Goal: Task Accomplishment & Management: Manage account settings

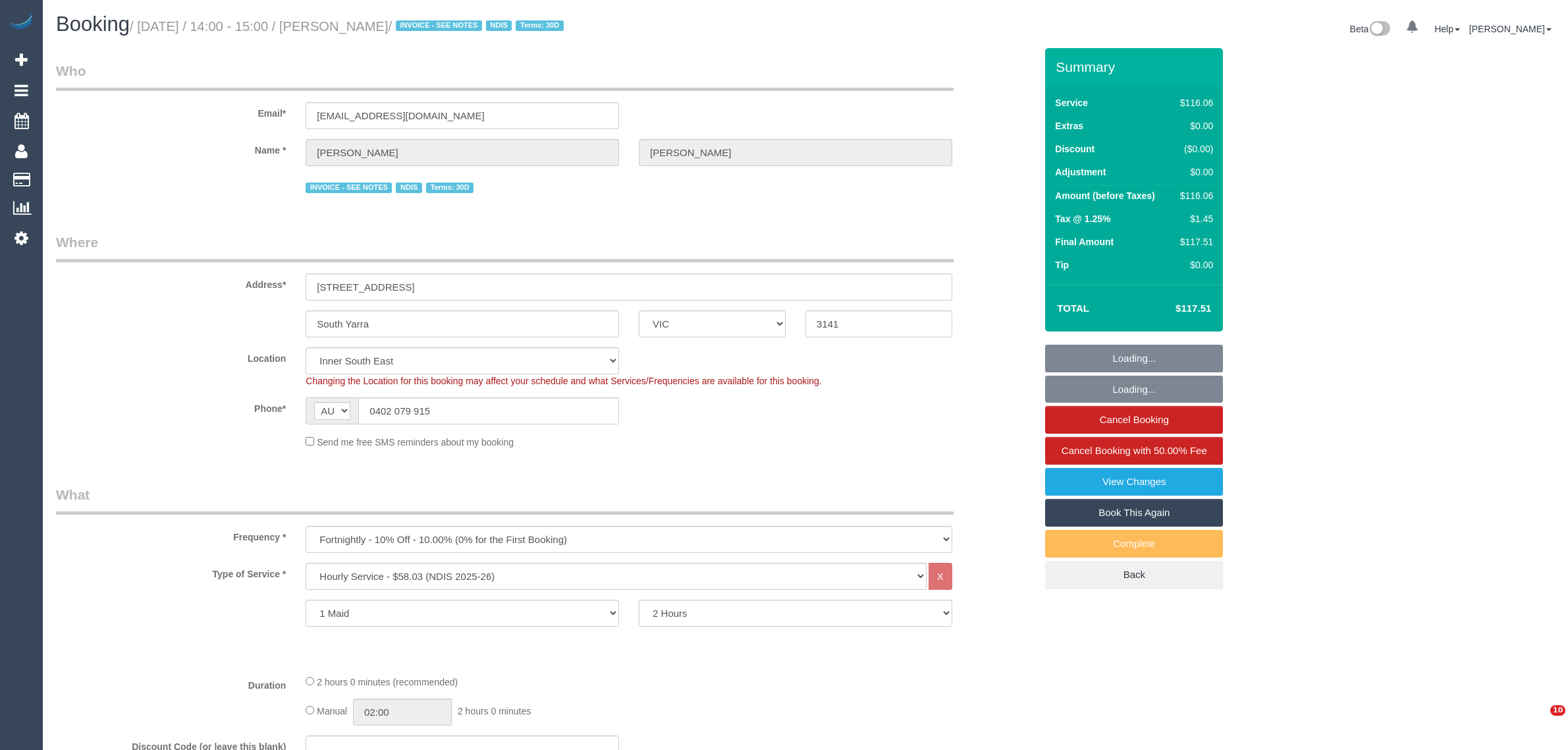
select select "VIC"
select select "string:check"
select select "number:28"
select select "number:14"
select select "number:19"
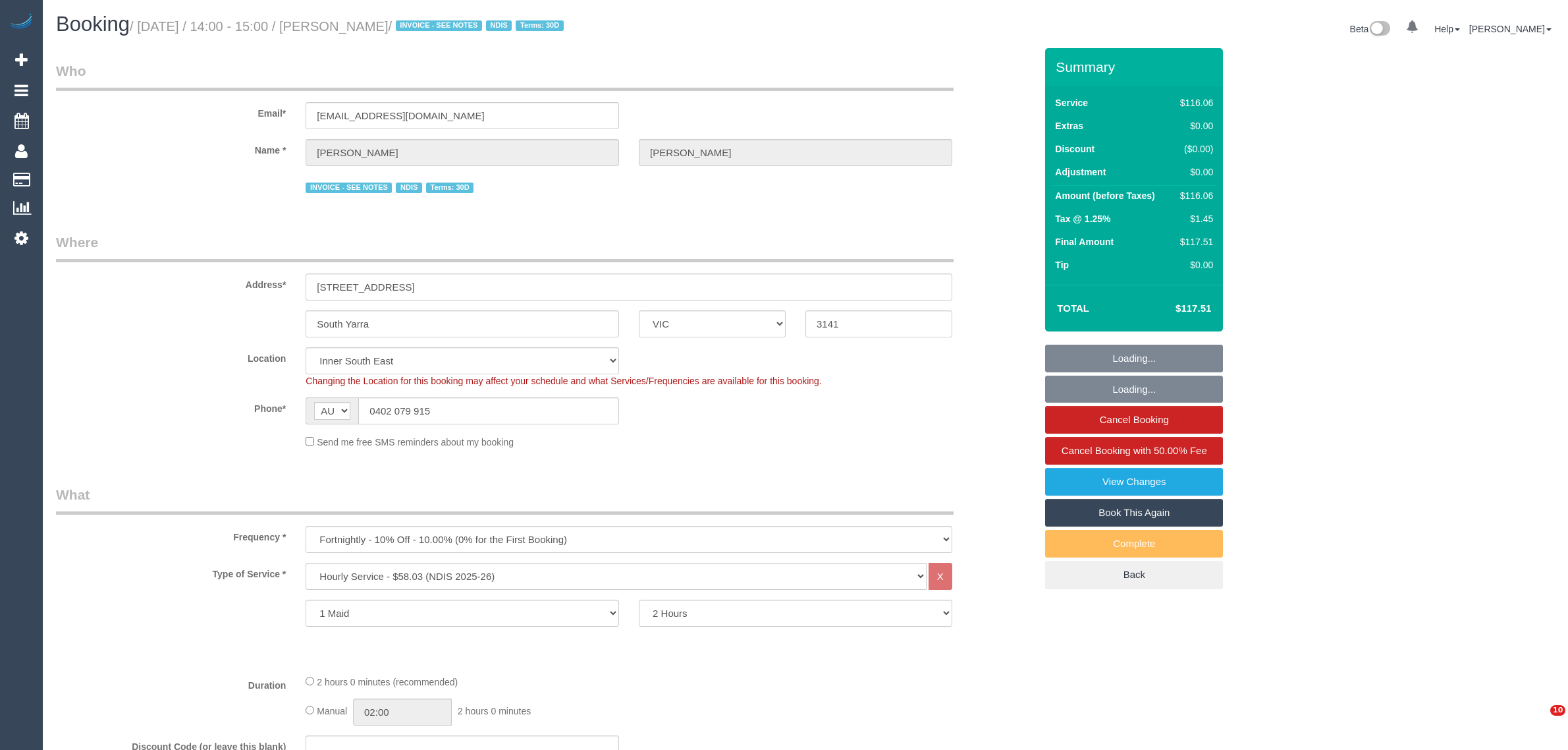
select select "number:25"
select select "number:35"
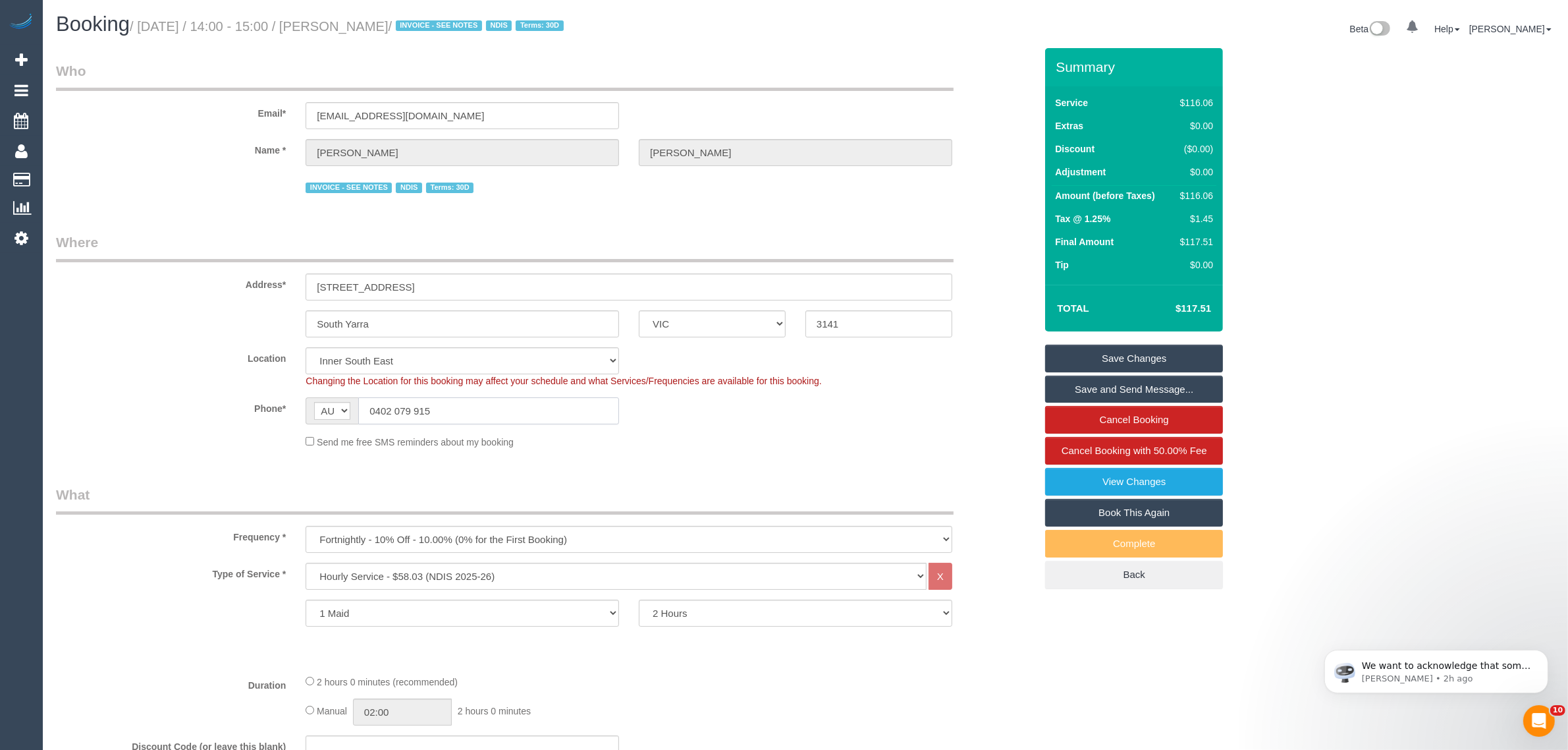
click at [449, 422] on input "0402 079 915" at bounding box center [488, 410] width 260 height 27
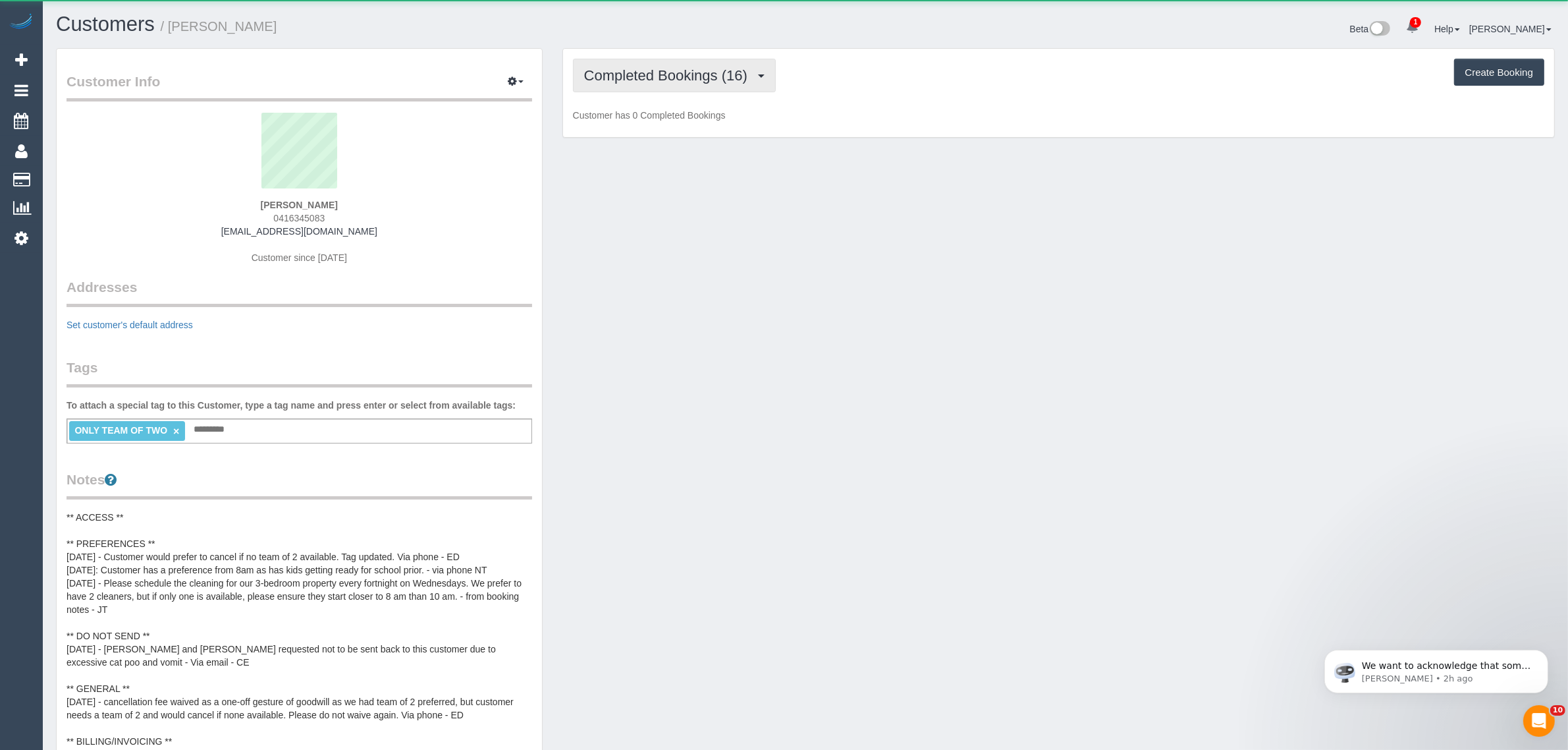
click at [681, 73] on span "Completed Bookings (16)" at bounding box center [669, 75] width 170 height 17
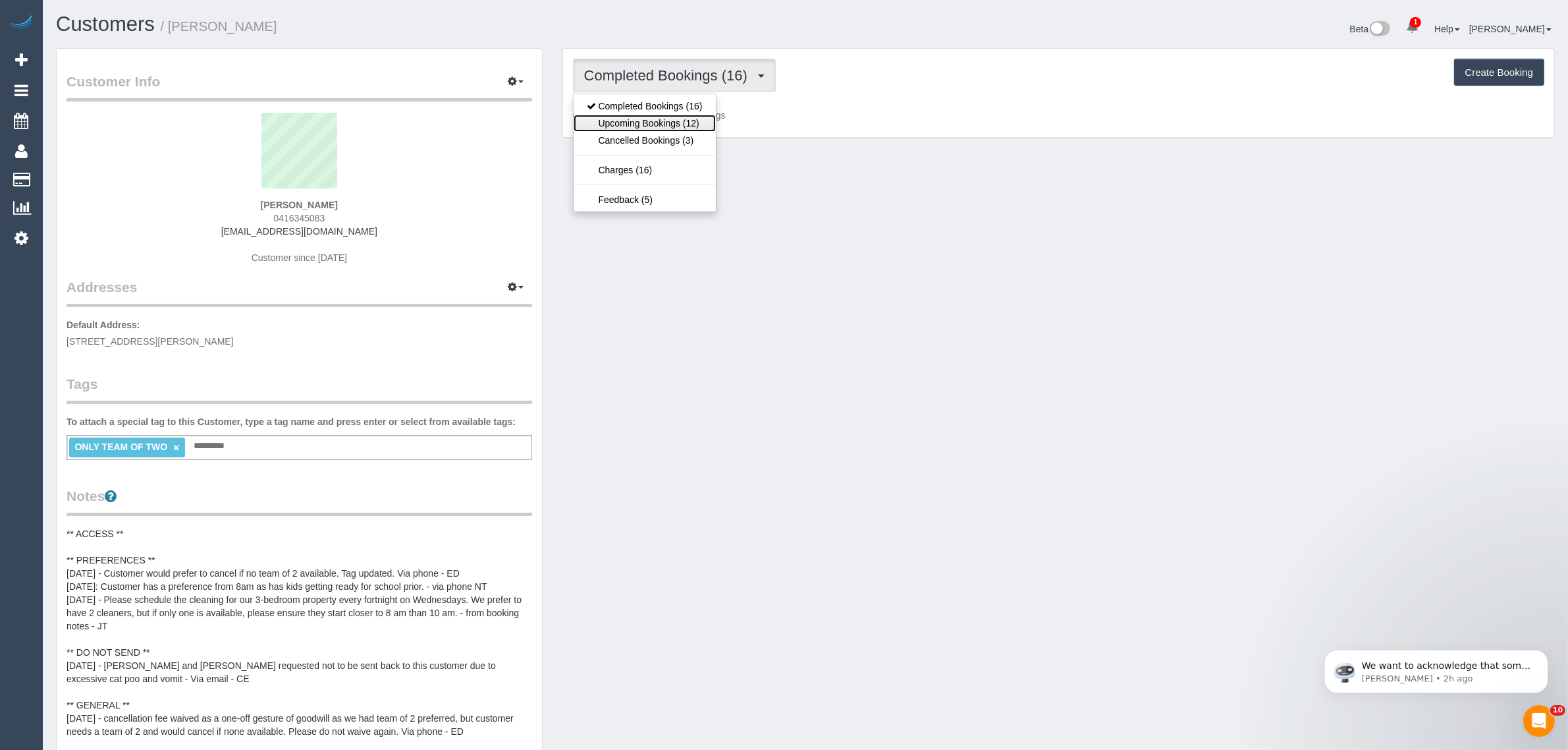
click at [653, 114] on link "Upcoming Bookings (12)" at bounding box center [644, 123] width 142 height 17
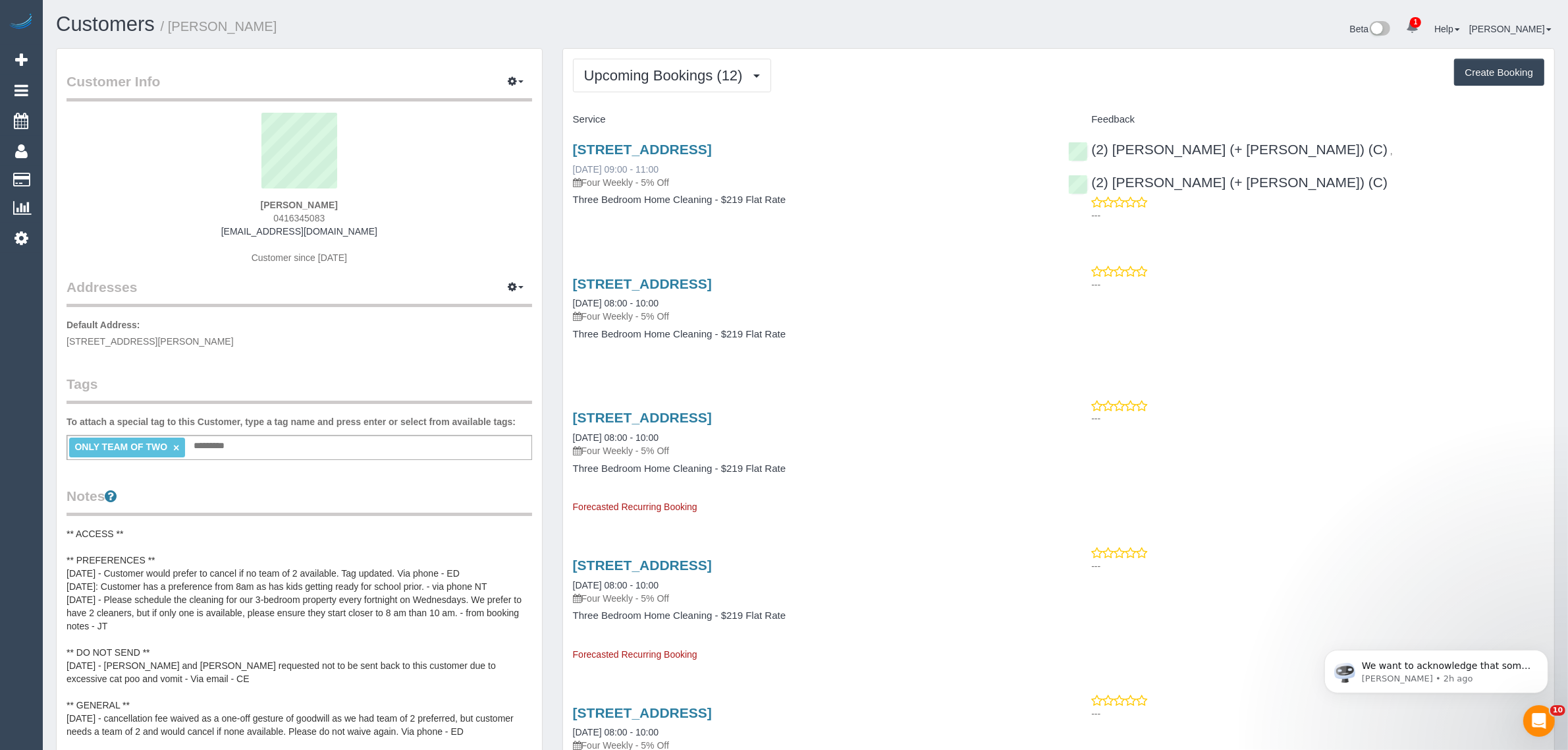
drag, startPoint x: 696, startPoint y: 169, endPoint x: 577, endPoint y: 166, distance: 119.0
click at [577, 166] on div "502/339 Williamstown Road, Port Melbourne, VIC 3207 24/09/2025 09:00 - 11:00 Fo…" at bounding box center [811, 165] width 476 height 47
copy link "4/09/2025 09:00 - 11:00"
copy link "24/09/2025 09:00 - 11:00"
click at [292, 213] on span "0416345083" at bounding box center [299, 218] width 51 height 10
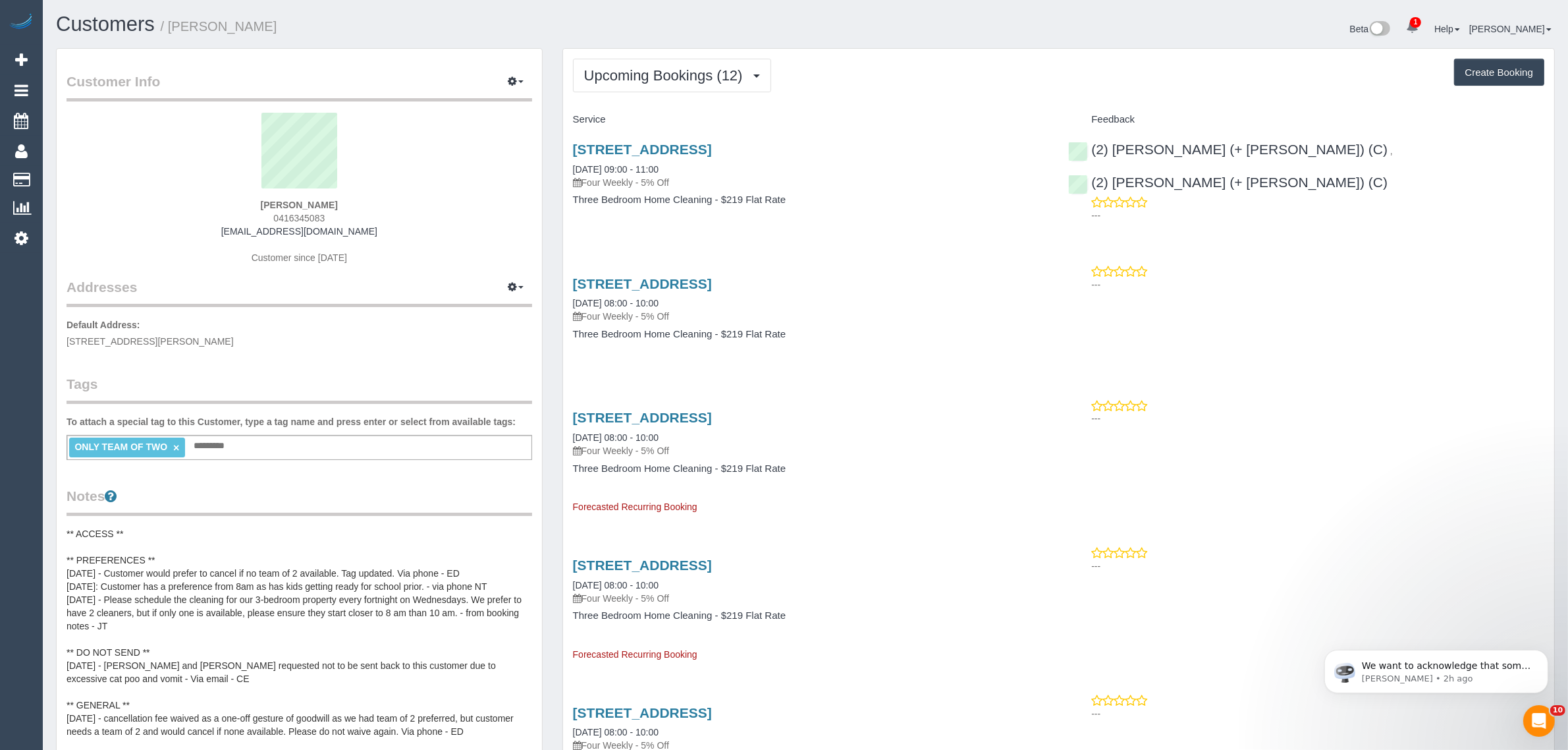
click at [292, 213] on span "0416345083" at bounding box center [299, 218] width 51 height 10
copy div "0416345083"
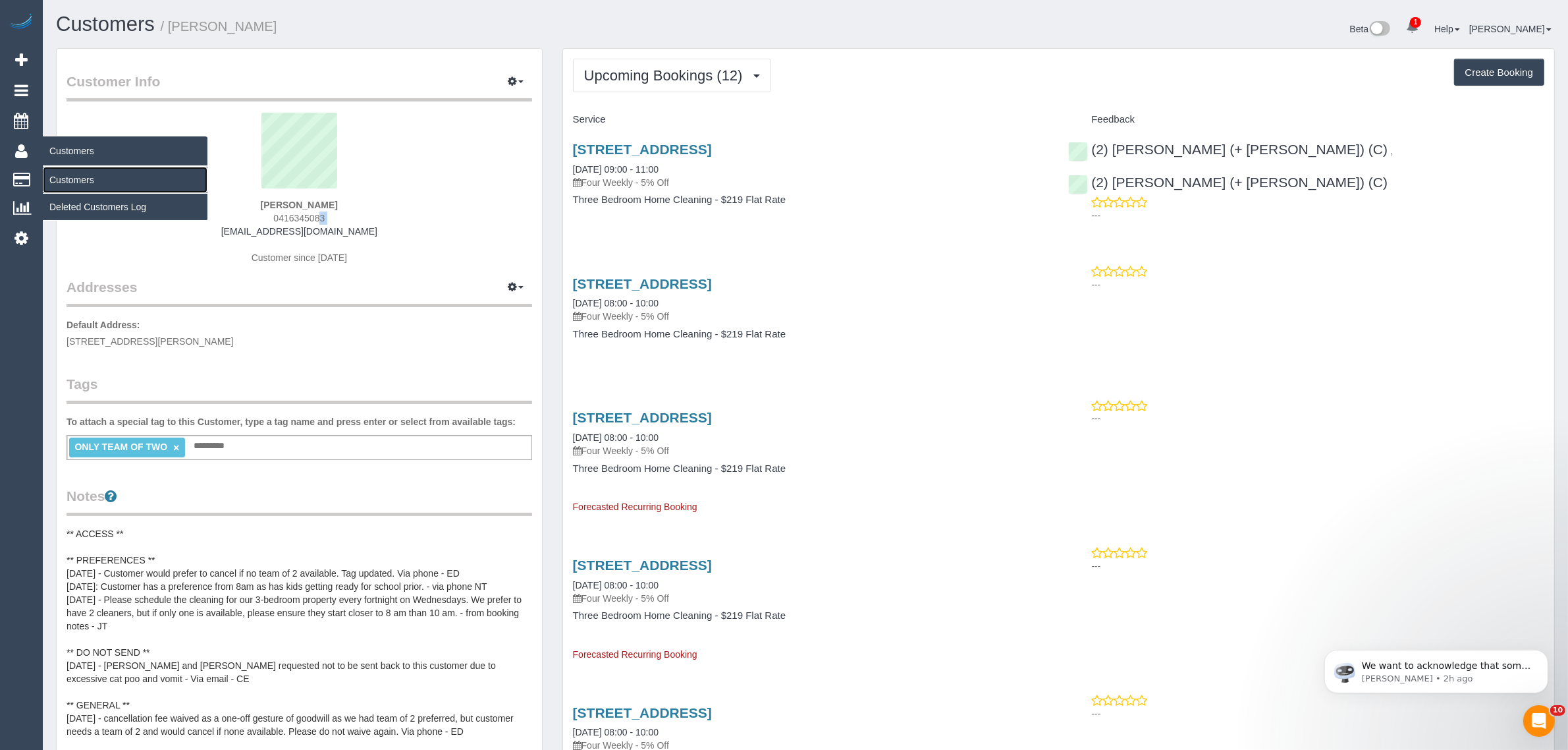
click at [58, 173] on link "Customers" at bounding box center [125, 180] width 165 height 26
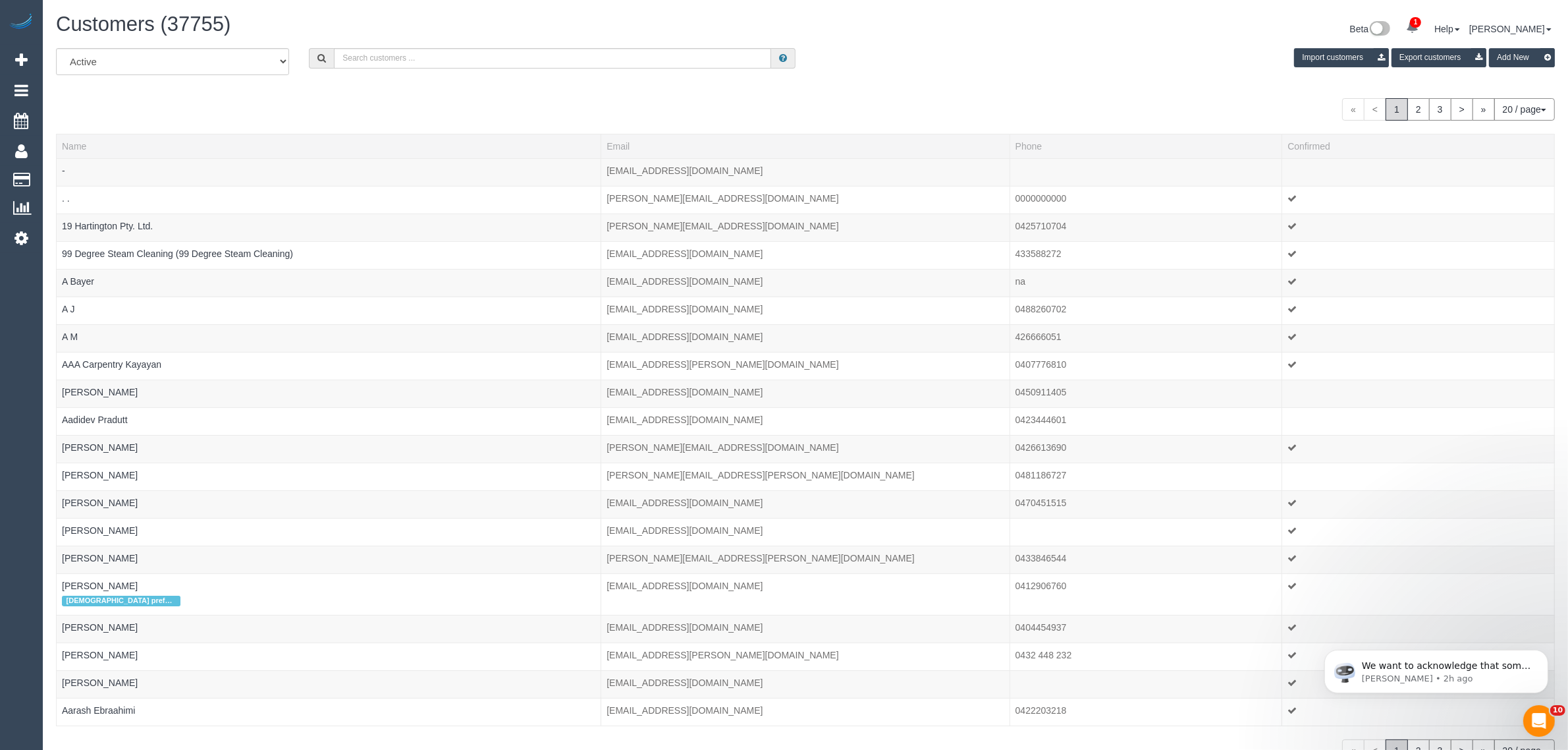
drag, startPoint x: 401, startPoint y: 43, endPoint x: 399, endPoint y: 56, distance: 13.2
click at [400, 47] on div "Customers (37755) Beta 1 Your Notifications You have 0 alerts × You have 1 to c…" at bounding box center [805, 410] width 1525 height 821
click at [399, 56] on input "text" at bounding box center [552, 59] width 437 height 20
paste input "Eddy Blatt"
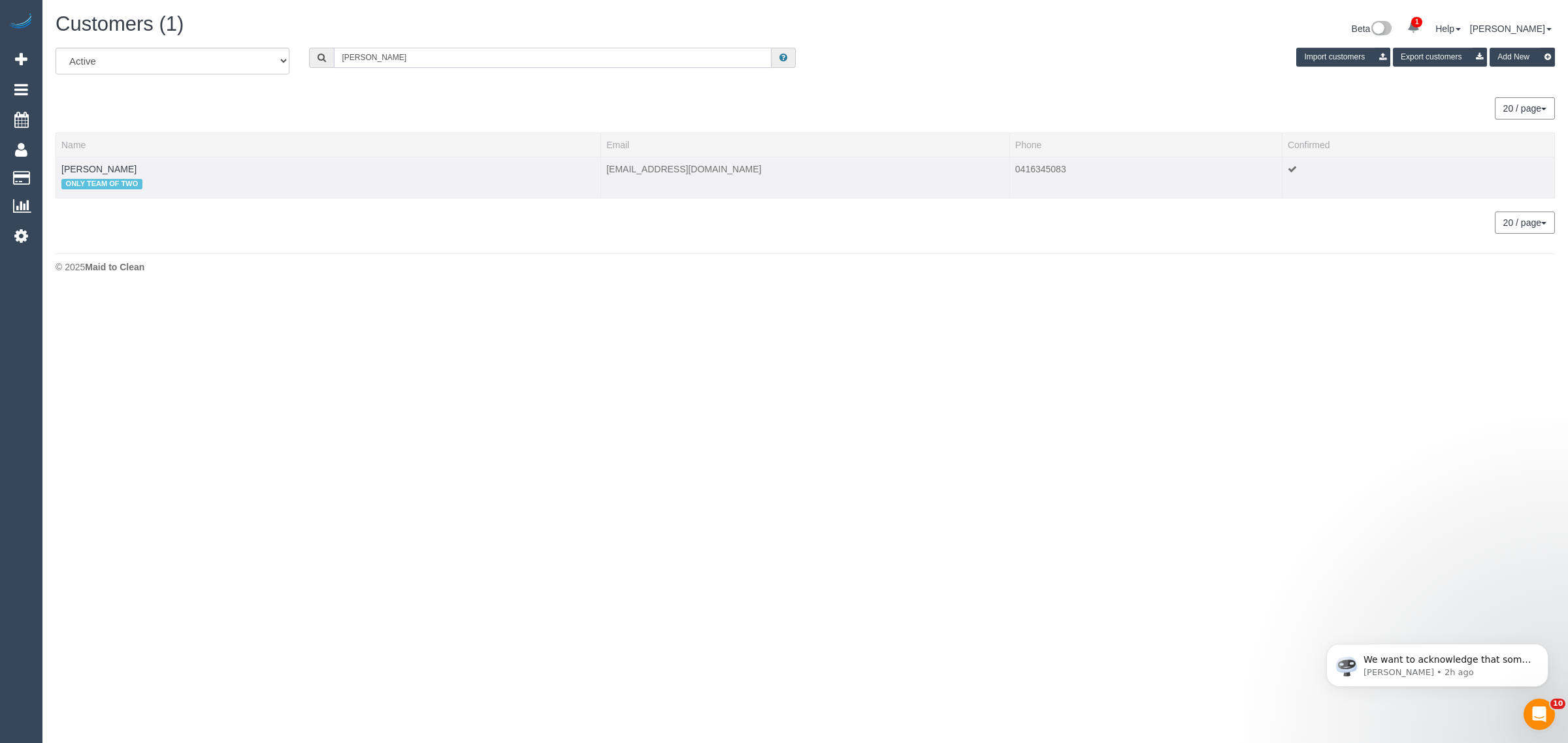
type input "Eddy Blatt"
click at [89, 161] on td "Eddy Blatt ONLY TEAM OF TWO" at bounding box center [328, 177] width 545 height 41
click at [91, 164] on link "Eddy Blatt" at bounding box center [99, 169] width 75 height 10
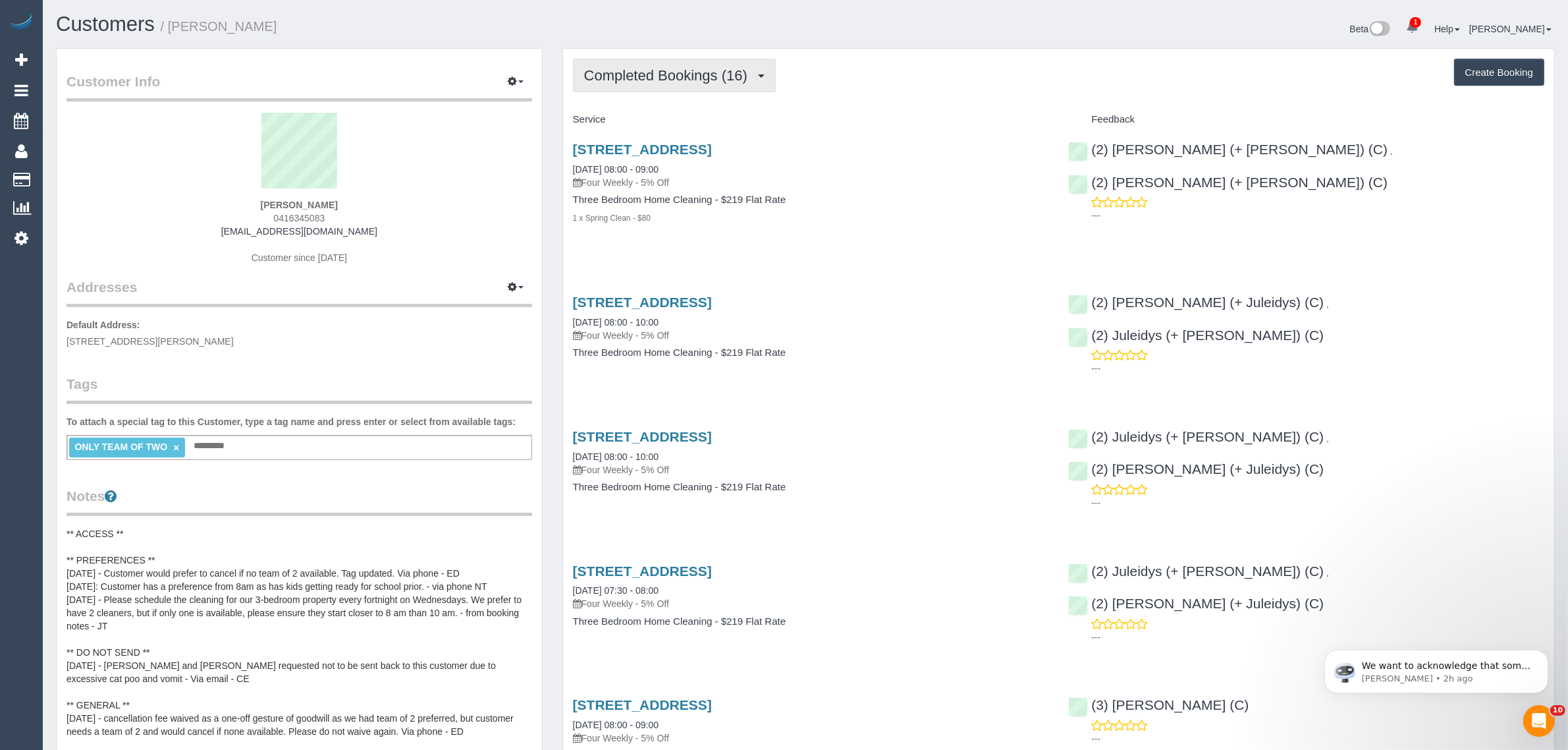
click at [595, 83] on button "Completed Bookings (16)" at bounding box center [674, 75] width 203 height 33
click at [610, 124] on link "Upcoming Bookings (12)" at bounding box center [644, 123] width 142 height 17
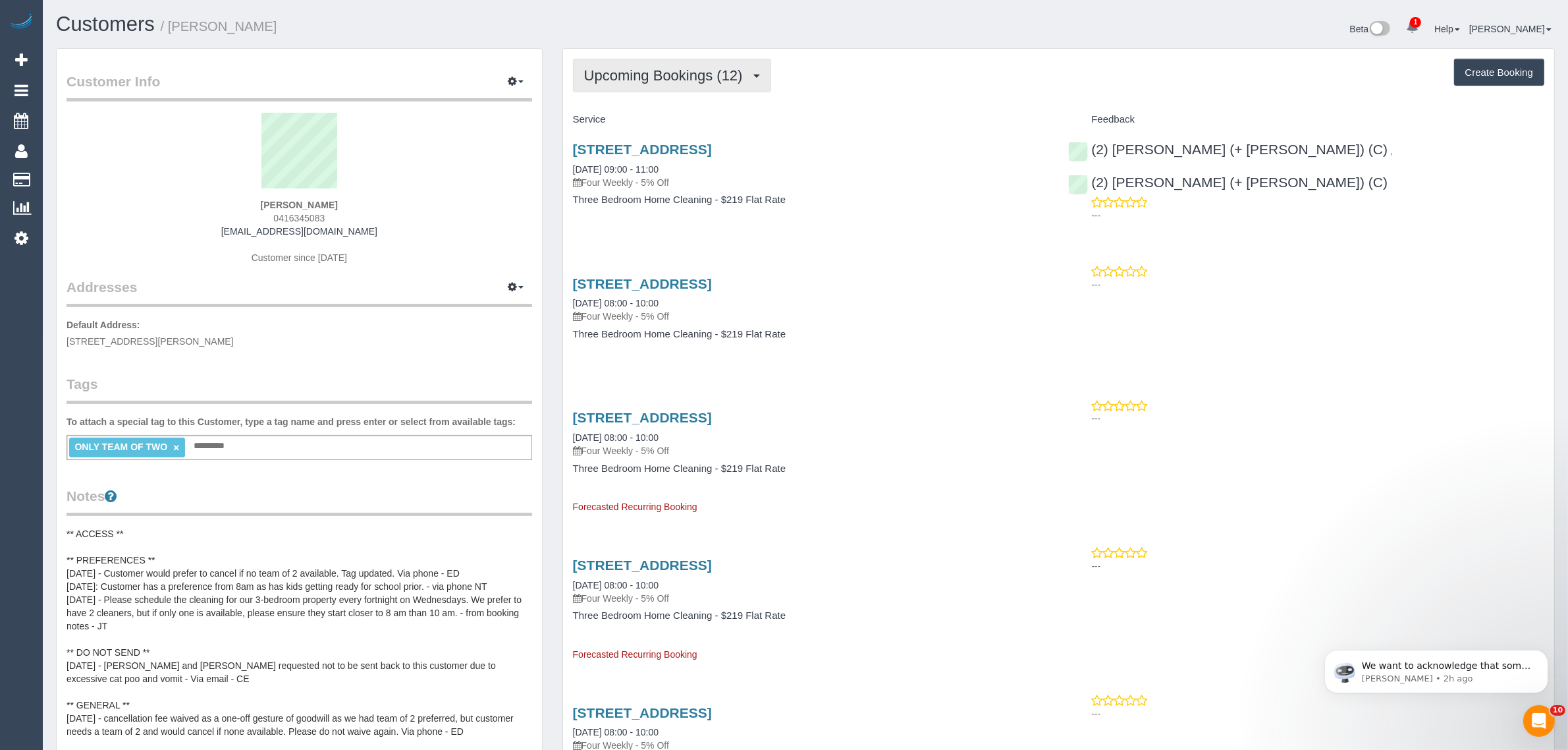
click at [639, 71] on span "Upcoming Bookings (12)" at bounding box center [667, 75] width 166 height 17
click at [630, 98] on link "Completed Bookings (16)" at bounding box center [644, 106] width 142 height 17
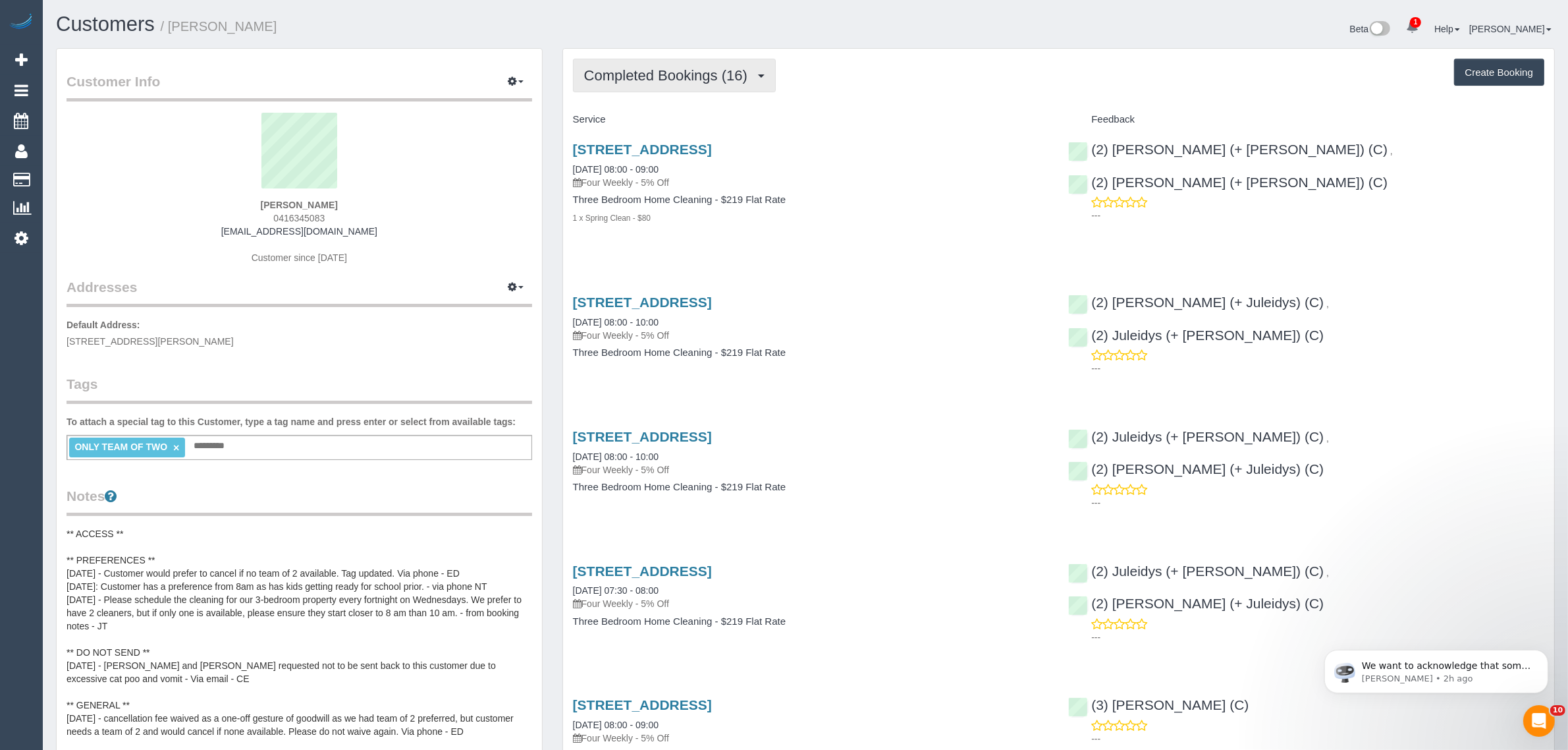
click at [647, 77] on span "Completed Bookings (16)" at bounding box center [669, 75] width 170 height 17
click at [629, 116] on link "Upcoming Bookings (12)" at bounding box center [644, 123] width 142 height 17
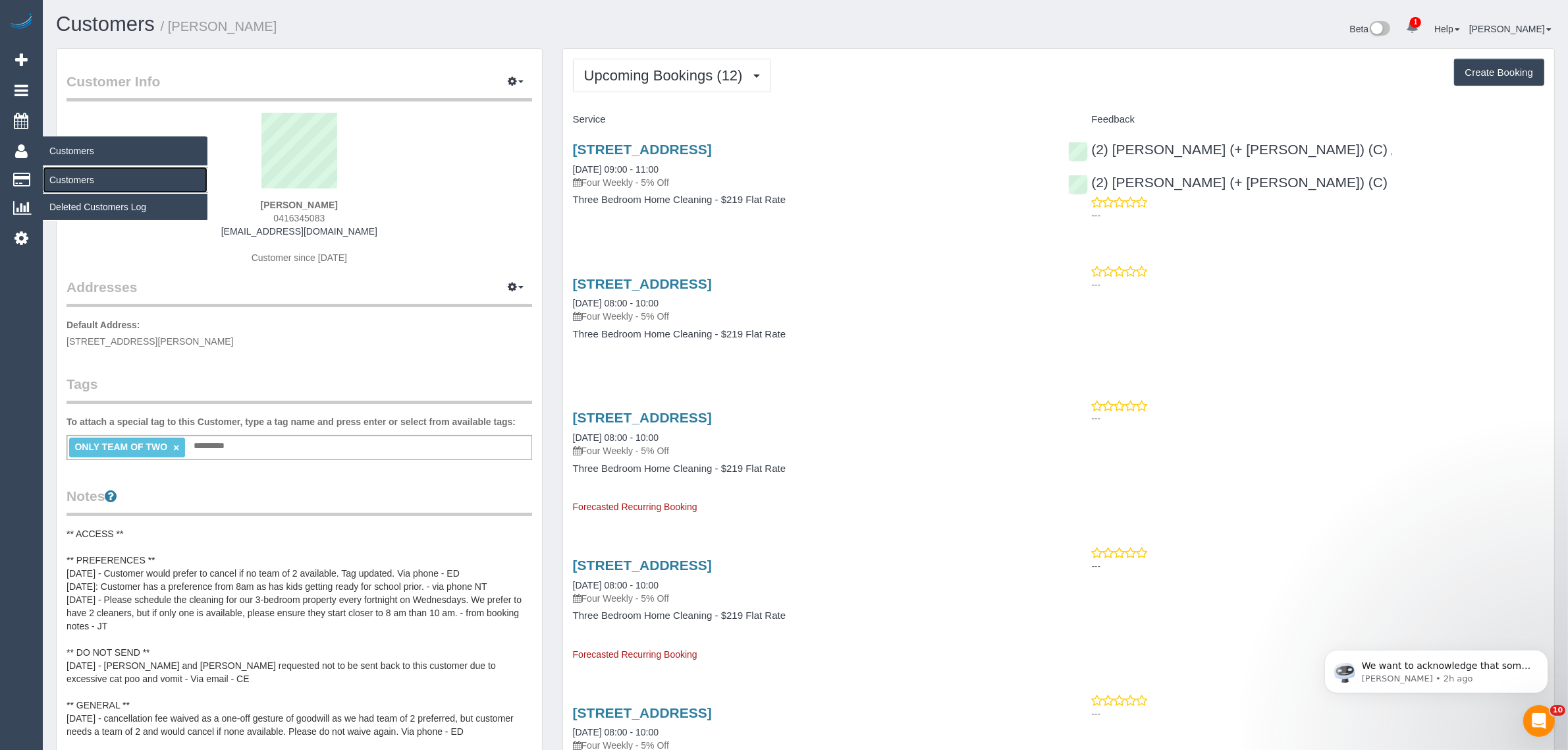
click at [70, 178] on link "Customers" at bounding box center [125, 180] width 165 height 26
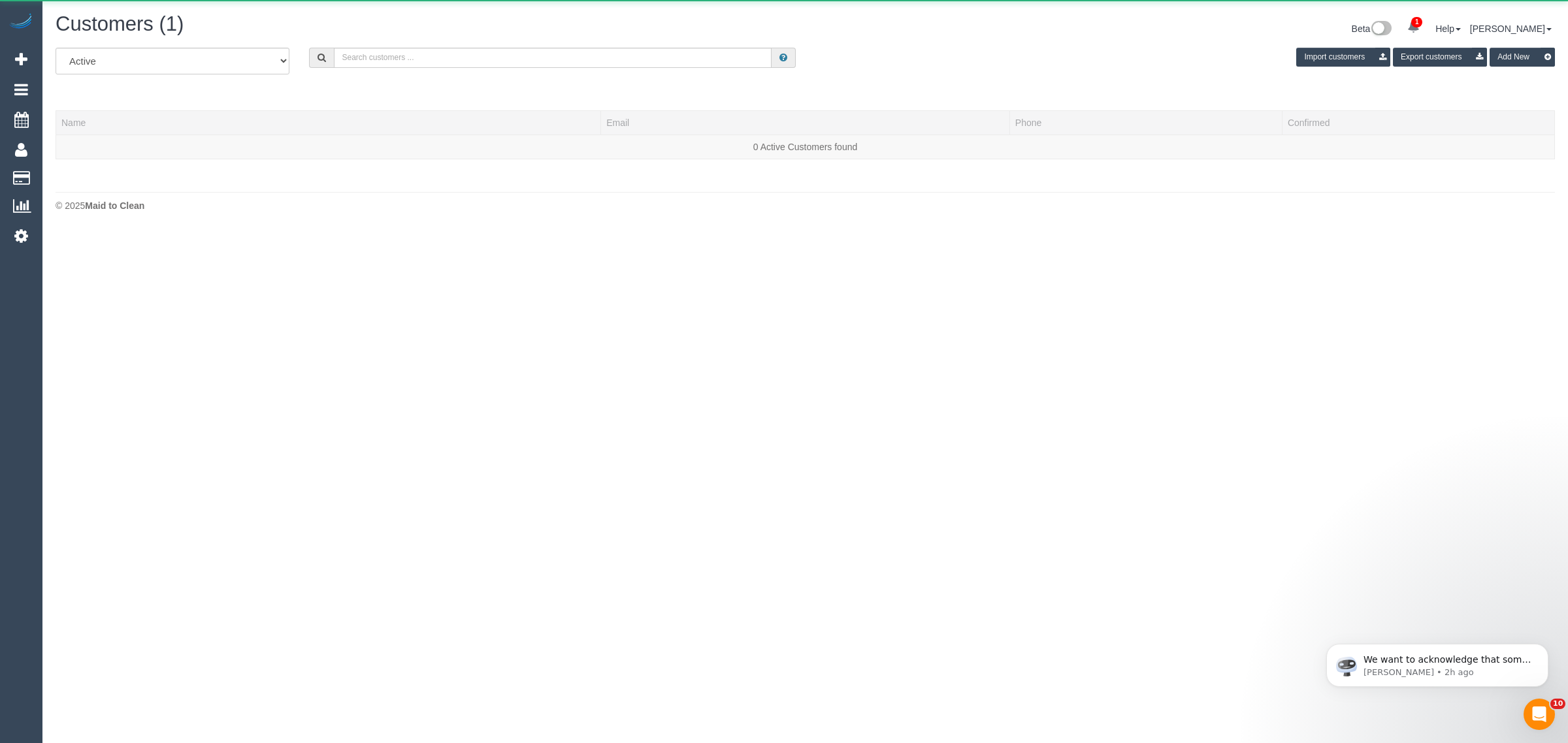
click at [534, 43] on div "Customers (1) Beta 1 Your Notifications You have 0 alerts × You have 1 to charg…" at bounding box center [805, 30] width 1519 height 35
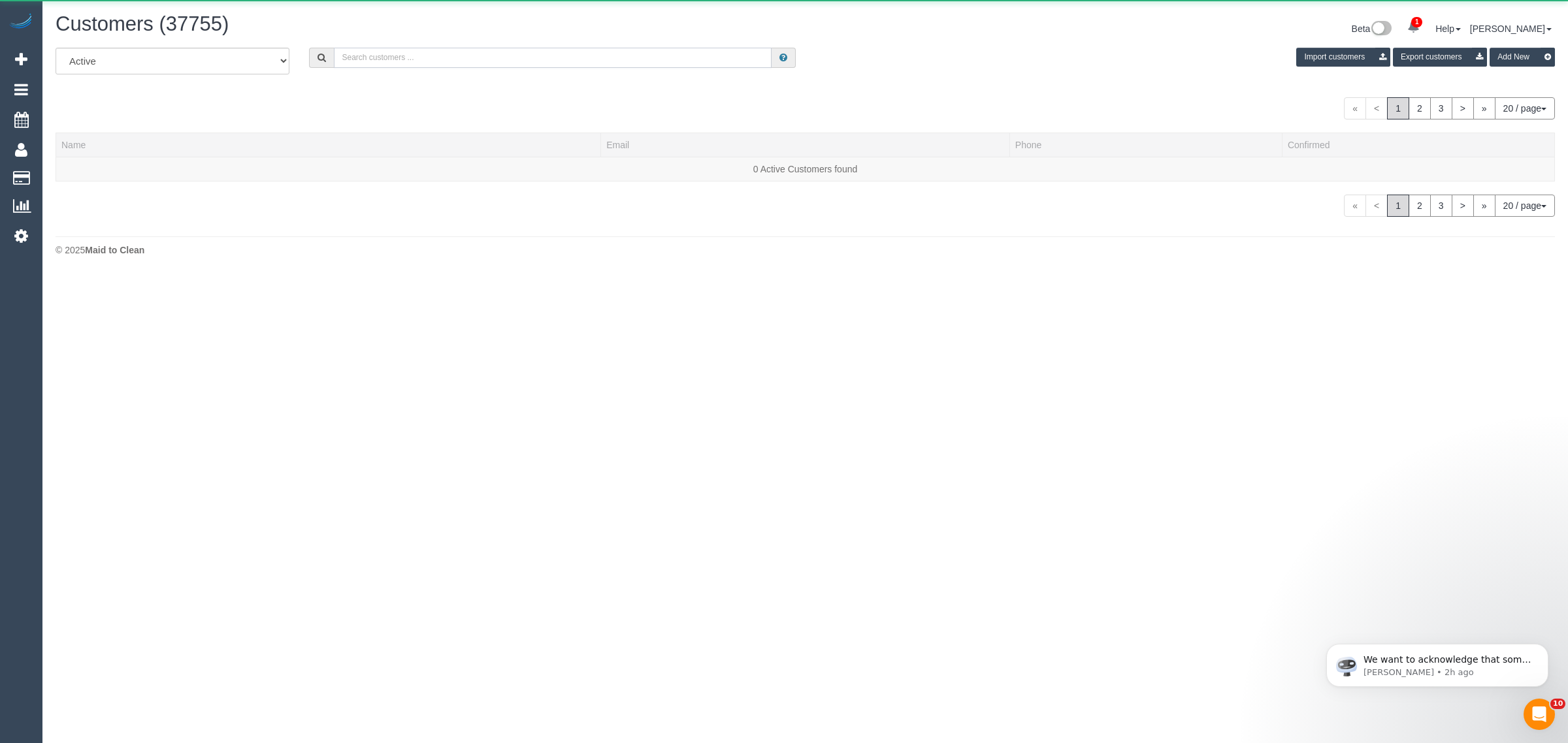
click at [532, 59] on input "text" at bounding box center [552, 58] width 438 height 20
paste input "[PERSON_NAME]"
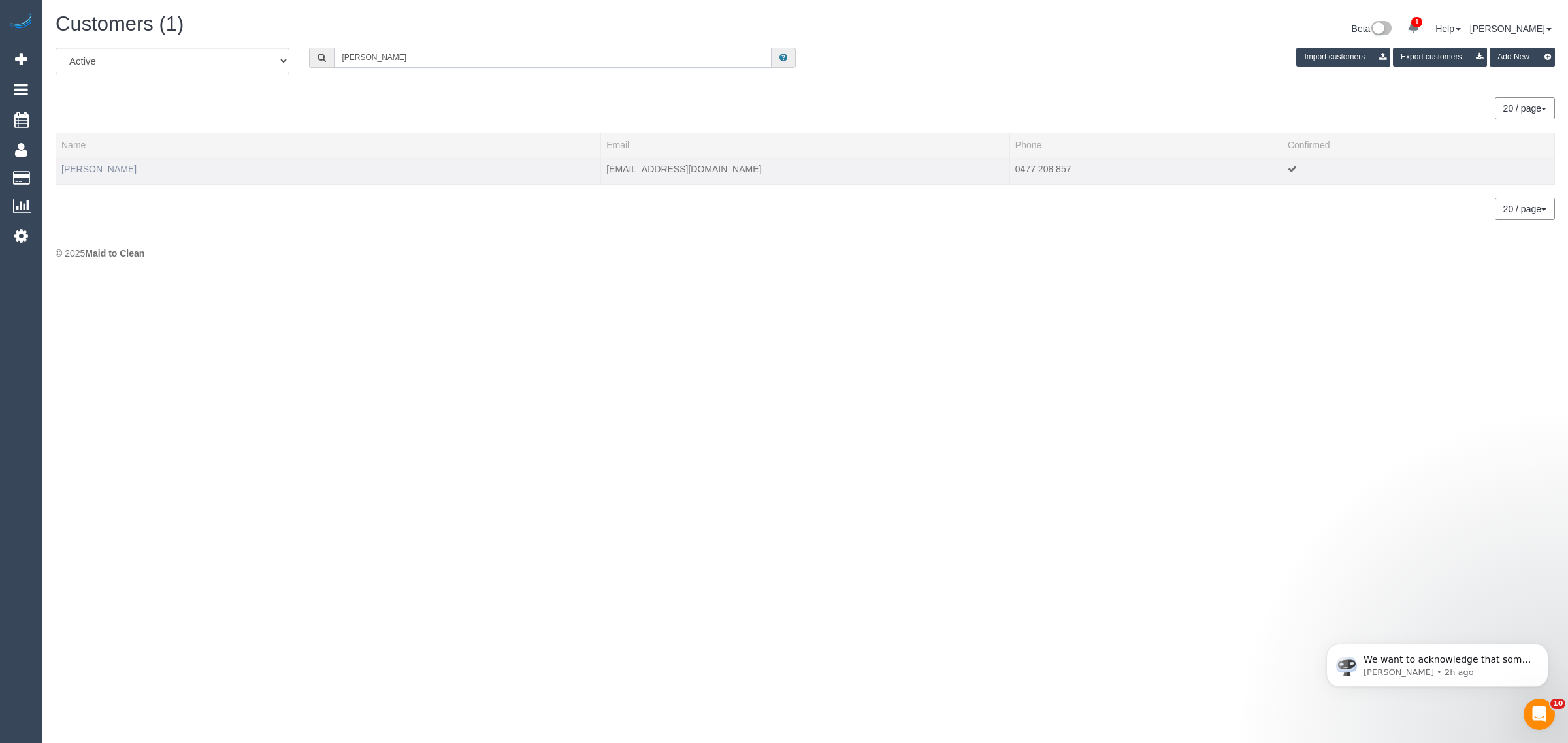
type input "[PERSON_NAME]"
click at [83, 170] on link "[PERSON_NAME]" at bounding box center [99, 169] width 75 height 10
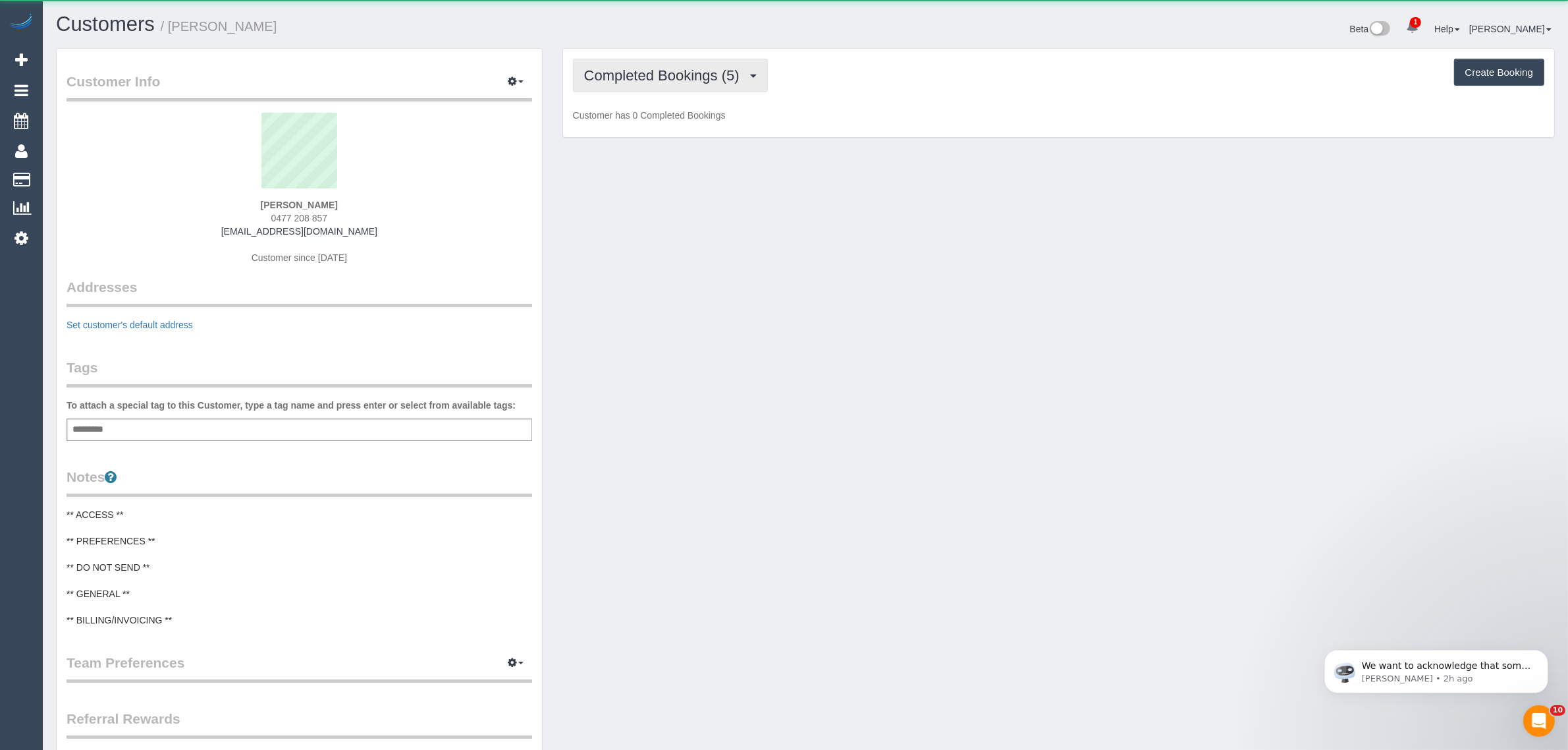
click at [623, 84] on button "Completed Bookings (5)" at bounding box center [671, 75] width 195 height 33
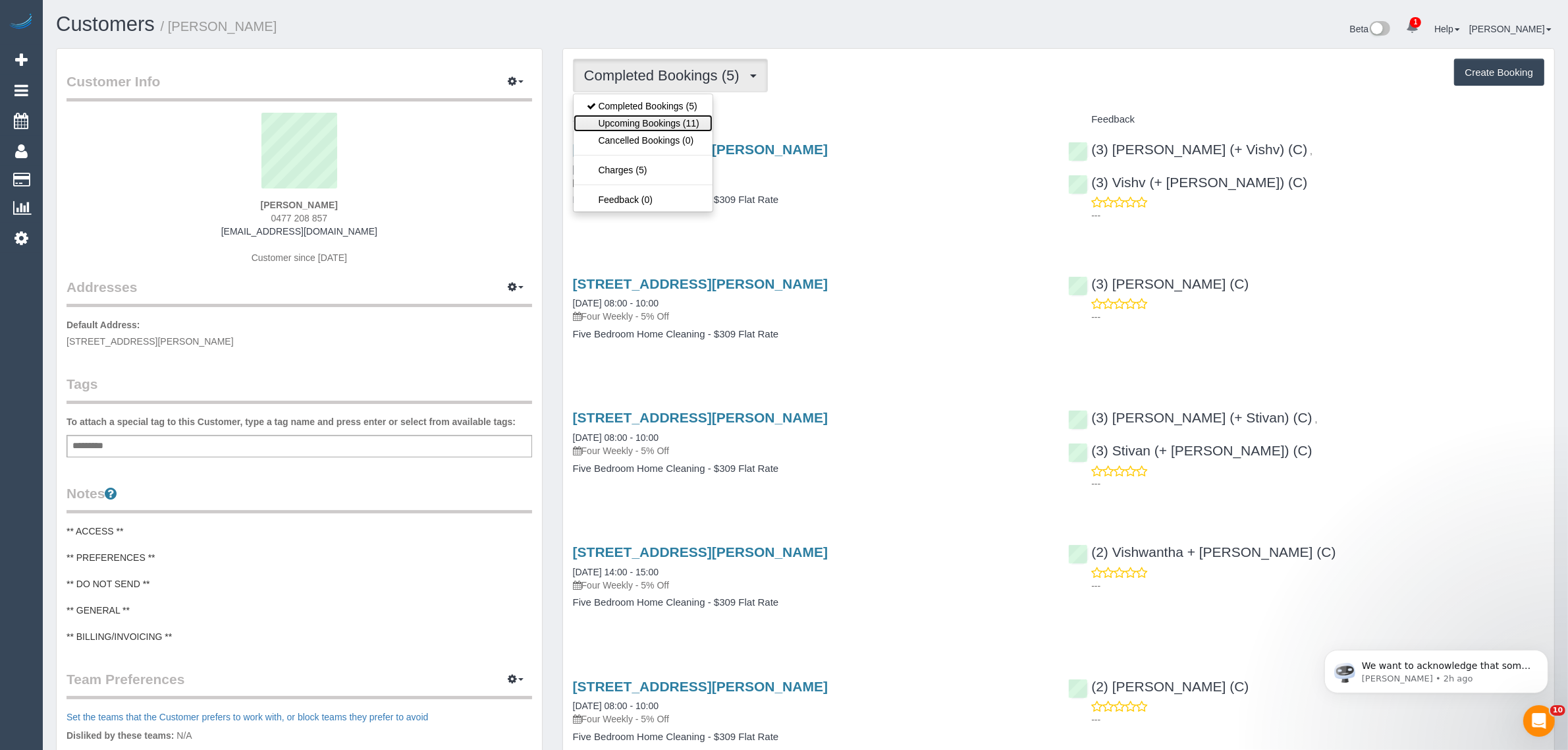
click at [623, 126] on link "Upcoming Bookings (11)" at bounding box center [643, 123] width 139 height 17
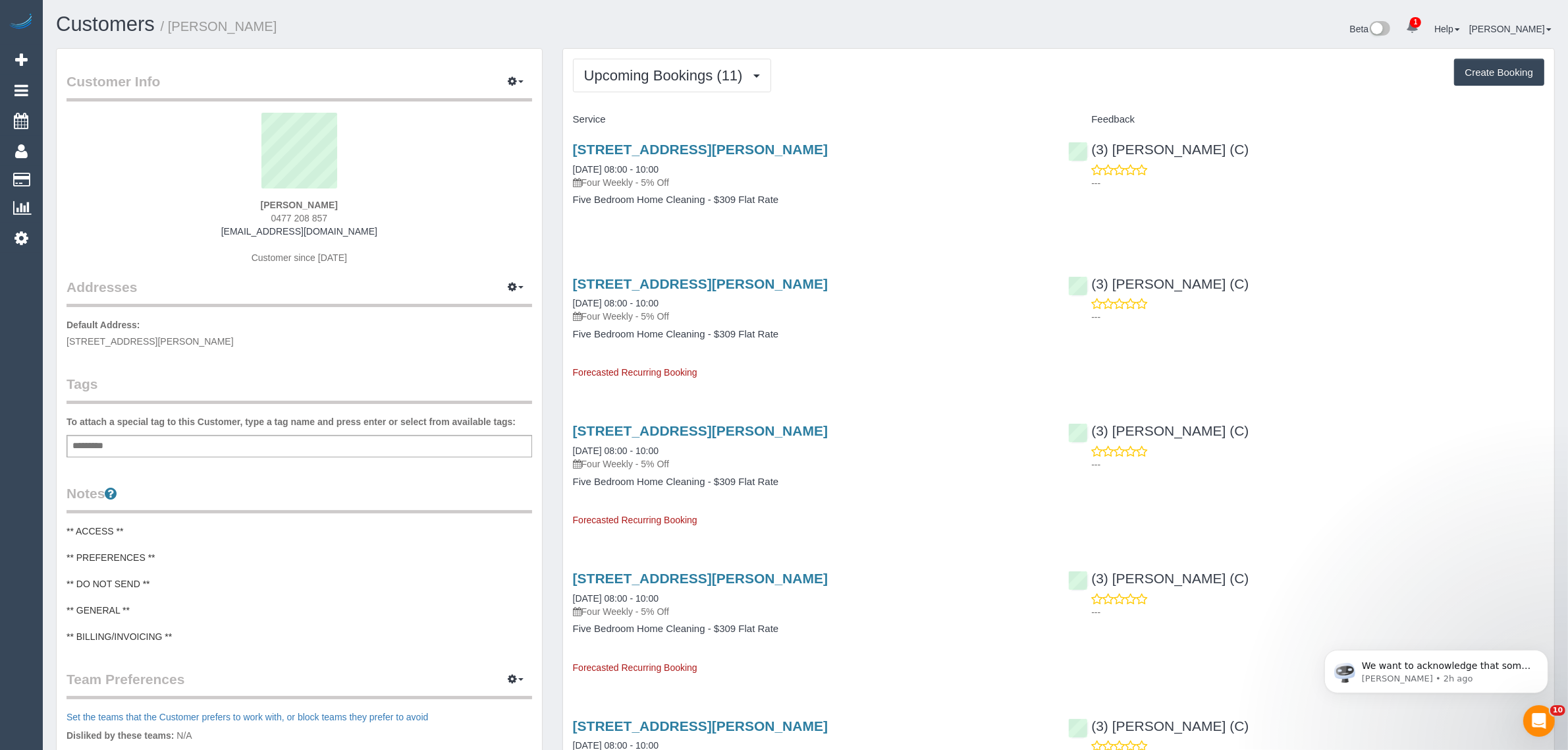
drag, startPoint x: 713, startPoint y: 167, endPoint x: 568, endPoint y: 164, distance: 145.0
click at [568, 164] on div "10 Hampstead Cres, Glen Waverley, VIC 3150 25/09/2025 08:00 - 10:00 Four Weekly…" at bounding box center [811, 181] width 496 height 101
copy link "[DATE] 08:00 - 10:00"
drag, startPoint x: 1250, startPoint y: 145, endPoint x: 1091, endPoint y: 156, distance: 159.4
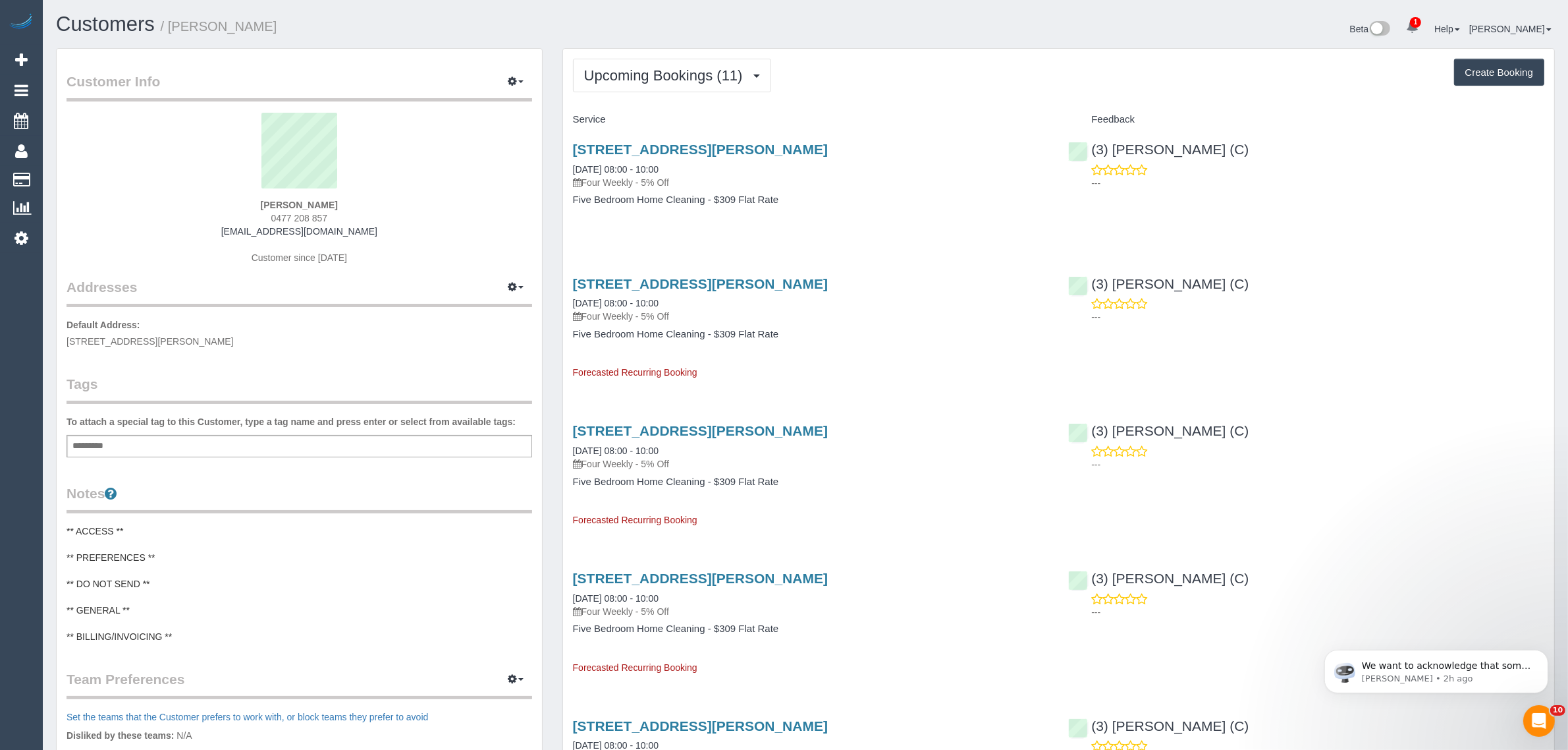
click at [1091, 156] on div "(3) Achi Fernando (C) ---" at bounding box center [1306, 162] width 496 height 64
copy link "(3) [PERSON_NAME] (C)"
click at [102, 170] on link "Customers" at bounding box center [125, 180] width 165 height 26
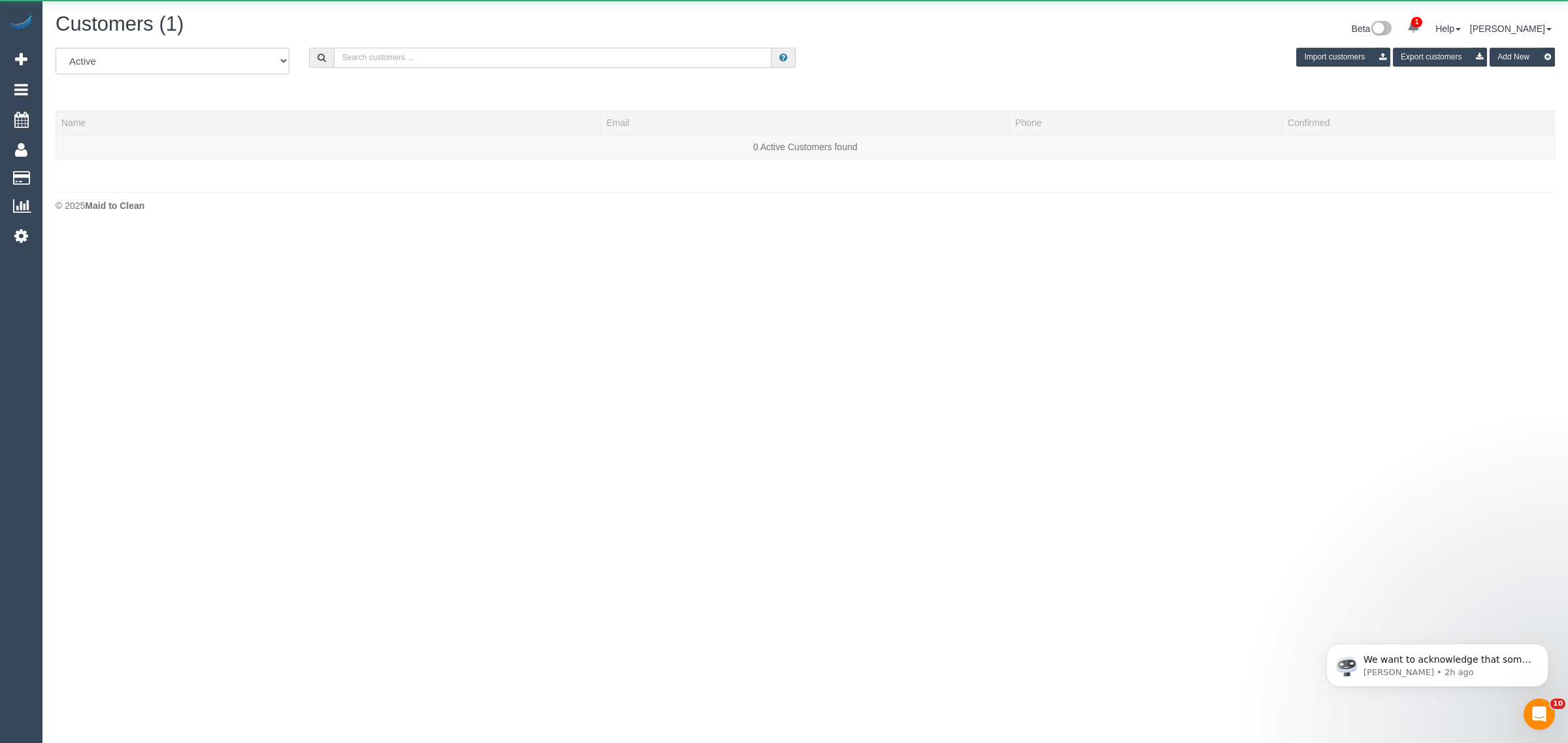
click at [481, 49] on input "text" at bounding box center [552, 58] width 438 height 20
paste input "+61439482942"
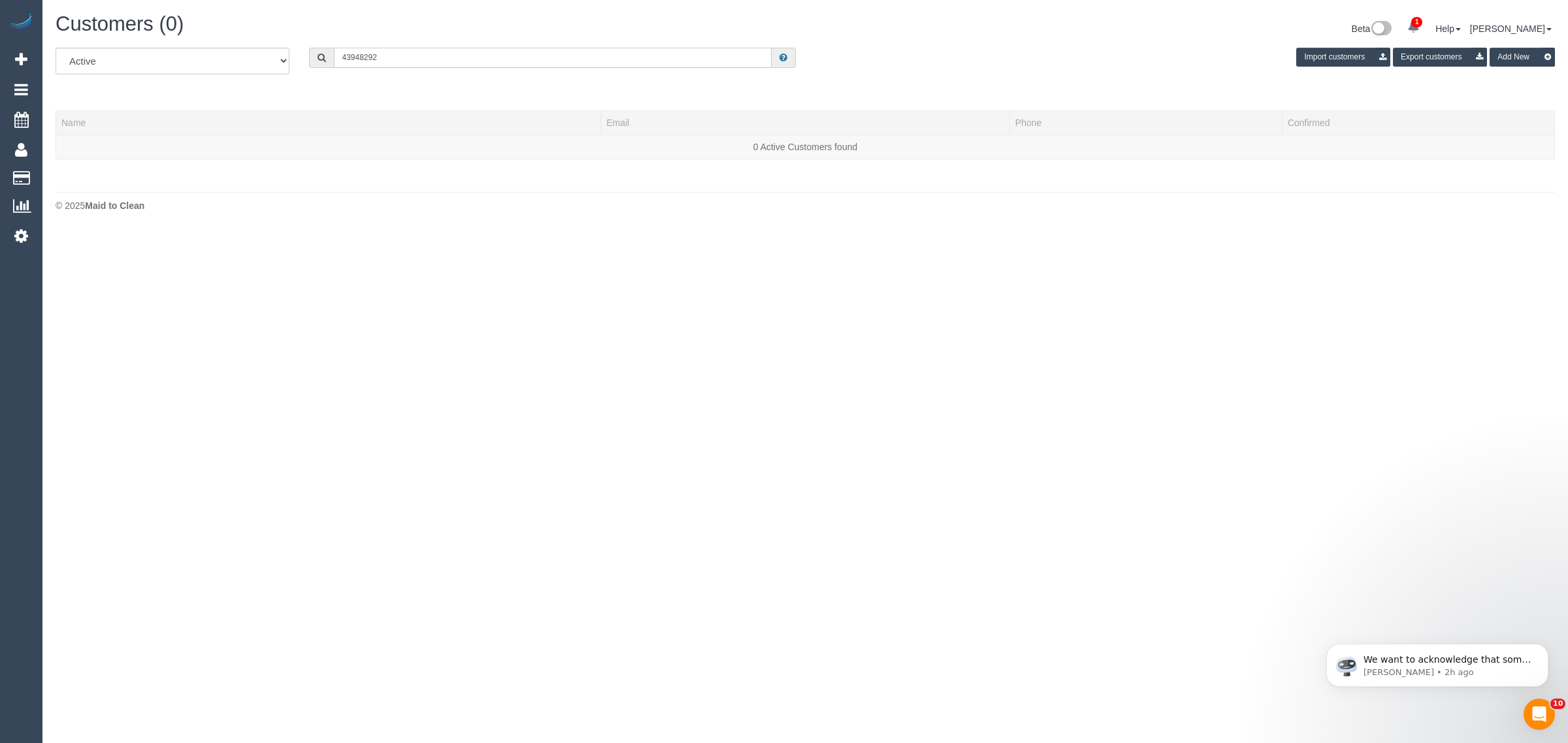
type input "439482924"
click at [438, 51] on input "439482924" at bounding box center [552, 58] width 438 height 20
paste input "+61439482942"
type input "+61439482924"
click at [491, 60] on input "+61439482924" at bounding box center [552, 58] width 438 height 20
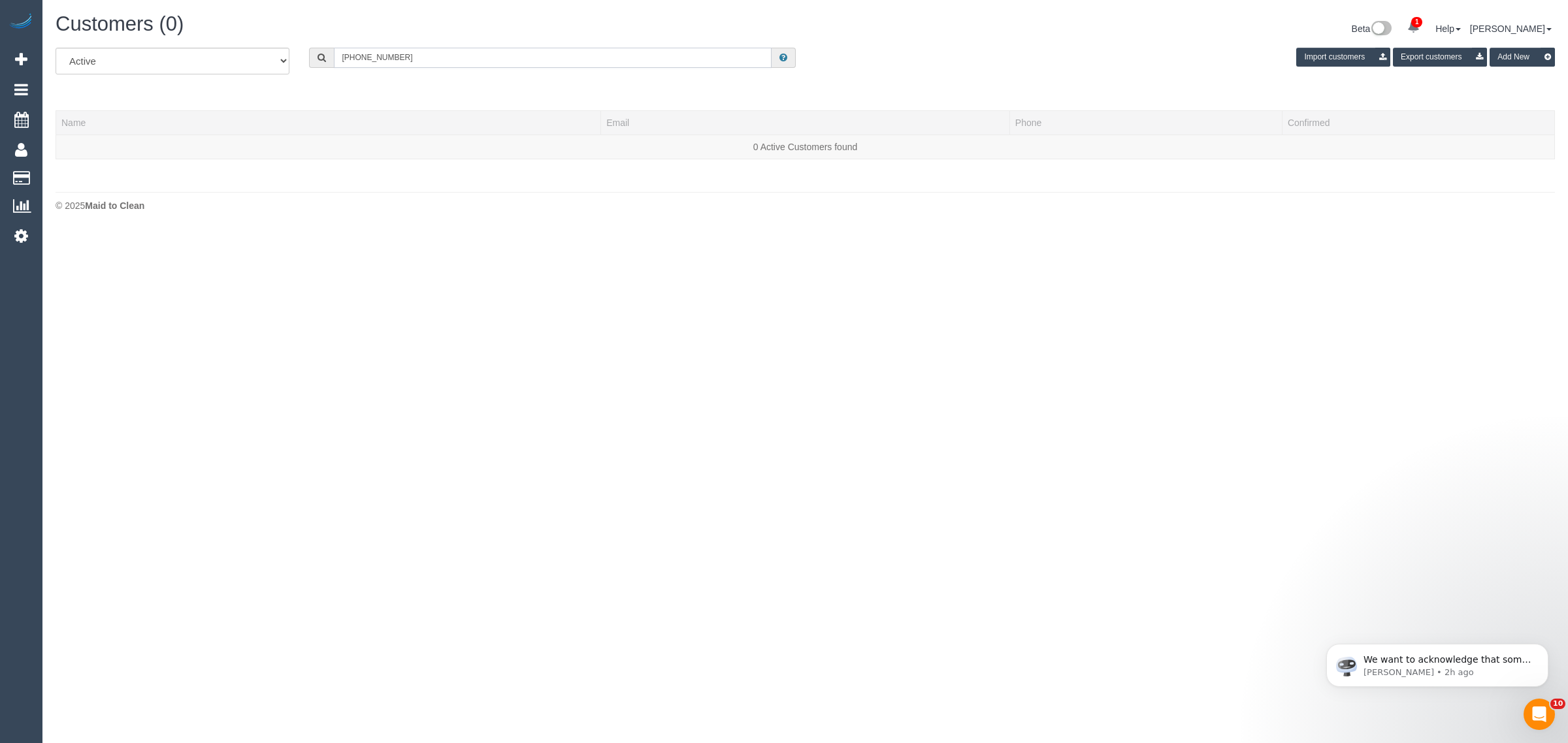
click at [491, 60] on input "+61439482924" at bounding box center [552, 58] width 438 height 20
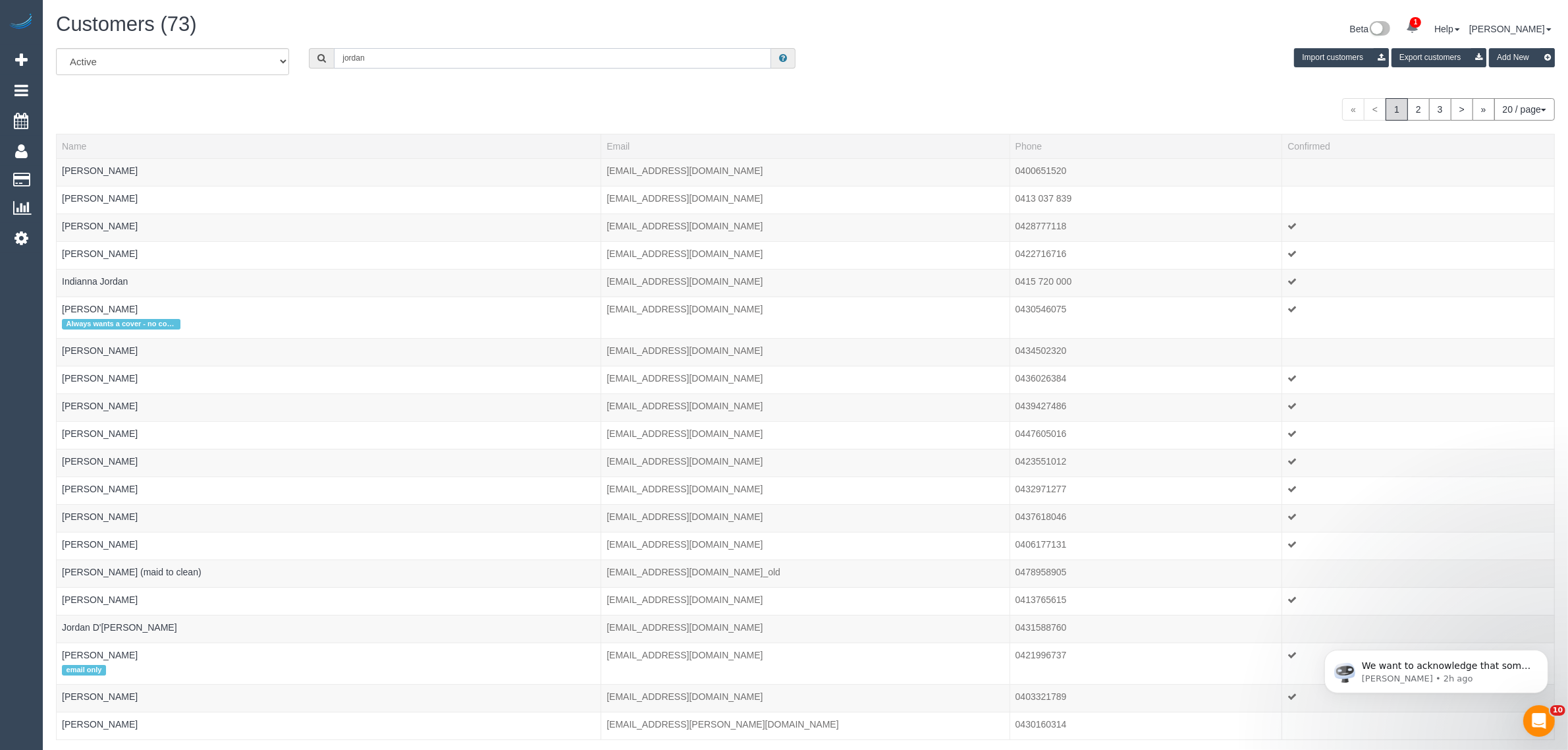
click at [416, 60] on input "jordan" at bounding box center [552, 59] width 437 height 20
paste input "+61439482942"
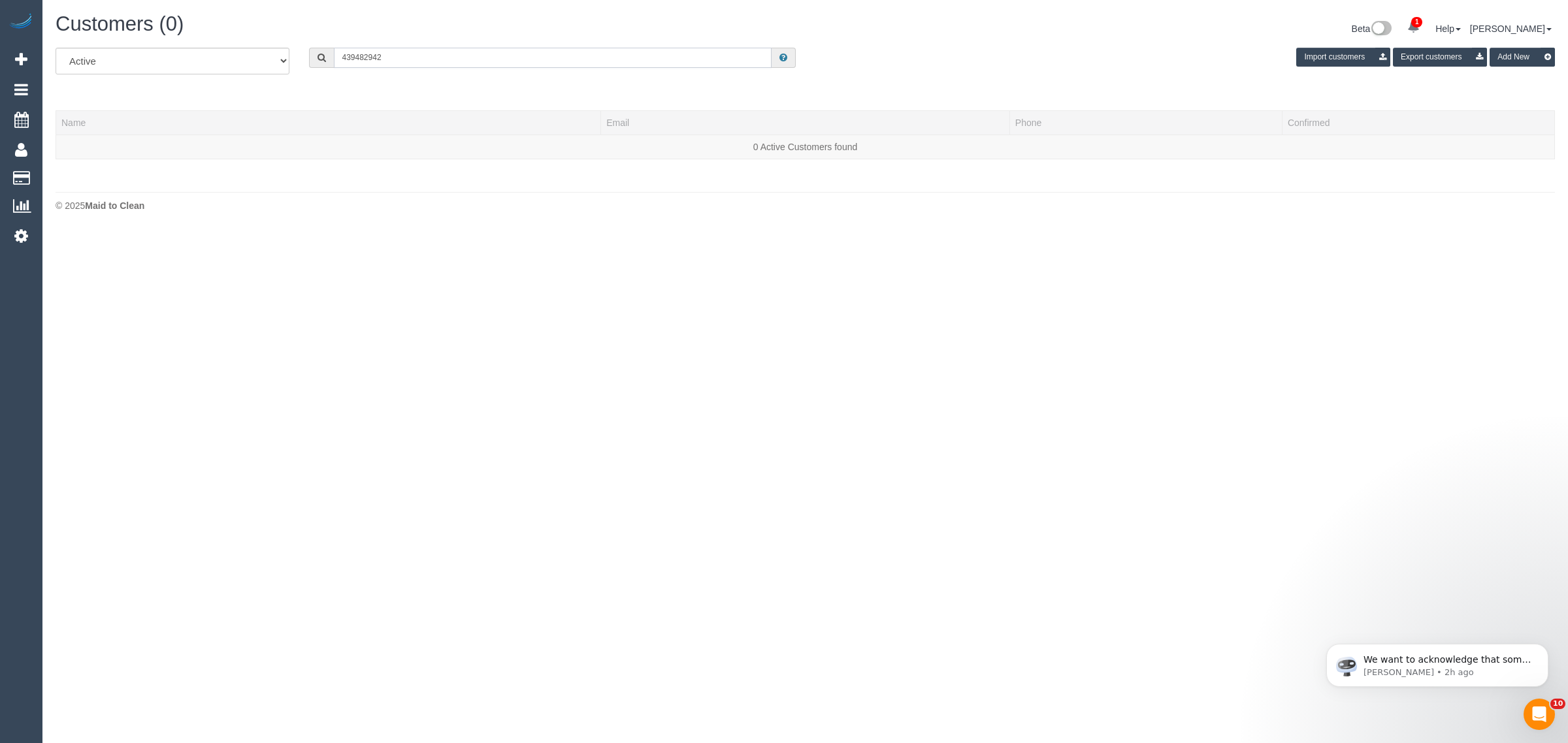
type input "439482942"
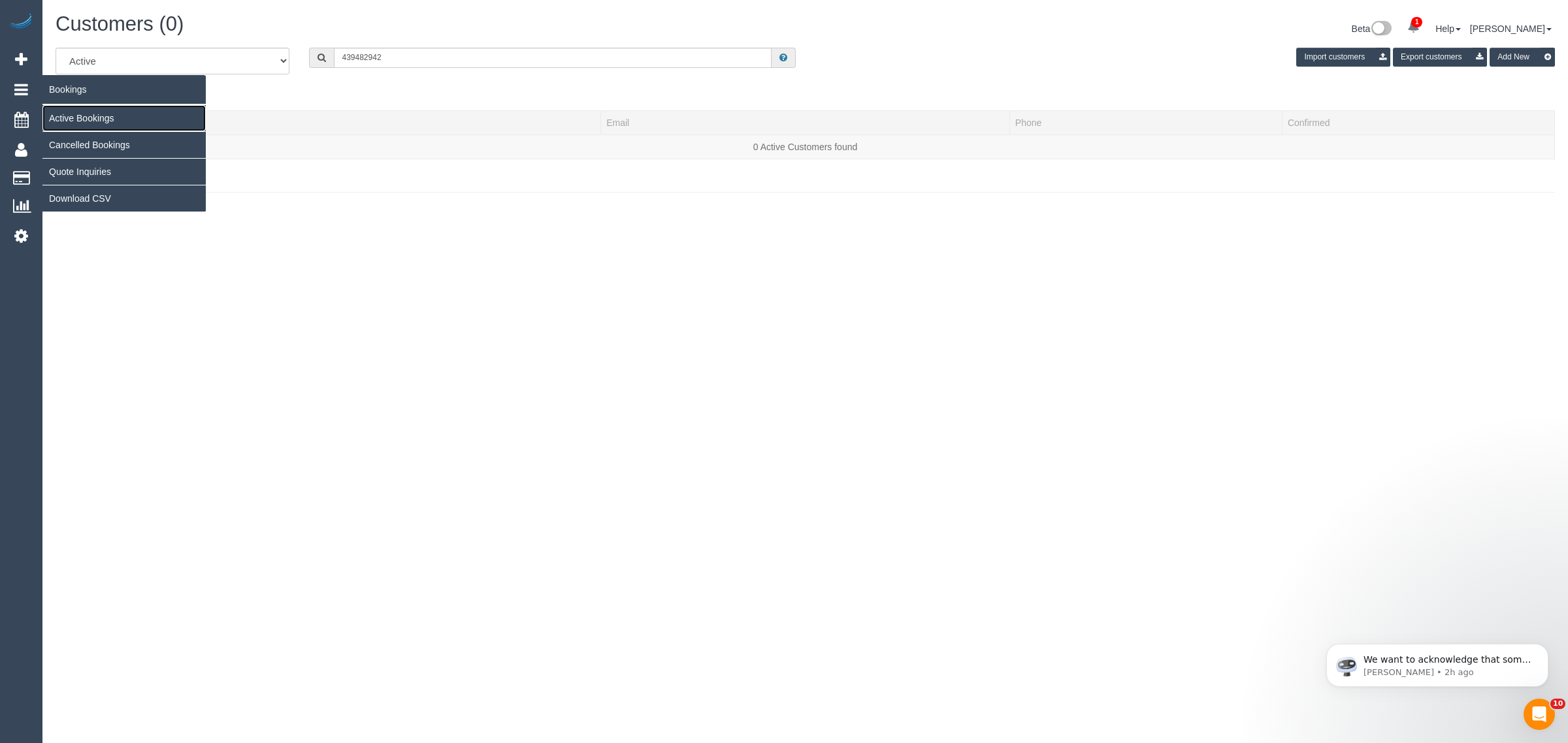
click at [83, 113] on link "Active Bookings" at bounding box center [124, 118] width 163 height 26
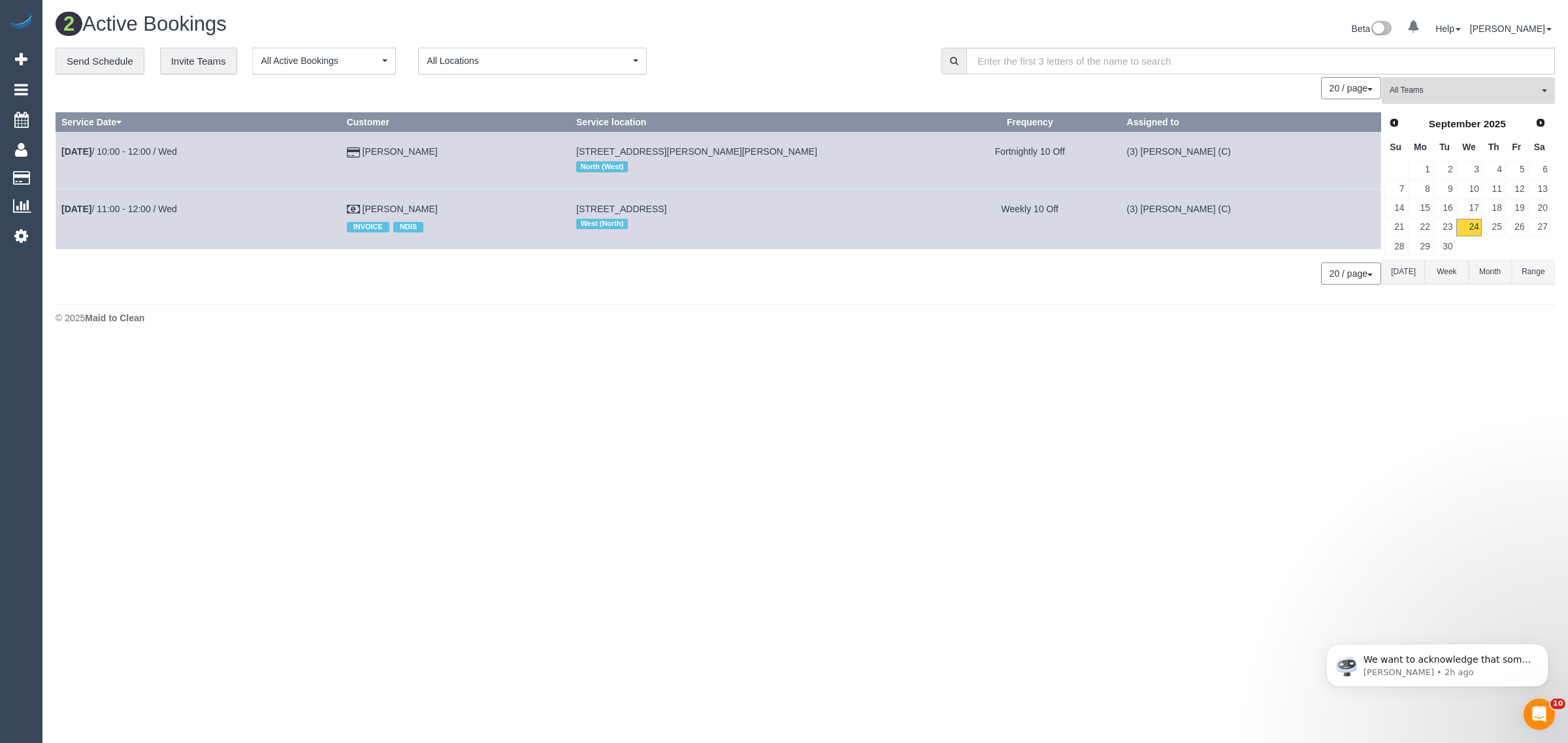
click at [1437, 93] on span "All Teams" at bounding box center [1463, 90] width 148 height 11
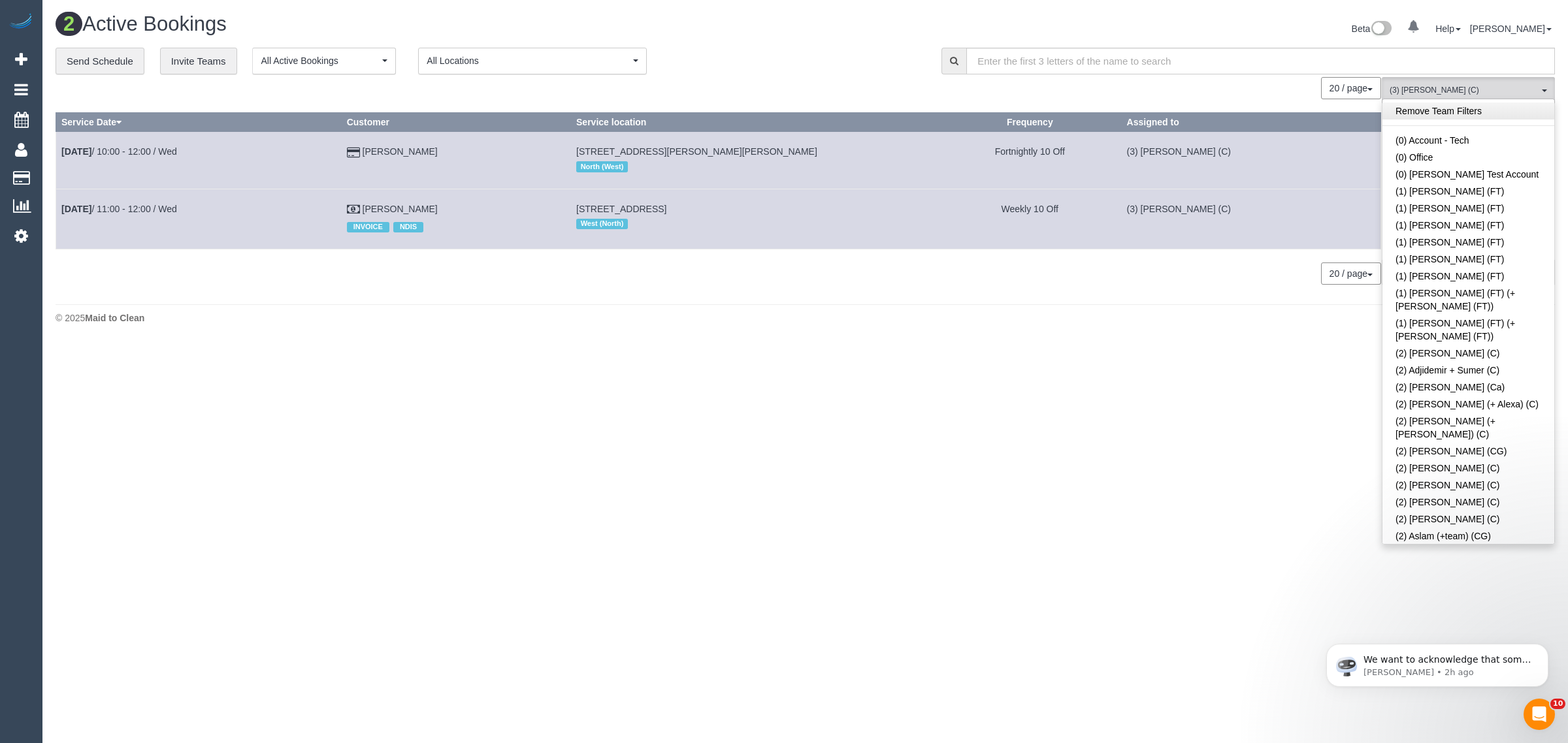
click at [1461, 114] on link "Remove Team Filters" at bounding box center [1468, 111] width 172 height 17
click at [812, 77] on div "20 / page 10 / page 20 / page 30 / page 40 / page 50 / page 100 / page" at bounding box center [718, 88] width 1325 height 22
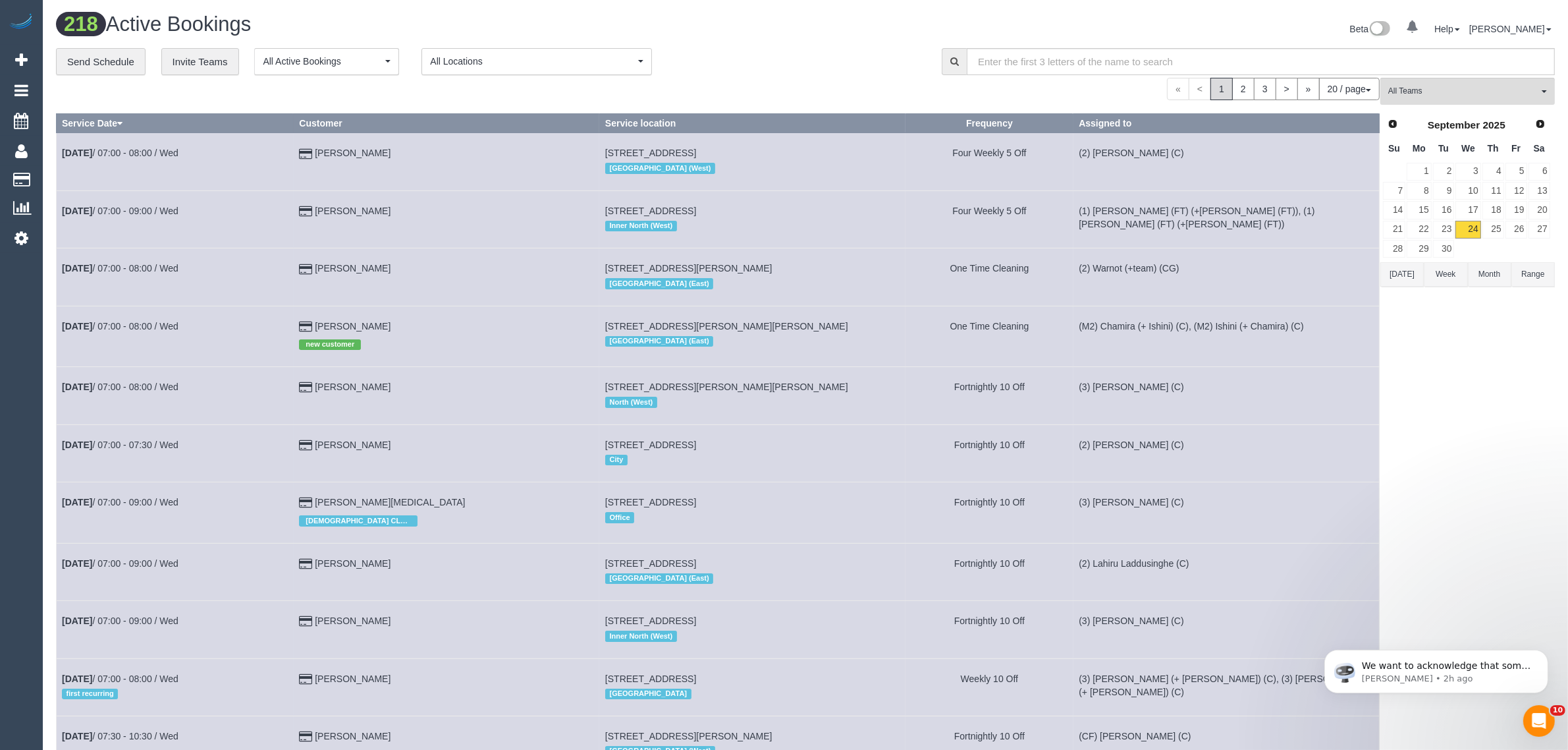
click at [1327, 89] on button "20 / page" at bounding box center [1349, 89] width 60 height 22
click at [1339, 202] on link "100 / page" at bounding box center [1327, 199] width 104 height 17
click at [846, 71] on div "**********" at bounding box center [488, 62] width 866 height 28
click at [1242, 89] on link "2" at bounding box center [1238, 89] width 22 height 22
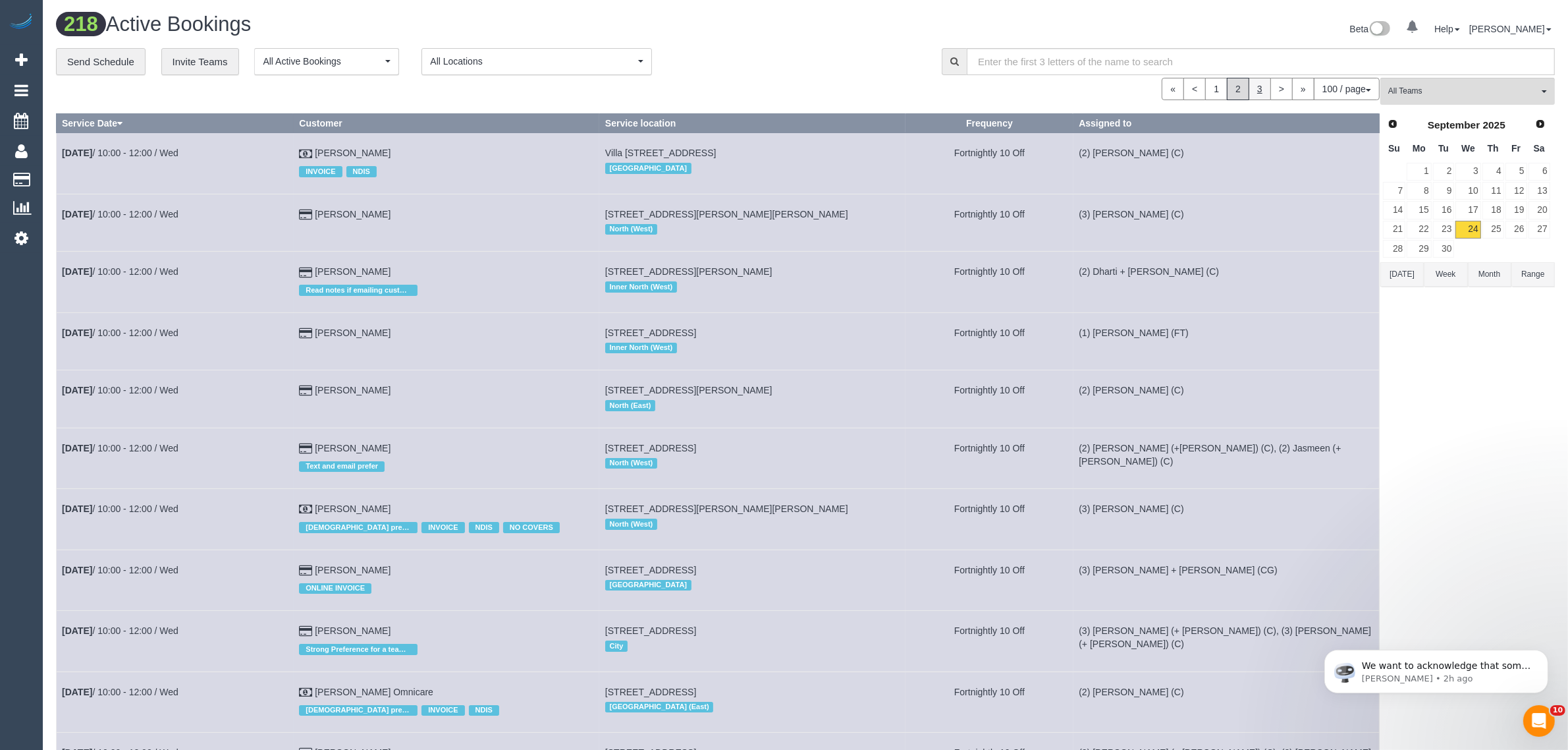
click at [1256, 81] on link "3" at bounding box center [1260, 89] width 22 height 22
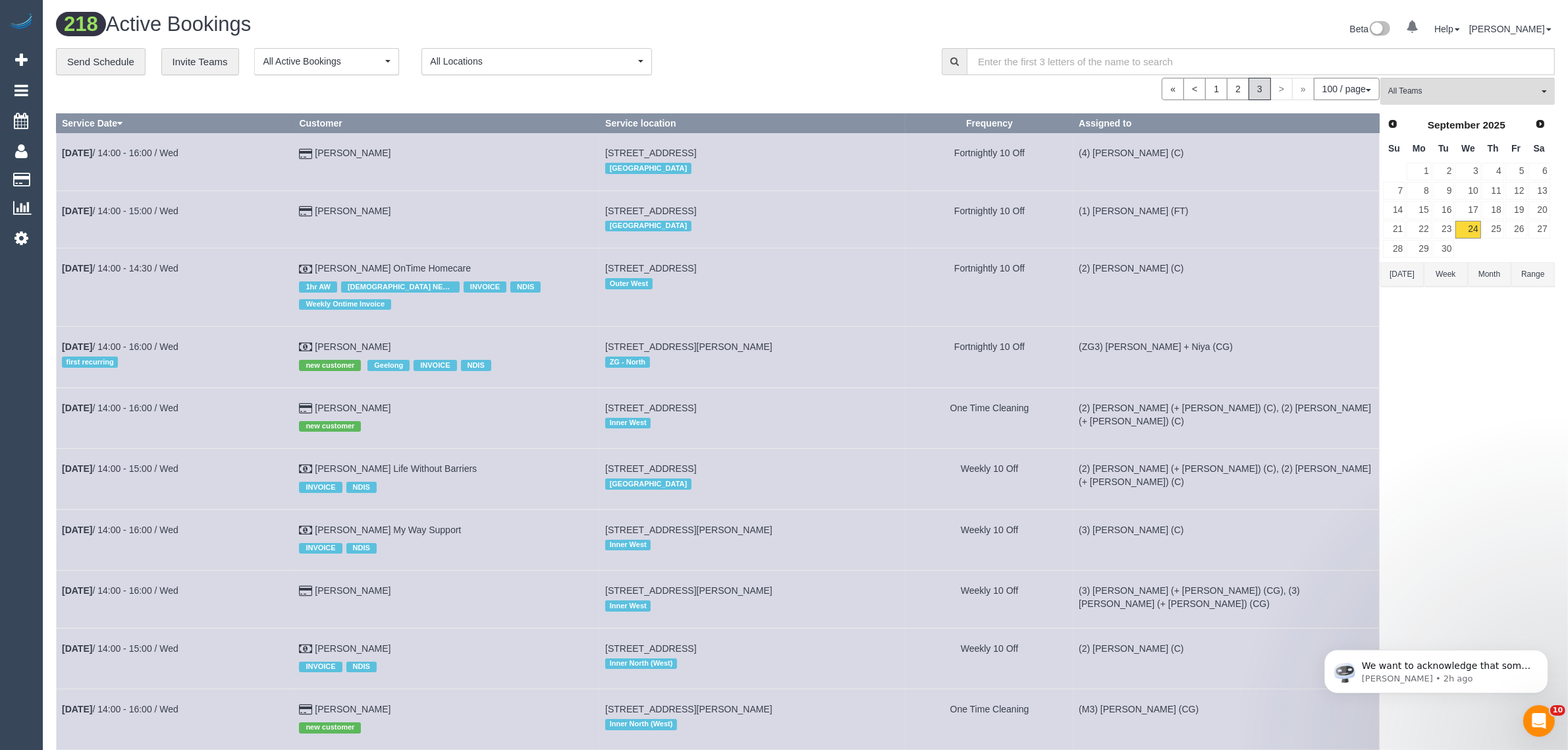
click at [1273, 96] on span ">" at bounding box center [1282, 89] width 22 height 22
click at [96, 180] on link "Customers" at bounding box center [125, 180] width 165 height 26
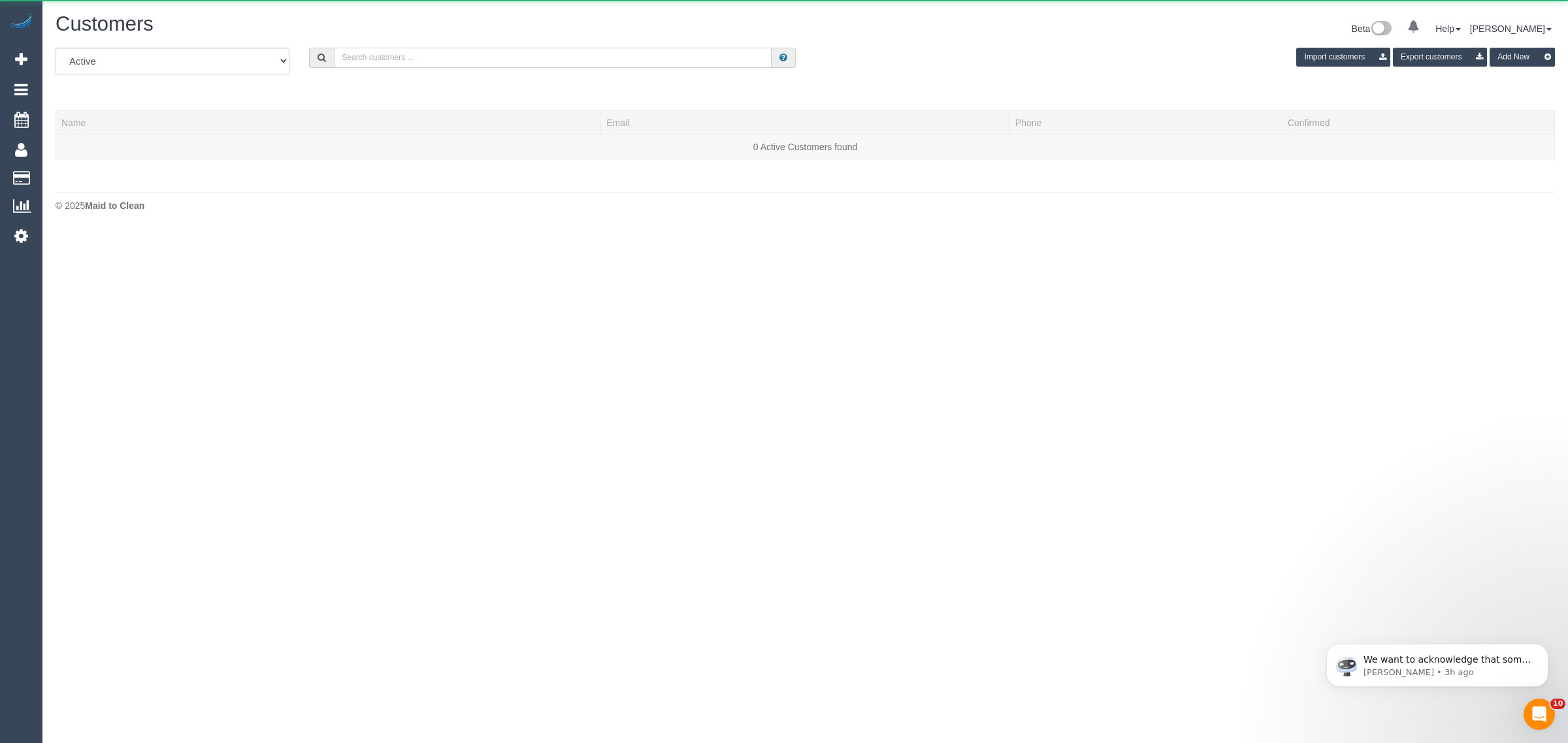
click at [471, 57] on input "text" at bounding box center [552, 58] width 438 height 20
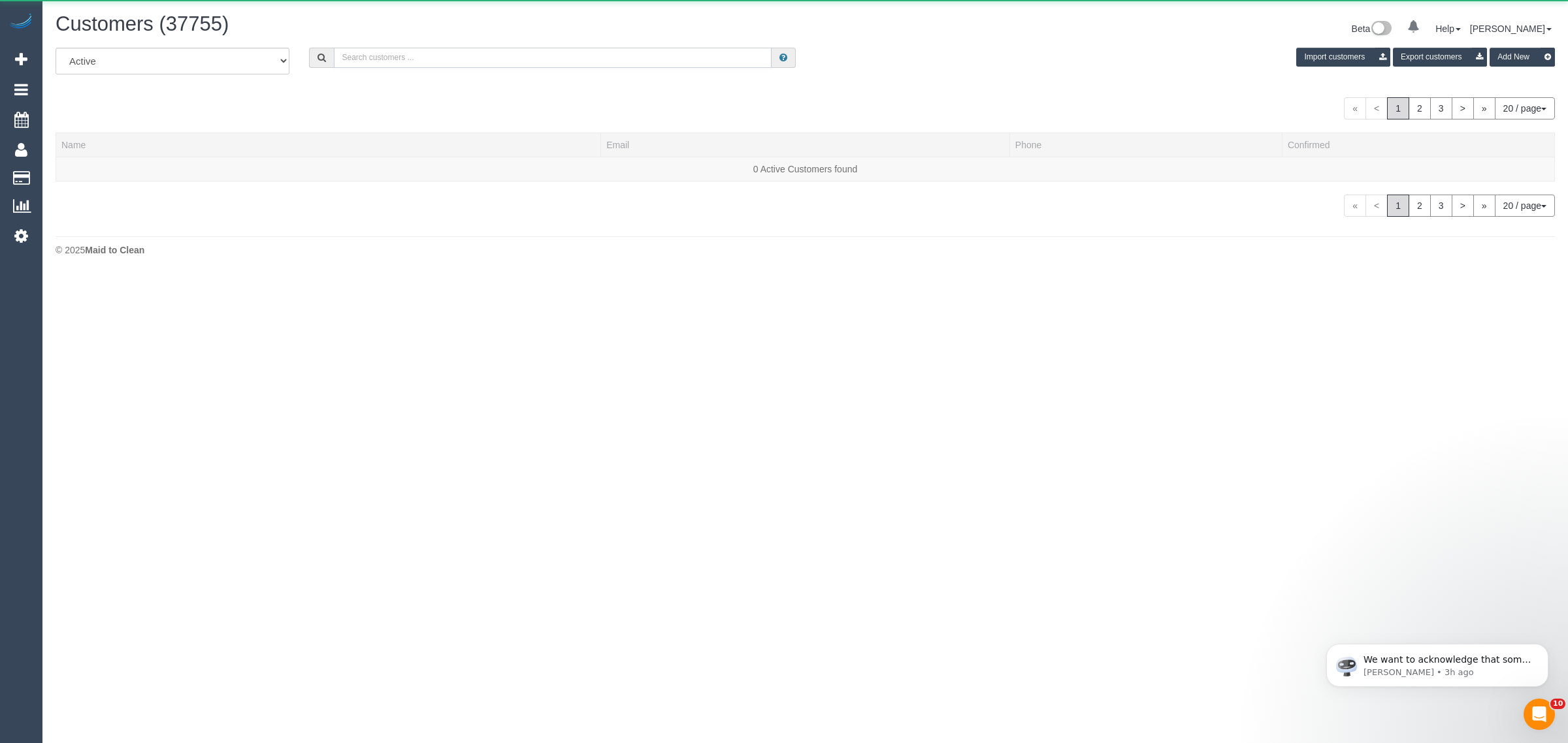
paste input "+61439482942"
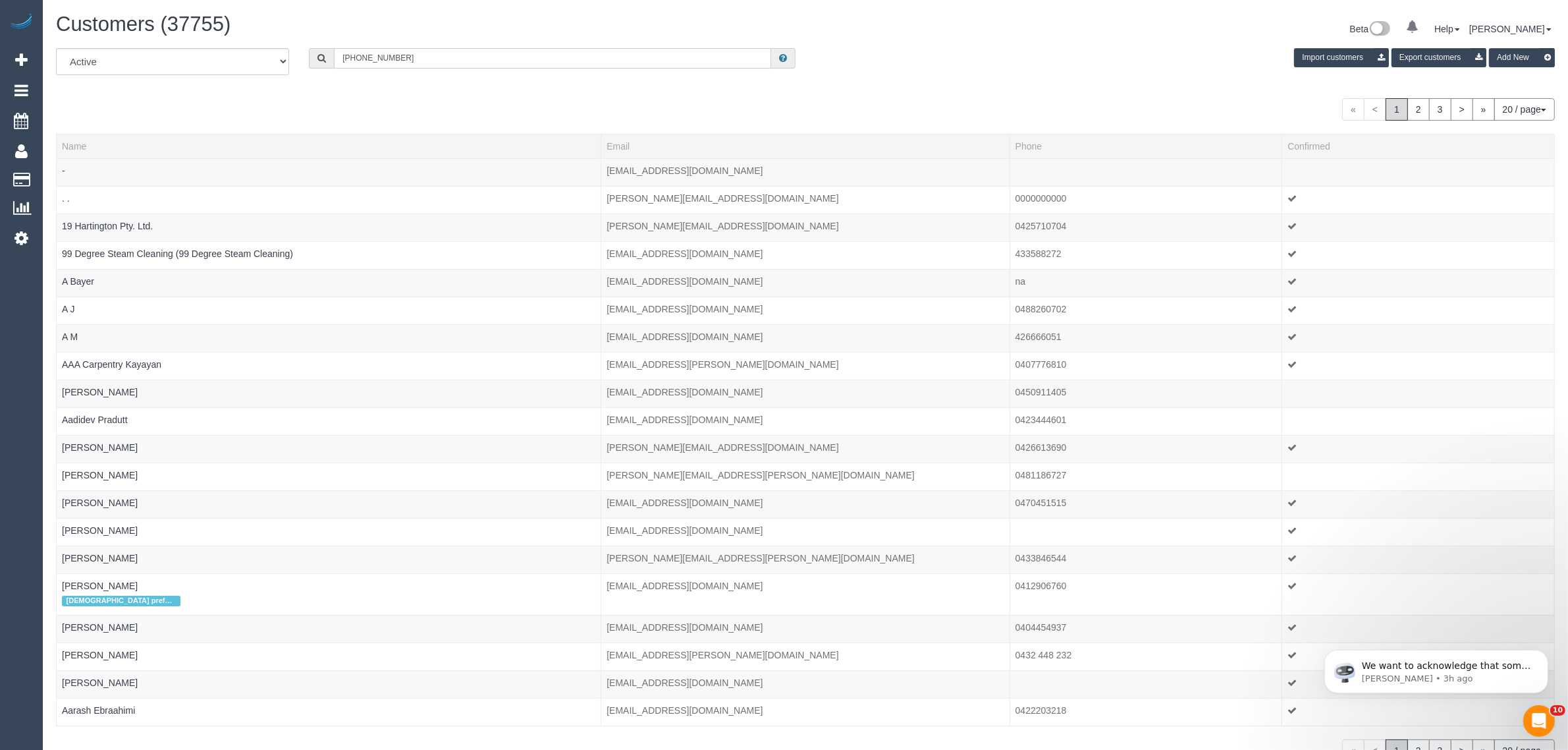
click at [351, 60] on input "+61439482942" at bounding box center [552, 59] width 437 height 20
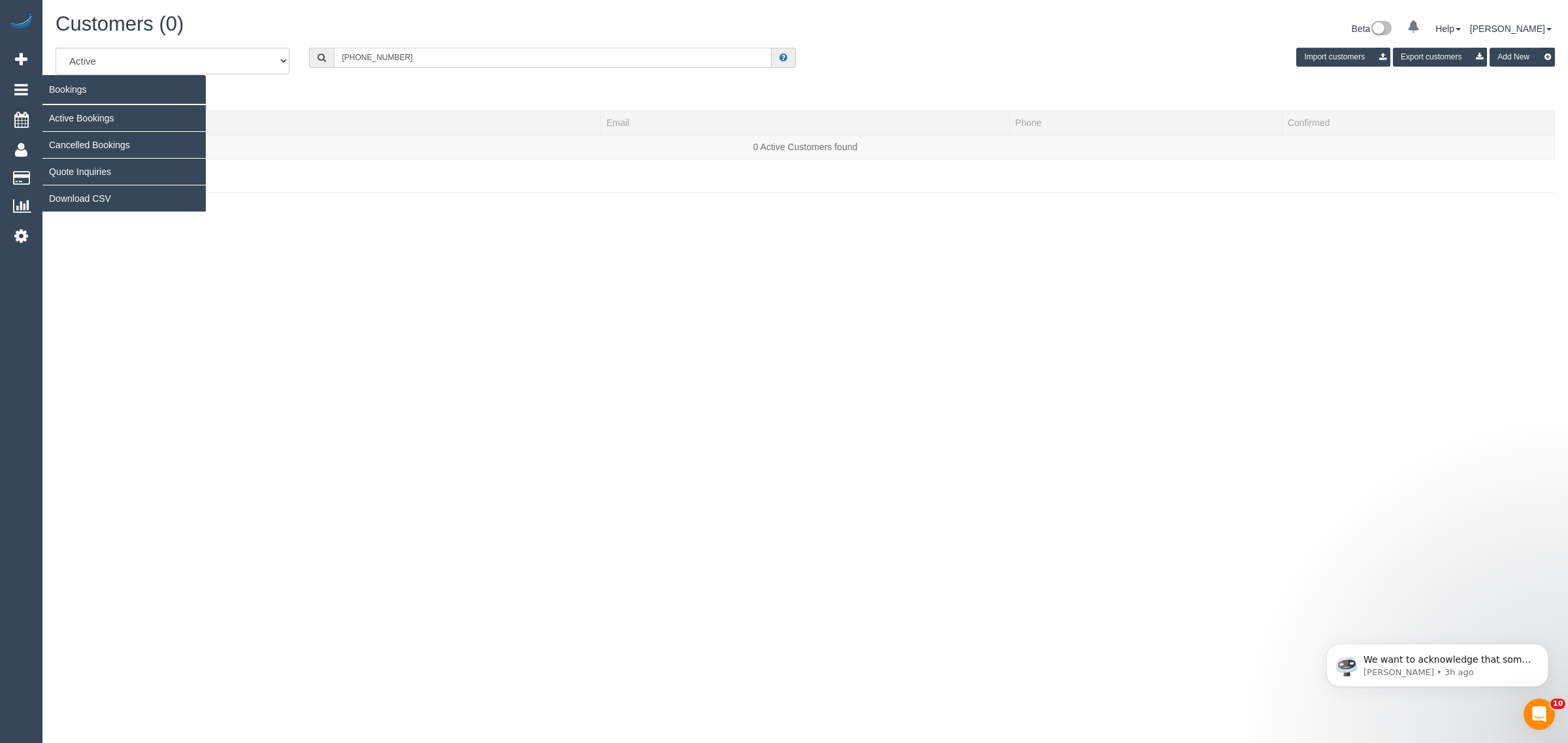
type input "+61439482924"
click at [75, 135] on link "Cancelled Bookings" at bounding box center [124, 145] width 163 height 26
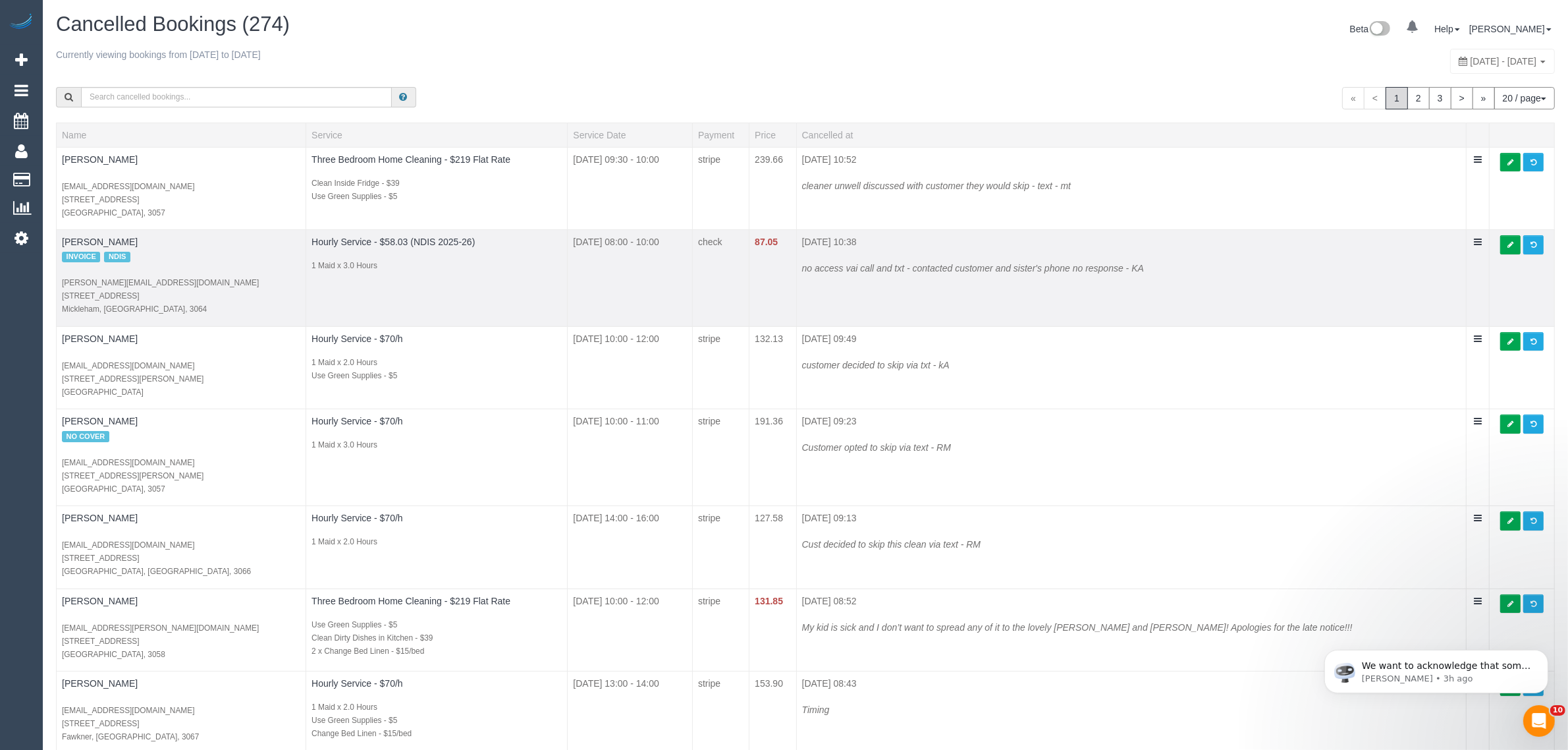
drag, startPoint x: 105, startPoint y: 245, endPoint x: 396, endPoint y: 269, distance: 292.0
click at [458, 284] on td "Hourly Service - $58.03 (NDIS 2025-26) 1 Maid x 3.0 Hours" at bounding box center [436, 278] width 261 height 97
drag, startPoint x: 160, startPoint y: 238, endPoint x: 63, endPoint y: 234, distance: 97.1
click at [62, 234] on td "Jordan Guerra INVOICE NDIS tiffany.guerra2011@hotmail.com 23 Moonlight Way Mick…" at bounding box center [181, 278] width 249 height 97
copy link "[PERSON_NAME]"
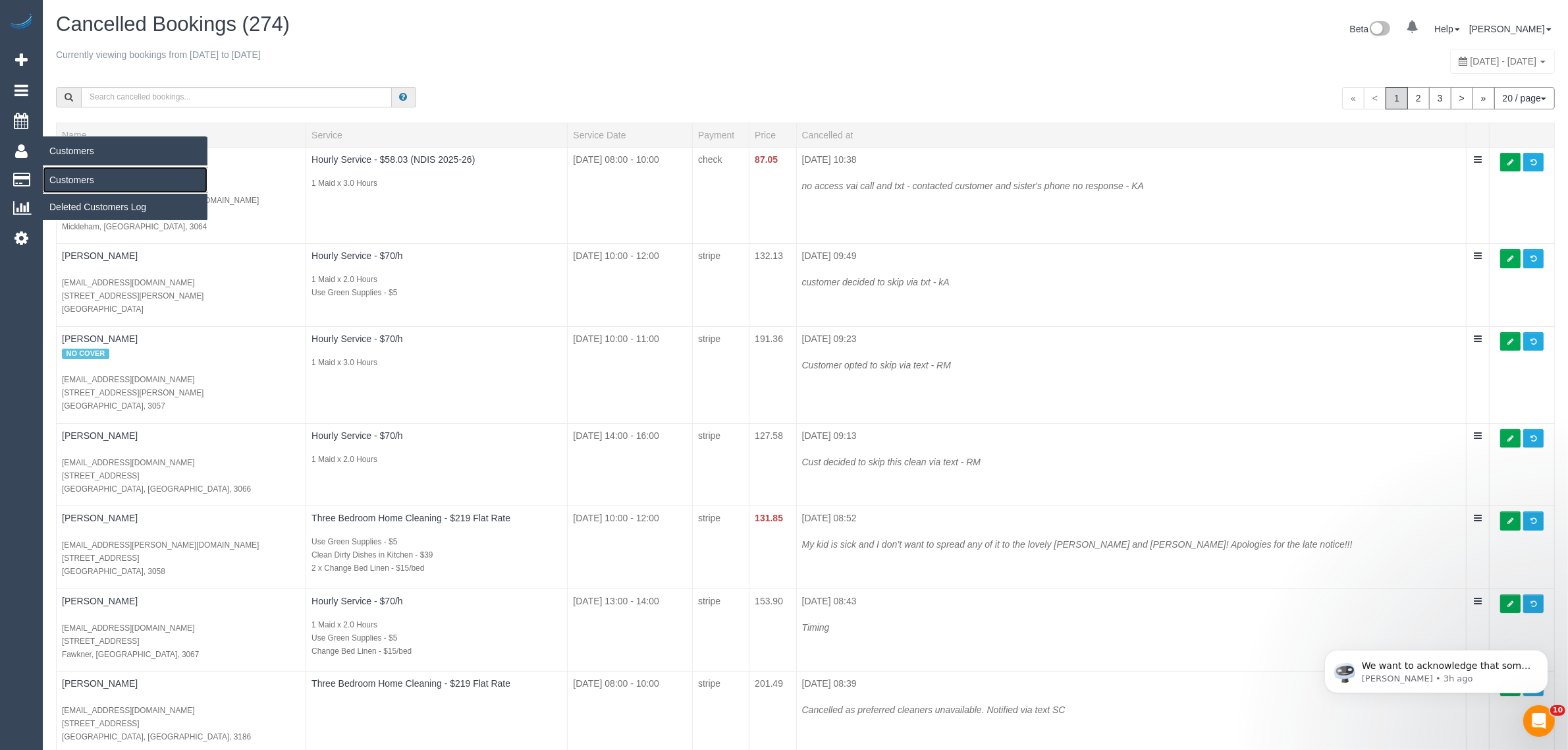
click at [114, 180] on link "Customers" at bounding box center [125, 180] width 165 height 26
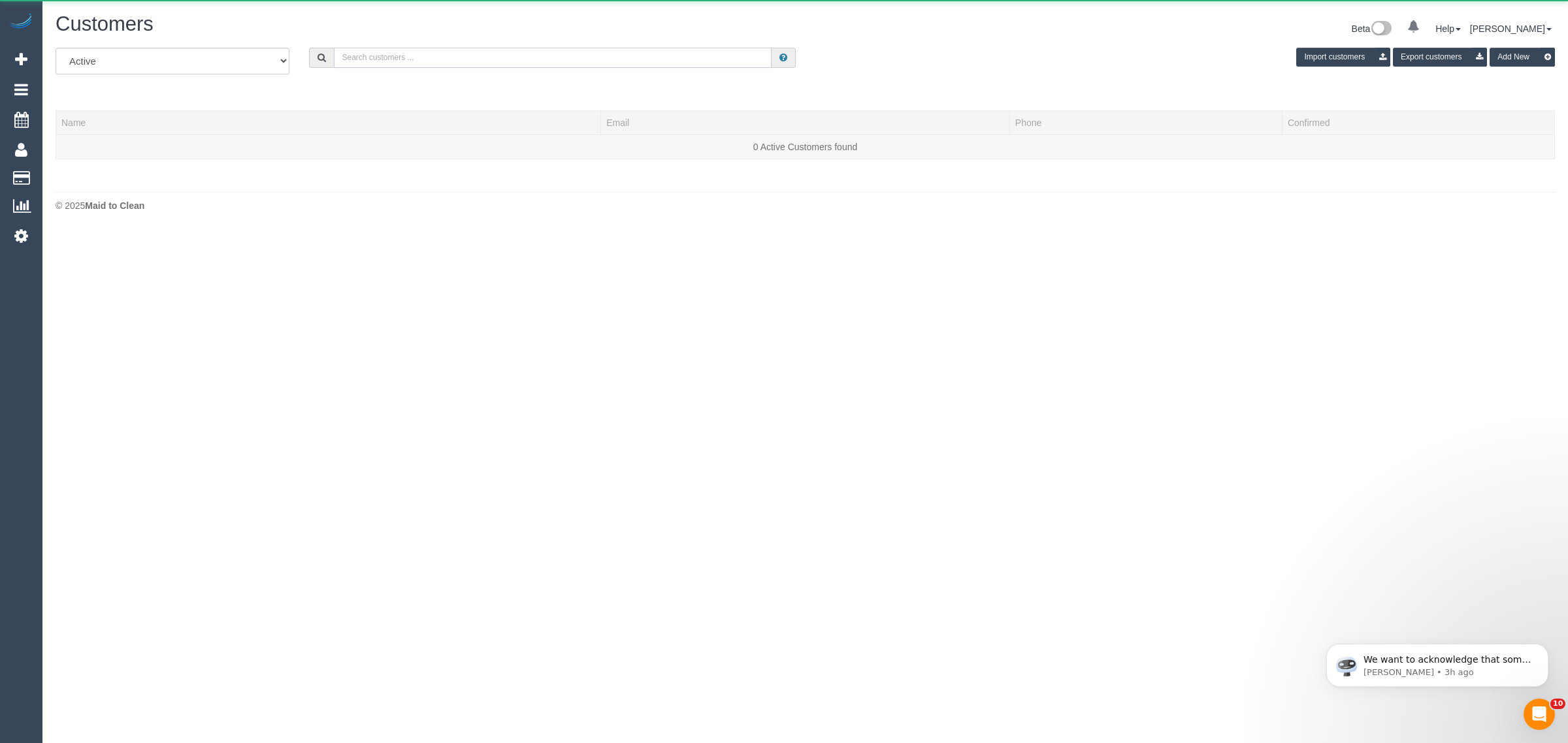
click at [374, 65] on input "text" at bounding box center [552, 58] width 438 height 20
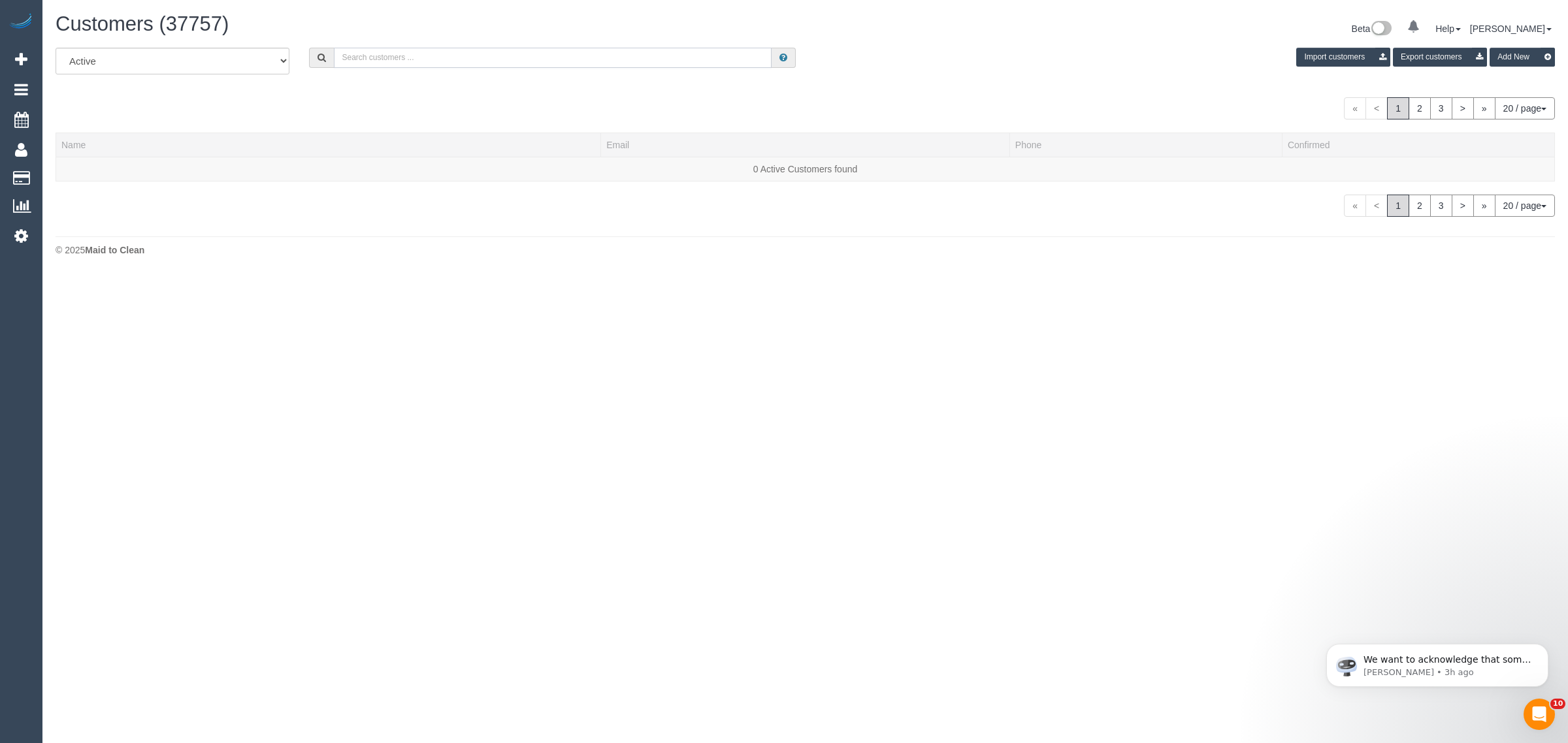
paste input "+61405036631"
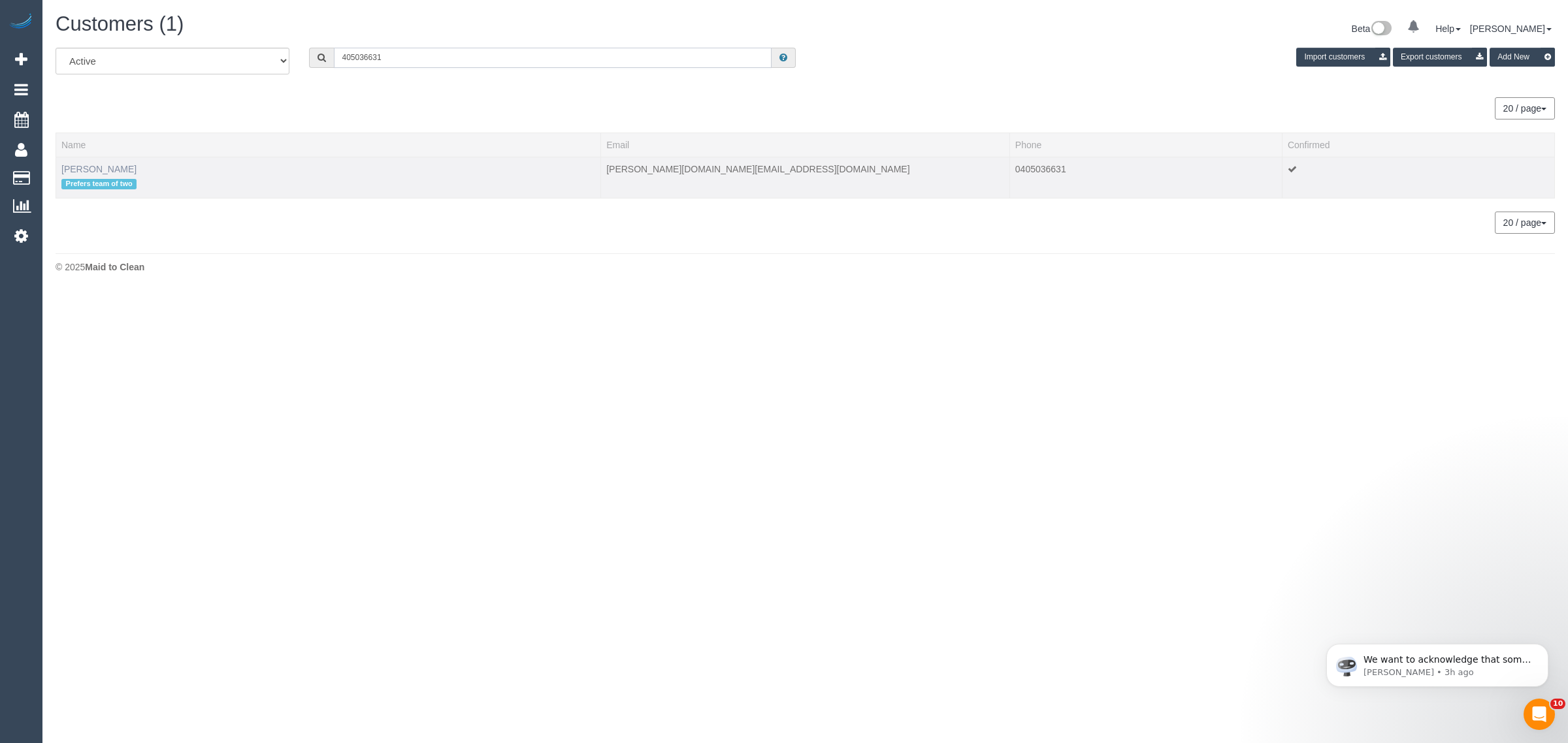
type input "405036631"
click at [86, 167] on link "Suzie Crossland" at bounding box center [99, 169] width 75 height 10
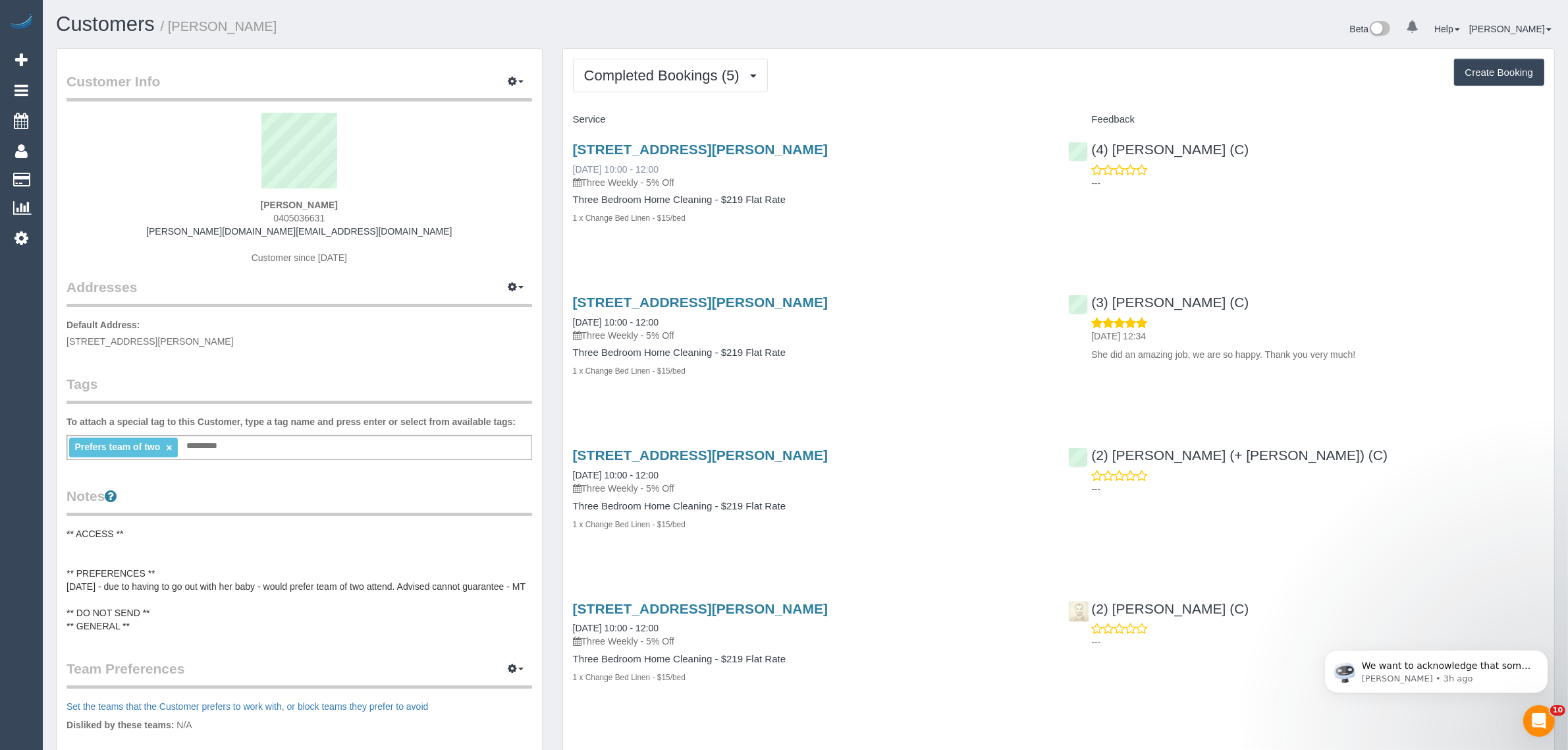
drag, startPoint x: 662, startPoint y: 175, endPoint x: 578, endPoint y: 173, distance: 84.0
click at [578, 173] on div "6/6 Reid Street, Fitzroy North, VIC 3068 03/09/2025 10:00 - 12:00 Three Weekly …" at bounding box center [811, 165] width 476 height 47
click at [805, 262] on div "Service Feedback 6/6 Reid Street, Fitzroy North, VIC 3068 03/09/2025 10:00 - 12…" at bounding box center [1058, 486] width 972 height 754
drag, startPoint x: 692, startPoint y: 167, endPoint x: 674, endPoint y: 158, distance: 20.1
click at [674, 165] on div "6/6 Reid Street, Fitzroy North, VIC 3068 03/09/2025 10:00 - 12:00 Three Weekly …" at bounding box center [811, 165] width 476 height 47
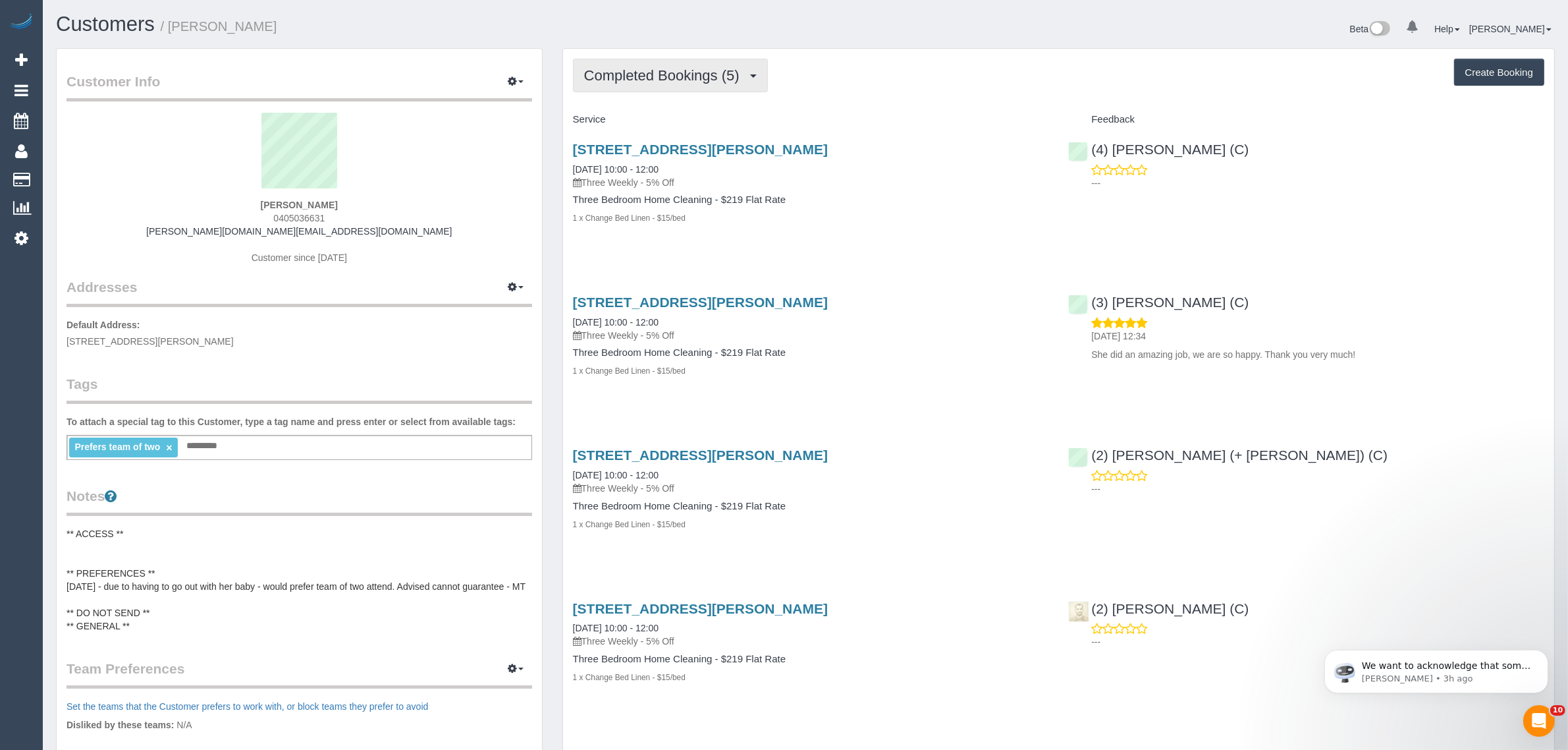
click at [711, 71] on span "Completed Bookings (5)" at bounding box center [665, 75] width 162 height 17
click at [683, 124] on link "Upcoming Bookings (12)" at bounding box center [643, 123] width 139 height 17
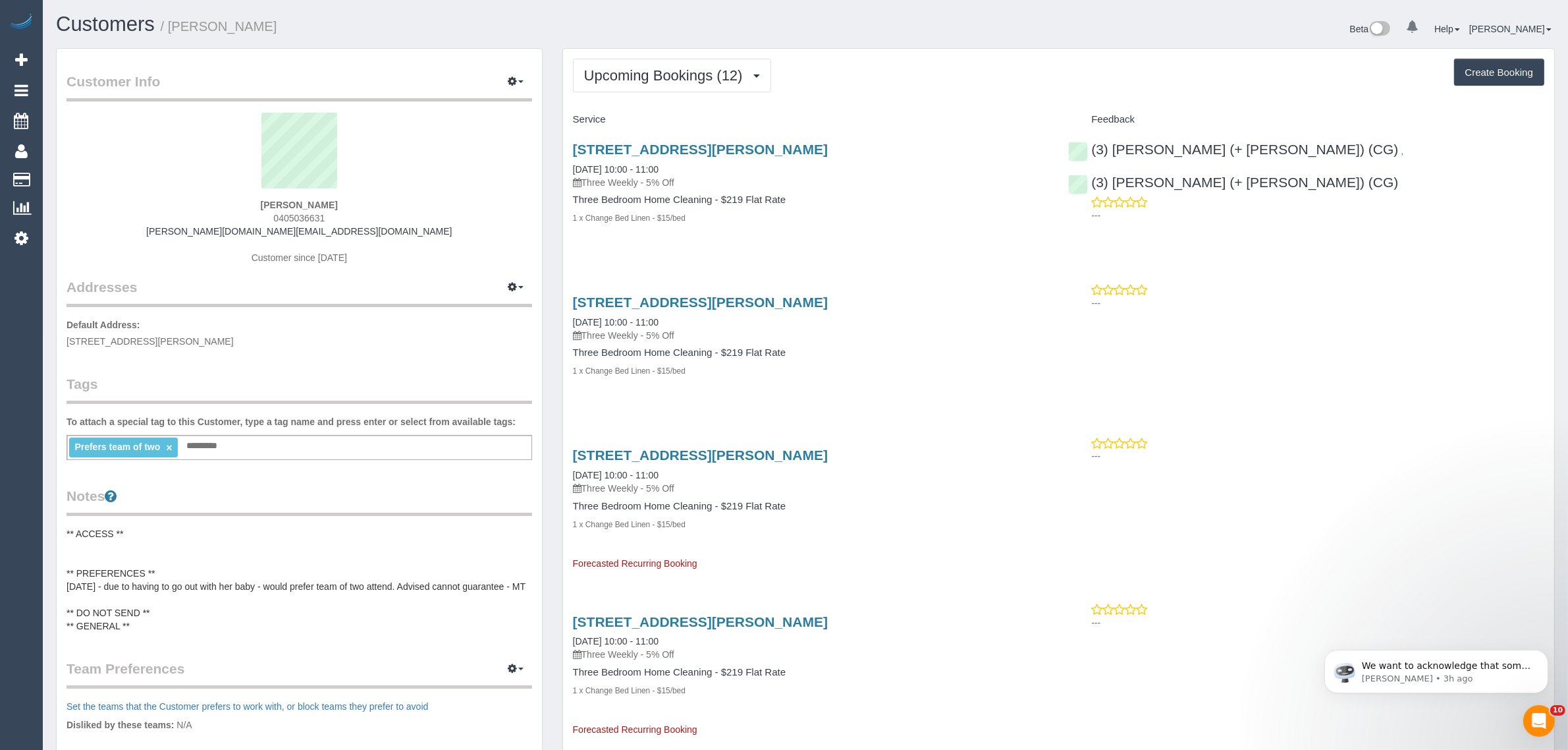
drag, startPoint x: 683, startPoint y: 162, endPoint x: 575, endPoint y: 162, distance: 108.0
click at [575, 162] on div "6/6 Reid Street, Fitzroy North, VIC 3068 24/09/2025 10:00 - 11:00 Three Weekly …" at bounding box center [811, 165] width 476 height 47
copy link "24/09/2025 10:00 - 11:00"
click at [1213, 248] on div "6/6 Reid Street, Fitzroy North, VIC 3068 24/09/2025 10:00 - 11:00 Three Weekly …" at bounding box center [1059, 190] width 991 height 120
drag, startPoint x: 1486, startPoint y: 146, endPoint x: 1303, endPoint y: 148, distance: 183.0
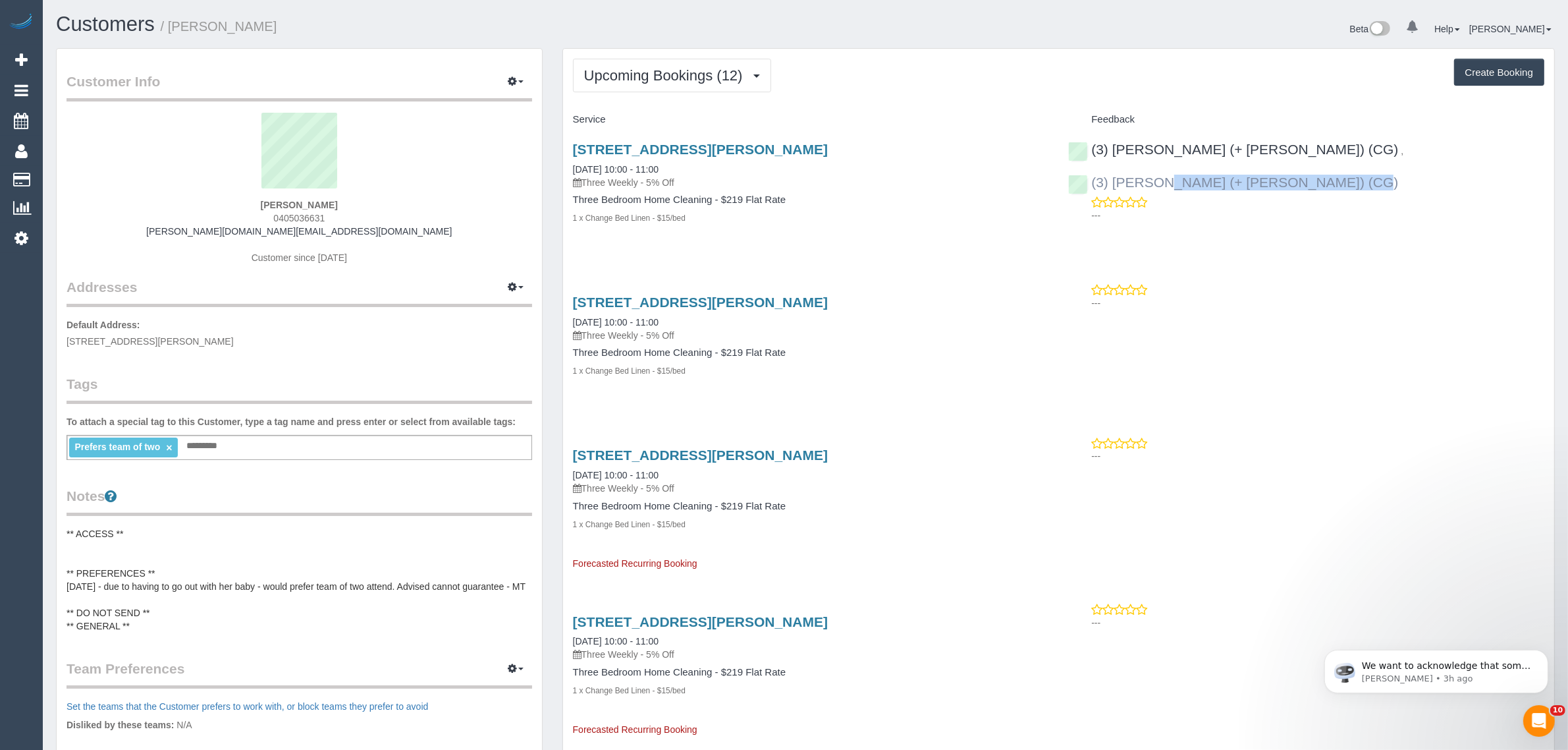
click at [1303, 175] on div "(3) [PERSON_NAME] (+ [PERSON_NAME]) (CG)" at bounding box center [1237, 182] width 337 height 16
copy link "(3) [PERSON_NAME] (+ [PERSON_NAME]) (CG)"
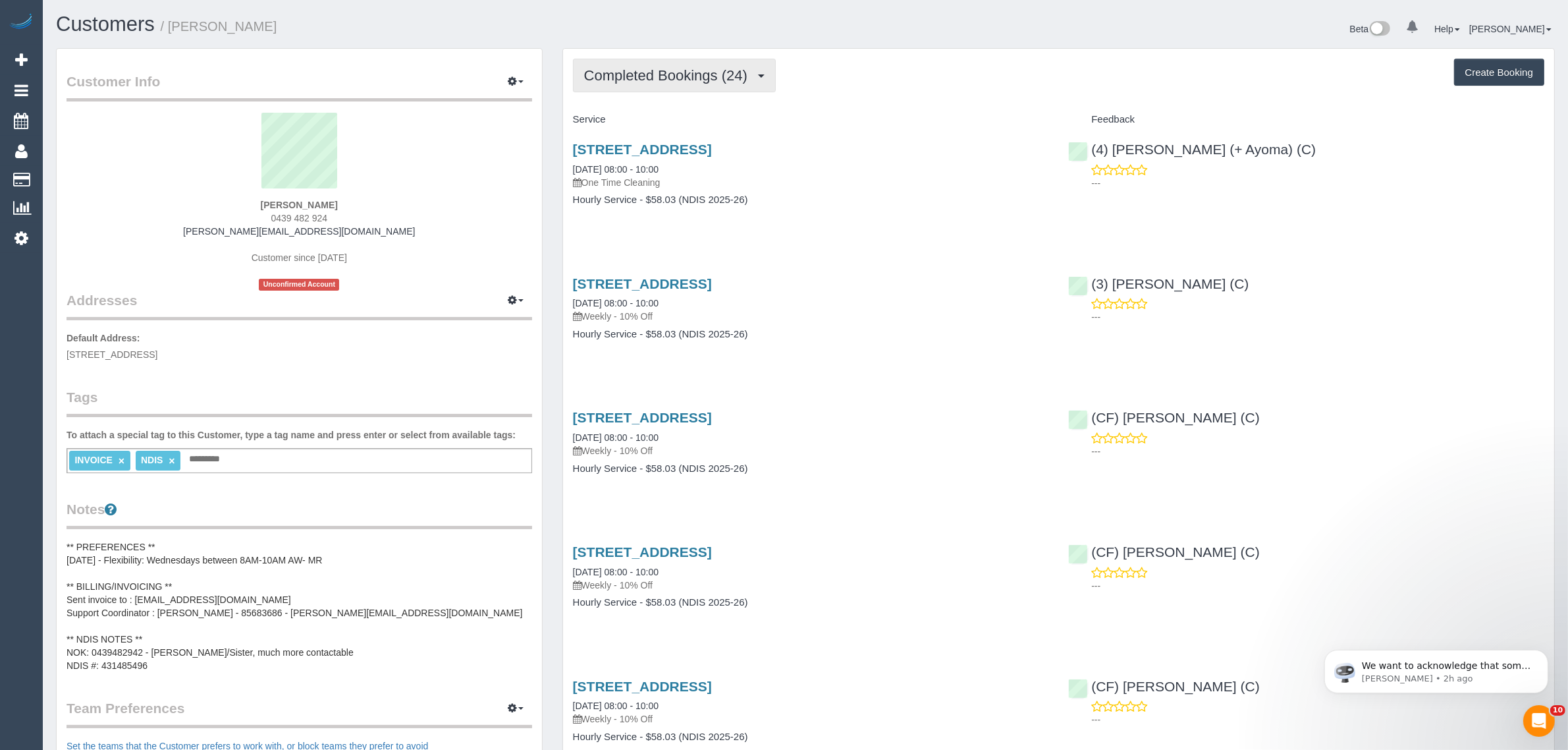
click at [690, 69] on span "Completed Bookings (24)" at bounding box center [669, 75] width 170 height 17
click at [675, 129] on link "Upcoming Bookings (11)" at bounding box center [644, 123] width 142 height 17
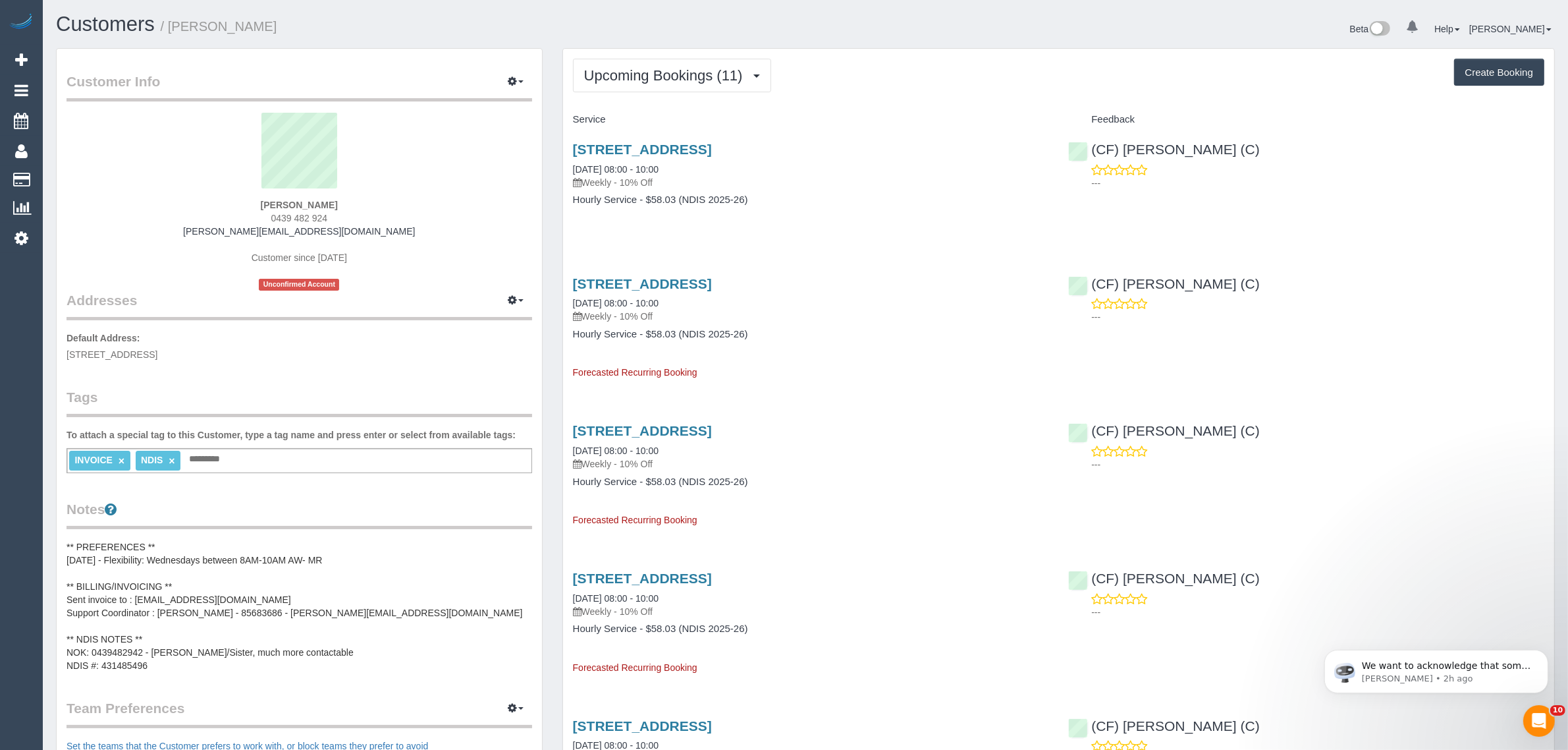
click at [277, 216] on span "0439 482 924" at bounding box center [299, 218] width 57 height 10
copy div "0439 482 924"
click at [512, 30] on h1 "Customers / Jordan Guerra" at bounding box center [425, 24] width 739 height 22
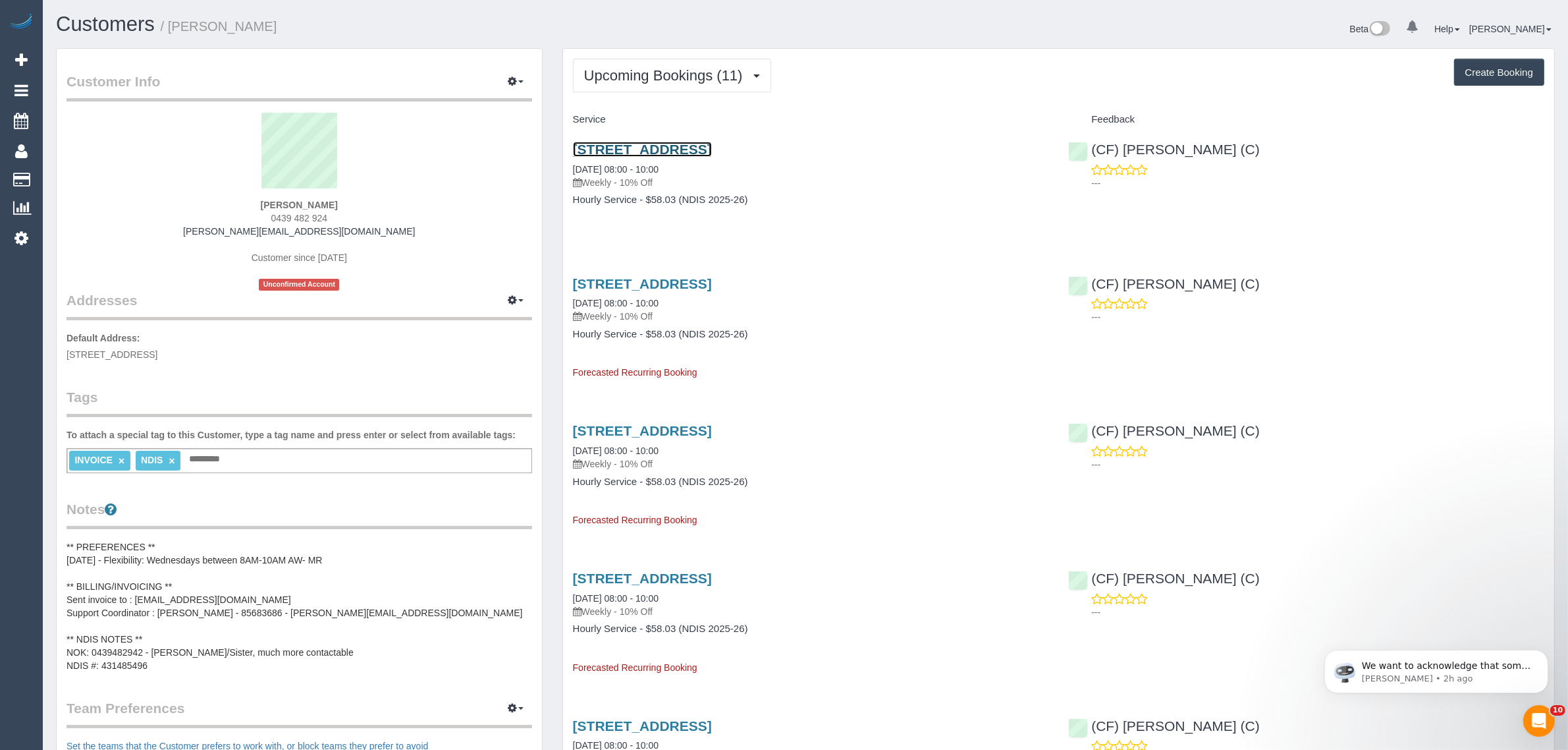
click at [673, 147] on link "23 Moonlight Way, Mickleham, VIC 3064" at bounding box center [642, 149] width 139 height 15
click at [680, 75] on span "Upcoming Bookings (11)" at bounding box center [667, 75] width 166 height 17
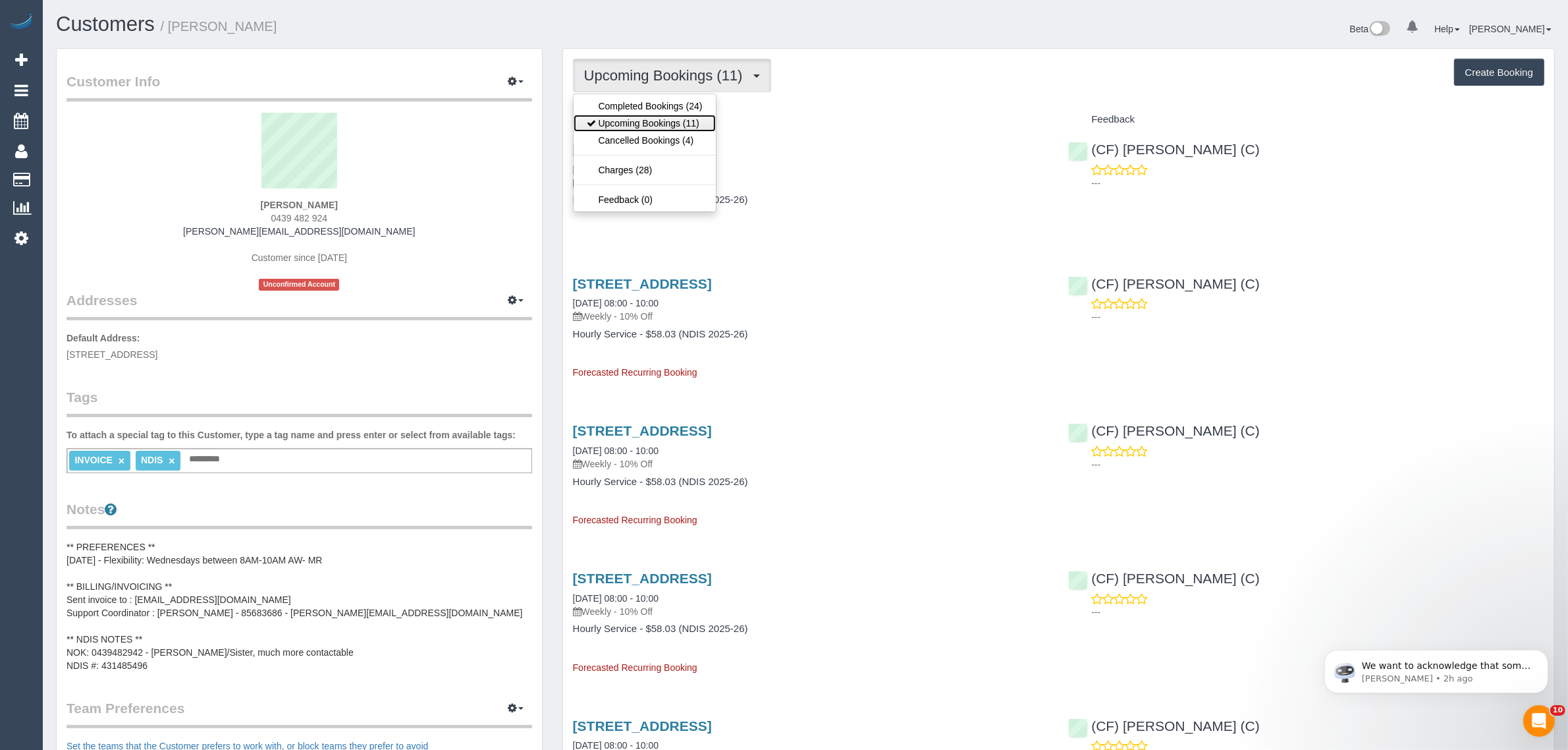
click at [646, 115] on link "Upcoming Bookings (11)" at bounding box center [644, 123] width 142 height 17
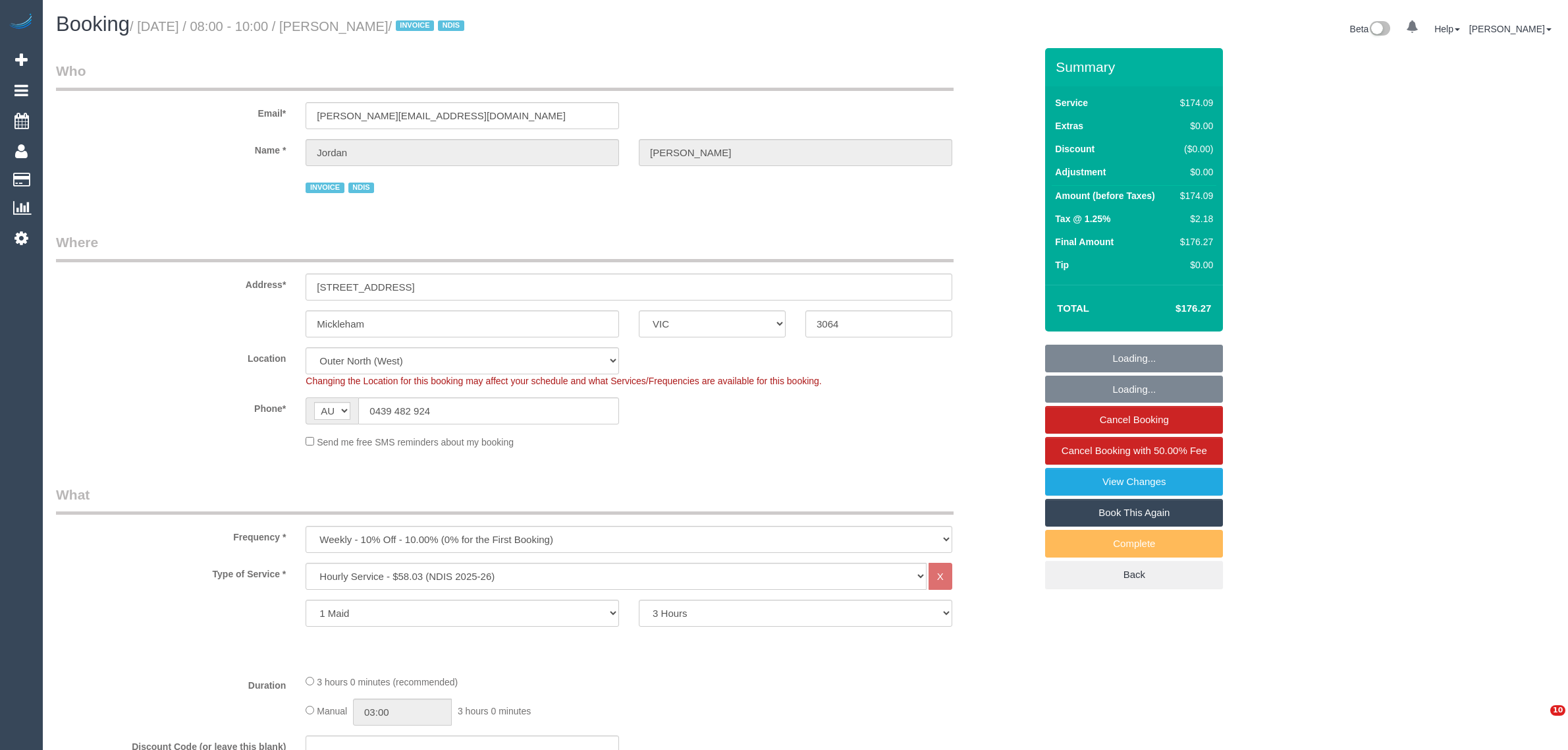
select select "VIC"
select select "180"
select select "number:27"
select select "number:14"
select select "number:19"
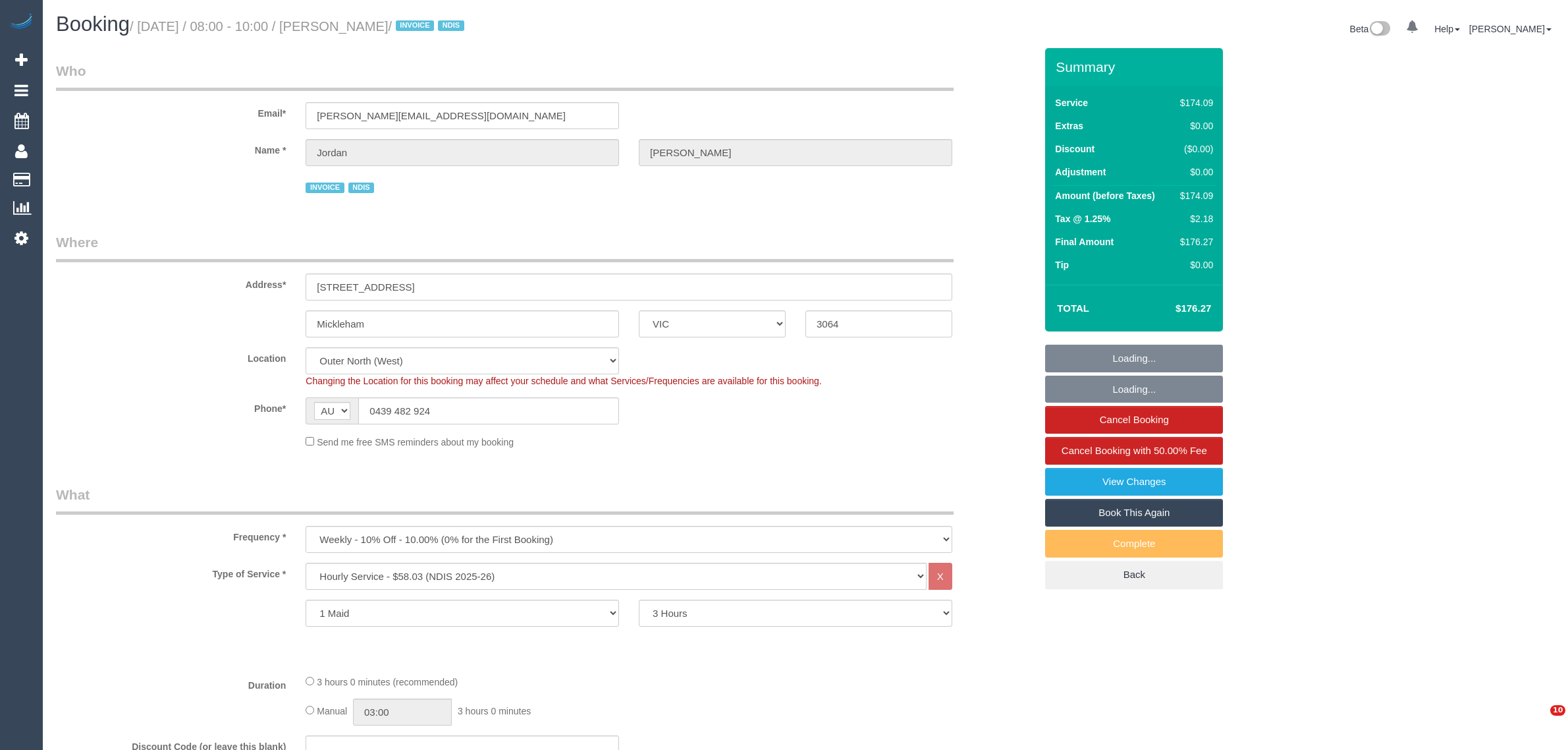
select select "number:36"
select select "number:33"
select select "object:1139"
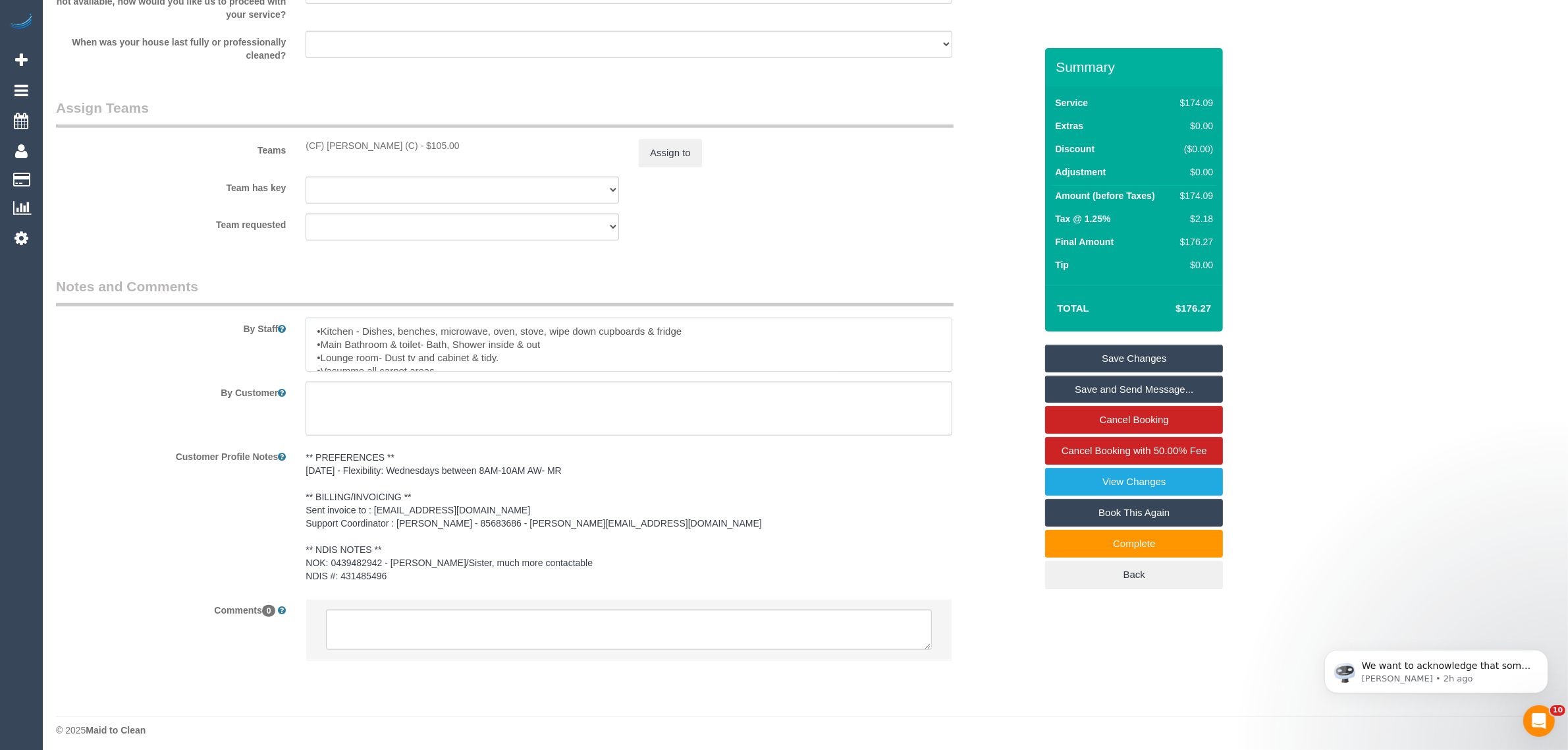
scroll to position [1533, 0]
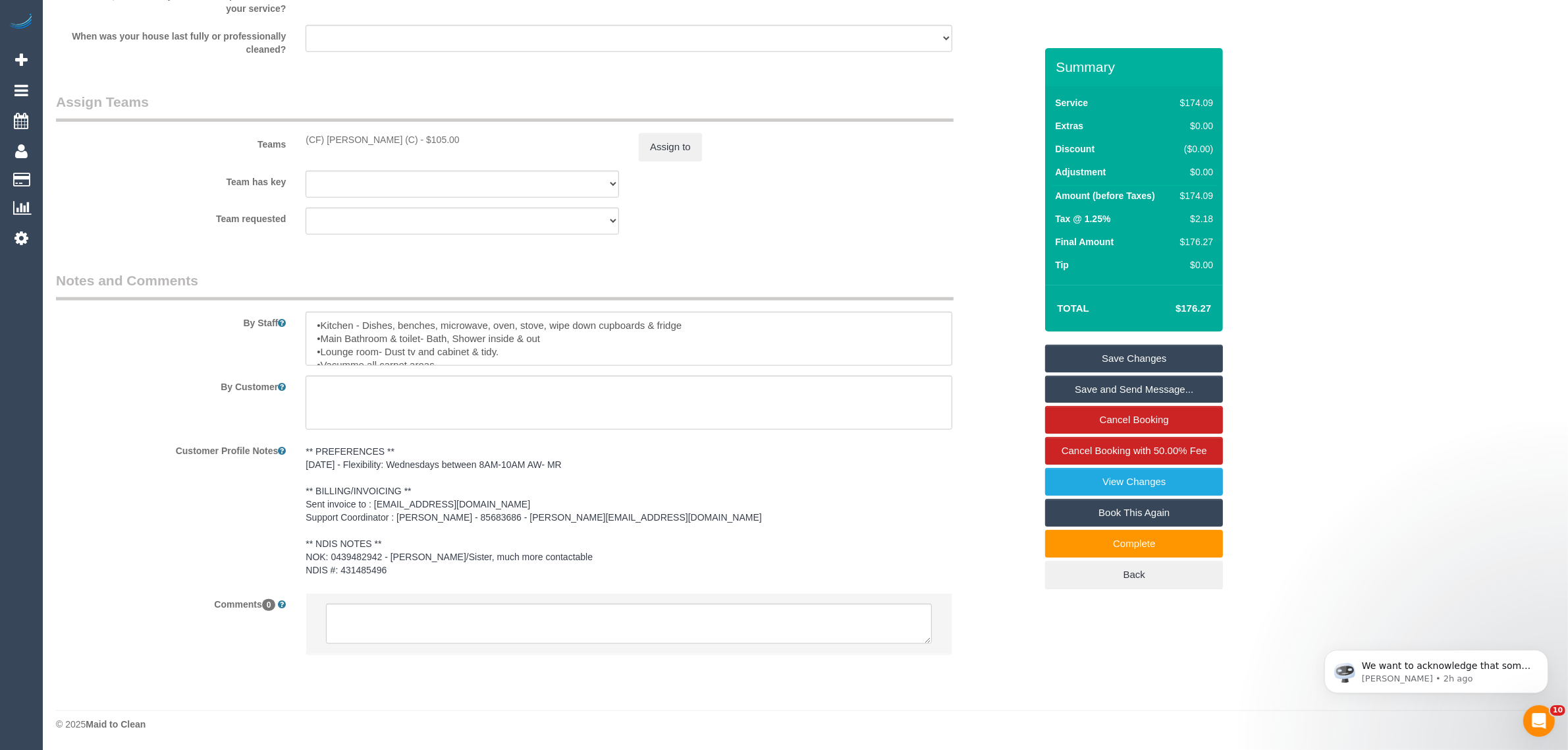
click at [886, 475] on pre "** PREFERENCES ** 09/04/2025 - Flexibility: Wednesdays between 8AM-10AM AW- MR …" at bounding box center [629, 511] width 646 height 132
click at [1077, 451] on span "Cancel Booking with 50.00% Fee" at bounding box center [1135, 450] width 146 height 11
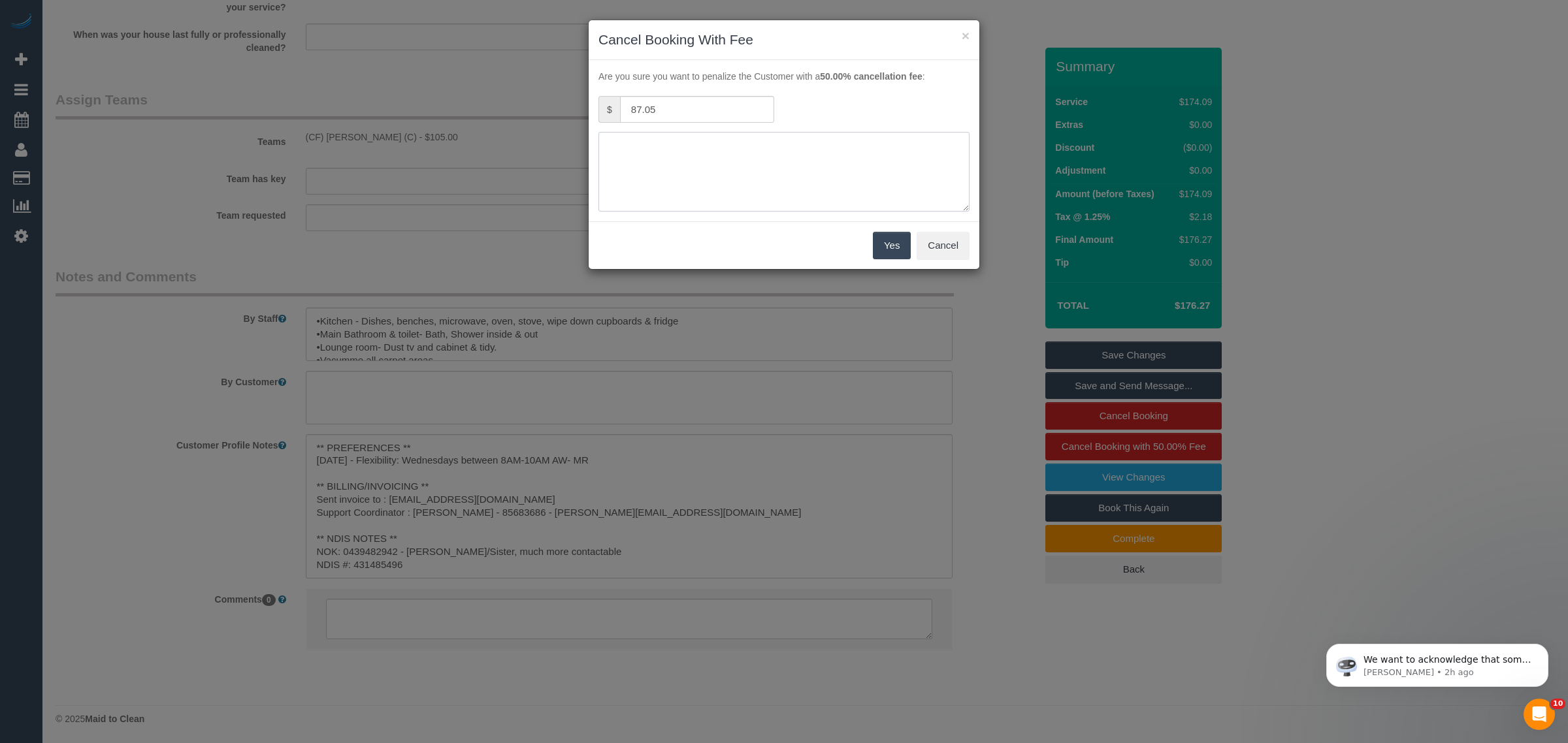
click at [722, 150] on textarea at bounding box center [784, 171] width 371 height 79
type textarea "c"
type textarea "no access via call - KA"
click at [882, 248] on button "Yes" at bounding box center [891, 245] width 38 height 28
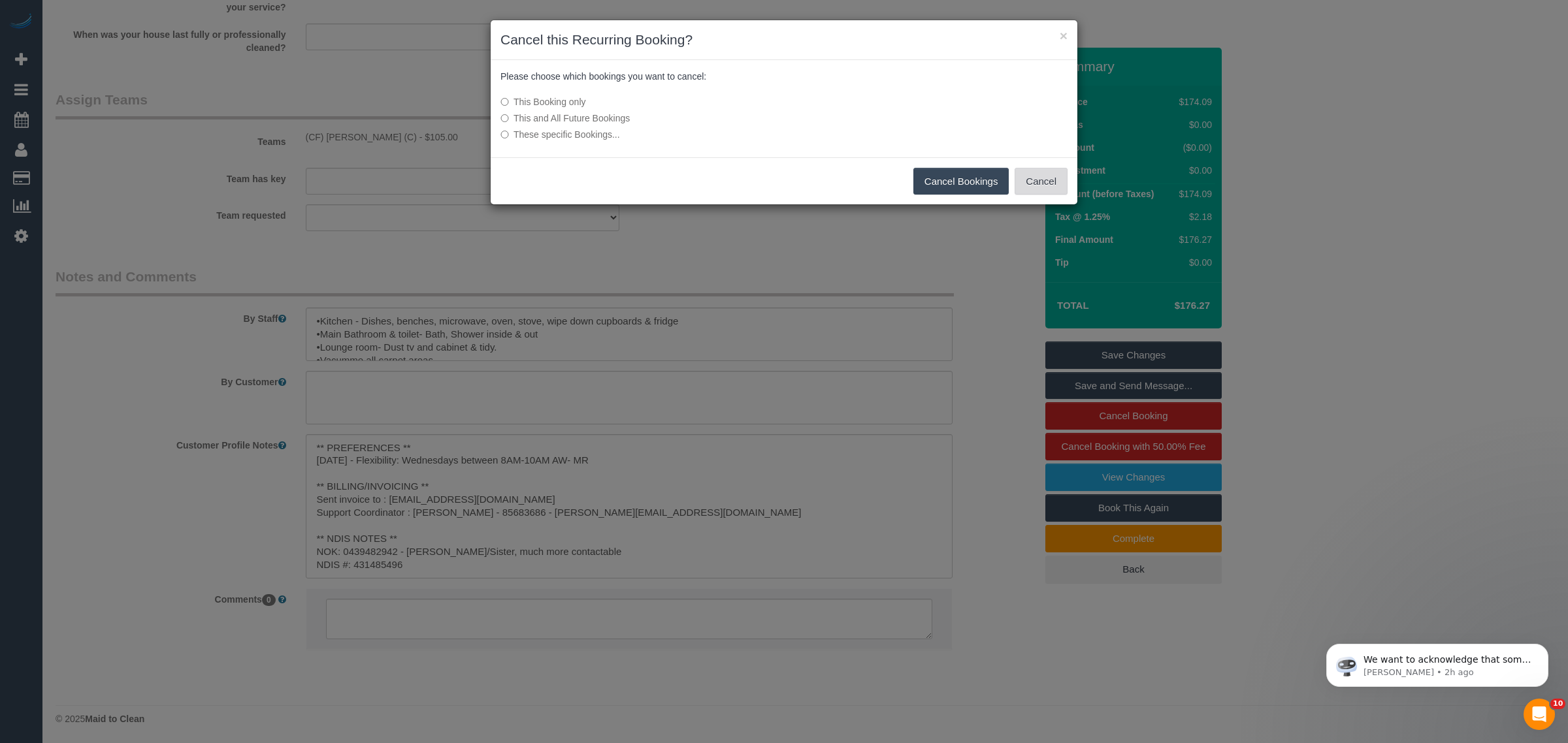
click at [1028, 183] on button "Cancel" at bounding box center [1040, 182] width 53 height 28
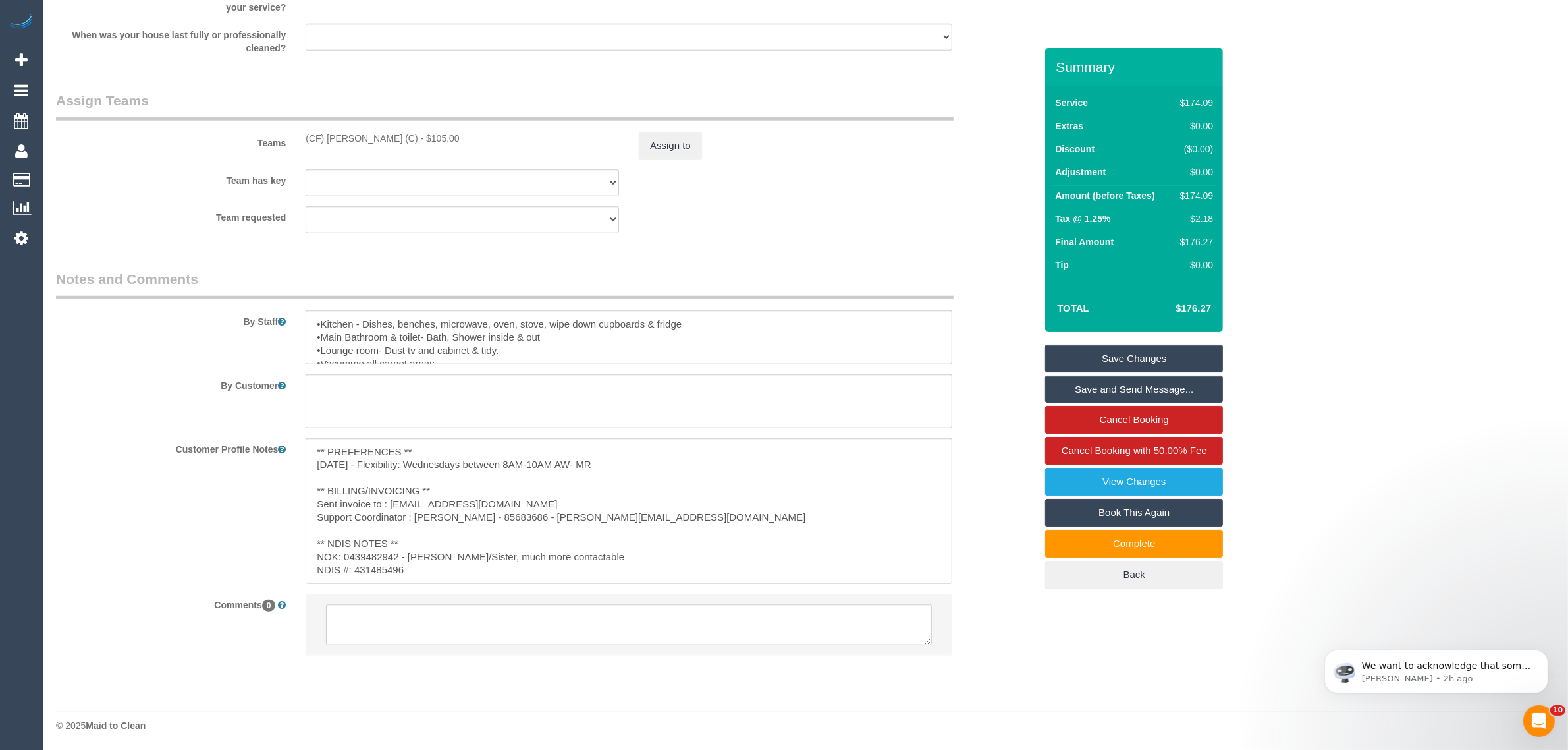
click at [768, 221] on div "Team requested (CF) Dhanusha S (C) (0) Office (1) Sarah Slattery (FT) (2) Angy …" at bounding box center [546, 220] width 999 height 27
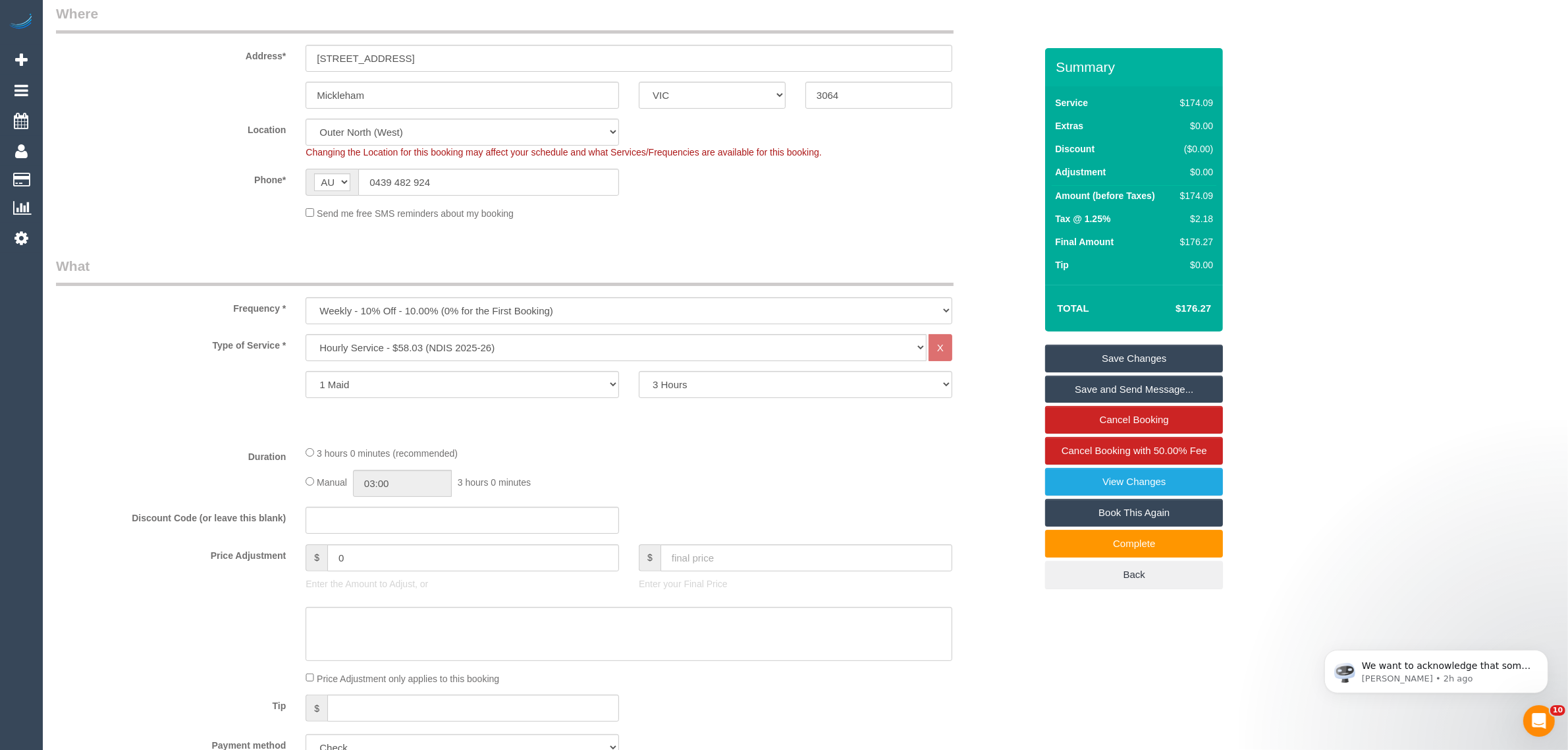
scroll to position [215, 0]
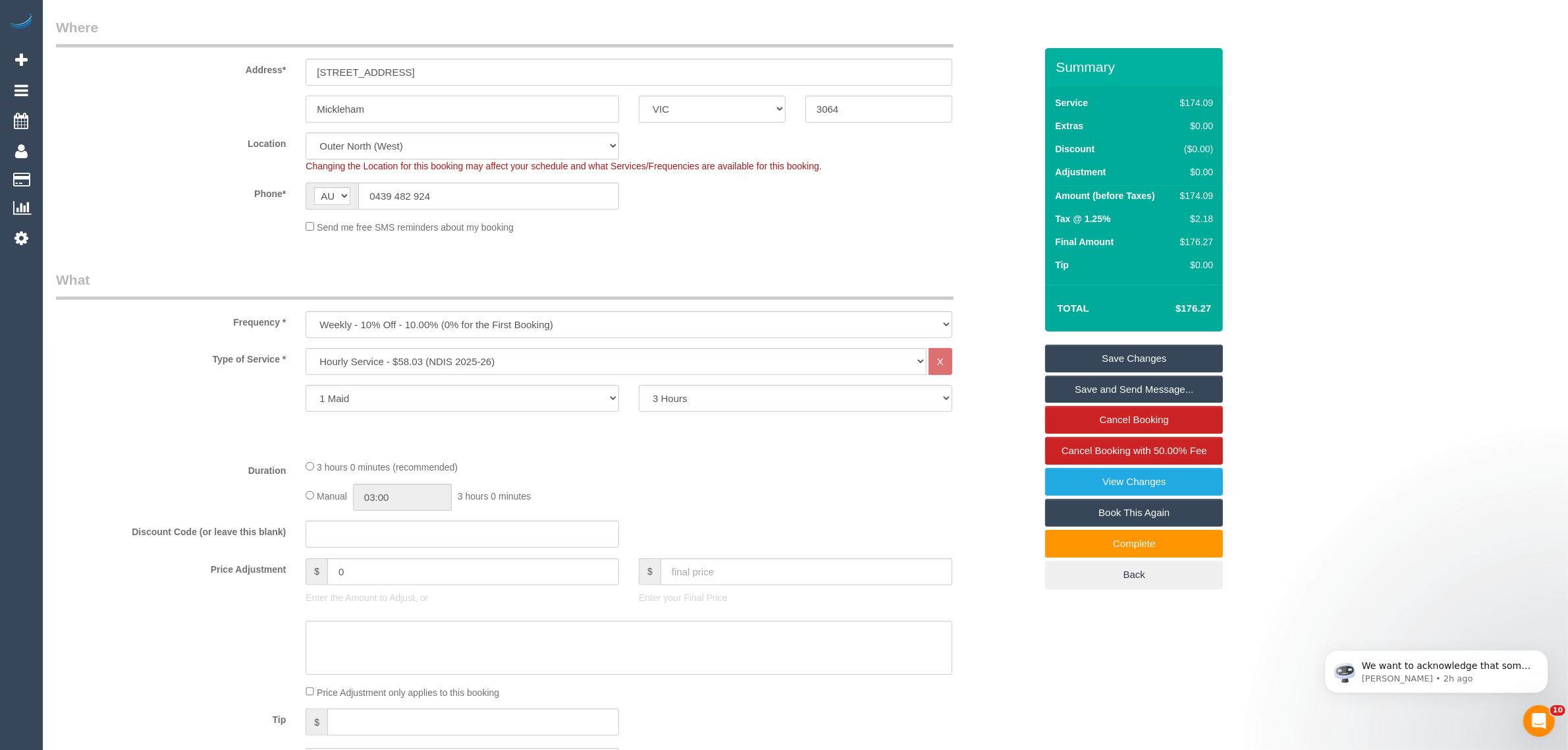
click at [493, 107] on input "Mickleham" at bounding box center [462, 109] width 313 height 27
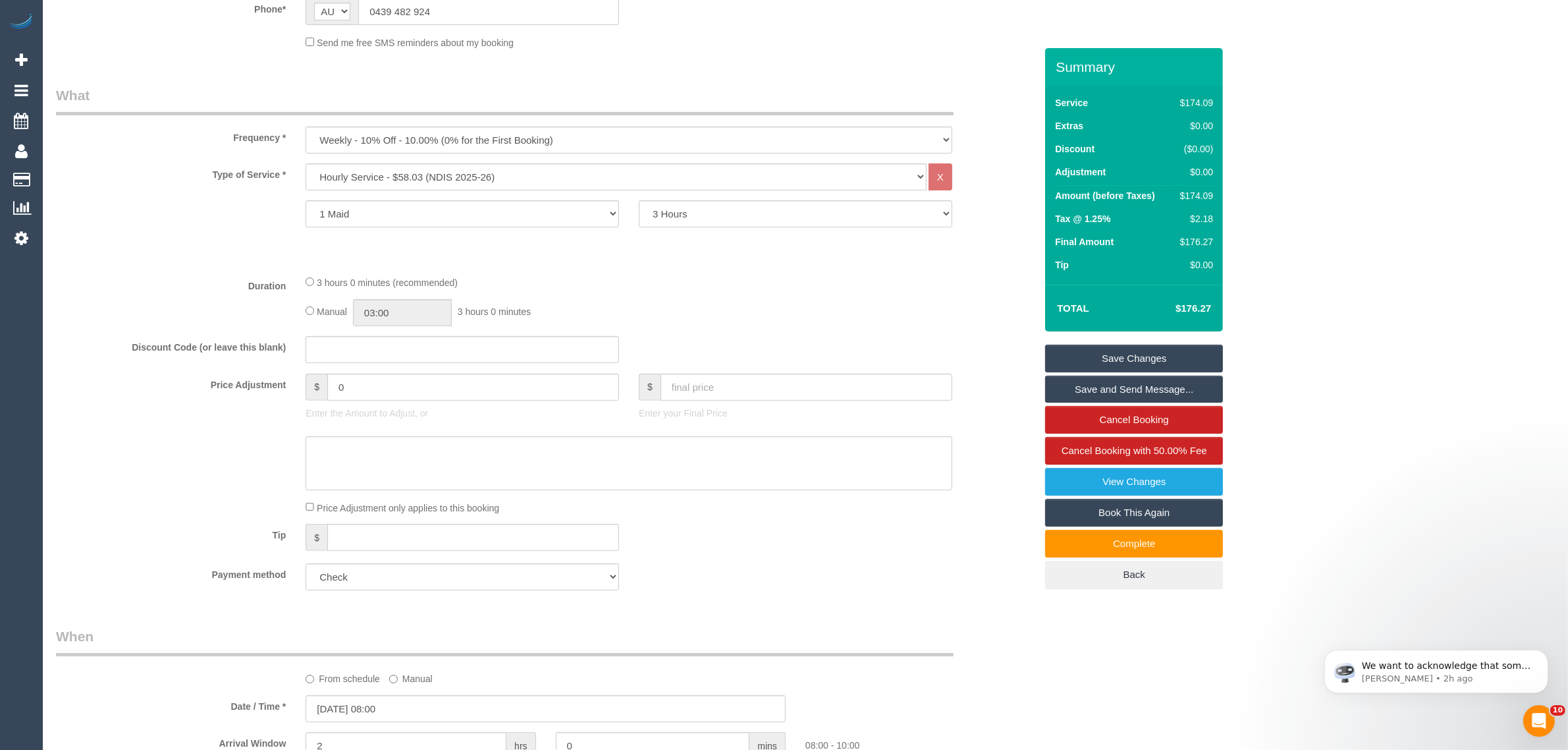
scroll to position [659, 0]
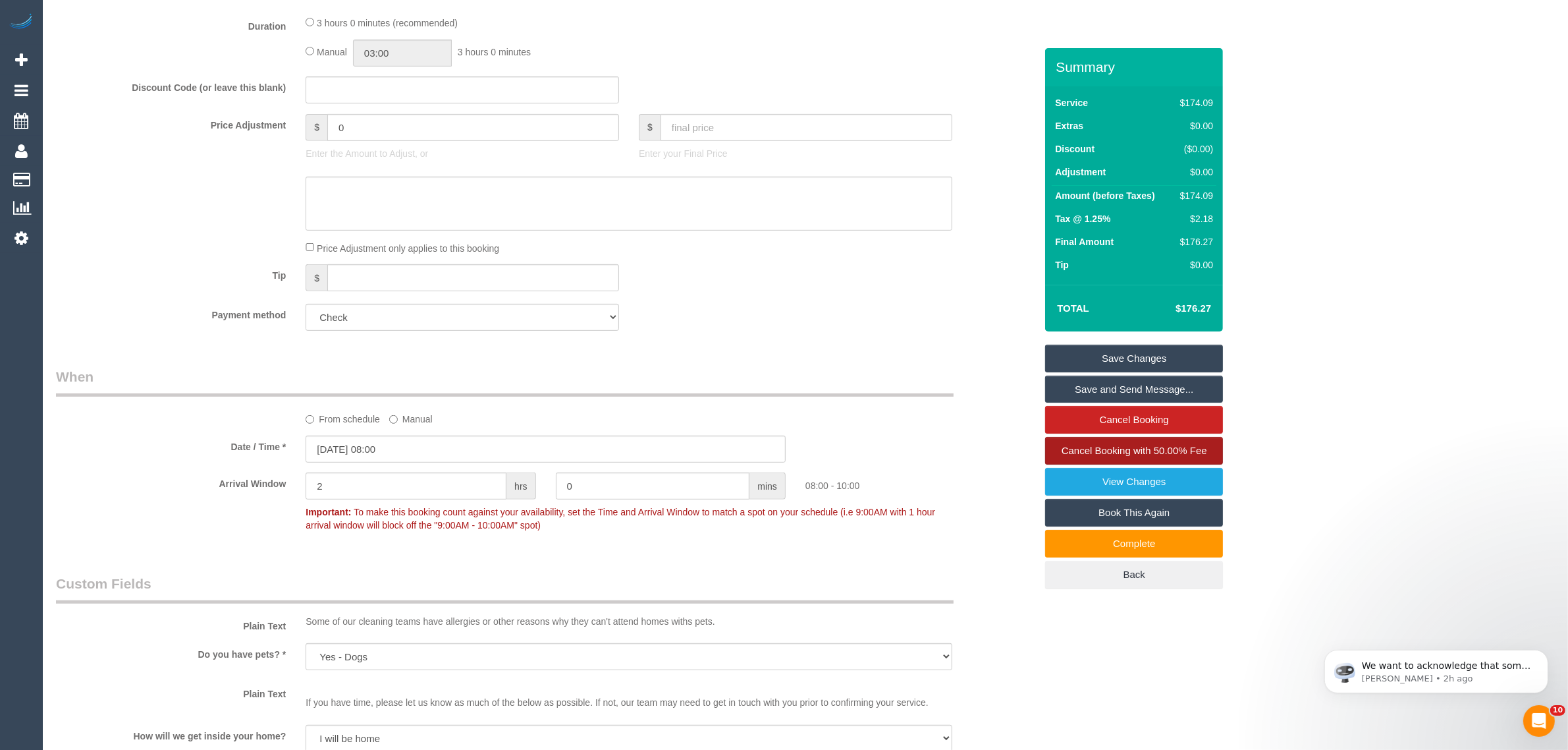
click at [1098, 450] on span "Cancel Booking with 50.00% Fee" at bounding box center [1135, 450] width 146 height 11
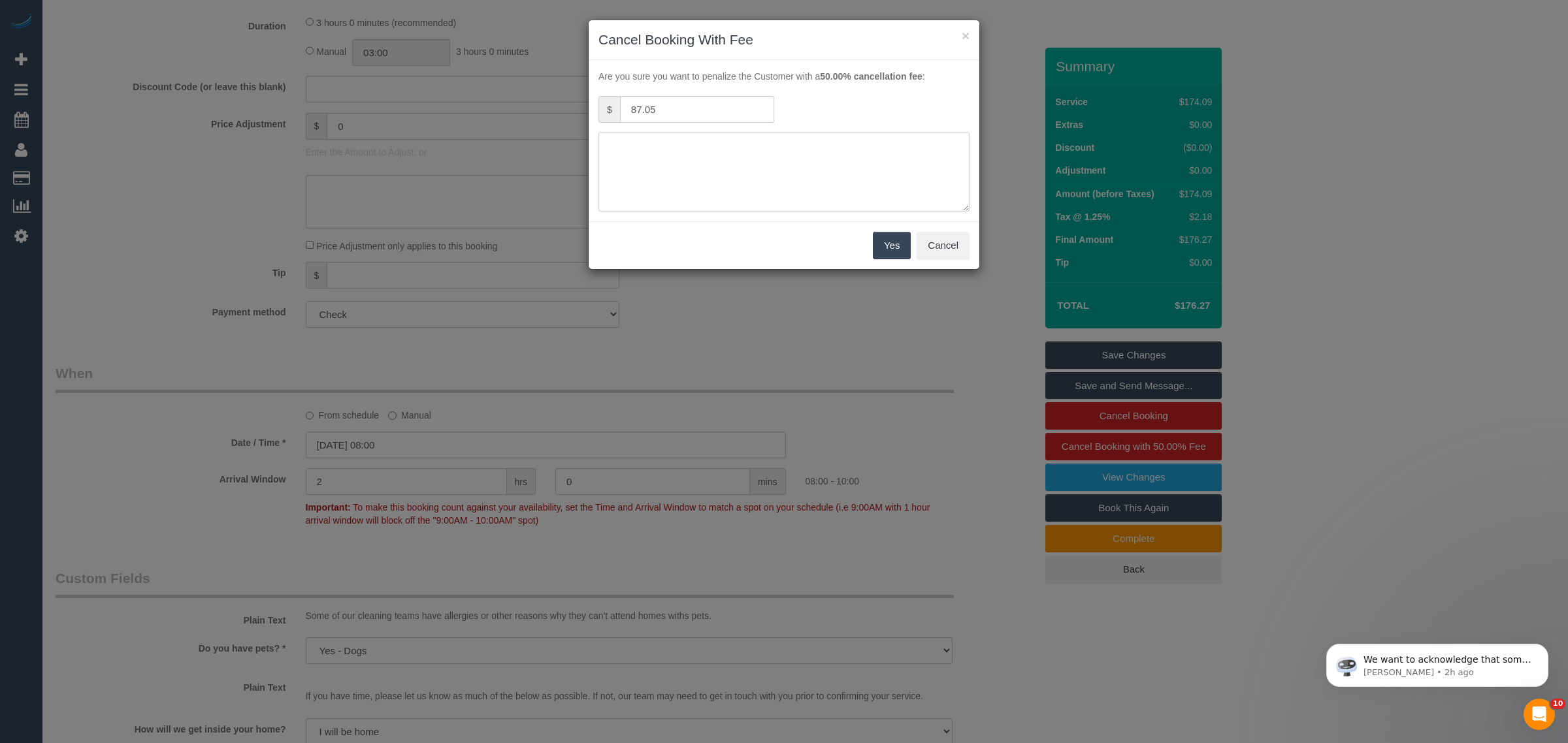
click at [742, 181] on textarea at bounding box center [784, 171] width 371 height 79
type textarea "no access vai call and txt - contacted customer and sister's phone no response …"
click at [890, 248] on button "Yes" at bounding box center [891, 245] width 38 height 28
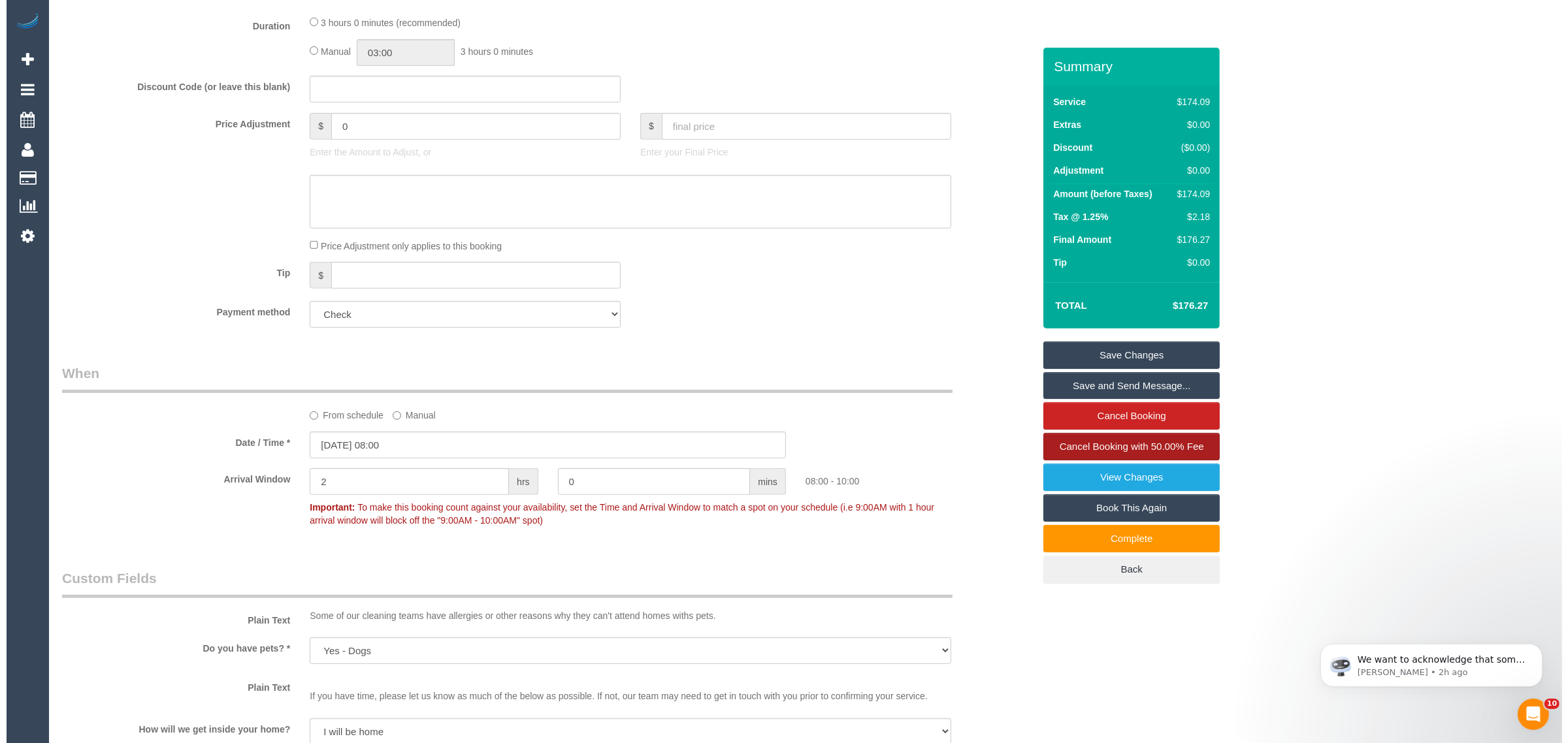
scroll to position [0, 0]
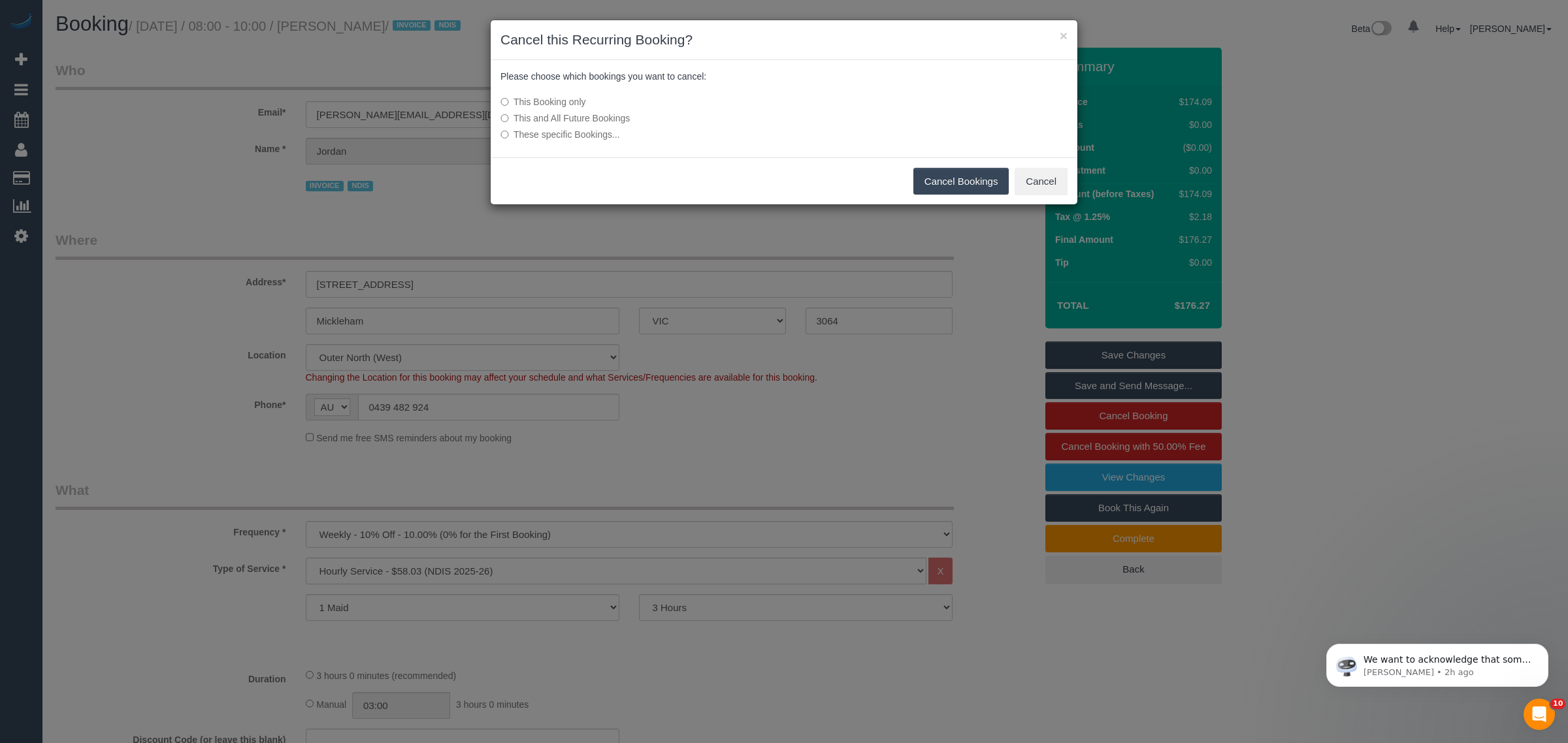
click at [968, 176] on button "Cancel Bookings" at bounding box center [961, 182] width 96 height 28
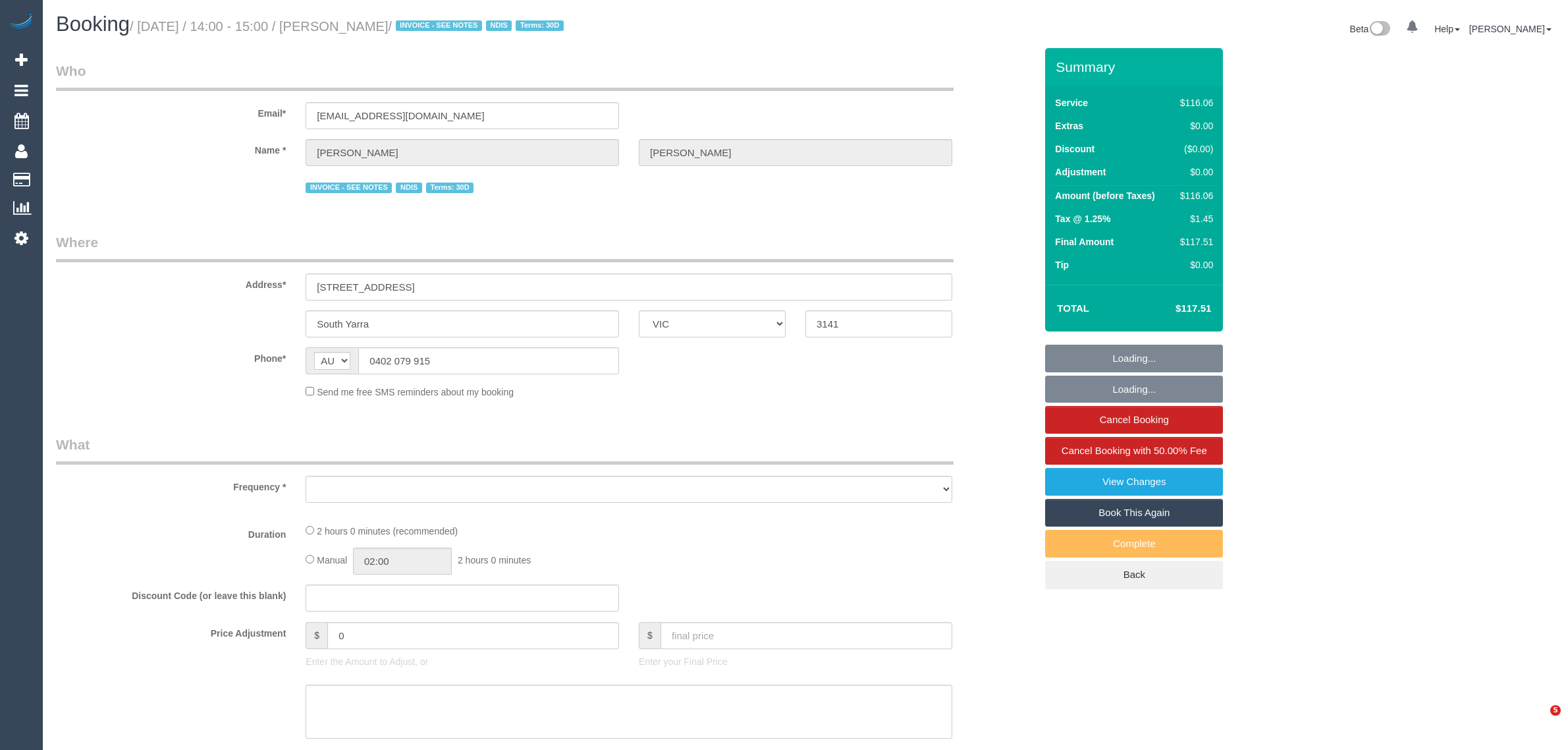
select select "VIC"
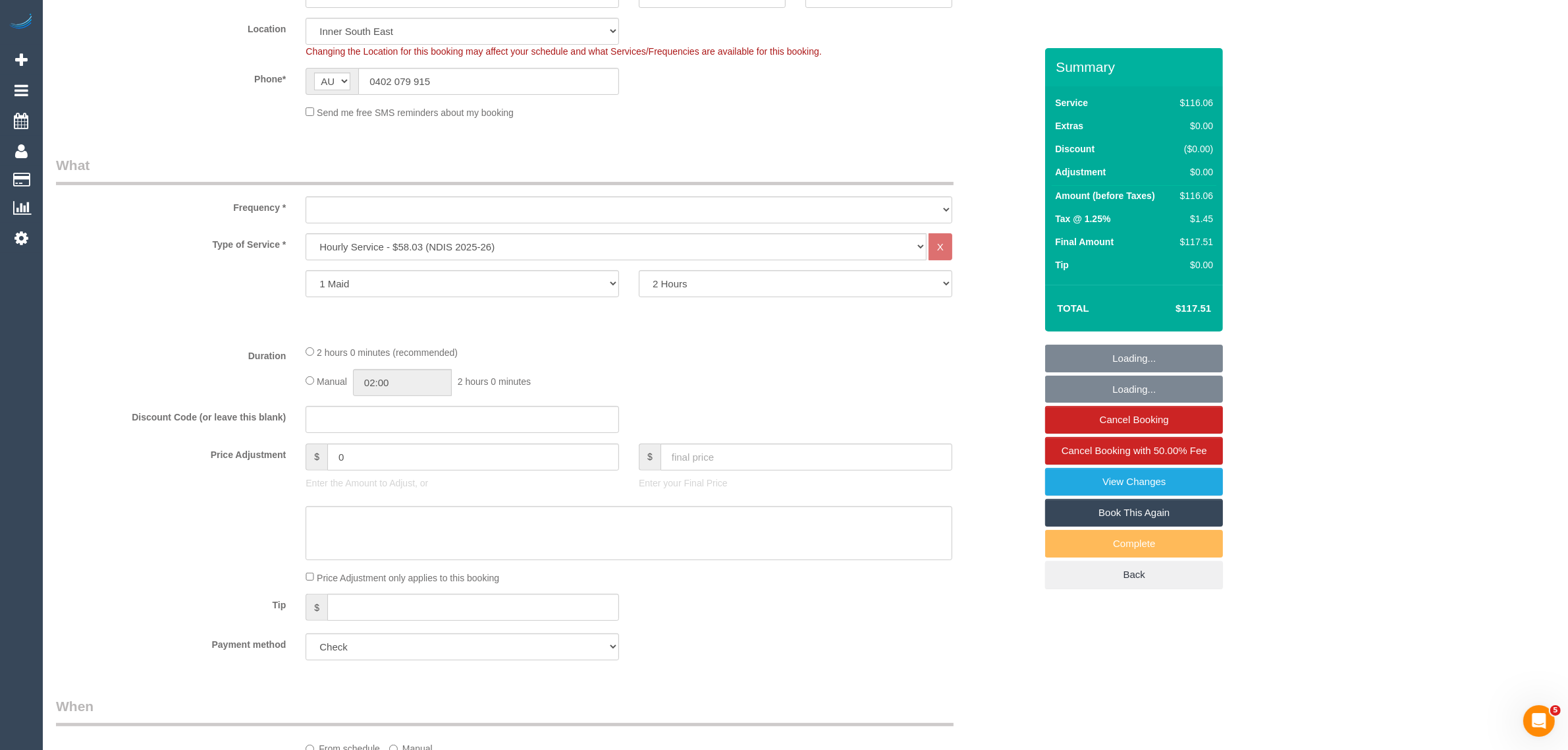
select select "number:28"
select select "number:14"
select select "number:19"
select select "number:25"
select select "number:35"
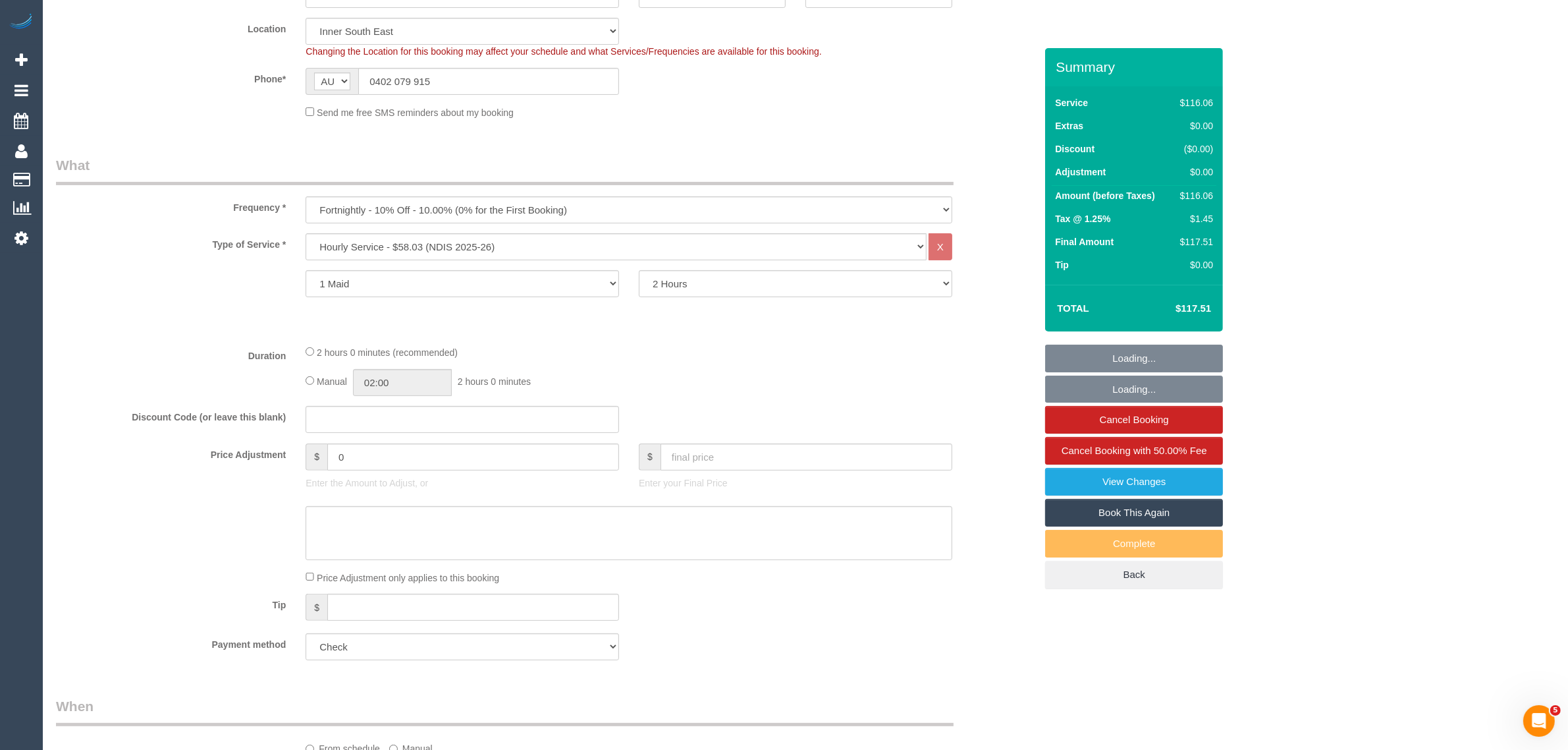
select select "object:1357"
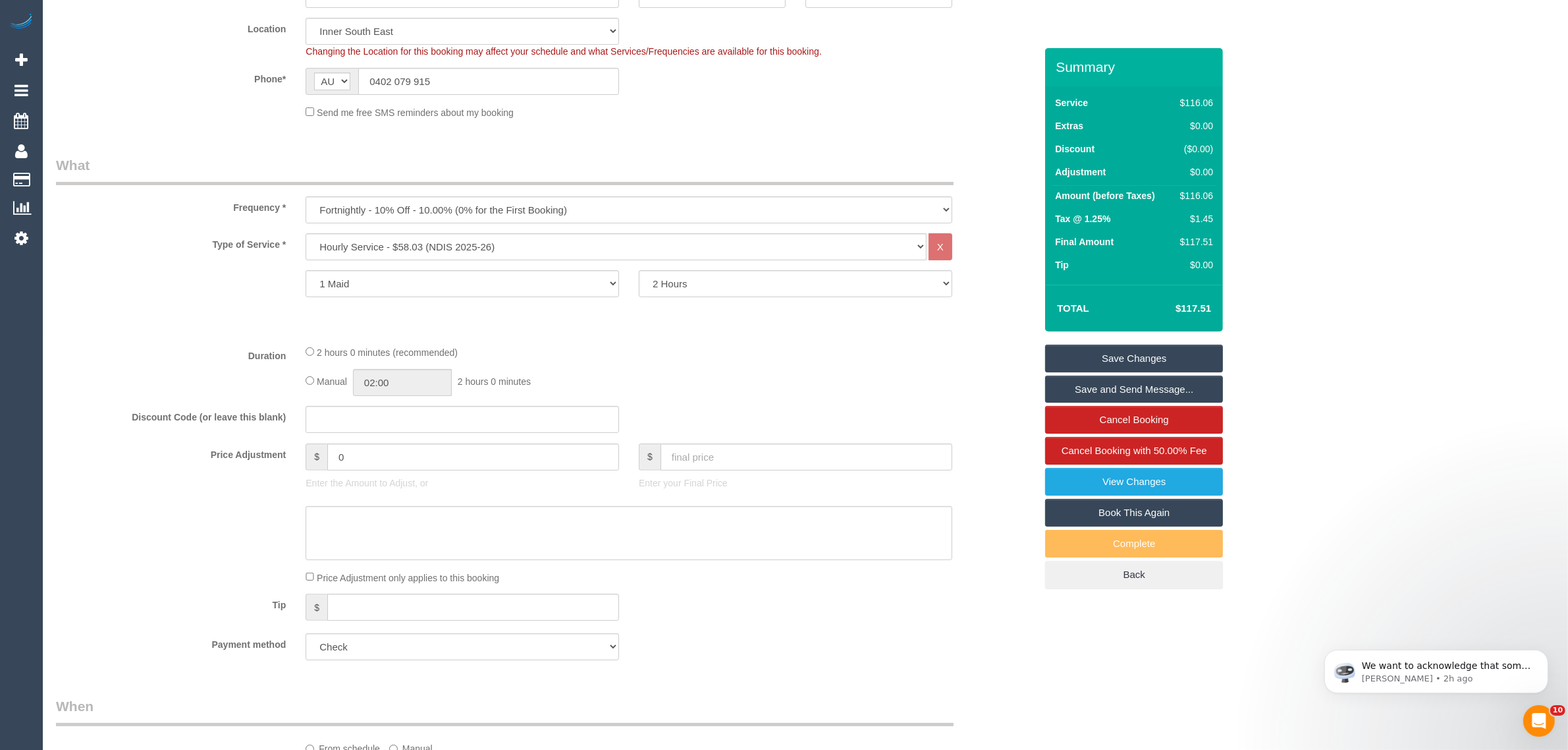
scroll to position [659, 0]
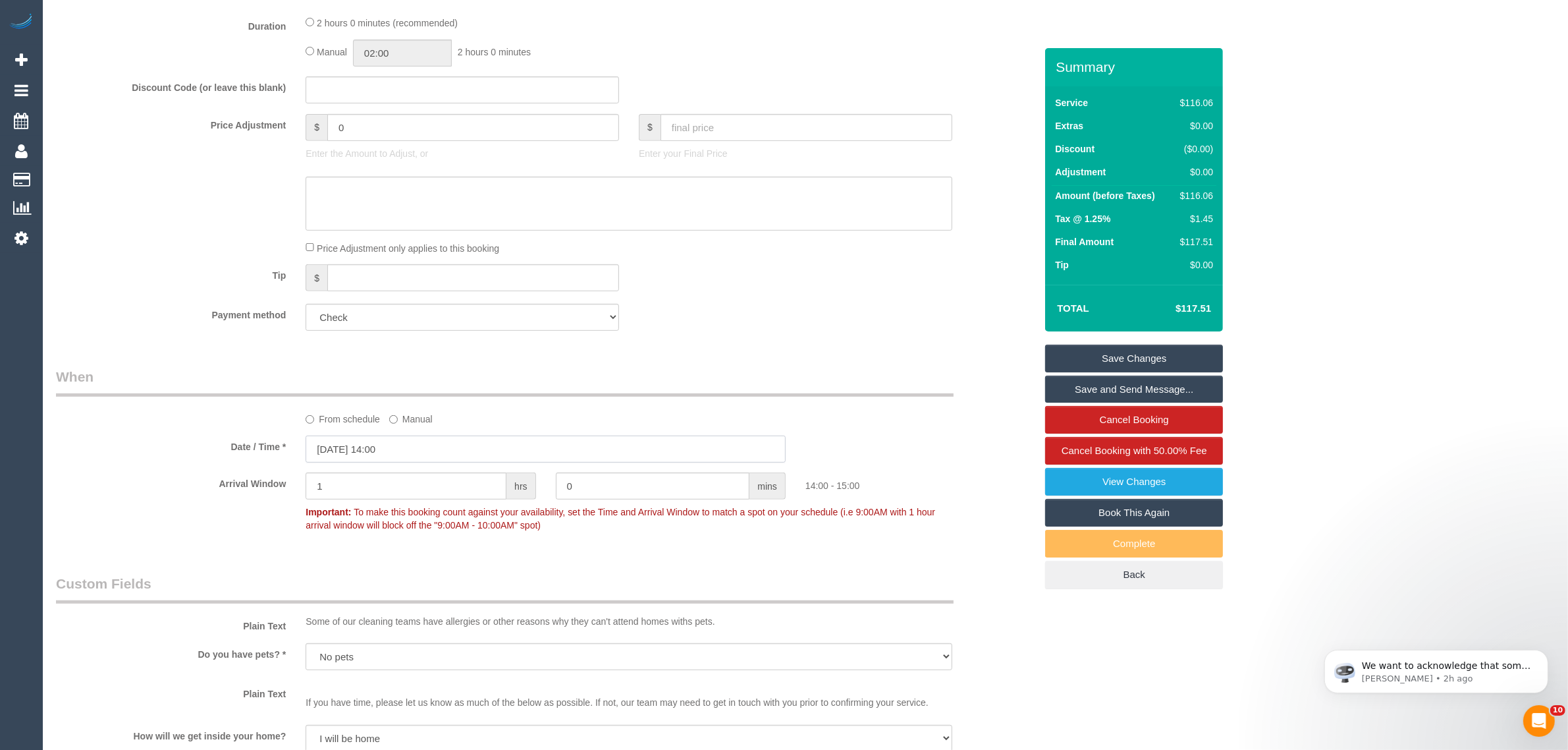
click at [415, 455] on input "[DATE] 14:00" at bounding box center [546, 449] width 480 height 27
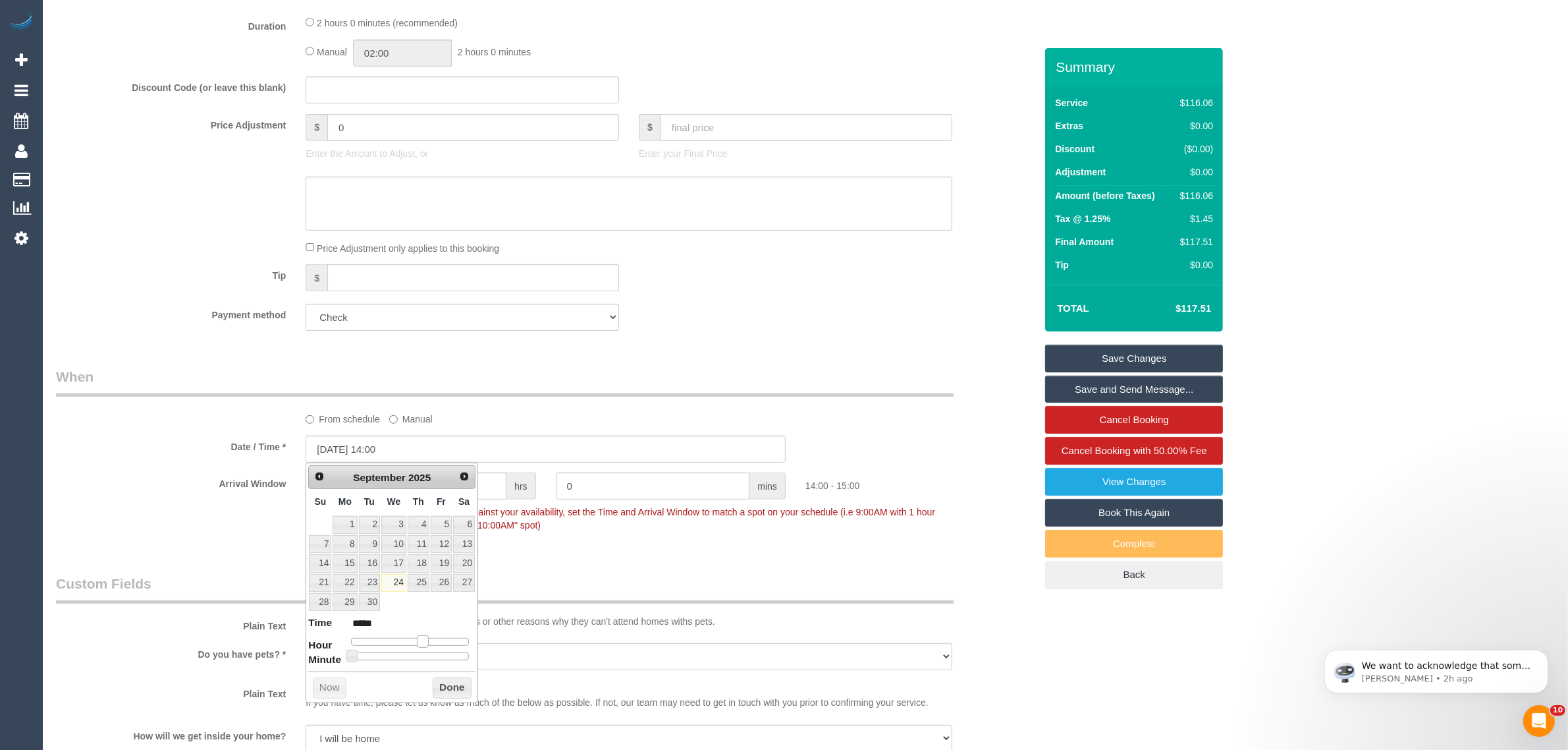
type input "[DATE] 13:00"
type input "*****"
click at [419, 644] on span at bounding box center [418, 641] width 12 height 12
click at [438, 686] on button "Done" at bounding box center [452, 688] width 39 height 21
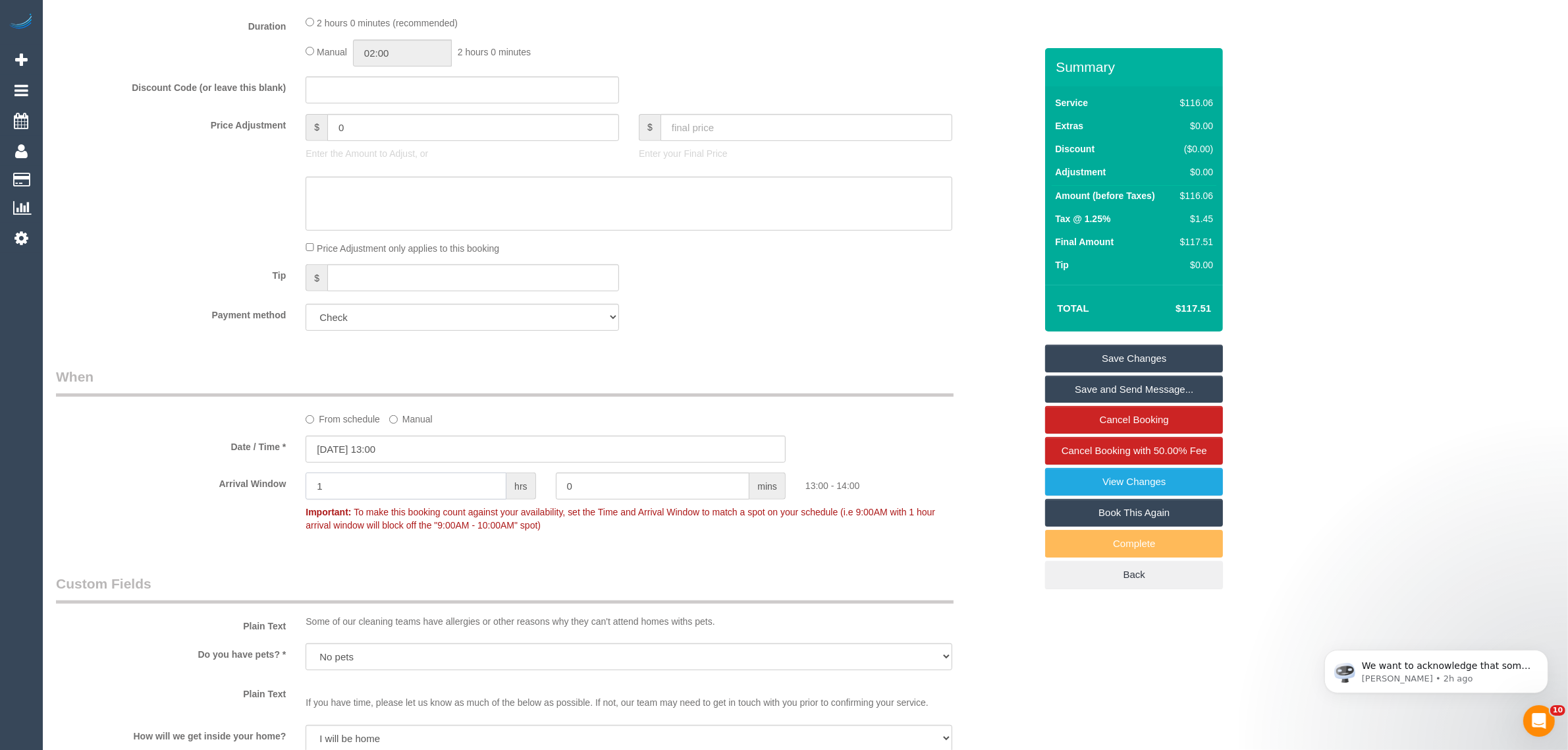
click at [437, 479] on input "1" at bounding box center [406, 486] width 201 height 27
type input "0"
click at [875, 453] on div "Date / Time * 24/09/2025 13:00" at bounding box center [546, 449] width 999 height 27
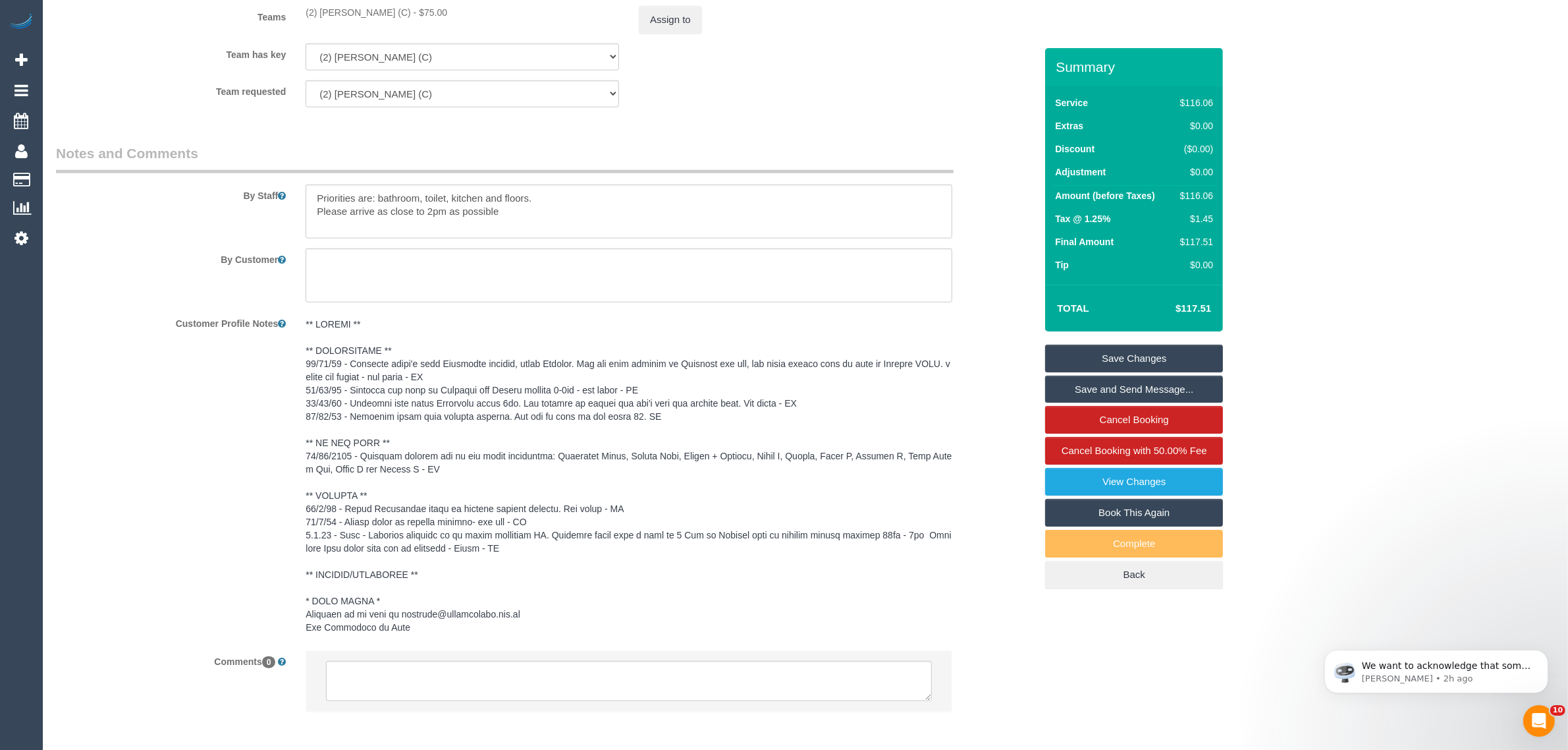
scroll to position [1718, 0]
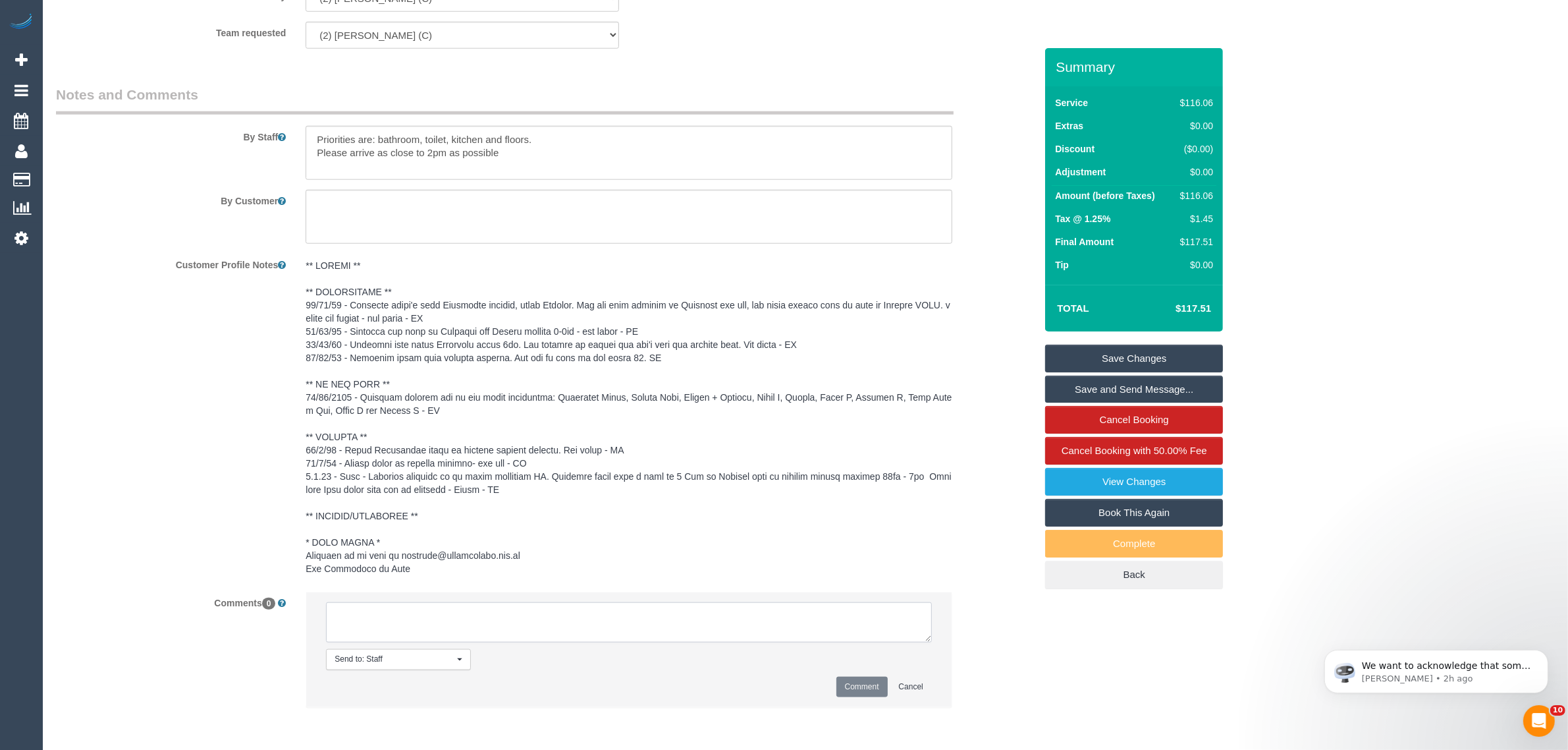
click at [528, 620] on textarea at bounding box center [630, 623] width 606 height 41
type textarea "1PM AW works via ttx - KA"
click at [873, 696] on button "Comment" at bounding box center [861, 687] width 51 height 20
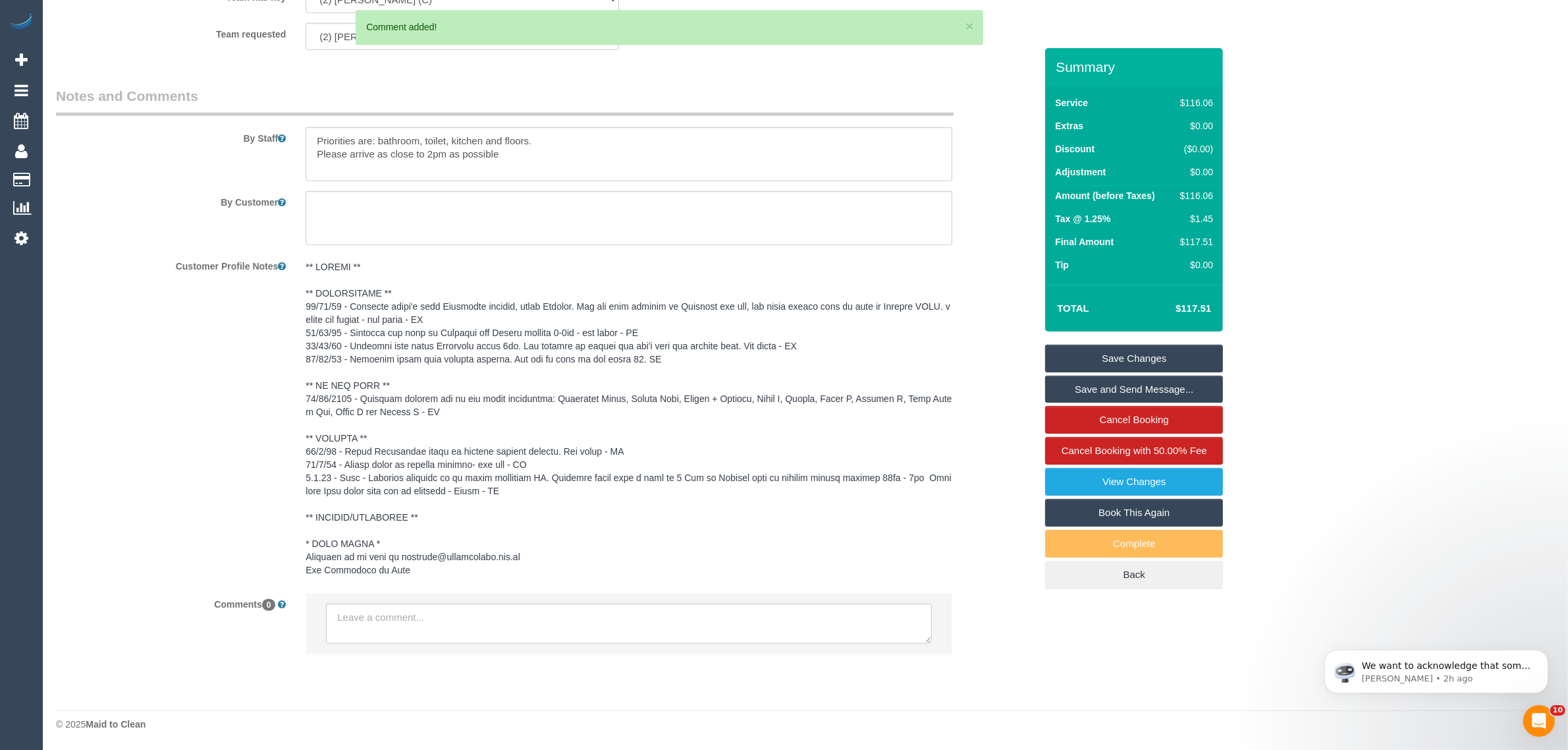
click at [1123, 353] on link "Save Changes" at bounding box center [1134, 358] width 178 height 28
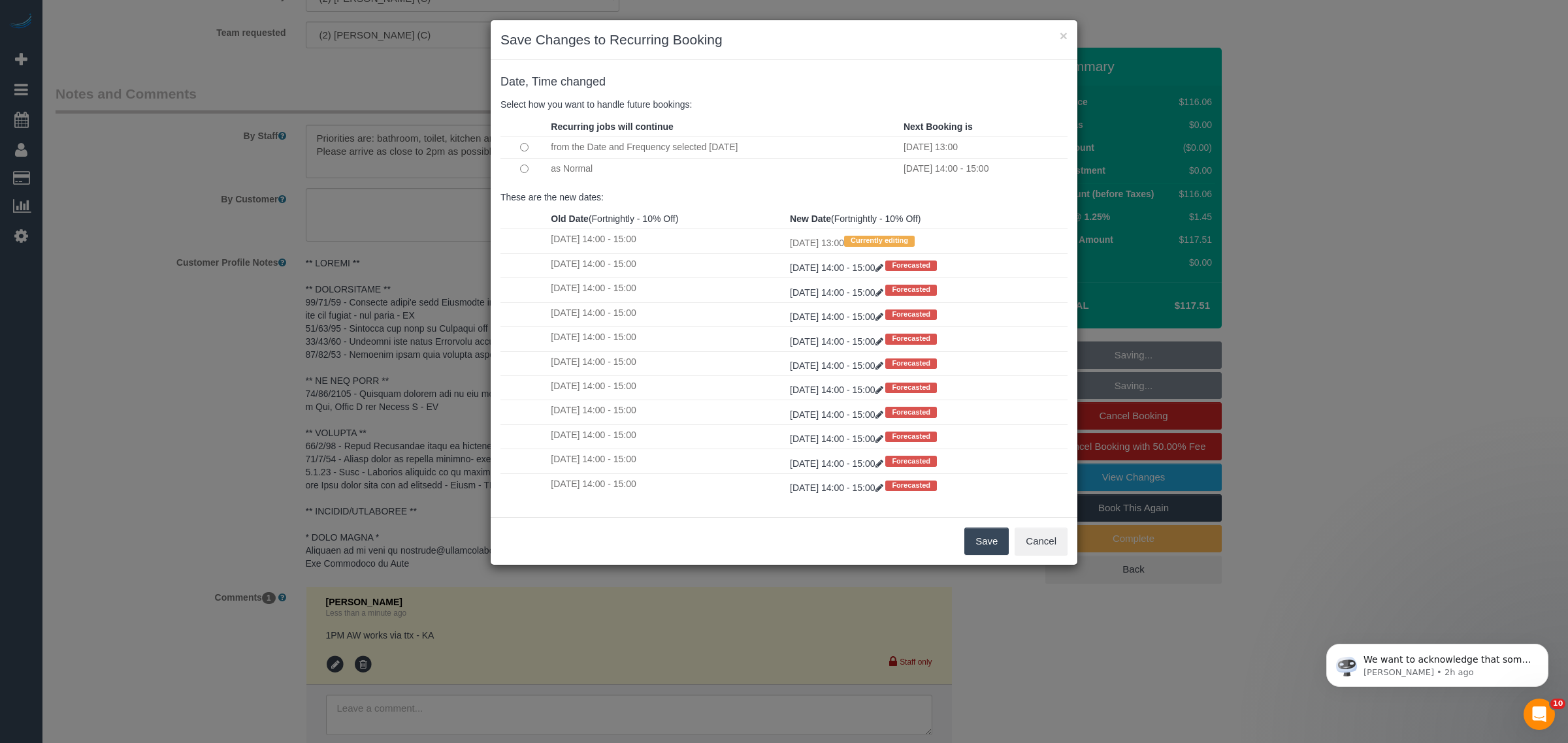
click at [966, 536] on button "Save" at bounding box center [986, 541] width 44 height 28
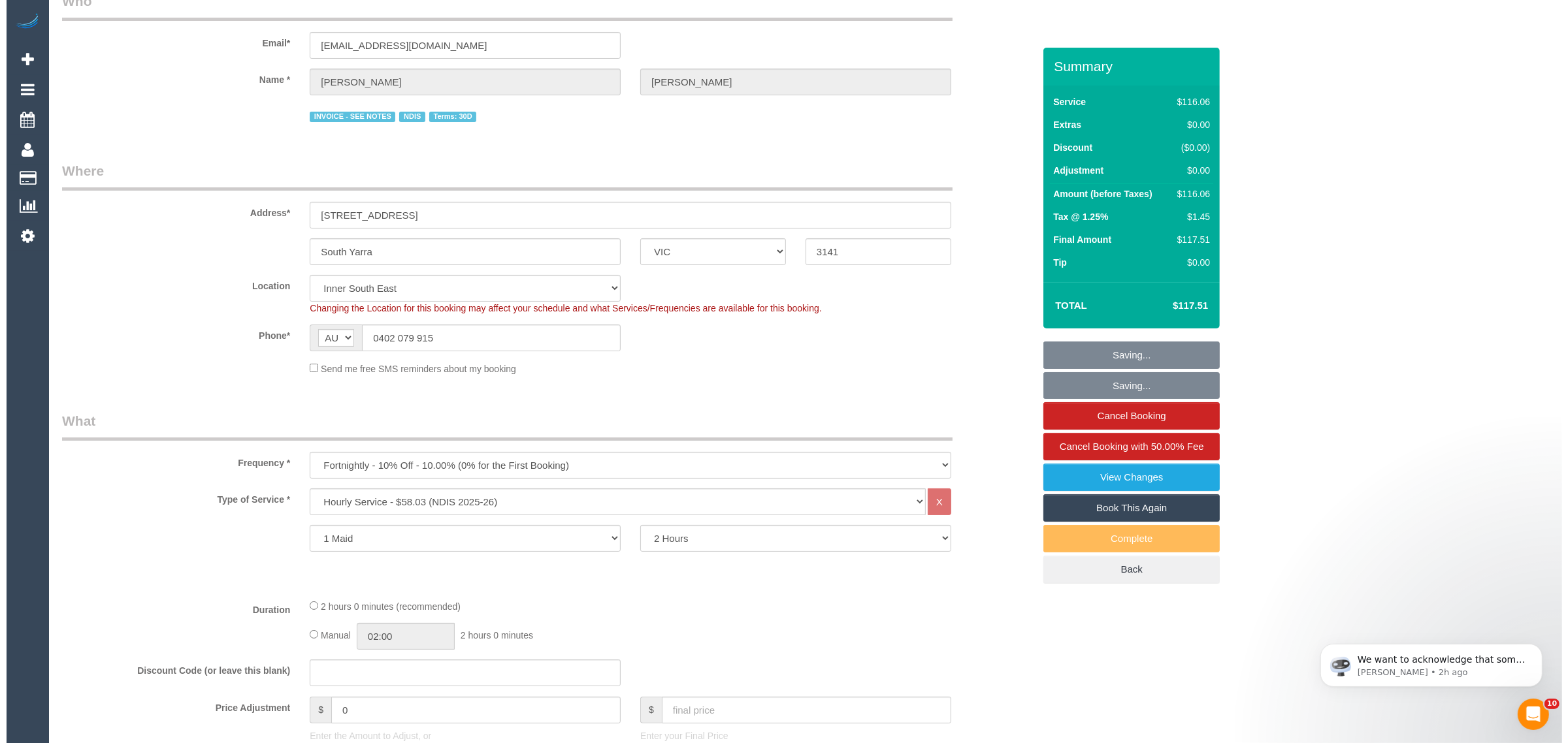
scroll to position [0, 0]
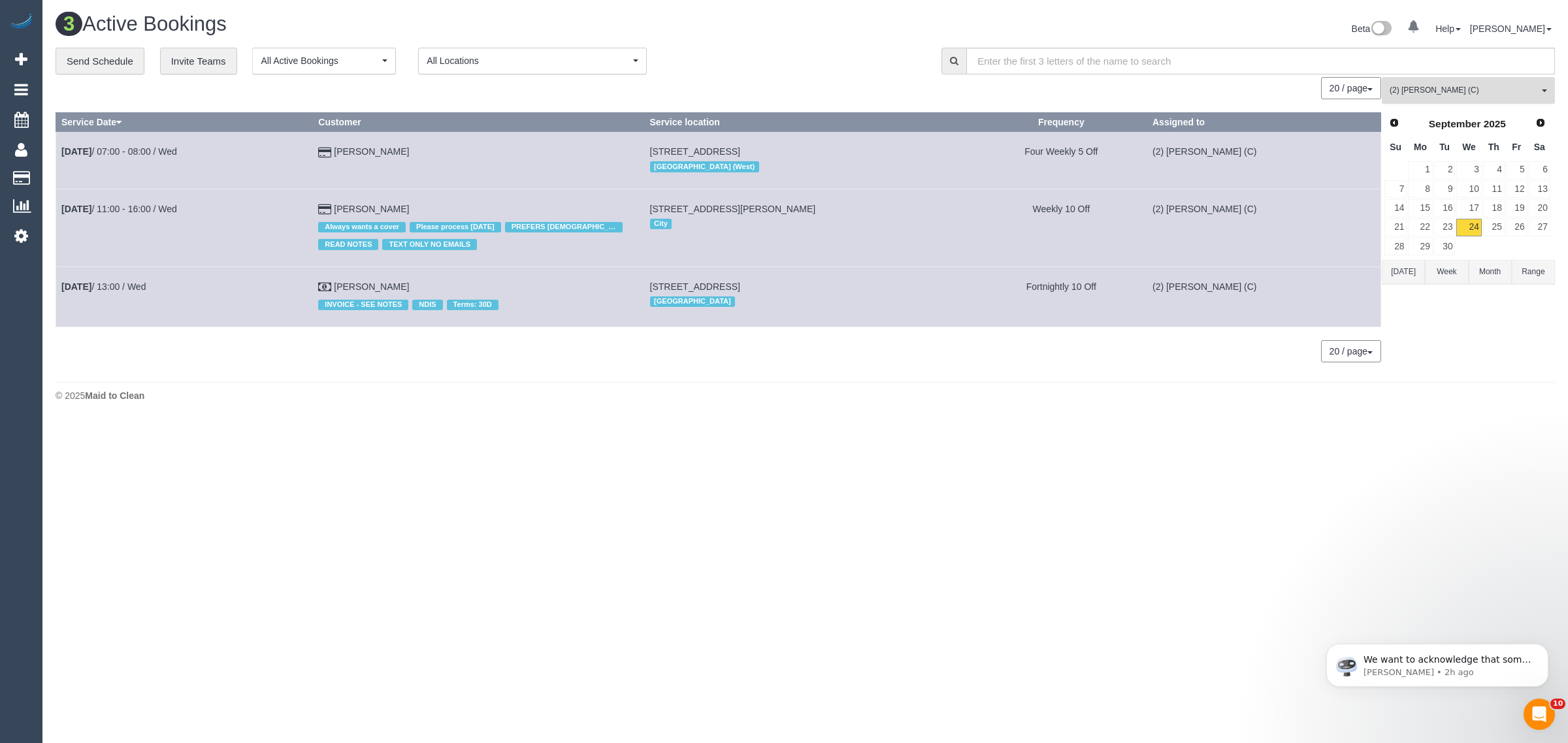
click at [1494, 88] on span "(2) Megan Kaewpinich (C)" at bounding box center [1463, 90] width 148 height 11
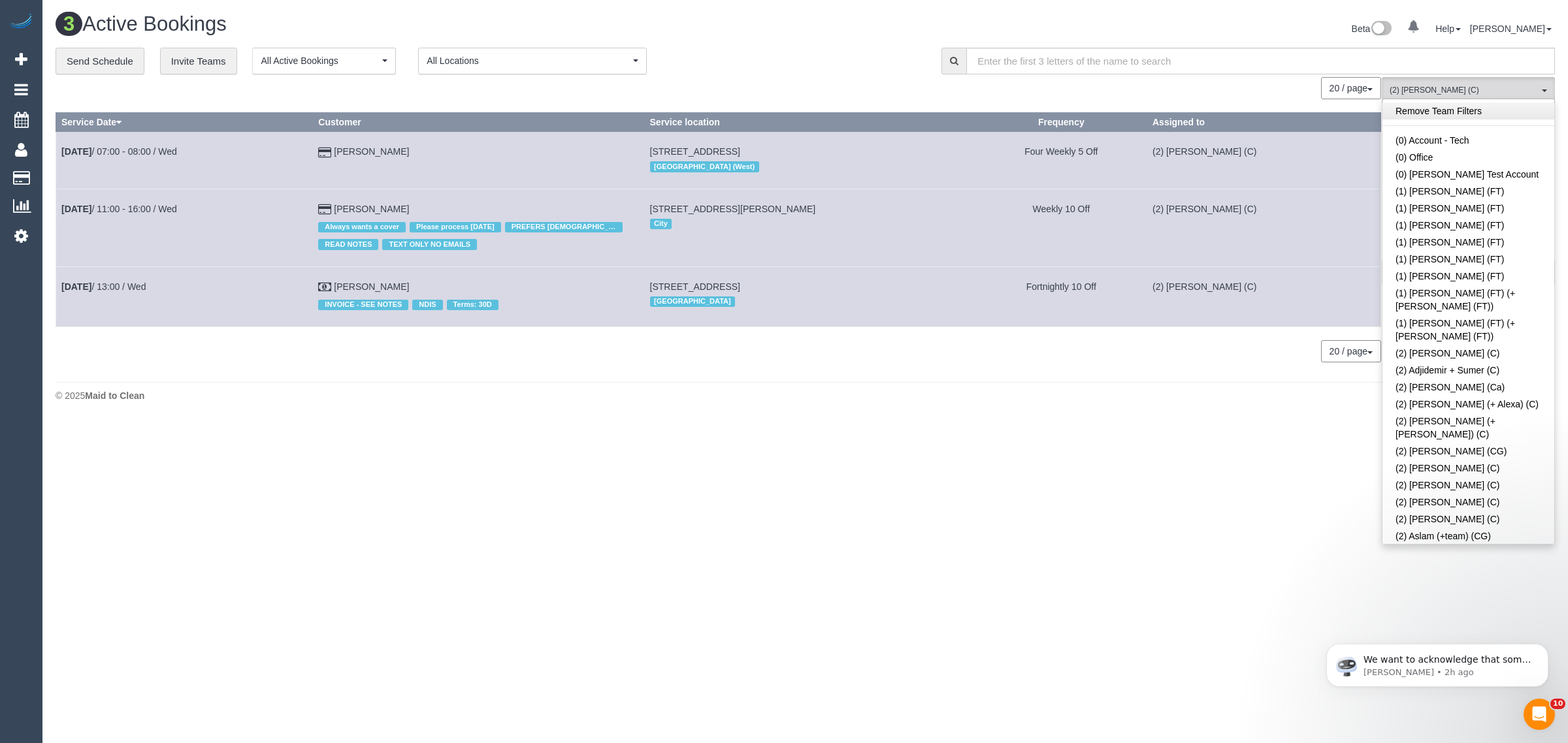
click at [1490, 106] on link "Remove Team Filters" at bounding box center [1468, 111] width 172 height 17
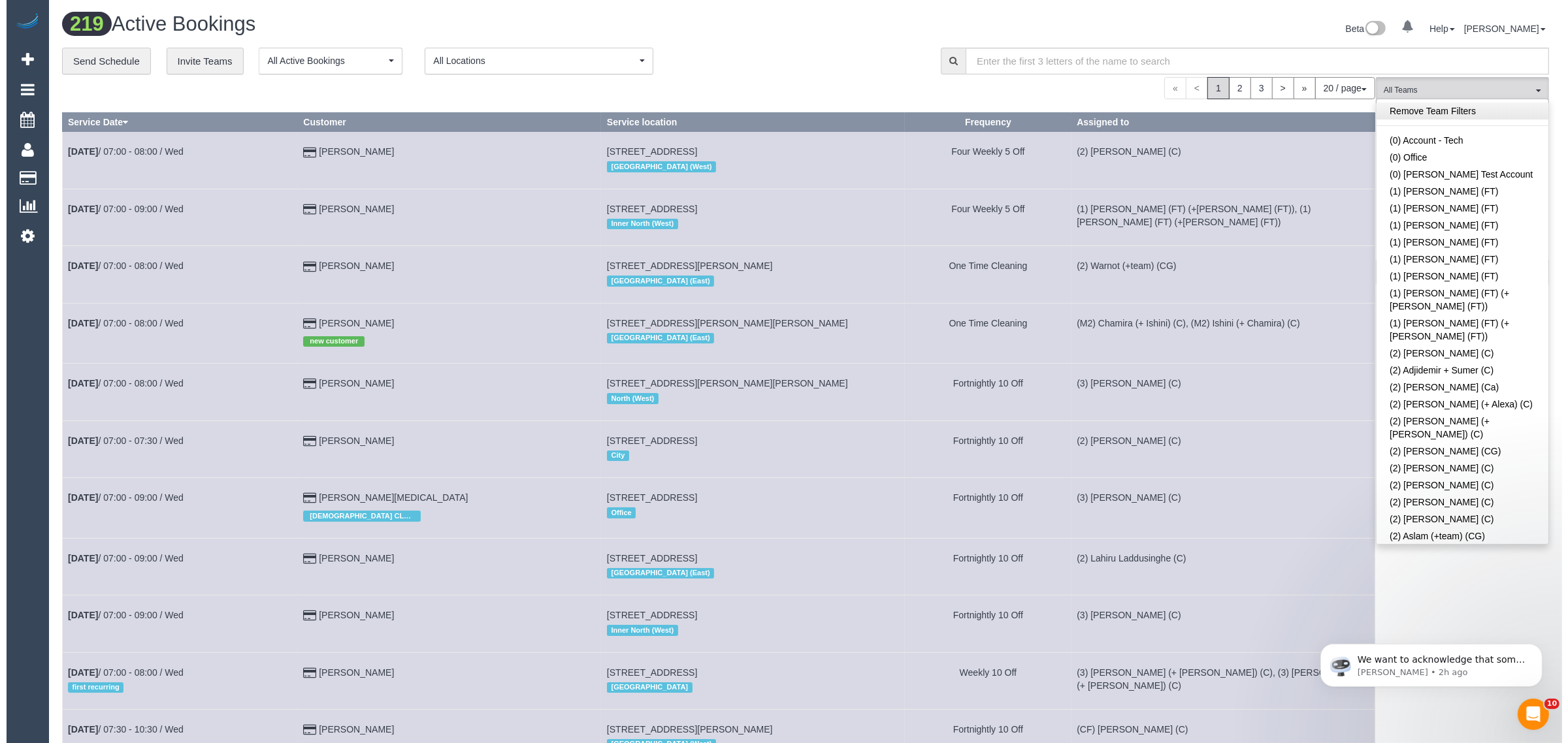
scroll to position [2697, 0]
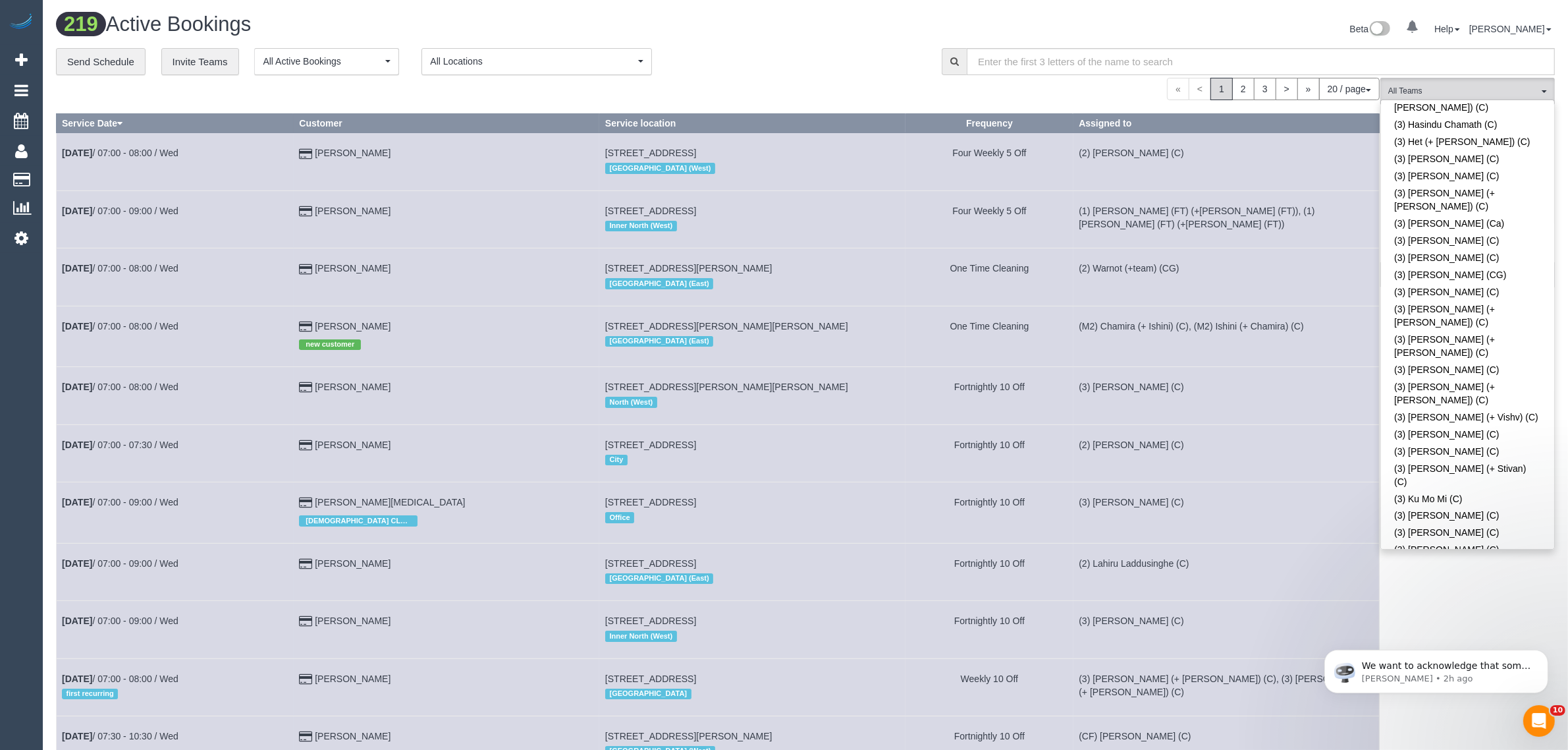
click at [804, 48] on div "**********" at bounding box center [488, 62] width 866 height 28
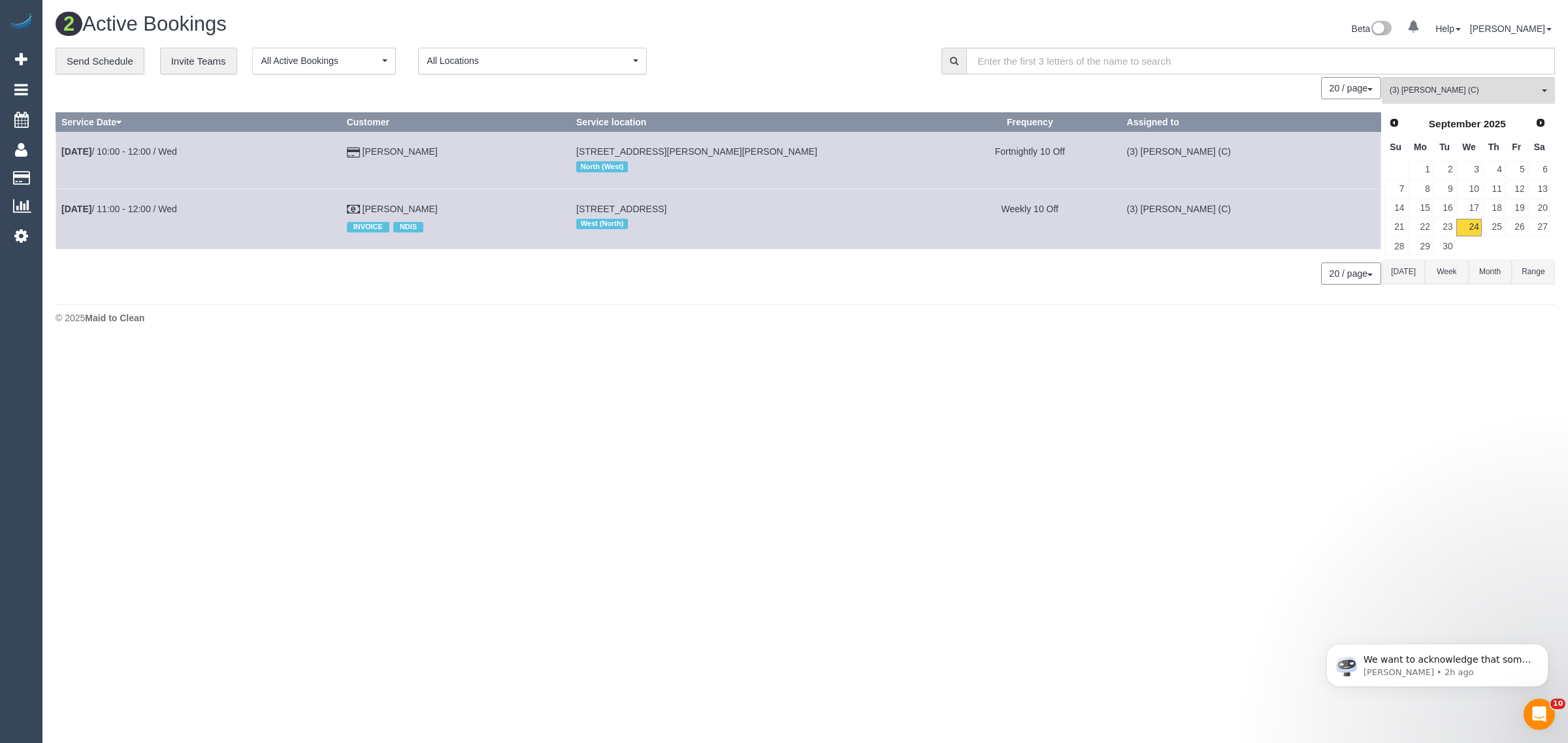
click at [1427, 346] on body "0 Beta Your Notifications You have 0 alerts Add Booking Bookings Active Booking…" at bounding box center [784, 372] width 1568 height 743
drag, startPoint x: 470, startPoint y: 153, endPoint x: 57, endPoint y: 147, distance: 413.0
click at [57, 147] on tr "Sep 24th / 10:00 - 12:00 / Wed Nicola Martin 23 Sutherland Street, Hadfield, VI…" at bounding box center [719, 160] width 1324 height 57
copy tr "Sep 24th / 10:00 - 12:00 / Wed Nicola Martin"
drag, startPoint x: 458, startPoint y: 210, endPoint x: 64, endPoint y: 200, distance: 394.1
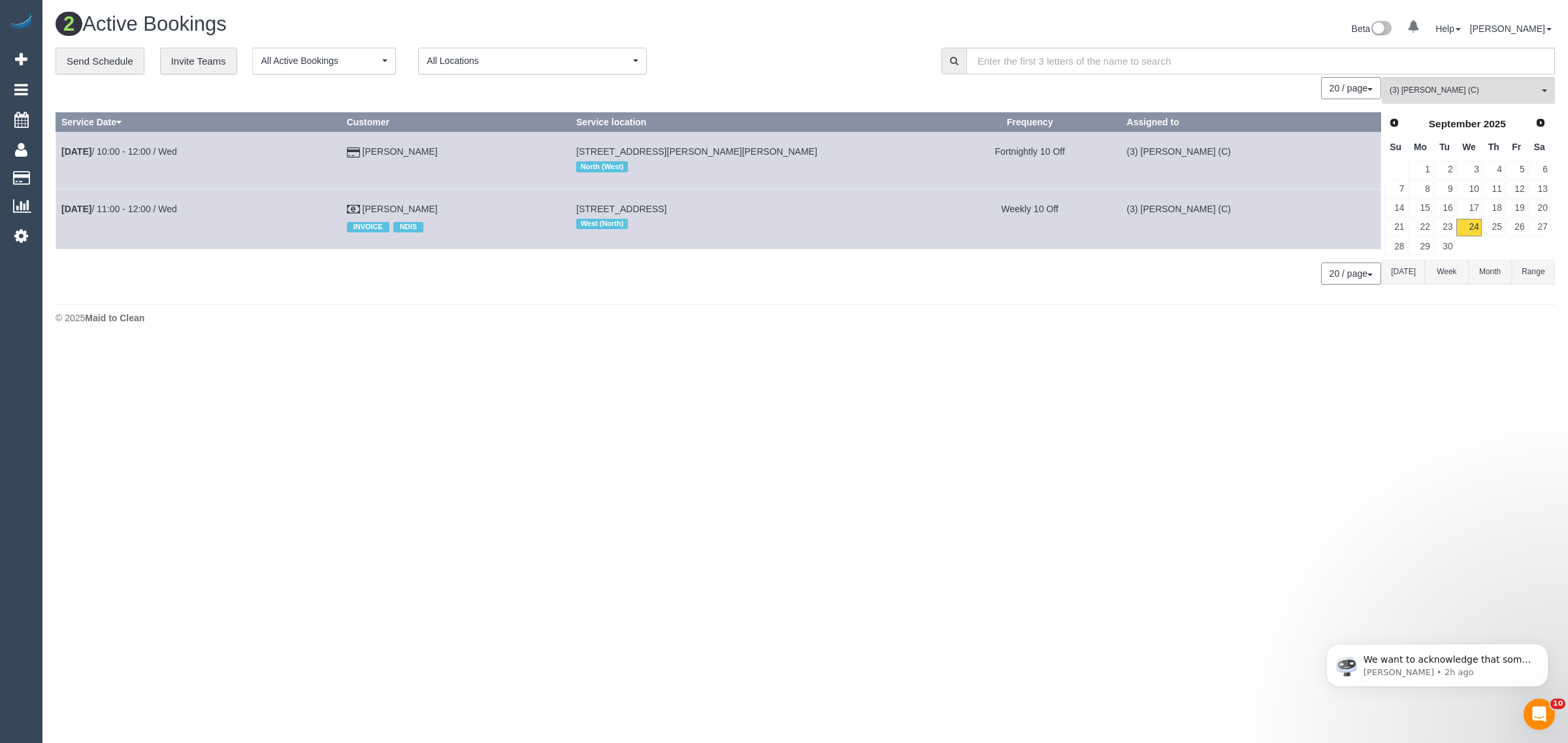
click at [64, 200] on tr "Sep 24th / 11:00 - 12:00 / Wed Mark Robinson INVOICE NDIS 42 Koonalda Rd, Glads…" at bounding box center [719, 218] width 1324 height 60
copy tr "Sep 24th / 11:00 - 12:00 / Wed Mark Robinson"
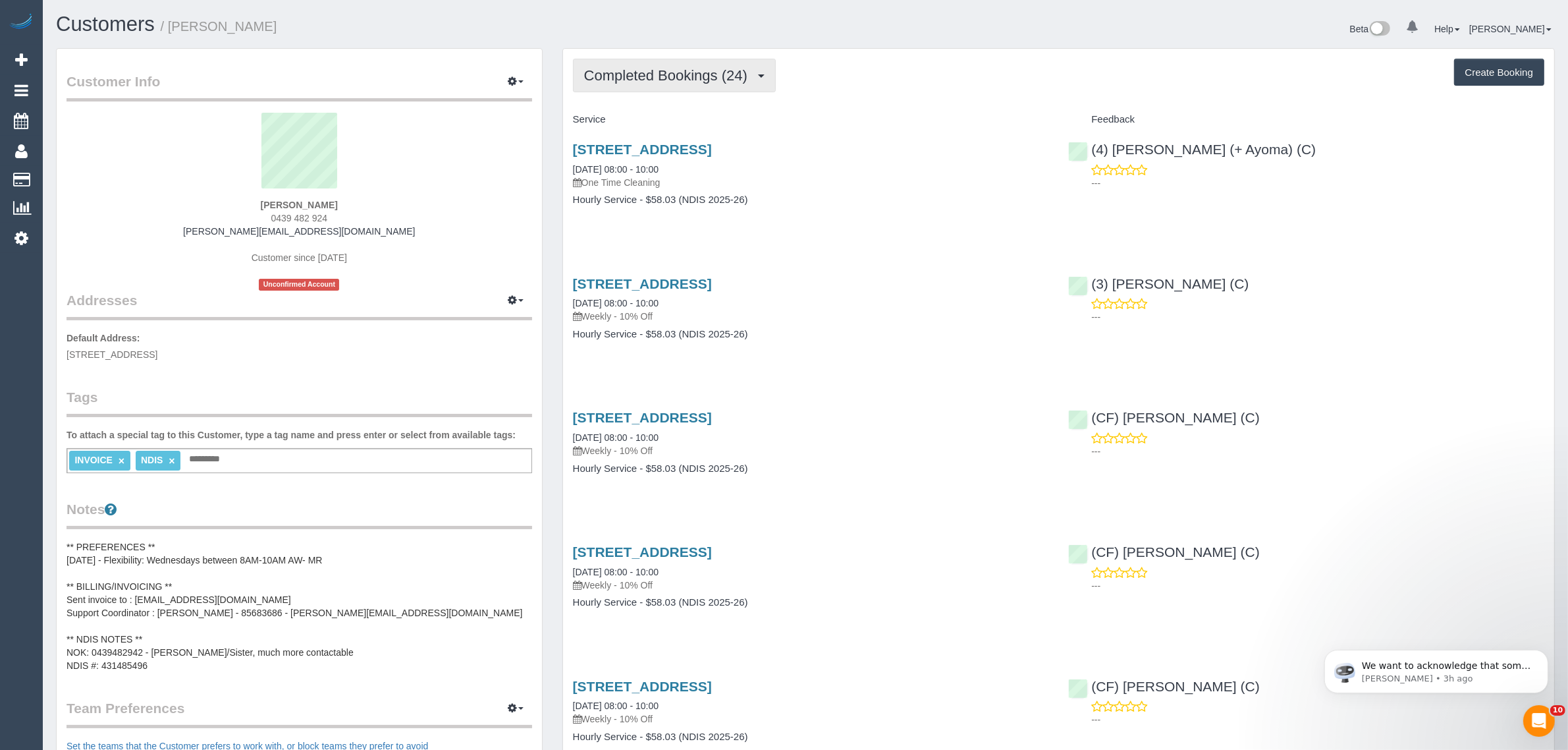
click at [624, 75] on span "Completed Bookings (24)" at bounding box center [669, 75] width 170 height 17
click at [614, 123] on link "Upcoming Bookings (11)" at bounding box center [644, 123] width 142 height 17
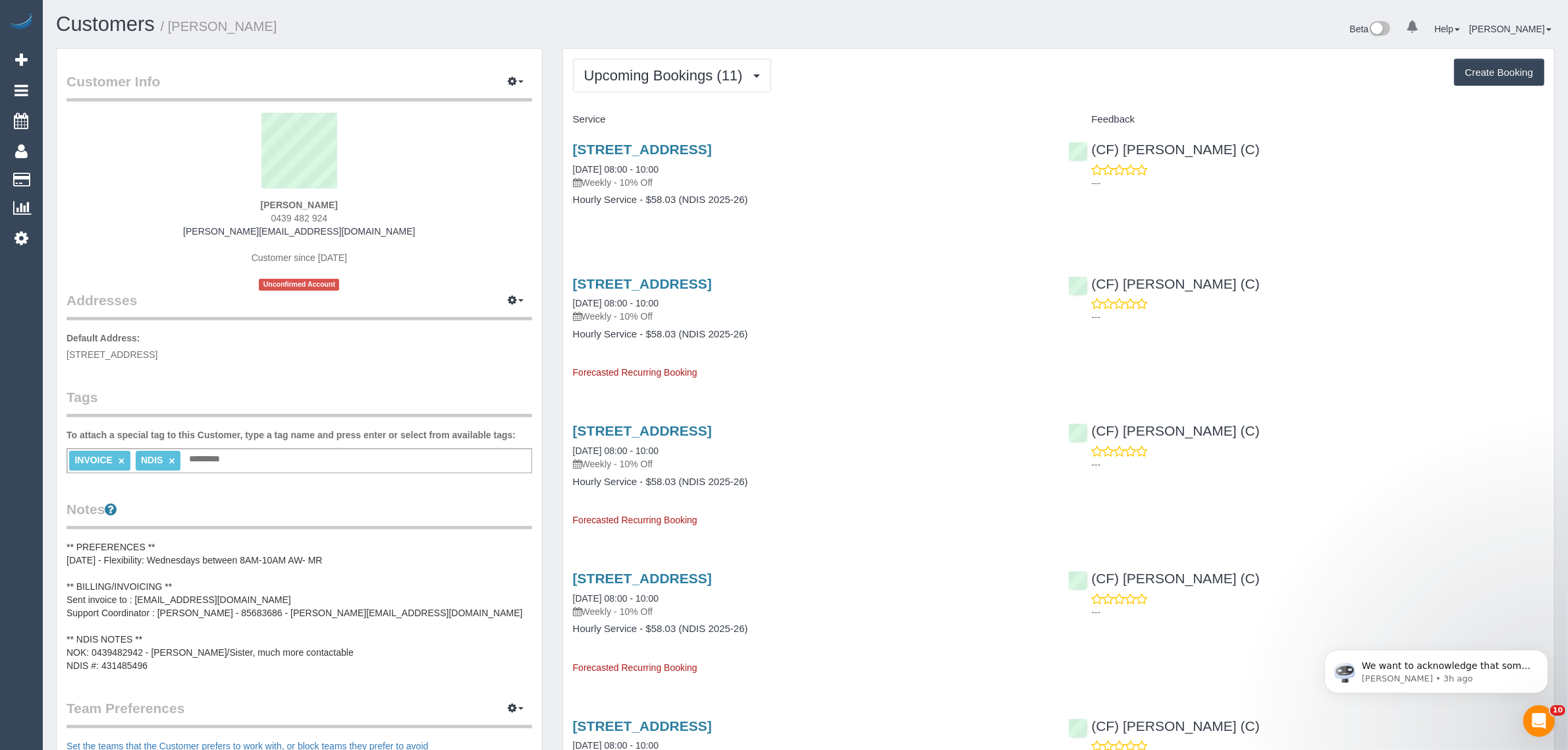
scroll to position [329, 0]
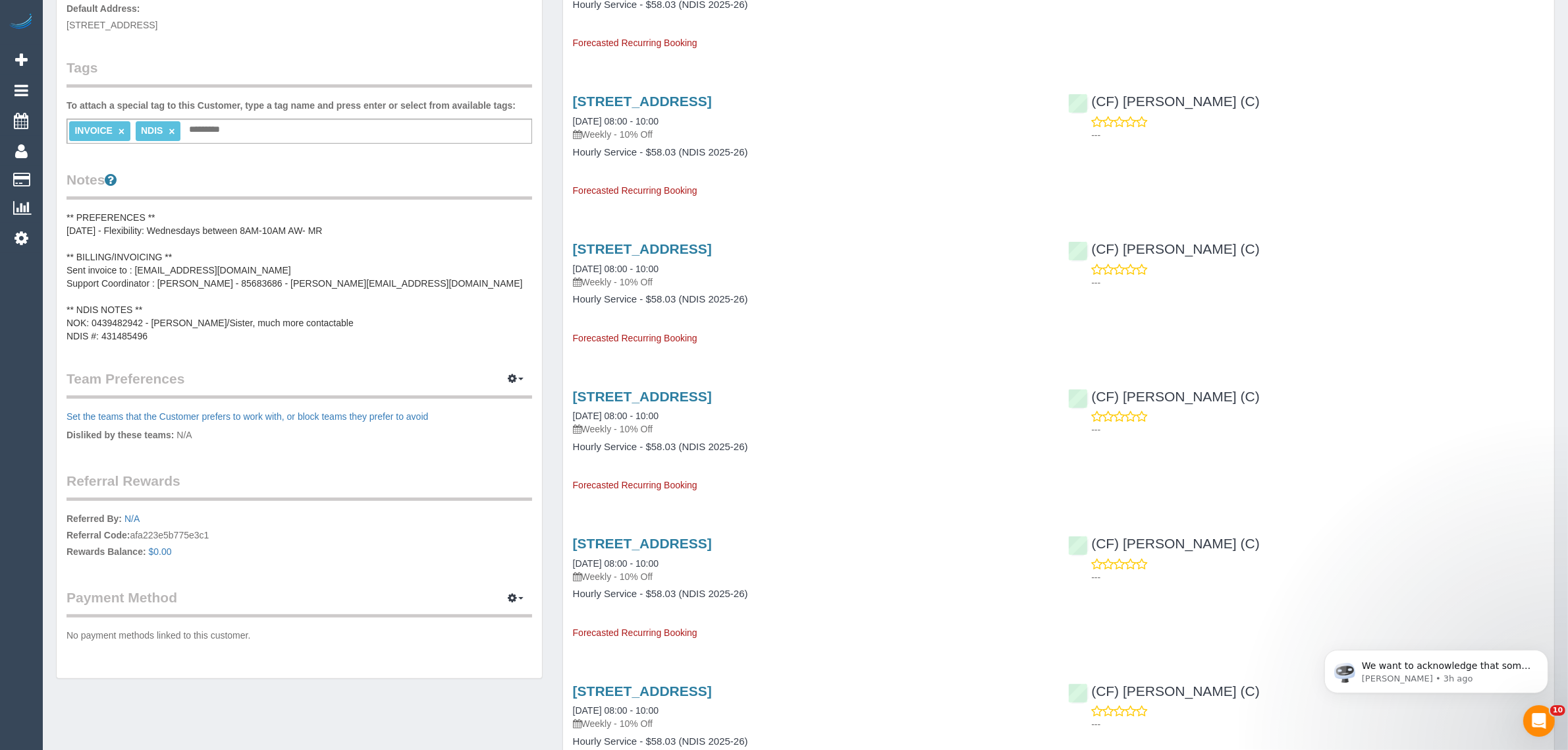
click at [366, 262] on pre "** PREFERENCES ** 09/04/2025 - Flexibility: Wednesdays between 8AM-10AM AW- MR …" at bounding box center [299, 277] width 466 height 132
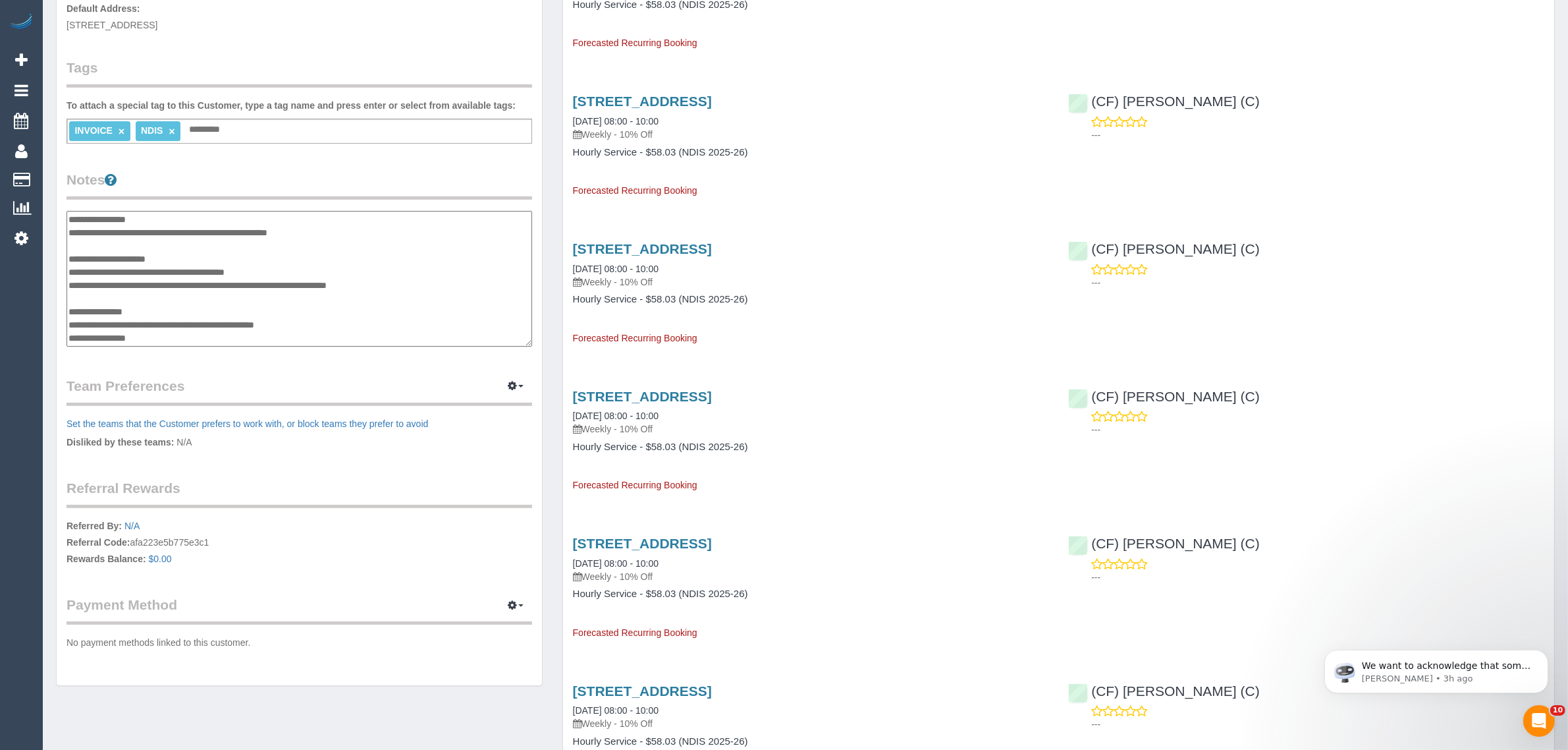
drag, startPoint x: 319, startPoint y: 325, endPoint x: 64, endPoint y: 324, distance: 255.0
click at [64, 324] on div "Customer Info Edit Contact Info Send Message Email Preferences Special Sales Ta…" at bounding box center [299, 202] width 485 height 967
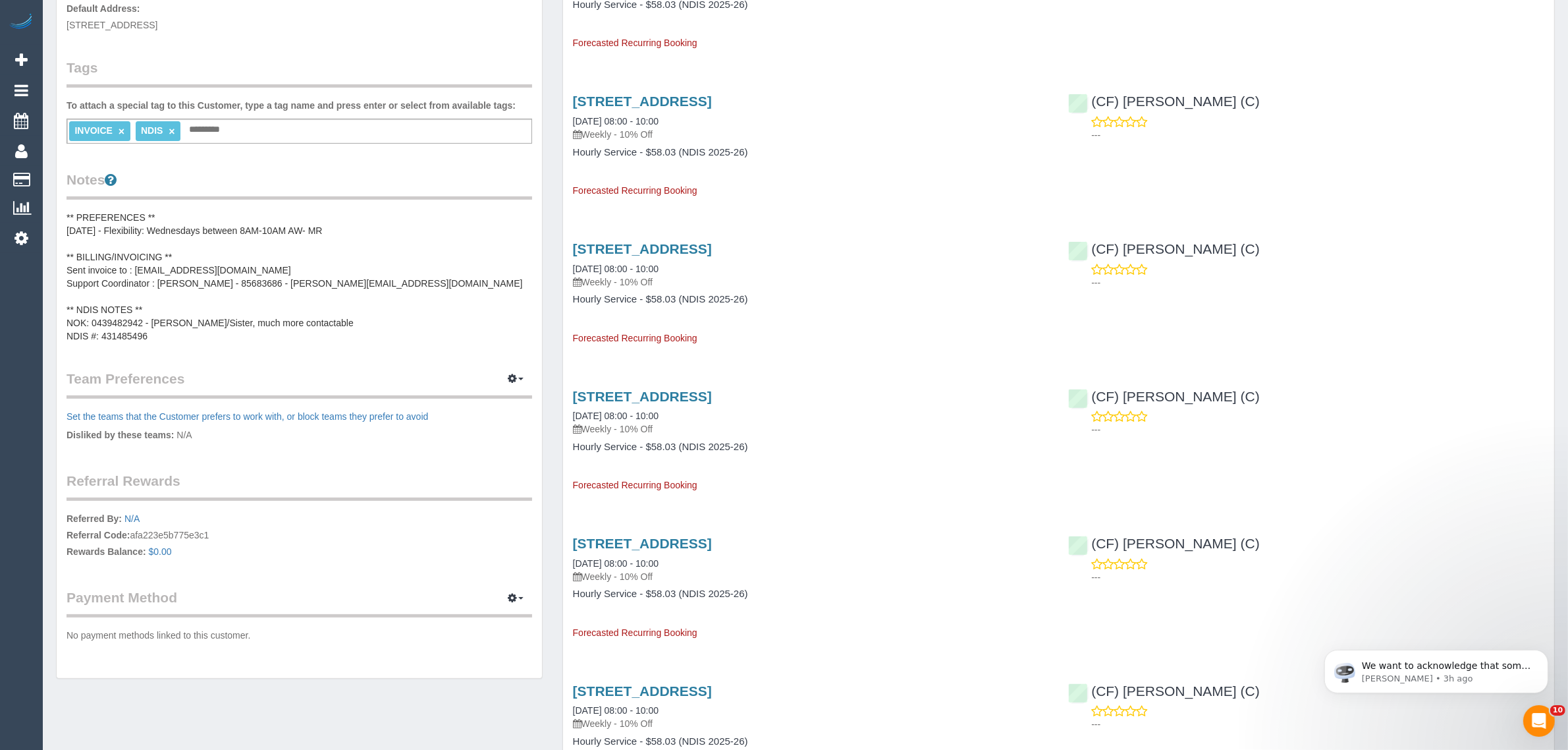
click at [110, 323] on pre "** PREFERENCES ** 09/04/2025 - Flexibility: Wednesdays between 8AM-10AM AW- MR …" at bounding box center [299, 277] width 466 height 132
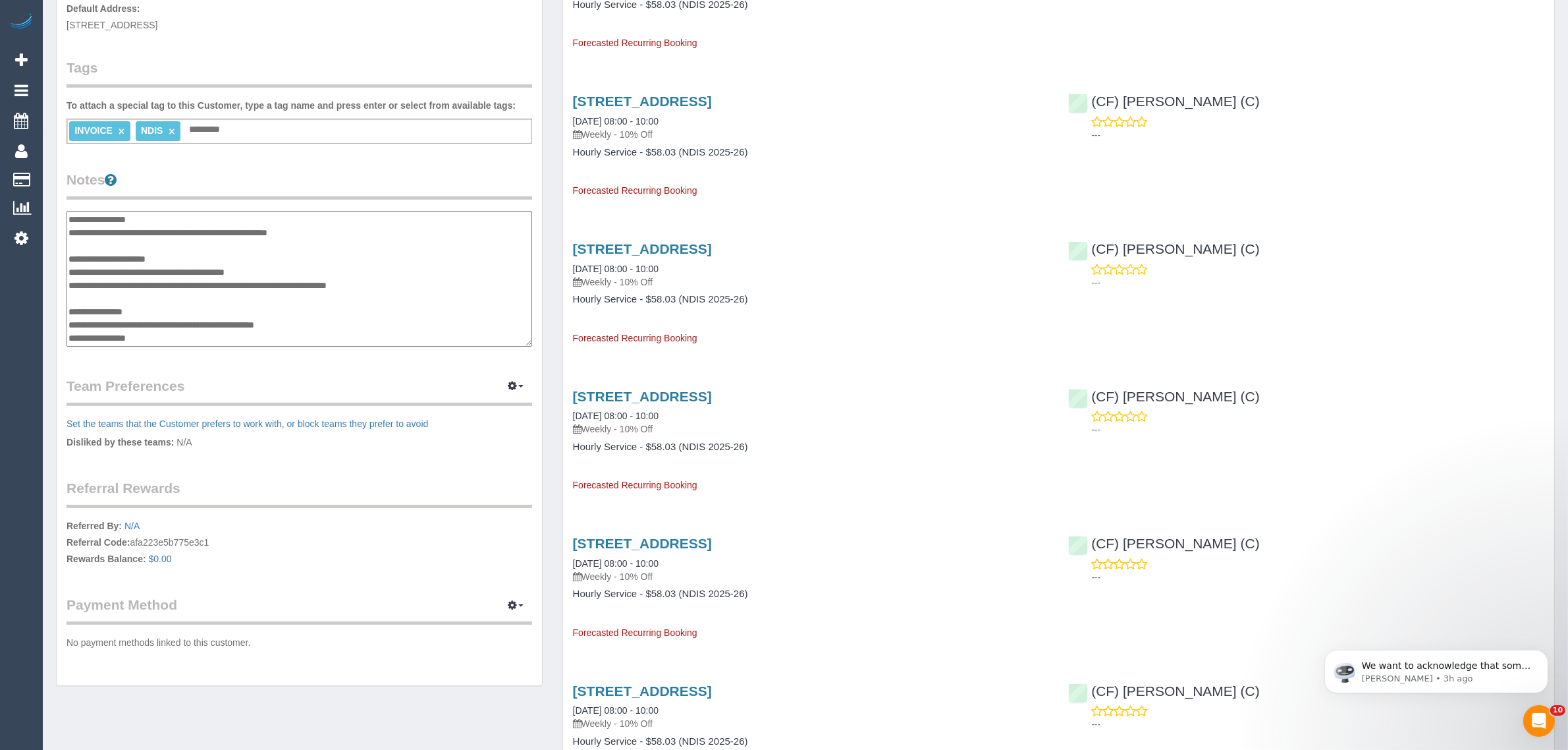
click at [110, 323] on textarea "**********" at bounding box center [299, 279] width 466 height 136
click at [111, 322] on textarea "**********" at bounding box center [299, 279] width 466 height 136
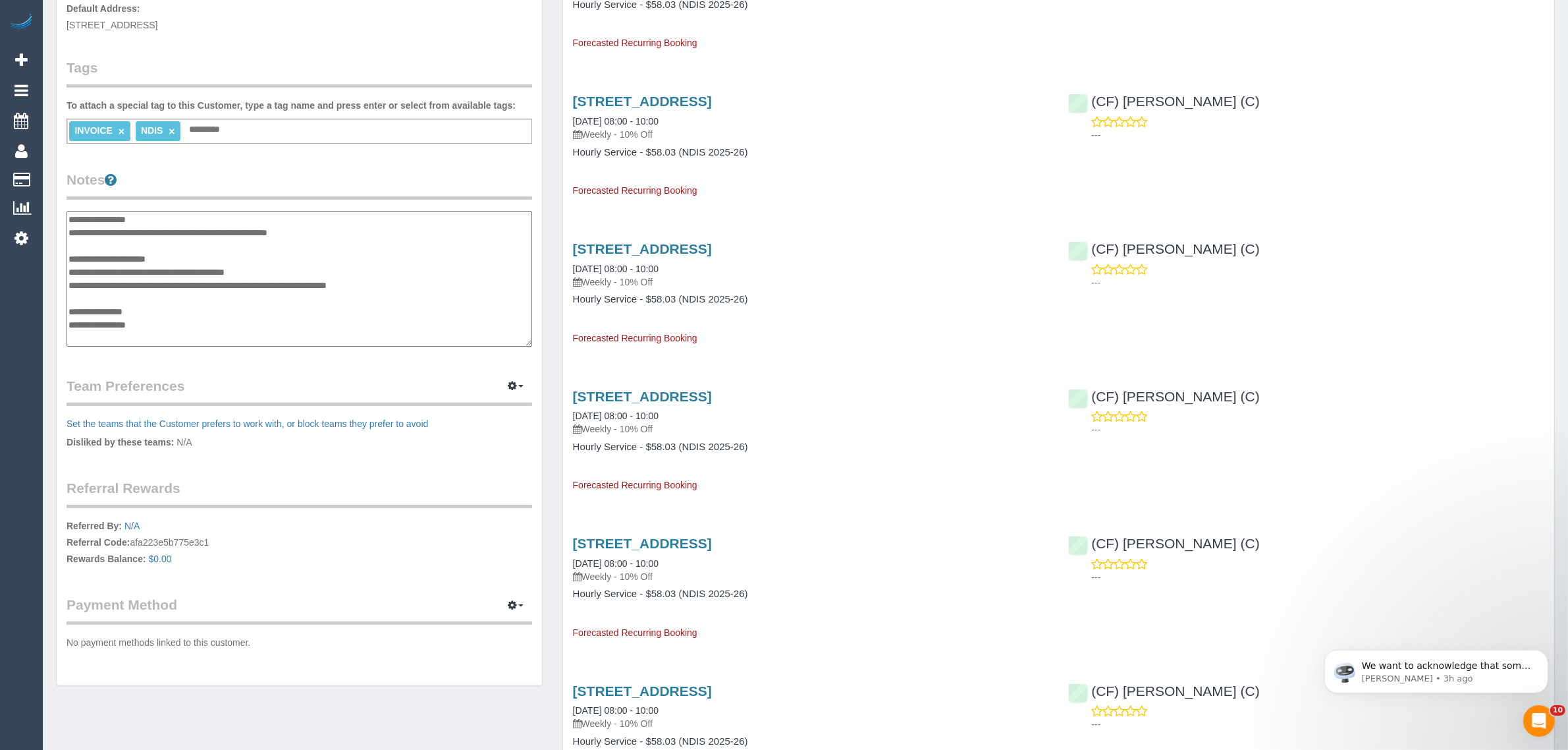
type textarea "**********"
click at [538, 290] on div "Customer Info Edit Contact Info Send Message Email Preferences Special Sales Ta…" at bounding box center [299, 202] width 485 height 967
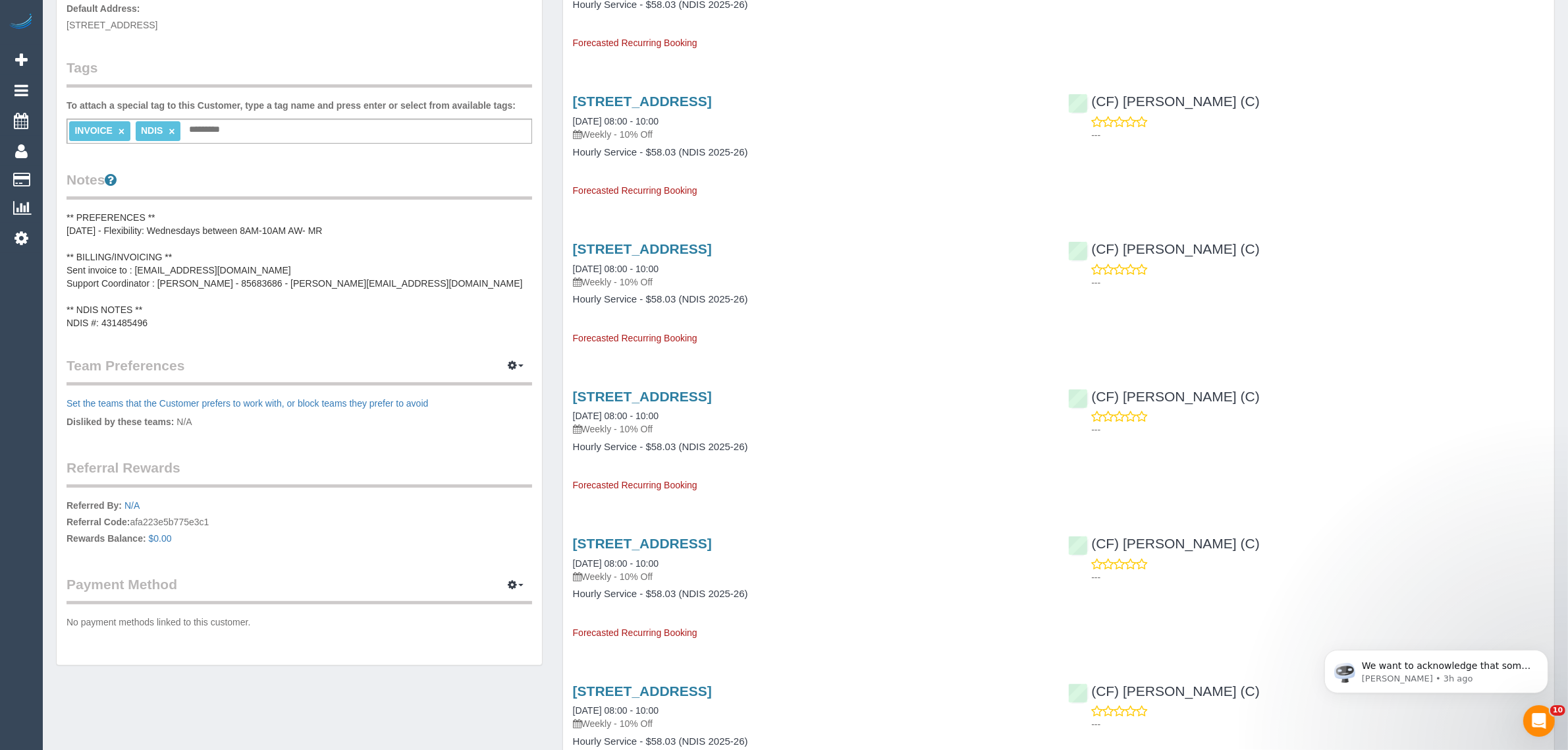
scroll to position [0, 0]
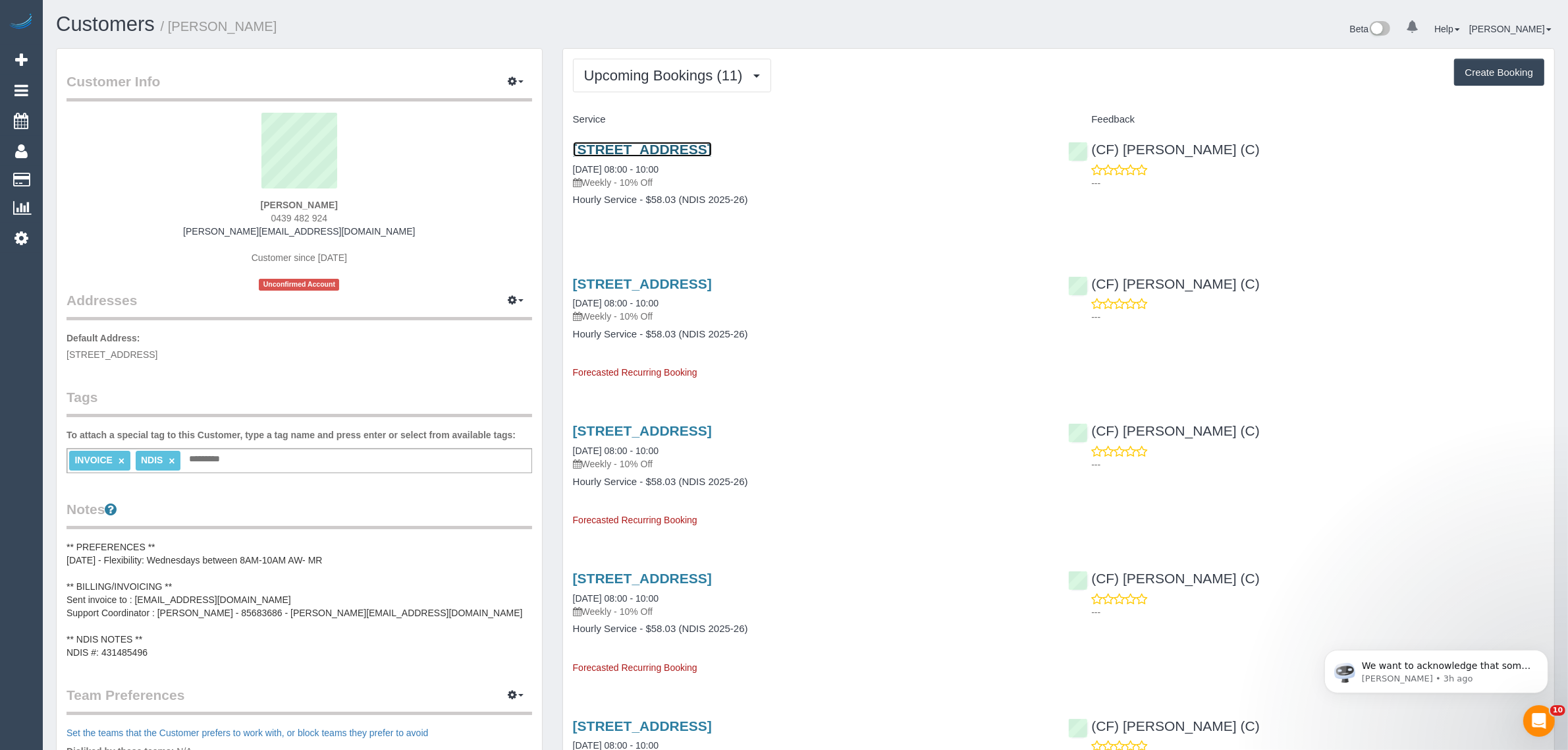
click at [624, 146] on link "23 Moonlight Way, Mickleham, VIC 3064" at bounding box center [642, 149] width 139 height 15
click at [645, 79] on span "Upcoming Bookings (11)" at bounding box center [667, 75] width 166 height 17
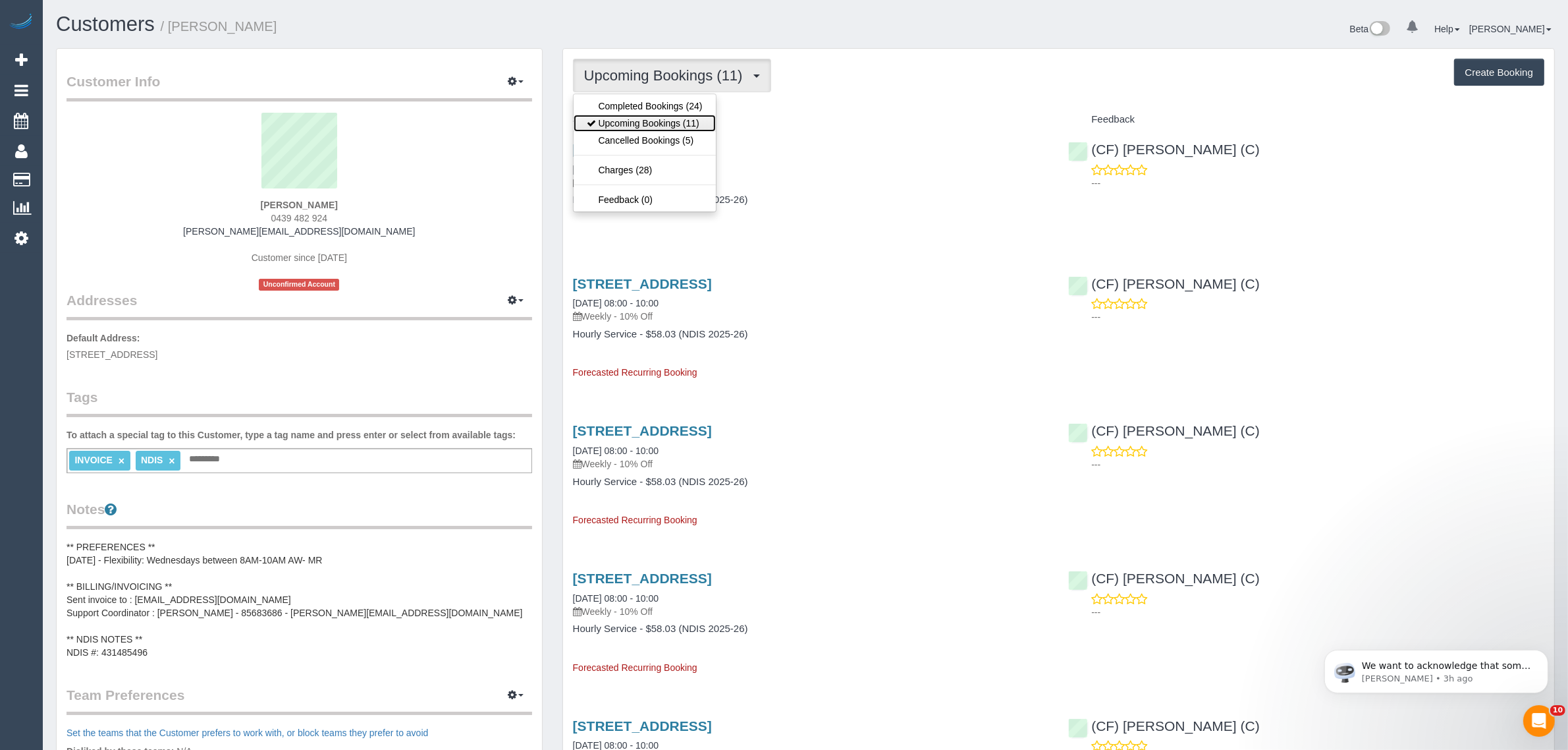
click at [619, 118] on link "Upcoming Bookings (11)" at bounding box center [644, 123] width 142 height 17
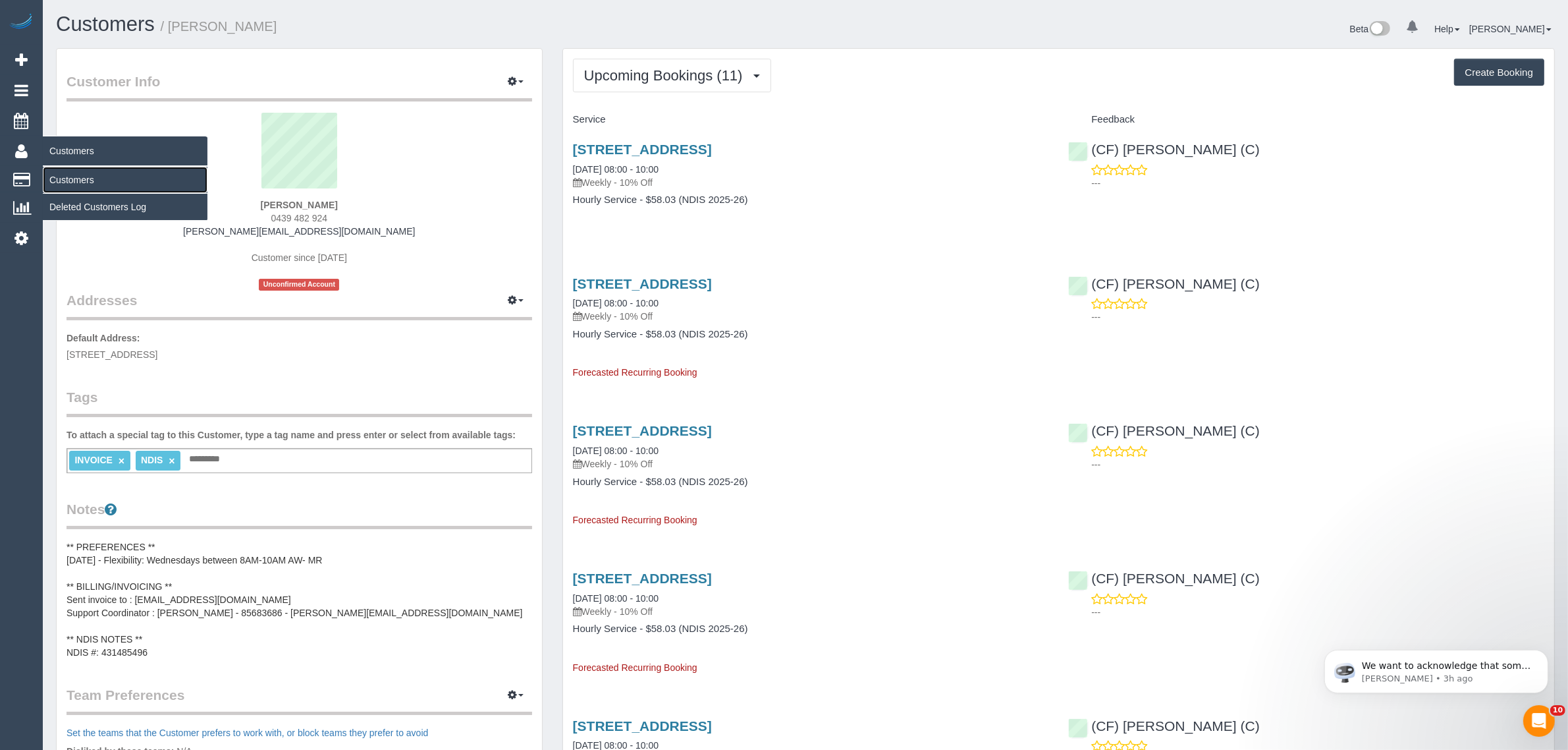
click at [73, 175] on link "Customers" at bounding box center [125, 180] width 165 height 26
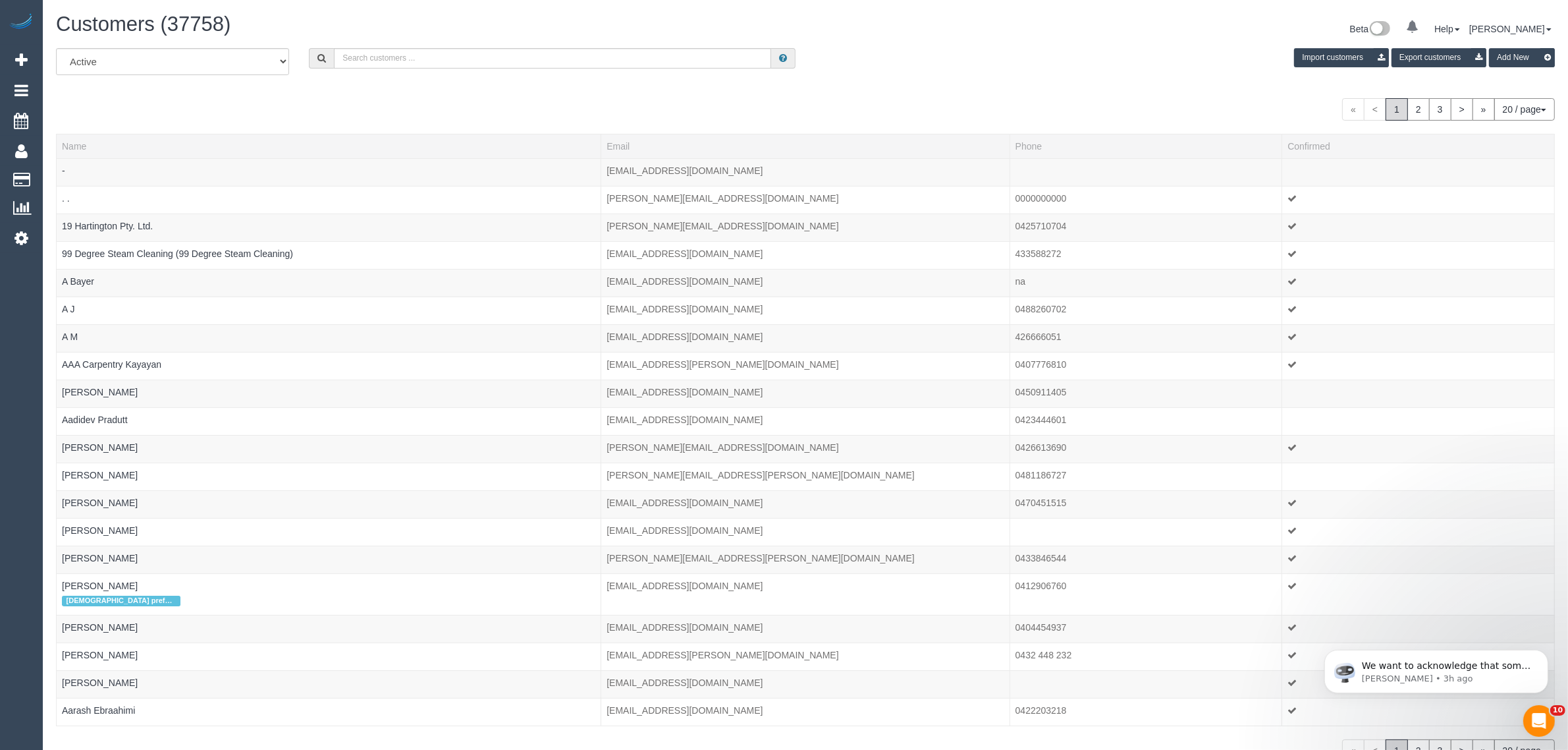
click at [464, 39] on div "Customers (37758)" at bounding box center [426, 27] width 760 height 28
click at [461, 54] on input "text" at bounding box center [552, 59] width 437 height 20
paste input "Katie Eichorn (C) - MTC Cleaner"
type input "Katie Eichorn (C) - MTC Cleaner"
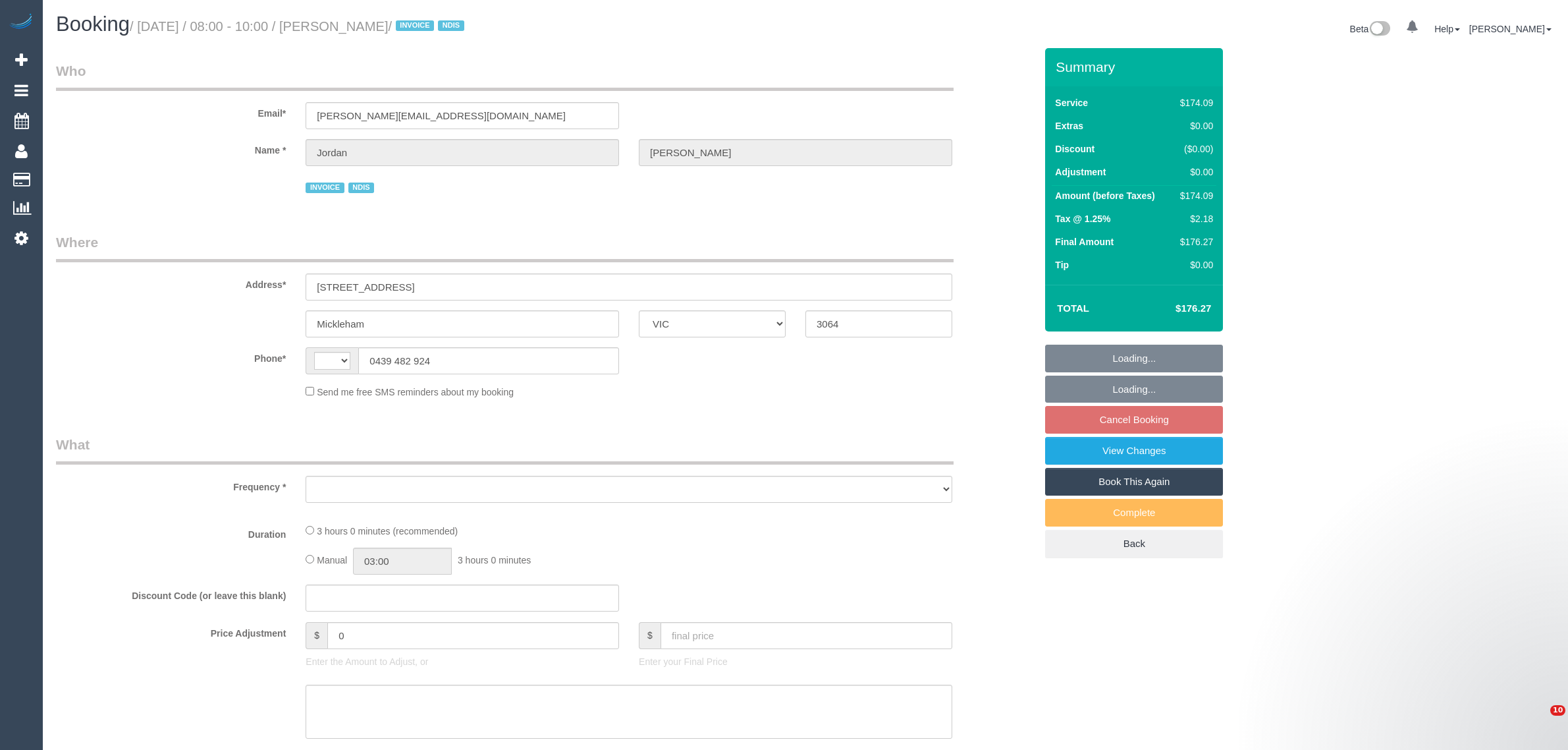
select select "VIC"
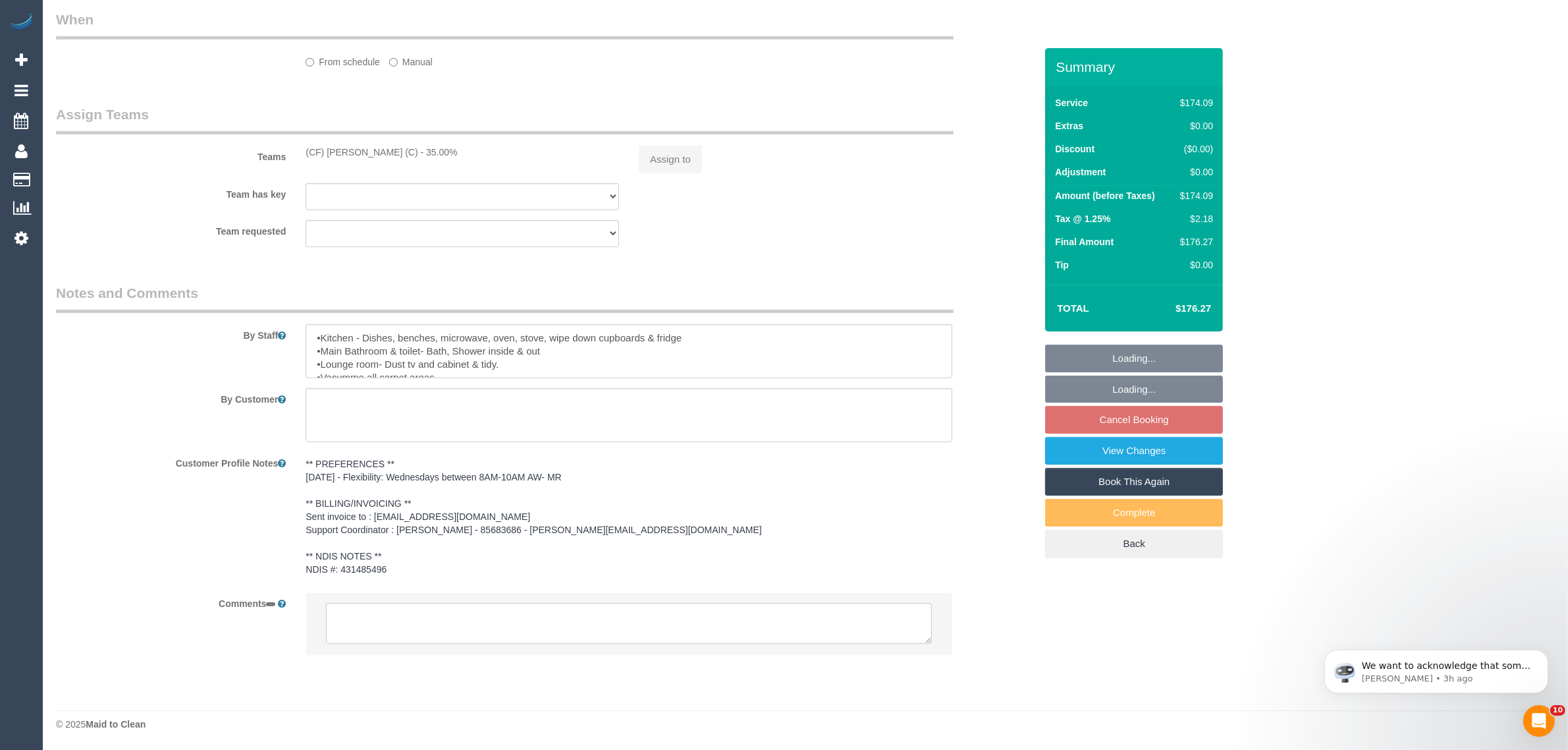
select select "string:AU"
select select "object:525"
select select "number:27"
select select "number:14"
select select "number:19"
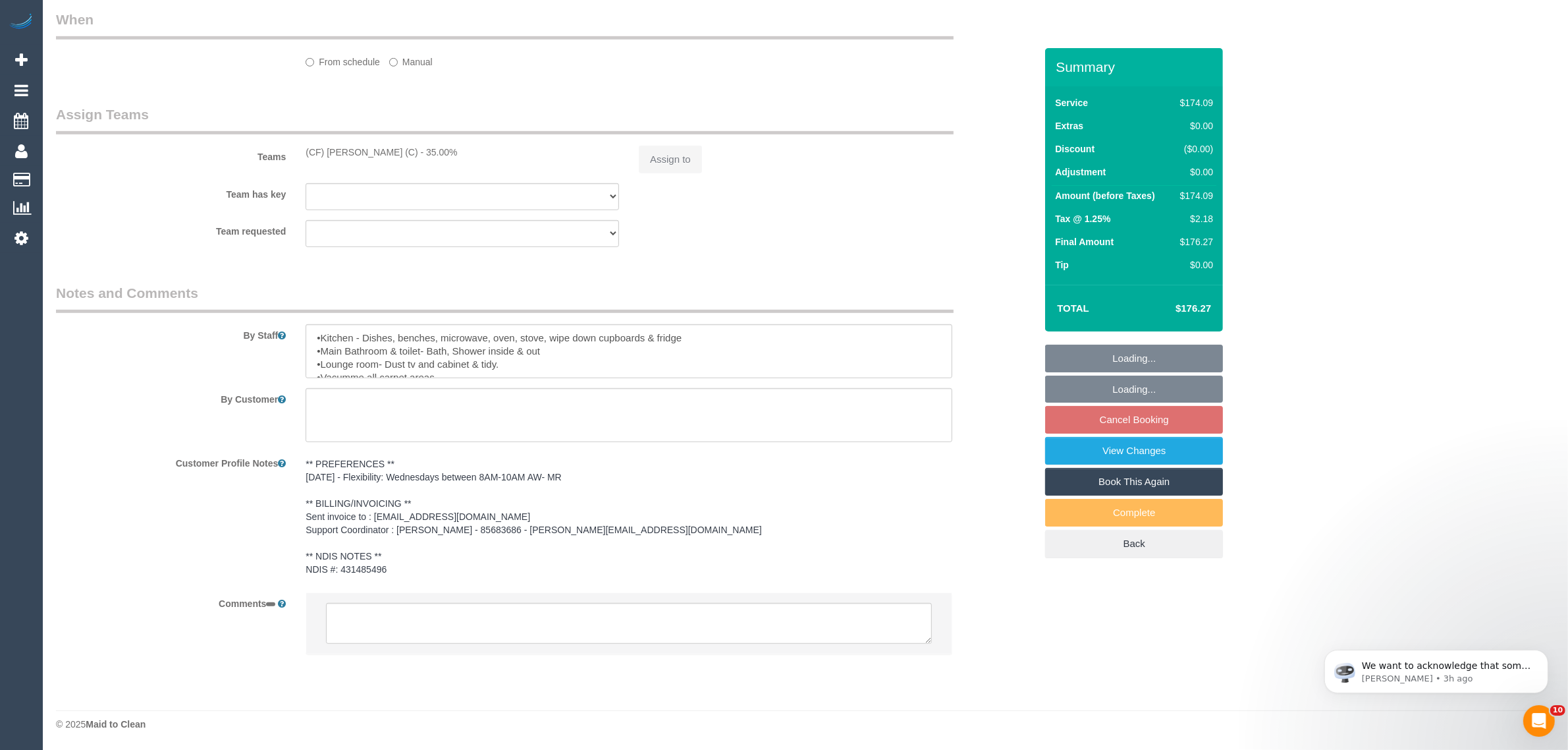
select select "number:36"
select select "number:33"
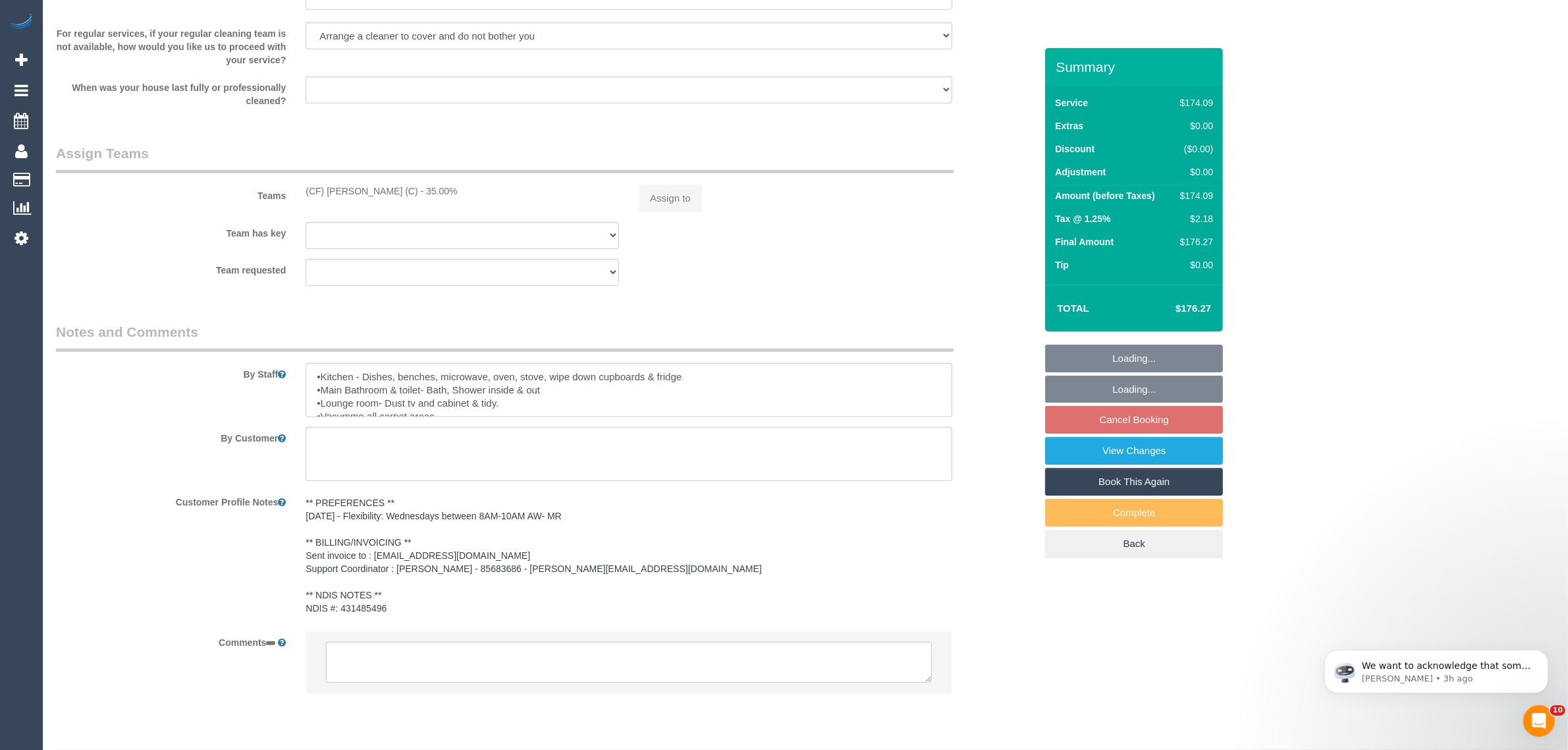
select select "object:678"
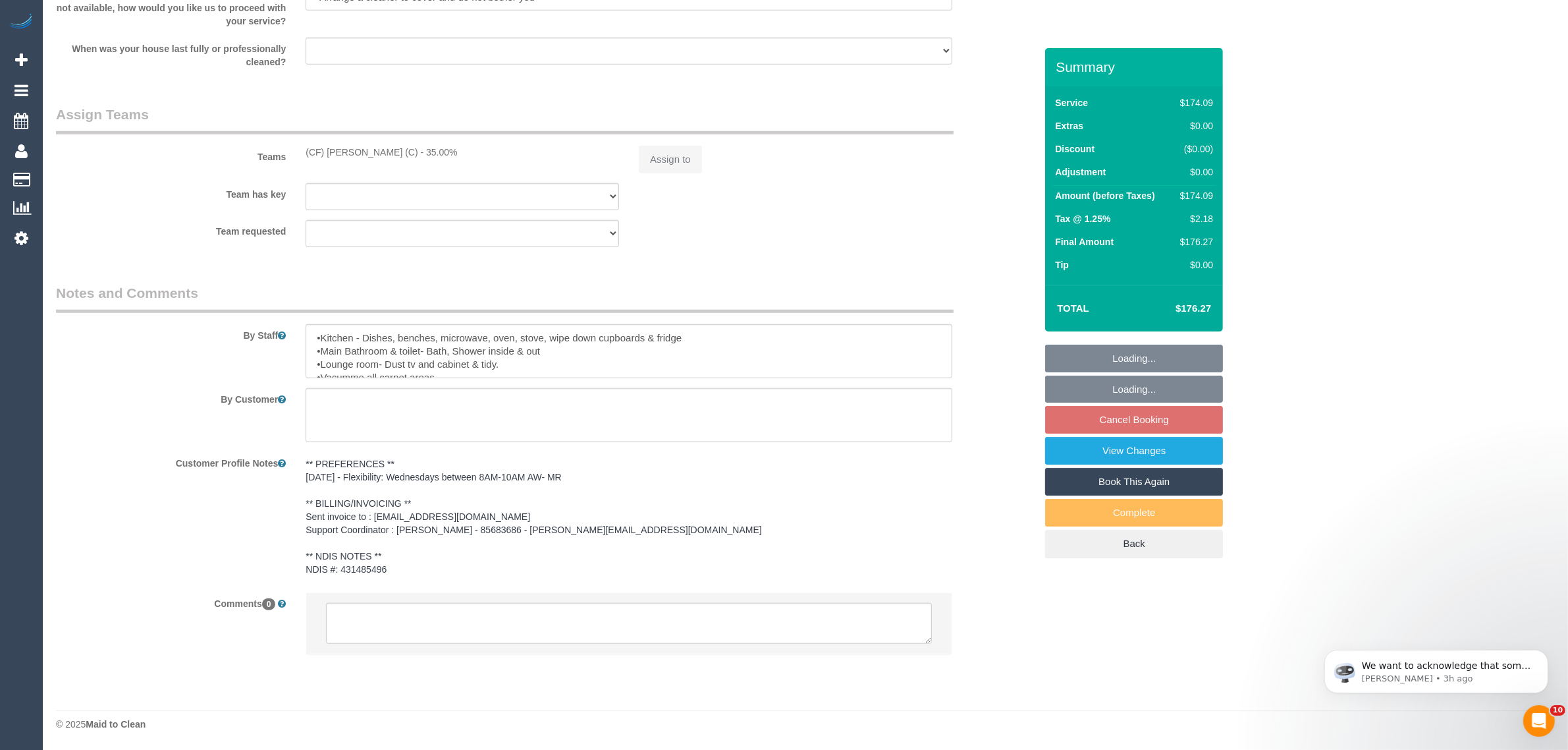
select select "180"
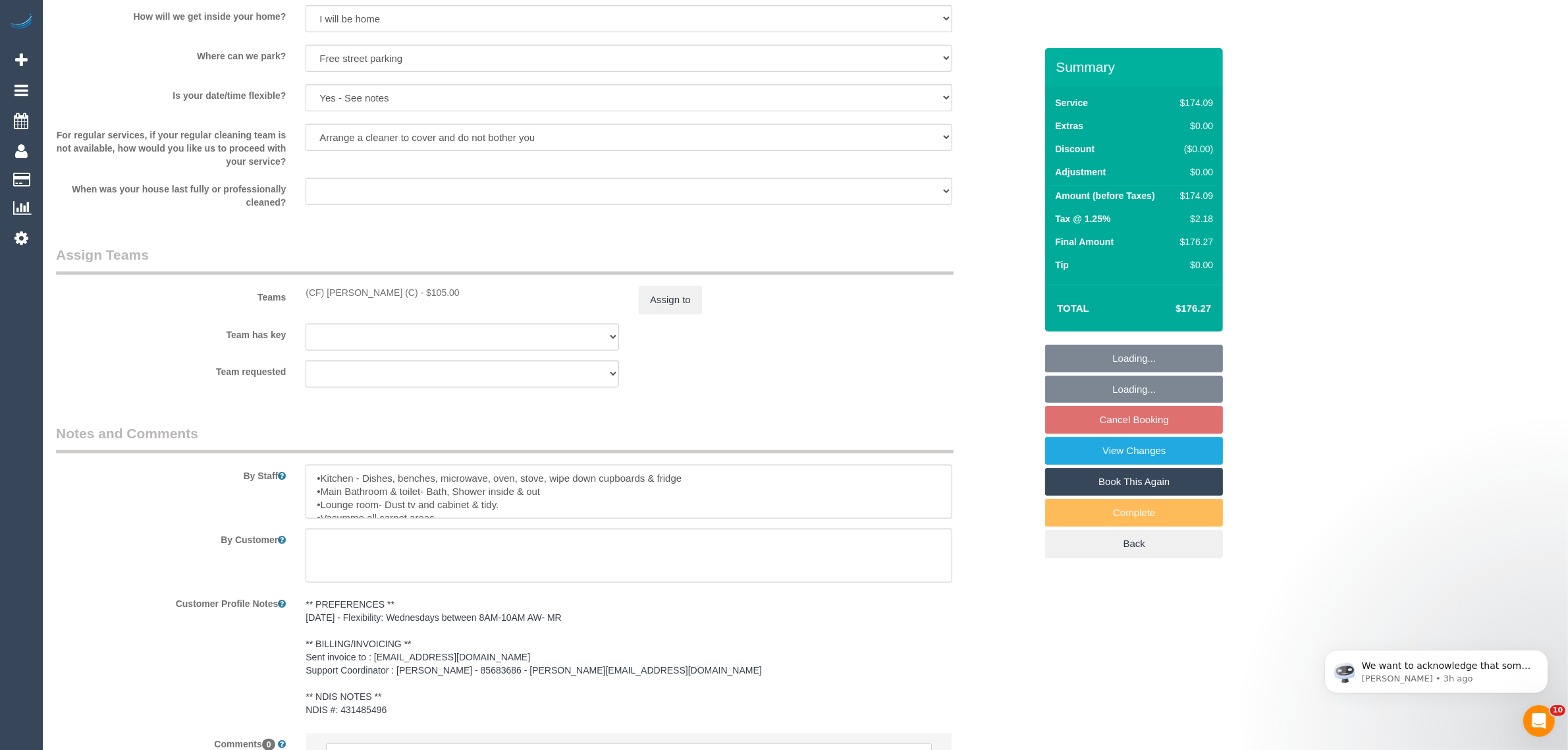
scroll to position [1447, 0]
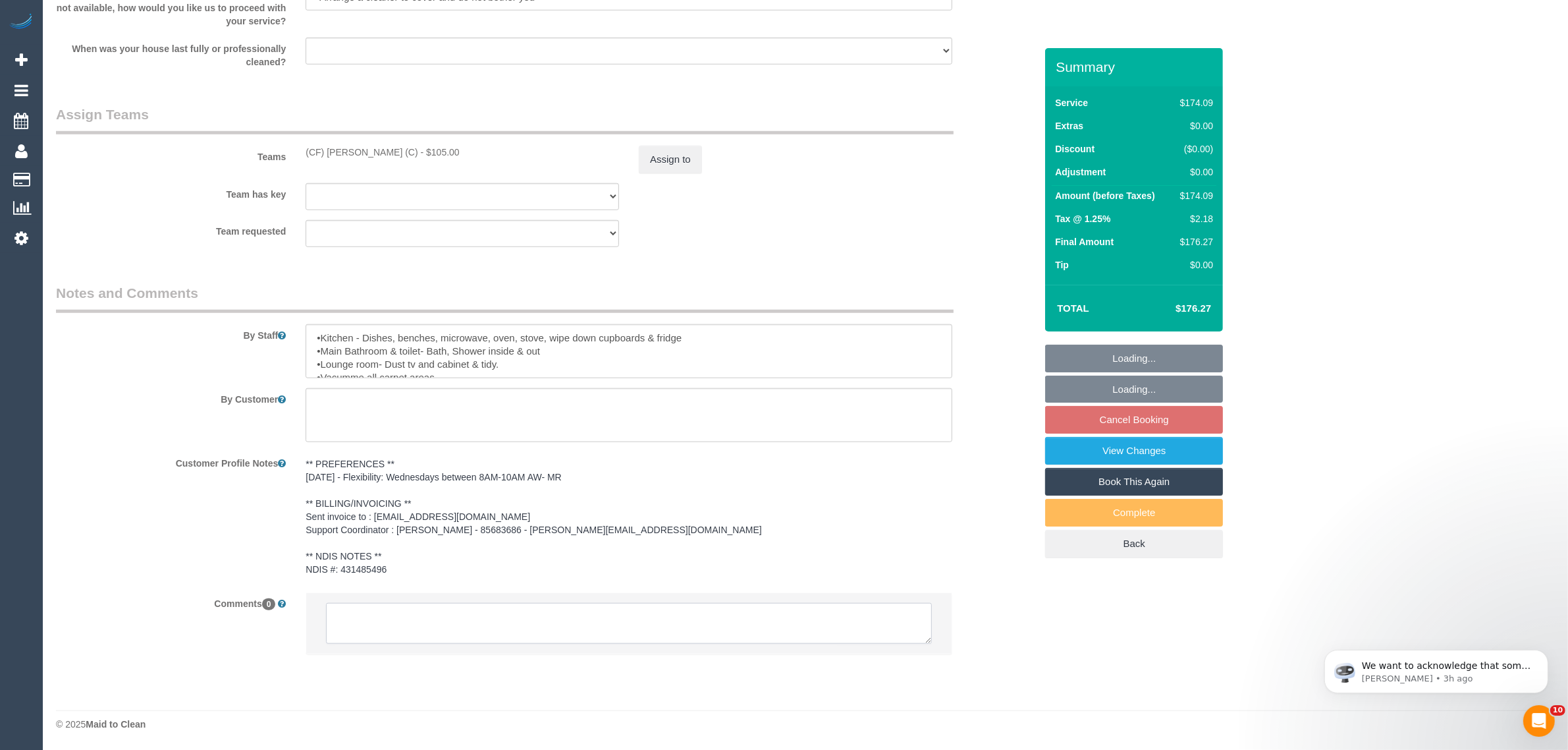
click at [777, 622] on textarea at bounding box center [630, 623] width 606 height 41
select select "spot2"
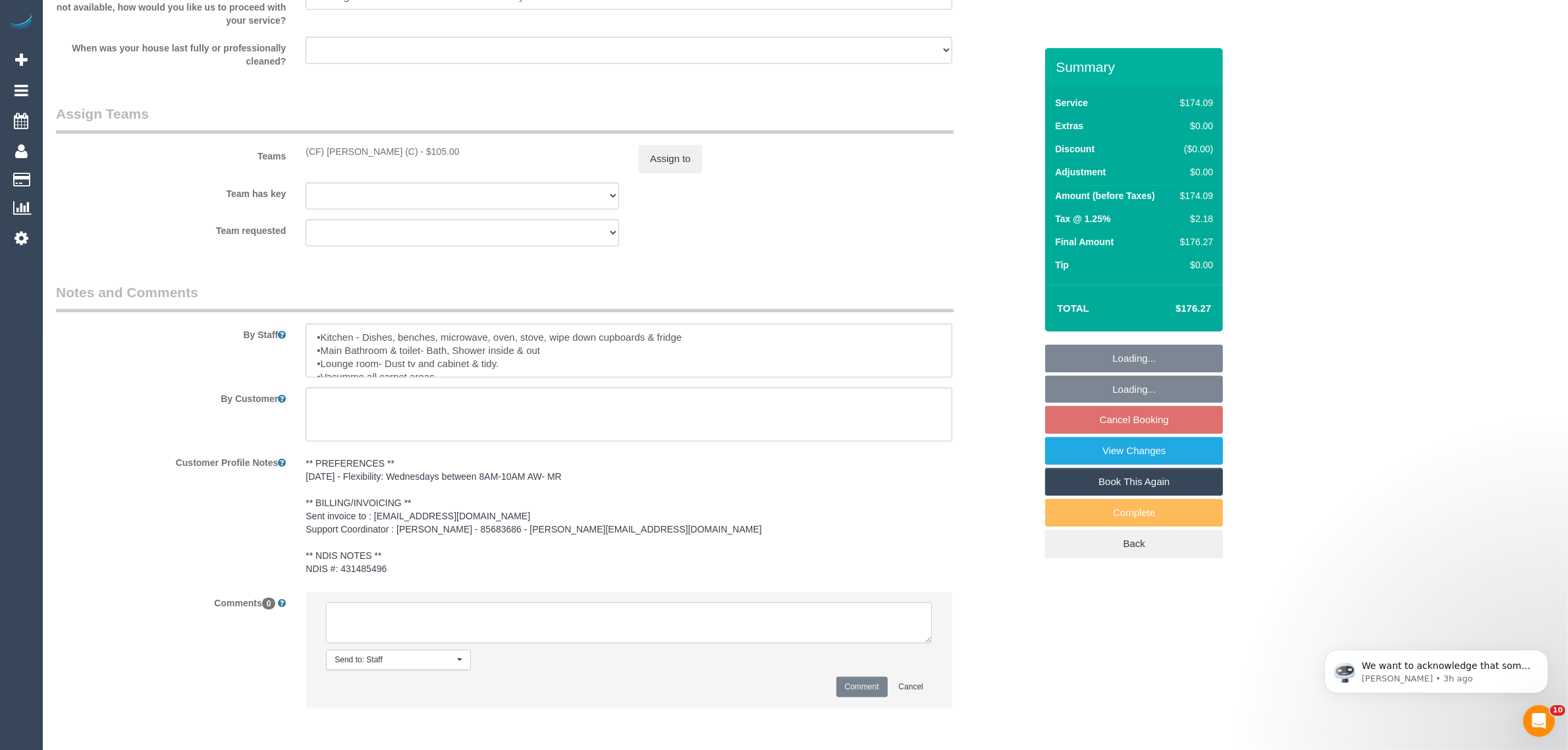
paste textarea "NOK: 0439482942 - [PERSON_NAME]/Sister, much more contactable"
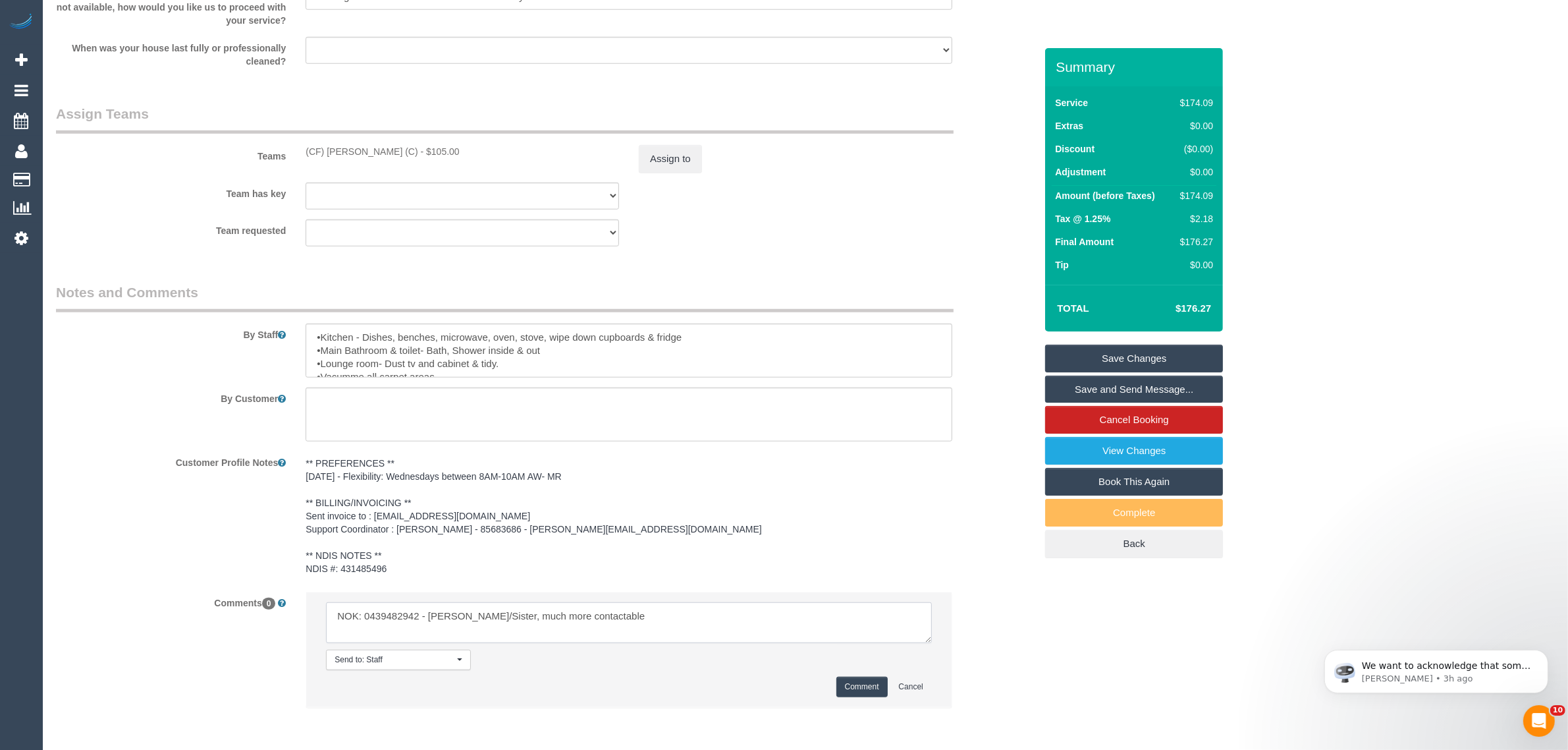
click at [771, 623] on textarea at bounding box center [630, 623] width 606 height 41
type textarea "DO NOT CONTACT "NOK: [PHONE_NUMBER] - [PERSON_NAME]/Sister, much more contactab…"
click at [854, 694] on button "Comment" at bounding box center [861, 687] width 51 height 20
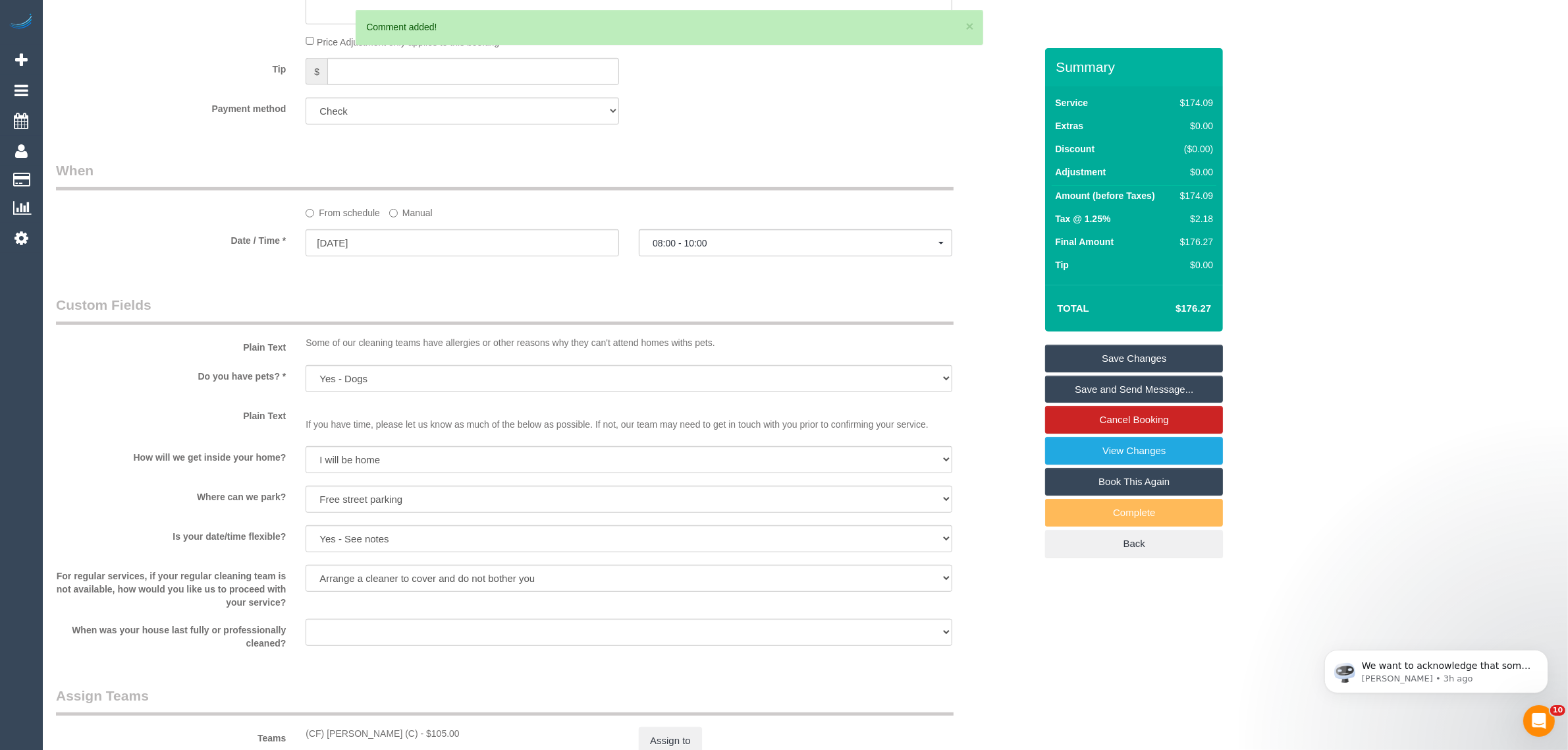
scroll to position [788, 0]
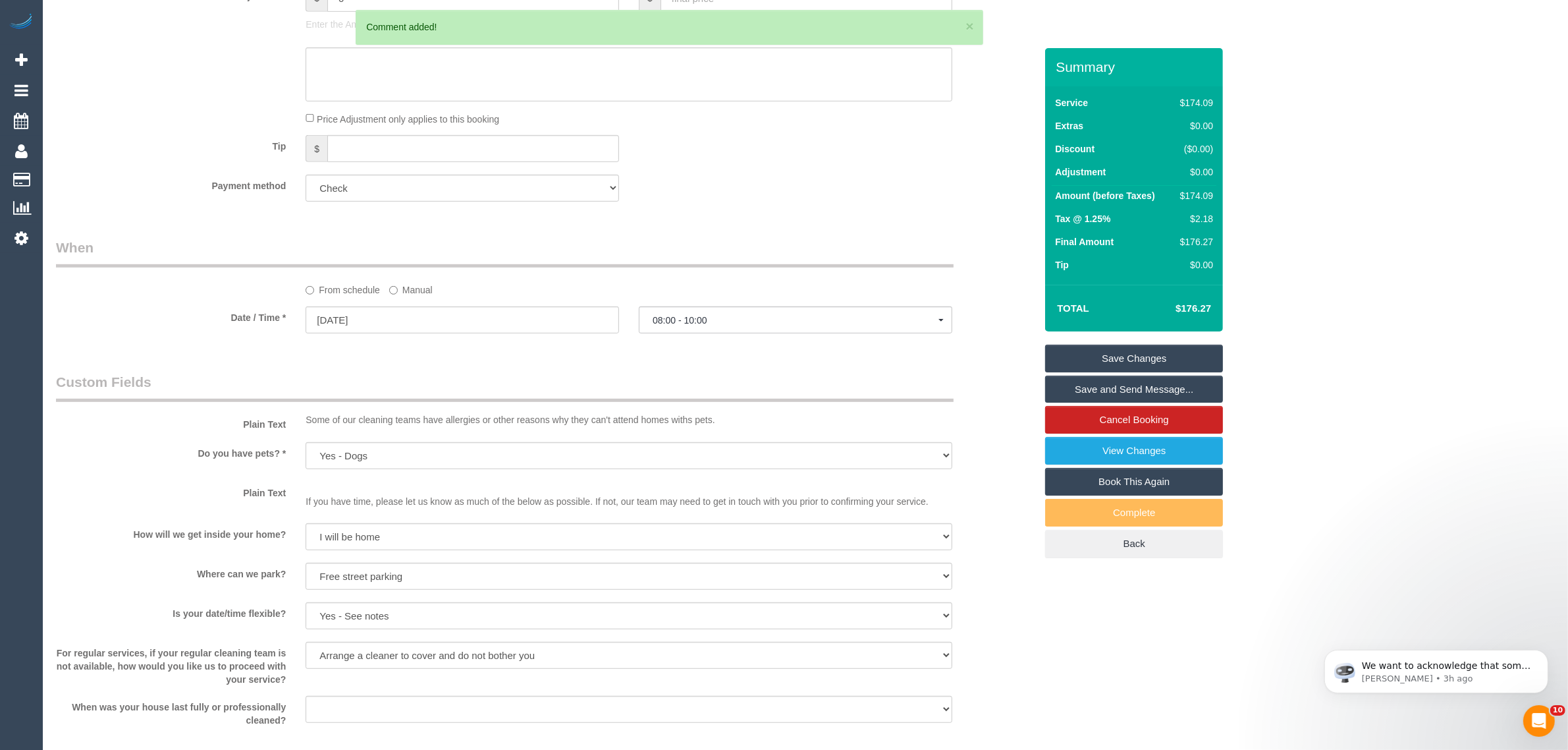
click at [1068, 359] on link "Save Changes" at bounding box center [1134, 358] width 178 height 28
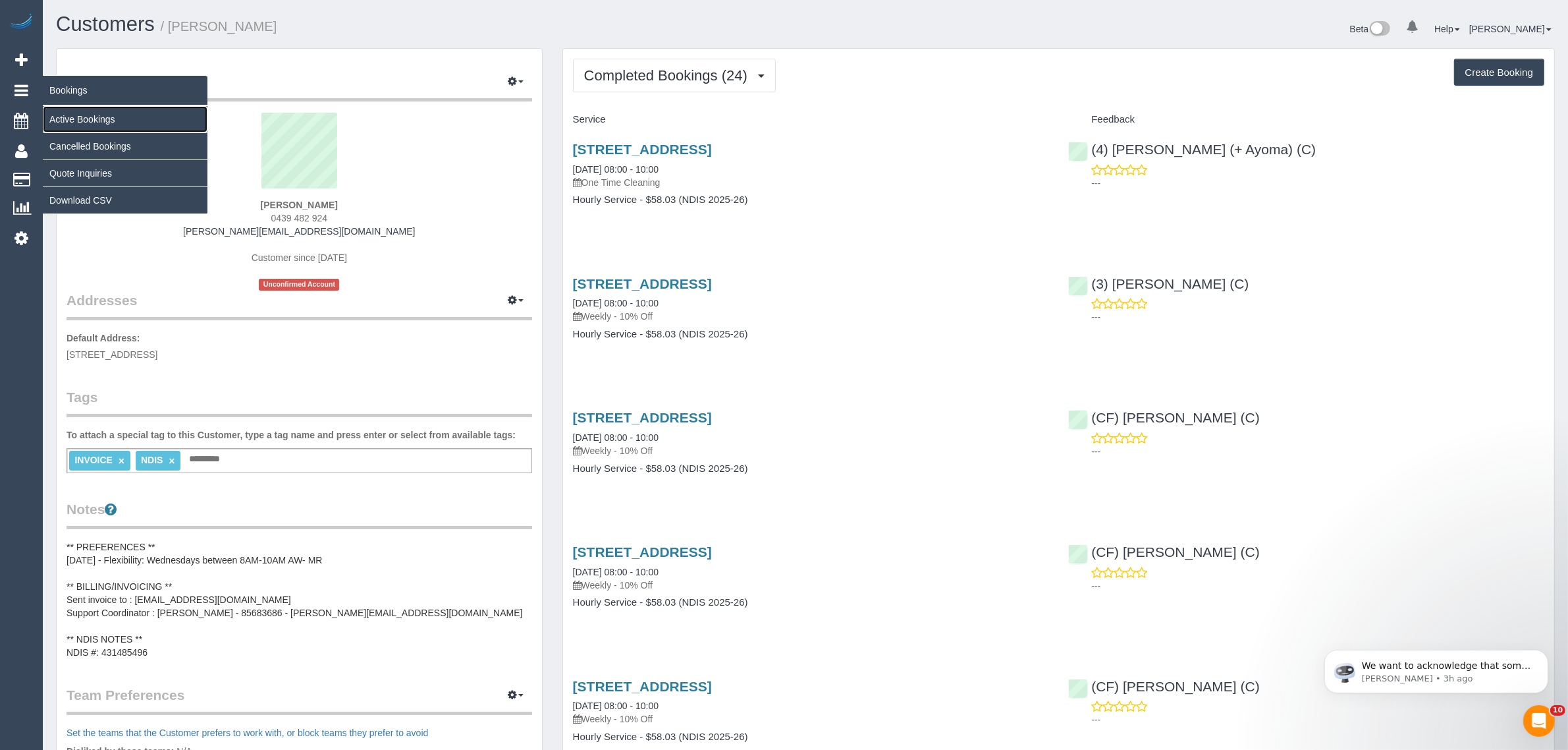
click at [64, 119] on link "Active Bookings" at bounding box center [125, 119] width 165 height 26
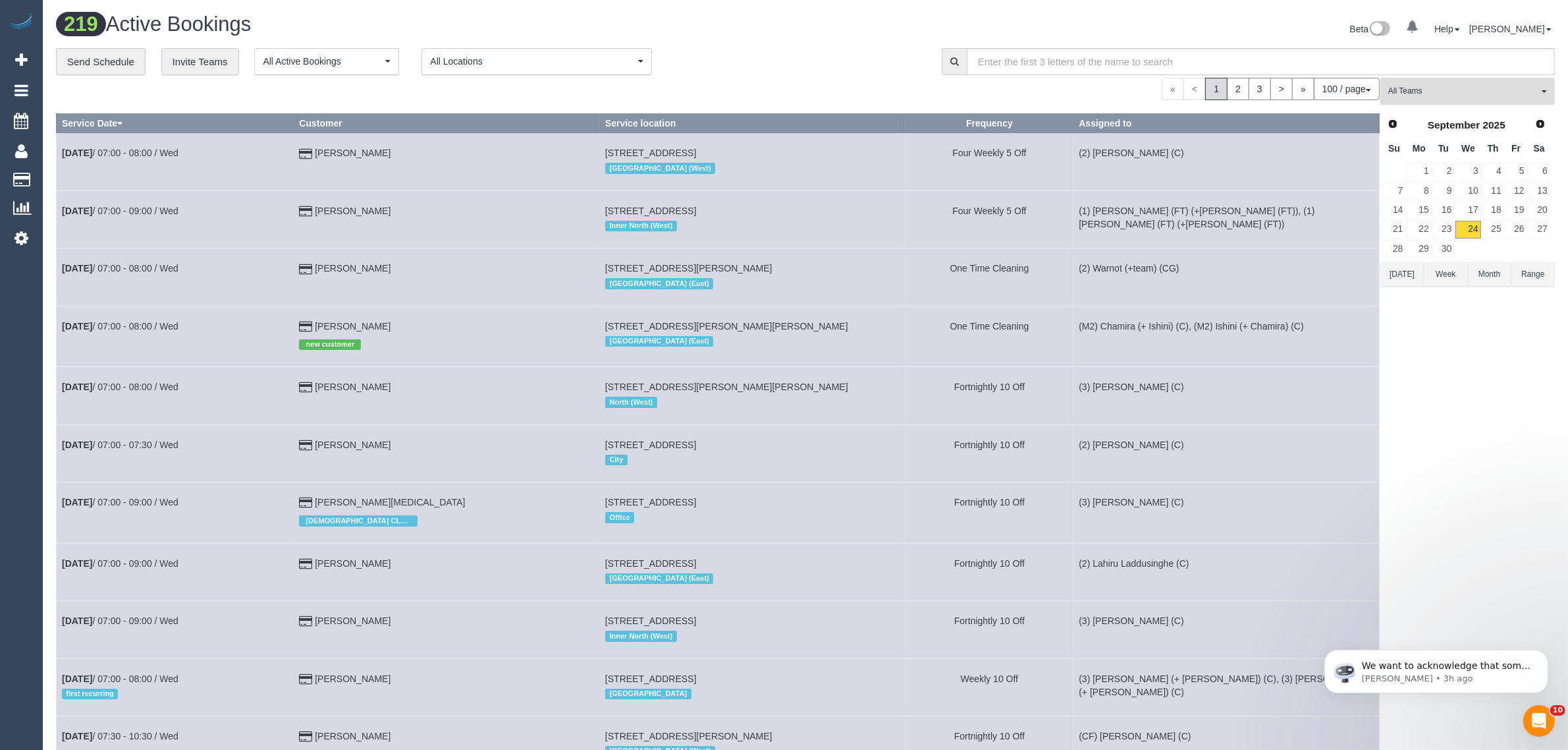
click at [1460, 94] on span "All Teams" at bounding box center [1463, 91] width 150 height 11
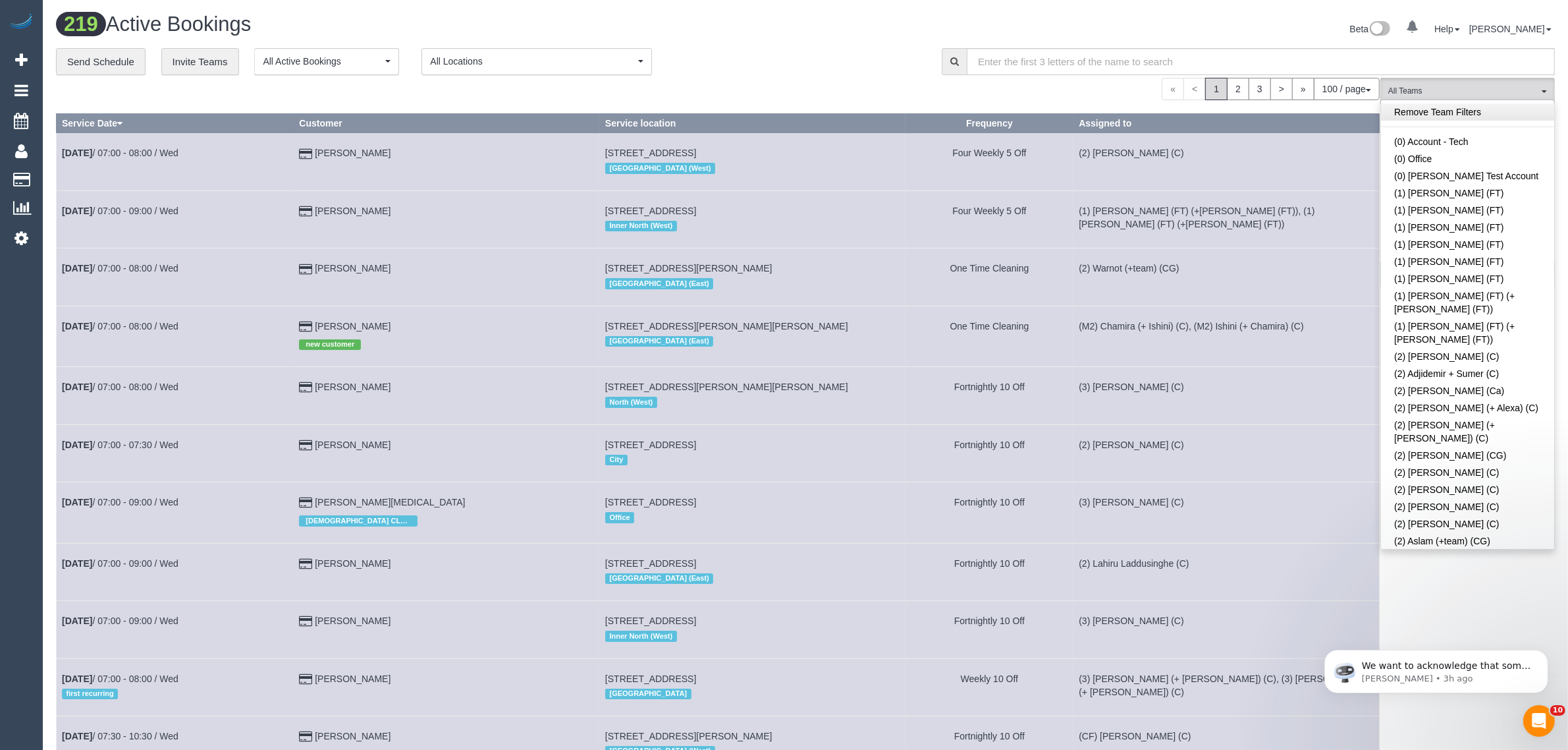
click at [1461, 118] on link "Remove Team Filters" at bounding box center [1468, 112] width 173 height 17
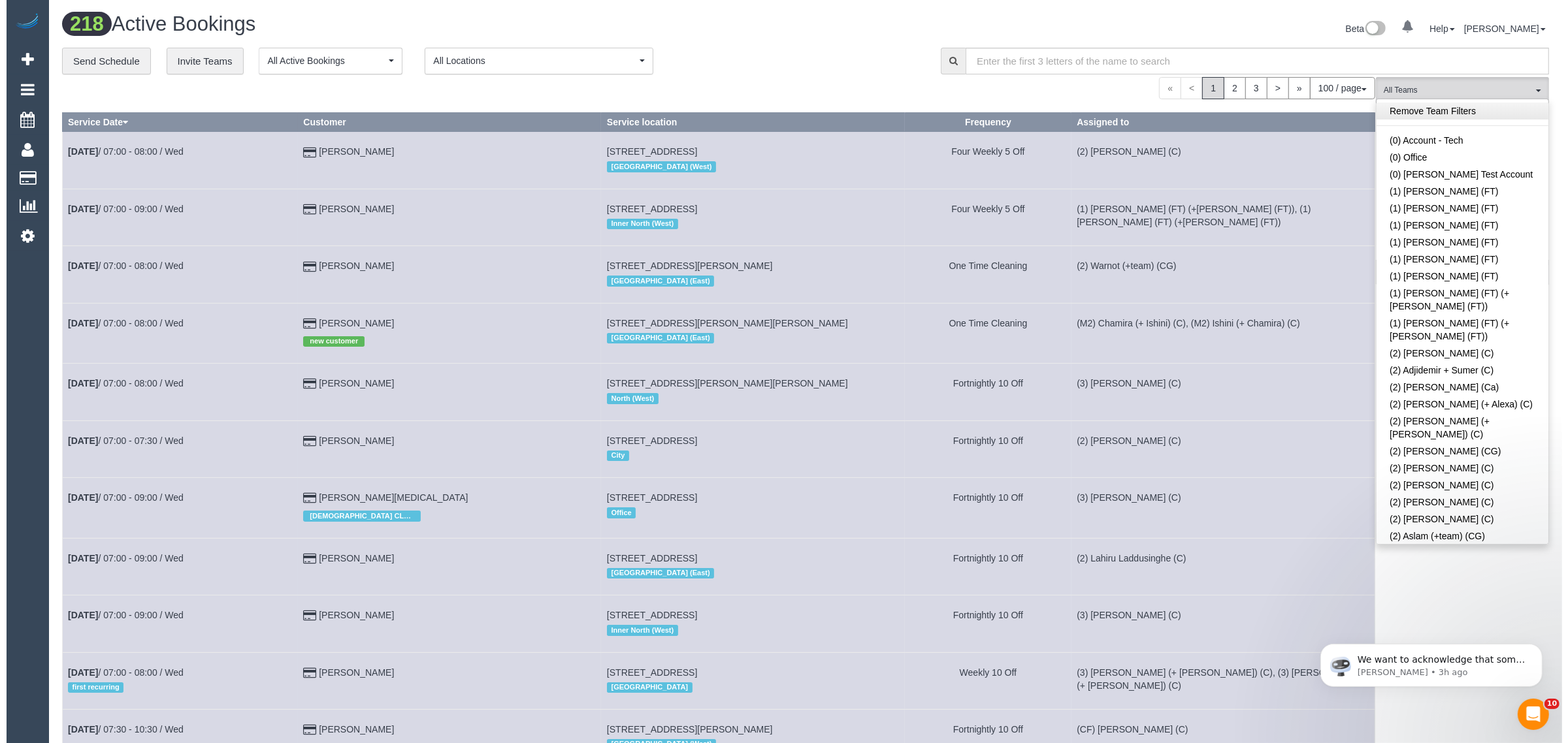
scroll to position [2002, 0]
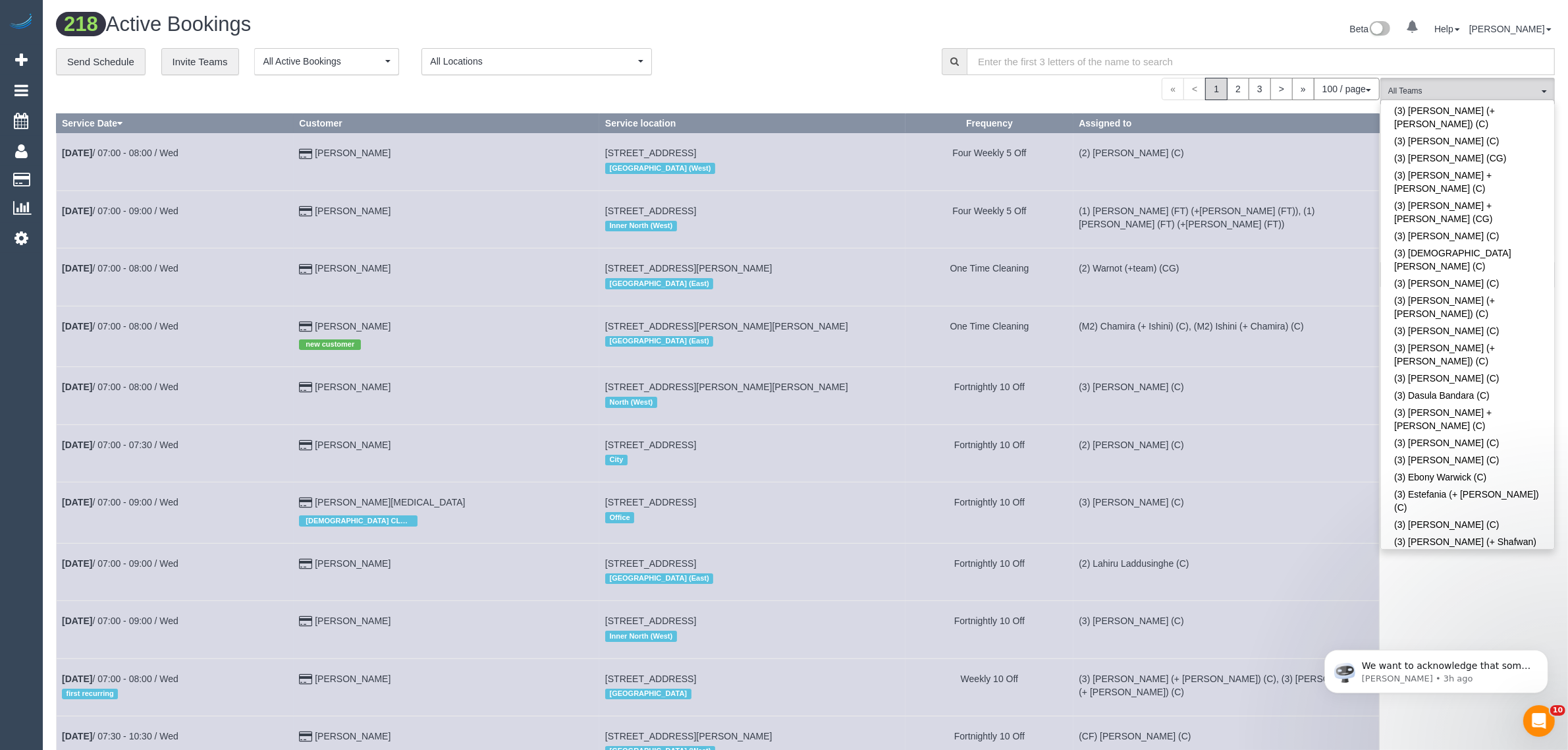
click at [1464, 749] on link "(3) [PERSON_NAME] (C)" at bounding box center [1468, 762] width 173 height 17
click at [875, 54] on div "**********" at bounding box center [488, 62] width 866 height 28
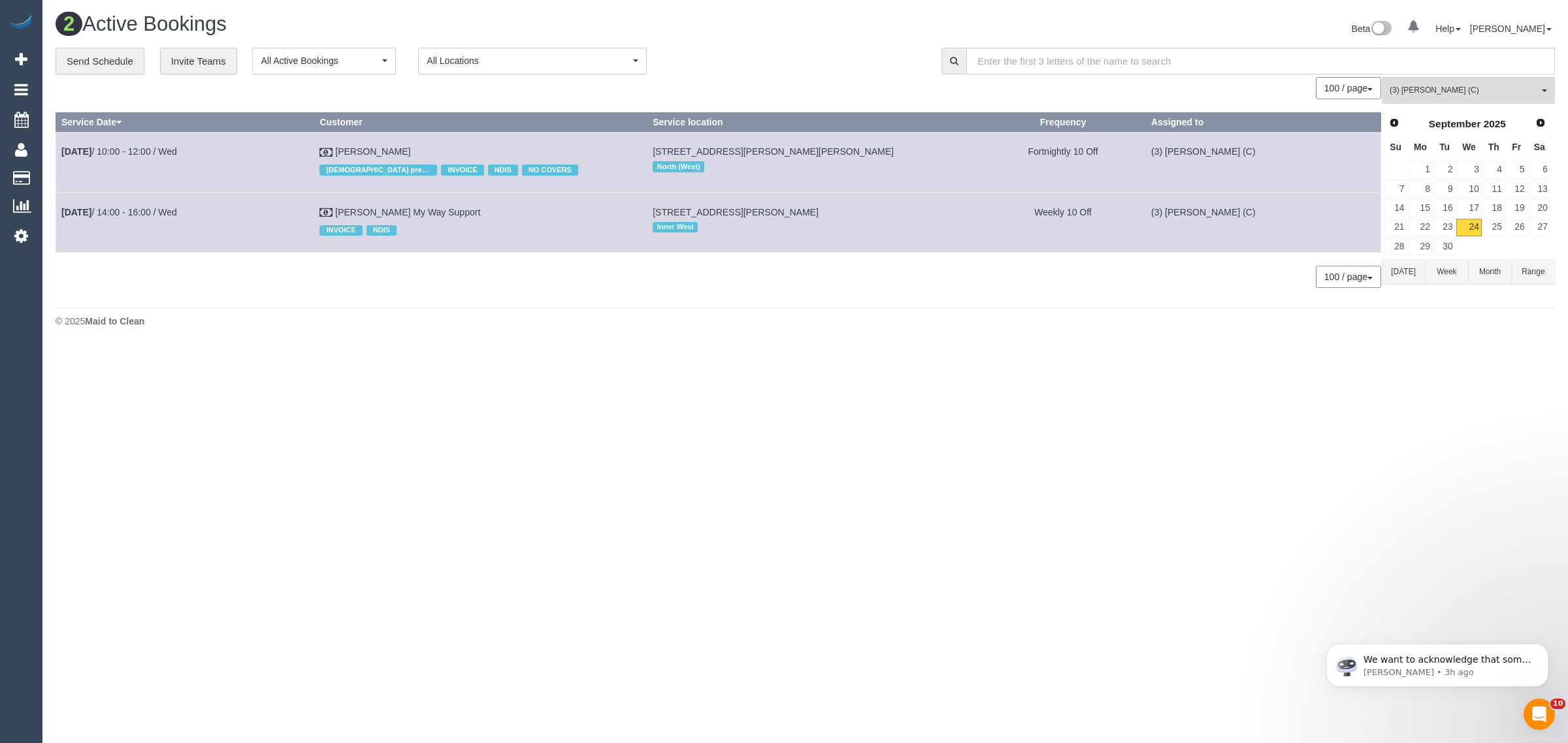
drag, startPoint x: 434, startPoint y: 147, endPoint x: 59, endPoint y: 154, distance: 375.1
click at [59, 154] on tr "[DATE] 10:00 - 12:00 / Wed [PERSON_NAME] [DEMOGRAPHIC_DATA] preferred INVOICE N…" at bounding box center [719, 161] width 1324 height 60
copy tr "[DATE] 10:00 - 12:00 / Wed [PERSON_NAME]"
drag, startPoint x: 501, startPoint y: 209, endPoint x: 64, endPoint y: 218, distance: 437.1
click at [64, 218] on tr "[DATE] 14:00 - 16:00 / Wed [PERSON_NAME] My Way Support INVOICE NDIS [STREET_AD…" at bounding box center [719, 221] width 1324 height 60
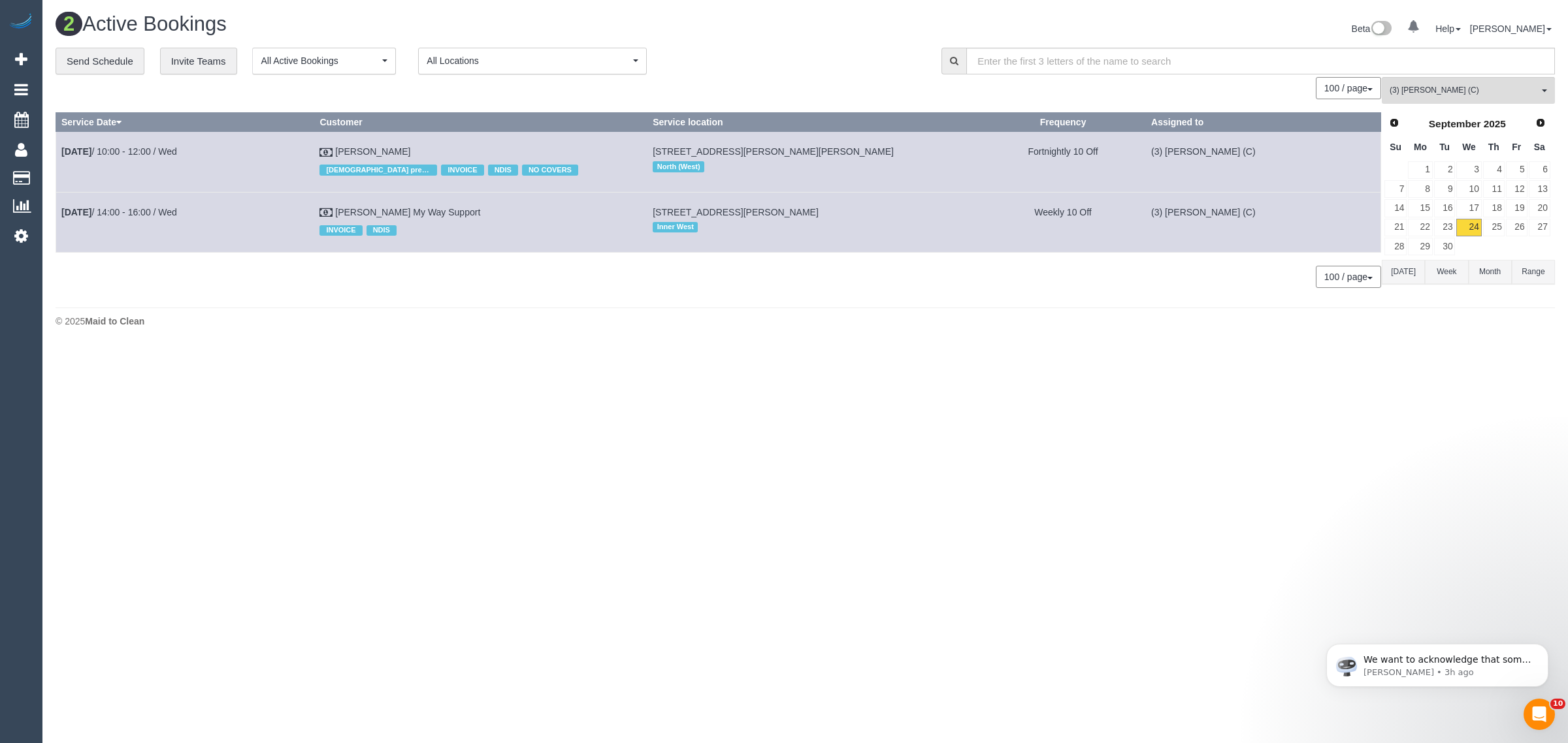
copy tr "[DATE] 14:00 - 16:00 / Wed [PERSON_NAME] My Way Support"
drag, startPoint x: 170, startPoint y: 155, endPoint x: 521, endPoint y: 148, distance: 351.1
click at [521, 148] on td "[PERSON_NAME] [DEMOGRAPHIC_DATA] preferred INVOICE NDIS NO COVERS" at bounding box center [481, 161] width 333 height 60
click at [1474, 88] on span "(3) [PERSON_NAME] (C)" at bounding box center [1463, 90] width 148 height 11
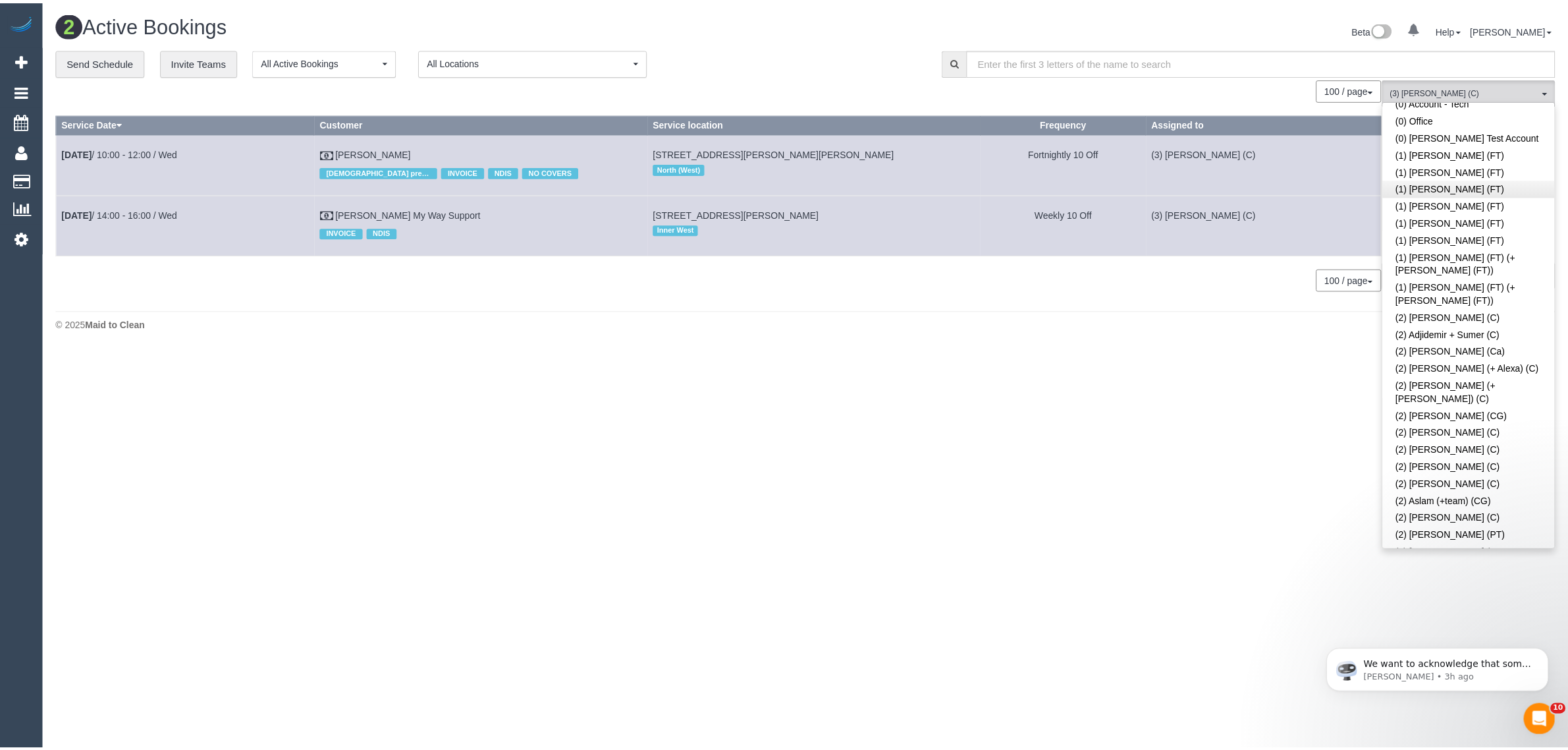
scroll to position [0, 0]
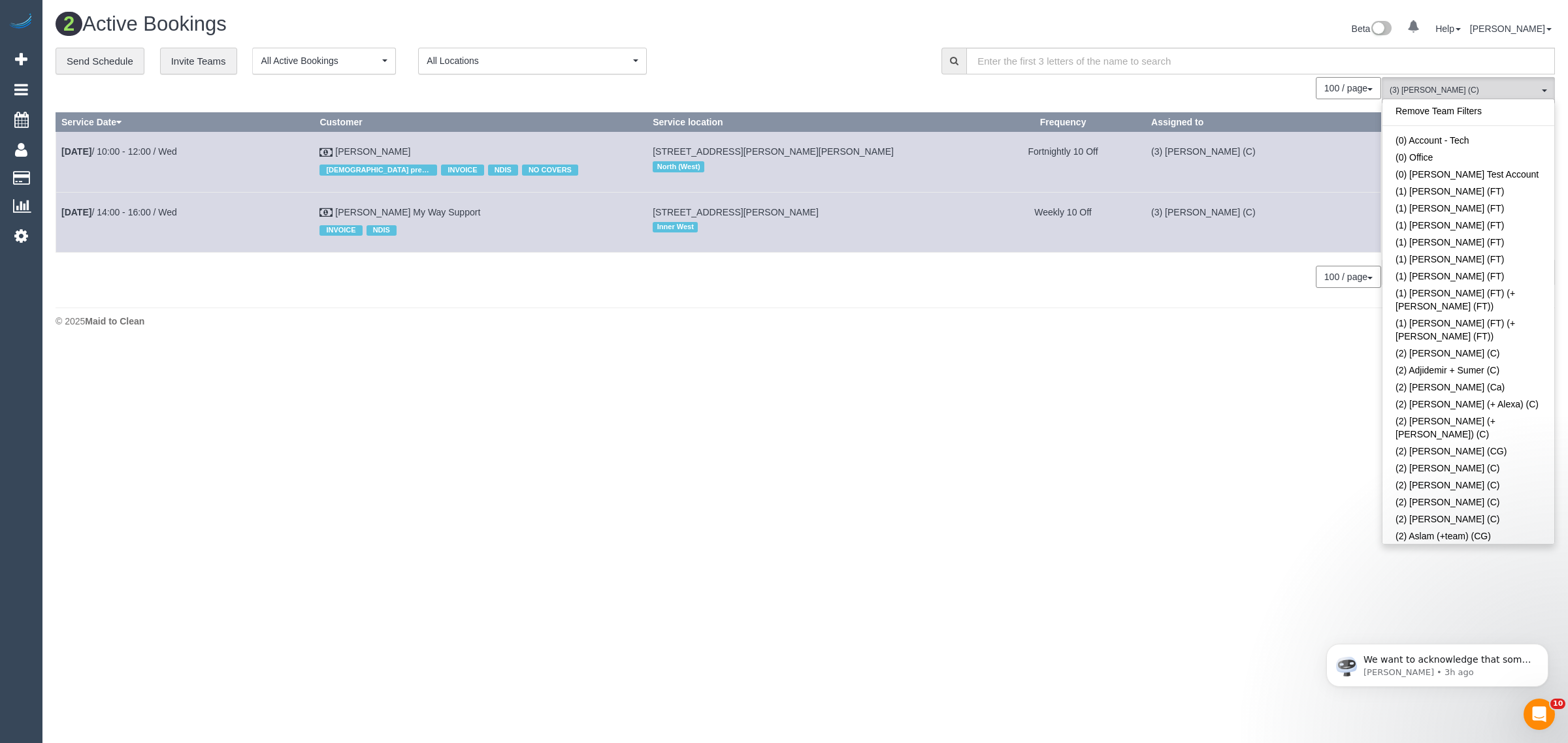
click at [1501, 114] on link "Remove Team Filters" at bounding box center [1468, 111] width 172 height 17
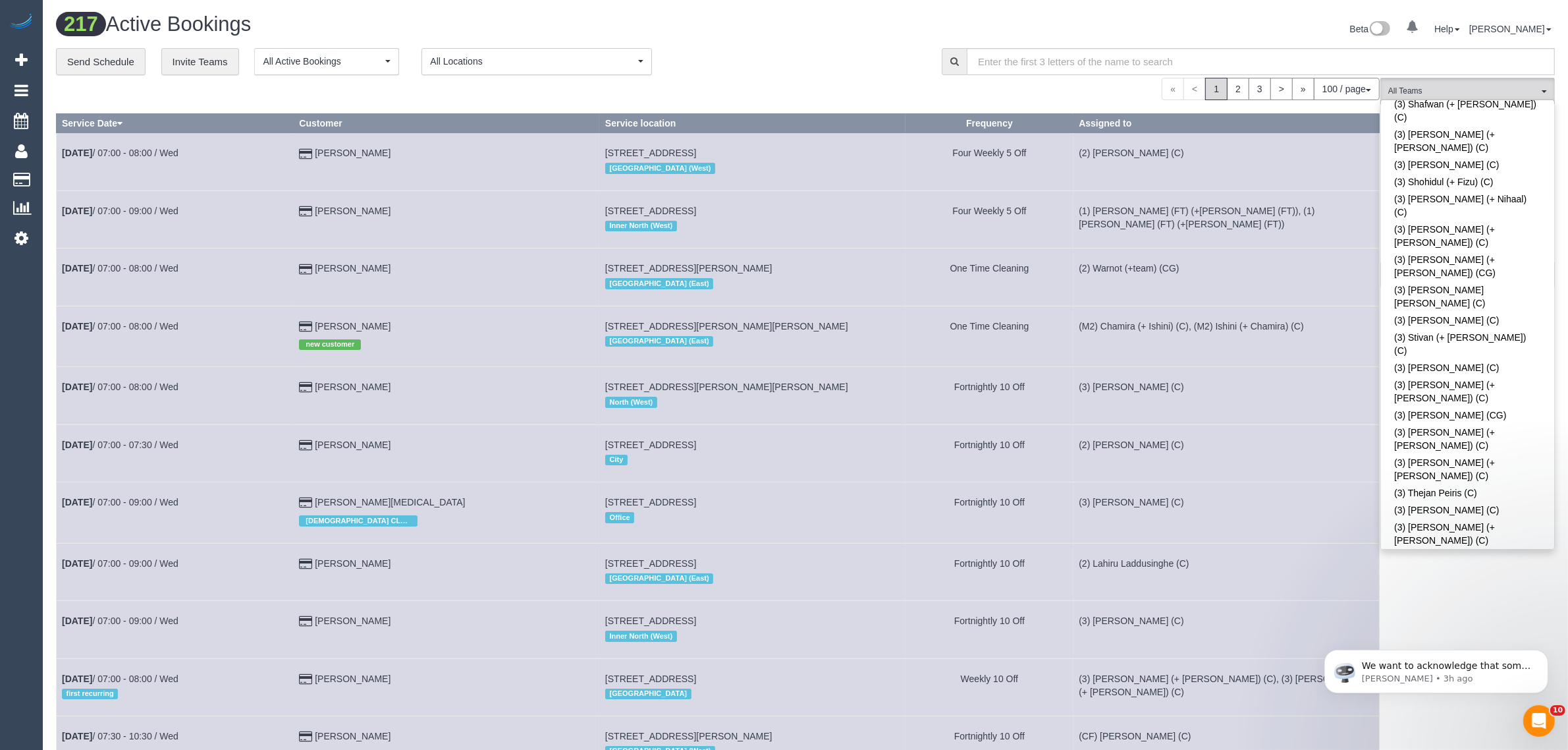
click at [794, 78] on div "« < 1 2 3 > » 100 / page 10 / page 20 / page 30 / page 40 / page 50 / page 100 …" at bounding box center [718, 89] width 1324 height 22
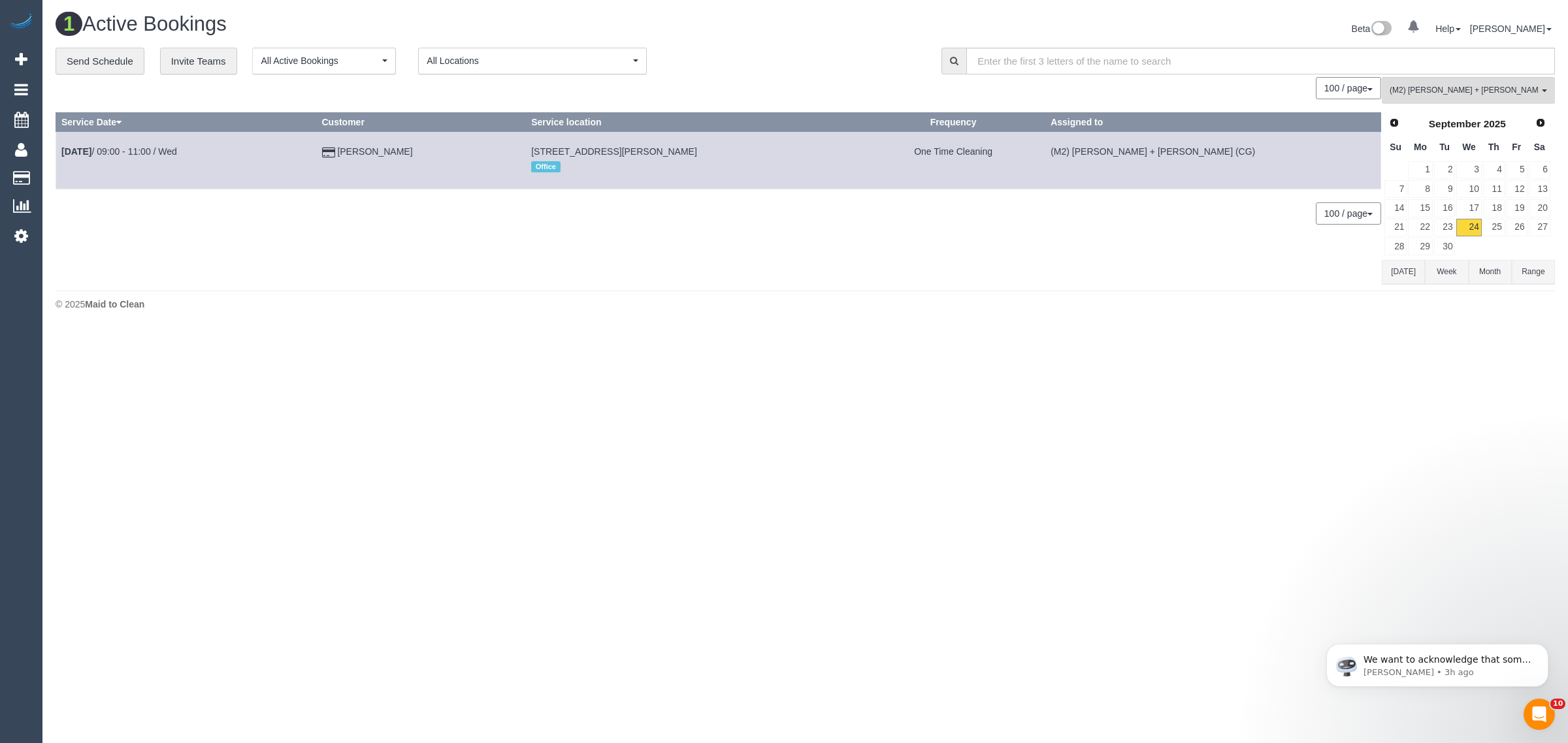
click at [1103, 325] on div "1 Active Bookings Beta 0 Your Notifications You have 0 alerts Help Help Docs Ta…" at bounding box center [805, 165] width 1526 height 330
drag, startPoint x: 479, startPoint y: 151, endPoint x: 62, endPoint y: 159, distance: 417.1
click at [62, 159] on tr "Sep 24th / 09:00 - 11:00 / Wed Rupert Carr-Gregg 122 Kerr Street, Fitzroy, VIC …" at bounding box center [719, 160] width 1324 height 57
copy tr "Sep 24th / 09:00 - 11:00 / Wed Rupert Carr-Gregg"
click at [1426, 102] on div "(M2) Akila + Tehan (CG) All Teams Remove Team Filters (0) Account - Tech (0) Of…" at bounding box center [1468, 181] width 173 height 206
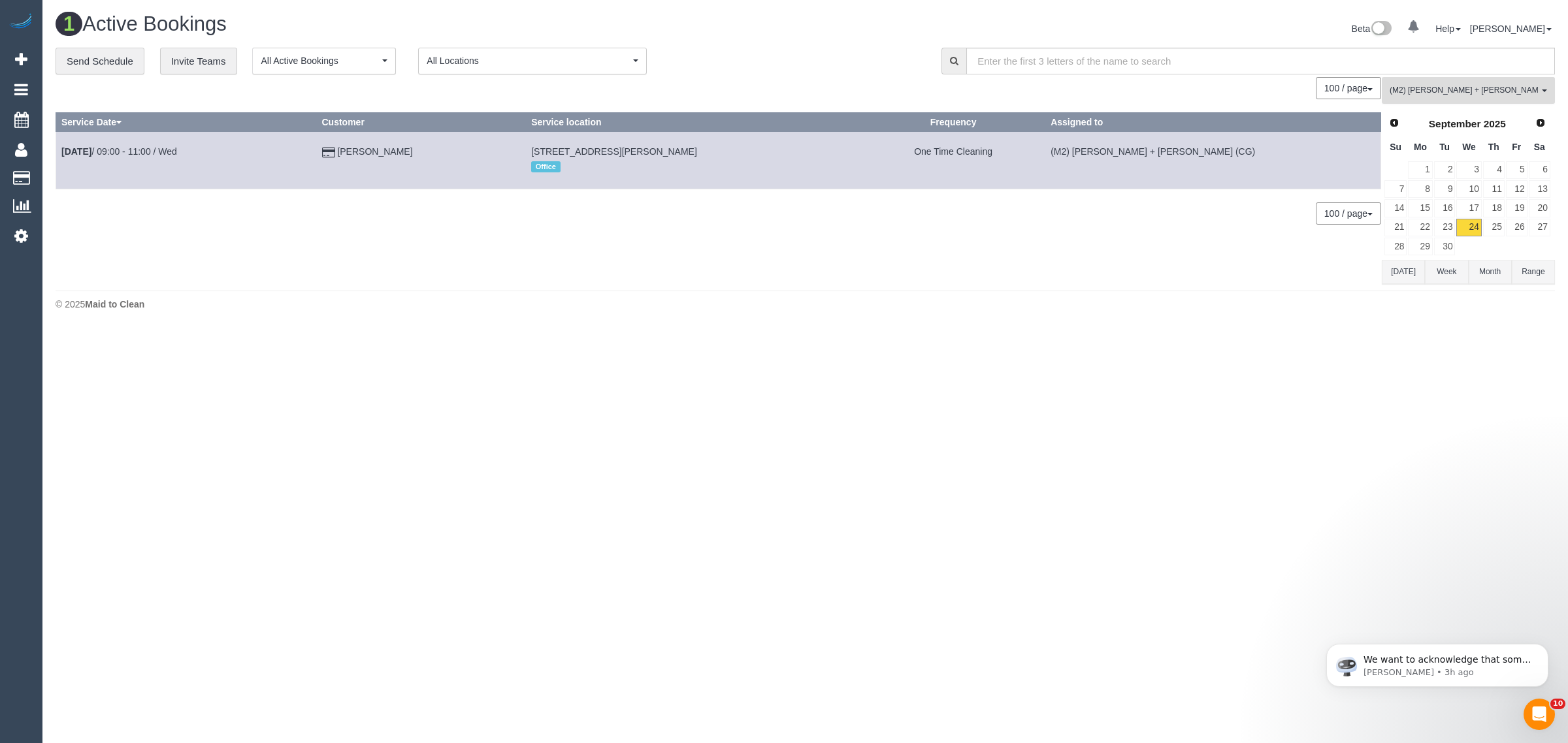
click at [1435, 95] on span "(M2) Akila + Tehan (CG)" at bounding box center [1463, 90] width 148 height 11
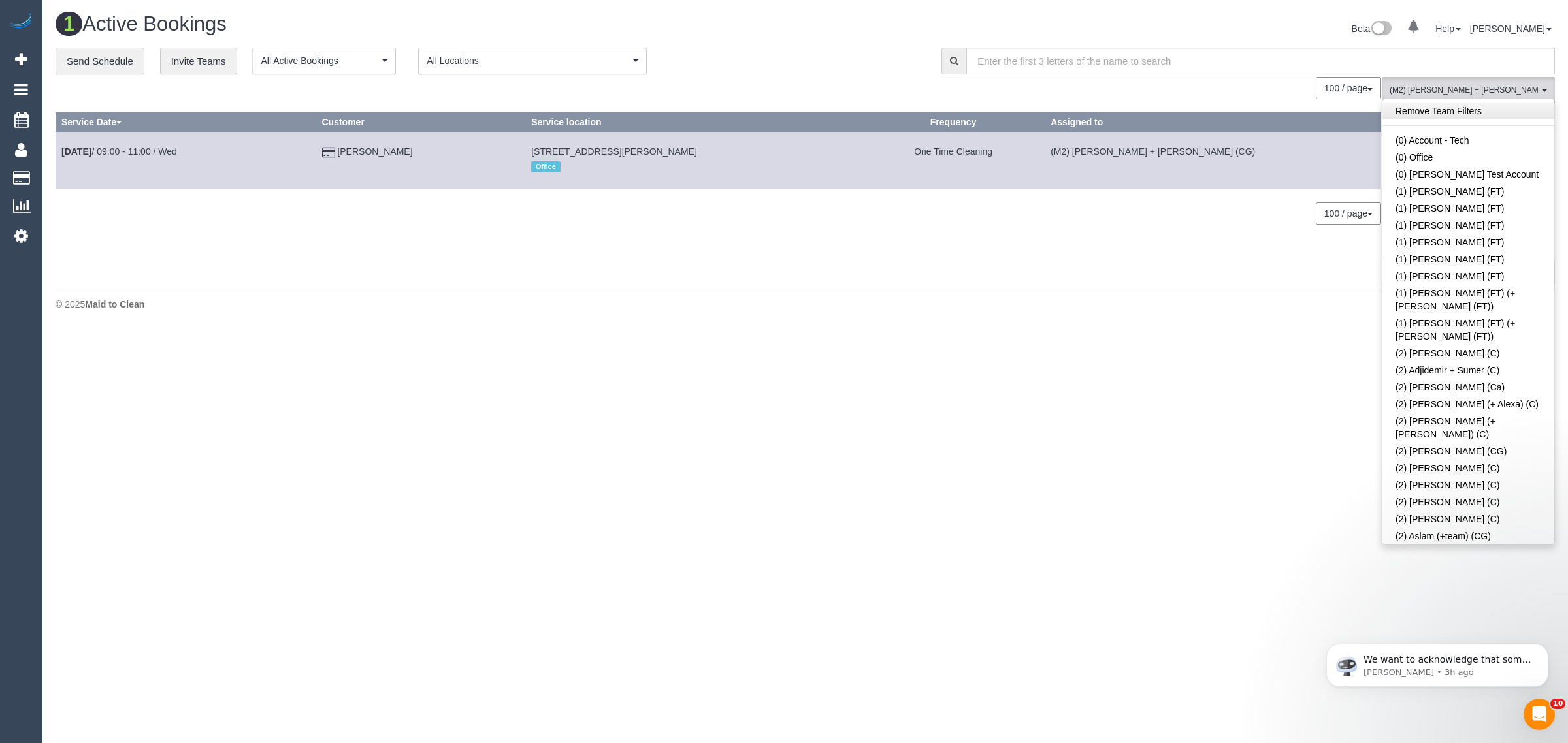
click at [1493, 115] on link "Remove Team Filters" at bounding box center [1468, 111] width 172 height 17
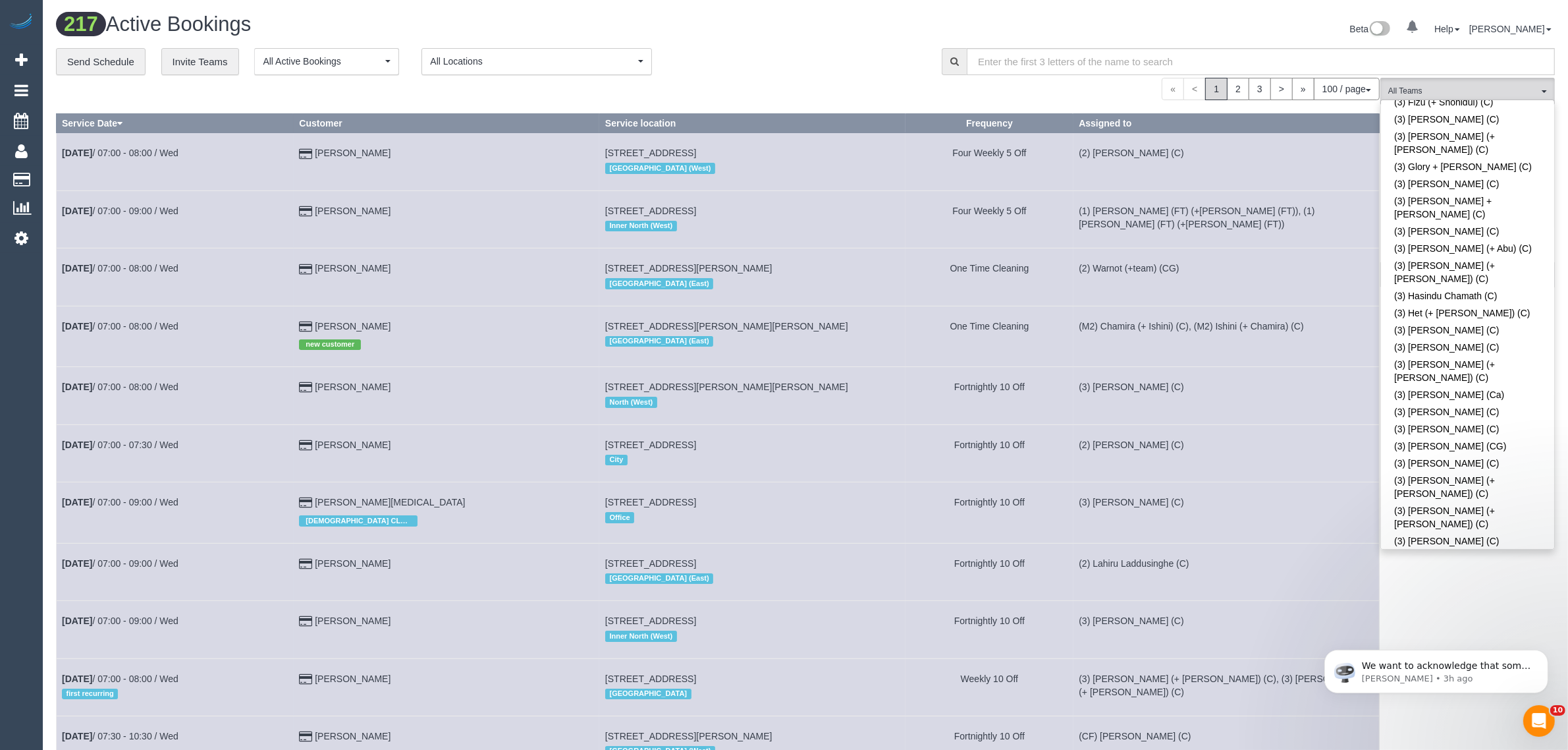
click at [799, 61] on div "**********" at bounding box center [488, 62] width 866 height 28
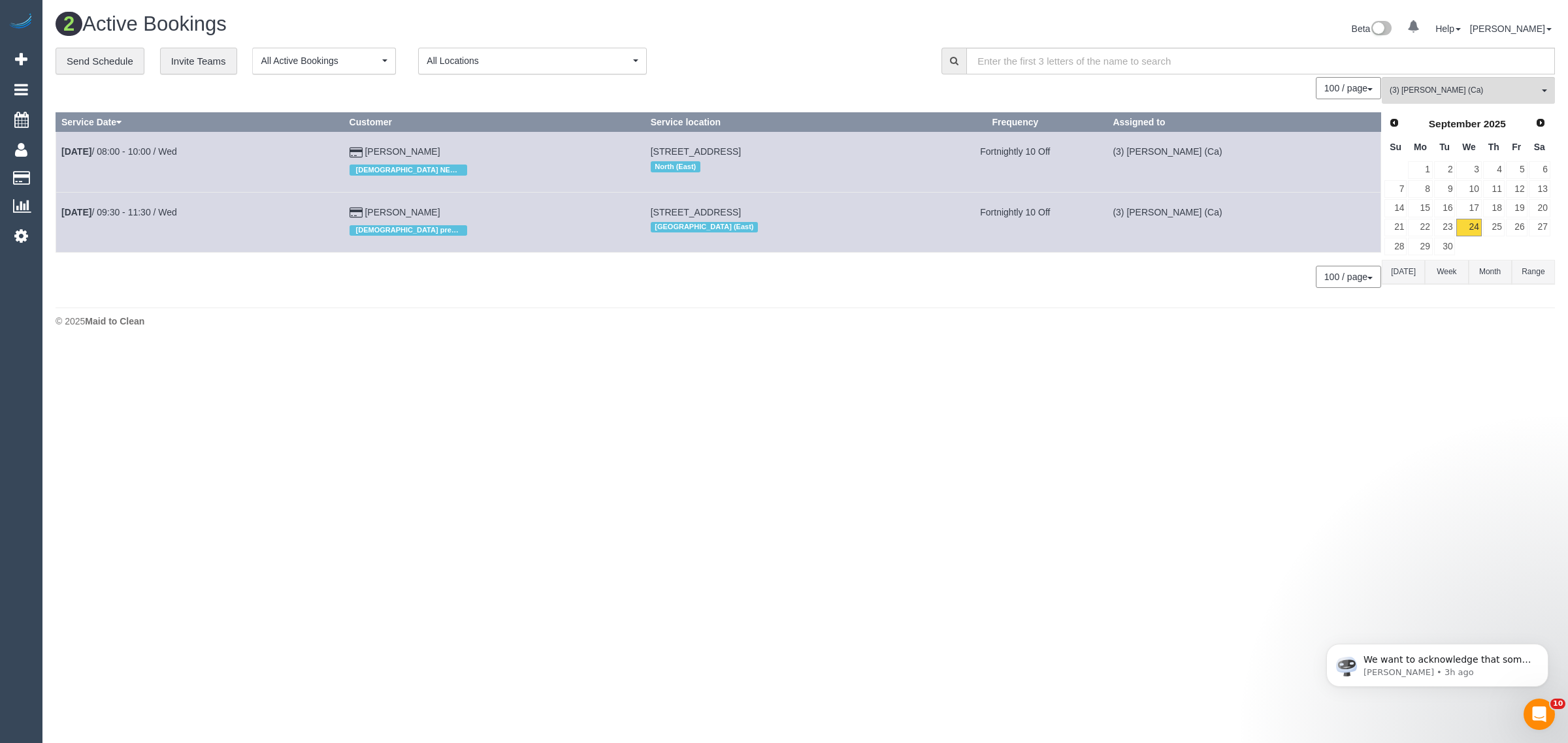
click at [776, 313] on footer "© 2025 Maid to Clean" at bounding box center [804, 321] width 1499 height 26
drag, startPoint x: 474, startPoint y: 200, endPoint x: 60, endPoint y: 216, distance: 414.3
click at [60, 216] on tr "Sep 24th / 09:30 - 11:30 / Wed Carol Bloustein Female preferred 43 King St, Iva…" at bounding box center [719, 221] width 1324 height 60
copy tr "Sep 24th / 09:30 - 11:30 / Wed Carol Bloustein"
drag, startPoint x: 162, startPoint y: 206, endPoint x: 142, endPoint y: 209, distance: 20.2
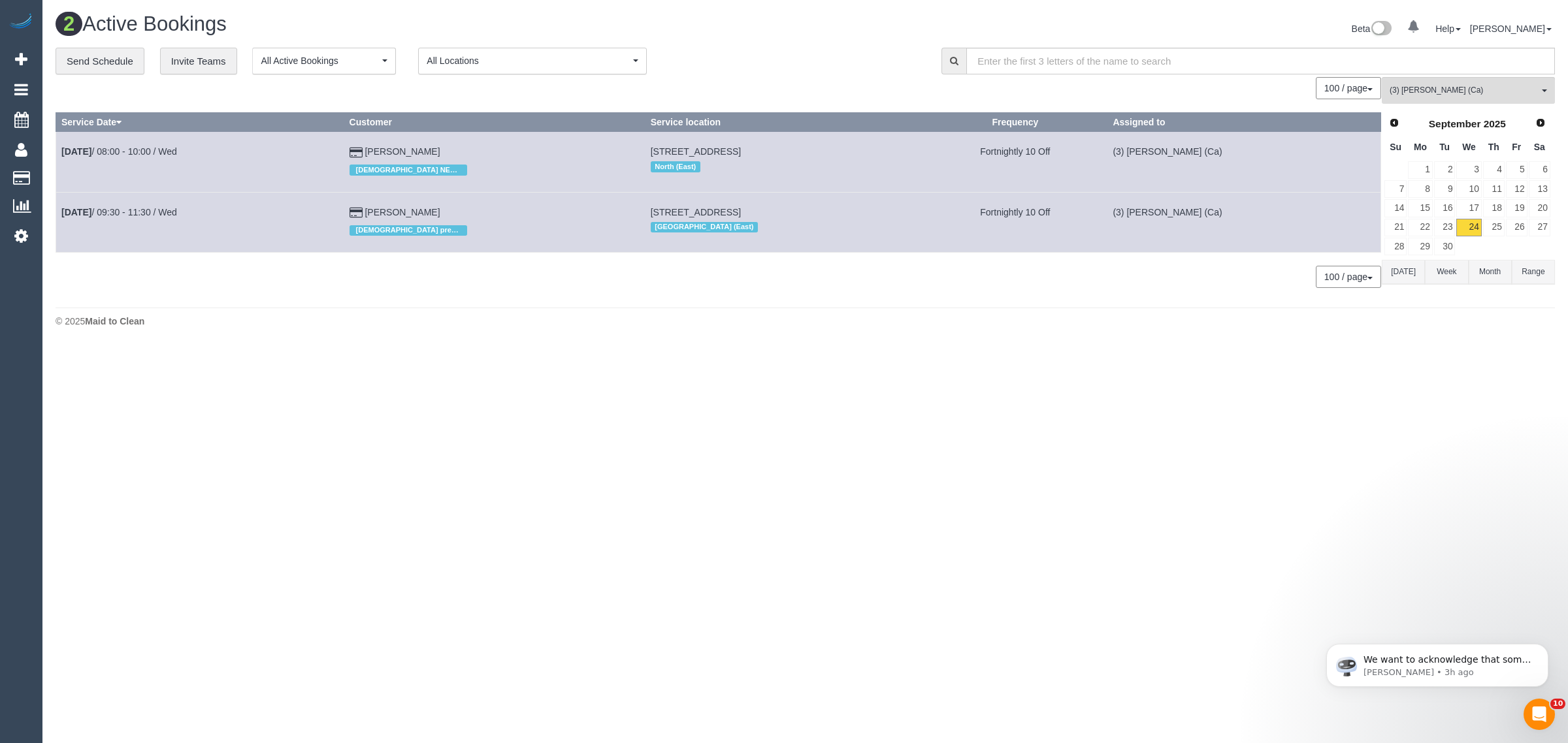
click at [1475, 118] on span "September" at bounding box center [1455, 124] width 53 height 11
click at [1491, 80] on button "(3) Melissa Alampi (Ca) All Teams" at bounding box center [1468, 90] width 173 height 27
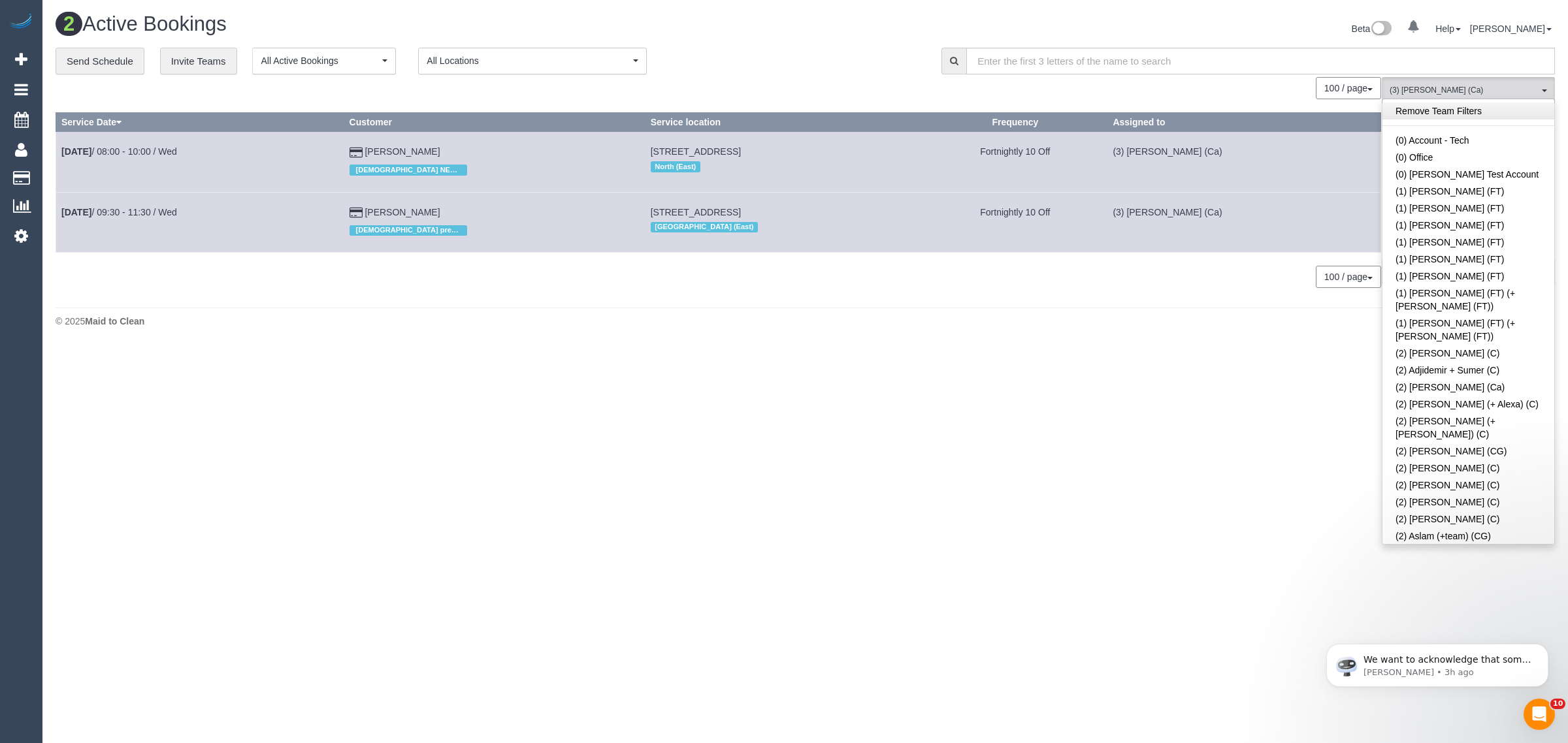
click at [1478, 114] on link "Remove Team Filters" at bounding box center [1468, 111] width 172 height 17
click at [884, 53] on div "**********" at bounding box center [488, 62] width 866 height 28
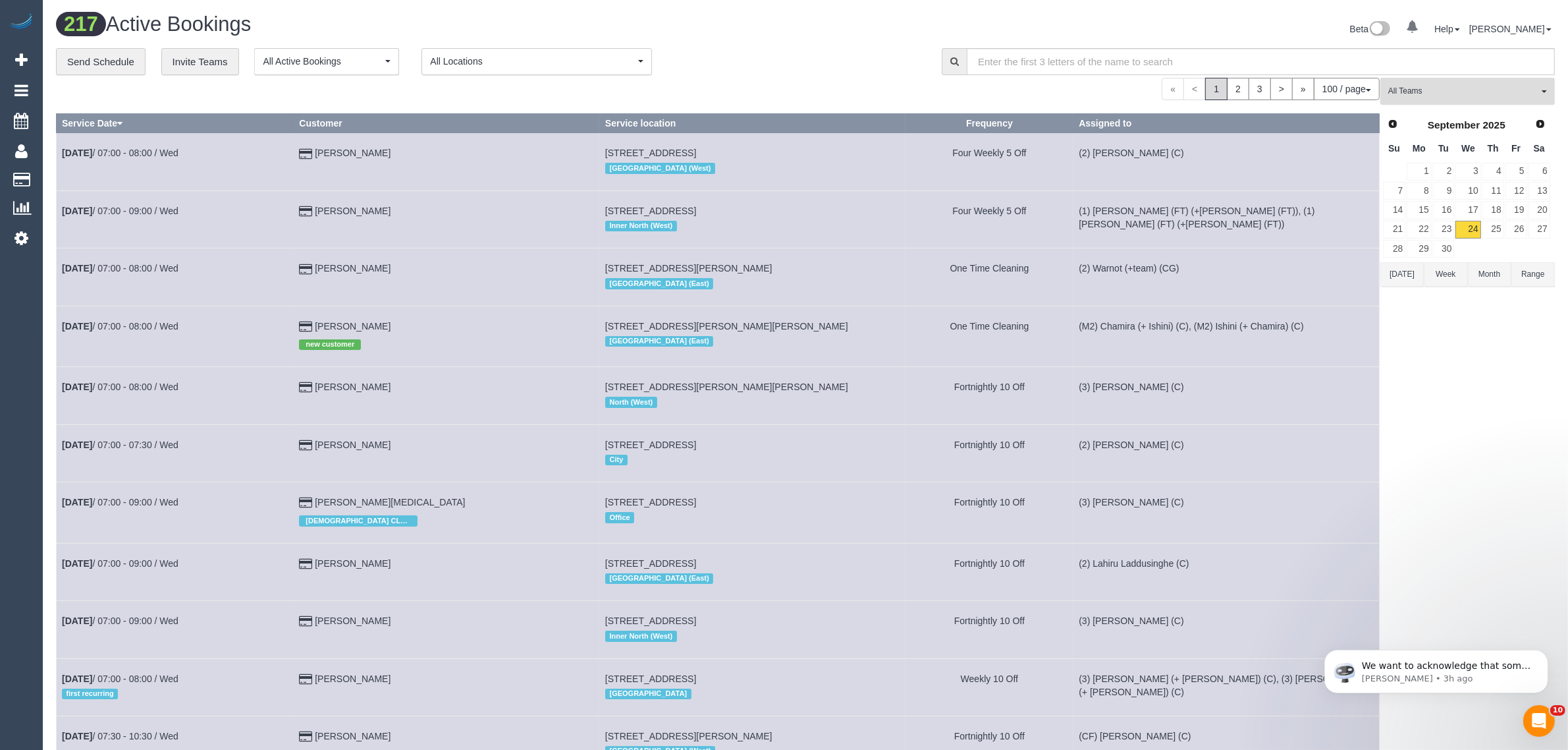
click at [1473, 87] on span "All Teams" at bounding box center [1463, 91] width 150 height 11
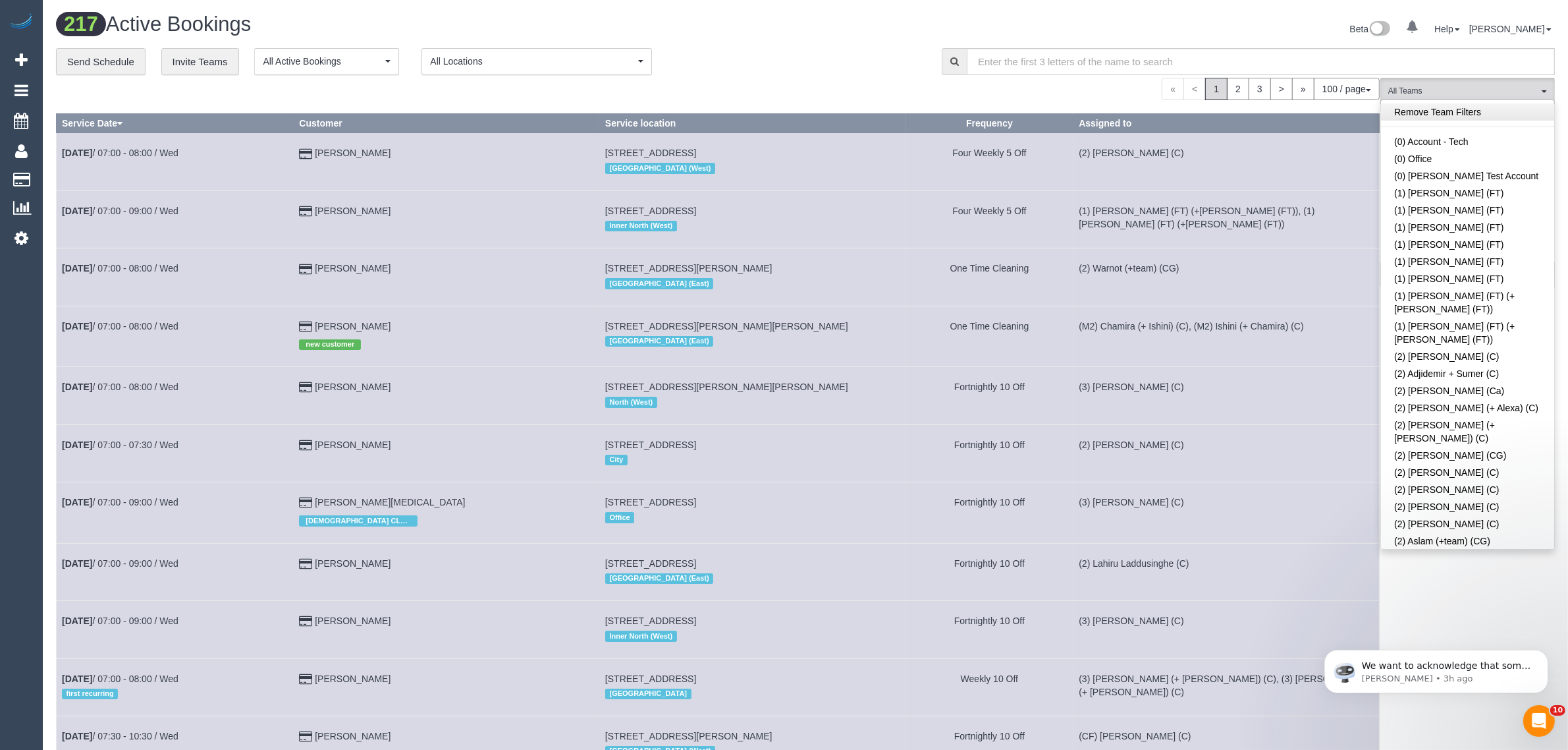
click at [1483, 114] on link "Remove Team Filters" at bounding box center [1468, 112] width 173 height 17
click at [818, 44] on div "Beta 0 Your Notifications You have 0 alerts Help Help Docs Take a Tour Contact …" at bounding box center [1185, 31] width 760 height 35
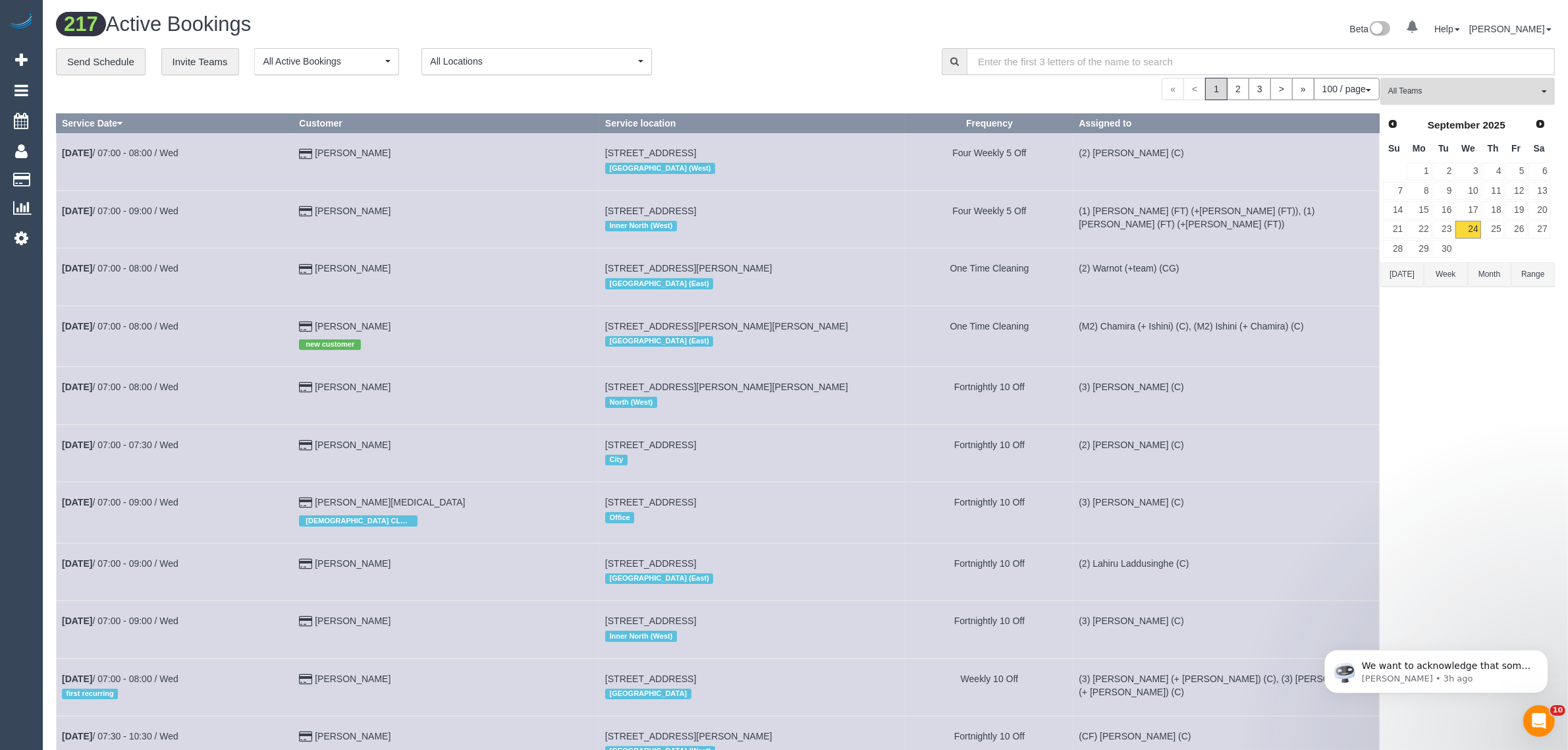
drag, startPoint x: 1394, startPoint y: 89, endPoint x: 1408, endPoint y: 89, distance: 14.0
click at [1396, 89] on span "All Teams" at bounding box center [1463, 91] width 150 height 11
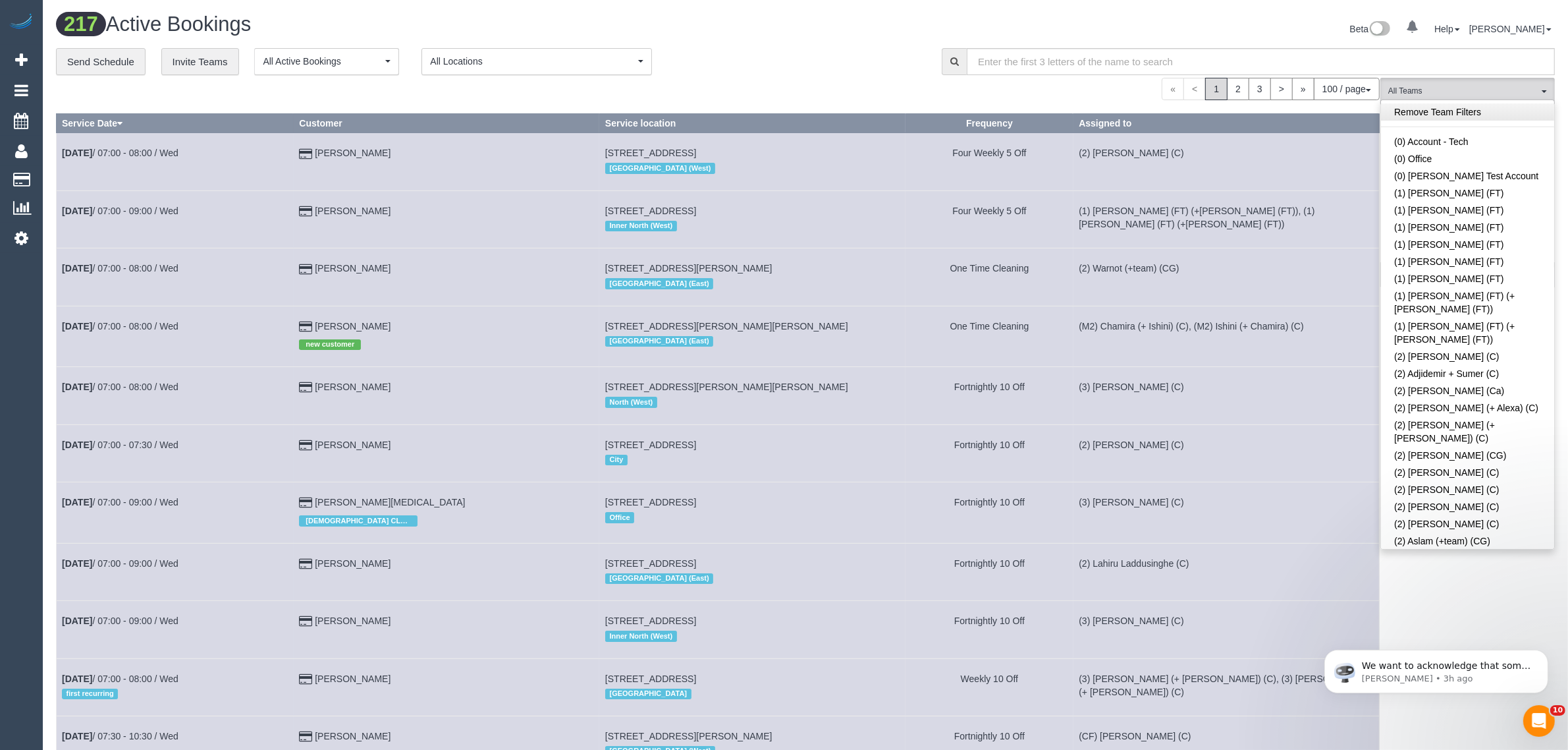
click at [1483, 110] on link "Remove Team Filters" at bounding box center [1468, 112] width 173 height 17
click at [1408, 555] on link "(3) [PERSON_NAME] (C)" at bounding box center [1468, 563] width 173 height 17
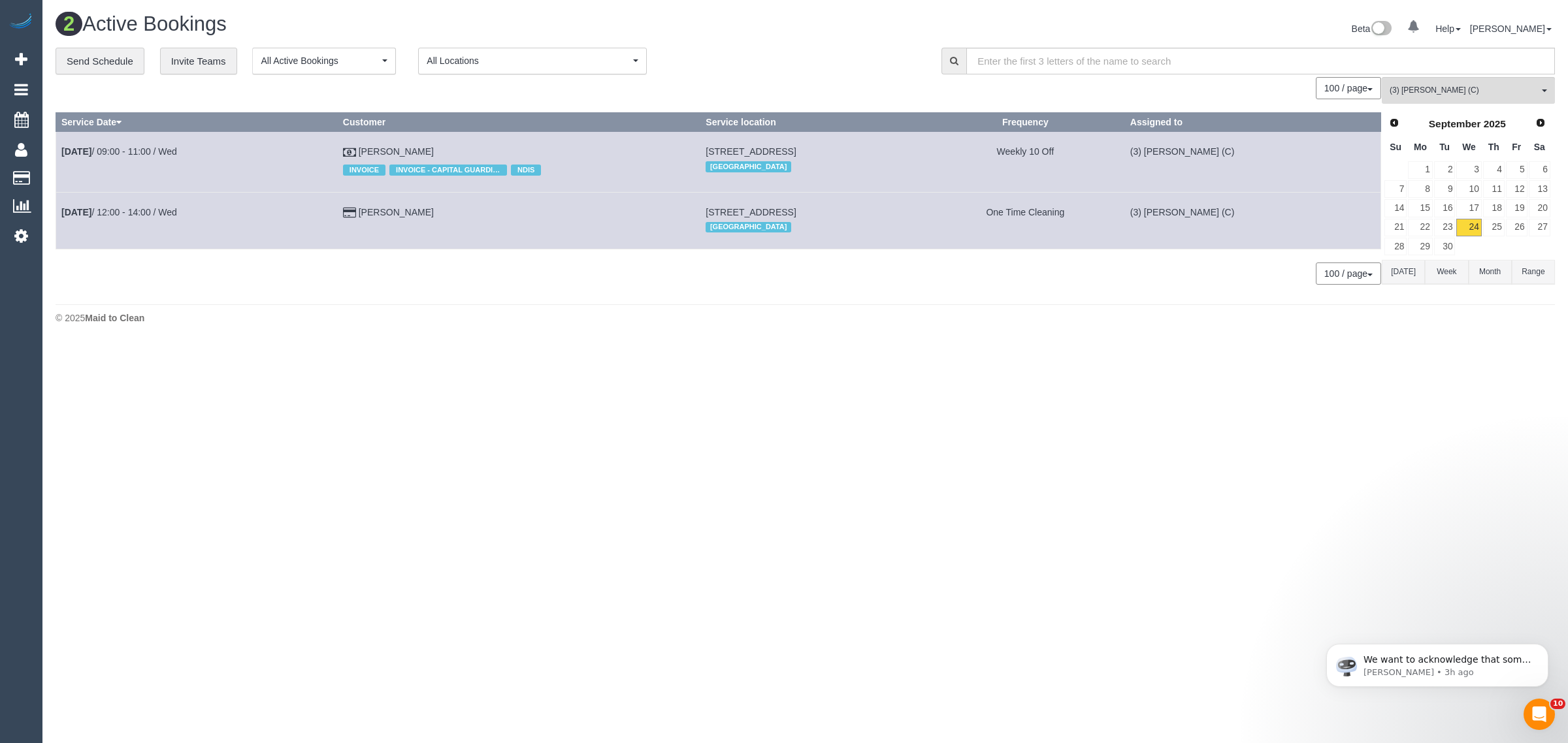
click at [1408, 351] on body "0 Beta Your Notifications You have 0 alerts Add Booking Bookings Active Booking…" at bounding box center [784, 372] width 1568 height 743
click at [496, 258] on div "0 Bookings found. We couldn't find any bookings that matched your search. Creat…" at bounding box center [719, 187] width 1326 height 220
drag, startPoint x: 407, startPoint y: 211, endPoint x: 63, endPoint y: 218, distance: 344.1
click at [63, 218] on tr "Sep 24th / 12:00 - 14:00 / Wed Austin Oconnor-Stubbs 6/201 Punt Road, Richmond,…" at bounding box center [719, 220] width 1324 height 57
copy tr "Sep 24th / 12:00 - 14:00 / Wed Austin Oconnor-Stubbs"
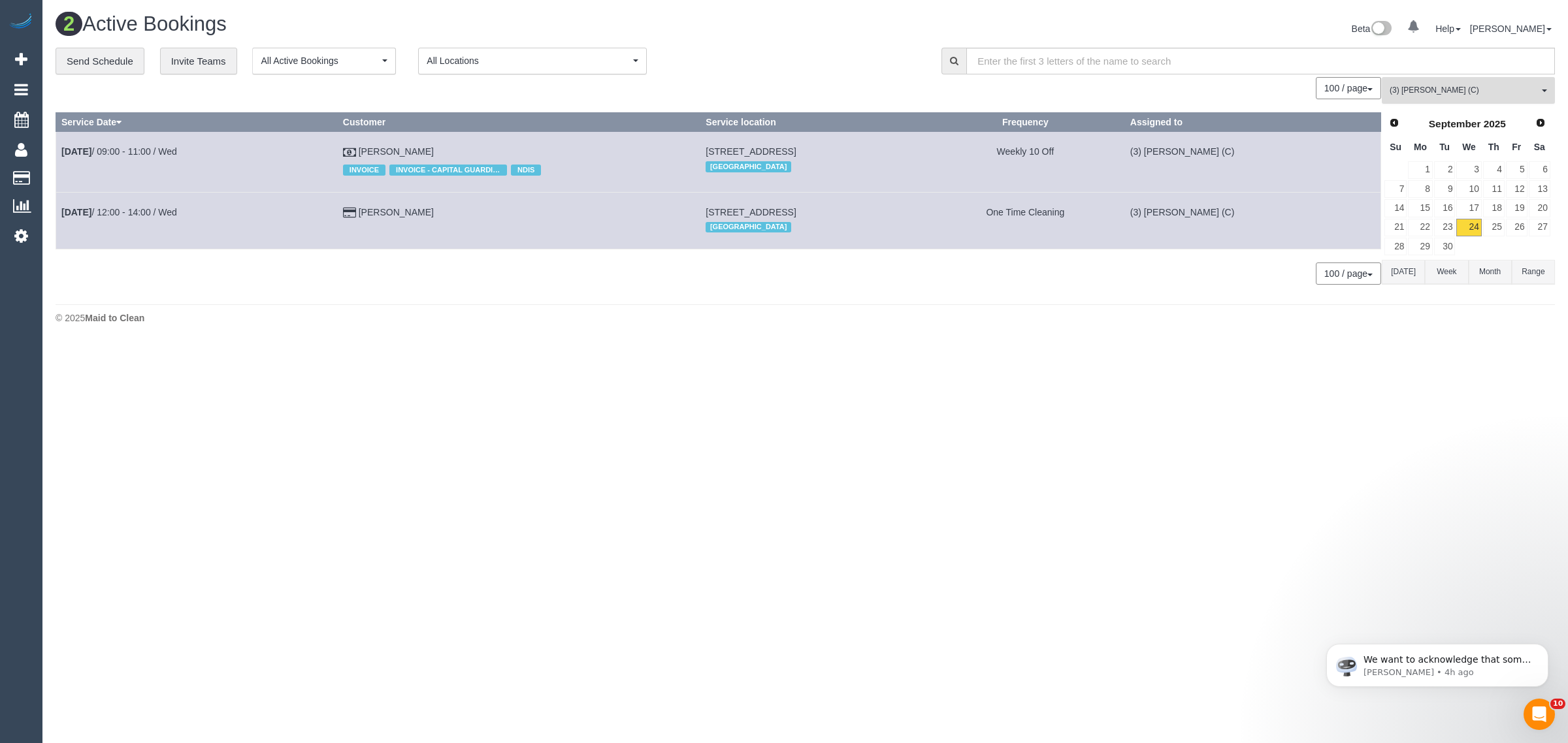
click at [1435, 85] on span "(3) [PERSON_NAME] (C)" at bounding box center [1463, 90] width 148 height 11
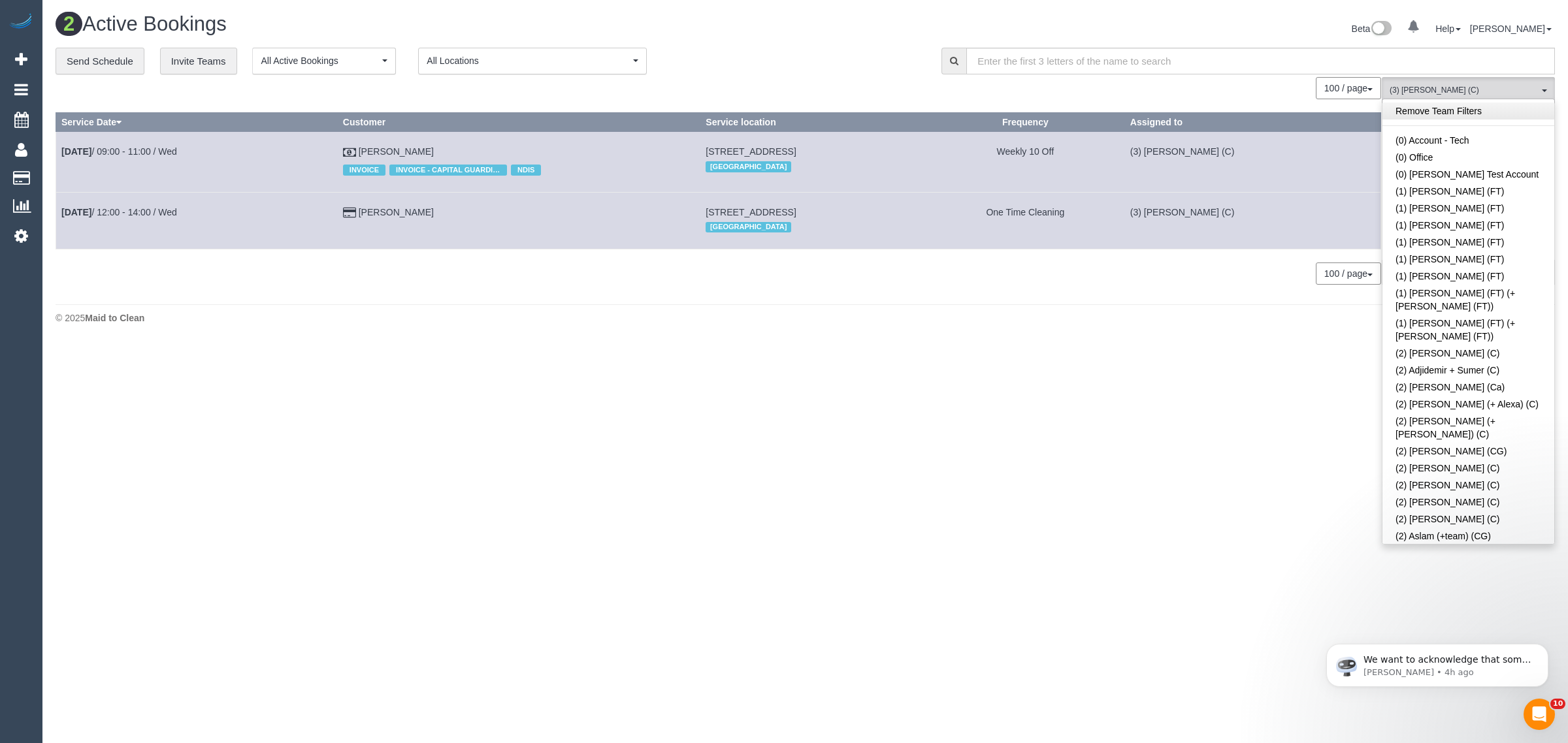
click at [1479, 112] on link "Remove Team Filters" at bounding box center [1468, 111] width 172 height 17
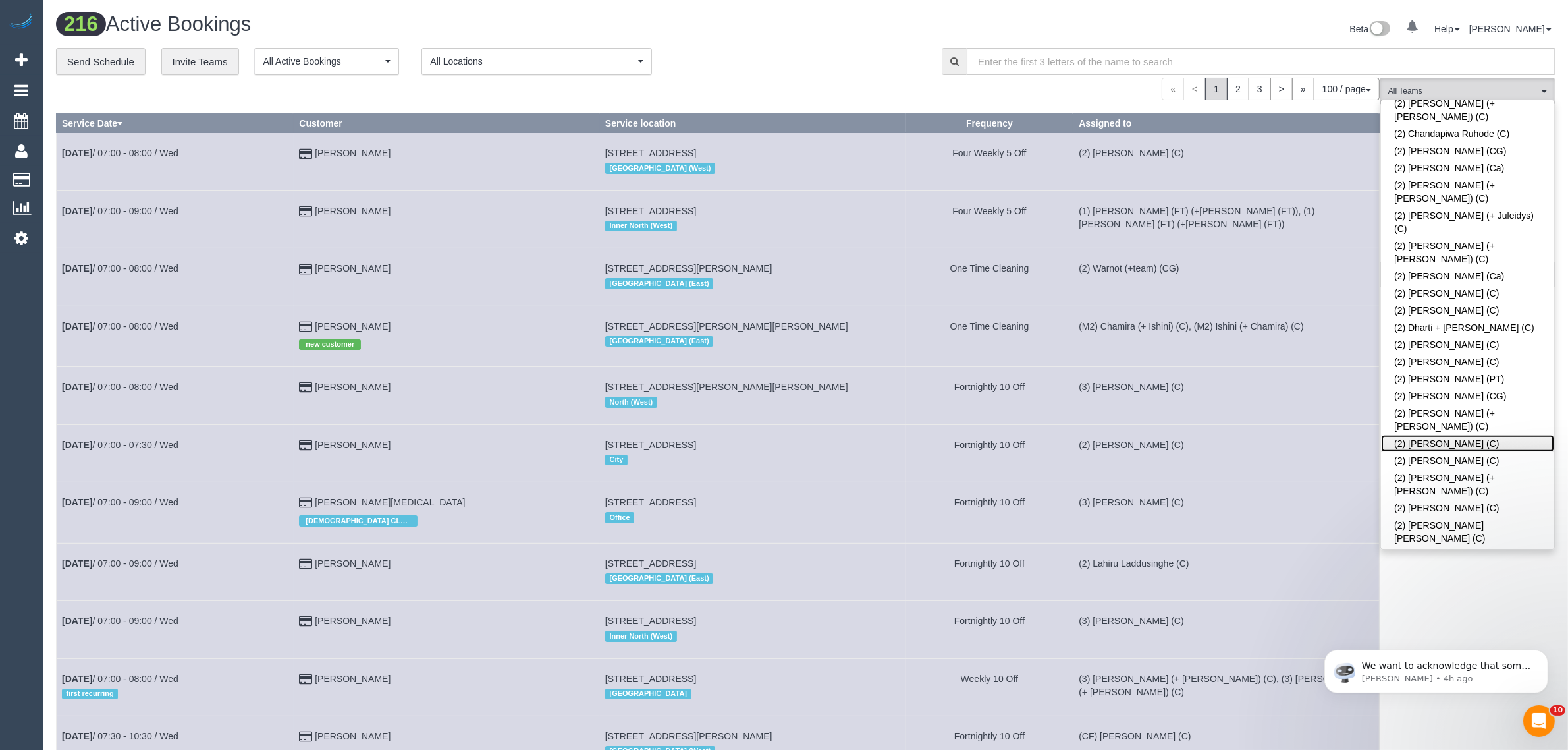
click at [1439, 435] on link "(2) Harry Dhasmana (C)" at bounding box center [1468, 443] width 173 height 17
click at [719, 90] on div "« < 1 2 3 > » 100 / page 10 / page 20 / page 30 / page 40 / page 50 / page 100 …" at bounding box center [718, 89] width 1324 height 22
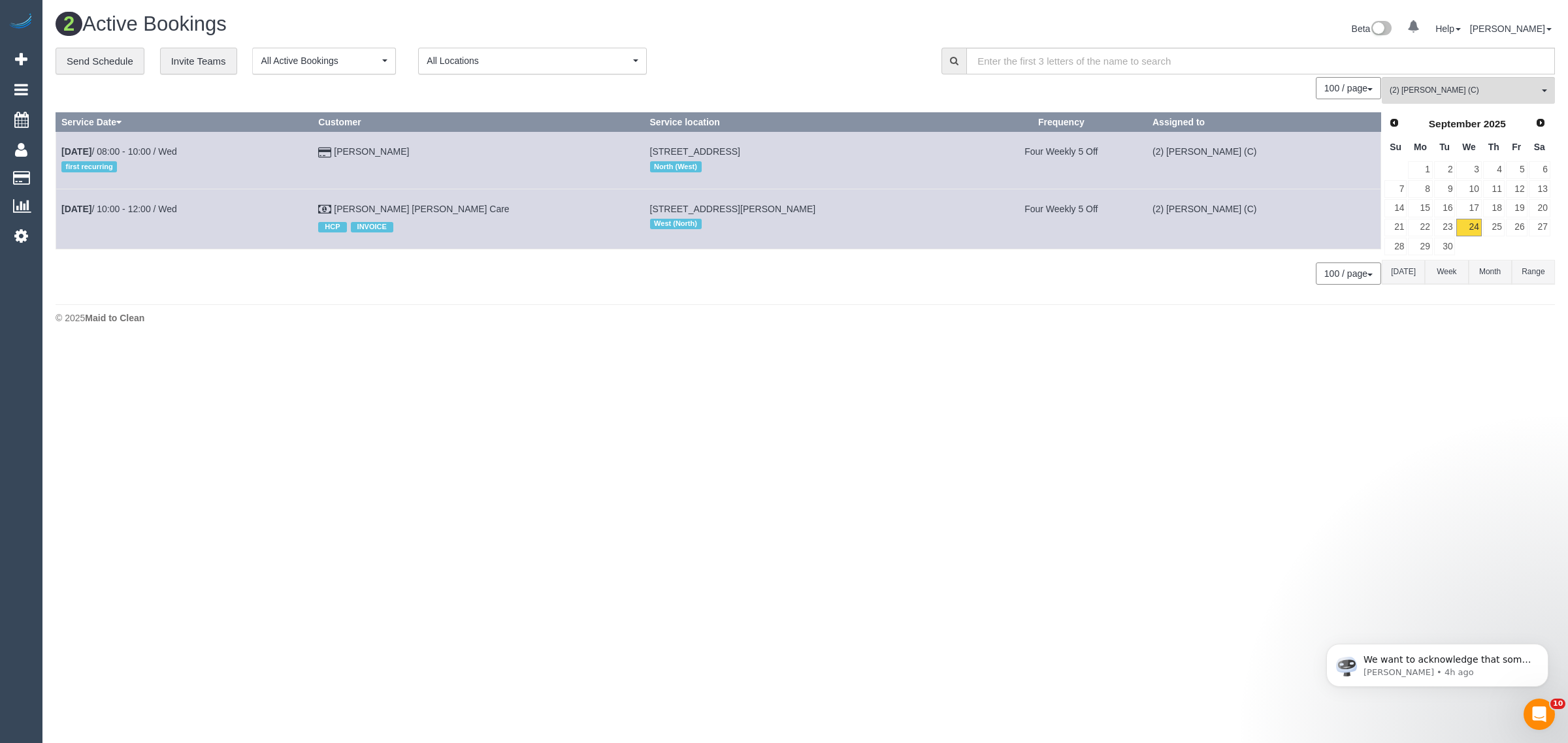
click at [769, 360] on body "0 Beta Your Notifications You have 0 alerts Add Booking Bookings Active Booking…" at bounding box center [784, 372] width 1568 height 743
drag, startPoint x: 493, startPoint y: 209, endPoint x: 60, endPoint y: 197, distance: 433.2
click at [60, 197] on tr "Sep 24th / 10:00 - 12:00 / Wed Mary Visal Hammond Care HCP INVOICE 7 Cherie Str…" at bounding box center [719, 218] width 1324 height 60
copy tr "Sep 24th / 10:00 - 12:00 / Wed Mary Visal Hammond Care"
click at [1497, 79] on button "(2) Harry Dhasmana (C) All Teams" at bounding box center [1468, 90] width 173 height 27
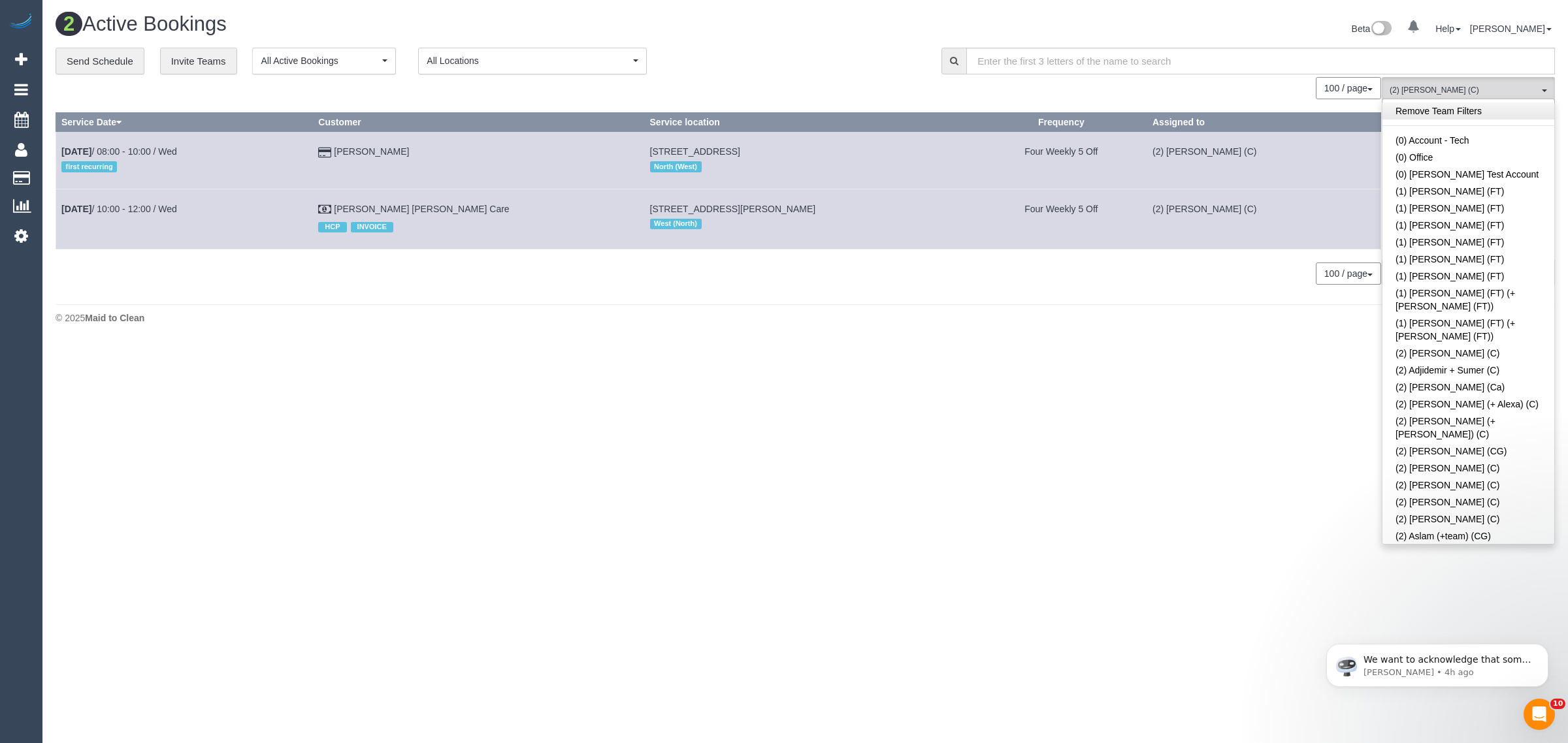
click at [1514, 118] on link "Remove Team Filters" at bounding box center [1468, 111] width 172 height 17
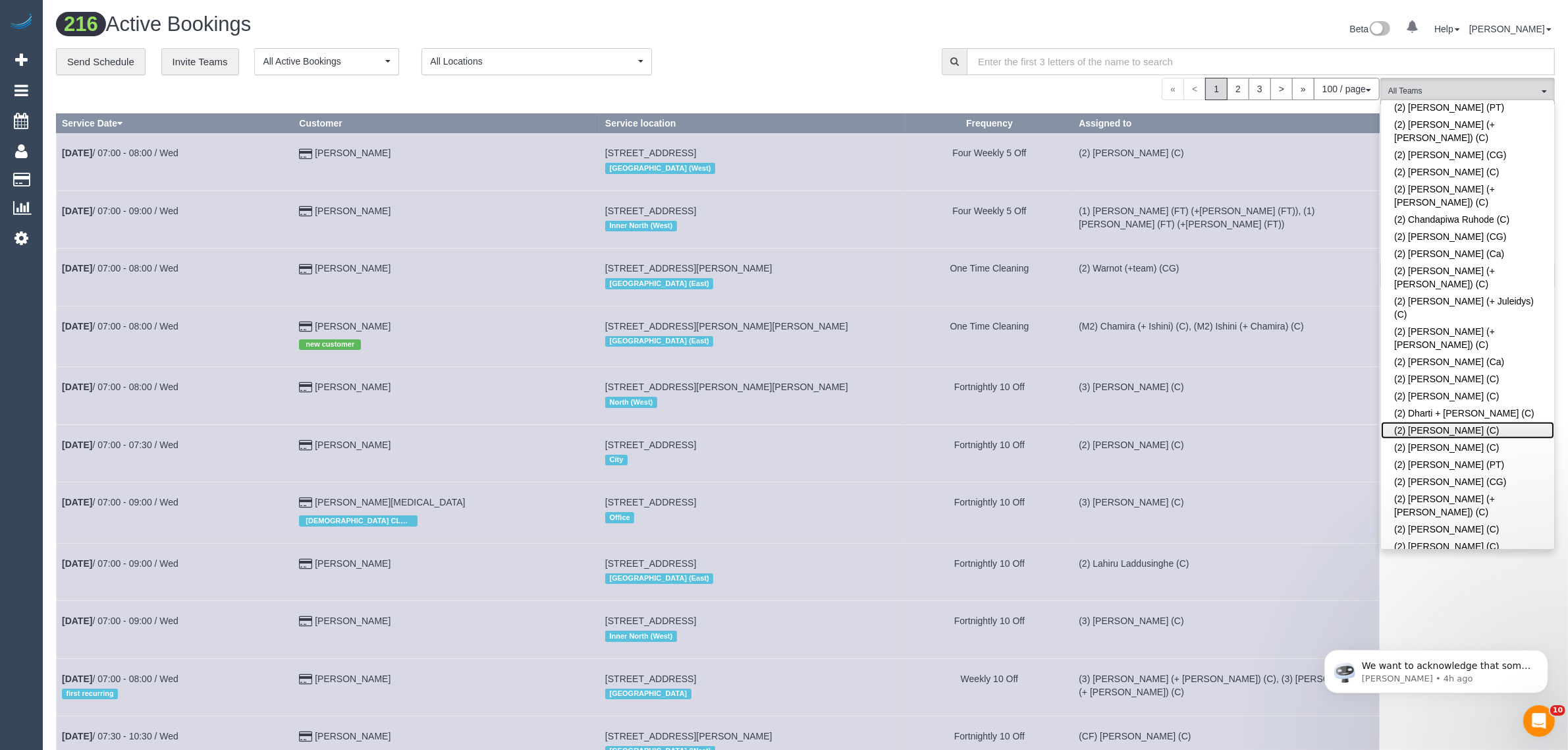
click at [1460, 422] on link "(2) [PERSON_NAME] (C)" at bounding box center [1468, 430] width 173 height 17
click at [876, 37] on div "Beta 0 Your Notifications You have 0 alerts Help Help Docs Take a Tour Contact …" at bounding box center [1185, 31] width 760 height 35
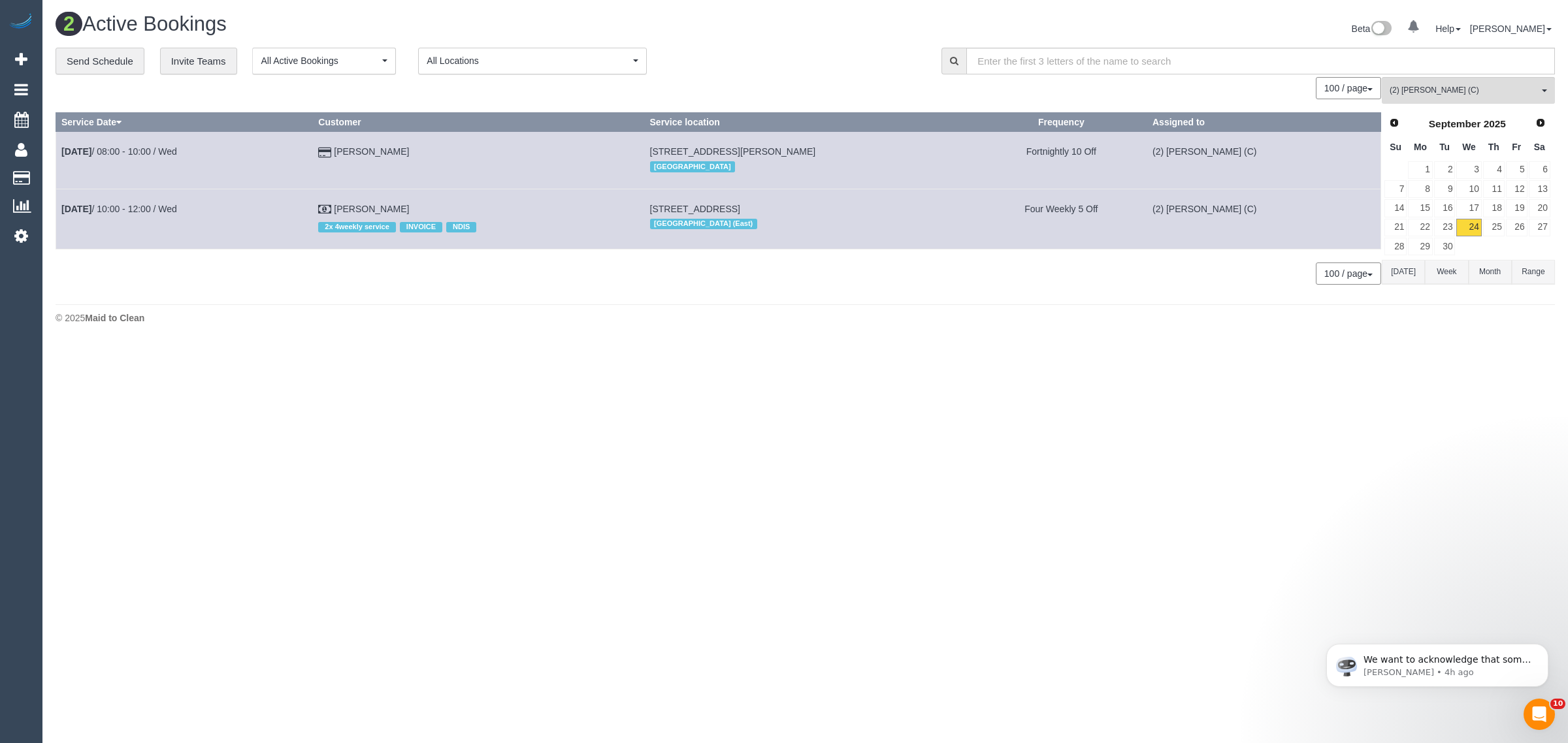
click at [1042, 320] on div "© 2025 Maid to Clean" at bounding box center [804, 318] width 1499 height 13
click at [581, 343] on div "2 Active Bookings Beta 0 Your Notifications You have 0 alerts Help Help Docs Ta…" at bounding box center [805, 171] width 1526 height 344
copy tr "Sep 24th / 10:00 - 12:00 / Wed Christian De Luca"
drag, startPoint x: 442, startPoint y: 209, endPoint x: 64, endPoint y: 209, distance: 378.0
click at [64, 209] on tr "Sep 24th / 10:00 - 12:00 / Wed Christian De Luca 2x 4weekly service INVOICE NDI…" at bounding box center [719, 218] width 1324 height 60
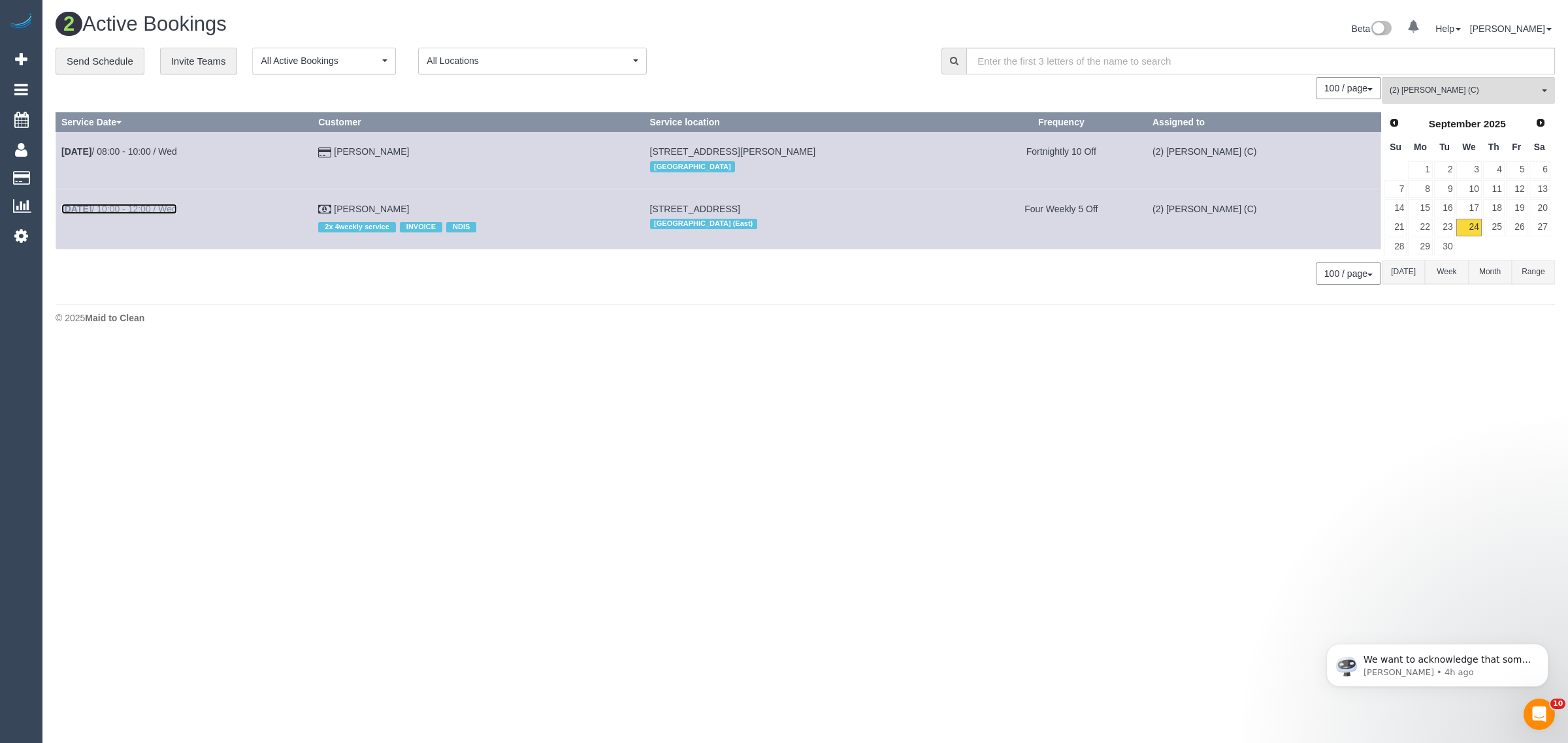
drag, startPoint x: 158, startPoint y: 201, endPoint x: 131, endPoint y: 209, distance: 28.2
drag, startPoint x: 131, startPoint y: 209, endPoint x: 186, endPoint y: 218, distance: 55.7
click at [186, 218] on td "Sep 24th / 10:00 - 12:00 / Wed" at bounding box center [184, 218] width 256 height 60
click at [182, 422] on body "0 Beta Your Notifications You have 0 alerts Add Booking Bookings Active Booking…" at bounding box center [784, 372] width 1568 height 743
click at [1485, 88] on span "(2) [PERSON_NAME] (C)" at bounding box center [1463, 90] width 148 height 11
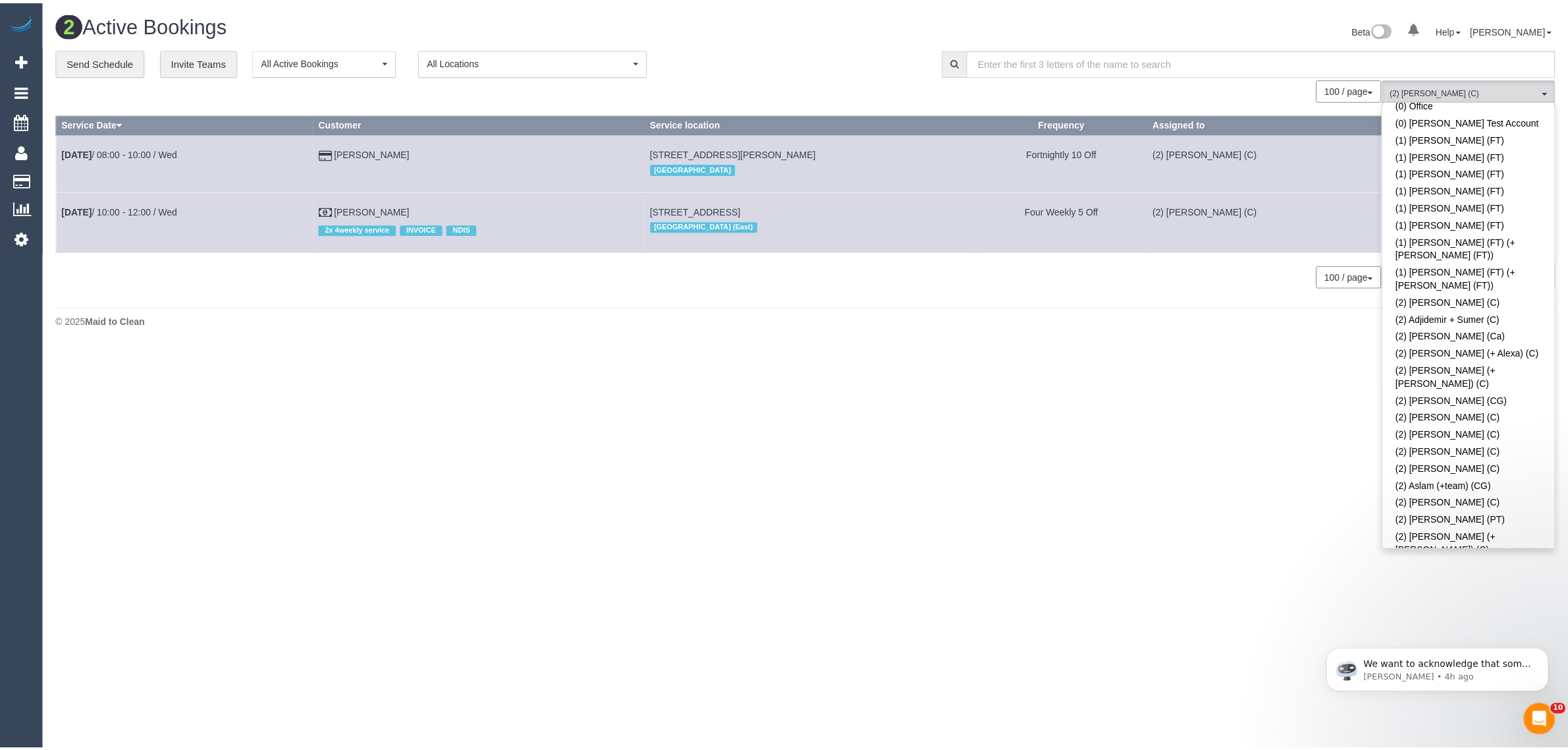
scroll to position [0, 0]
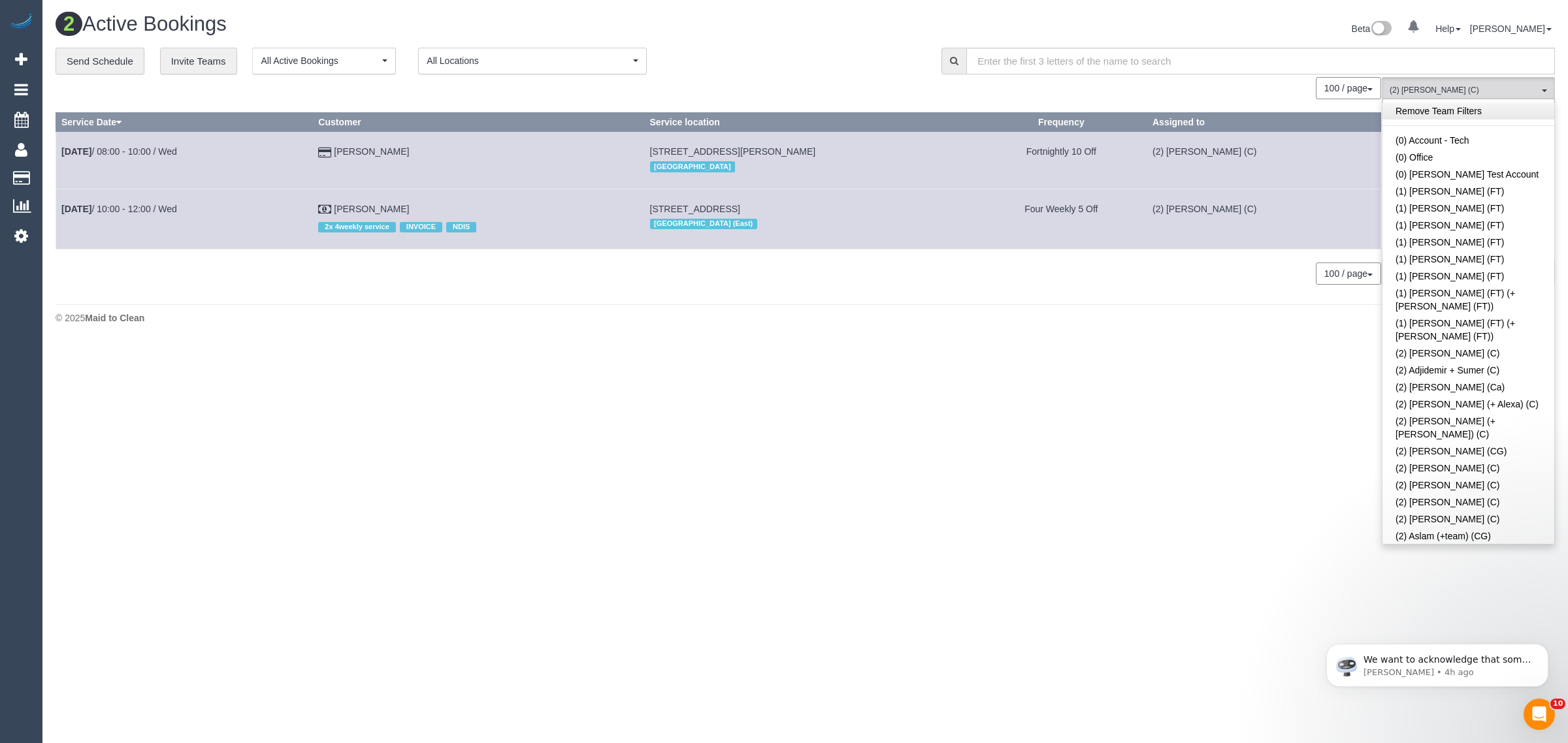
click at [1490, 115] on link "Remove Team Filters" at bounding box center [1468, 111] width 172 height 17
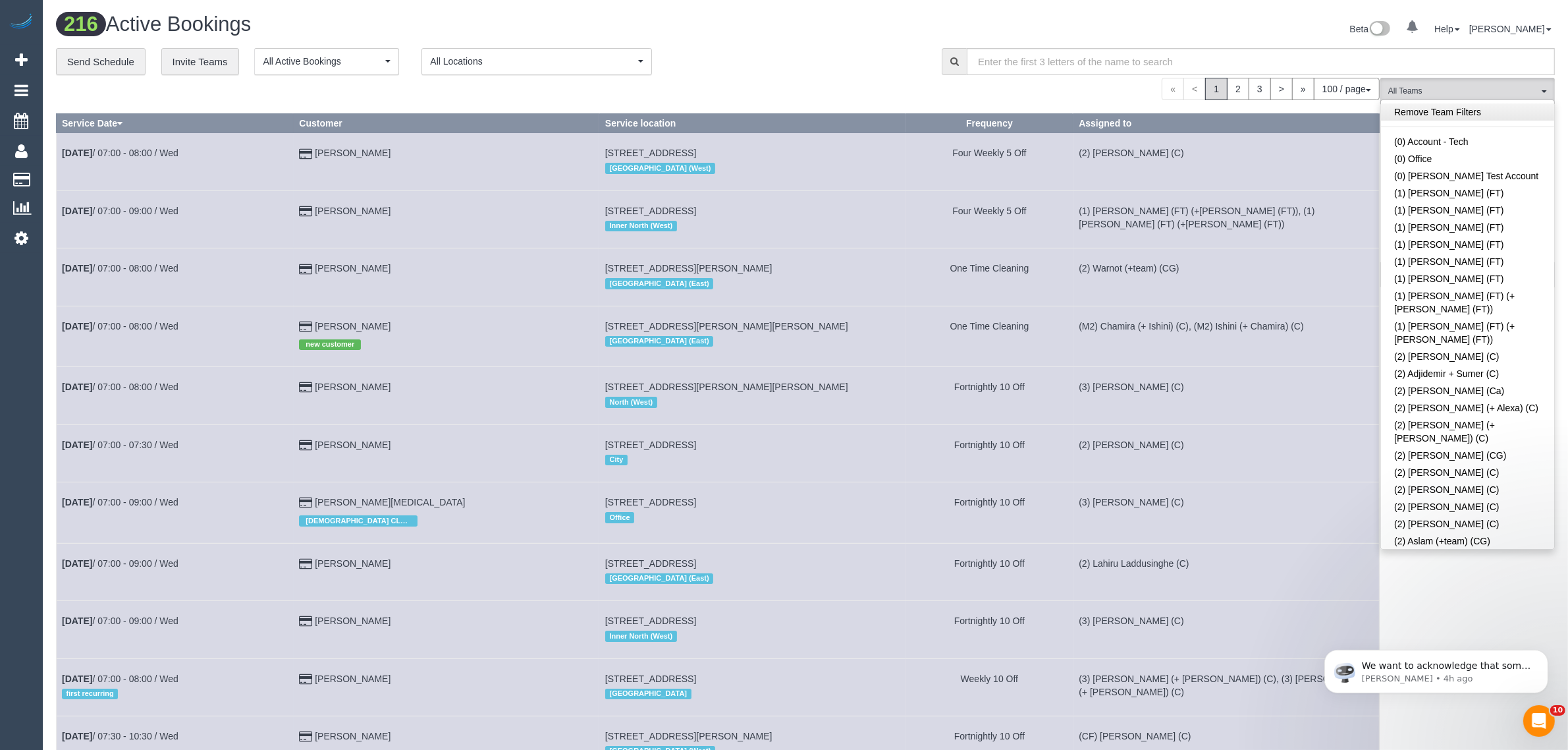
click at [1478, 110] on link "Remove Team Filters" at bounding box center [1468, 112] width 173 height 17
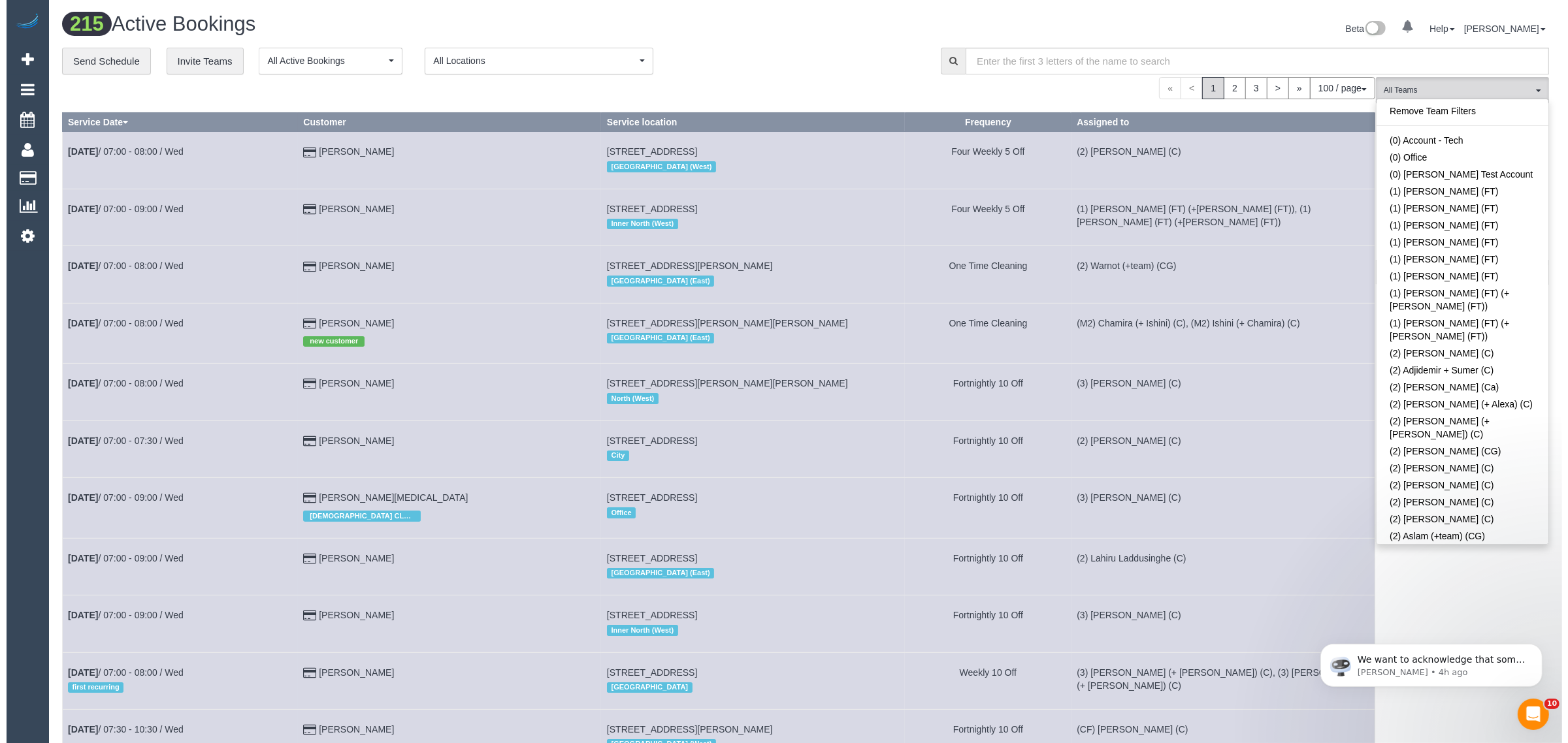
scroll to position [2563, 0]
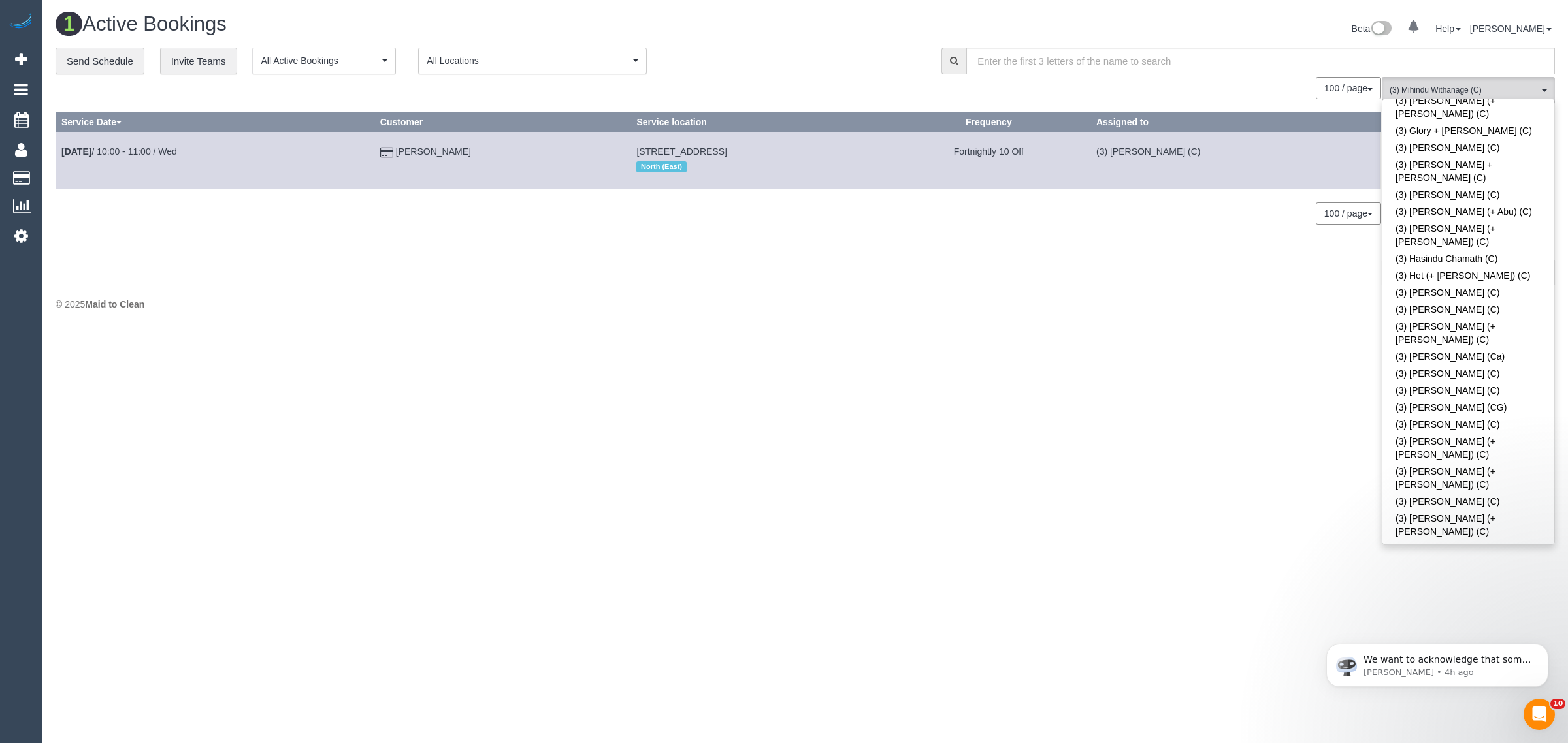
click at [883, 101] on div "0 Bookings found. We couldn't find any bookings that matched your search. Creat…" at bounding box center [719, 181] width 1326 height 206
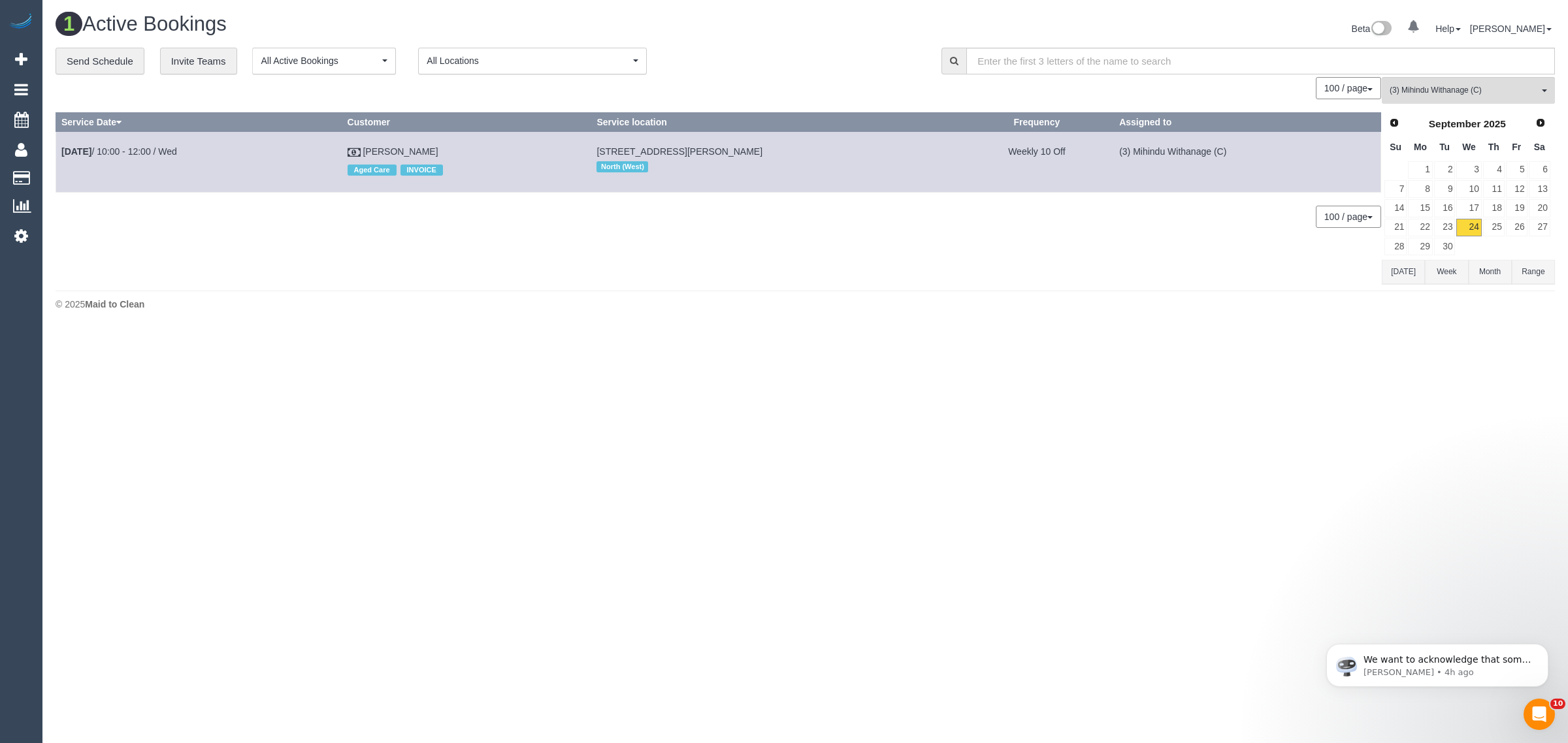
click at [1083, 313] on footer "© 2025 Maid to Clean" at bounding box center [804, 303] width 1499 height 26
click at [1499, 223] on link "25" at bounding box center [1493, 227] width 21 height 18
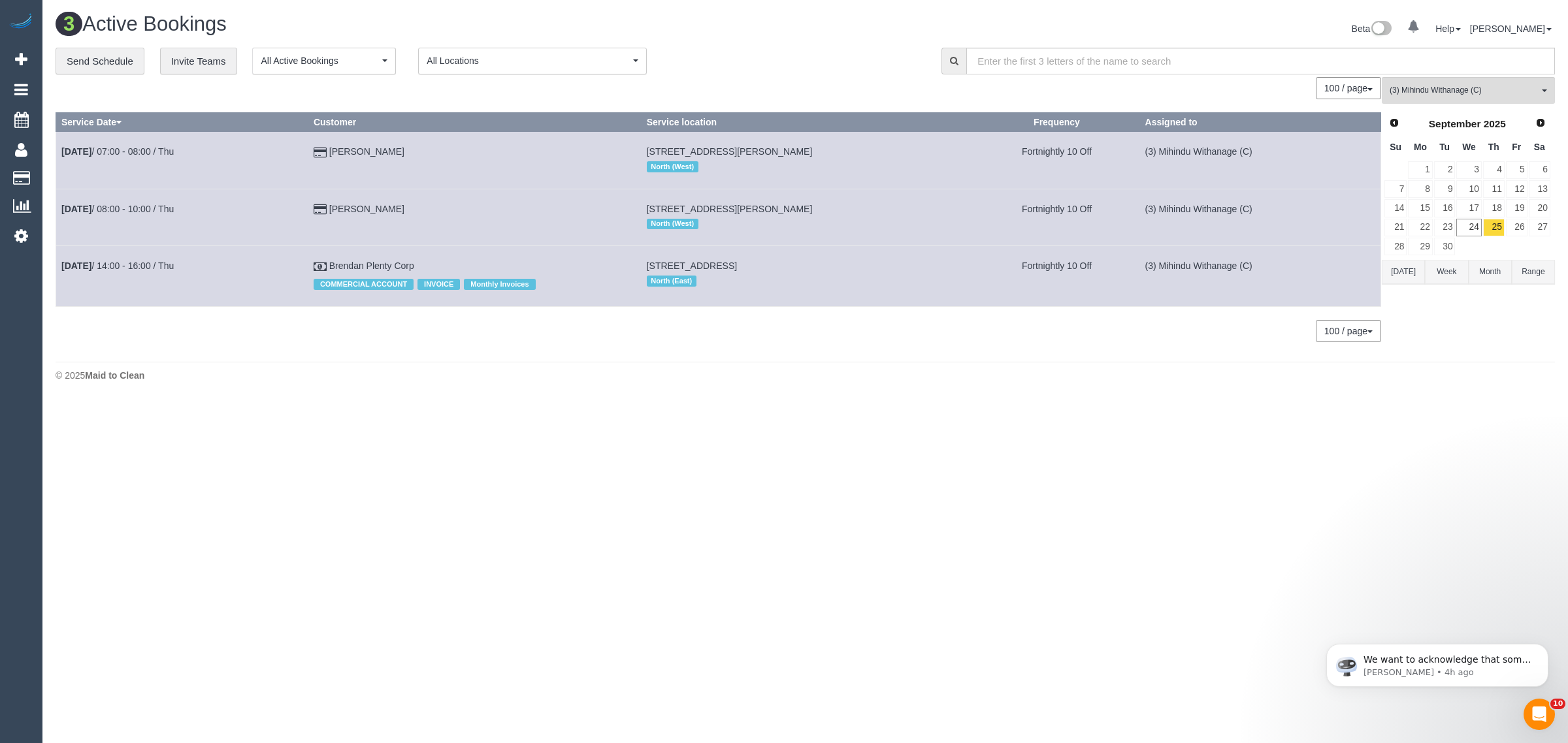
click at [503, 348] on div "0 Bookings found. We couldn't find any bookings that matched your search. Creat…" at bounding box center [719, 216] width 1326 height 277
drag, startPoint x: 426, startPoint y: 154, endPoint x: 63, endPoint y: 139, distance: 363.3
click at [63, 139] on tr "Sep 25th / 07:00 - 08:00 / Thu Alex Caruss 9 Edith St, U2, Oak Park, VIC 3046 N…" at bounding box center [719, 160] width 1324 height 57
copy tr "Sep 25th / 07:00 - 08:00 / Thu Alex Caruss"
click at [430, 348] on div "0 Bookings found. We couldn't find any bookings that matched your search. Creat…" at bounding box center [719, 216] width 1326 height 277
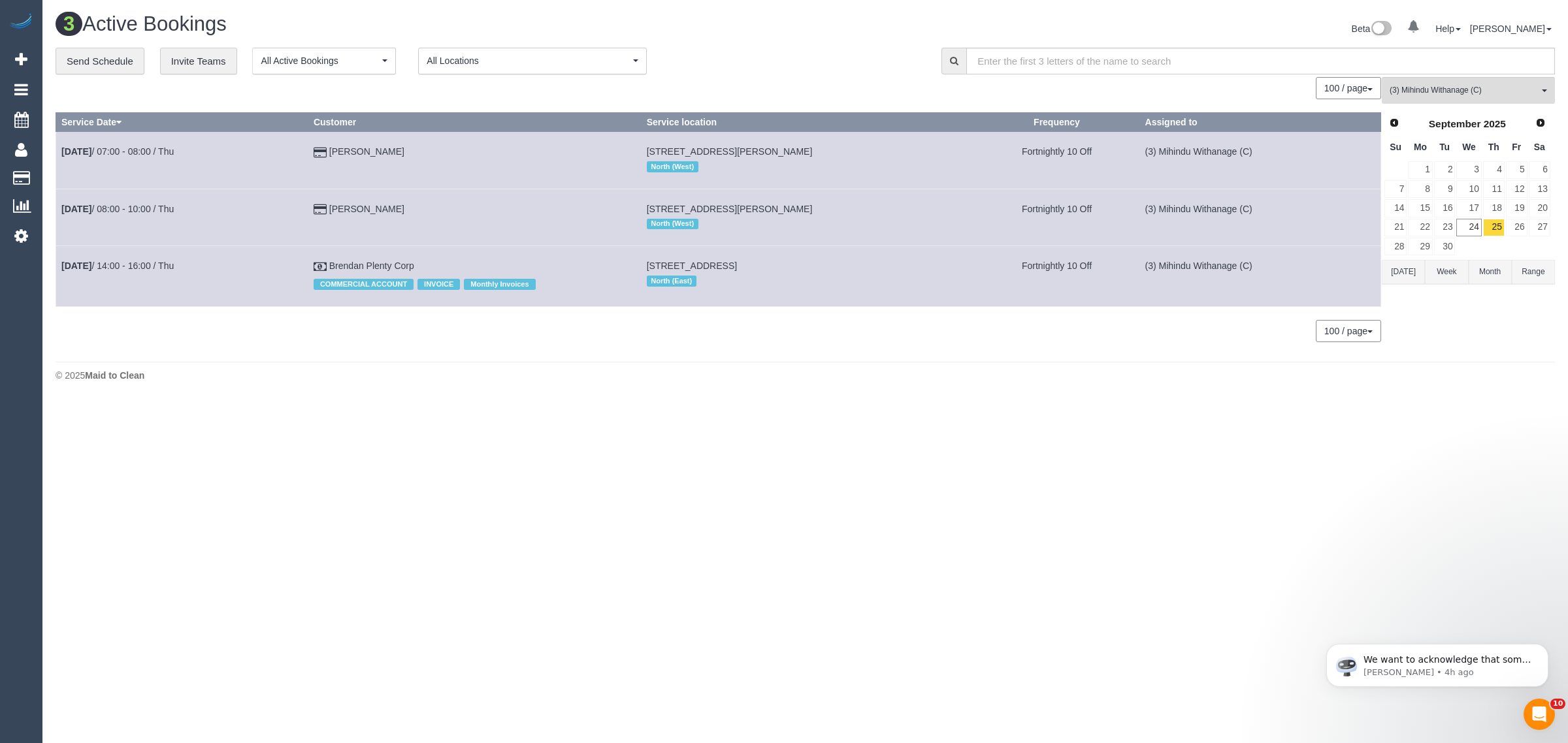
drag, startPoint x: 438, startPoint y: 204, endPoint x: 51, endPoint y: 204, distance: 387.0
click at [51, 204] on div "**********" at bounding box center [805, 202] width 1519 height 308
click at [436, 230] on td "Charlotte McArthur" at bounding box center [474, 218] width 333 height 57
click at [439, 210] on td "Charlotte McArthur" at bounding box center [474, 218] width 333 height 57
drag, startPoint x: 441, startPoint y: 207, endPoint x: 54, endPoint y: 217, distance: 387.1
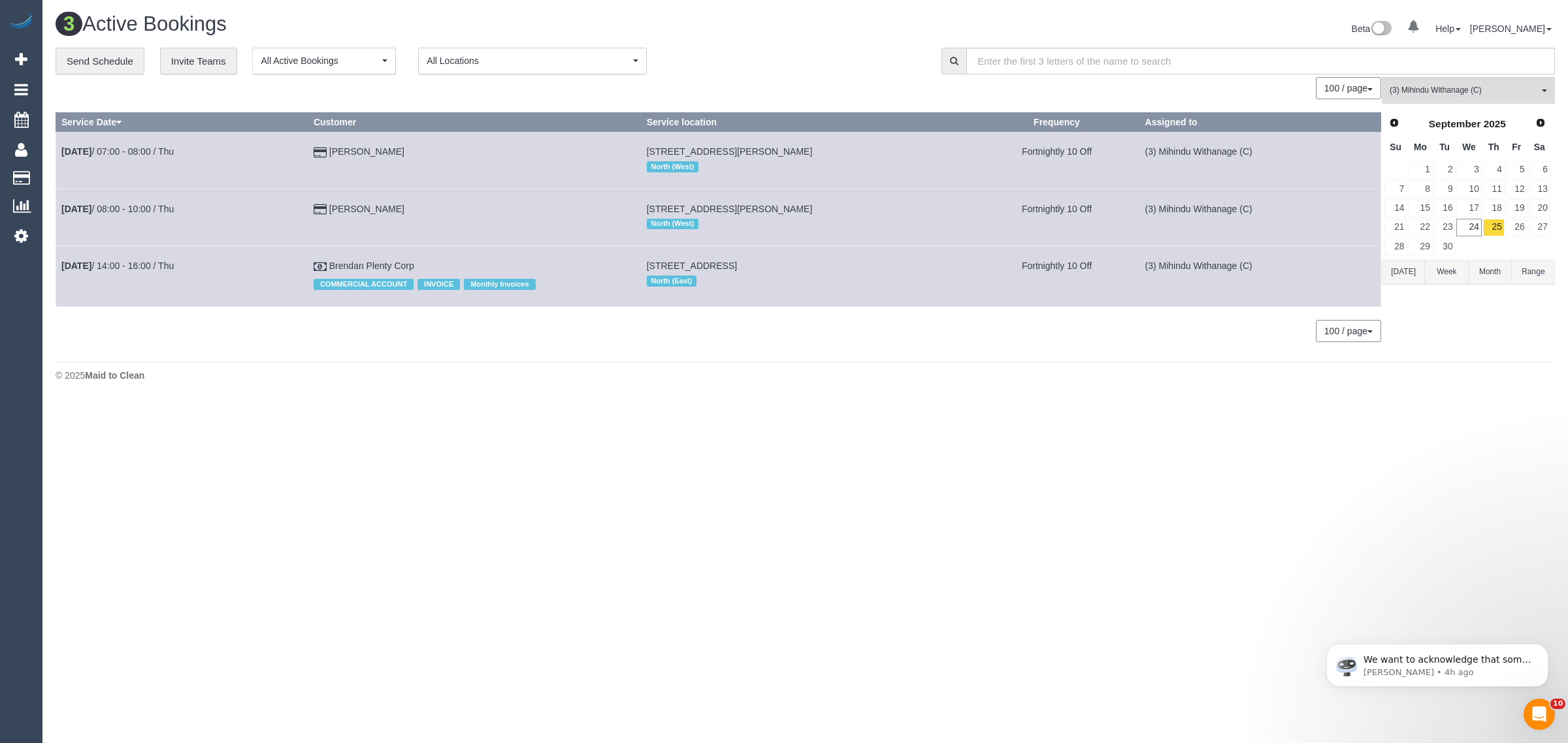
click at [54, 217] on div "**********" at bounding box center [805, 202] width 1519 height 308
copy div "Service Date Customer Service location Frequency Assigned to Sep 25th / 07:00 -…"
click at [498, 239] on td "Charlotte McArthur" at bounding box center [474, 218] width 333 height 57
drag, startPoint x: 465, startPoint y: 217, endPoint x: 59, endPoint y: 197, distance: 406.5
click at [59, 197] on tr "Sep 25th / 08:00 - 10:00 / Thu Charlotte McArthur 67 Ross Street, Coburg, VIC 3…" at bounding box center [719, 218] width 1324 height 57
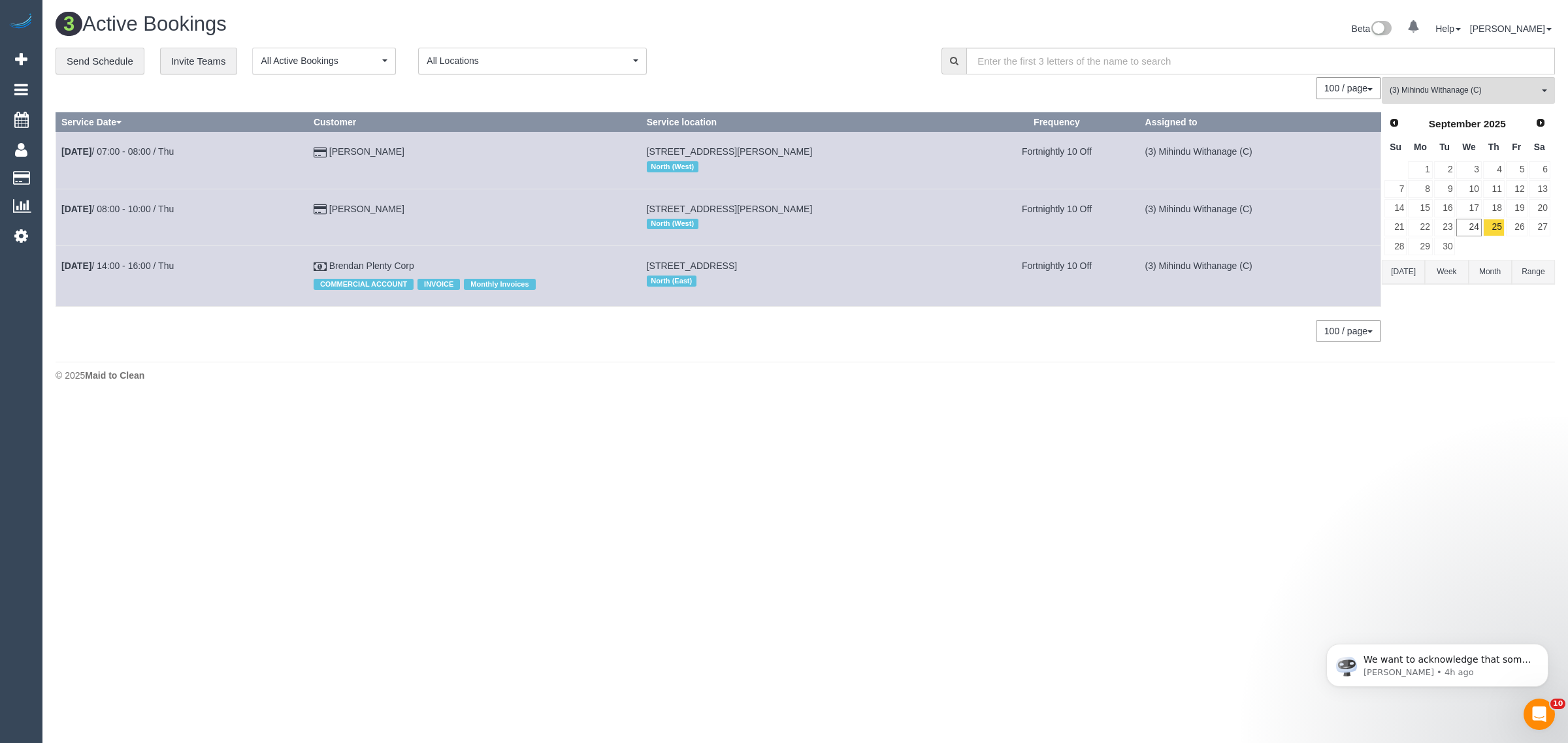
copy tr "Sep 25th / 08:00 - 10:00 / Thu Charlotte McArthur"
click at [589, 372] on div "© 2025 Maid to Clean" at bounding box center [804, 375] width 1499 height 13
drag, startPoint x: 443, startPoint y: 269, endPoint x: 80, endPoint y: 263, distance: 363.0
click at [60, 268] on tr "Sep 25th / 14:00 - 16:00 / Thu Brendan Plenty Corp COMMERCIAL ACCOUNT INVOICE M…" at bounding box center [719, 276] width 1324 height 60
drag, startPoint x: 1439, startPoint y: 72, endPoint x: 1444, endPoint y: 86, distance: 14.9
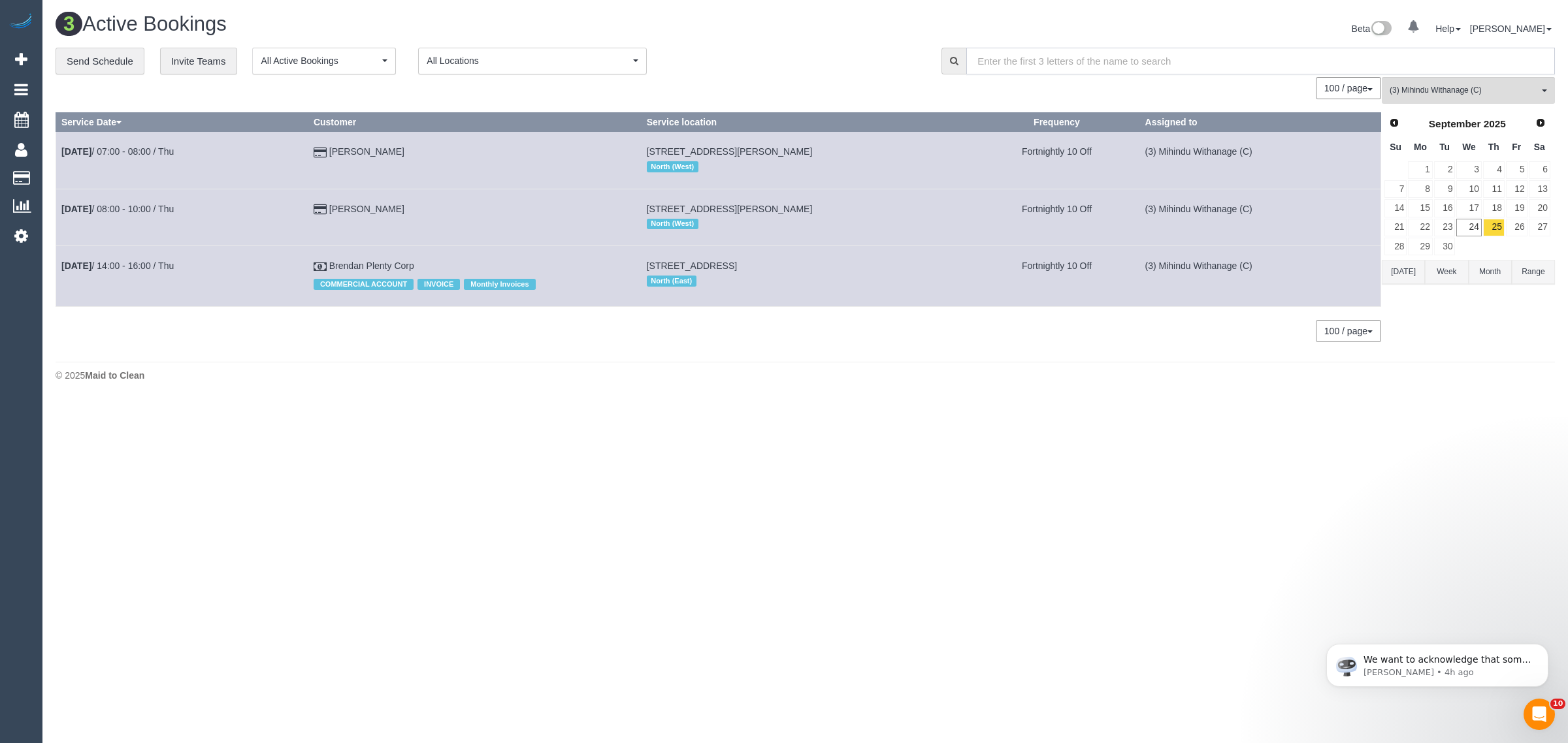
click at [1439, 72] on input "text" at bounding box center [1260, 61] width 588 height 27
click at [1474, 92] on span "(3) Mihindu Withanage (C)" at bounding box center [1463, 90] width 148 height 11
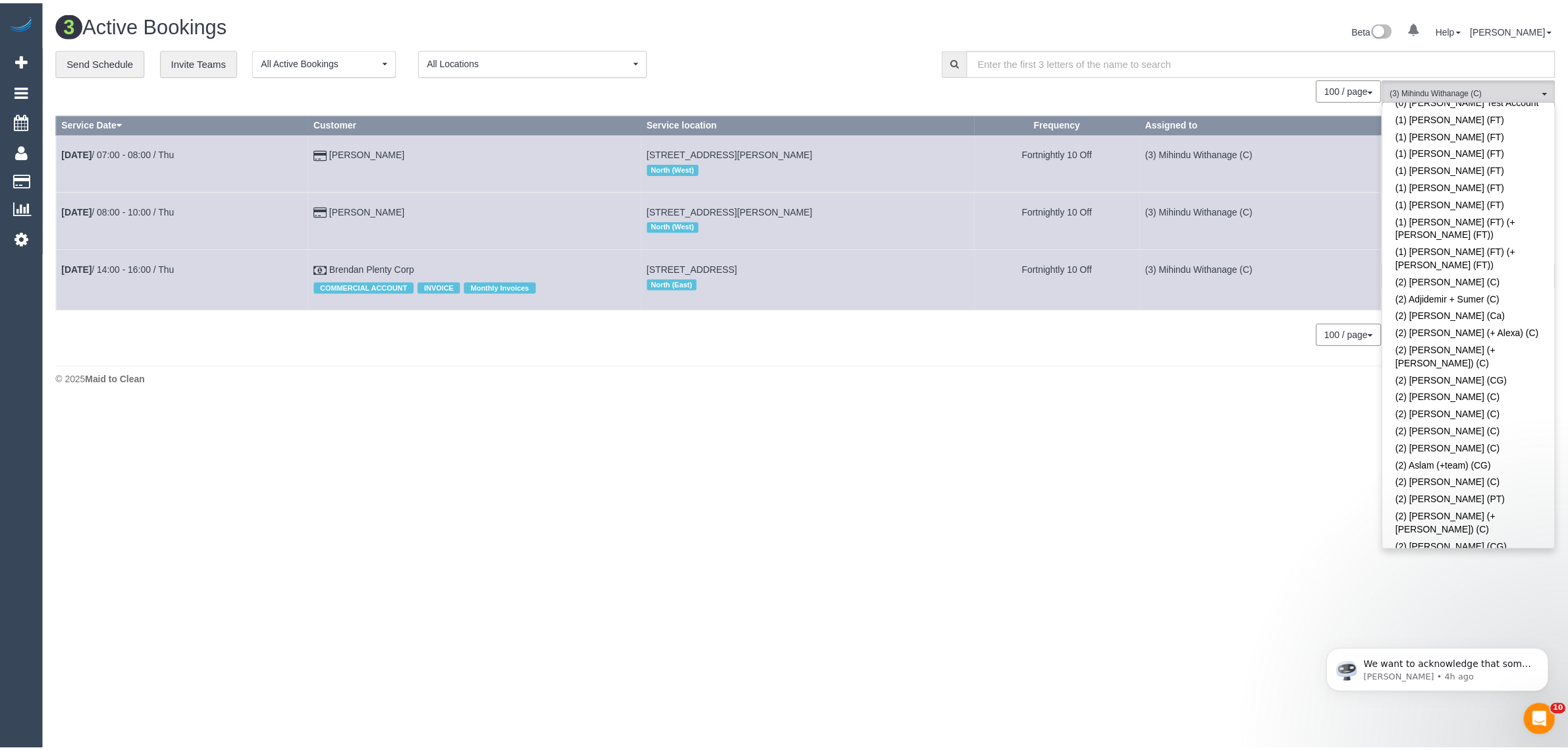
scroll to position [0, 0]
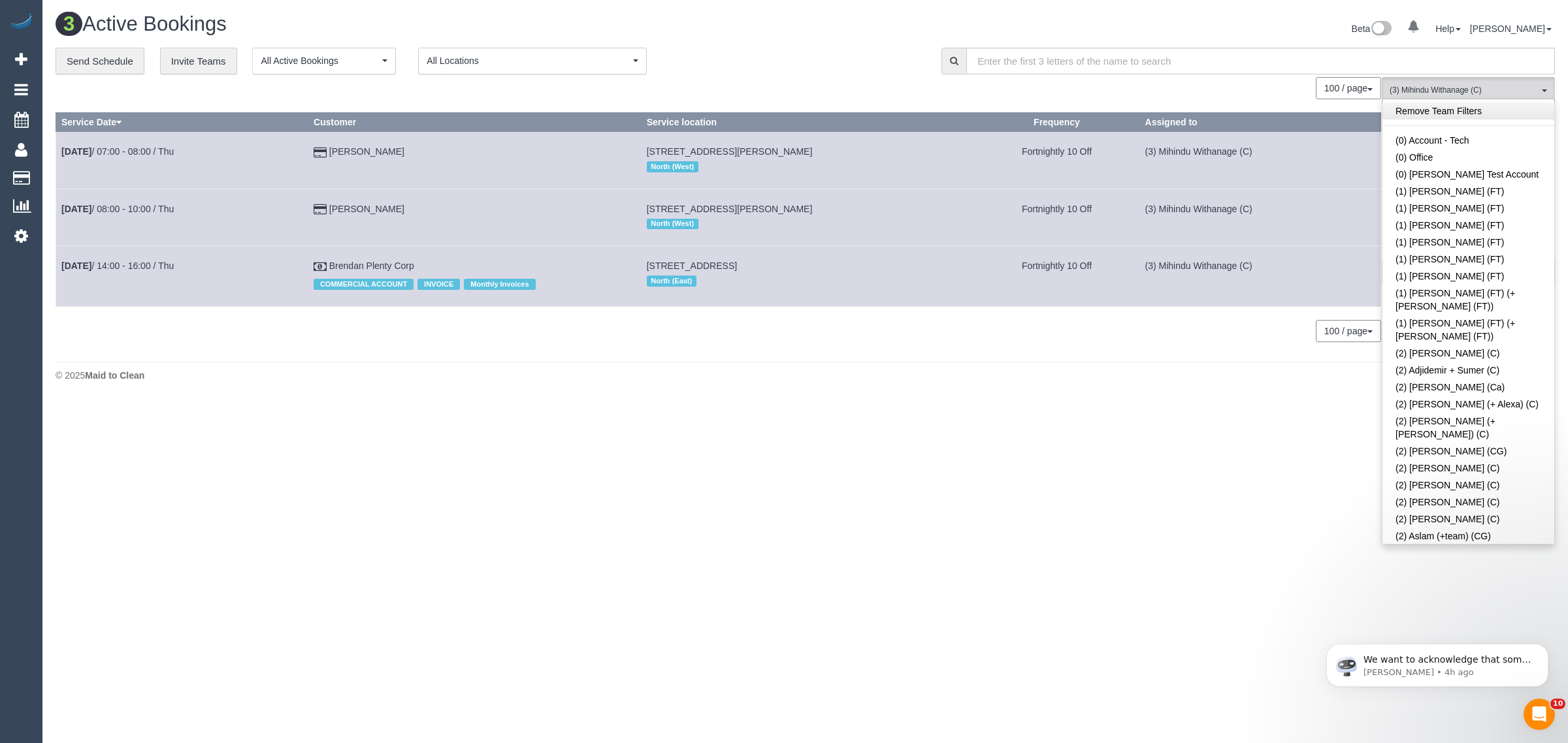
click at [1491, 119] on link "Remove Team Filters" at bounding box center [1468, 111] width 172 height 17
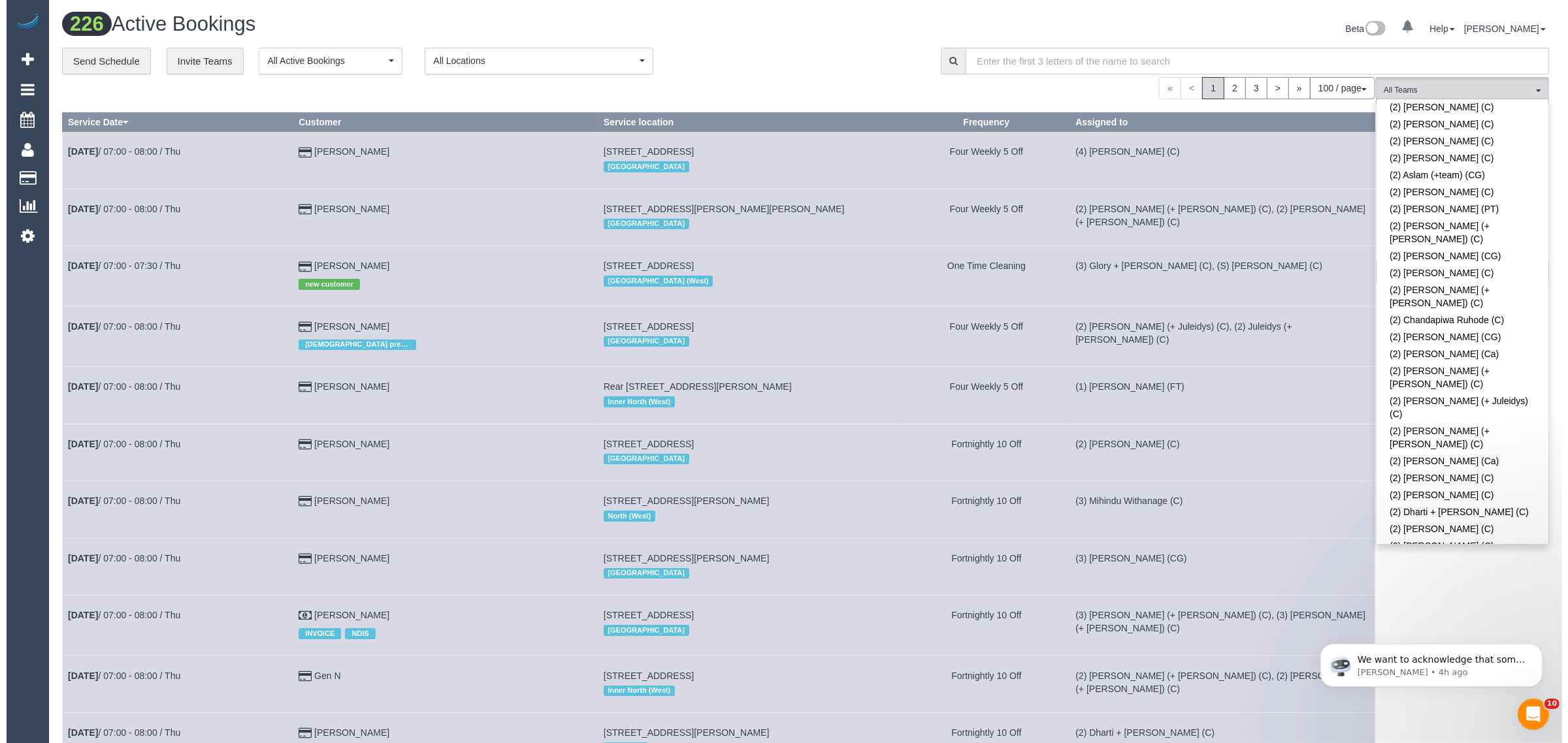
scroll to position [650, 0]
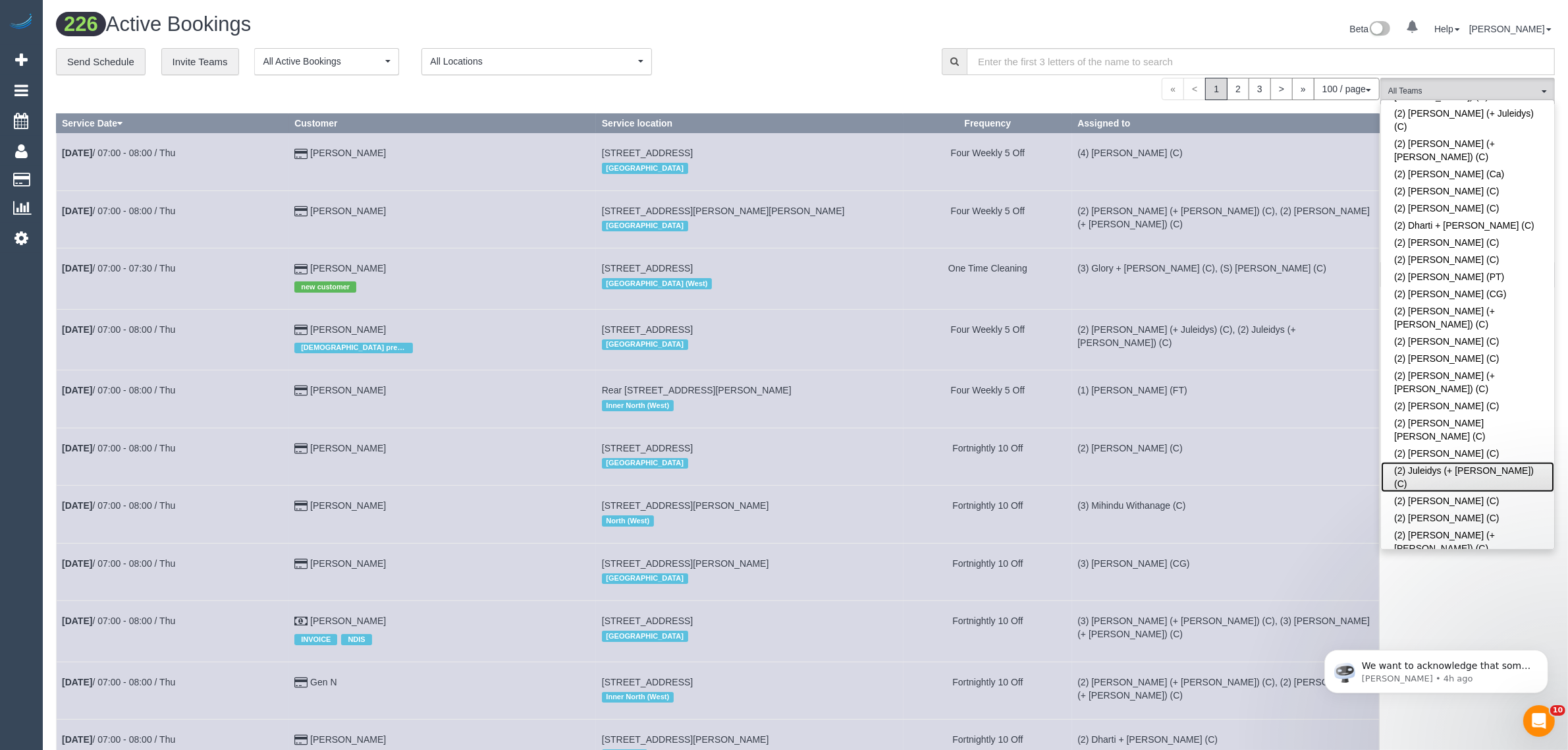
click at [1446, 462] on link "(2) Juleidys (+ Cris) (C)" at bounding box center [1468, 476] width 173 height 31
click at [825, 85] on div "« < 1 2 3 > » 100 / page 10 / page 20 / page 30 / page 40 / page 50 / page 100 …" at bounding box center [718, 89] width 1324 height 22
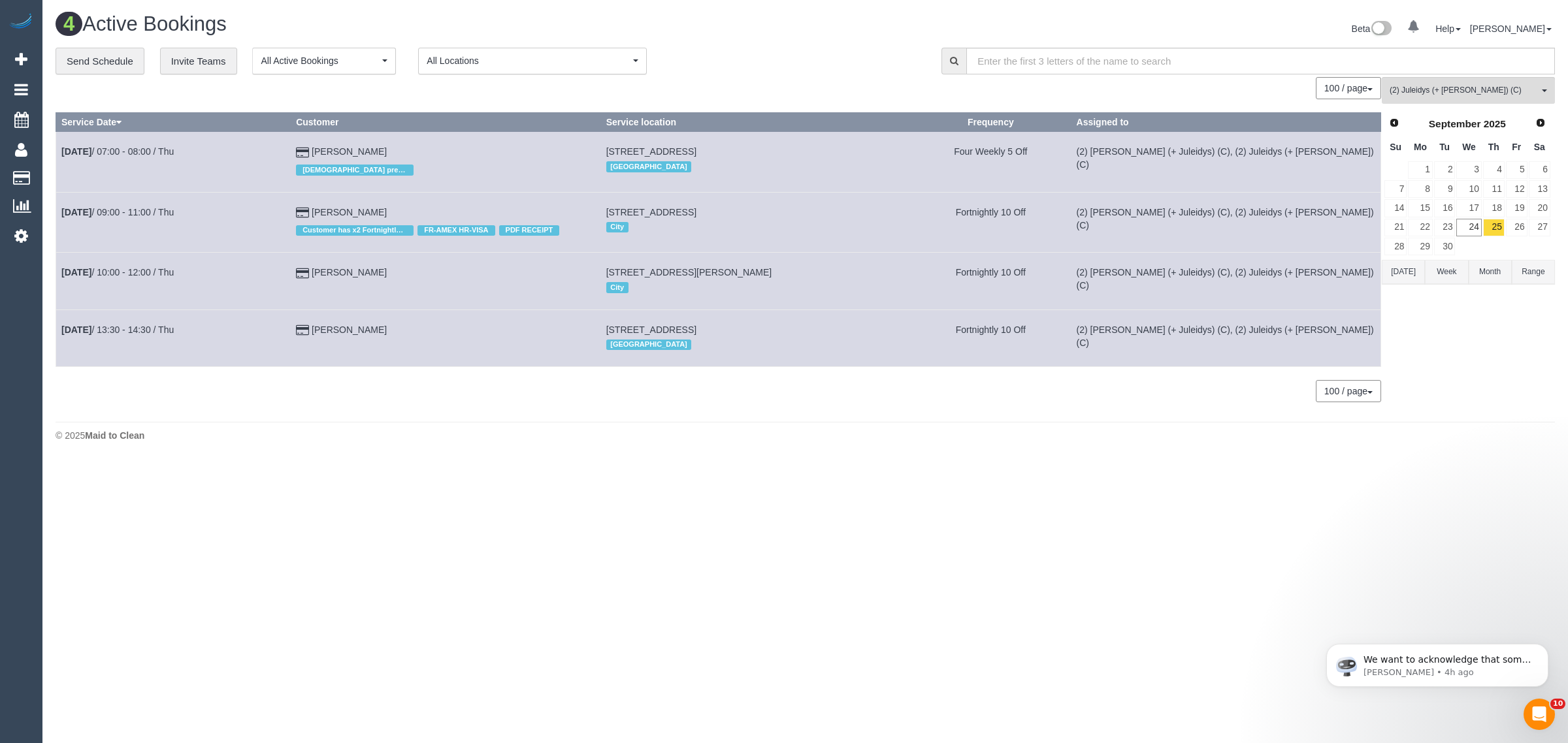
click at [768, 59] on div "**********" at bounding box center [488, 62] width 866 height 28
click at [1477, 233] on link "24" at bounding box center [1468, 227] width 25 height 18
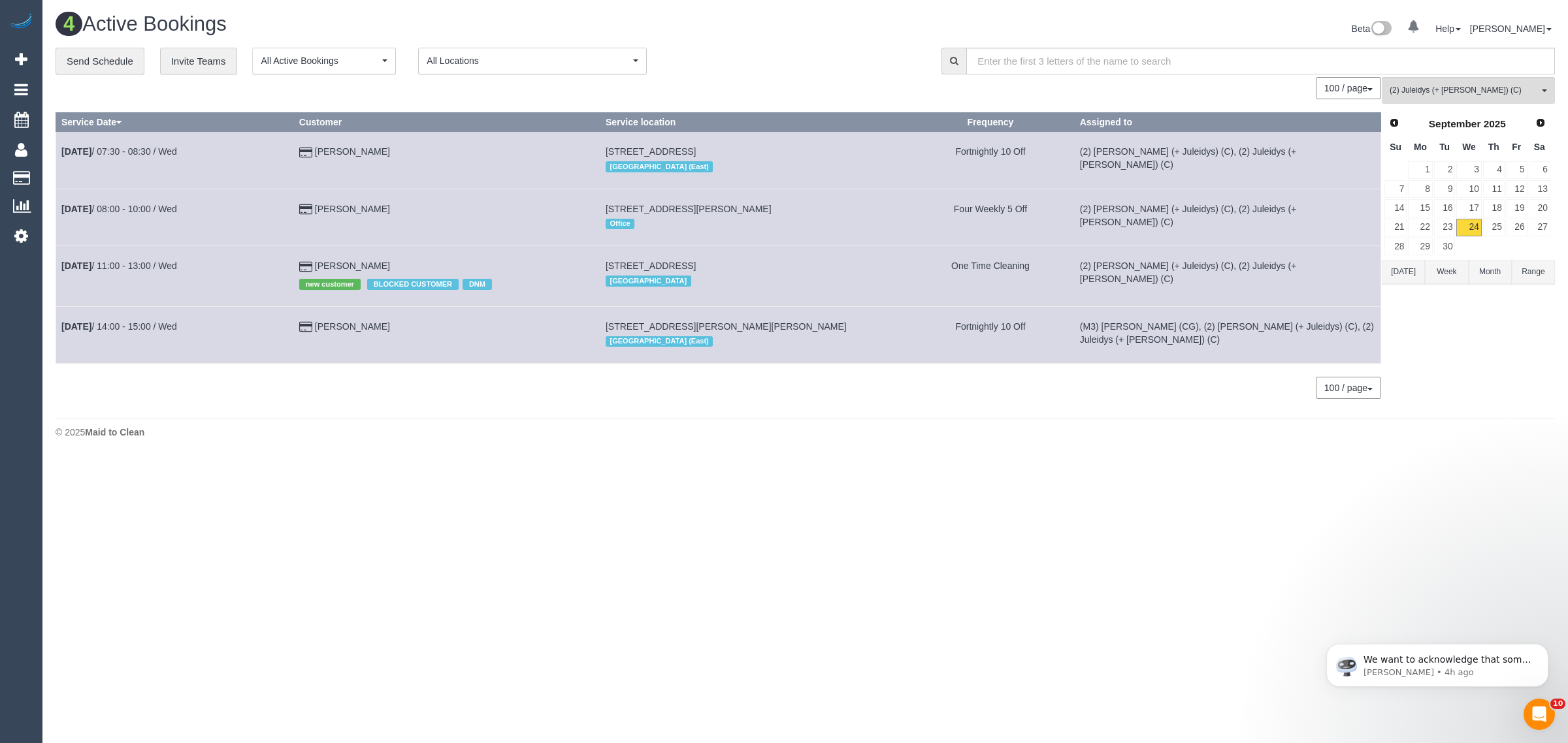
click at [785, 48] on div "**********" at bounding box center [488, 62] width 866 height 28
drag, startPoint x: 405, startPoint y: 265, endPoint x: 59, endPoint y: 256, distance: 346.1
click at [59, 256] on tr "Sep 24th / 11:00 - 13:00 / Wed Elle Mroczkowski new customer BLOCKED CUSTOMER D…" at bounding box center [719, 276] width 1324 height 60
click at [1427, 92] on span "(2) Juleidys (+ Cris) (C)" at bounding box center [1463, 90] width 148 height 11
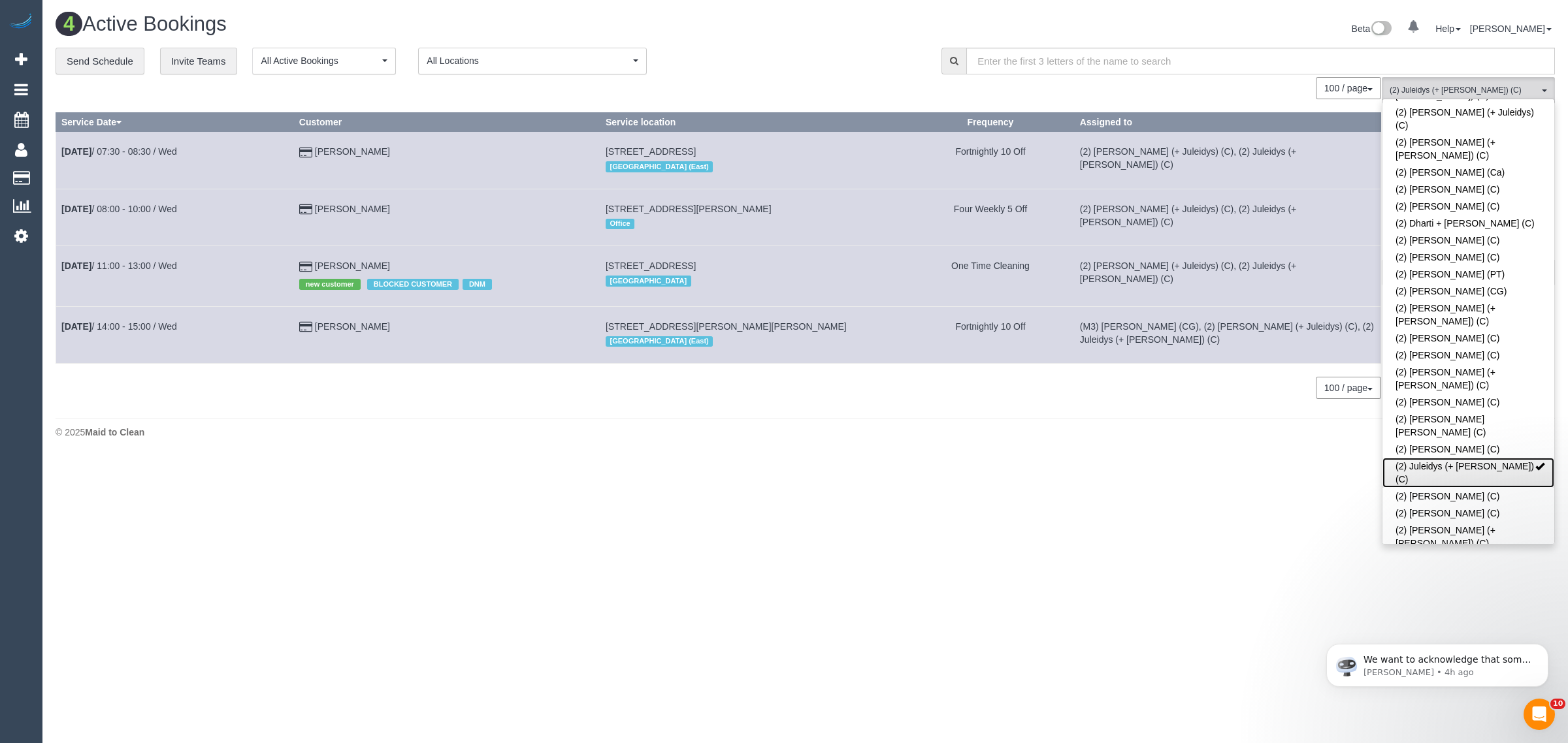
scroll to position [0, 0]
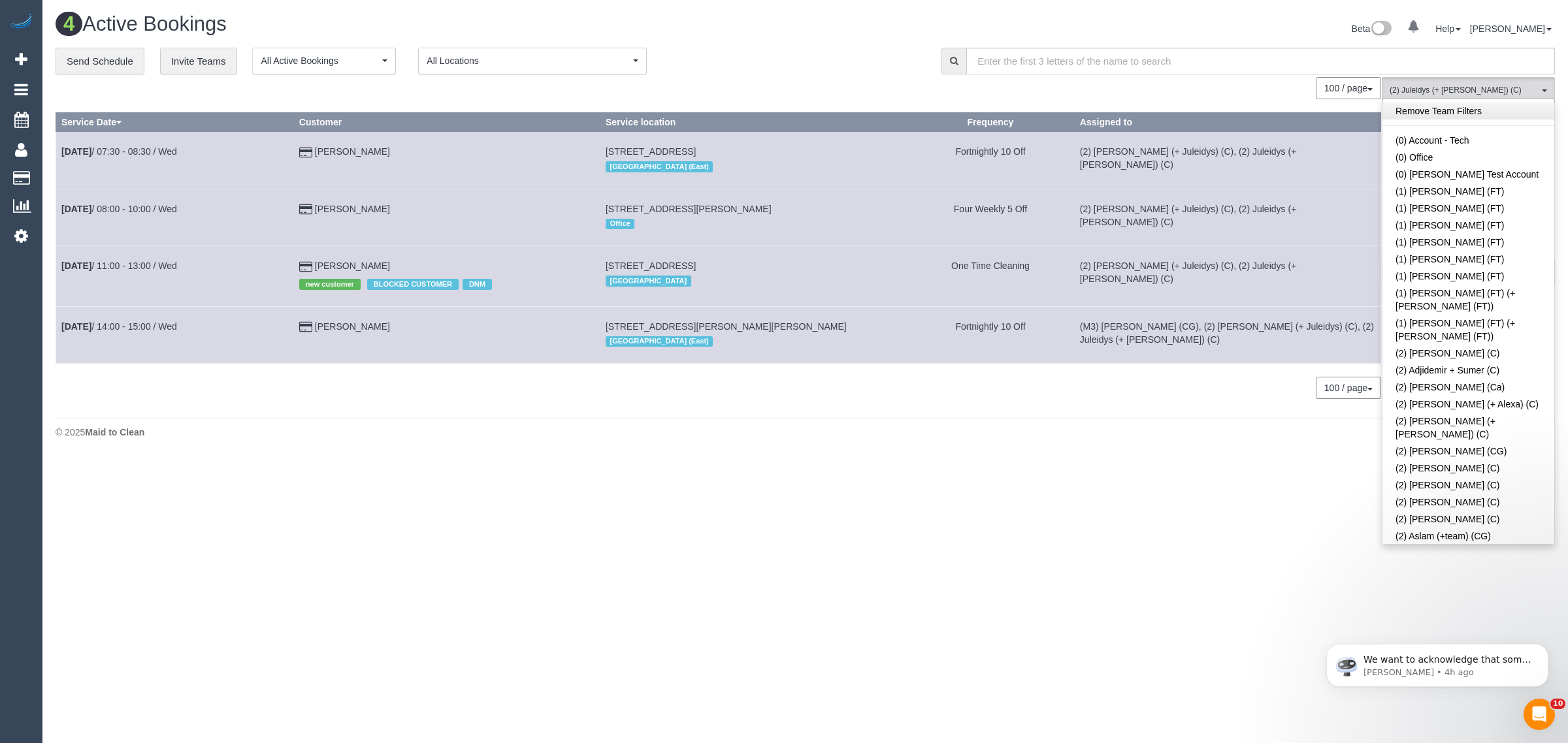
click at [1520, 116] on link "Remove Team Filters" at bounding box center [1468, 111] width 172 height 17
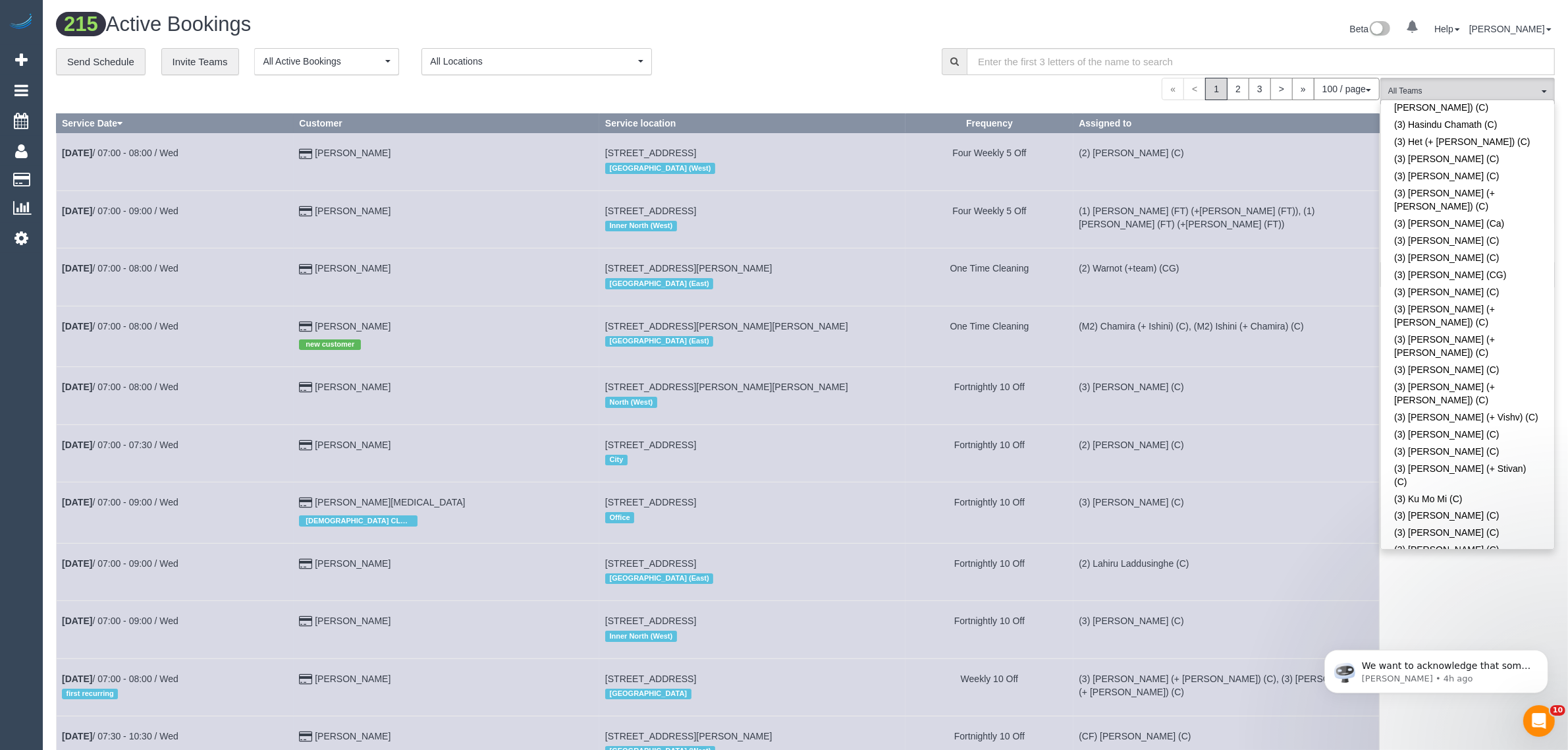
click at [757, 86] on div "« < 1 2 3 > » 100 / page 10 / page 20 / page 30 / page 40 / page 50 / page 100 …" at bounding box center [718, 89] width 1324 height 22
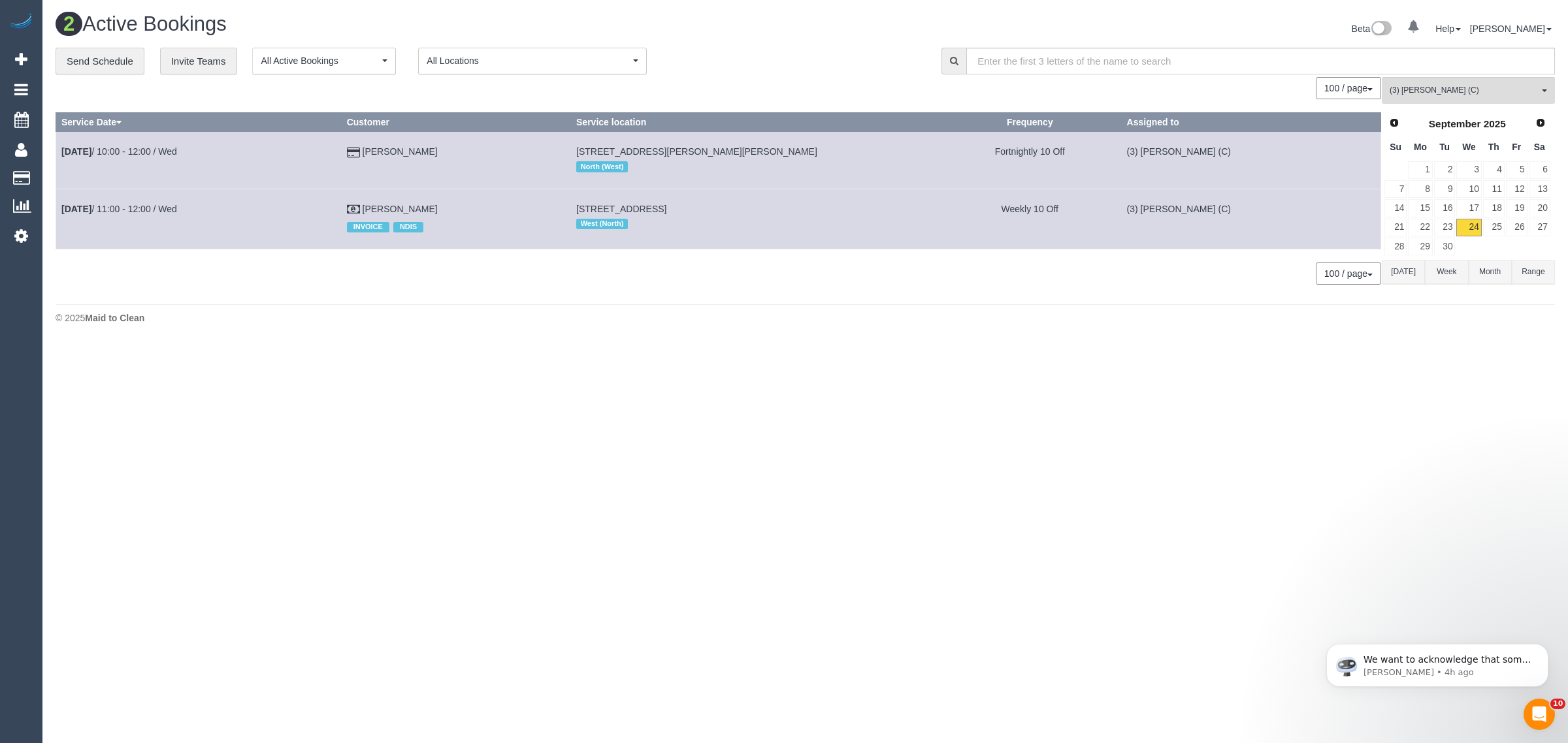
click at [950, 352] on body "0 Beta Your Notifications You have 0 alerts Add Booking Bookings Active Booking…" at bounding box center [784, 372] width 1568 height 743
click at [435, 278] on div "100 / page 10 / page 20 / page 30 / page 40 / page 50 / page 100 / page" at bounding box center [718, 274] width 1325 height 22
drag, startPoint x: 445, startPoint y: 206, endPoint x: 60, endPoint y: 207, distance: 385.0
click at [60, 207] on tr "Sep 24th / 11:00 - 12:00 / Wed Mark Robinson INVOICE NDIS 42 Koonalda Rd, Glads…" at bounding box center [719, 218] width 1324 height 60
click at [1477, 86] on span "(3) Pratham Bagga (C)" at bounding box center [1463, 90] width 148 height 11
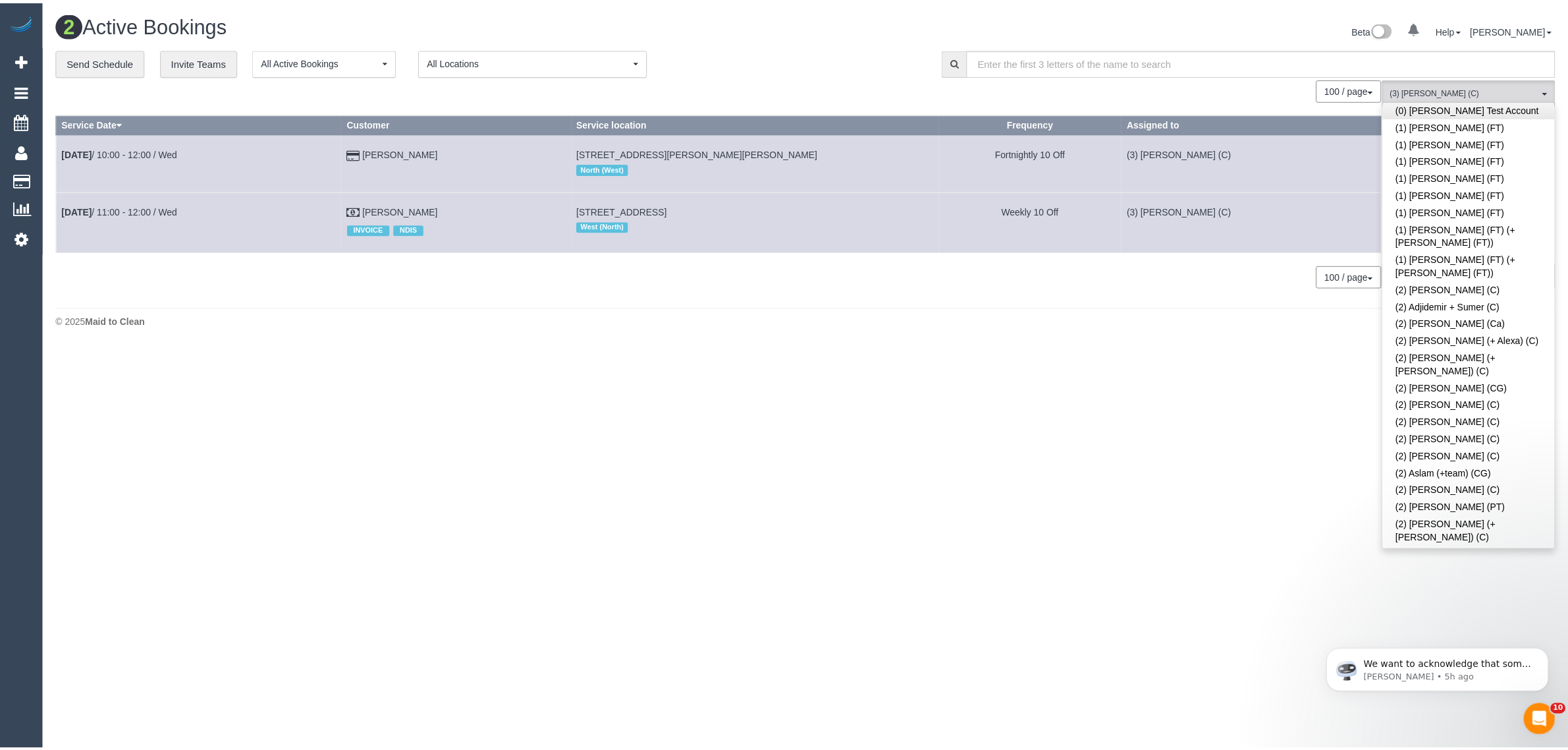
scroll to position [0, 0]
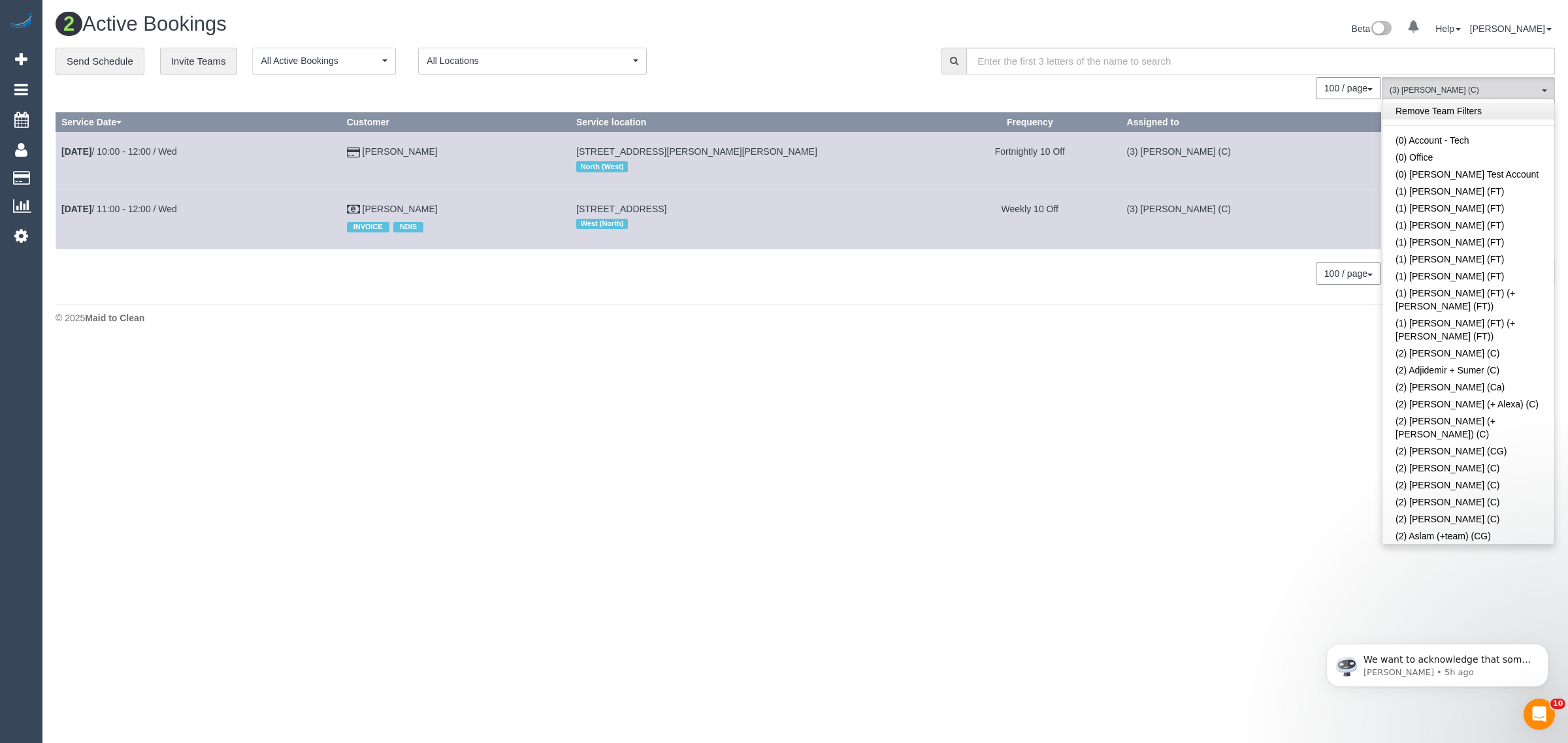
click at [1494, 103] on link "Remove Team Filters" at bounding box center [1468, 111] width 172 height 17
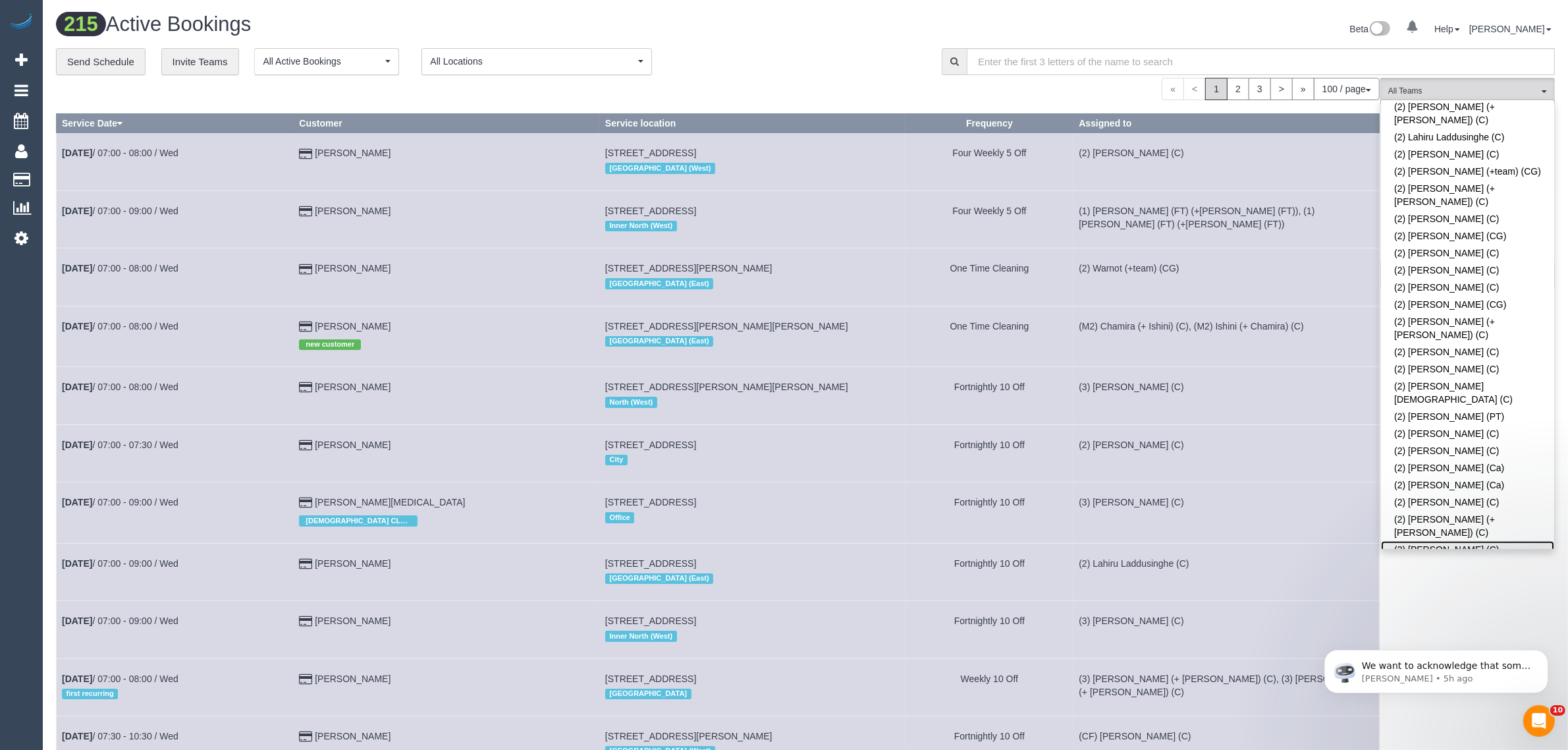
click at [1407, 541] on link "(2) [PERSON_NAME] (C)" at bounding box center [1468, 549] width 173 height 17
click at [801, 90] on div "« < 1 2 3 > » 100 / page 10 / page 20 / page 30 / page 40 / page 50 / page 100 …" at bounding box center [718, 89] width 1324 height 22
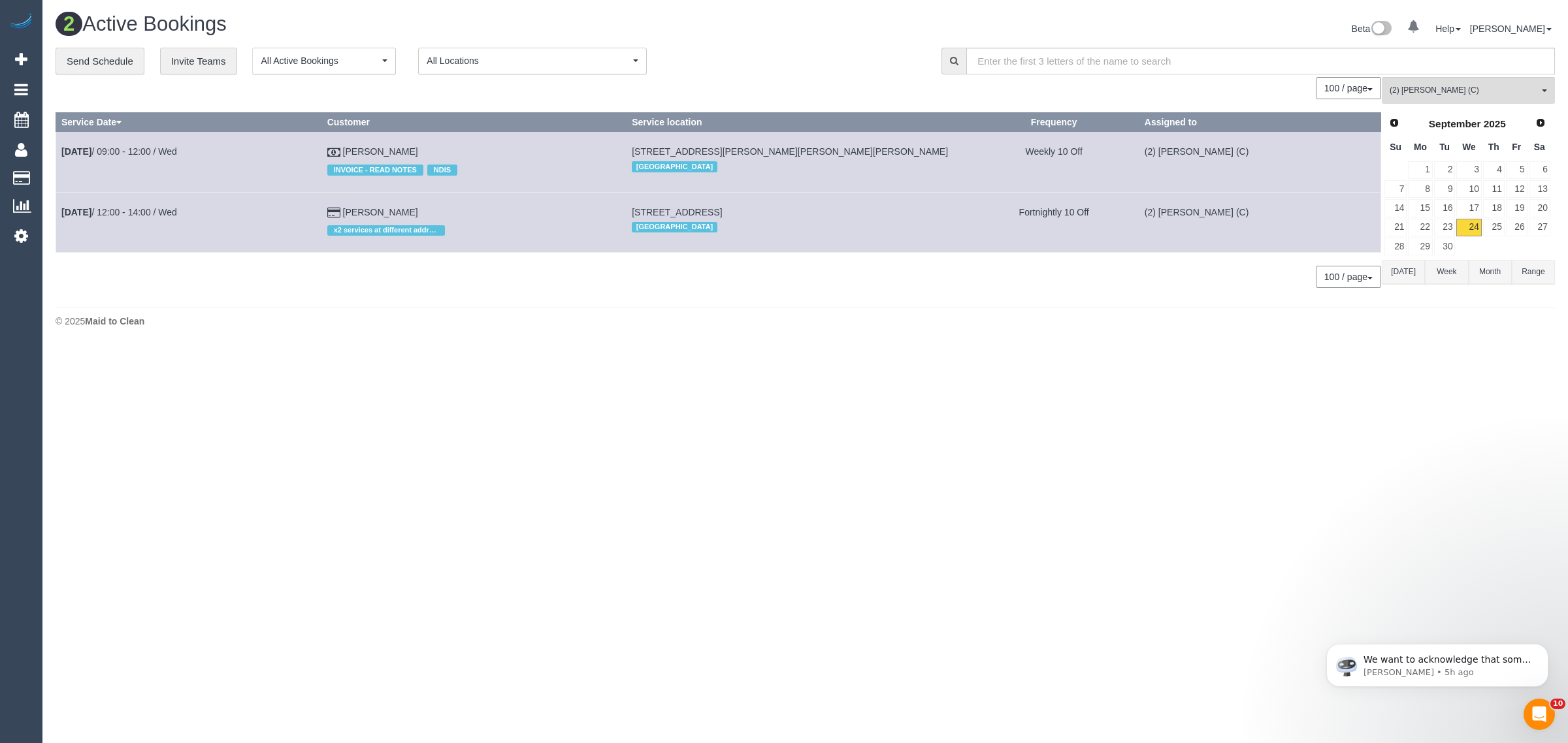
click at [1490, 411] on body "0 Beta Your Notifications You have 0 alerts Add Booking Bookings Active Booking…" at bounding box center [784, 372] width 1568 height 743
click at [625, 311] on footer "© 2025 Maid to Clean" at bounding box center [804, 321] width 1499 height 26
click at [513, 296] on div "0 Bookings found. We couldn't find any bookings that matched your search. Creat…" at bounding box center [719, 189] width 1326 height 224
drag, startPoint x: 422, startPoint y: 209, endPoint x: 59, endPoint y: 207, distance: 363.0
click at [59, 207] on tr "Sep 24th / 12:00 - 14:00 / Wed Cameron James x2 services at different addresses…" at bounding box center [719, 221] width 1324 height 60
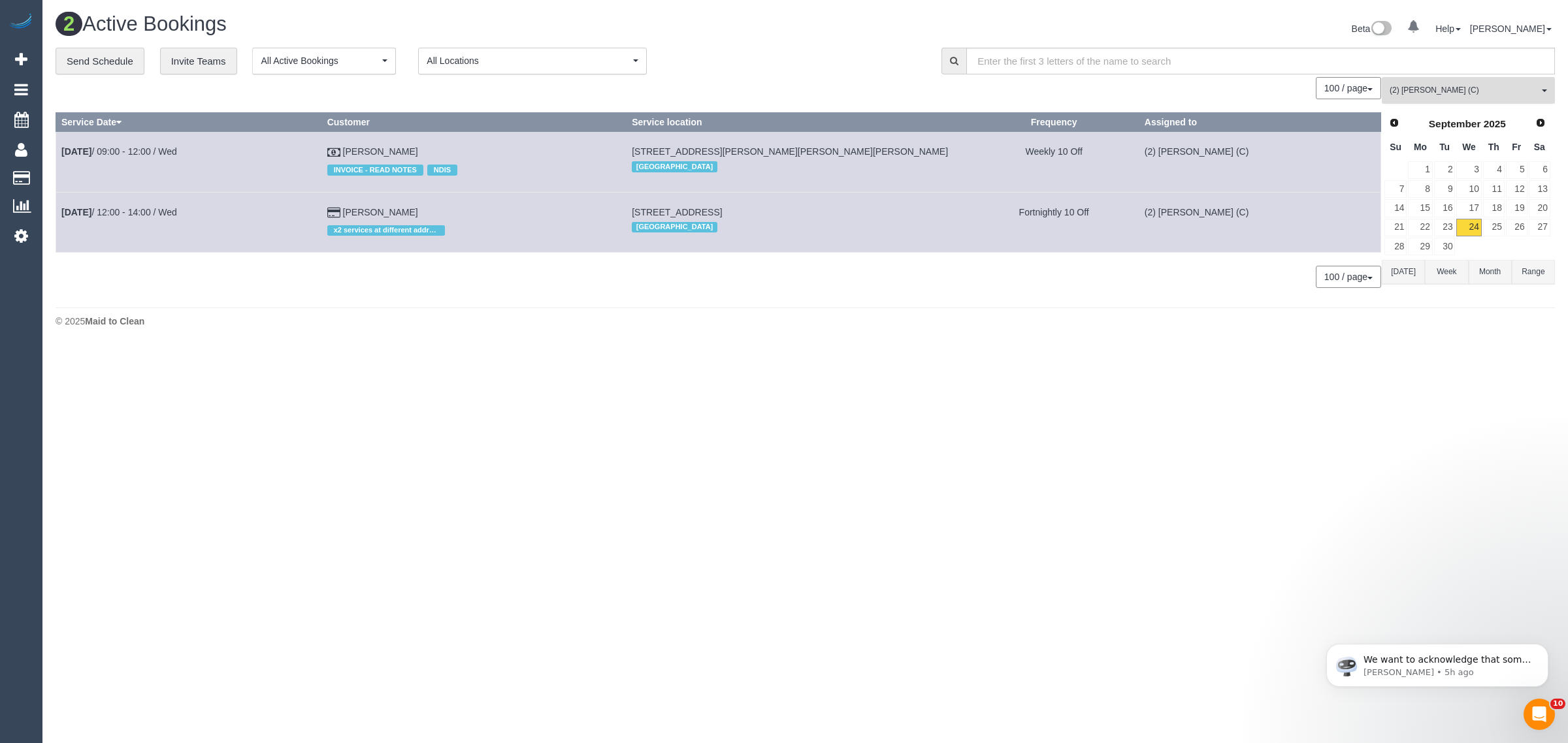
click at [1508, 98] on button "(2) Shameen Opanayake (C) All Teams" at bounding box center [1468, 90] width 173 height 27
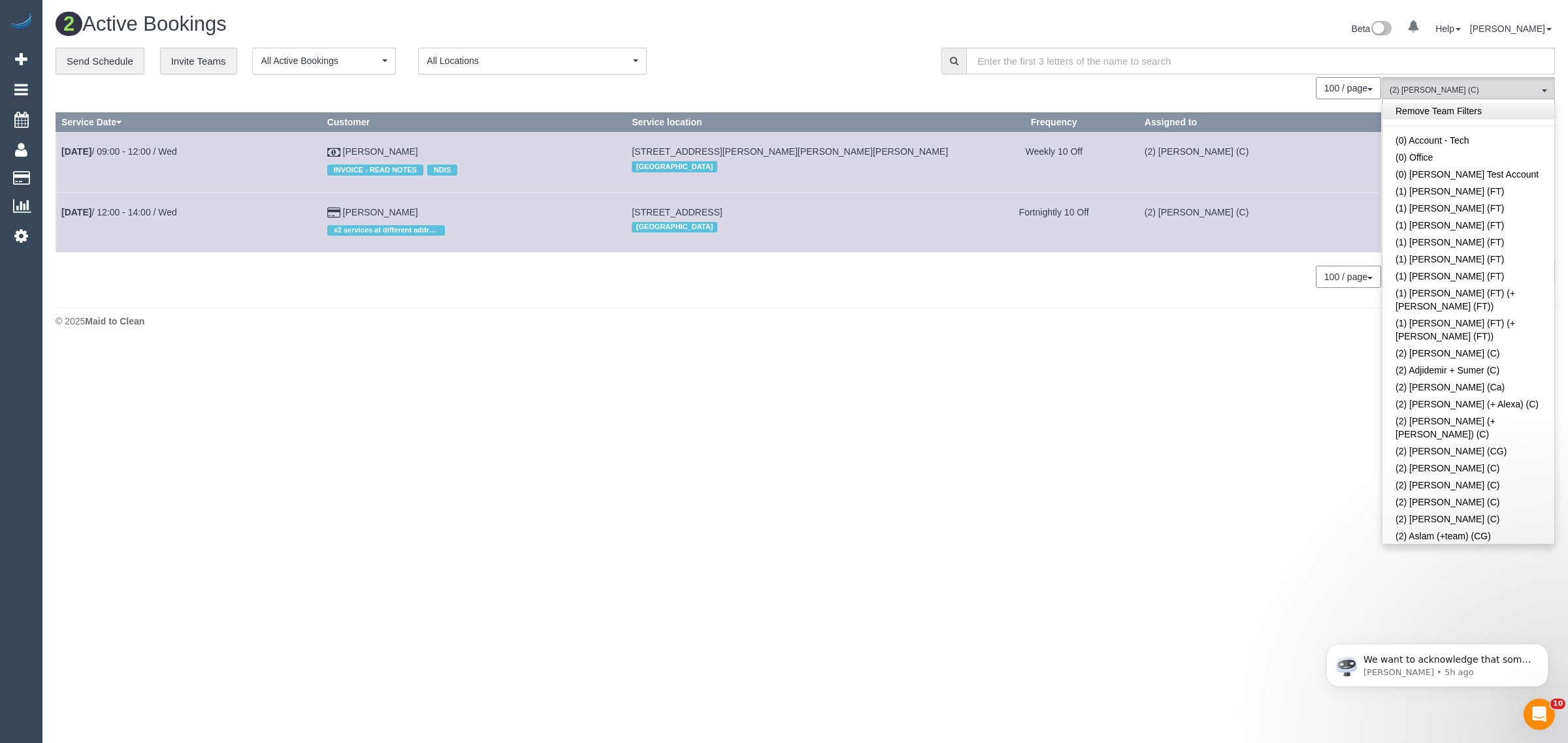
click at [1514, 106] on link "Remove Team Filters" at bounding box center [1468, 111] width 172 height 17
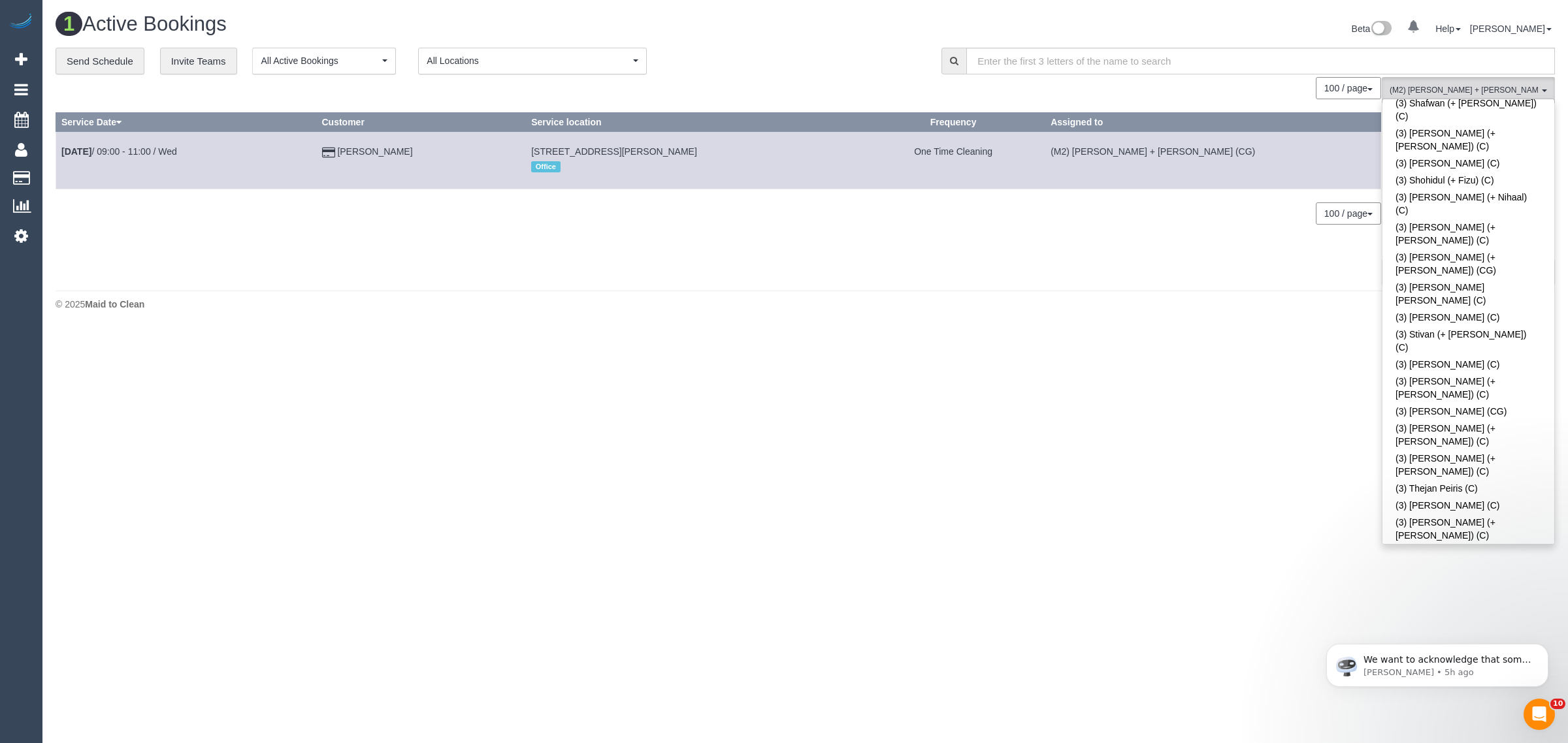
click at [798, 78] on div "100 / page 10 / page 20 / page 30 / page 40 / page 50 / page 100 / page" at bounding box center [718, 88] width 1325 height 22
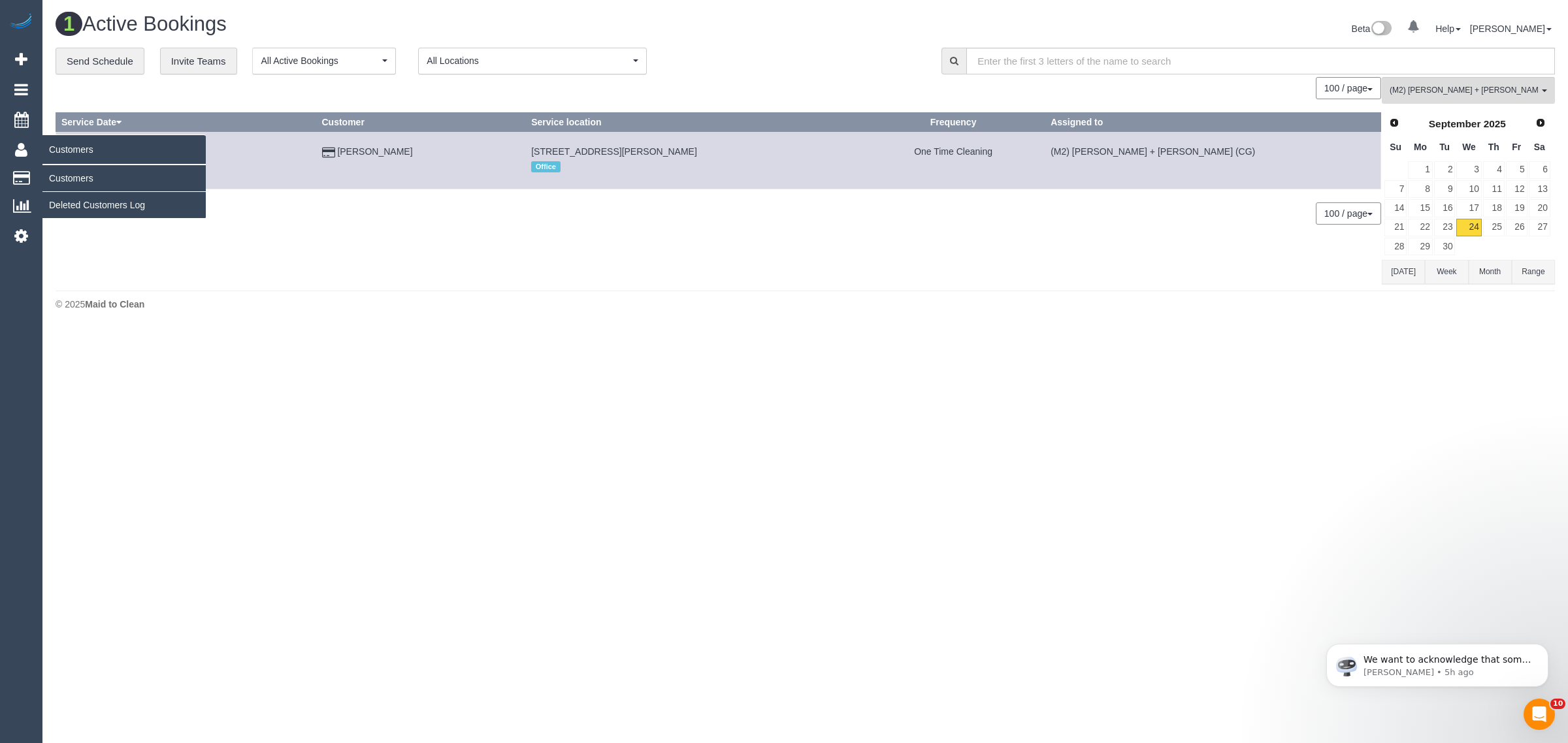
drag, startPoint x: 483, startPoint y: 160, endPoint x: 77, endPoint y: 148, distance: 406.2
click at [77, 148] on div "0 Beta Your Notifications You have 0 alerts Add Booking Bookings Active Booking…" at bounding box center [784, 165] width 1568 height 330
click at [411, 260] on div "0 Bookings found. We couldn't find any bookings that matched your search. Creat…" at bounding box center [719, 181] width 1326 height 206
drag, startPoint x: 471, startPoint y: 153, endPoint x: 62, endPoint y: 151, distance: 409.0
click at [62, 151] on tr "Sep 24th / 09:00 - 11:00 / Wed Rupert Carr-Gregg 122 Kerr Street, Fitzroy, VIC …" at bounding box center [719, 160] width 1324 height 57
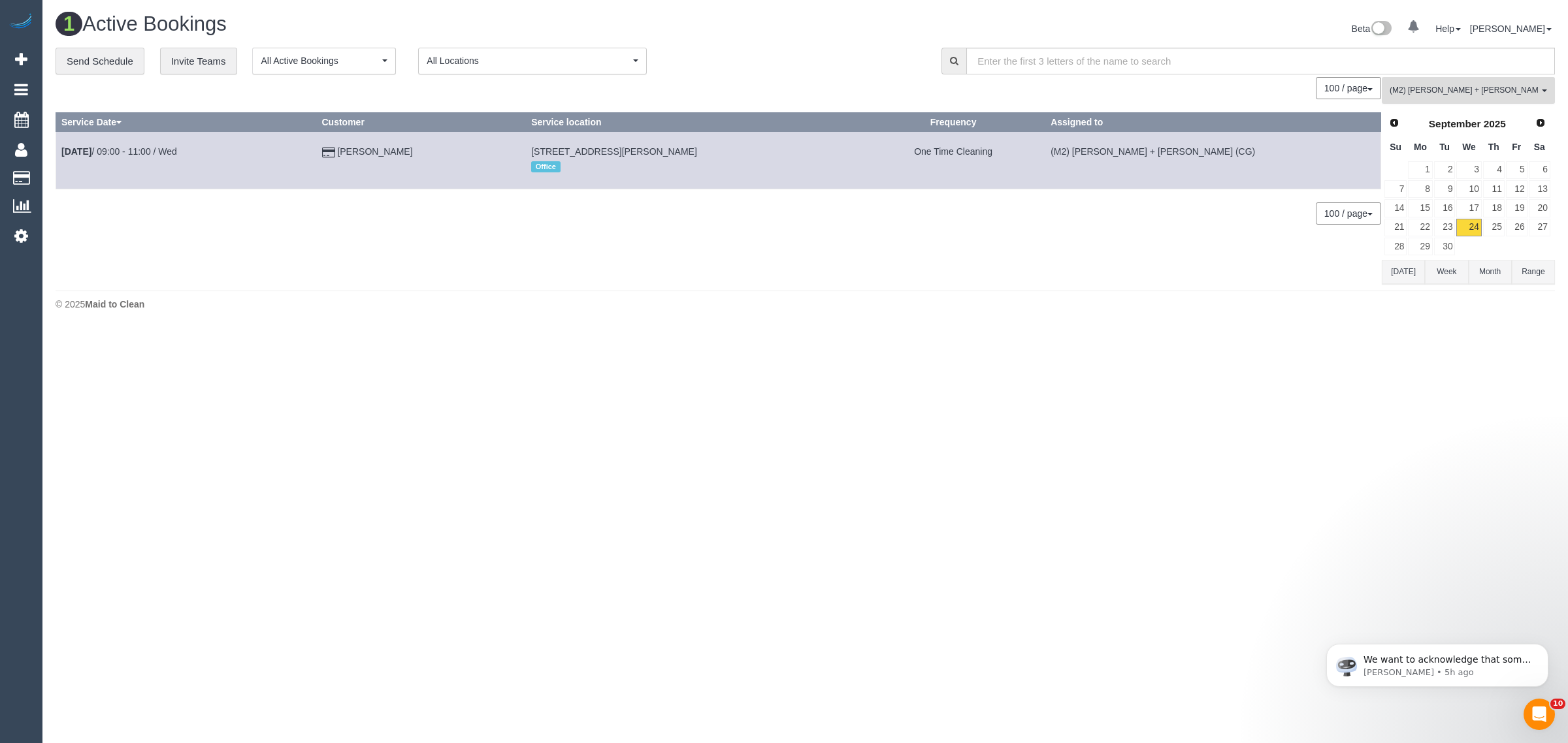
click at [1449, 99] on button "(M2) Akila + Tehan (CG) All Teams" at bounding box center [1468, 90] width 173 height 27
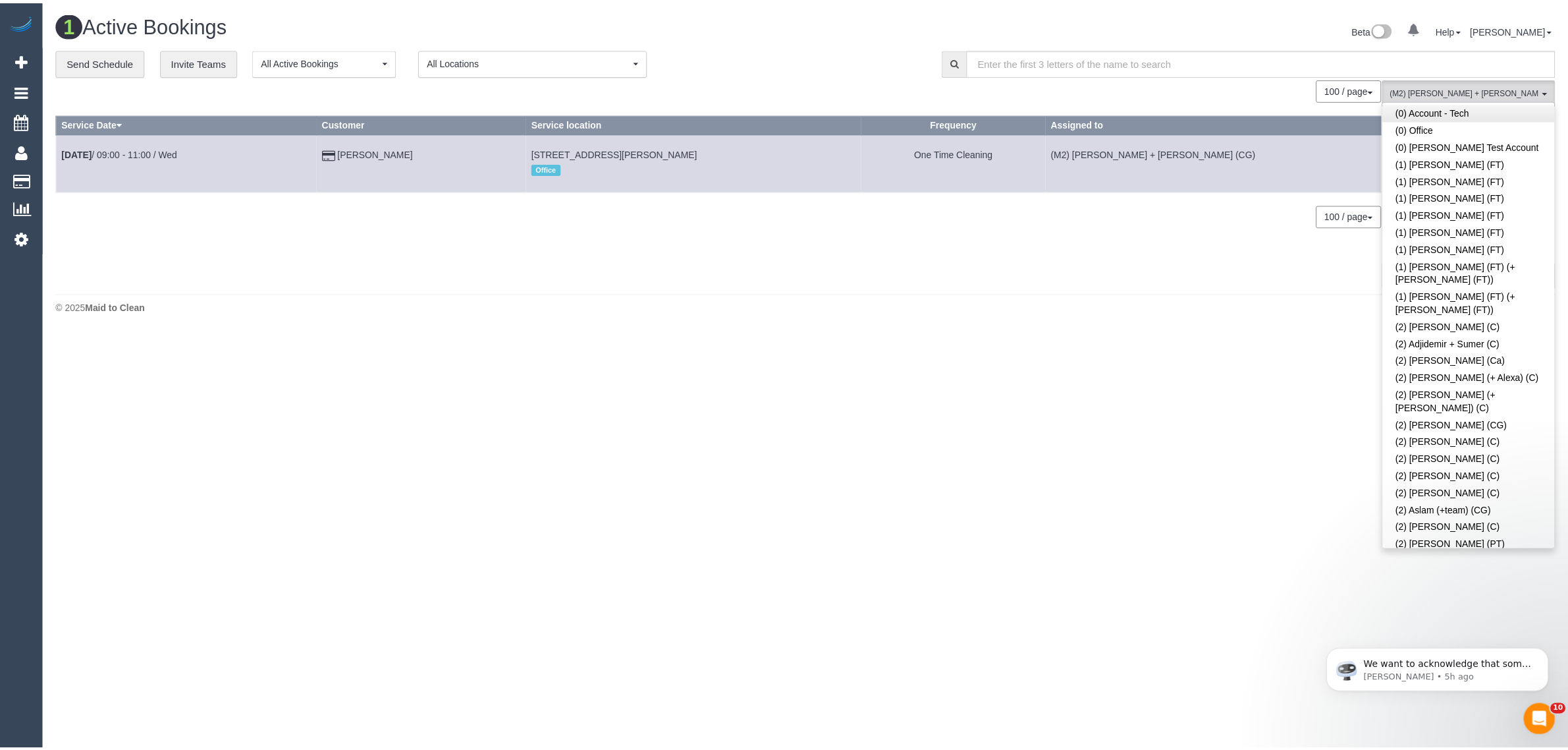
scroll to position [0, 0]
click at [1517, 115] on link "Remove Team Filters" at bounding box center [1481, 112] width 173 height 17
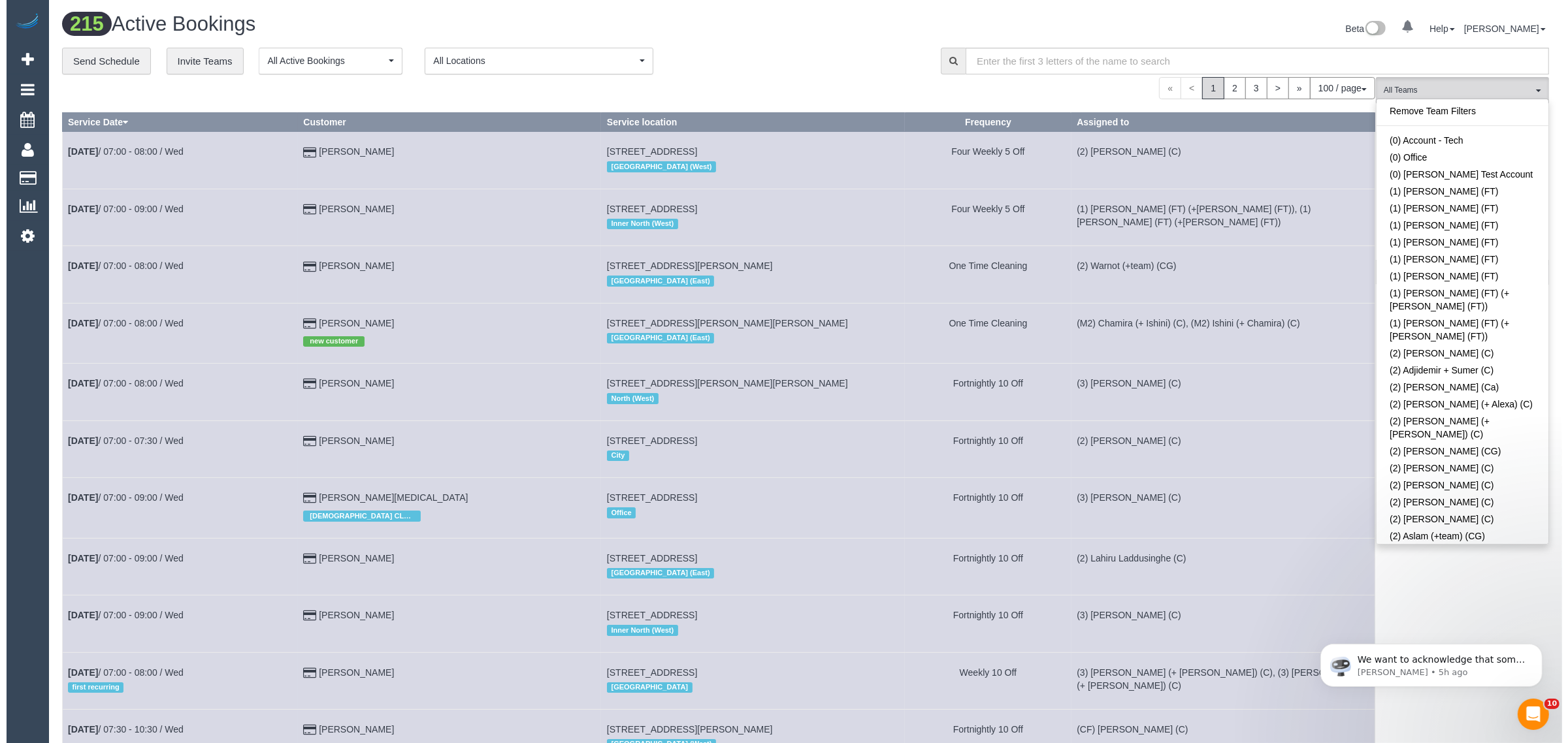
scroll to position [1108, 0]
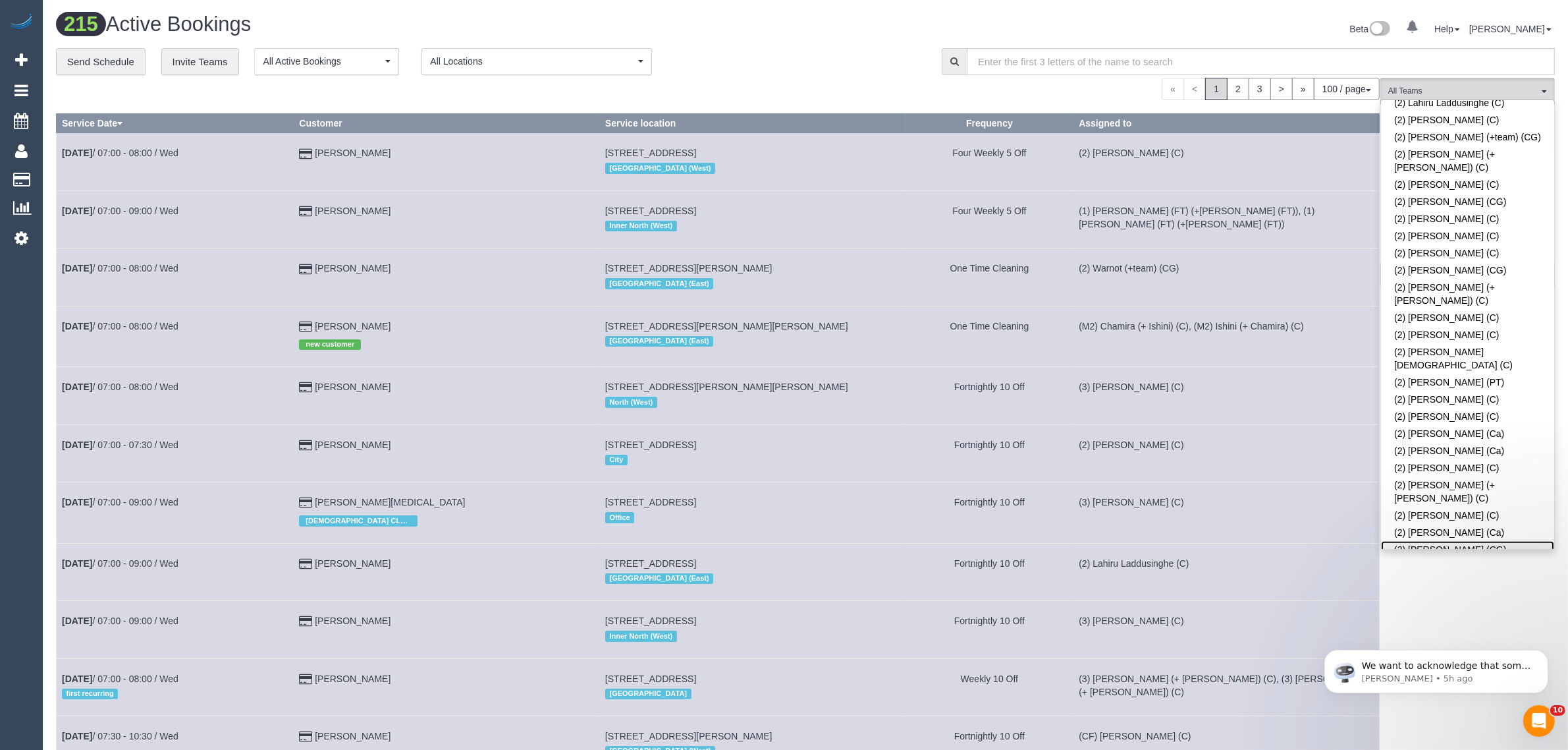
click at [1474, 541] on link "(2) Syed Razvi (CG)" at bounding box center [1468, 549] width 173 height 17
drag, startPoint x: 738, startPoint y: 69, endPoint x: 786, endPoint y: 56, distance: 49.7
click at [739, 69] on div "**********" at bounding box center [488, 62] width 866 height 28
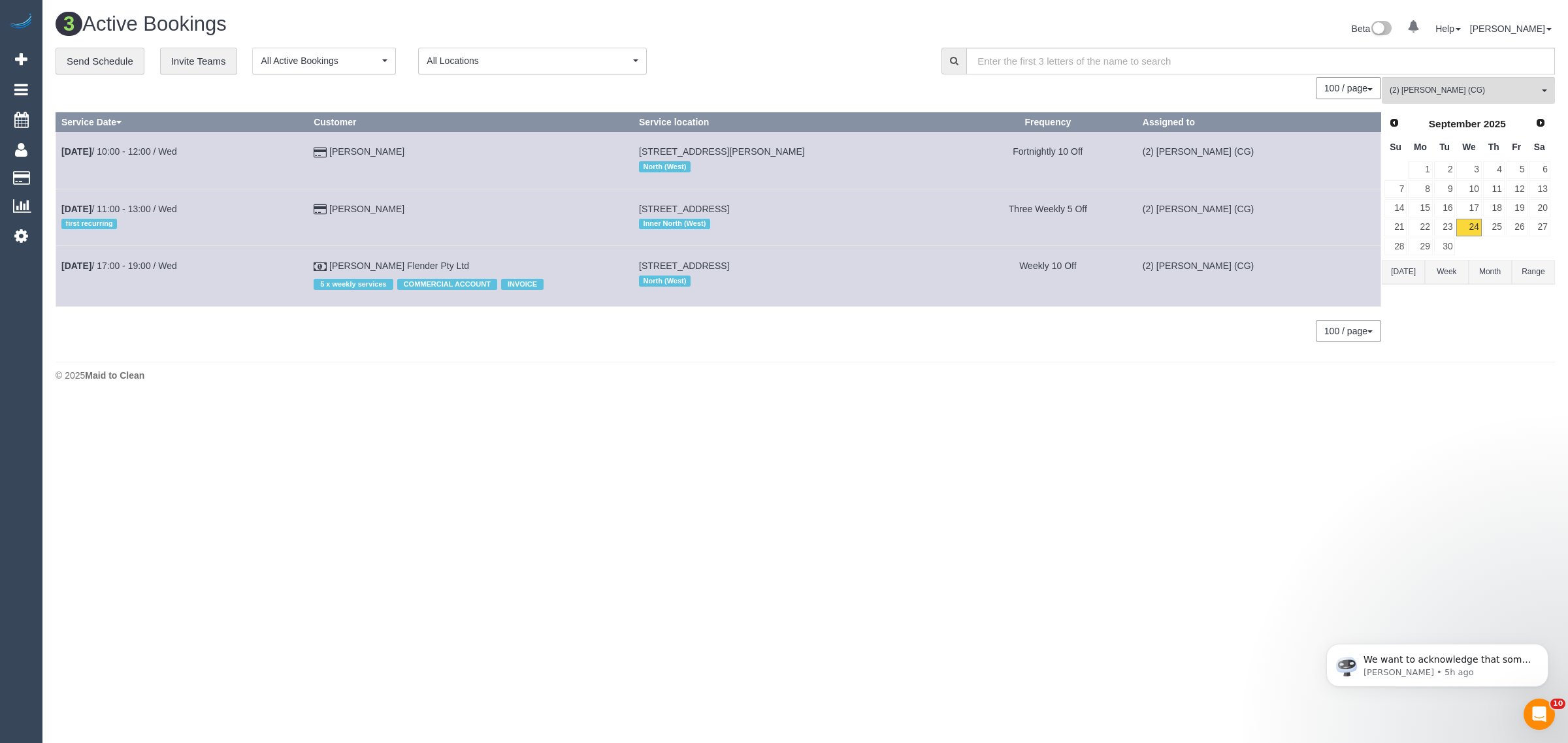
click at [767, 57] on div "**********" at bounding box center [488, 62] width 866 height 28
click at [528, 337] on div "100 / page 10 / page 20 / page 30 / page 40 / page 50 / page 100 / page" at bounding box center [718, 331] width 1325 height 22
drag, startPoint x: 413, startPoint y: 206, endPoint x: 61, endPoint y: 201, distance: 352.0
click at [56, 204] on tr "Sep 24th / 11:00 - 13:00 / Wed first recurring Dave Kiely 812 Sydney Rd, Unit 4…" at bounding box center [719, 218] width 1324 height 57
click at [1421, 91] on span "(2) Syed Razvi (CG)" at bounding box center [1463, 90] width 148 height 11
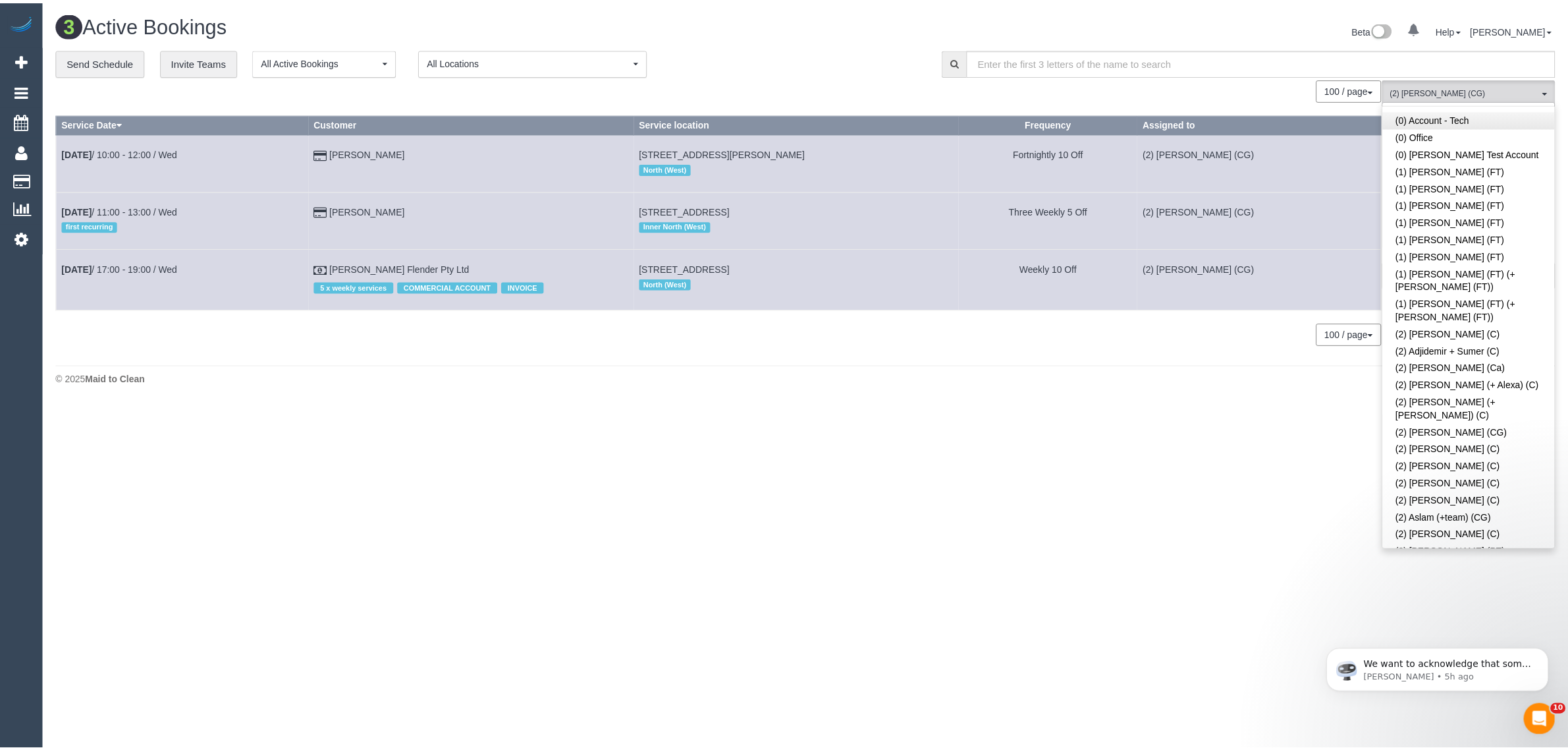
scroll to position [0, 0]
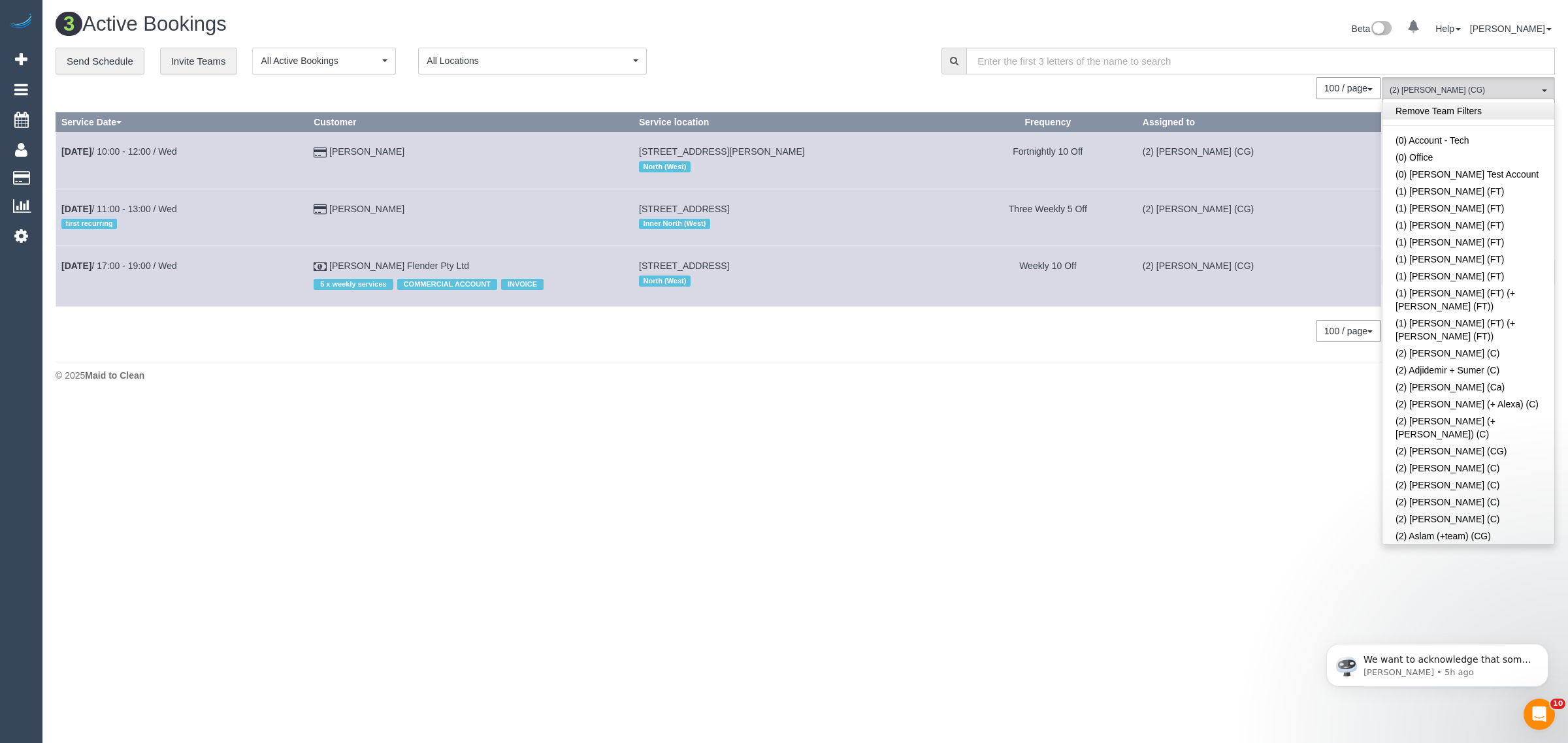
click at [1463, 112] on link "Remove Team Filters" at bounding box center [1468, 111] width 172 height 17
click at [851, 48] on div "**********" at bounding box center [488, 62] width 866 height 28
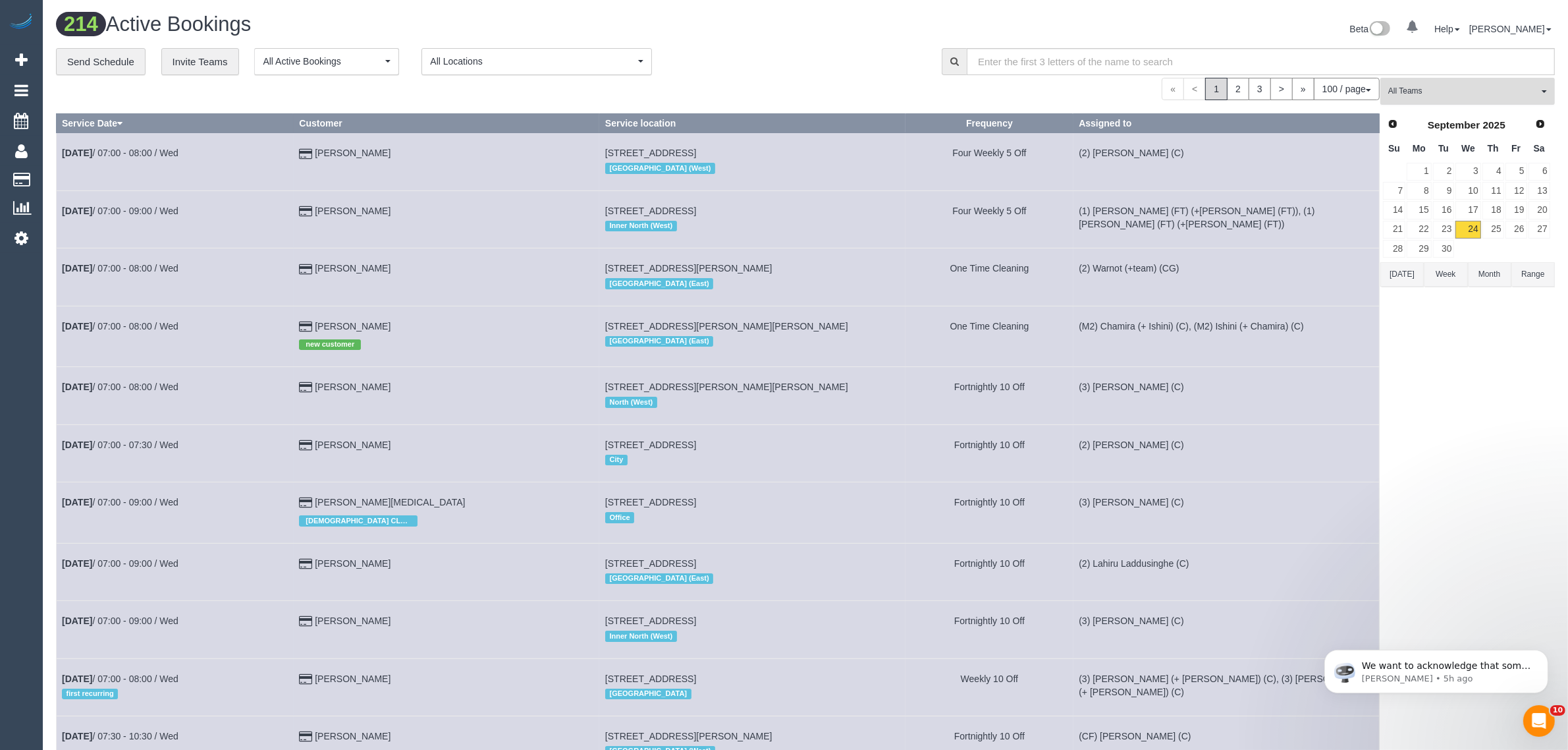
click at [1401, 97] on button "All Teams" at bounding box center [1468, 91] width 175 height 27
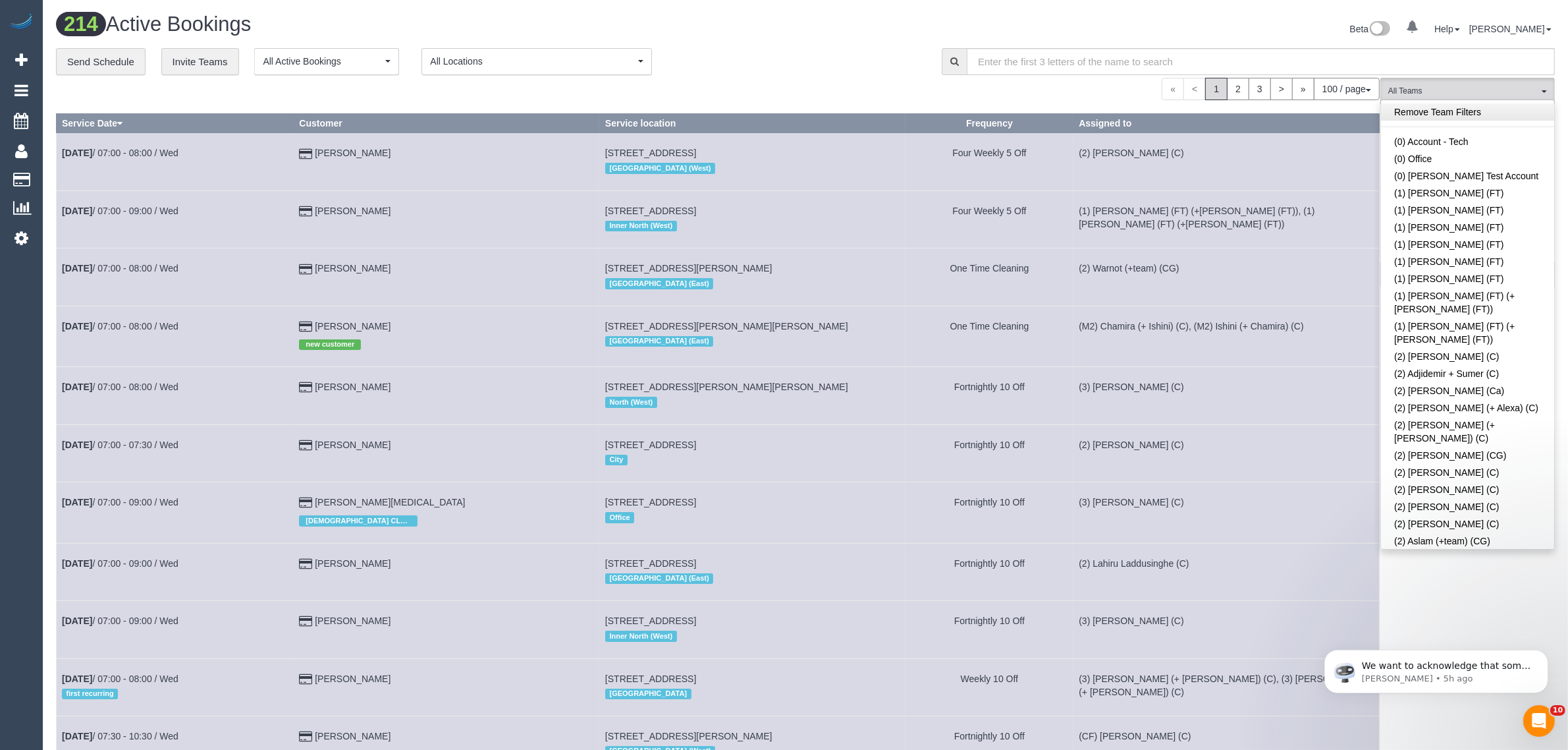
click at [1459, 106] on link "Remove Team Filters" at bounding box center [1468, 112] width 173 height 17
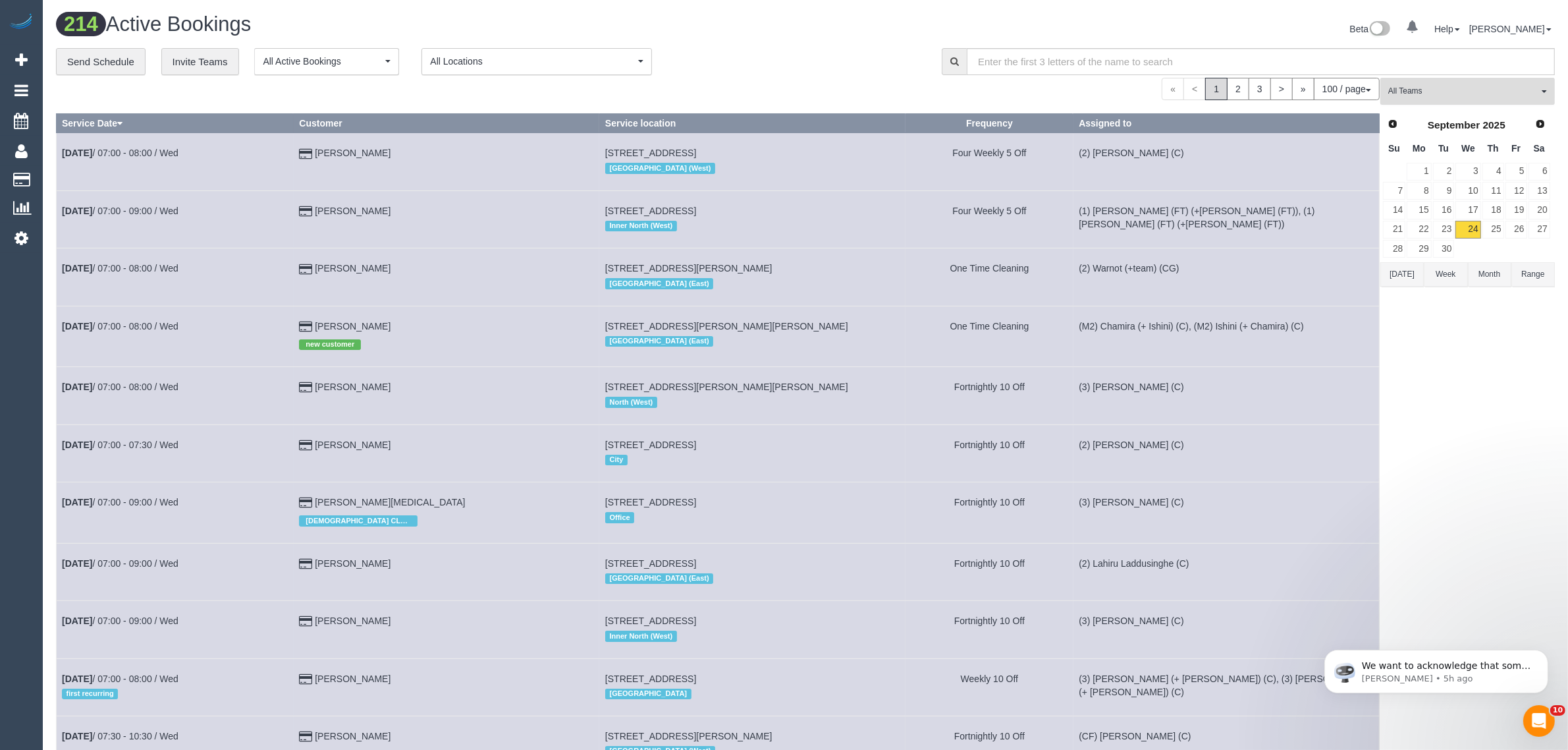
click at [1470, 94] on span "All Teams" at bounding box center [1463, 91] width 150 height 11
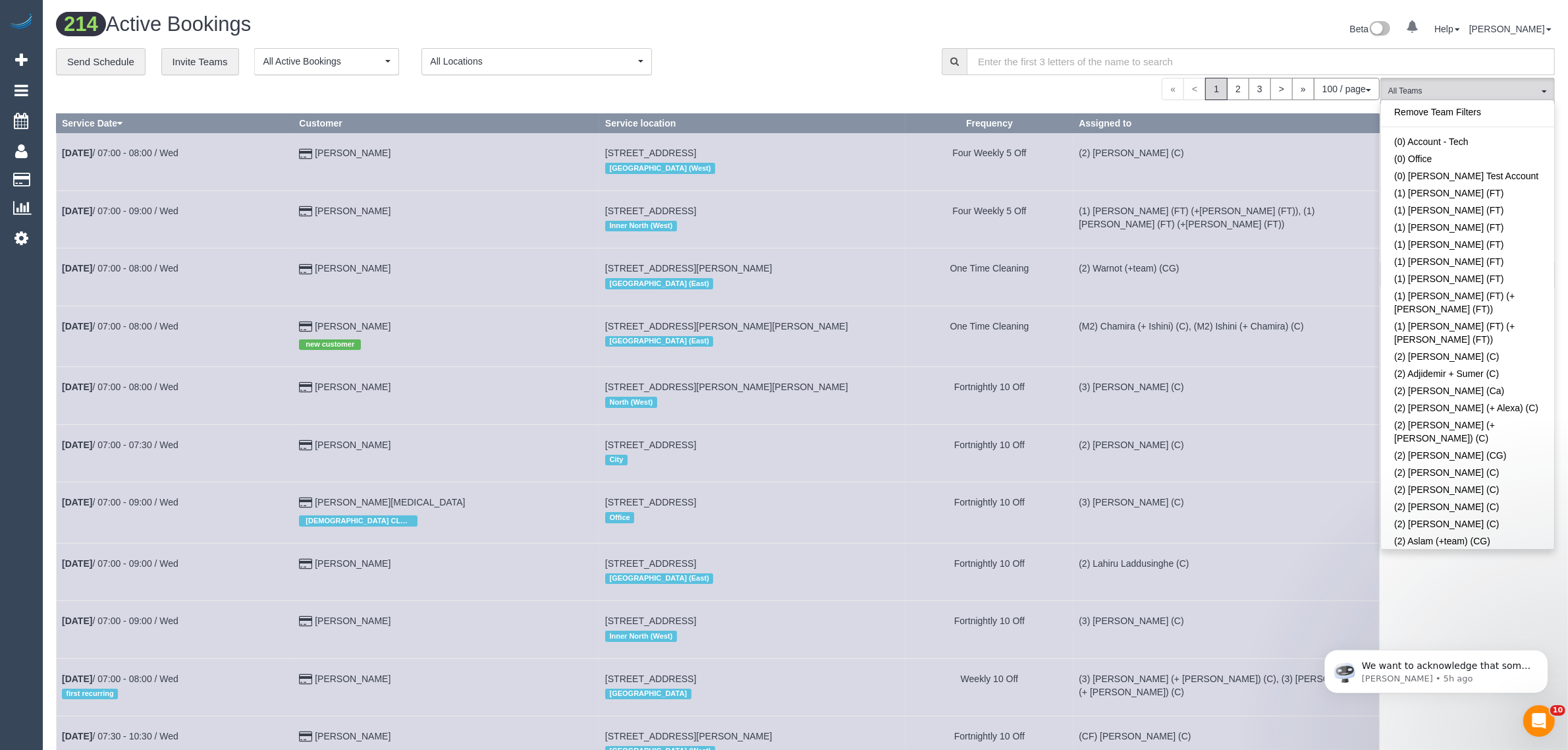
click at [842, 48] on div "**********" at bounding box center [488, 62] width 866 height 28
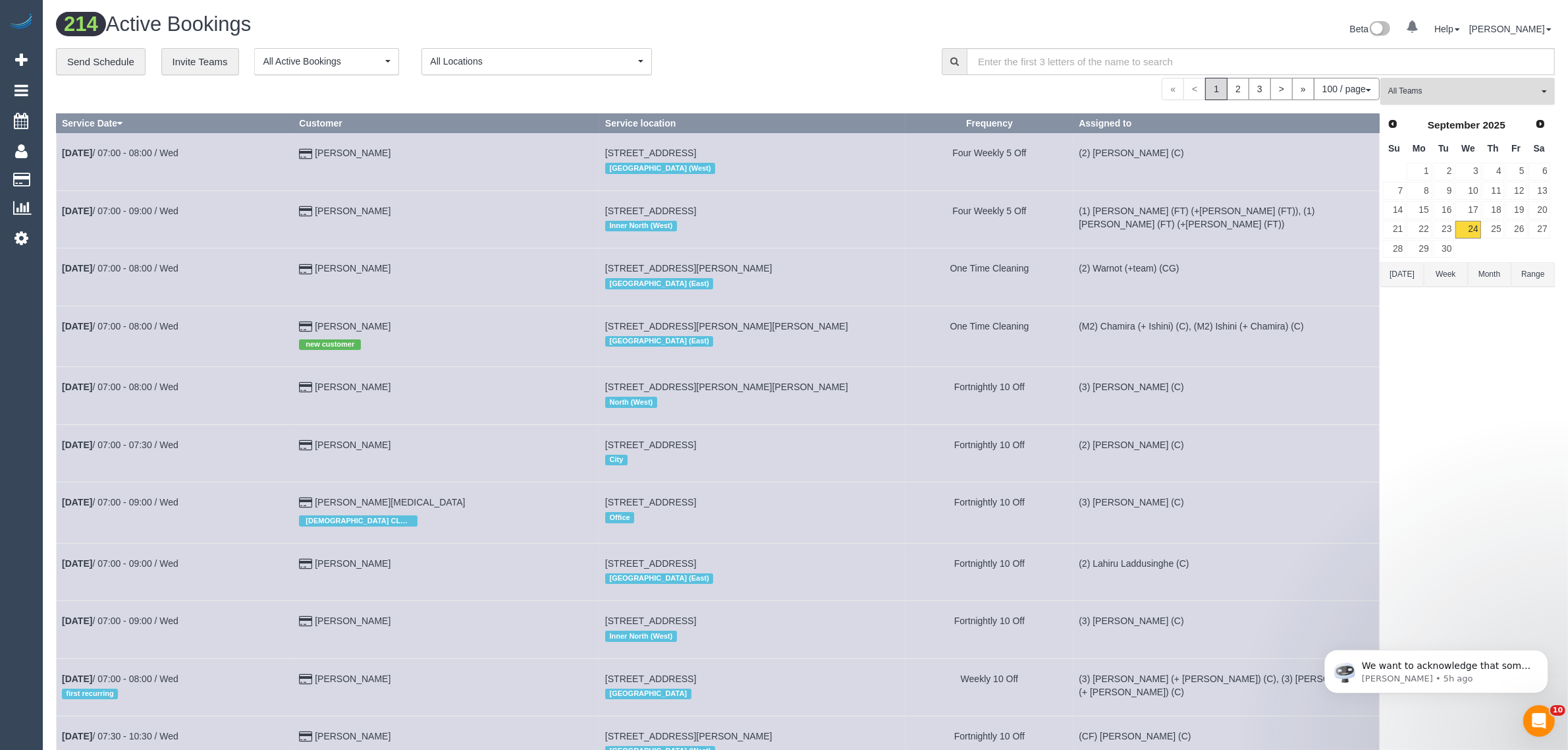
click at [1507, 92] on span "All Teams" at bounding box center [1463, 91] width 150 height 11
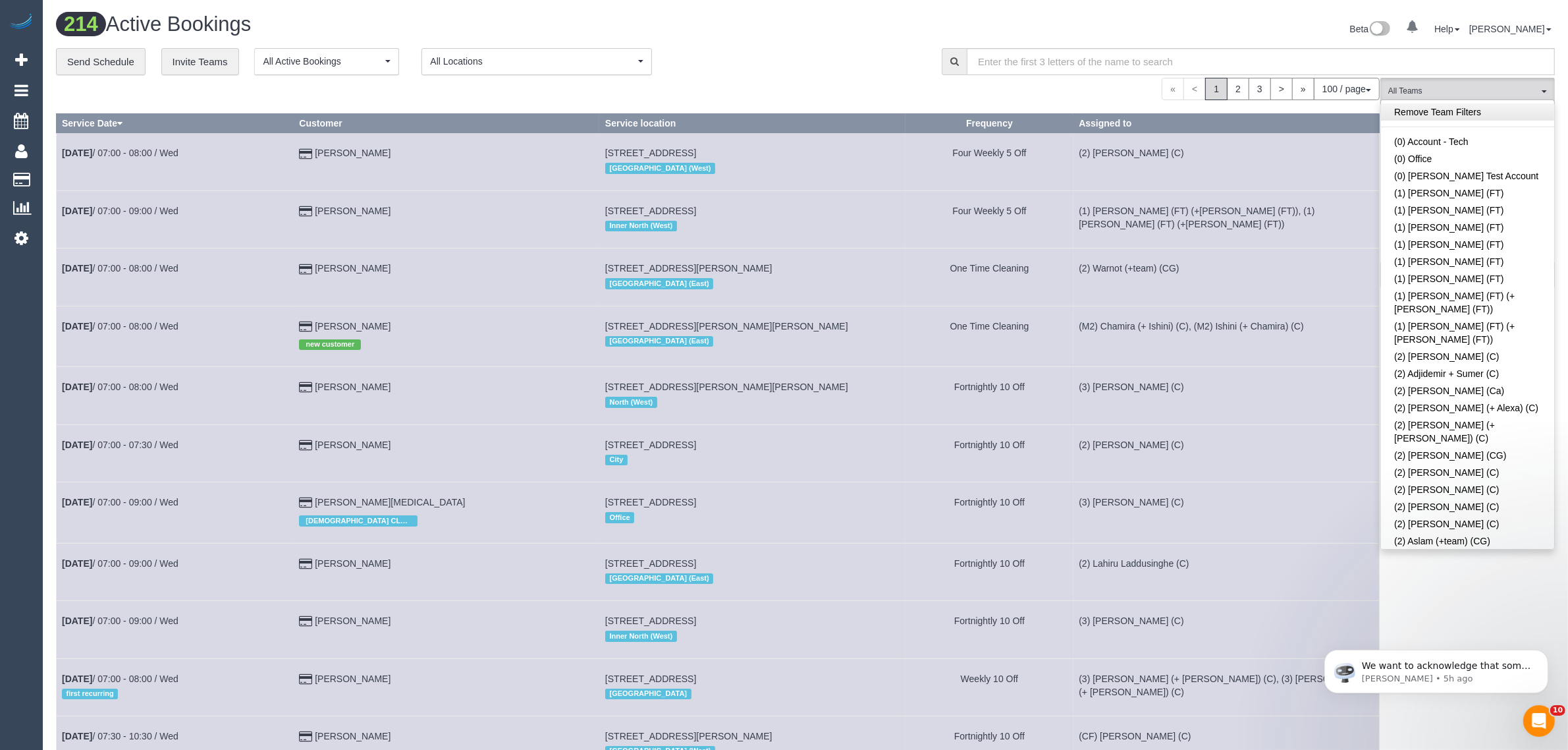
click at [1502, 117] on link "Remove Team Filters" at bounding box center [1468, 112] width 173 height 17
click at [741, 79] on div "« < 1 2 3 > » 100 / page 10 / page 20 / page 30 / page 40 / page 50 / page 100 …" at bounding box center [718, 89] width 1324 height 22
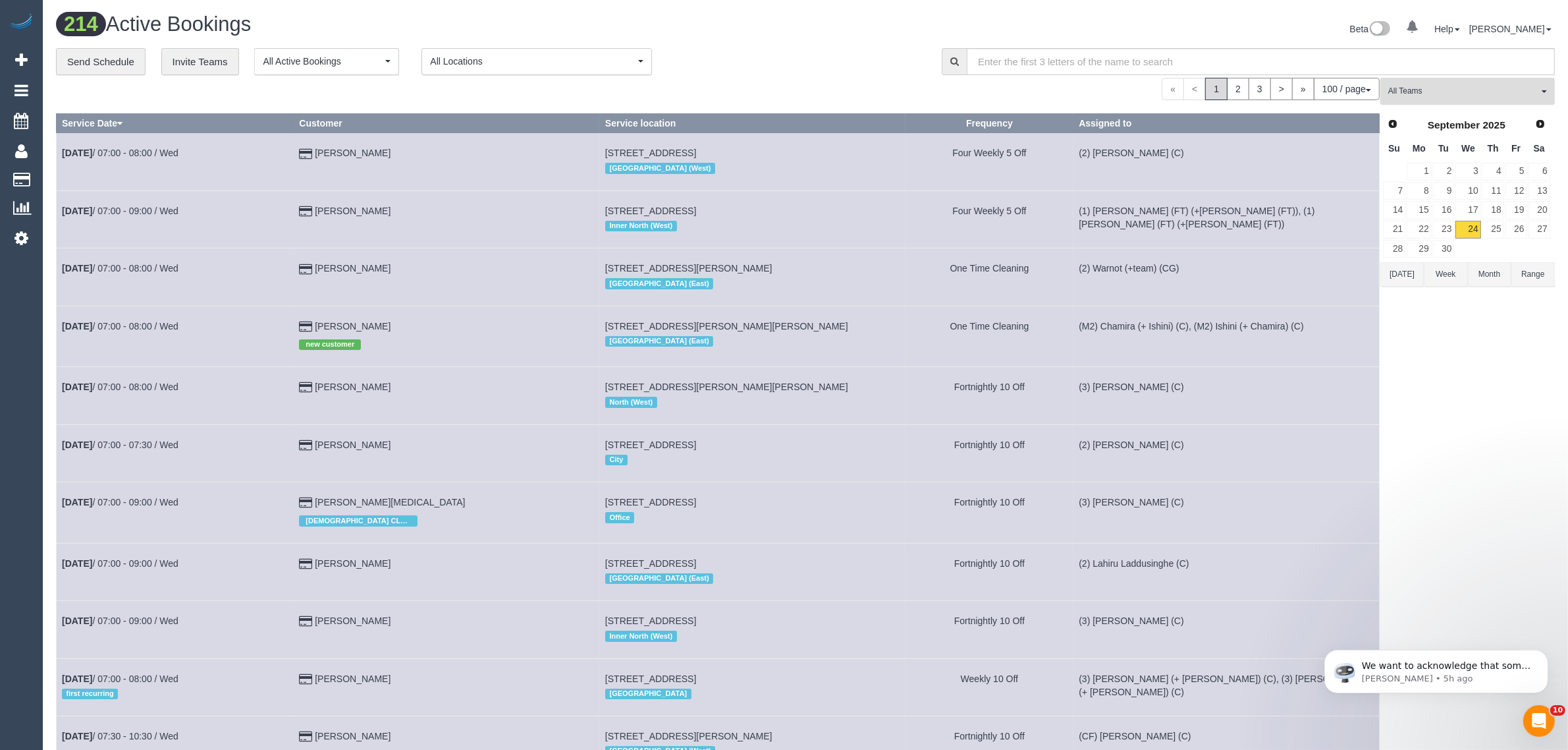
click at [1454, 92] on span "All Teams" at bounding box center [1463, 91] width 150 height 11
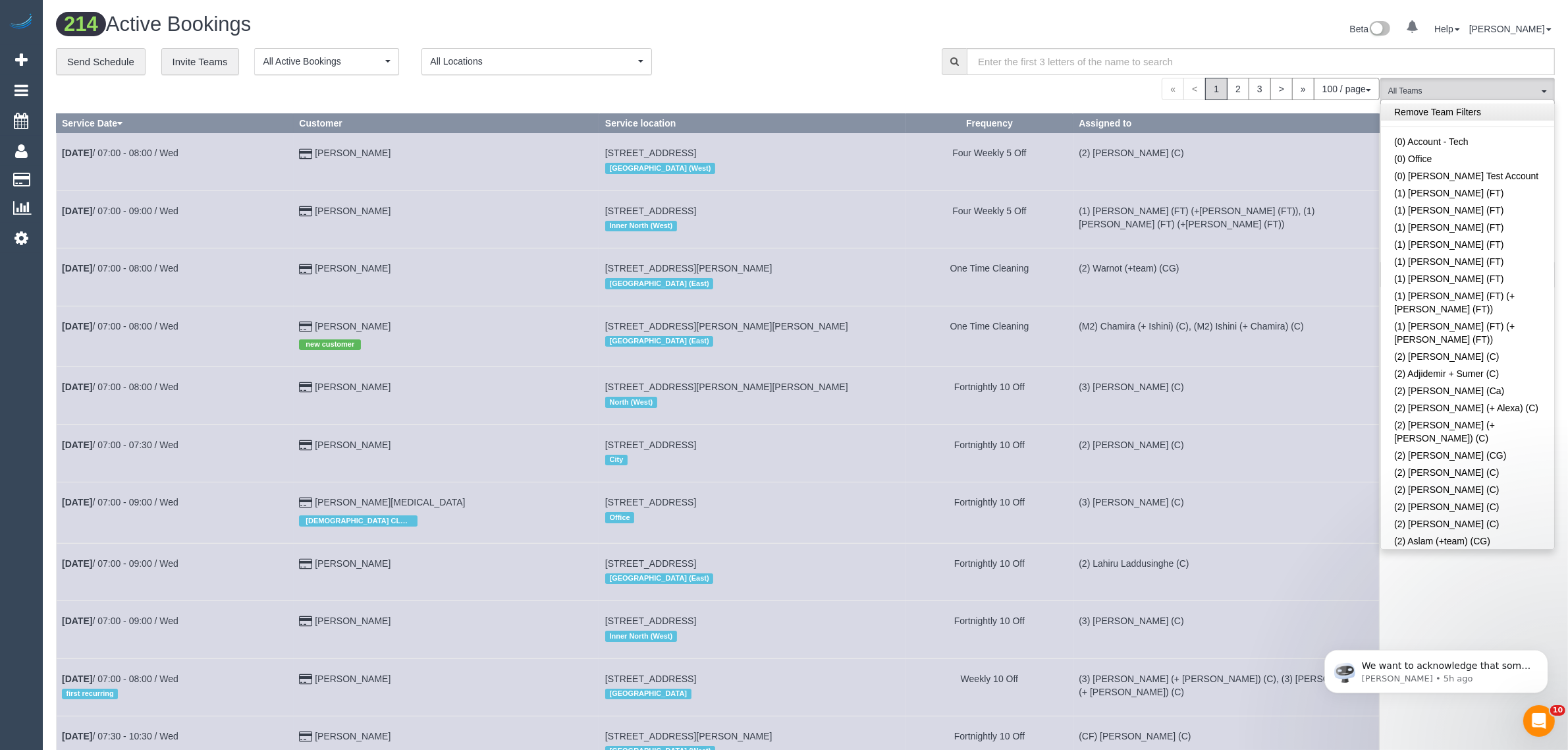
click at [1499, 107] on link "Remove Team Filters" at bounding box center [1468, 112] width 173 height 17
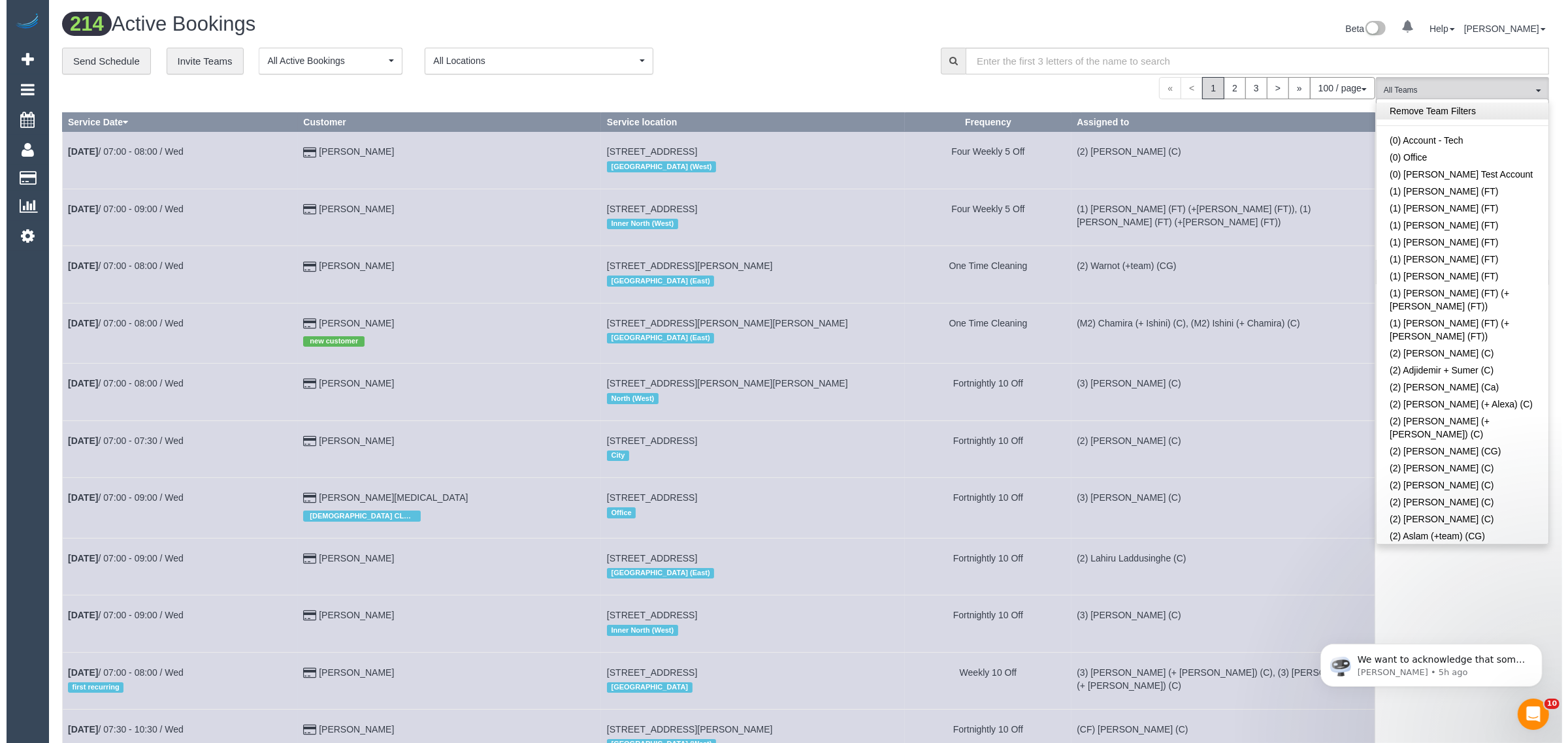
scroll to position [1375, 0]
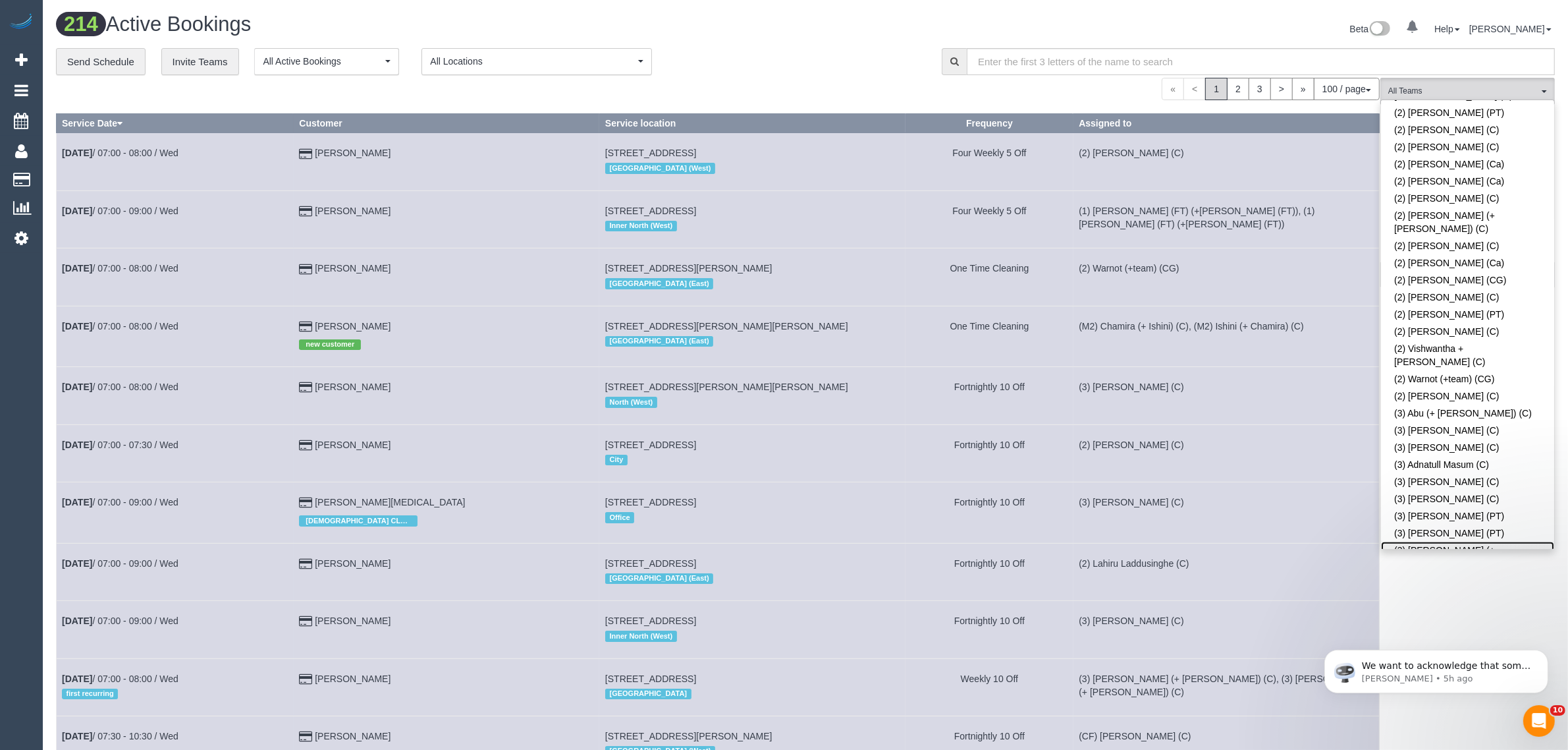
click at [1481, 542] on link "(3) Amninder (+ Sohail) (CG)" at bounding box center [1468, 556] width 173 height 31
click at [867, 58] on div "**********" at bounding box center [488, 62] width 866 height 28
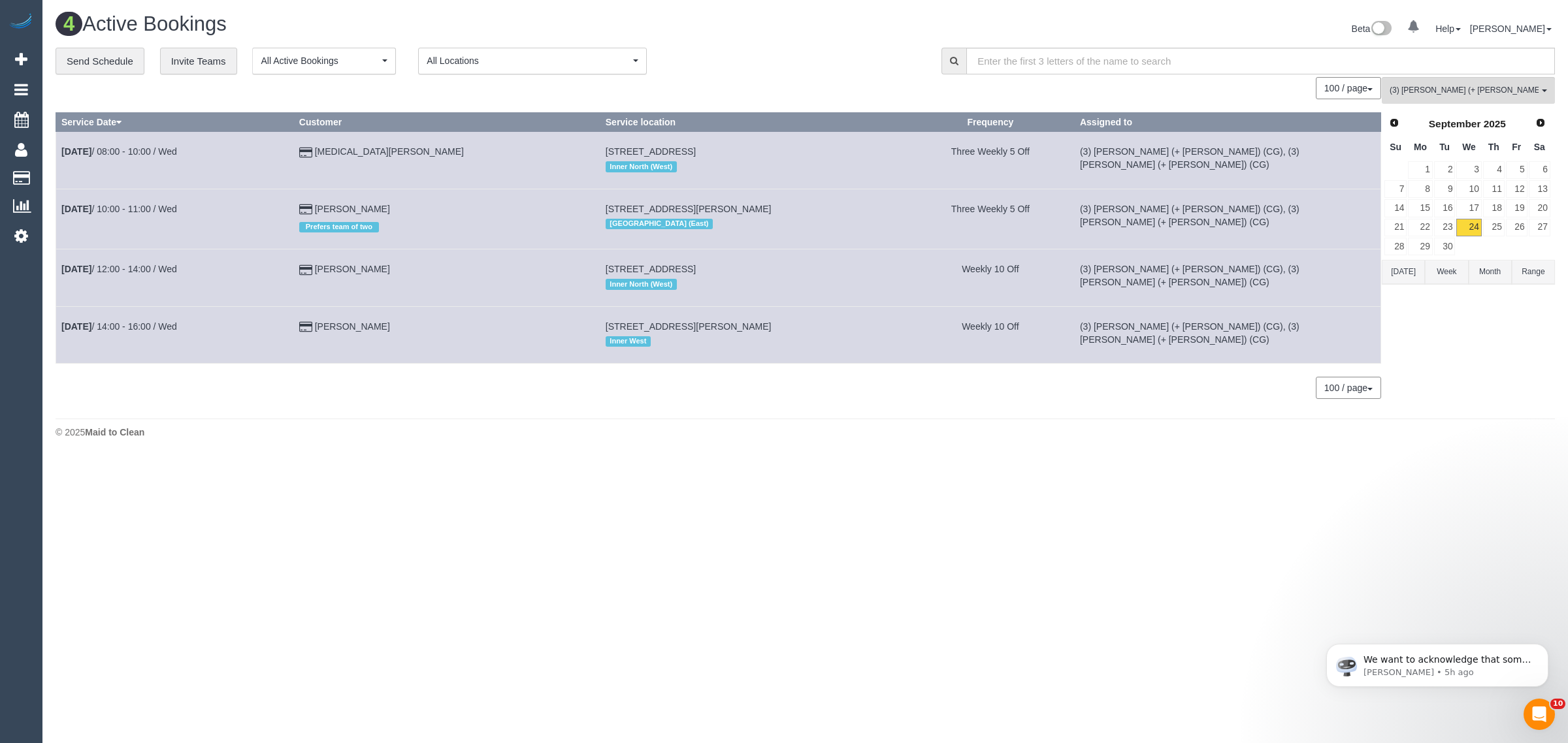
click at [883, 419] on footer "© 2025 Maid to Clean" at bounding box center [804, 431] width 1499 height 26
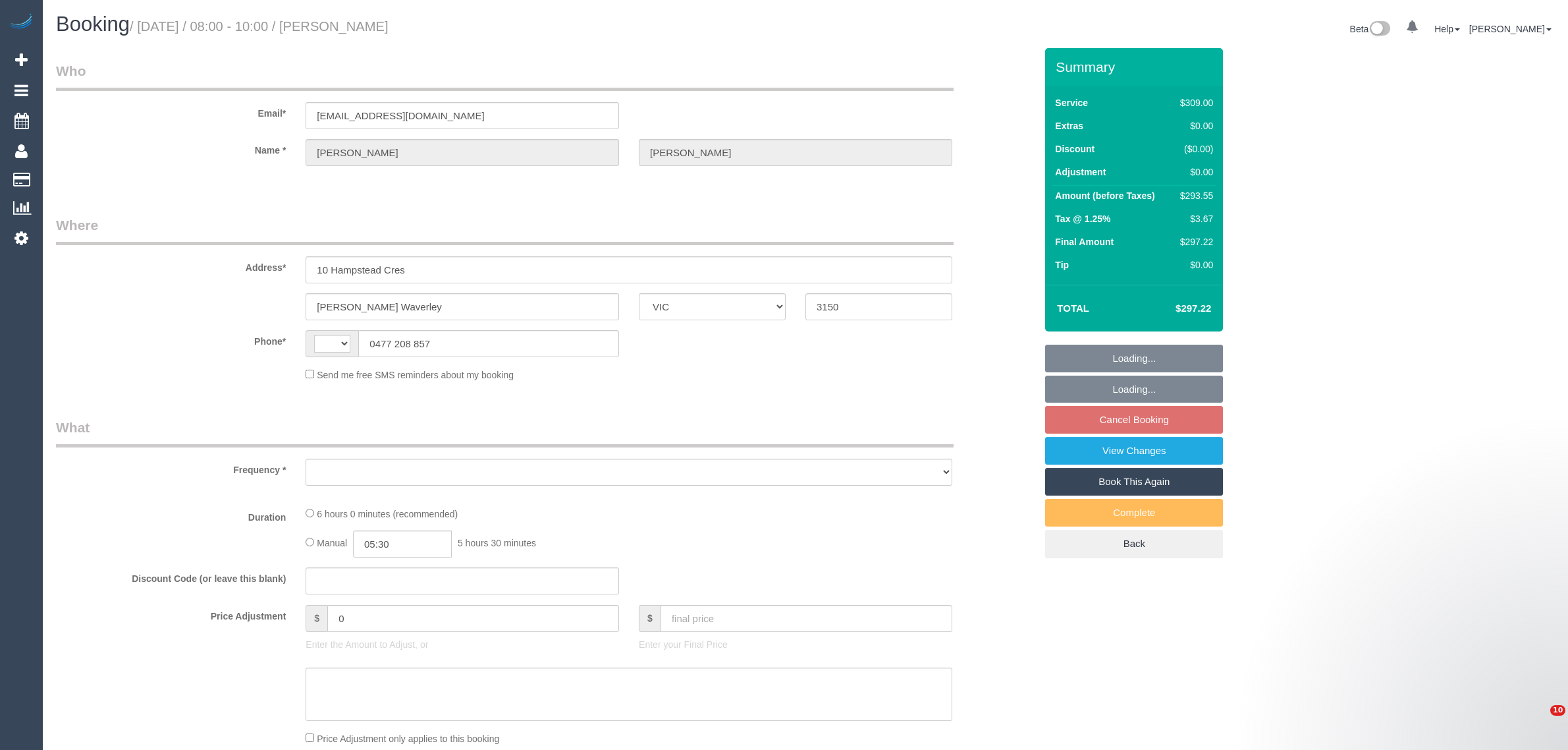
select select "VIC"
select select "string:AU"
select select "object:530"
select select "string:stripe-pm_1RLjPK2GScqysDRVzwWKPIT3"
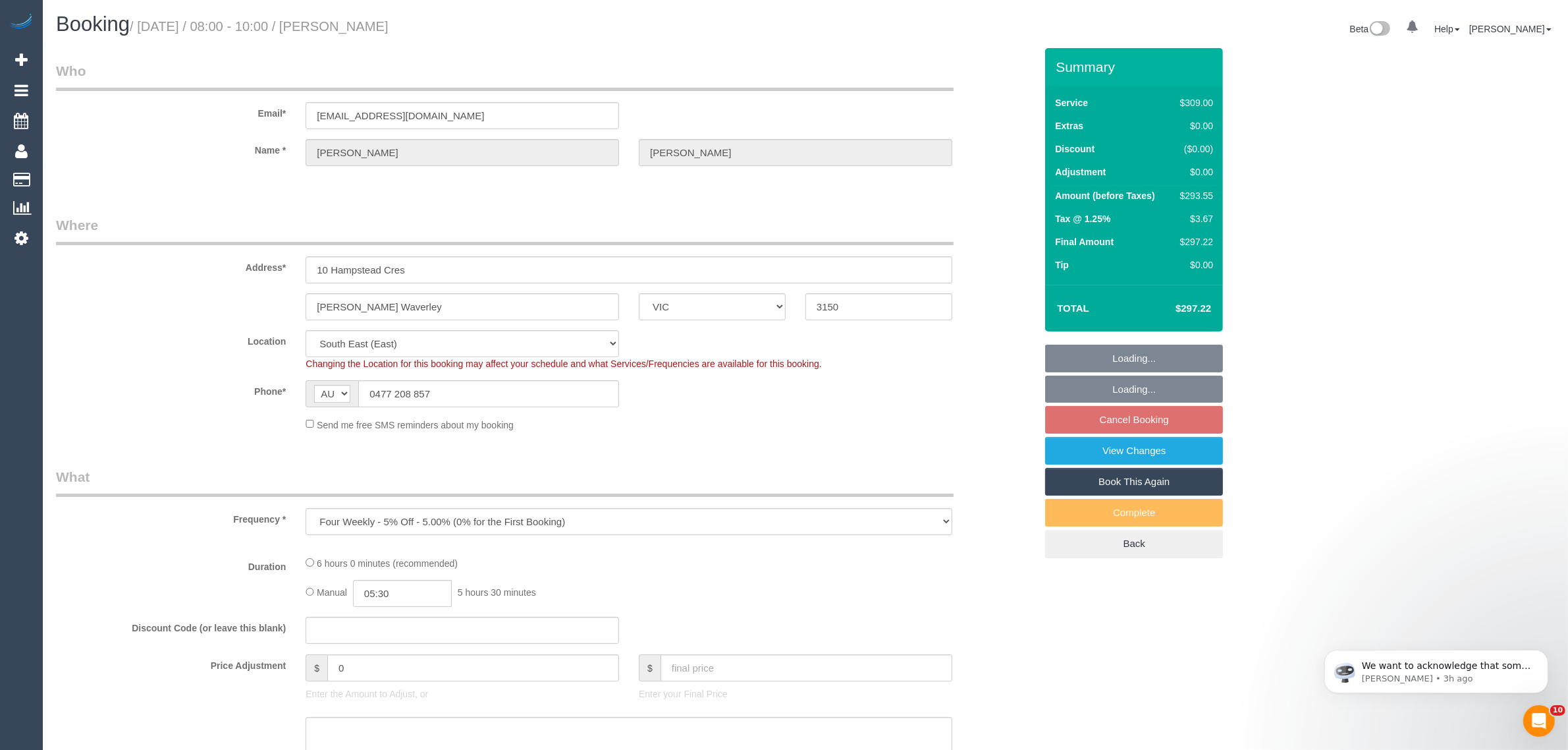
select select "number:28"
select select "number:14"
select select "number:19"
select select "number:25"
select select "number:34"
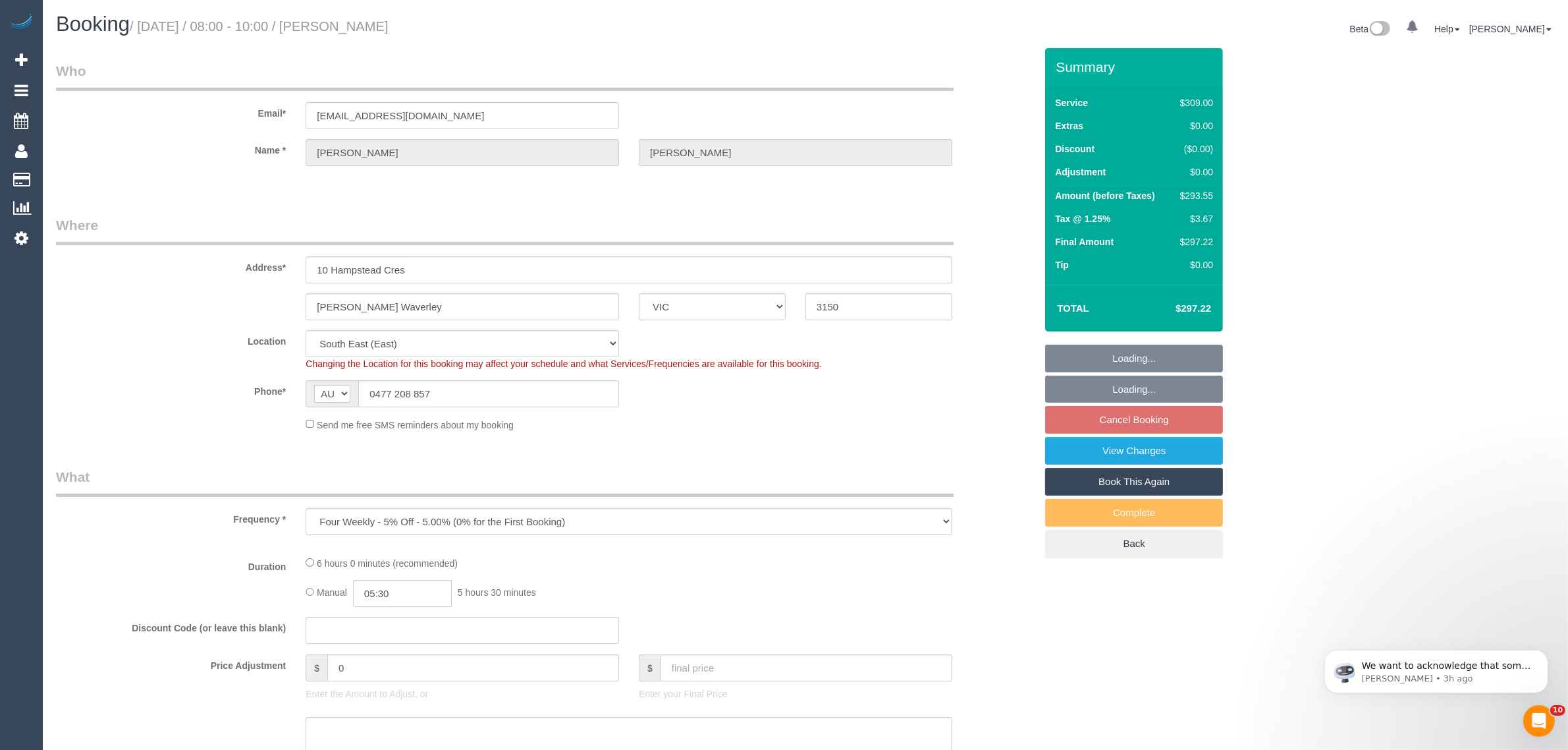
select select "number:13"
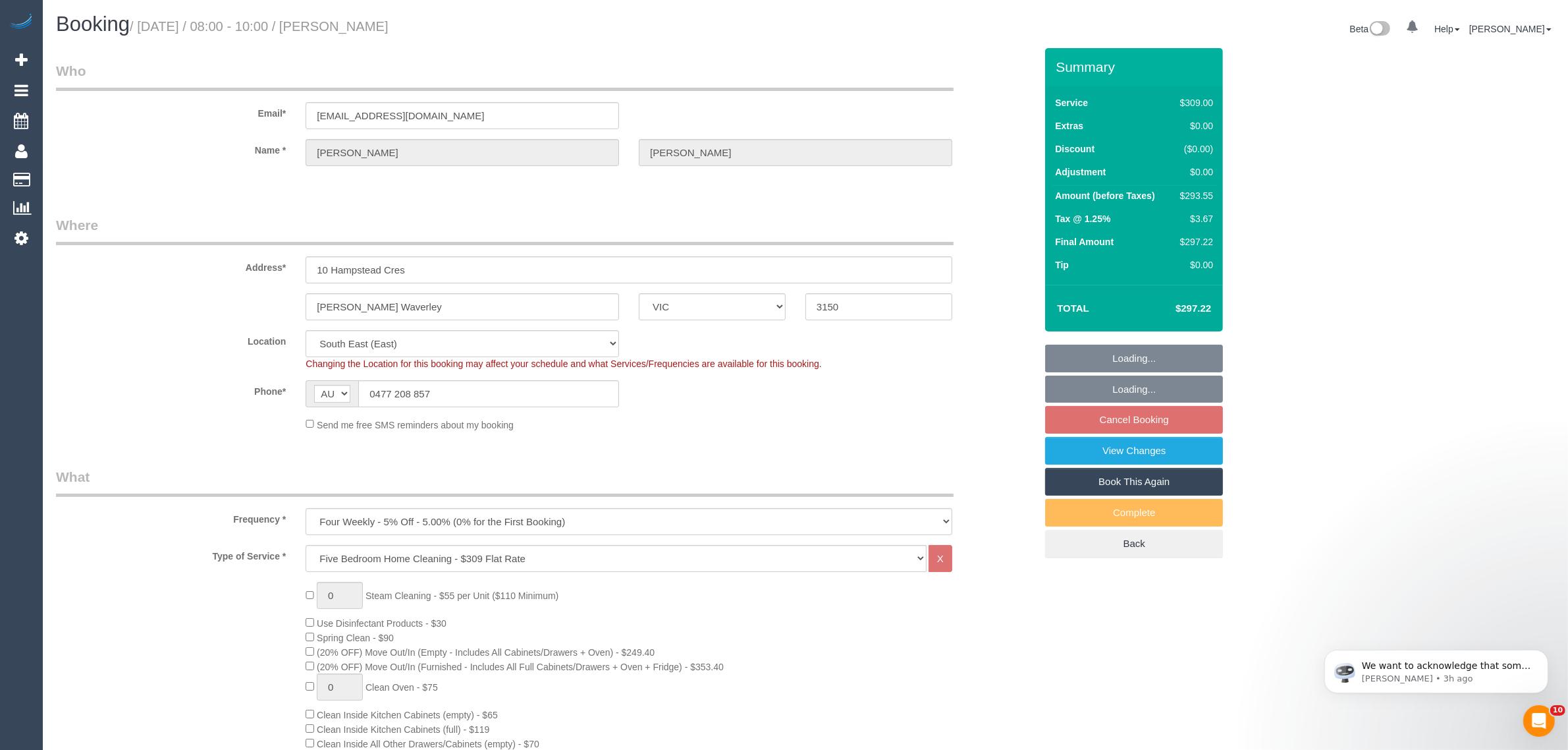
select select "object:777"
drag, startPoint x: 423, startPoint y: 26, endPoint x: 364, endPoint y: 26, distance: 59.0
click at [364, 26] on h1 "Booking / [DATE] / 08:00 - 10:00 / [PERSON_NAME]" at bounding box center [425, 24] width 739 height 22
copy small "[PERSON_NAME]"
click at [64, 170] on link "Customers" at bounding box center [125, 180] width 165 height 26
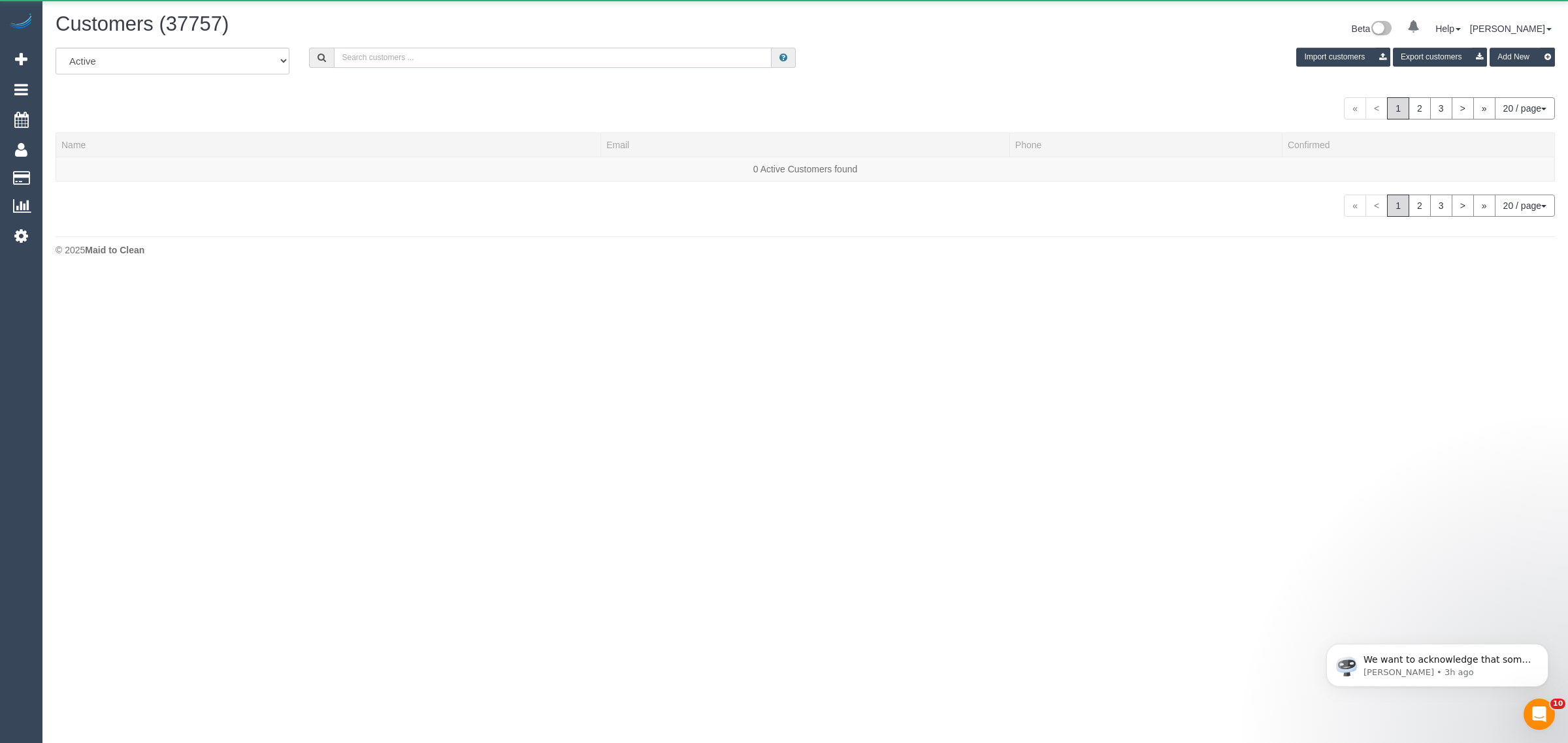
click at [398, 51] on input "text" at bounding box center [552, 58] width 438 height 20
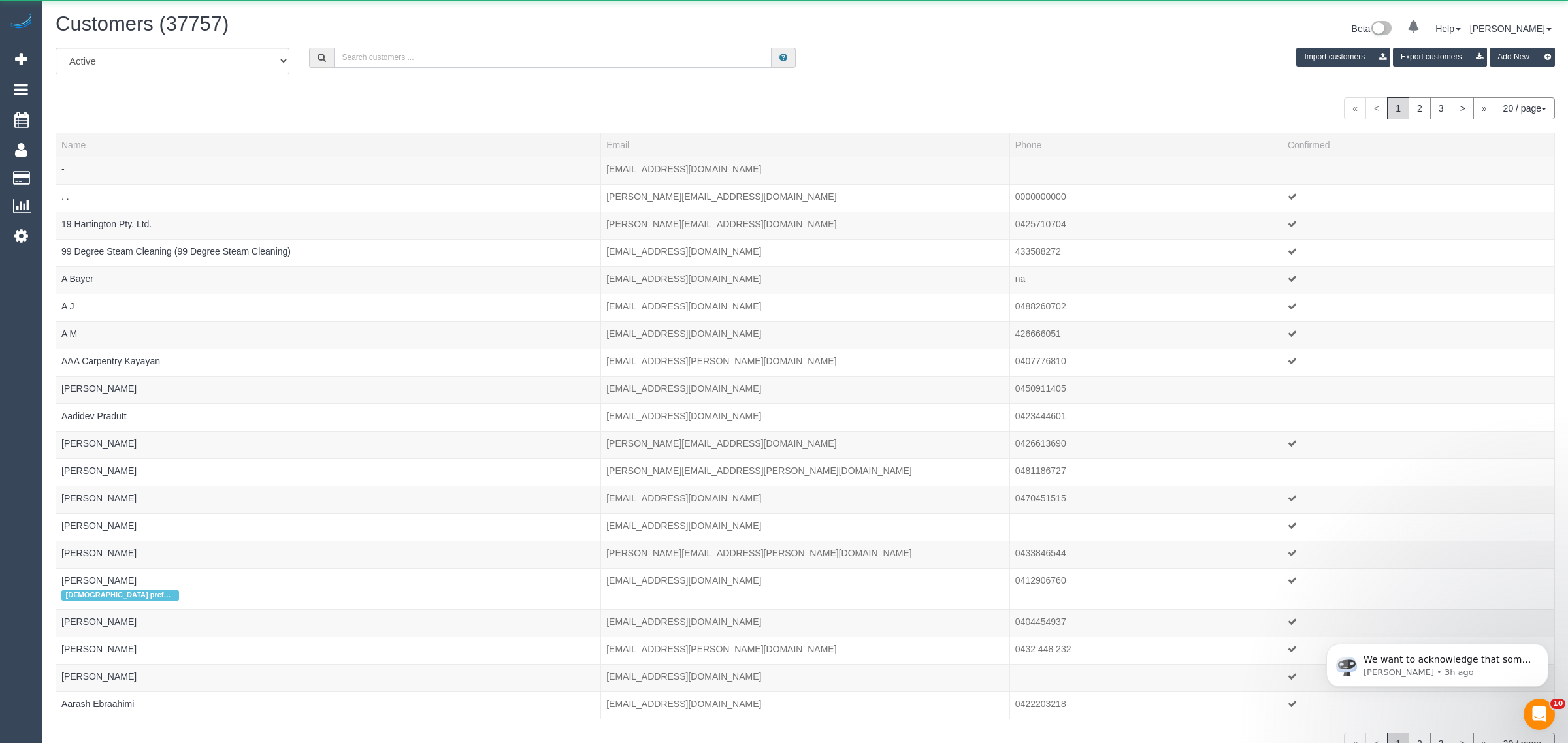
paste input "[PERSON_NAME]"
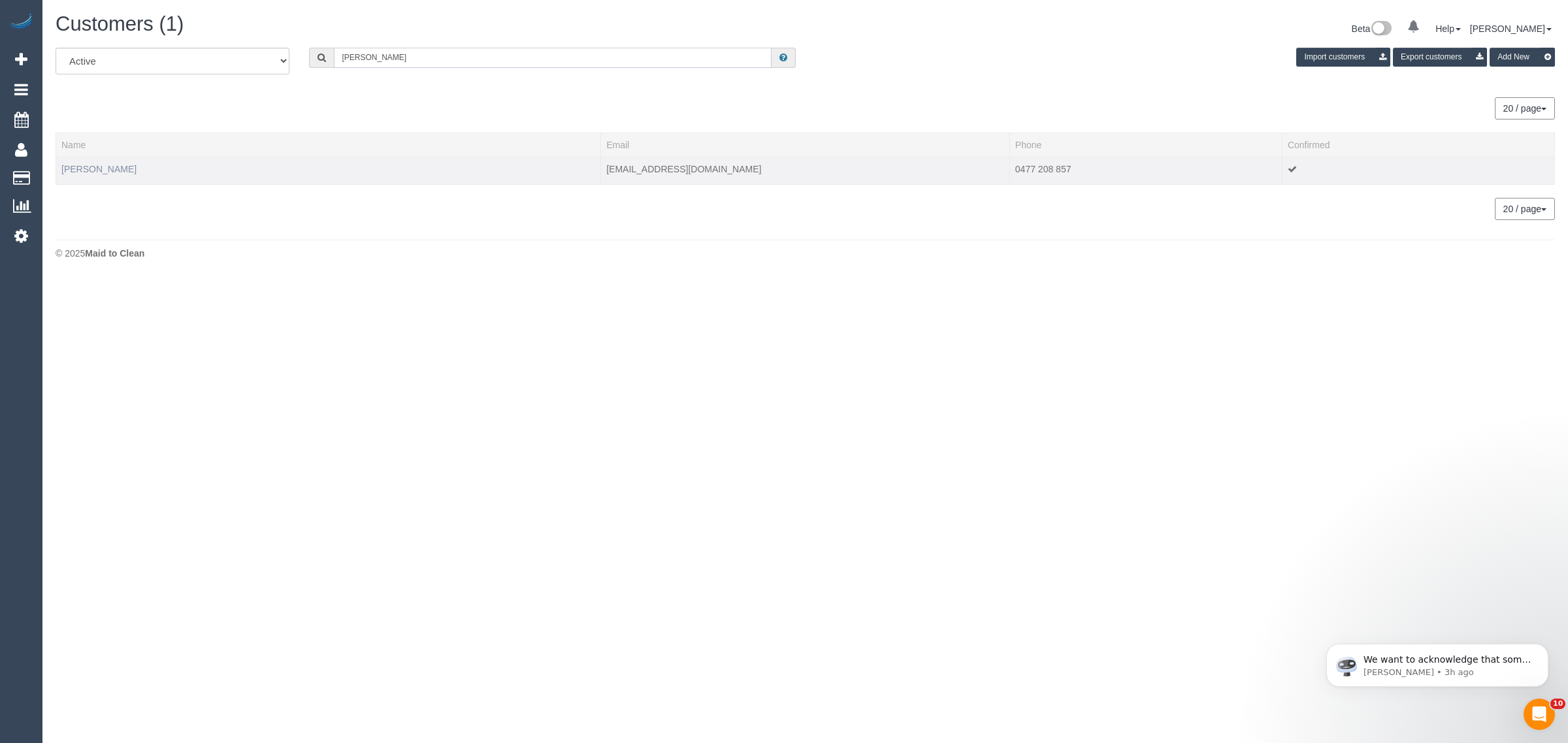
type input "[PERSON_NAME]"
click at [90, 164] on link "[PERSON_NAME]" at bounding box center [99, 169] width 75 height 10
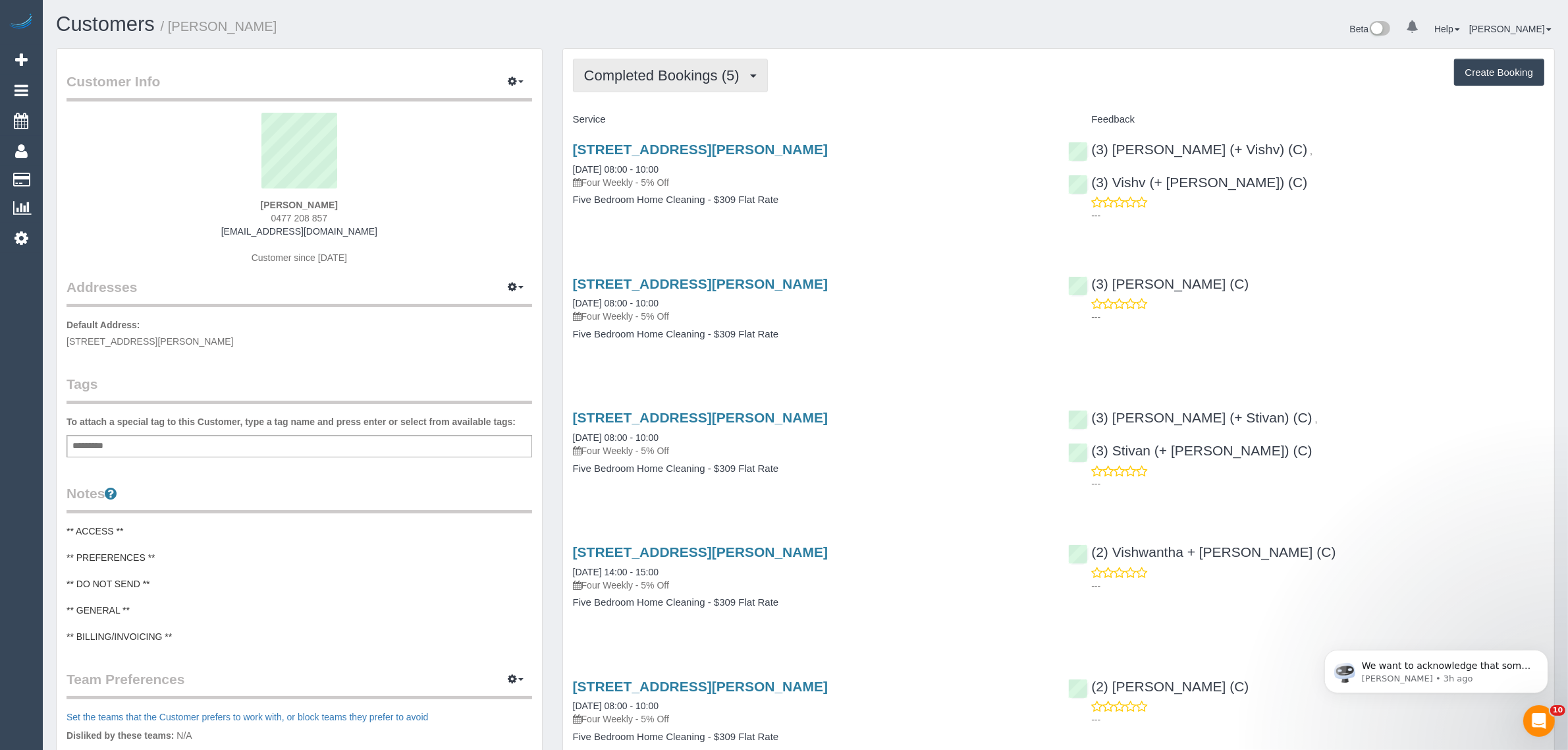
click at [653, 89] on button "Completed Bookings (5)" at bounding box center [671, 75] width 195 height 33
click at [631, 124] on link "Upcoming Bookings (11)" at bounding box center [643, 123] width 139 height 17
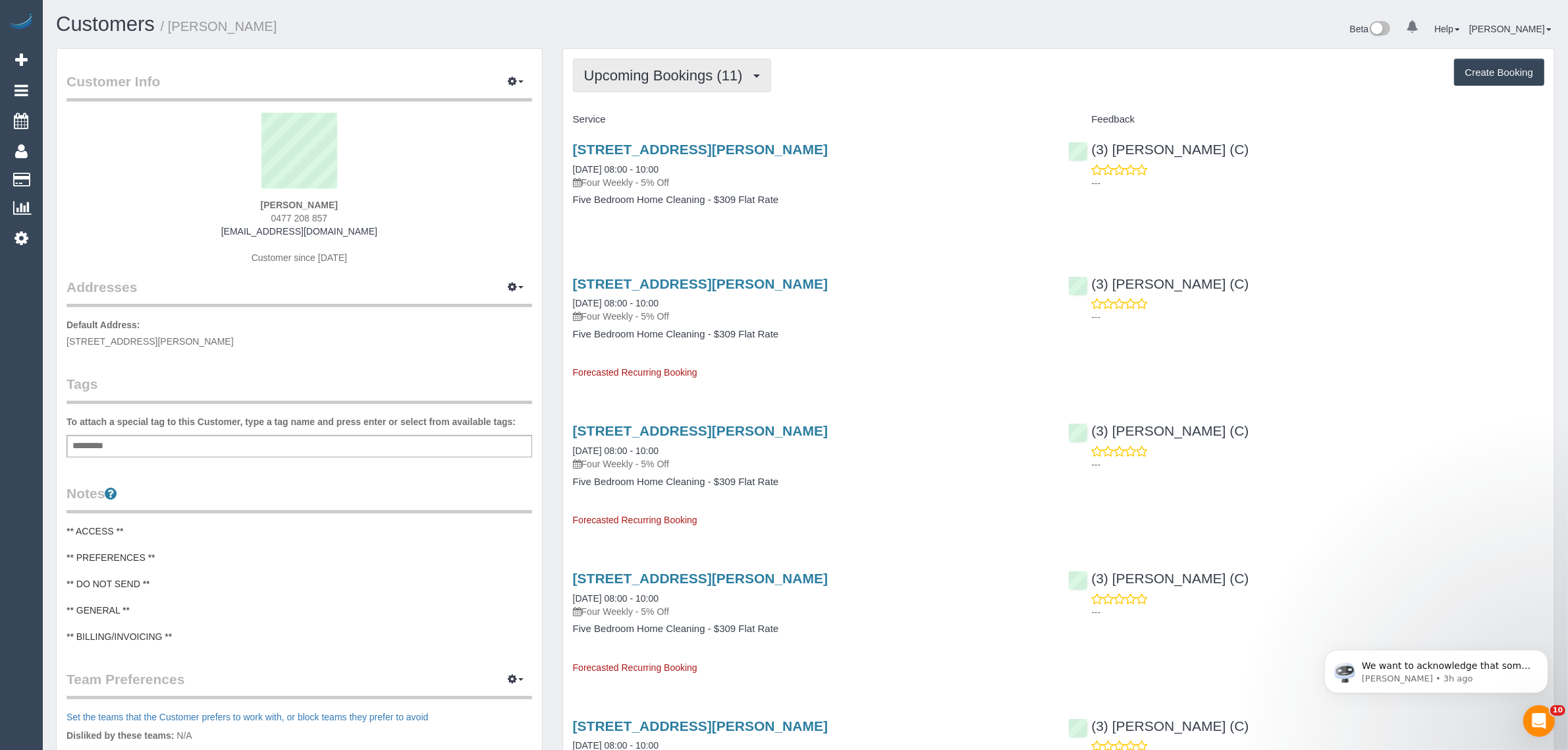
click at [644, 74] on span "Upcoming Bookings (11)" at bounding box center [667, 75] width 166 height 17
click at [627, 106] on link "Completed Bookings (5)" at bounding box center [643, 106] width 139 height 17
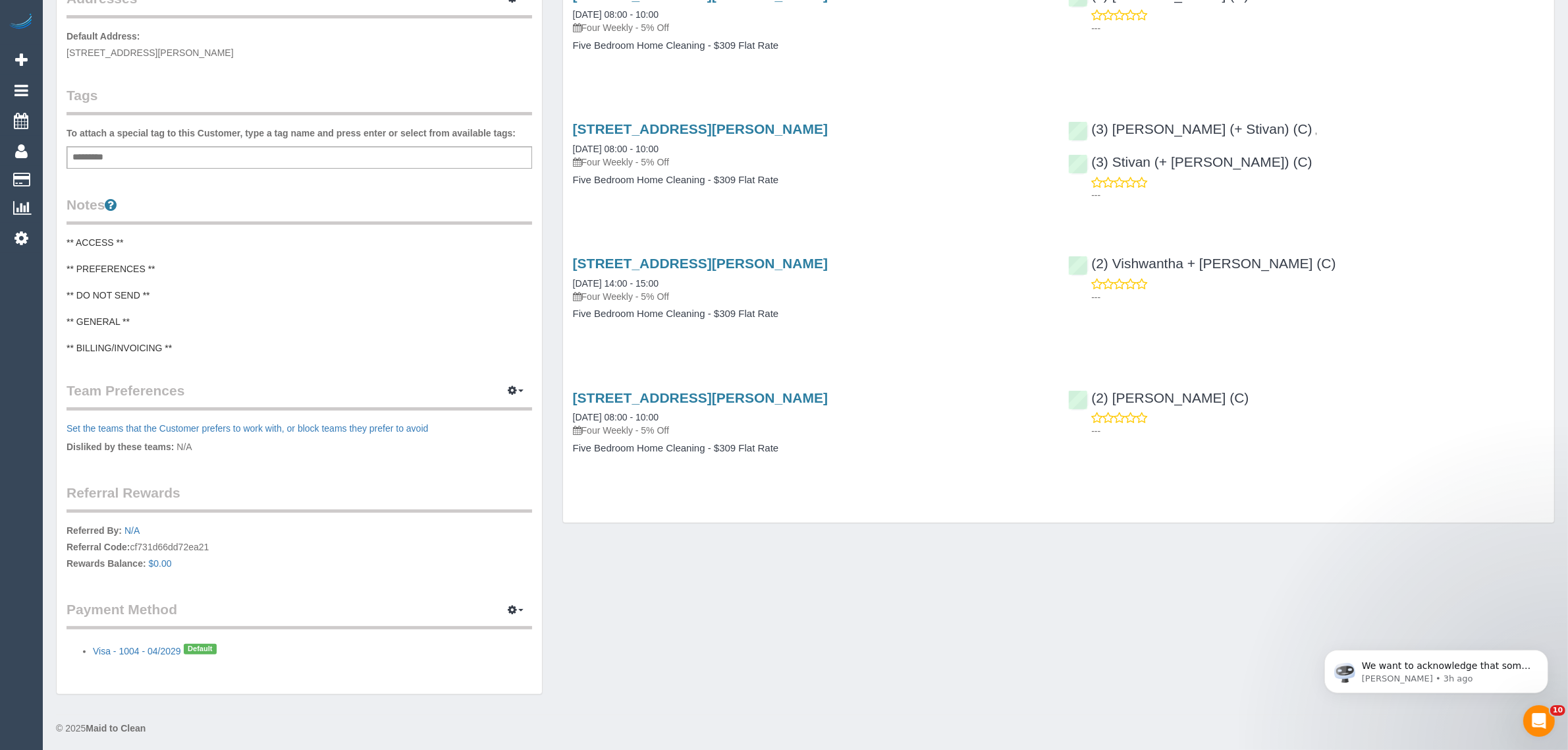
scroll to position [291, 0]
drag, startPoint x: 1241, startPoint y: 391, endPoint x: 1094, endPoint y: 392, distance: 147.0
click at [1094, 392] on div "(2) [PERSON_NAME] (C) ---" at bounding box center [1306, 408] width 496 height 64
copy link "2) [PERSON_NAME] (C)"
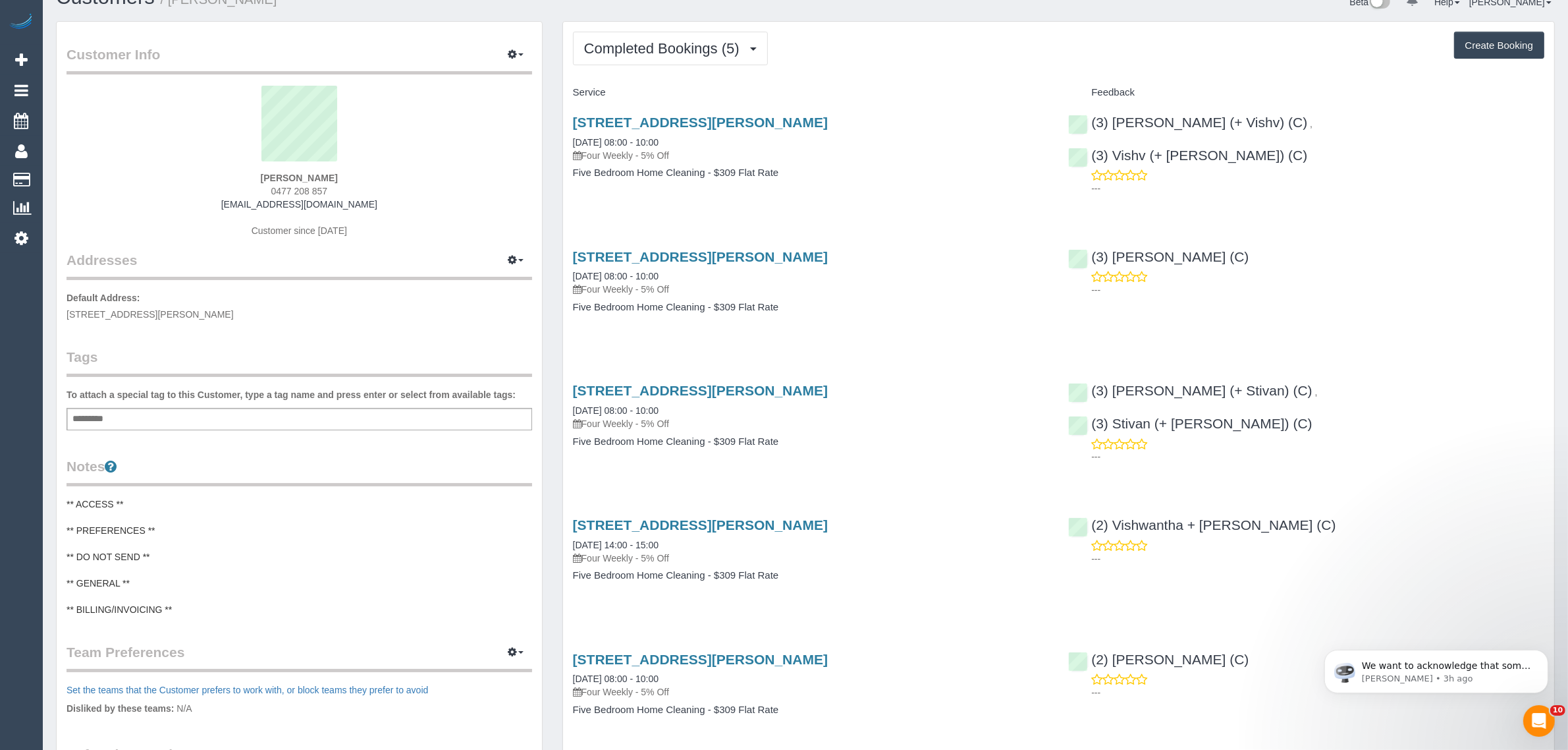
scroll to position [0, 0]
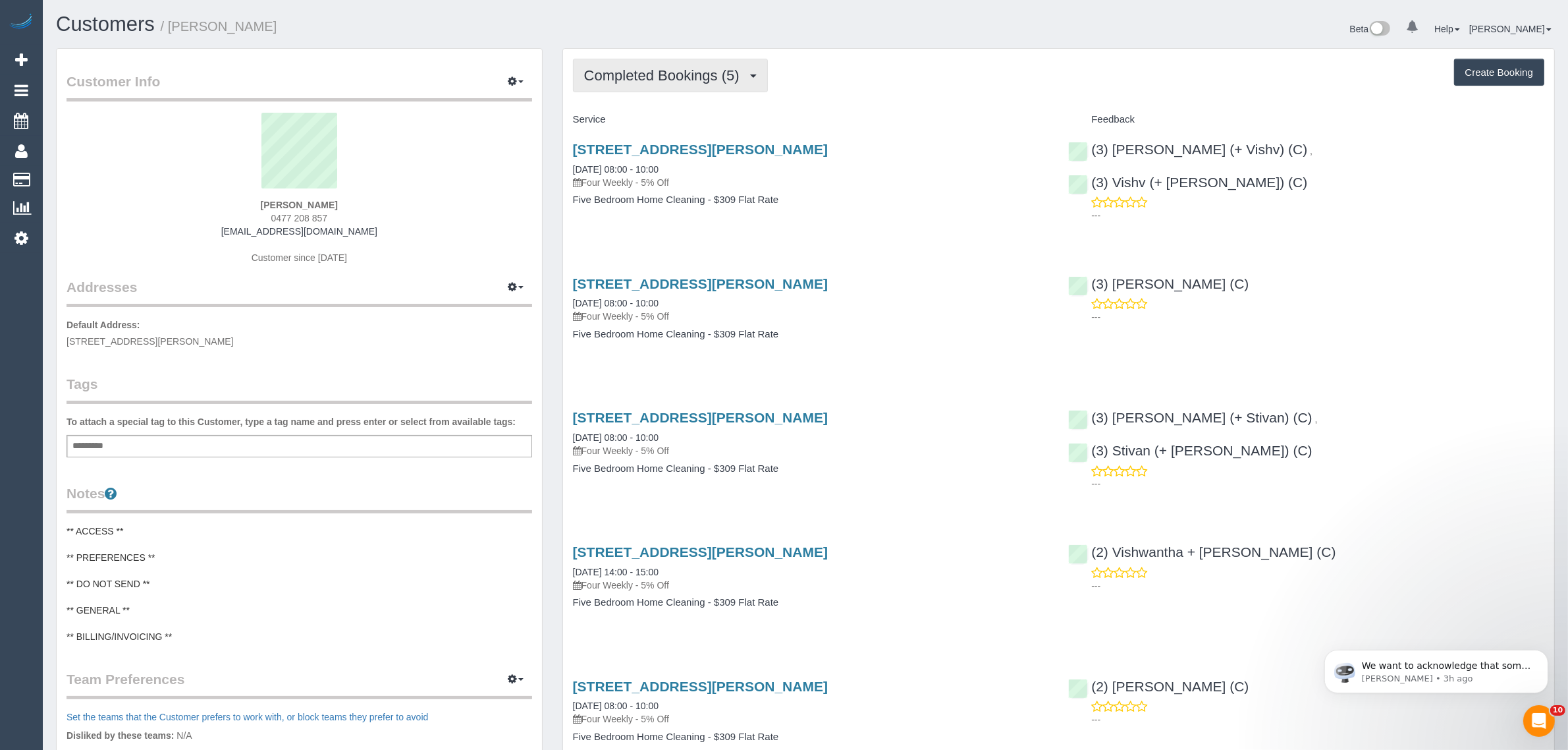
click at [658, 59] on button "Completed Bookings (5)" at bounding box center [671, 75] width 195 height 33
click at [639, 120] on link "Upcoming Bookings (11)" at bounding box center [643, 123] width 139 height 17
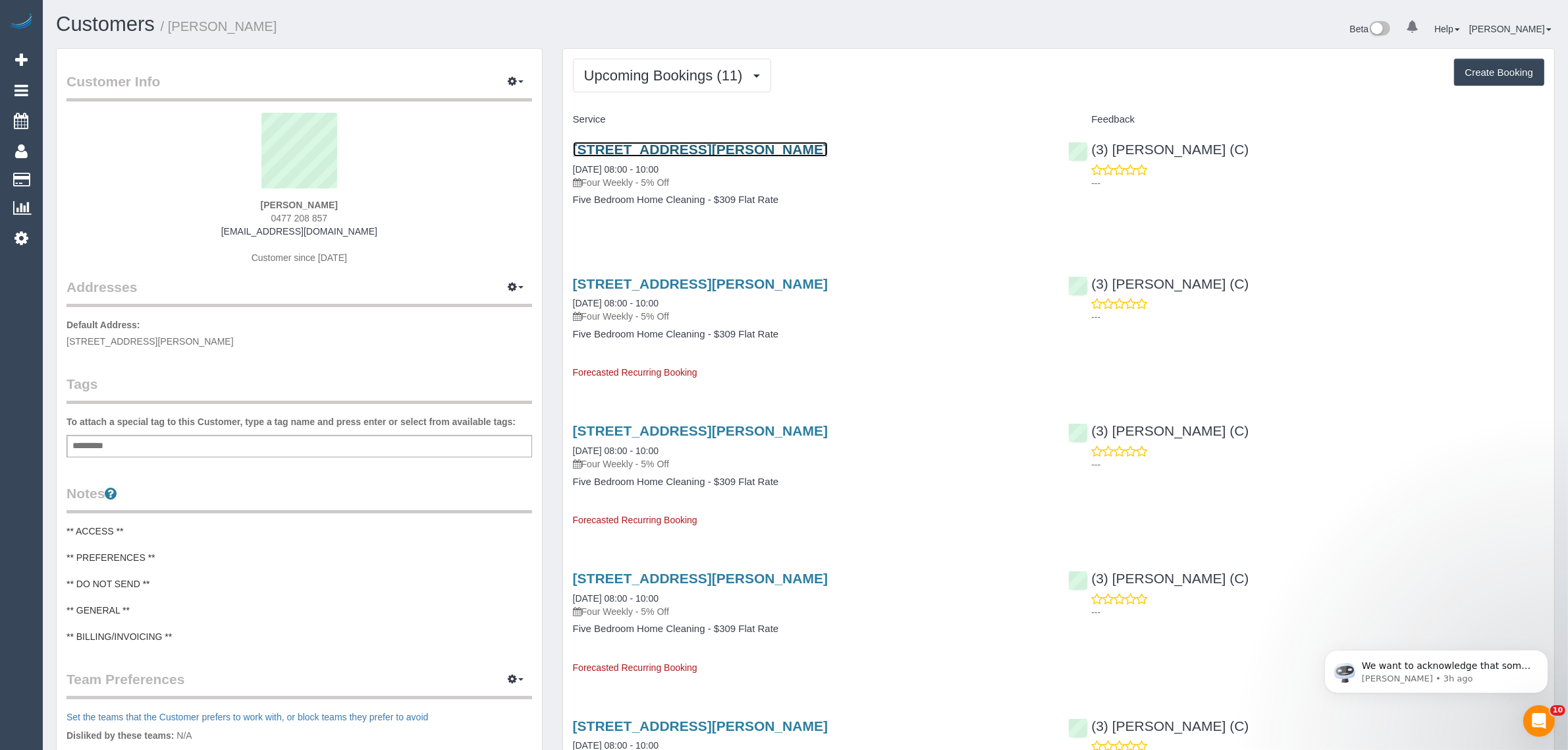
click at [660, 143] on link "10 Hampstead Cres, Glen Waverley, VIC 3150" at bounding box center [700, 149] width 255 height 15
click at [666, 67] on span "Upcoming Bookings (11)" at bounding box center [667, 75] width 166 height 17
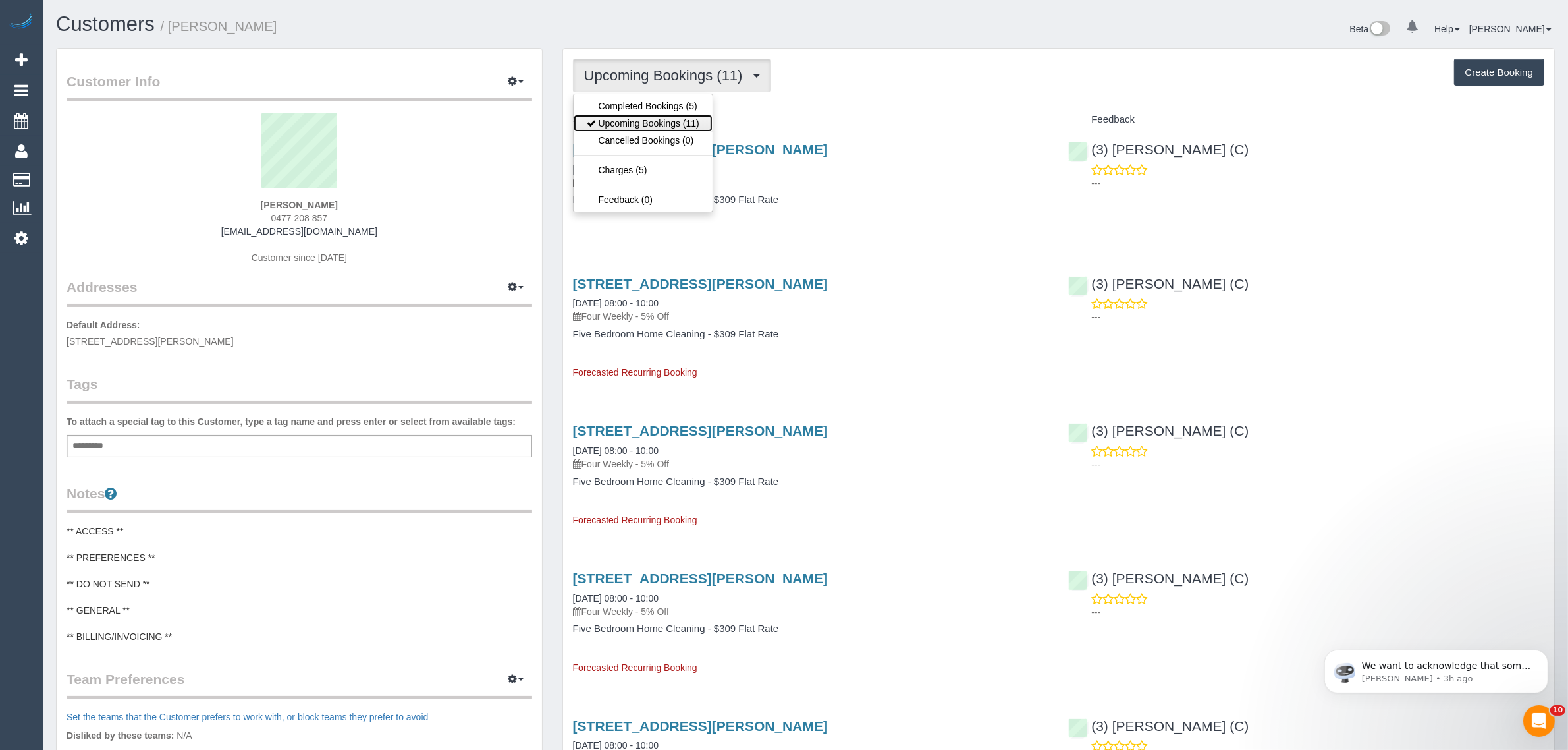
drag, startPoint x: 643, startPoint y: 123, endPoint x: 680, endPoint y: 71, distance: 63.8
click at [643, 123] on link "Upcoming Bookings (11)" at bounding box center [643, 123] width 139 height 17
click at [676, 68] on span "Upcoming Bookings (11)" at bounding box center [667, 75] width 166 height 17
click at [652, 122] on link "Upcoming Bookings (11)" at bounding box center [643, 123] width 139 height 17
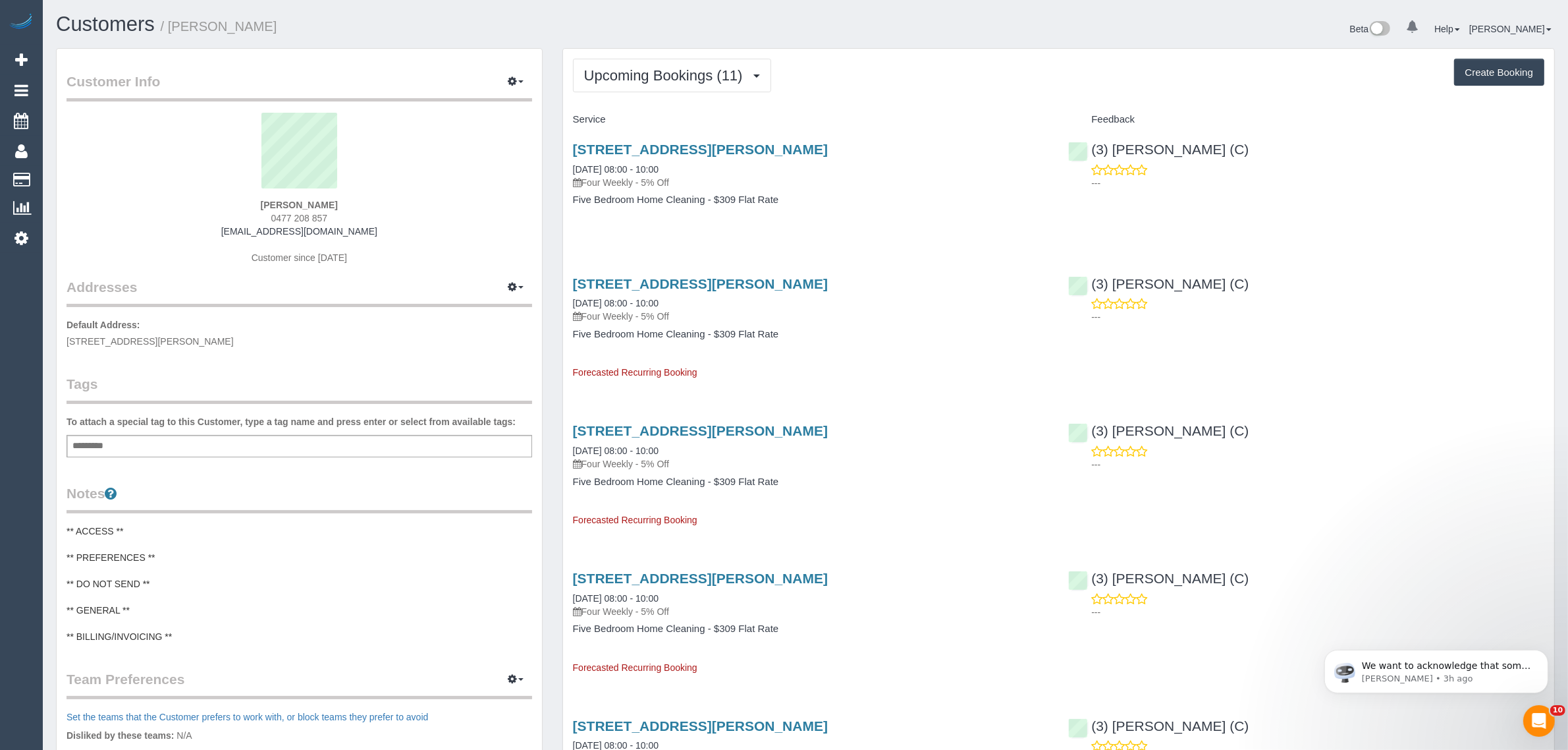
click at [921, 78] on div "Upcoming Bookings (11) Completed Bookings (5) Upcoming Bookings (11) Cancelled …" at bounding box center [1058, 75] width 972 height 33
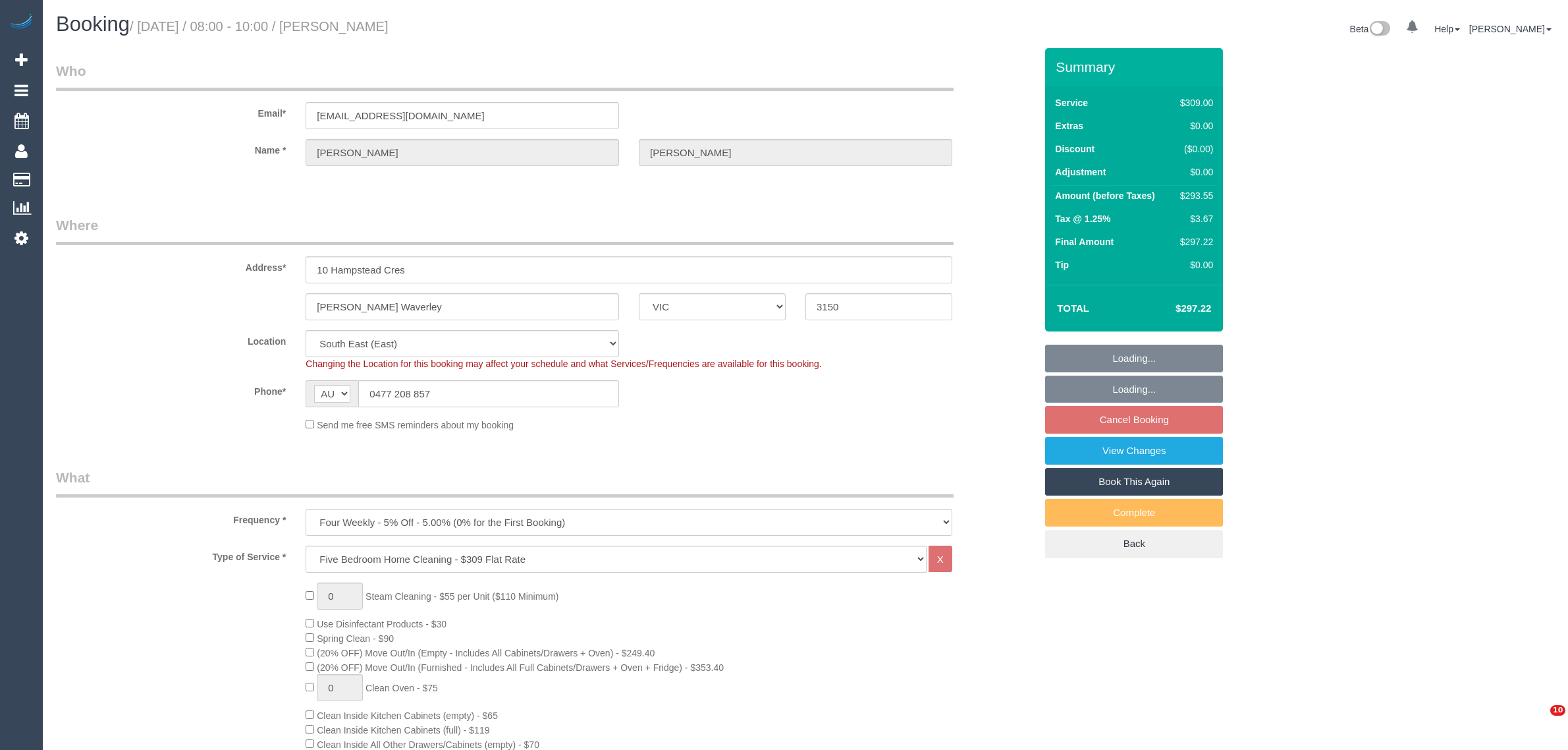
select select "VIC"
select select "number:28"
select select "number:14"
select select "number:19"
select select "number:25"
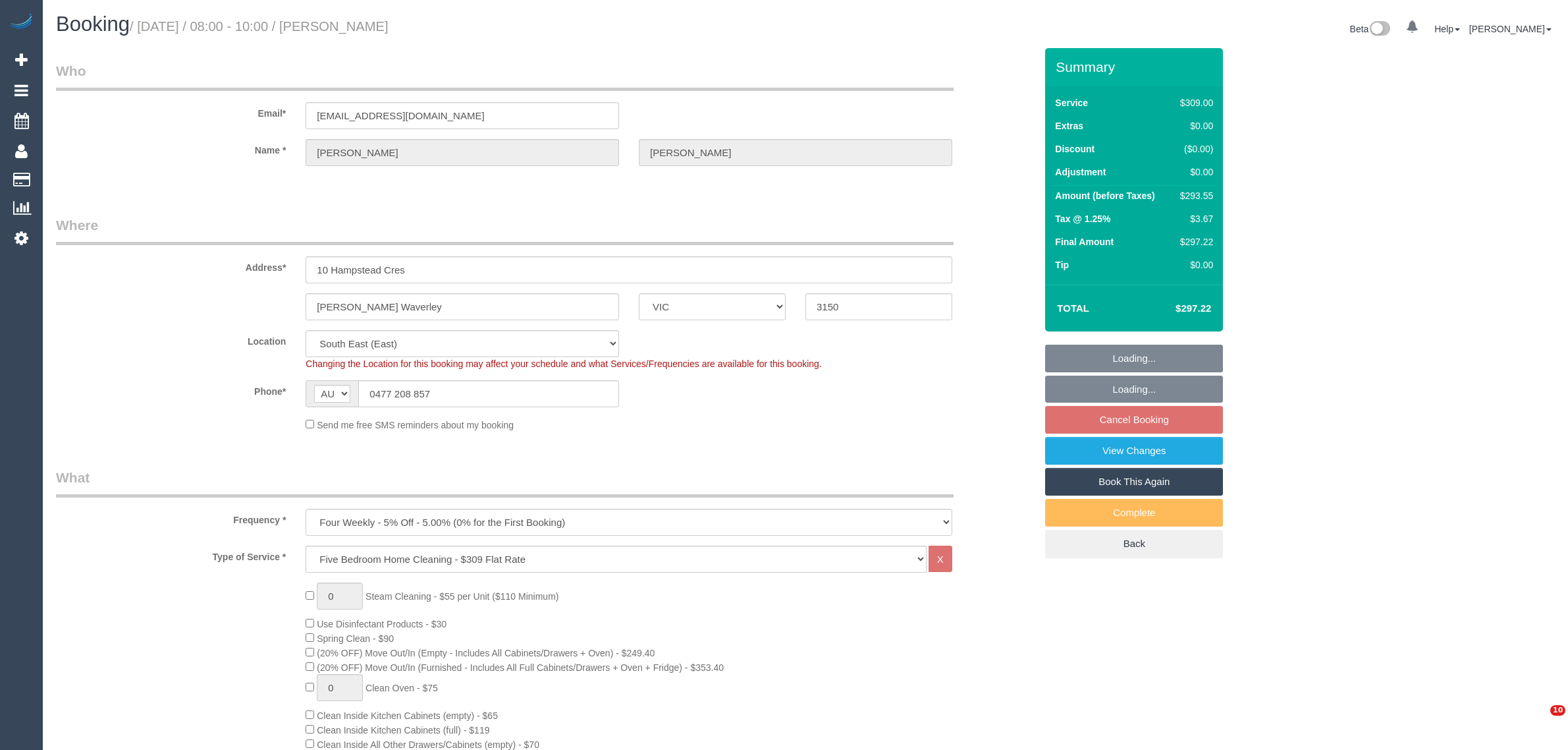
select select "number:34"
select select "number:13"
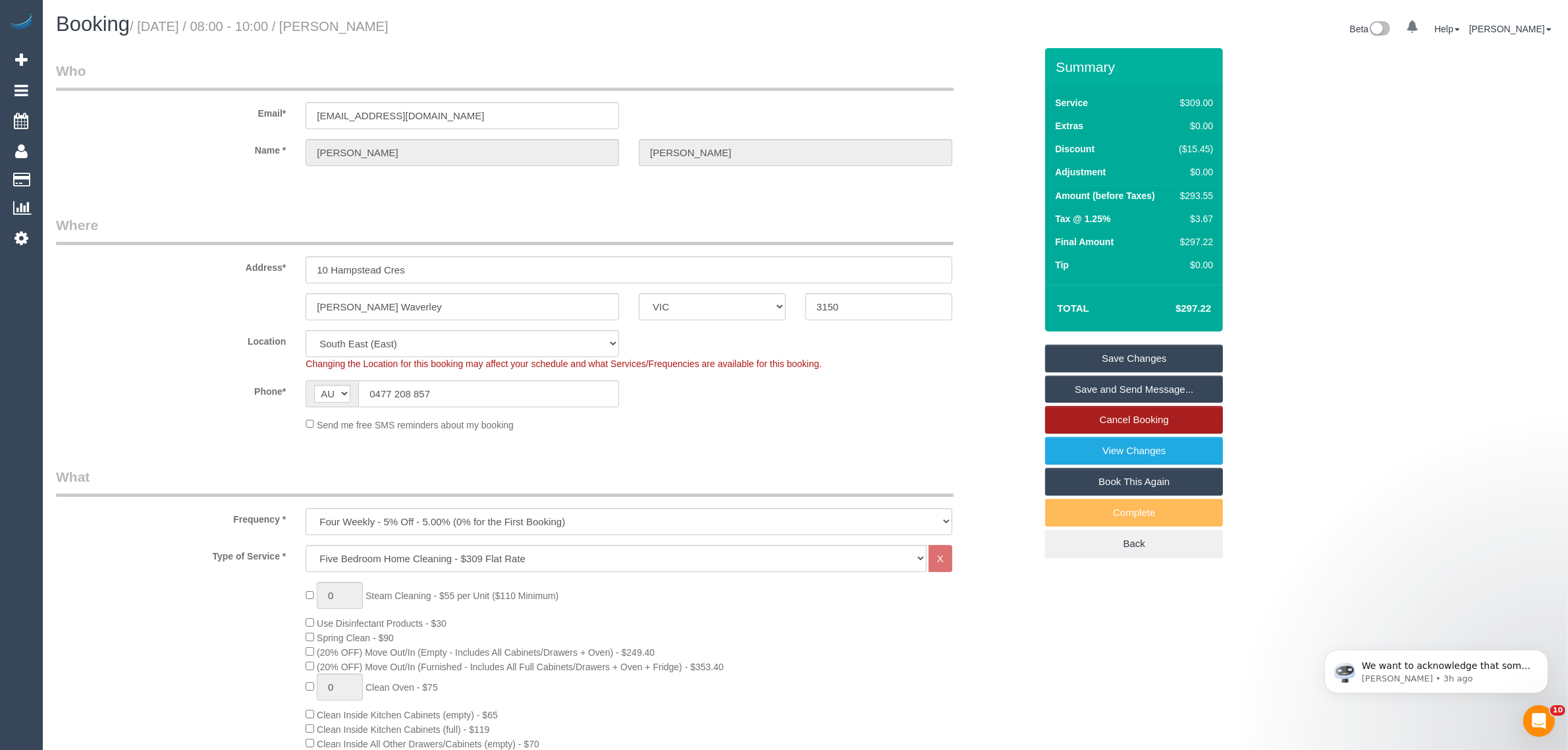
click at [1123, 413] on link "Cancel Booking" at bounding box center [1134, 420] width 178 height 28
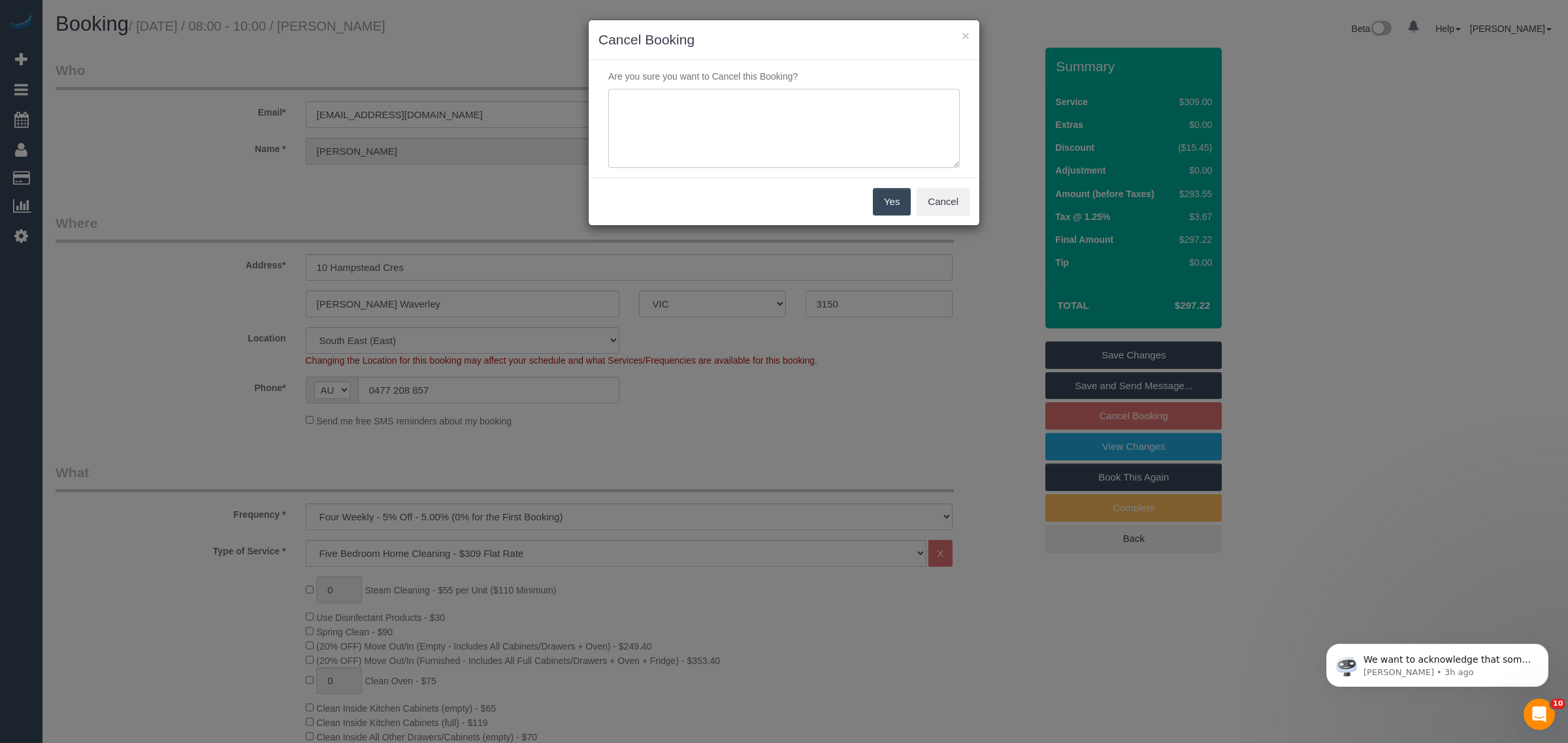
click at [694, 131] on textarea at bounding box center [783, 128] width 351 height 79
type textarea "customer wants to skip and want to have [PERSON_NAME] back via txt - kA"
click at [893, 200] on button "Yes" at bounding box center [891, 202] width 38 height 28
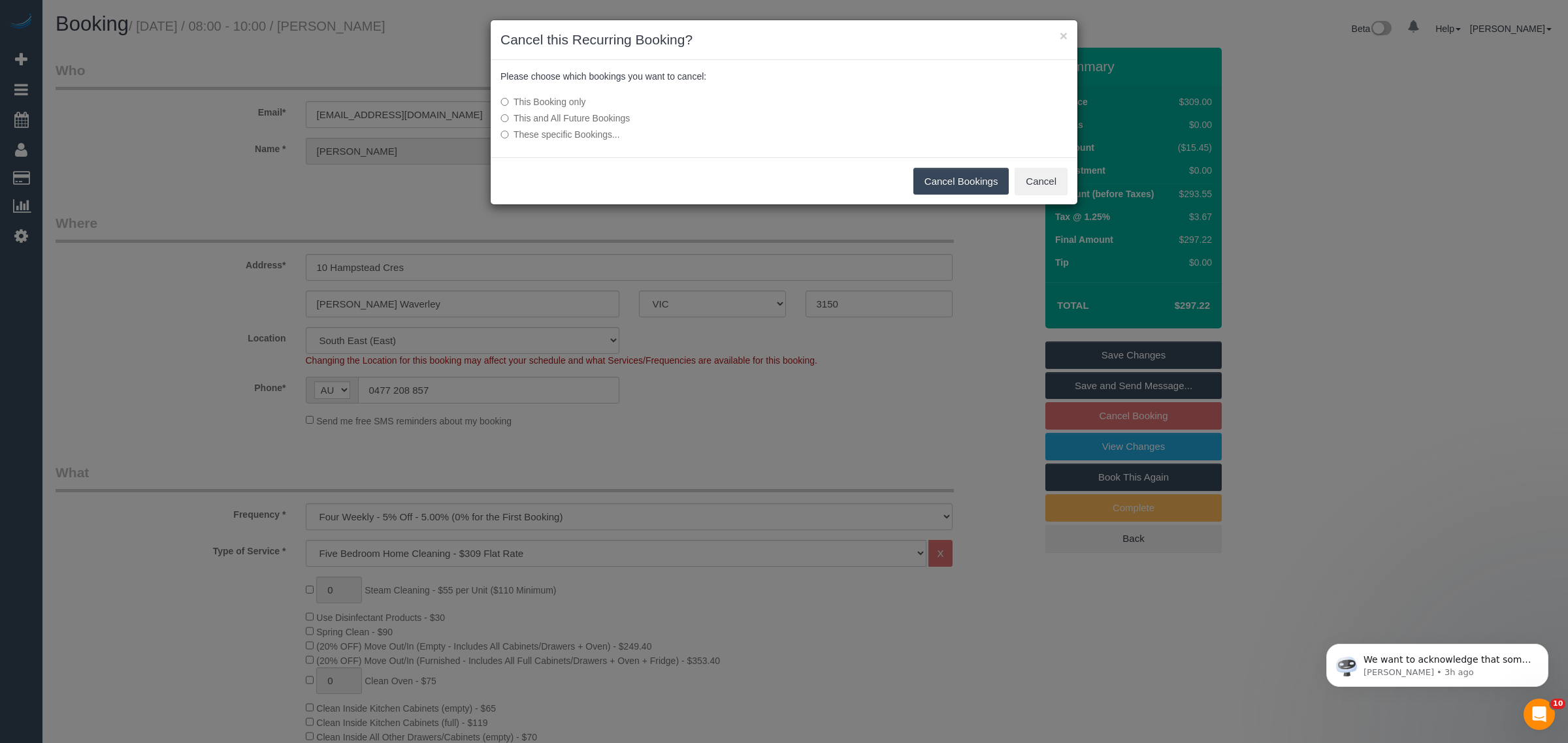
click at [934, 181] on button "Cancel Bookings" at bounding box center [961, 182] width 96 height 28
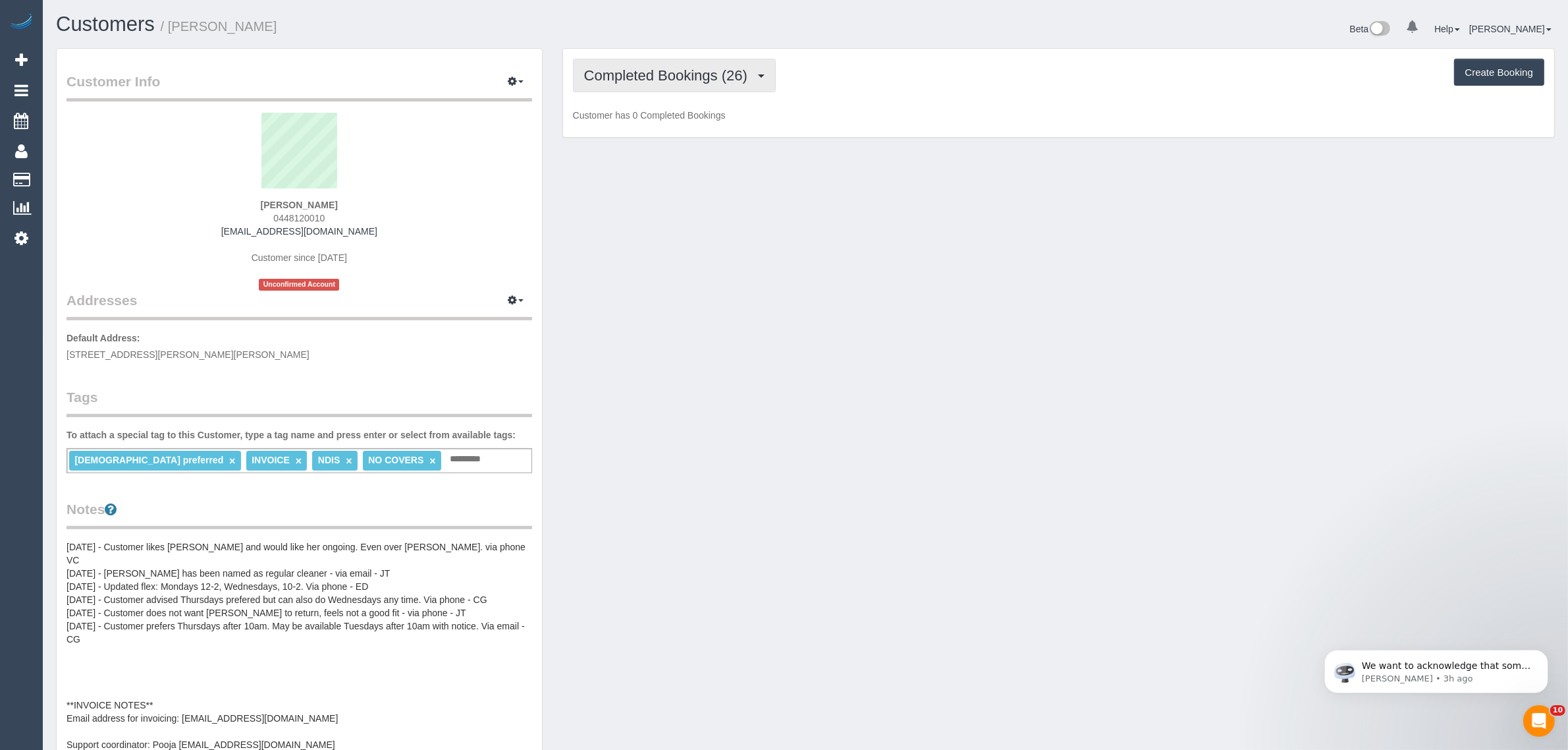
click at [676, 70] on span "Completed Bookings (26)" at bounding box center [669, 75] width 170 height 17
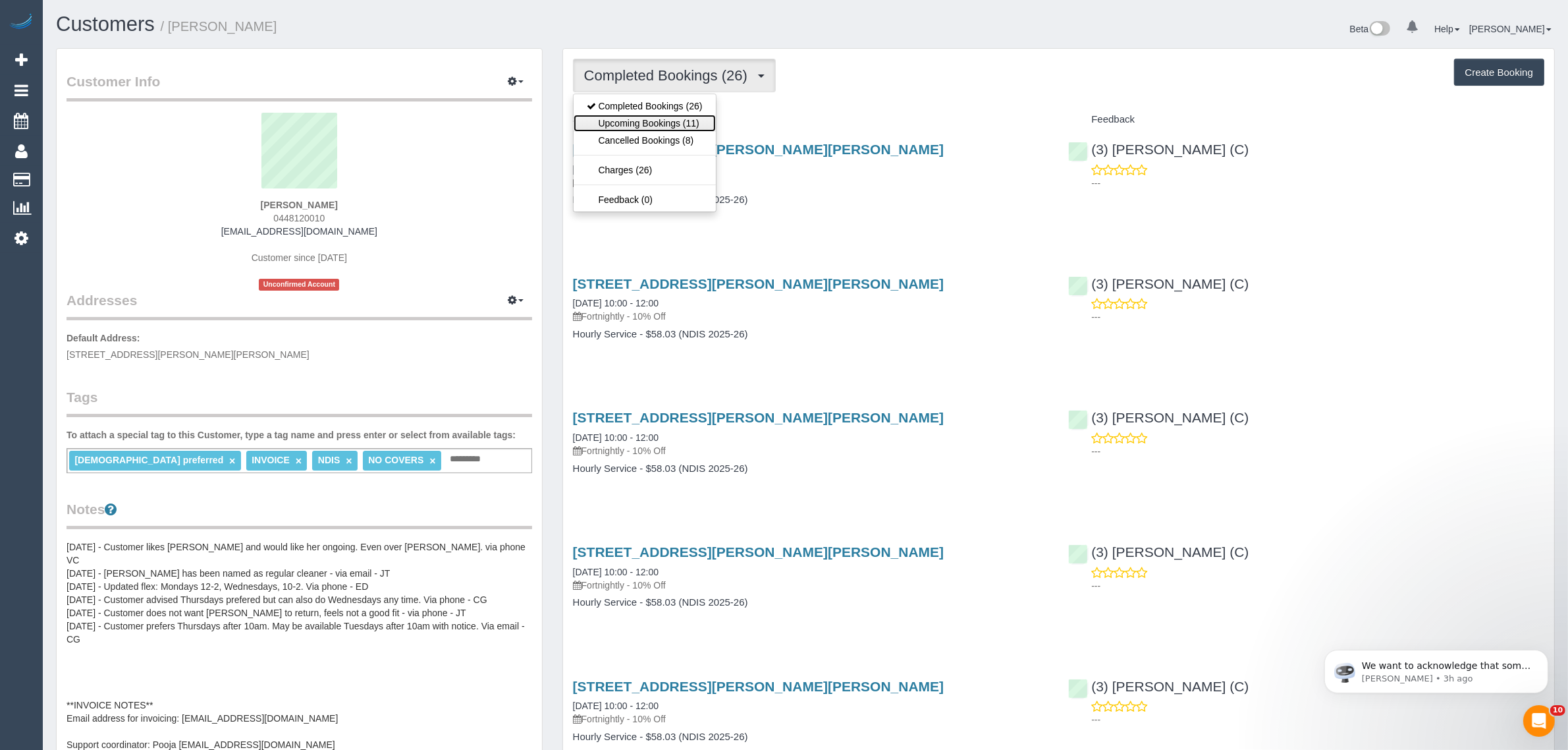
click at [646, 124] on link "Upcoming Bookings (11)" at bounding box center [644, 123] width 142 height 17
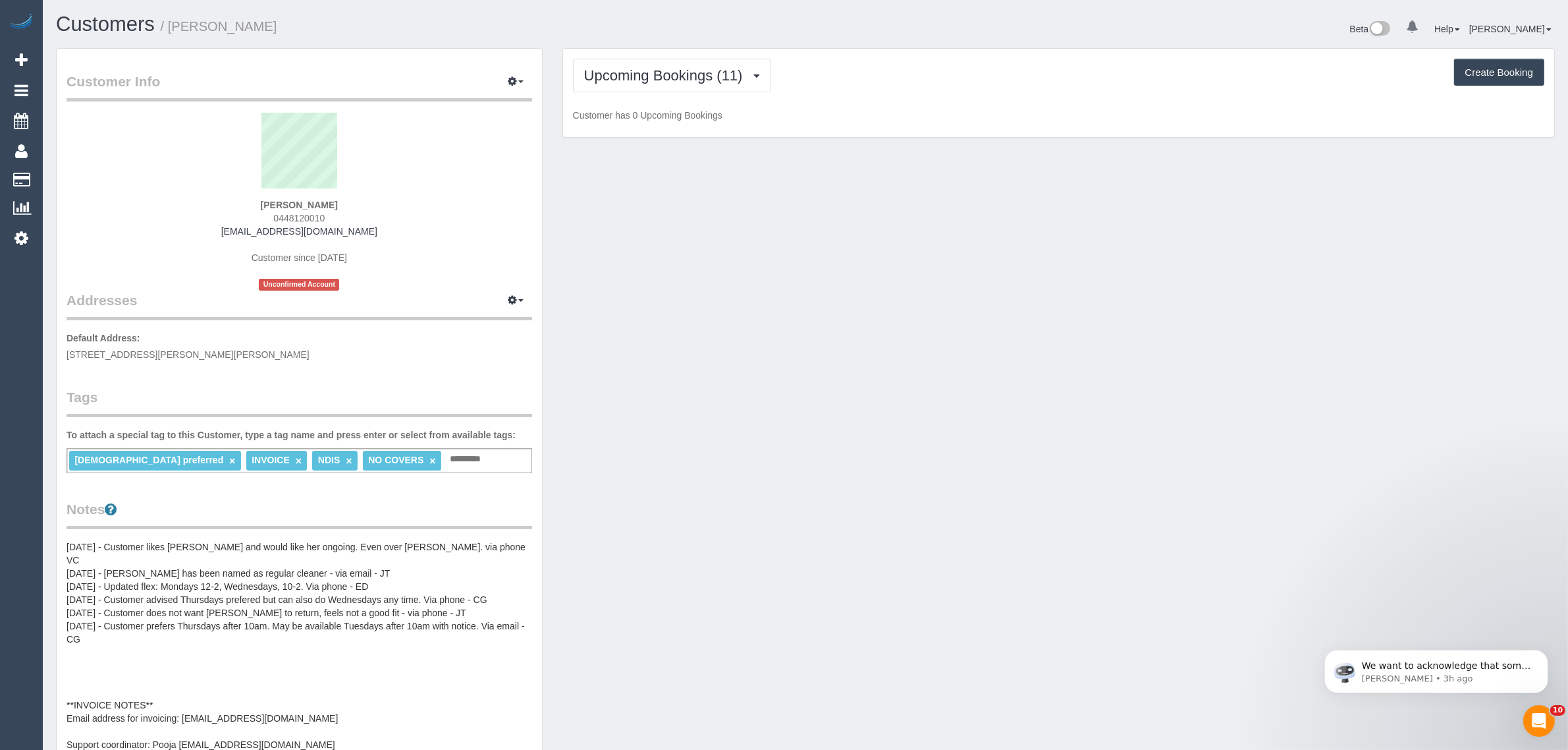
click at [299, 218] on span "0448120010" at bounding box center [299, 218] width 51 height 10
copy span "0448120010"
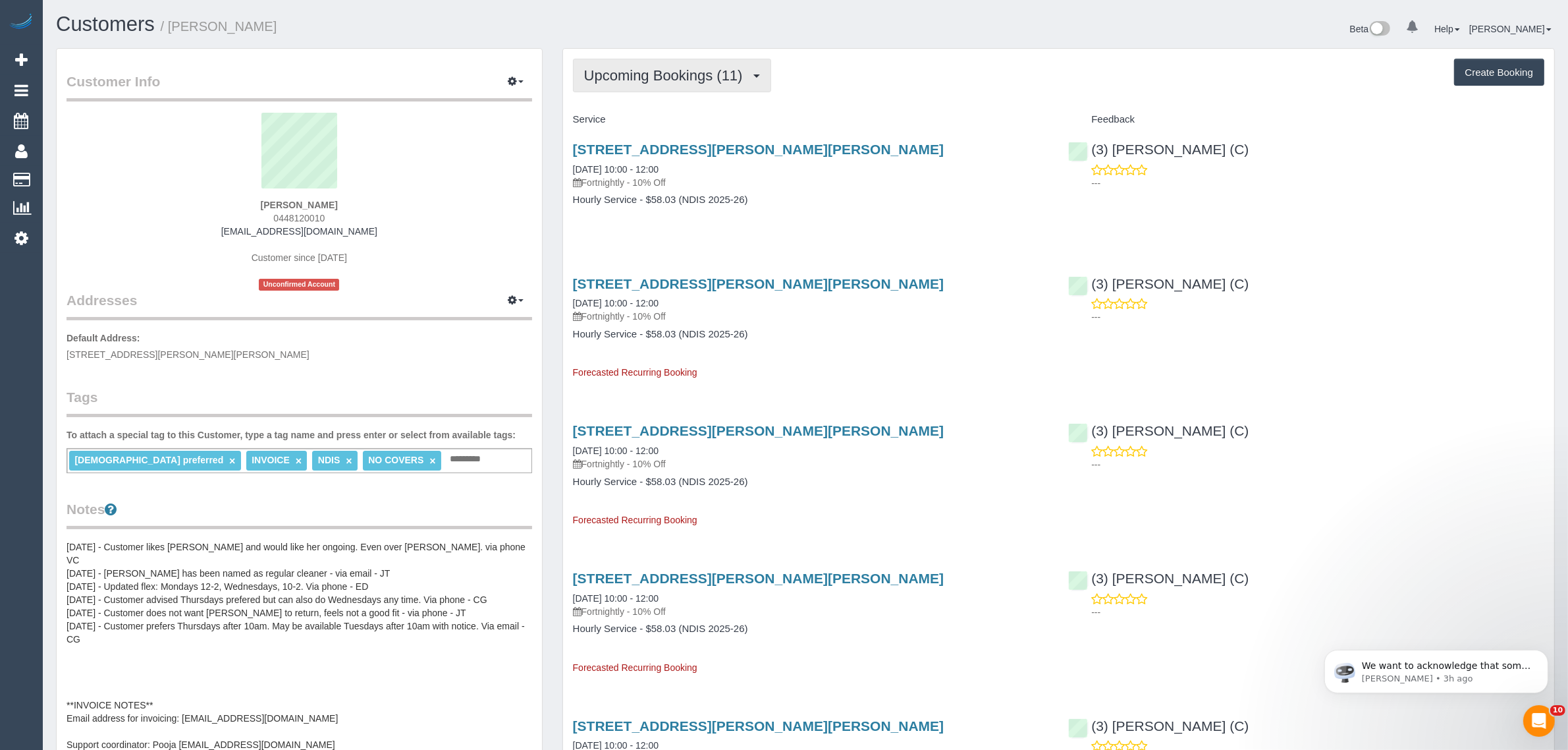
click at [664, 78] on span "Upcoming Bookings (11)" at bounding box center [667, 75] width 166 height 17
click at [656, 107] on link "Completed Bookings (26)" at bounding box center [644, 106] width 142 height 17
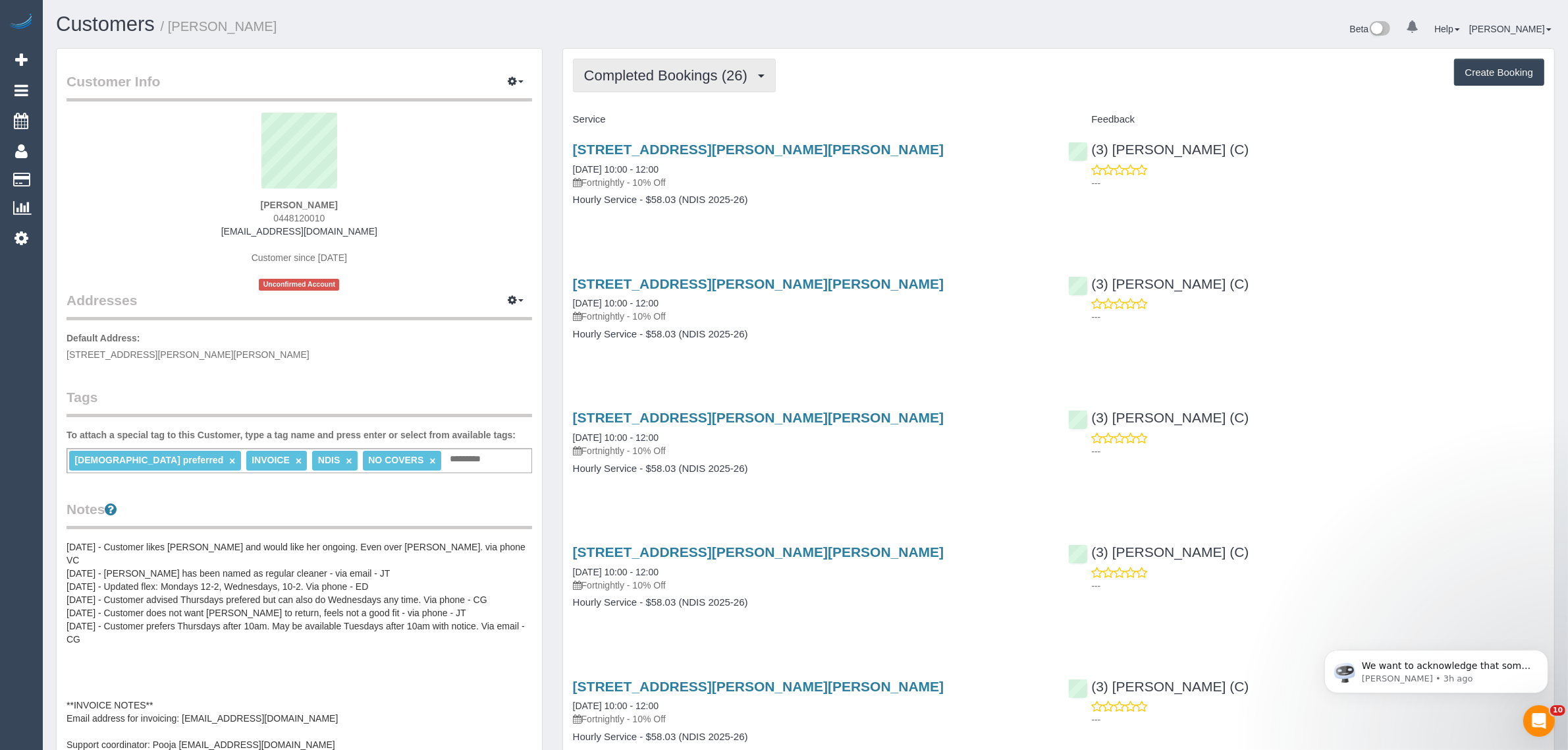
click at [639, 75] on span "Completed Bookings (26)" at bounding box center [669, 75] width 170 height 17
click at [633, 115] on link "Upcoming Bookings (11)" at bounding box center [644, 123] width 142 height 17
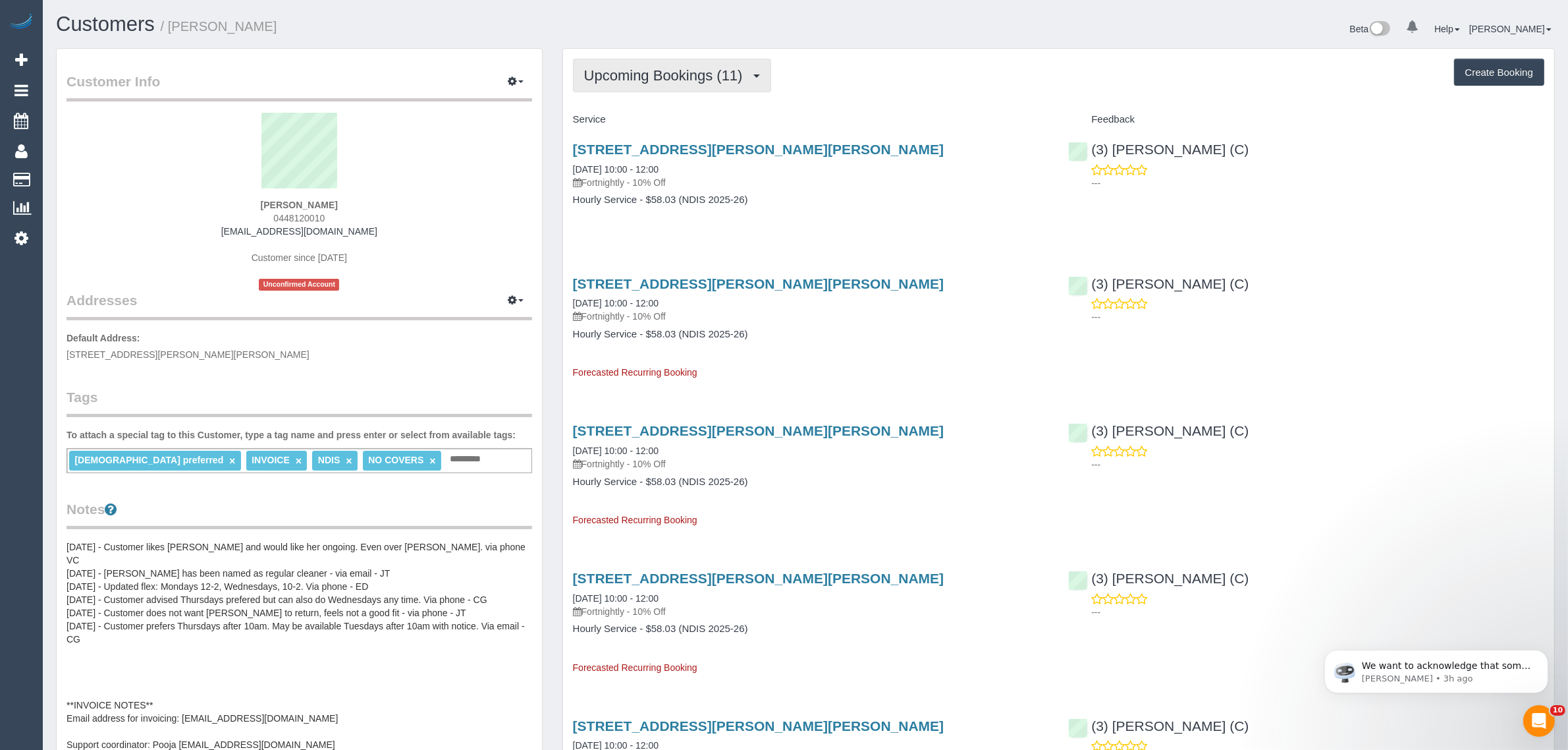
click at [690, 70] on span "Upcoming Bookings (11)" at bounding box center [667, 75] width 166 height 17
click at [944, 156] on h3 "[STREET_ADDRESS][PERSON_NAME][PERSON_NAME]" at bounding box center [811, 149] width 476 height 15
click at [610, 74] on span "Upcoming Bookings (11)" at bounding box center [667, 75] width 166 height 17
click at [632, 107] on link "Completed Bookings (26)" at bounding box center [644, 106] width 142 height 17
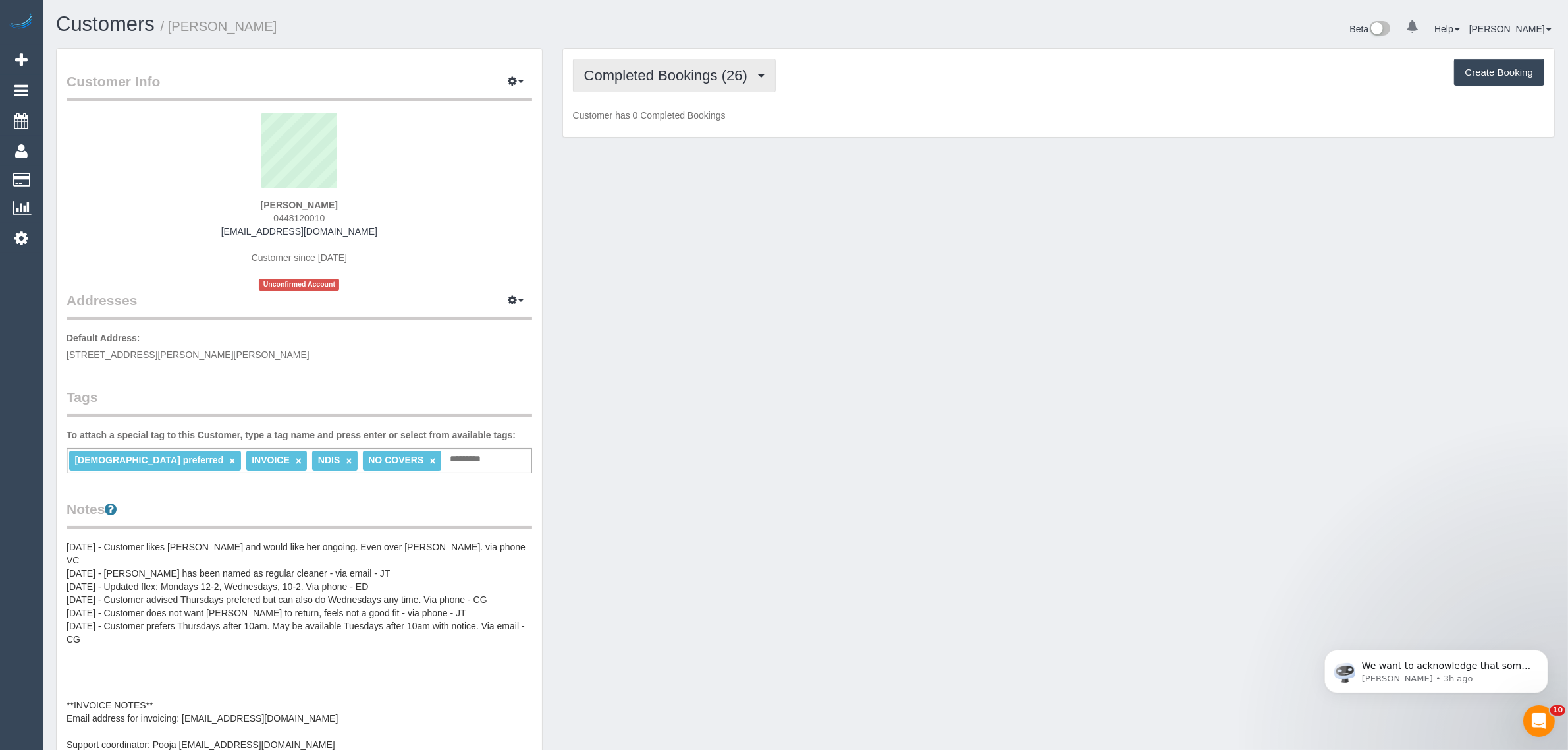
click at [699, 78] on span "Completed Bookings (26)" at bounding box center [669, 75] width 170 height 17
click at [688, 119] on link "Upcoming Bookings (11)" at bounding box center [644, 123] width 142 height 17
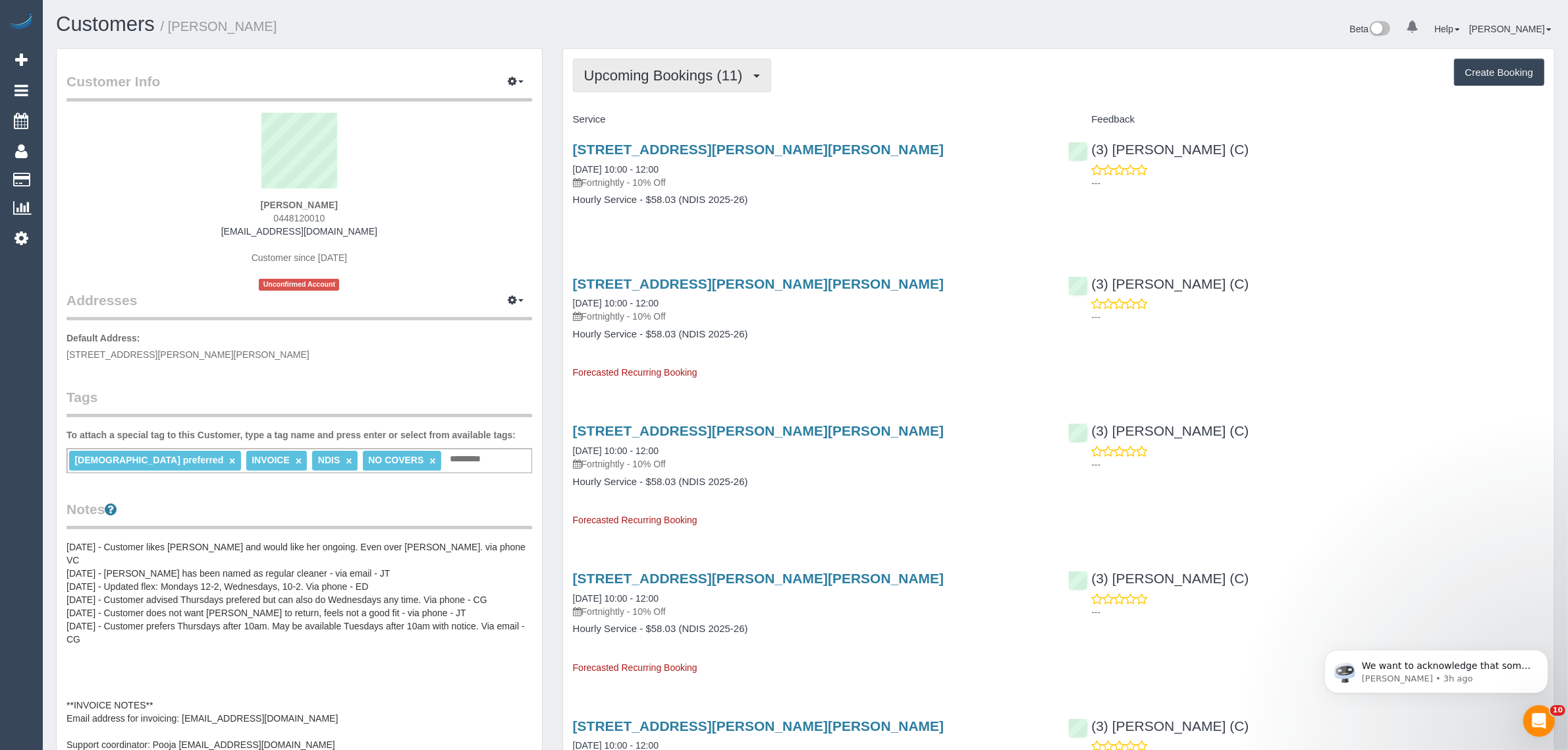
click at [715, 78] on span "Upcoming Bookings (11)" at bounding box center [667, 75] width 166 height 17
click at [680, 107] on link "Completed Bookings (26)" at bounding box center [644, 106] width 142 height 17
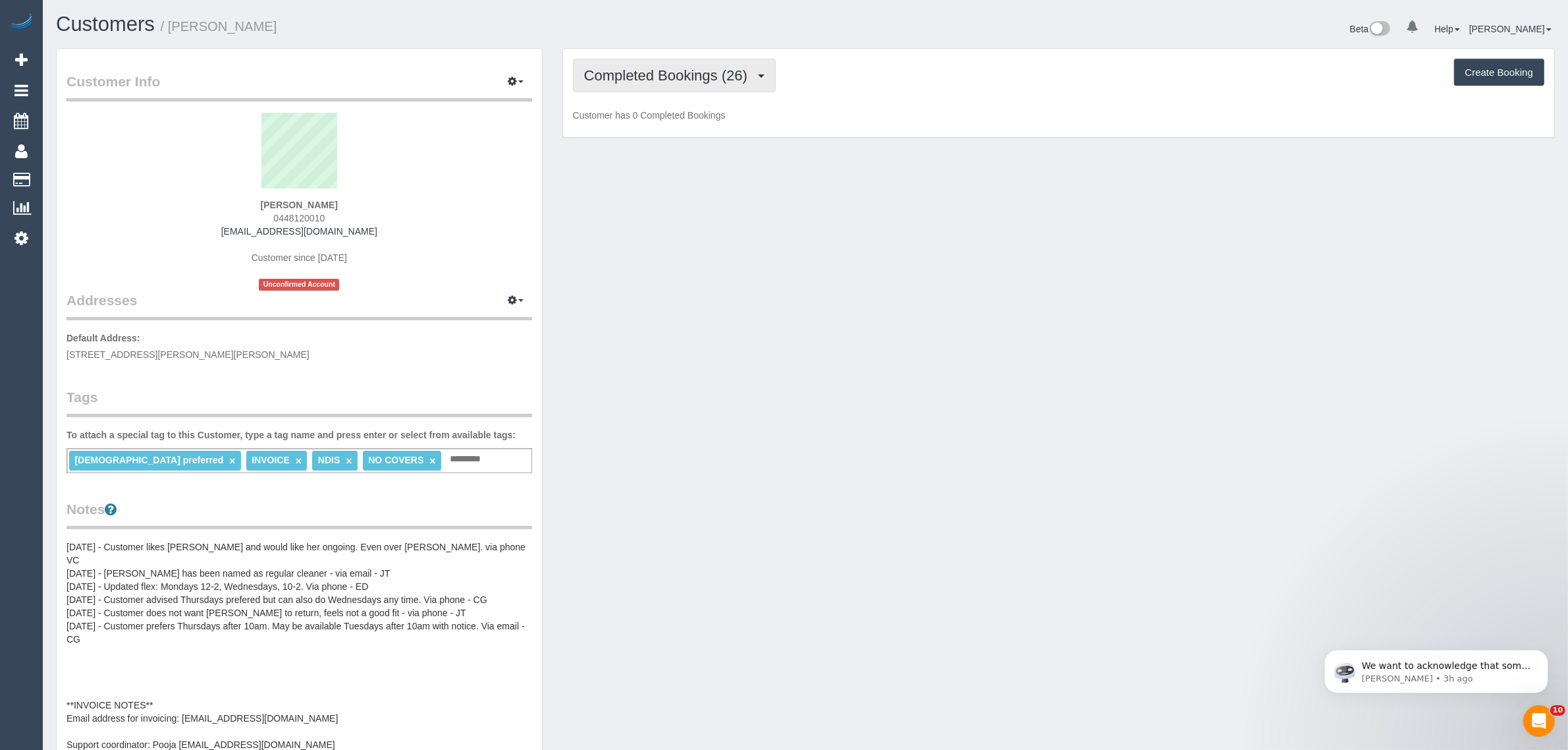
click at [683, 80] on span "Completed Bookings (26)" at bounding box center [669, 75] width 170 height 17
click at [682, 122] on link "Upcoming Bookings (11)" at bounding box center [644, 123] width 142 height 17
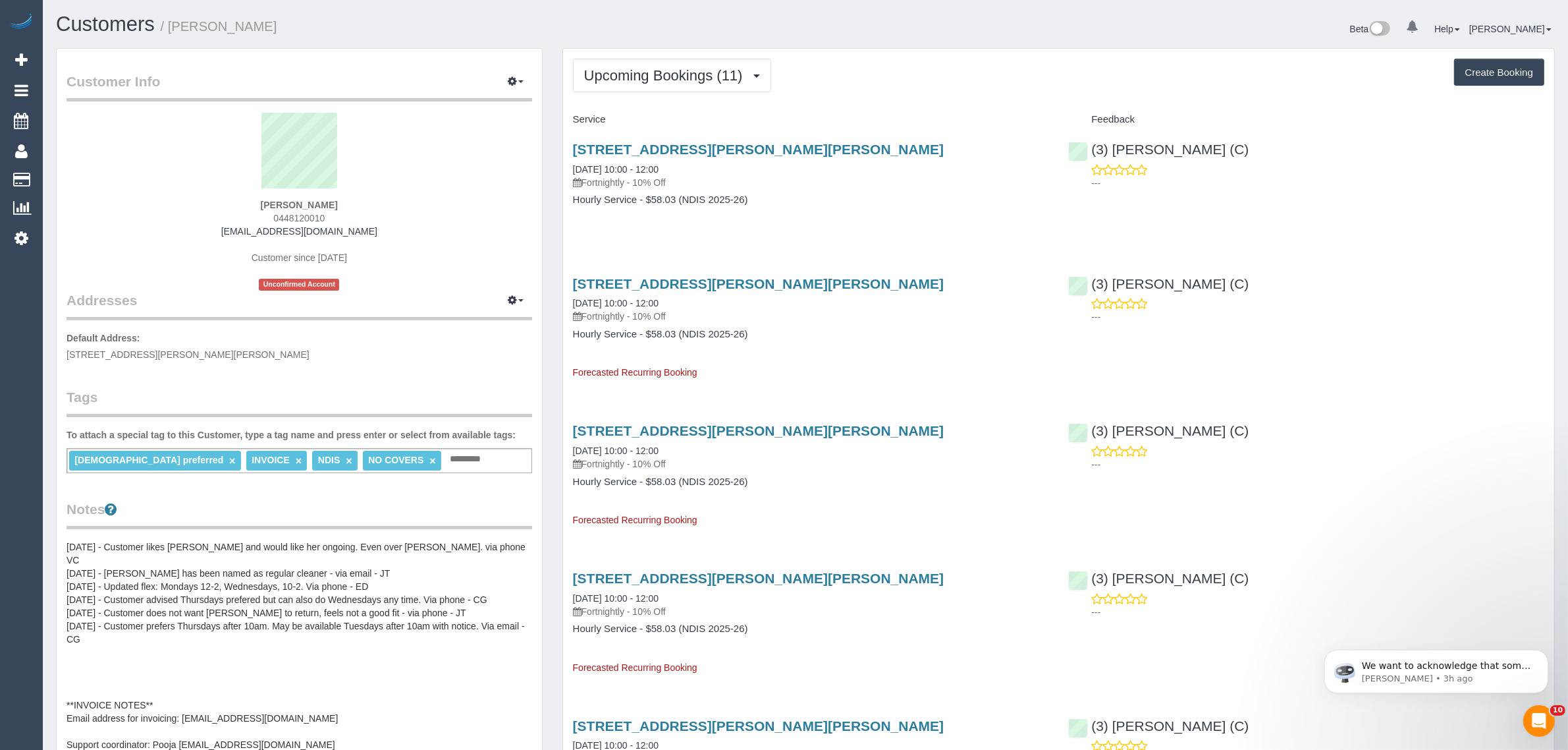
click at [667, 70] on span "Upcoming Bookings (11)" at bounding box center [667, 75] width 166 height 17
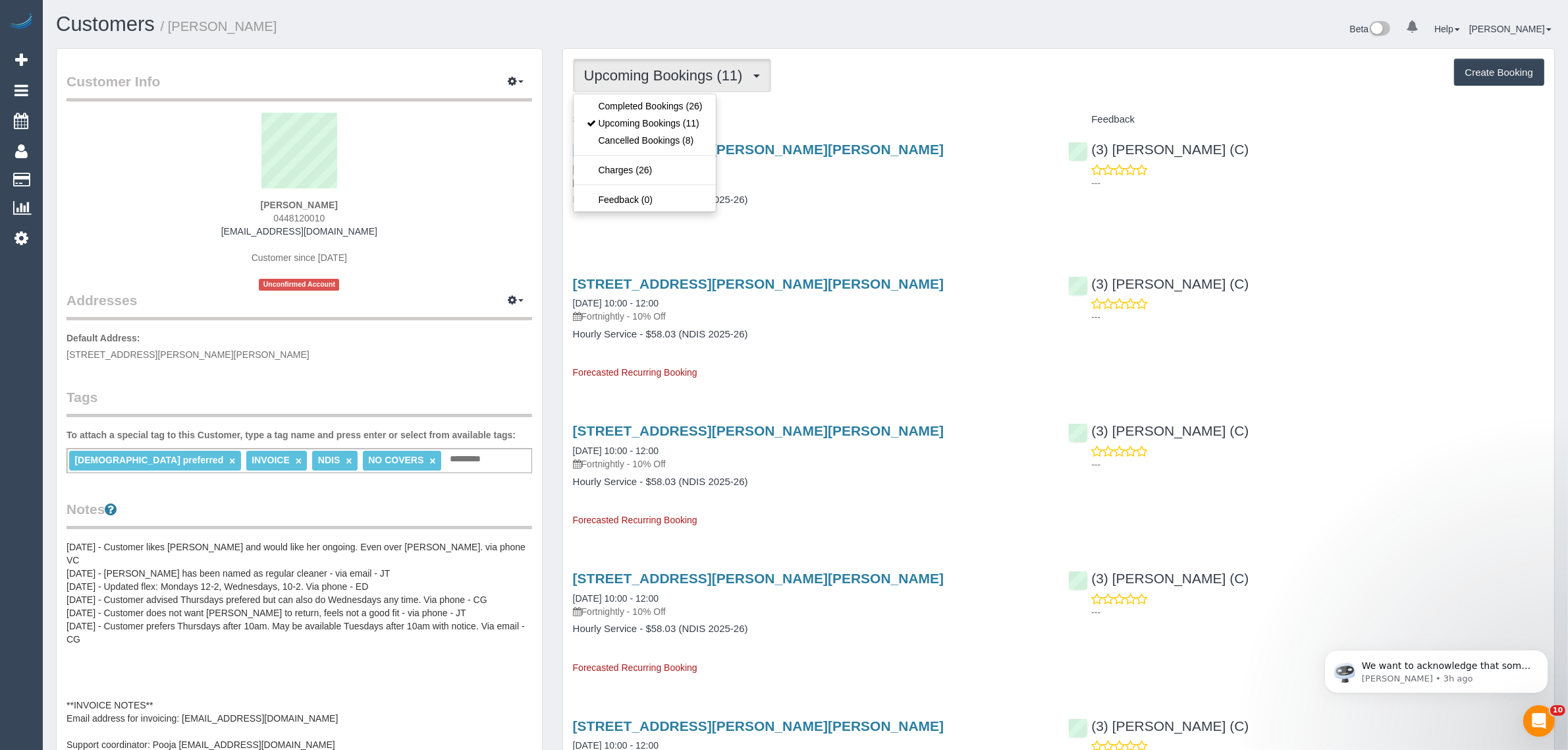
click at [706, 23] on h1 "Customers / Joseph Misuraca" at bounding box center [425, 24] width 739 height 22
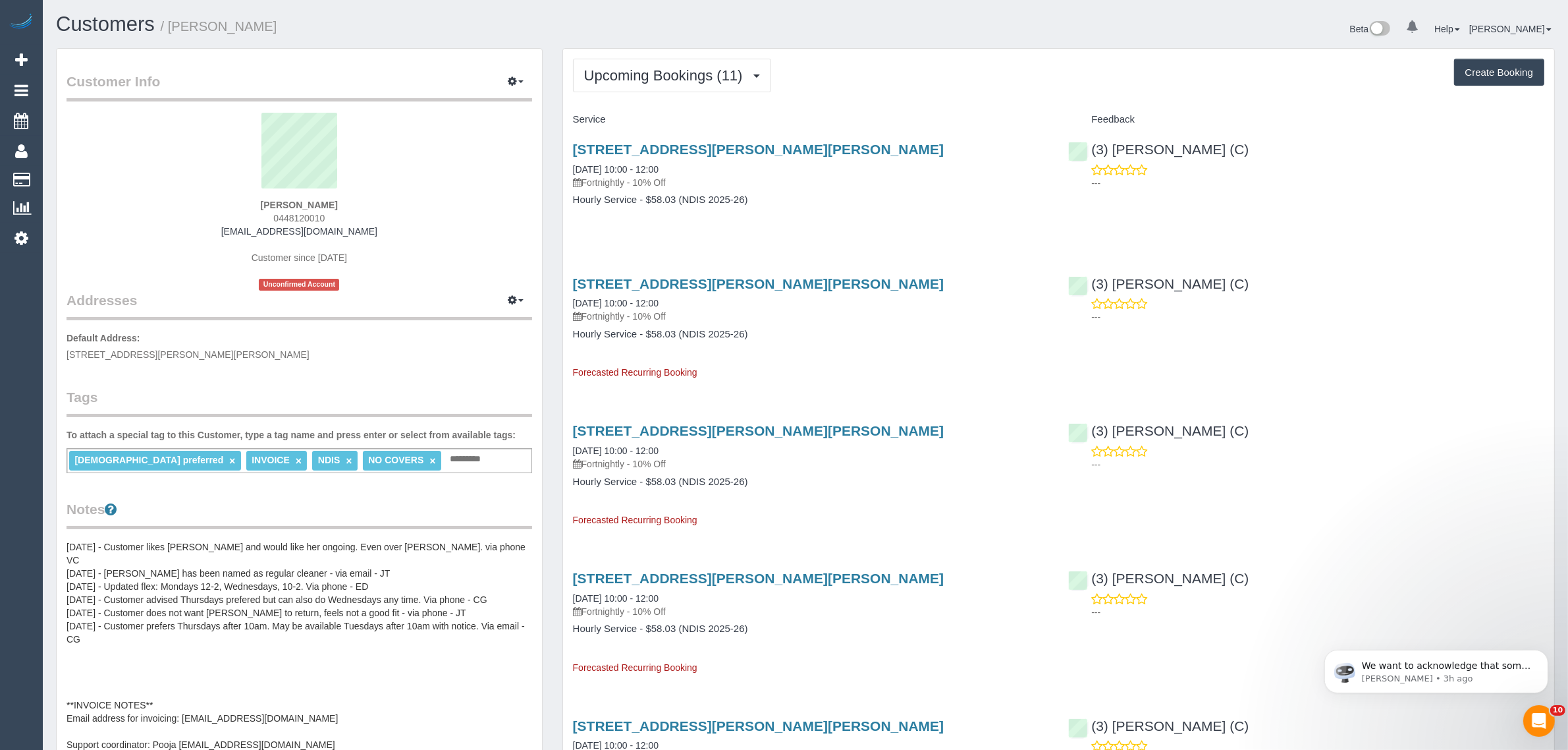
click at [656, 78] on span "Upcoming Bookings (11)" at bounding box center [667, 75] width 166 height 17
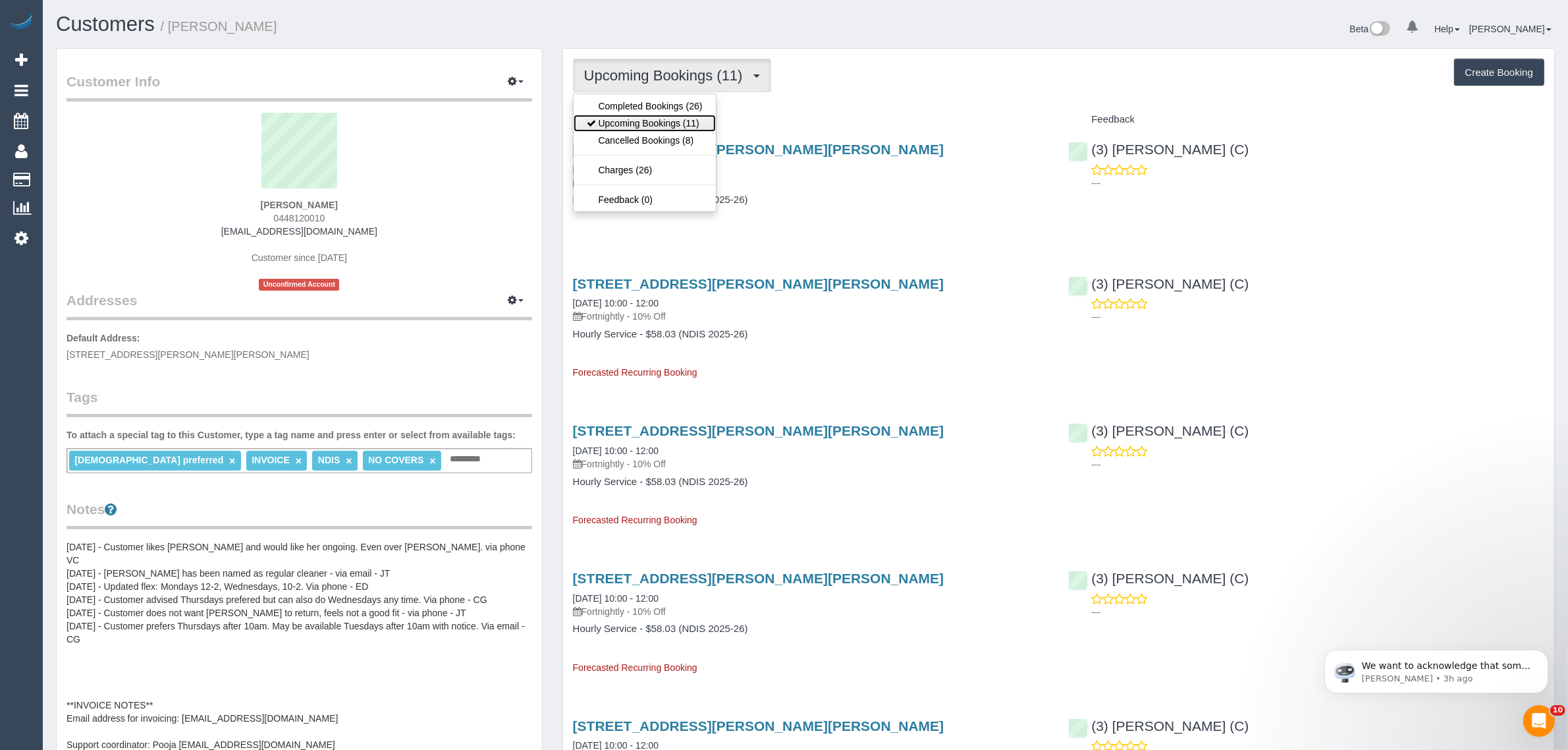
click at [646, 124] on link "Upcoming Bookings (11)" at bounding box center [644, 123] width 142 height 17
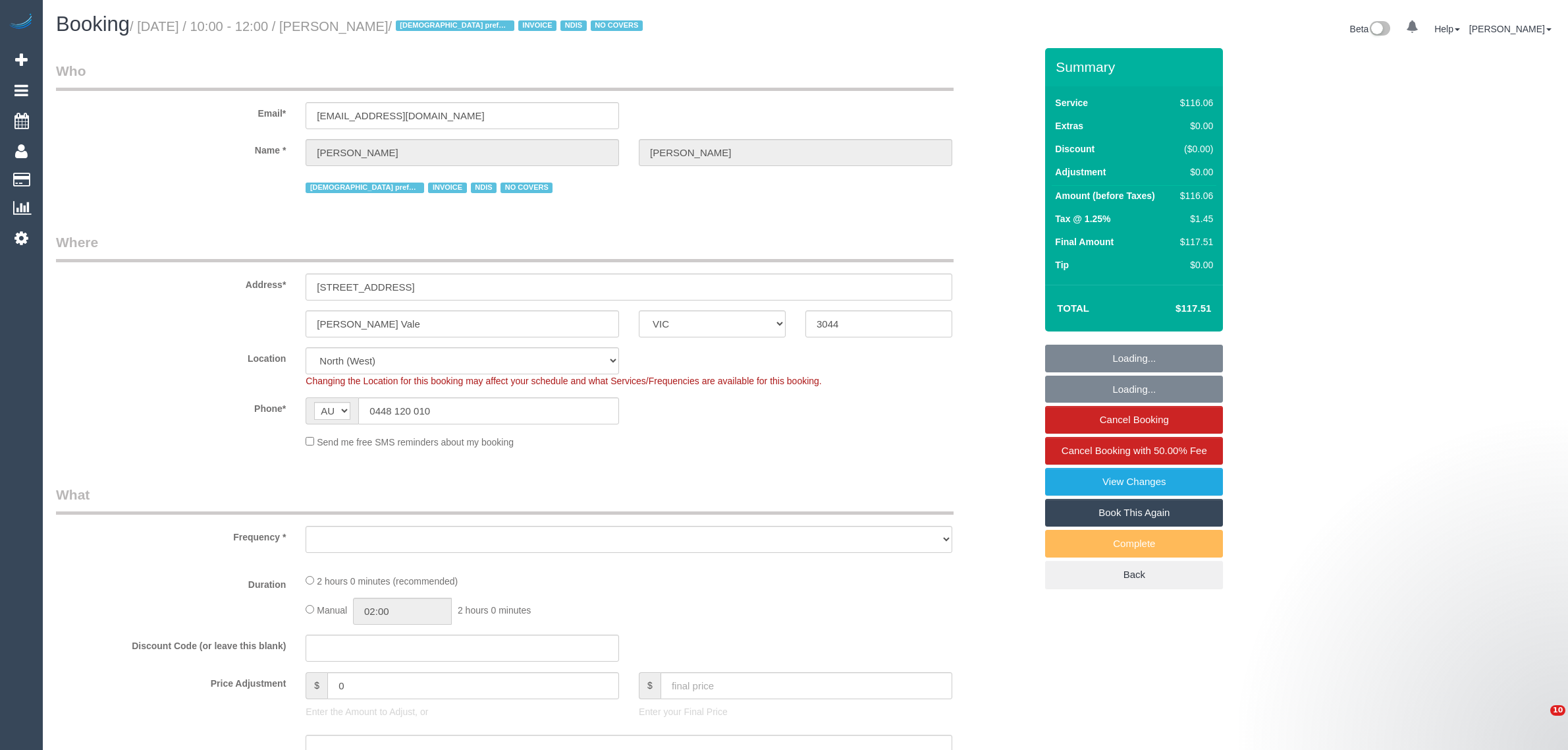
select select "VIC"
select select "number:28"
select select "number:14"
select select "number:19"
select select "number:36"
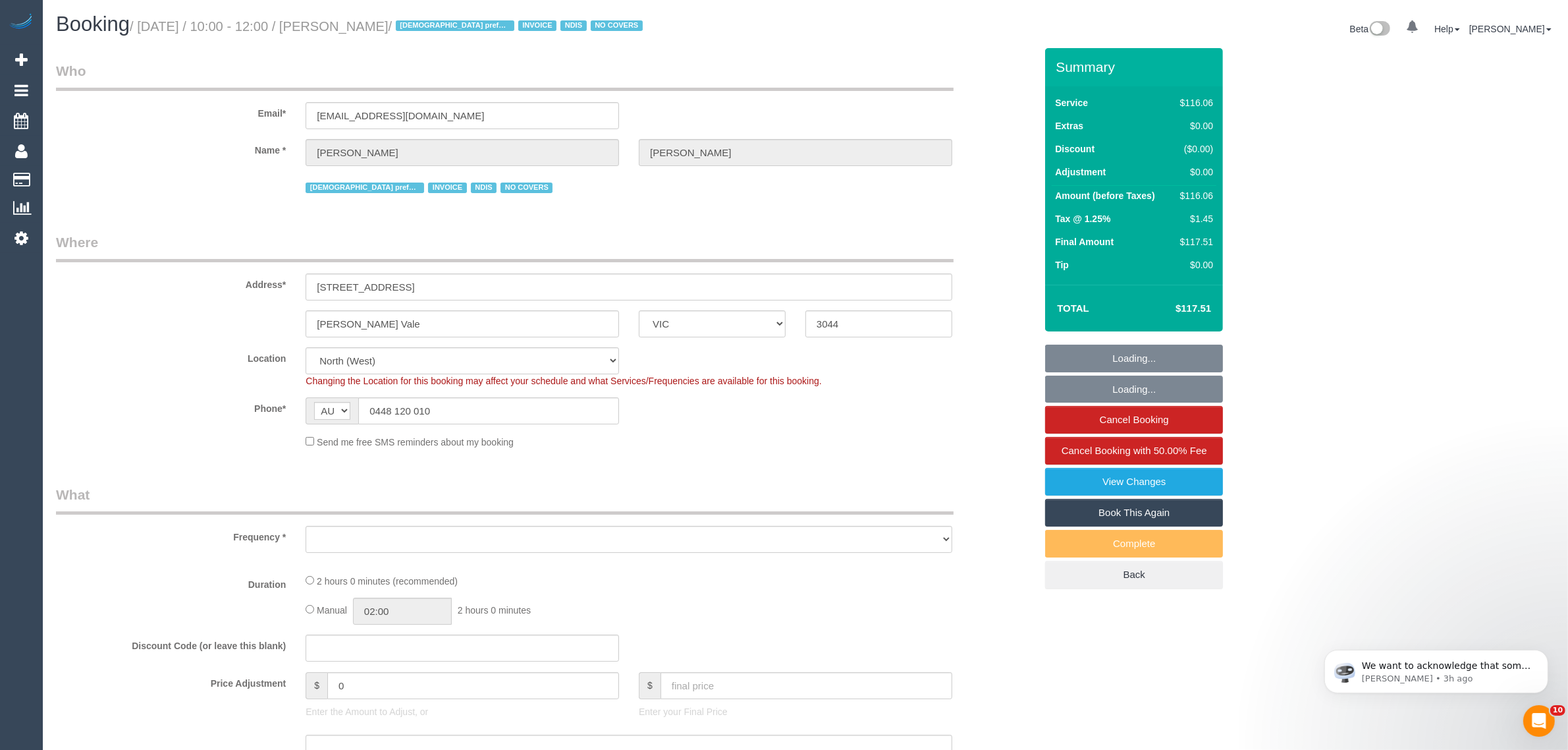
select select "number:34"
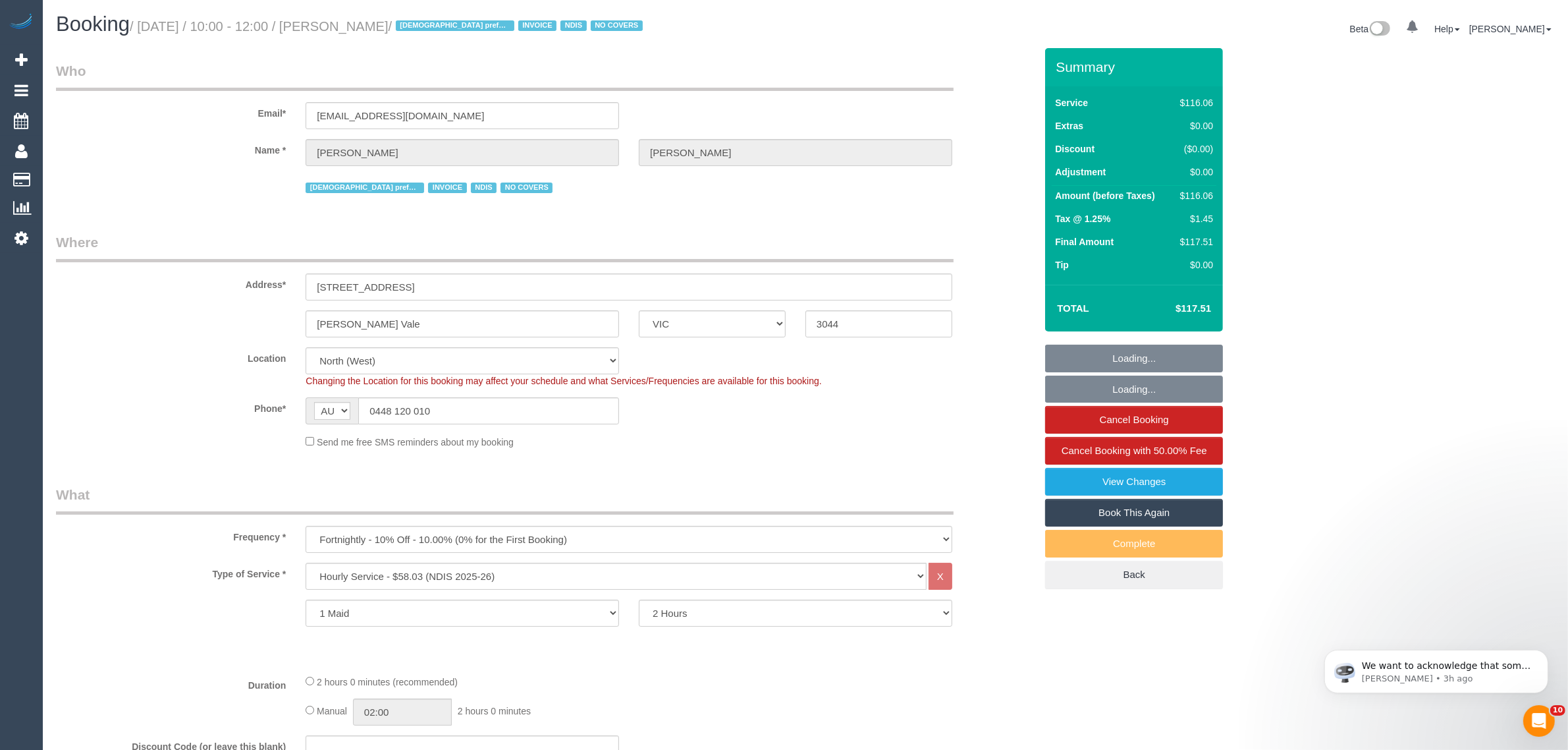
scroll to position [988, 0]
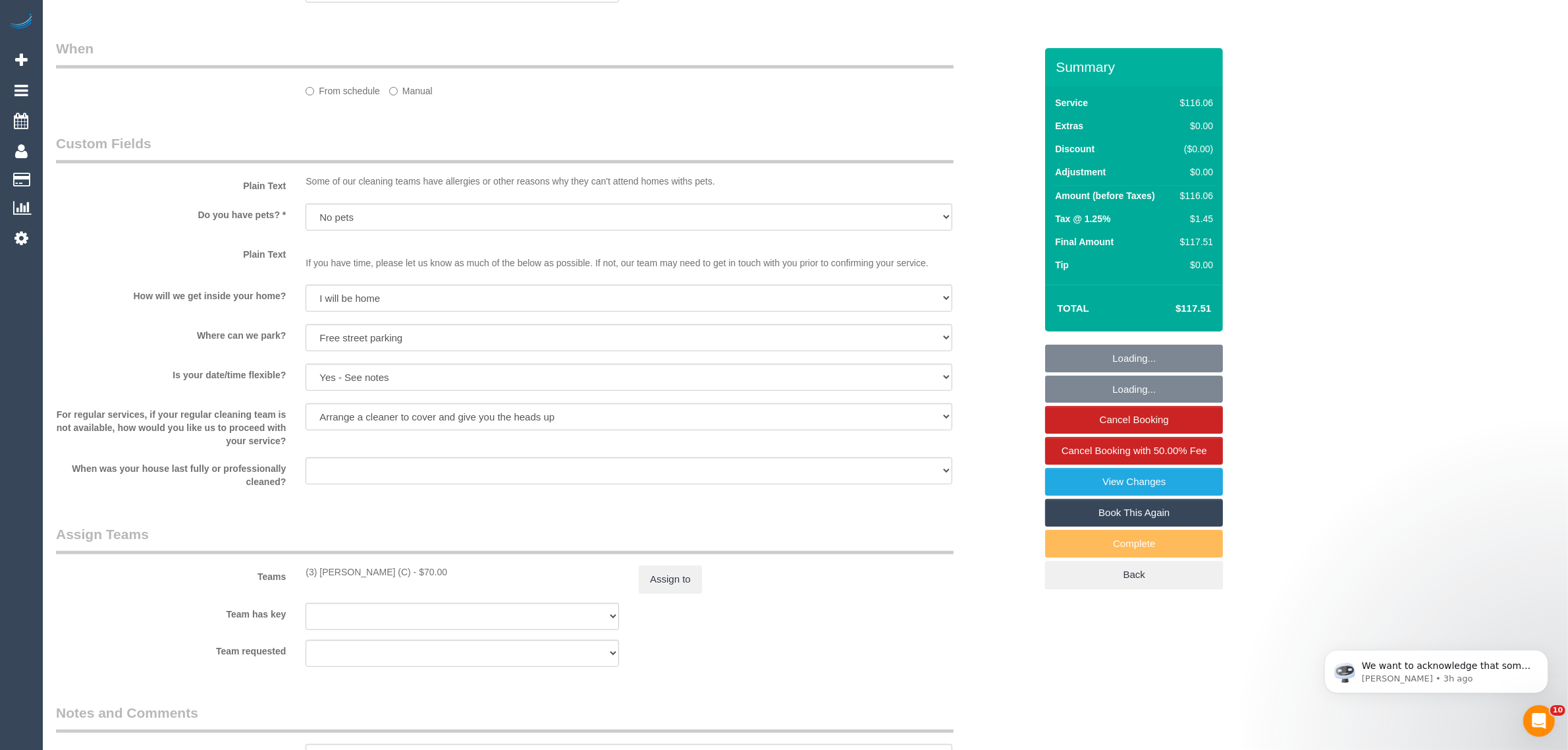
select select "object:1487"
select select "spot1"
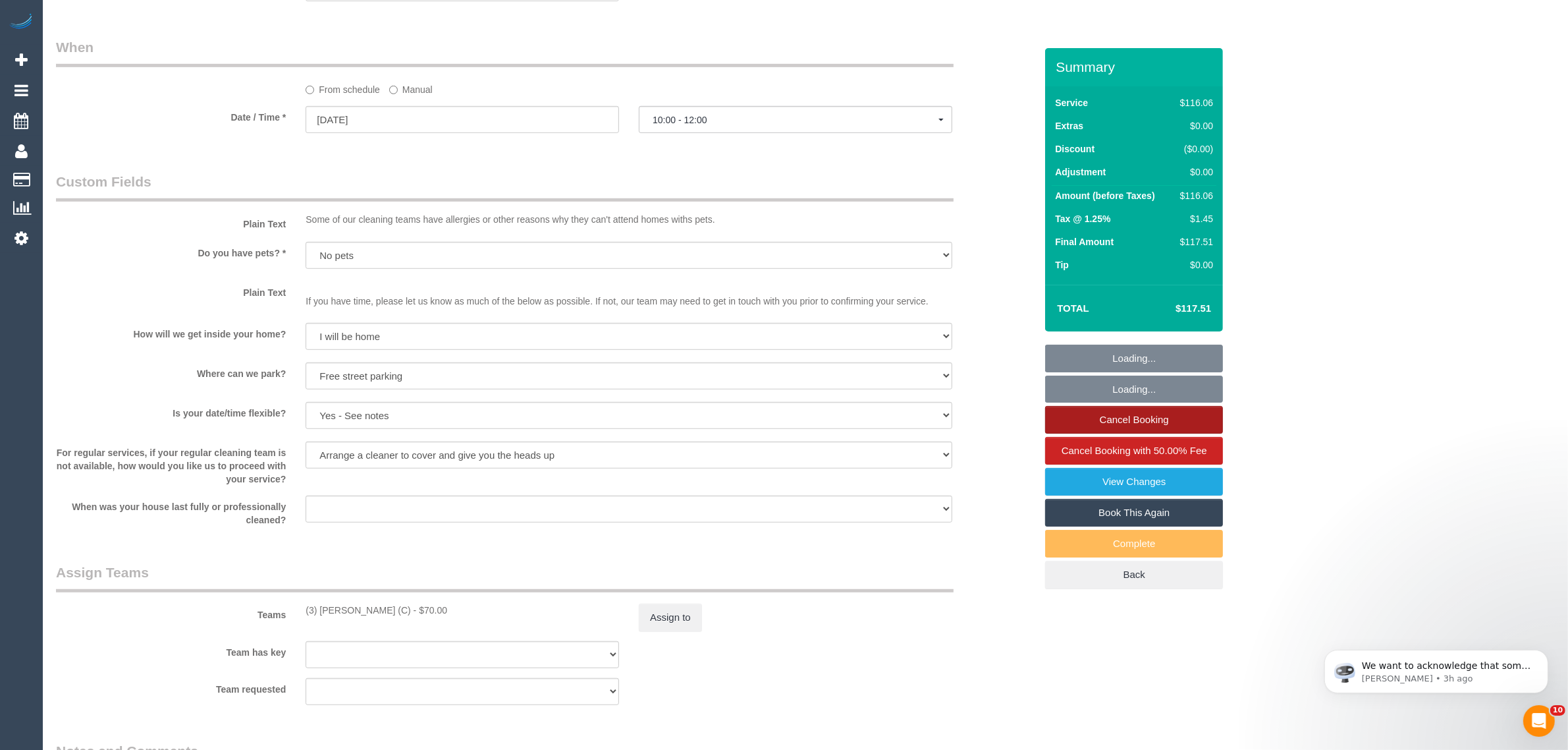
click at [1089, 426] on link "Cancel Booking" at bounding box center [1134, 420] width 178 height 28
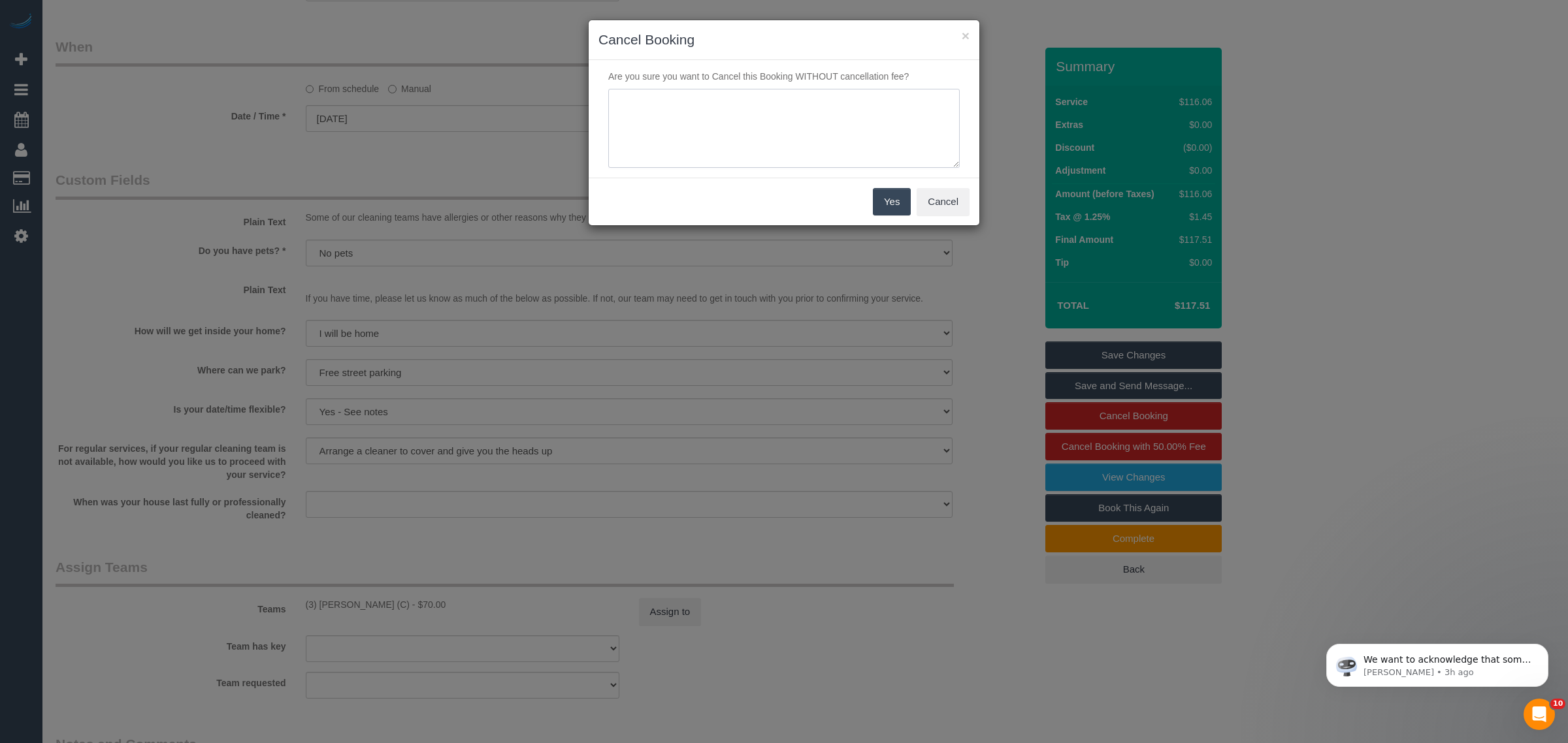
click at [659, 150] on textarea at bounding box center [783, 128] width 351 height 79
type textarea "customer decided to skip via call - KA"
click at [897, 203] on button "Yes" at bounding box center [891, 202] width 38 height 28
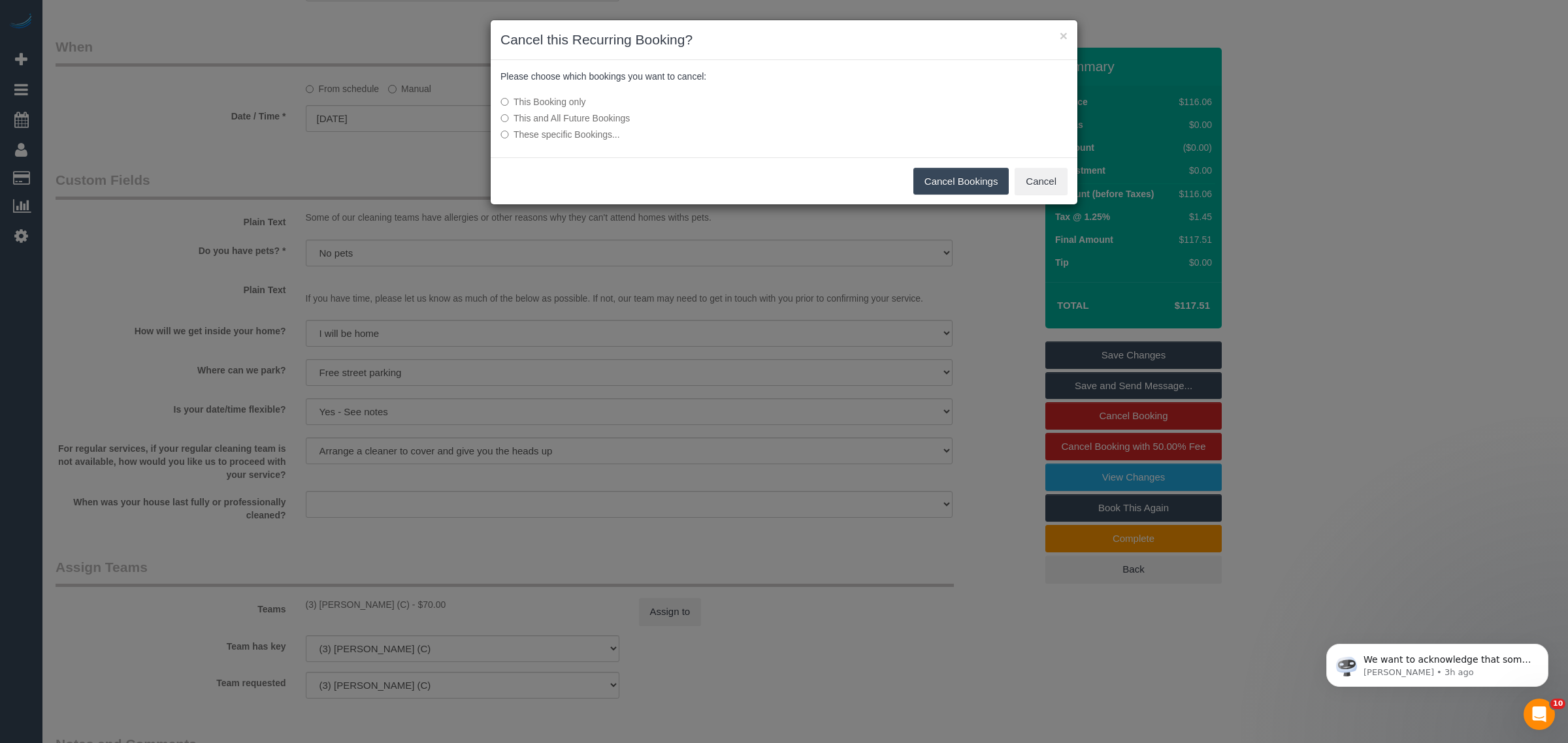
click at [951, 180] on button "Cancel Bookings" at bounding box center [961, 182] width 96 height 28
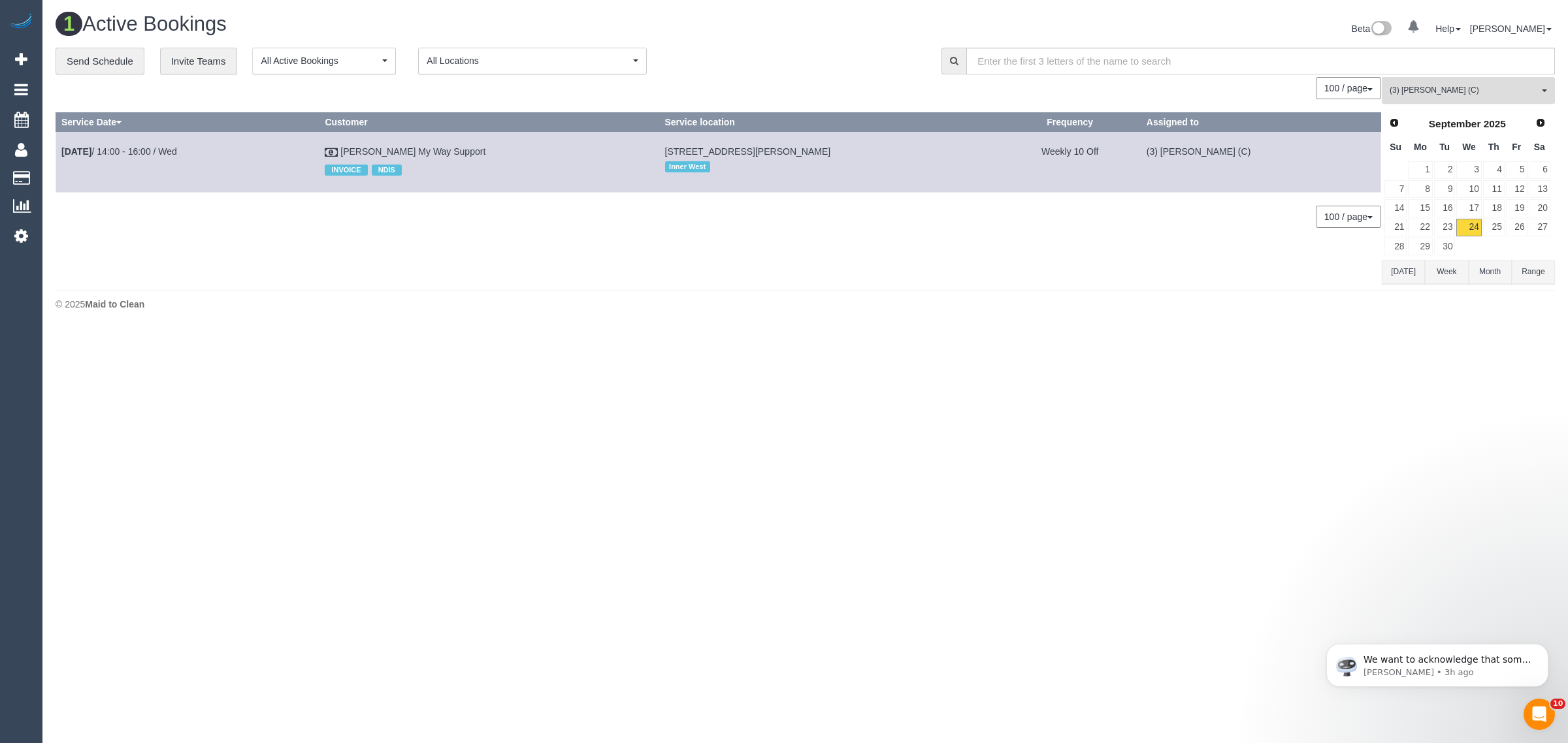
click at [1456, 86] on span "(3) [PERSON_NAME] (C)" at bounding box center [1463, 90] width 148 height 11
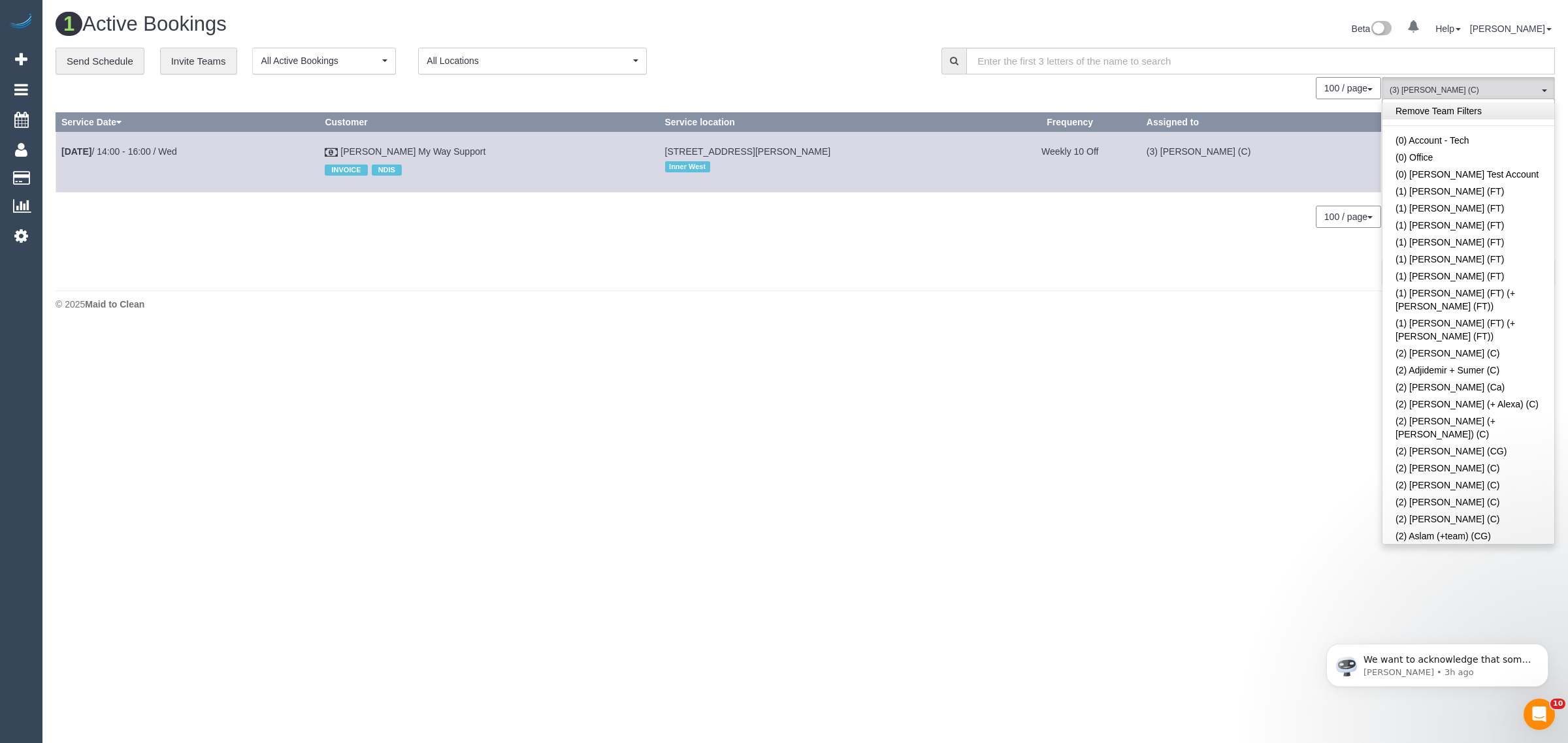
click at [1501, 111] on link "Remove Team Filters" at bounding box center [1468, 111] width 172 height 17
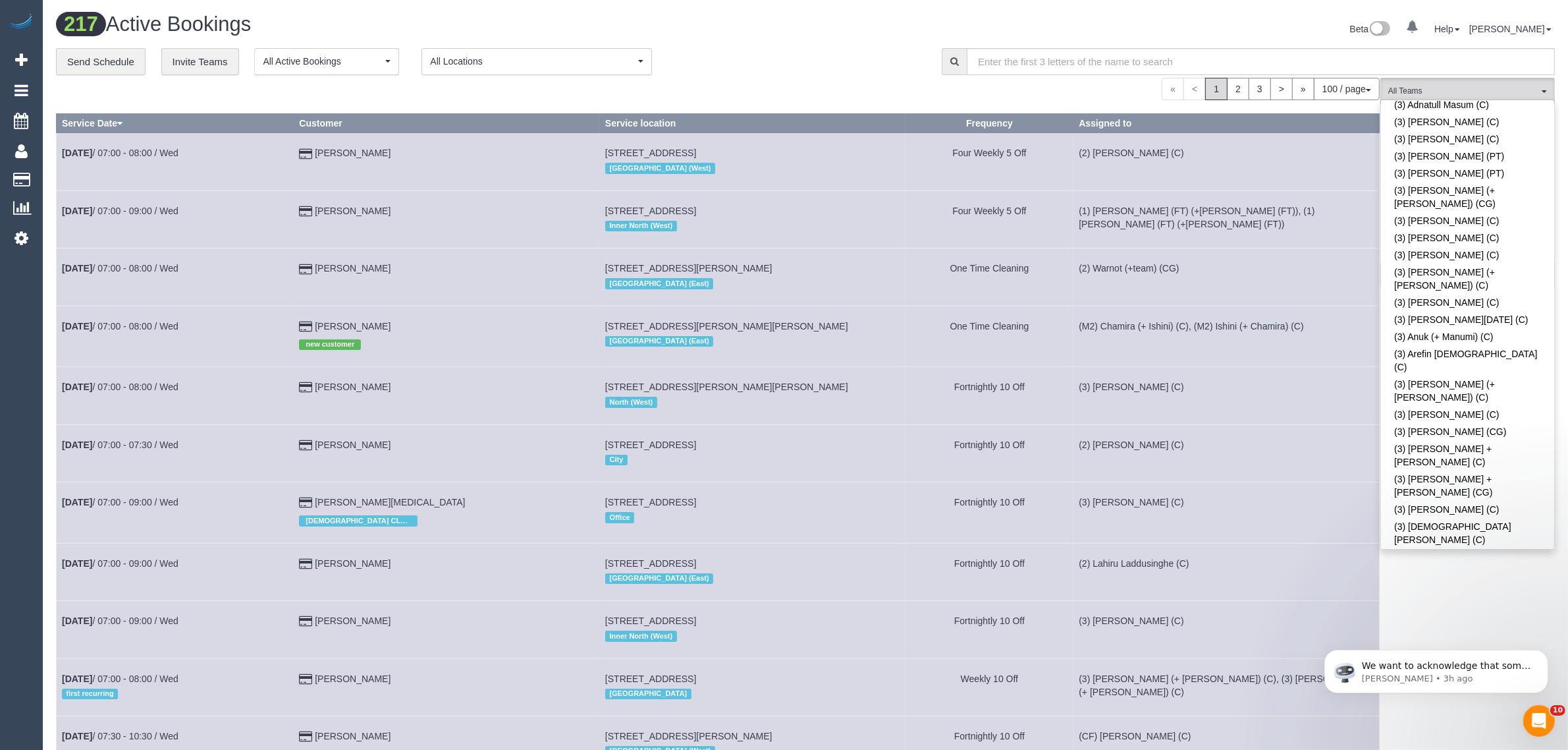
click at [1491, 661] on link "(3) Dasula Bandara (C)" at bounding box center [1468, 669] width 173 height 17
click at [793, 37] on div "217 Active Bookings" at bounding box center [426, 27] width 760 height 28
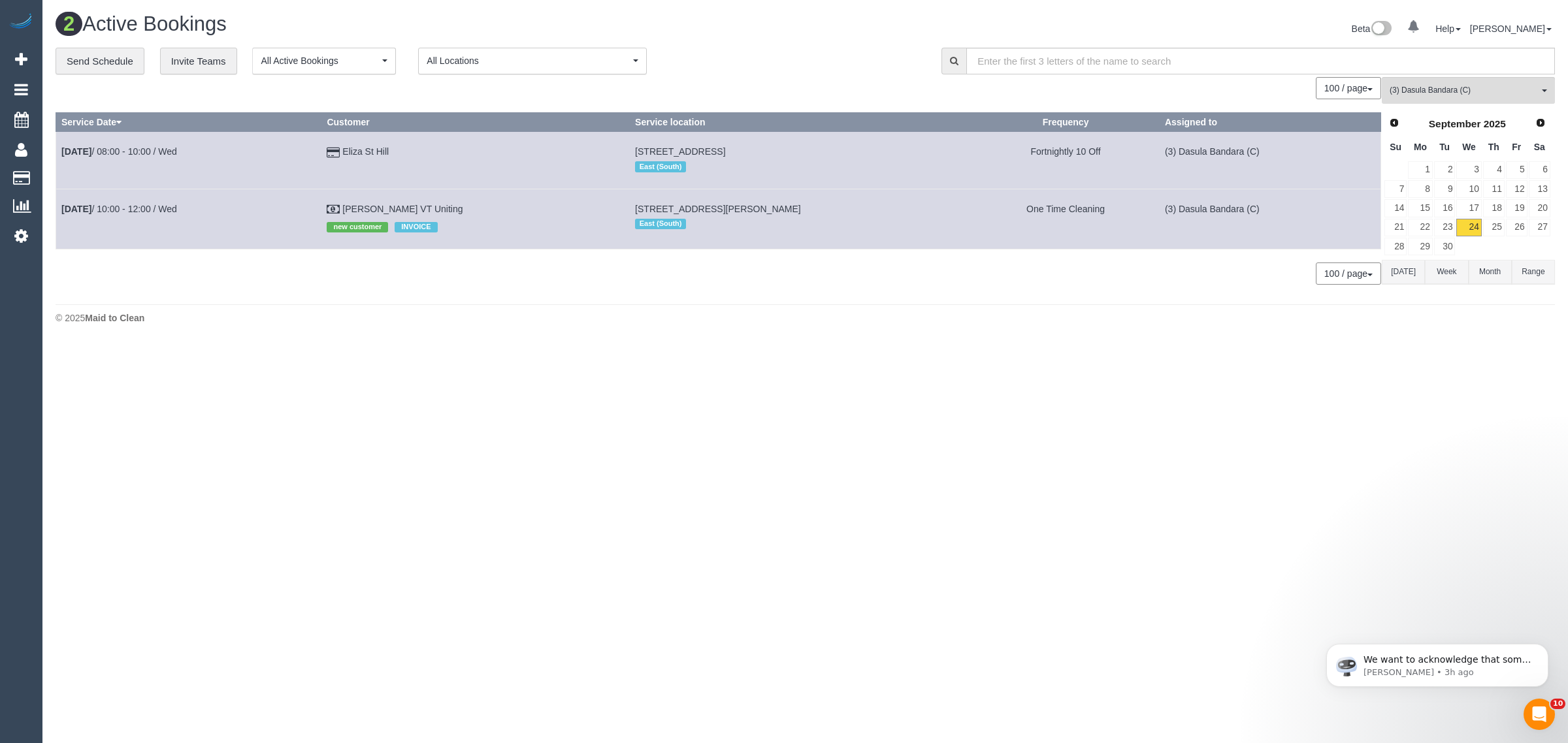
click at [1475, 482] on body "0 Beta Your Notifications You have 0 alerts Add Booking Bookings Active Booking…" at bounding box center [784, 372] width 1568 height 743
click at [677, 321] on div "© 2025 Maid to Clean" at bounding box center [804, 318] width 1499 height 13
click at [456, 200] on td "STAVROULA KAZAKOS VT Uniting new customer INVOICE" at bounding box center [475, 218] width 308 height 60
drag, startPoint x: 514, startPoint y: 203, endPoint x: 59, endPoint y: 201, distance: 455.0
click at [59, 201] on tr "Sep 24th / 10:00 - 12:00 / Wed STAVROULA KAZAKOS VT Uniting new customer INVOIC…" at bounding box center [719, 218] width 1324 height 60
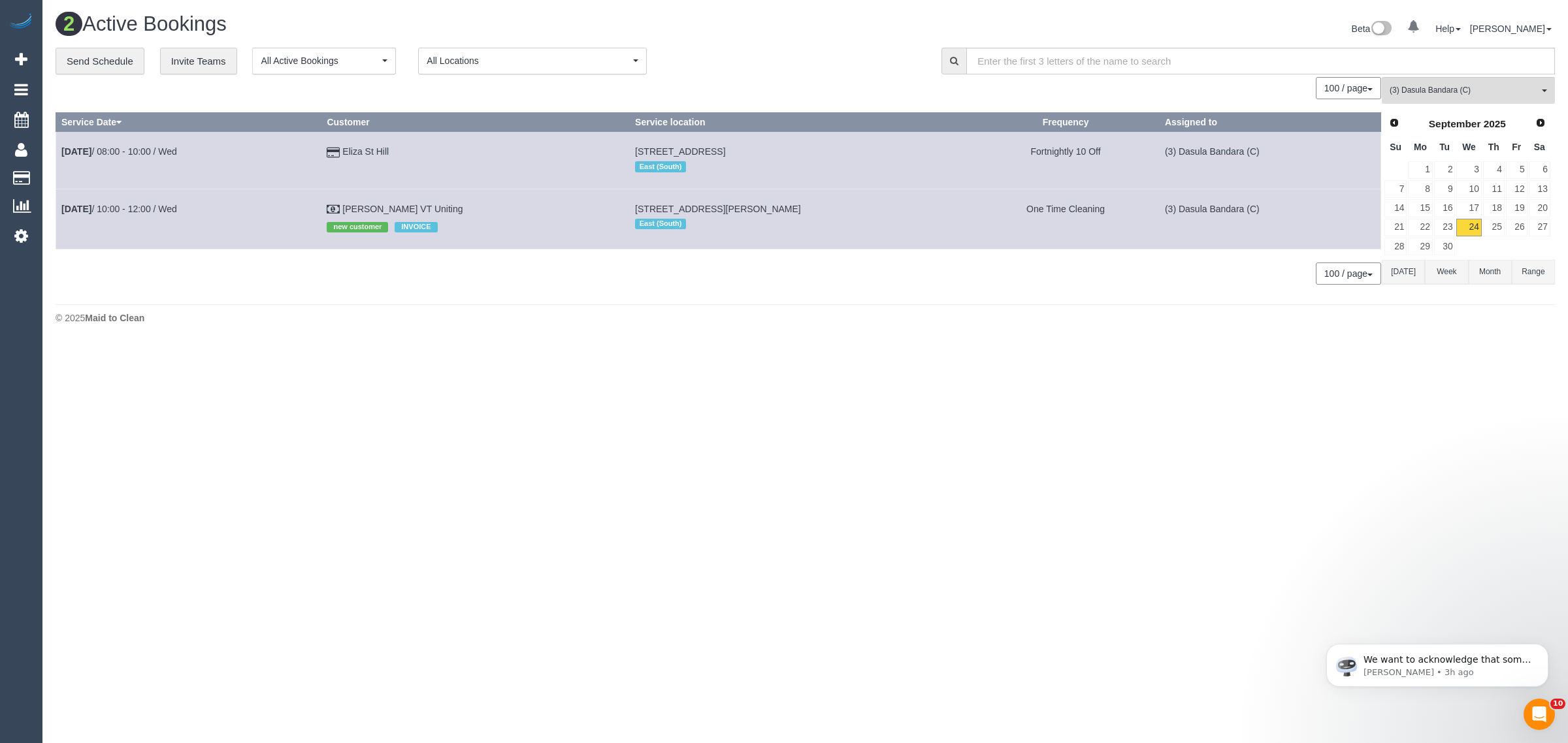
copy tr "Sep 24th / 10:00 - 12:00 / Wed STAVROULA KAZAKOS VT Uniting"
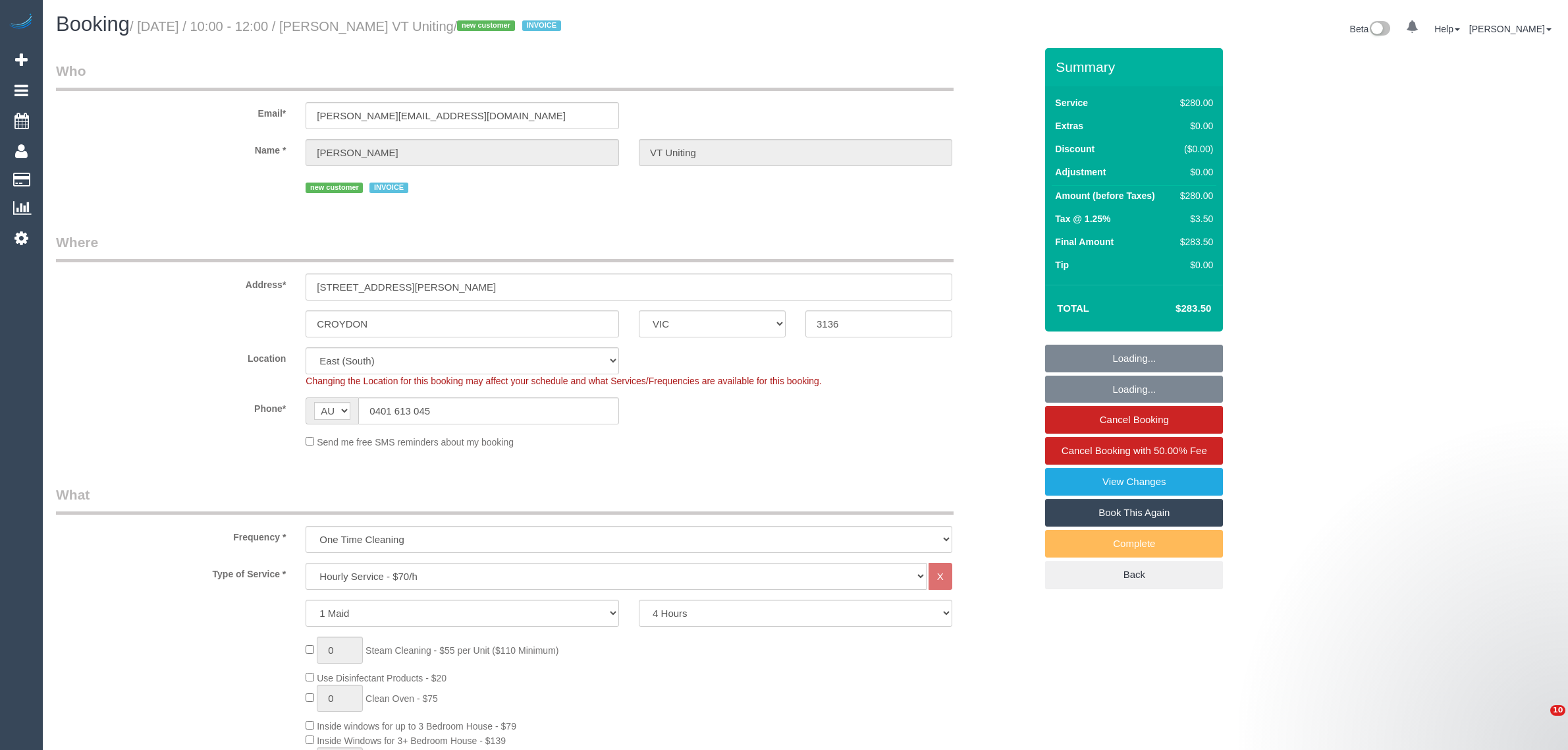
select select "VIC"
select select "240"
select select "number:28"
select select "number:14"
select select "number:19"
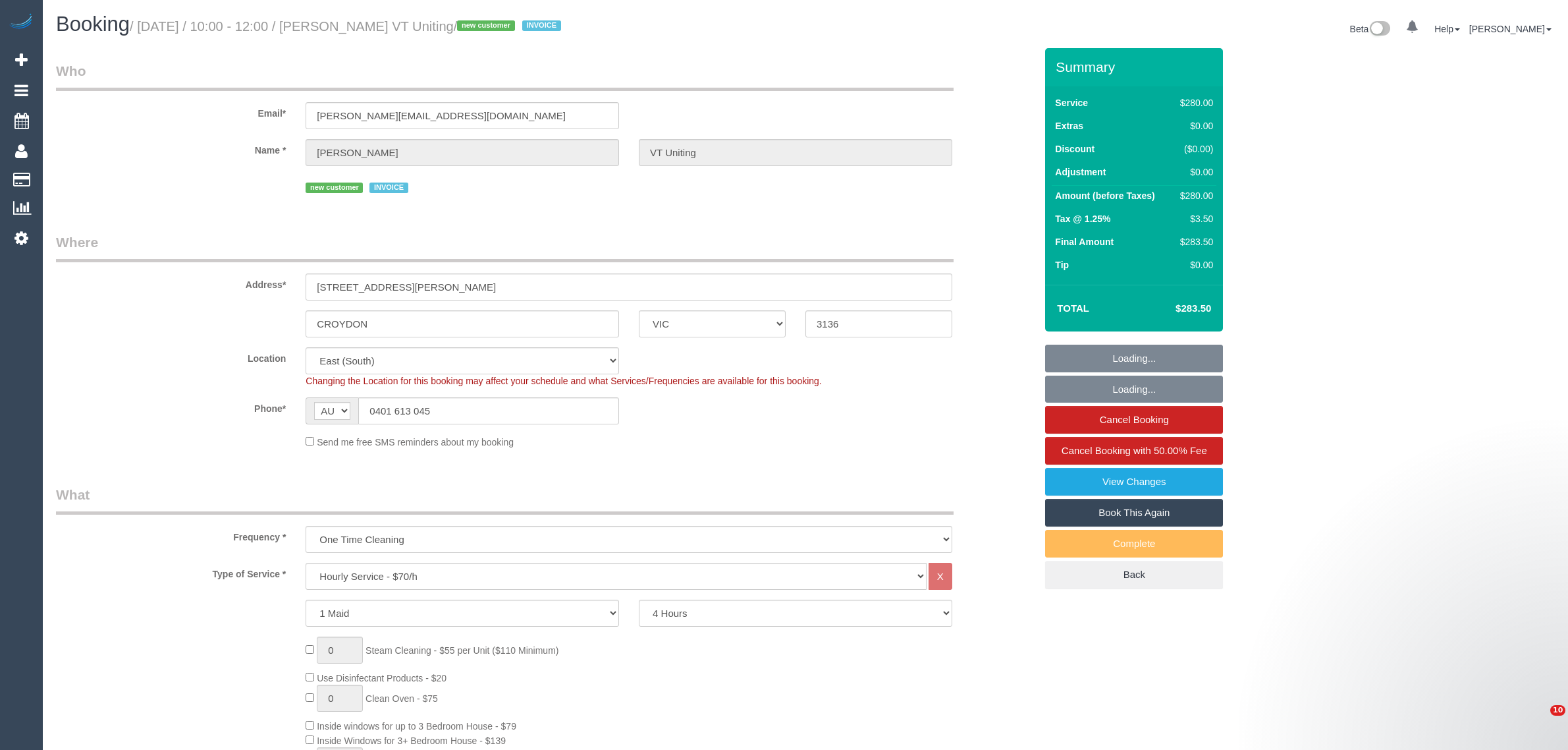
select select "number:25"
click at [478, 402] on input "0401 613 045" at bounding box center [488, 410] width 260 height 27
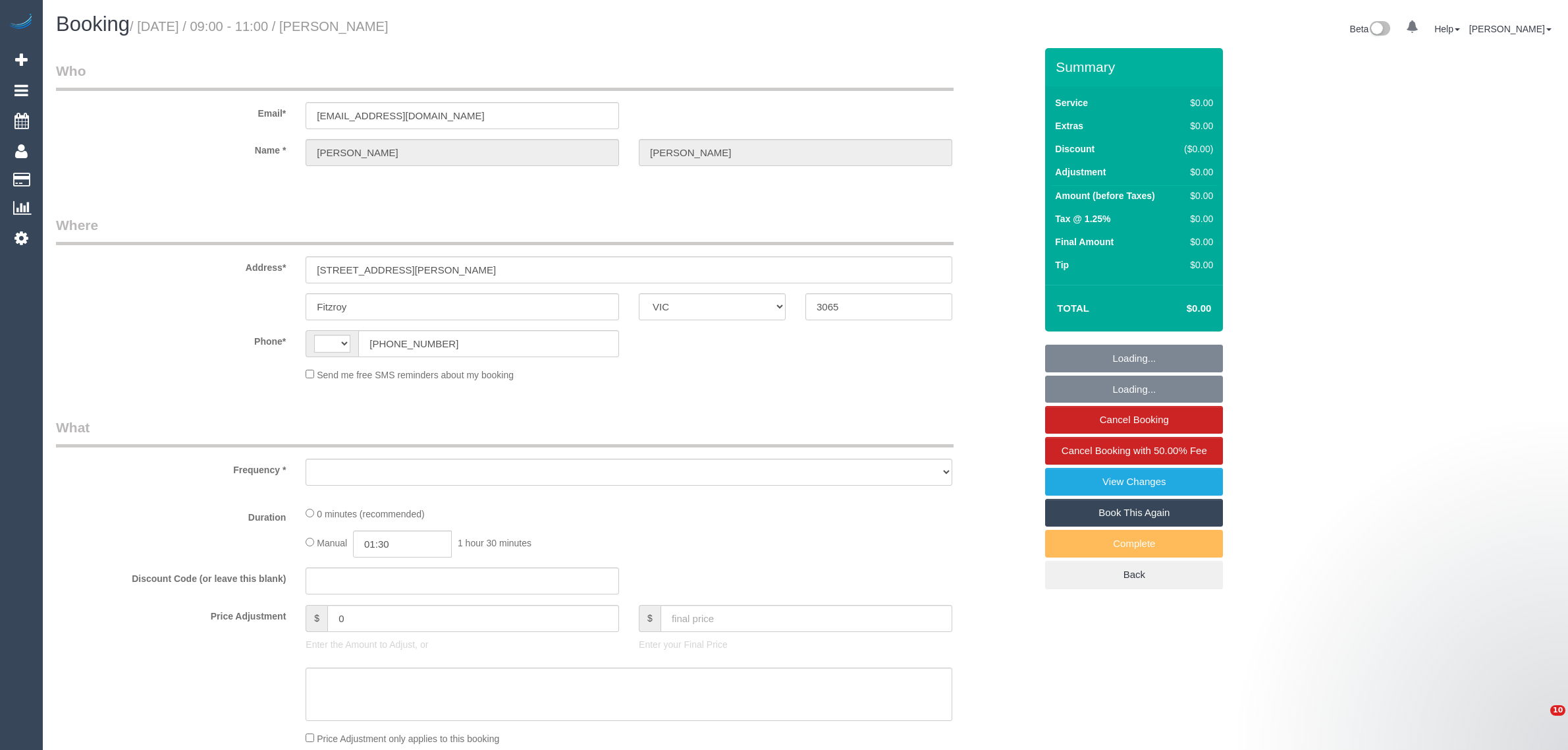
select select "VIC"
select select "object:285"
select select "string:stripe-pm_1S78kw2GScqysDRVJc6lT9bs"
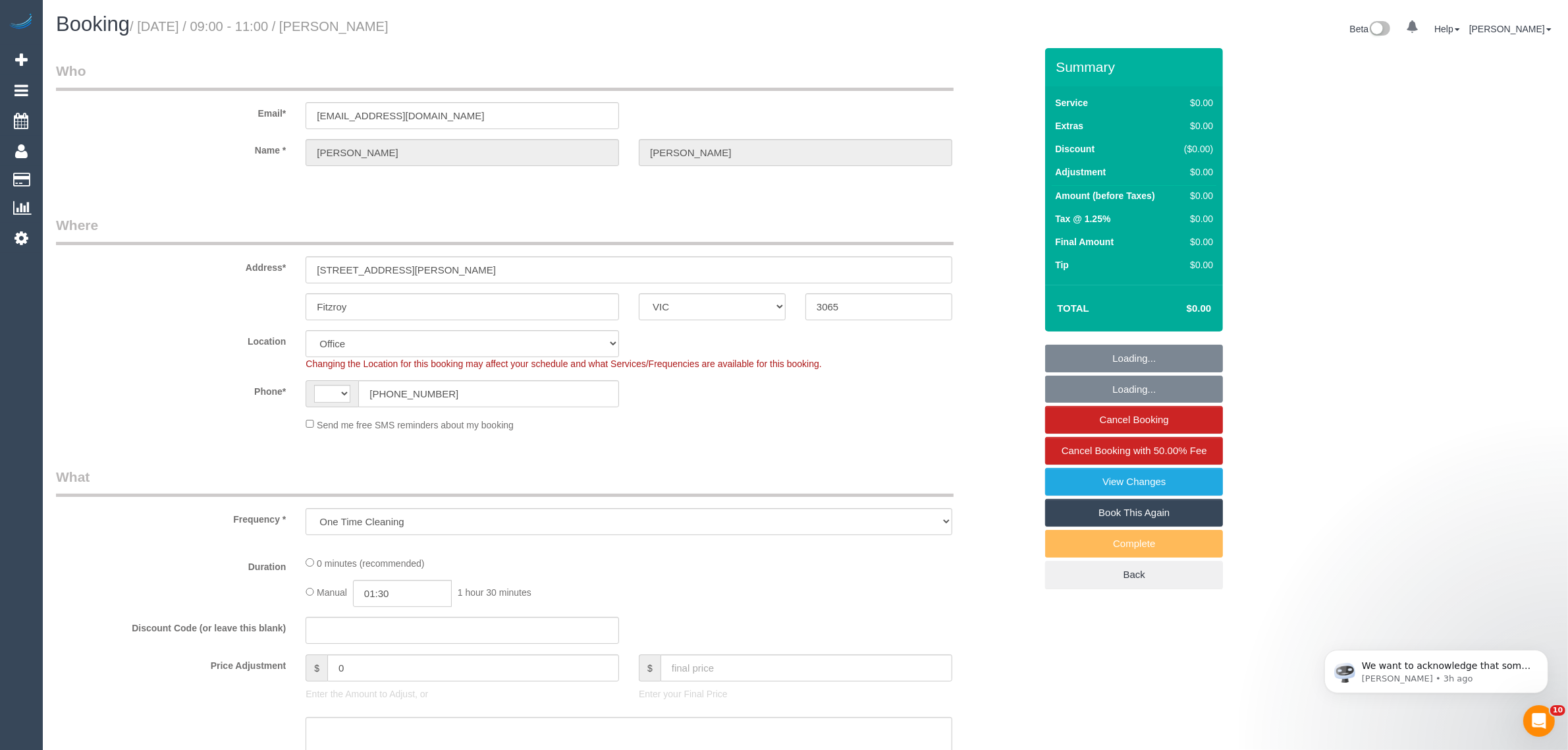
select select "string:AU"
click at [486, 392] on input "[PHONE_NUMBER]" at bounding box center [488, 394] width 260 height 27
select select "number:29"
select select "number:14"
select select "number:18"
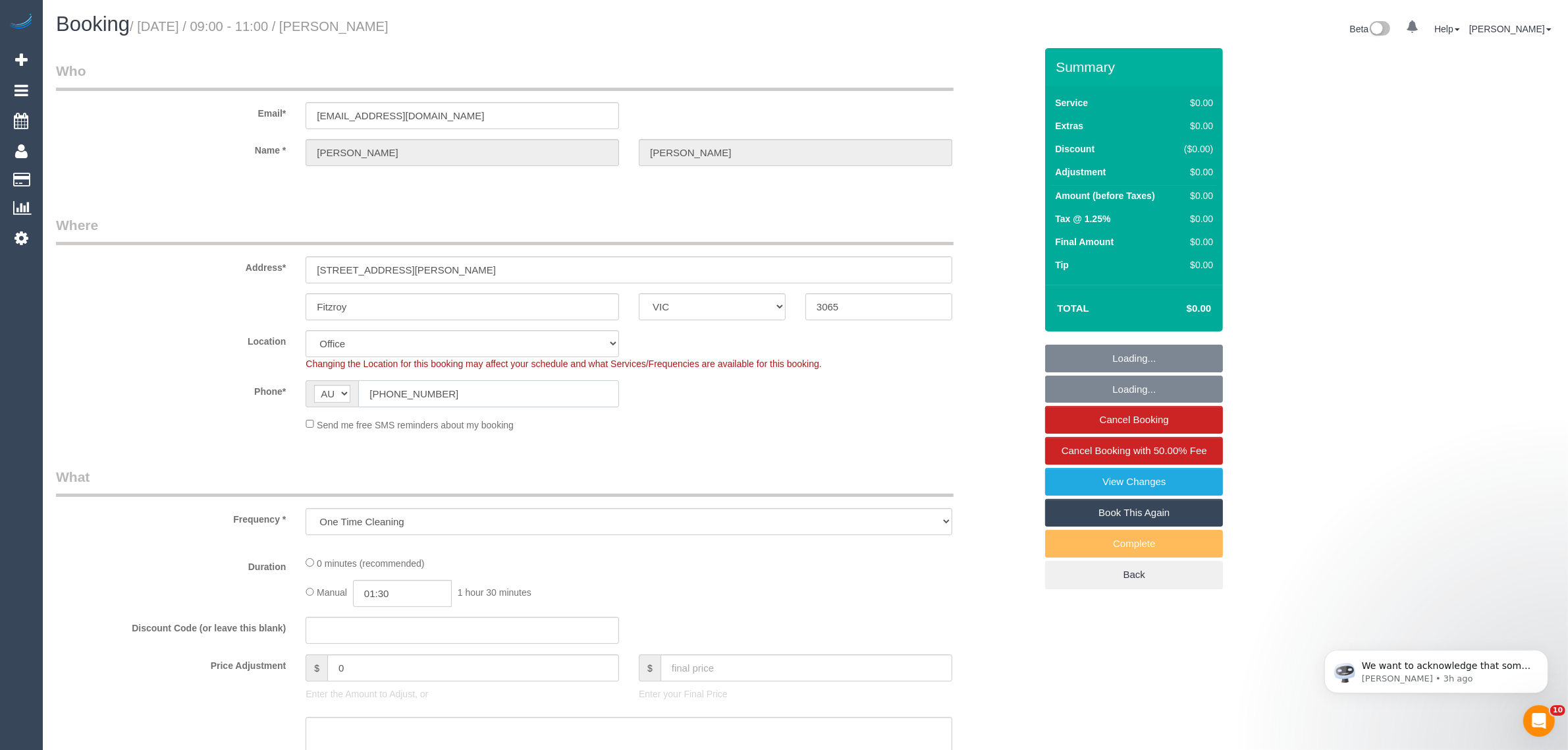
select select "number:25"
select select "number:26"
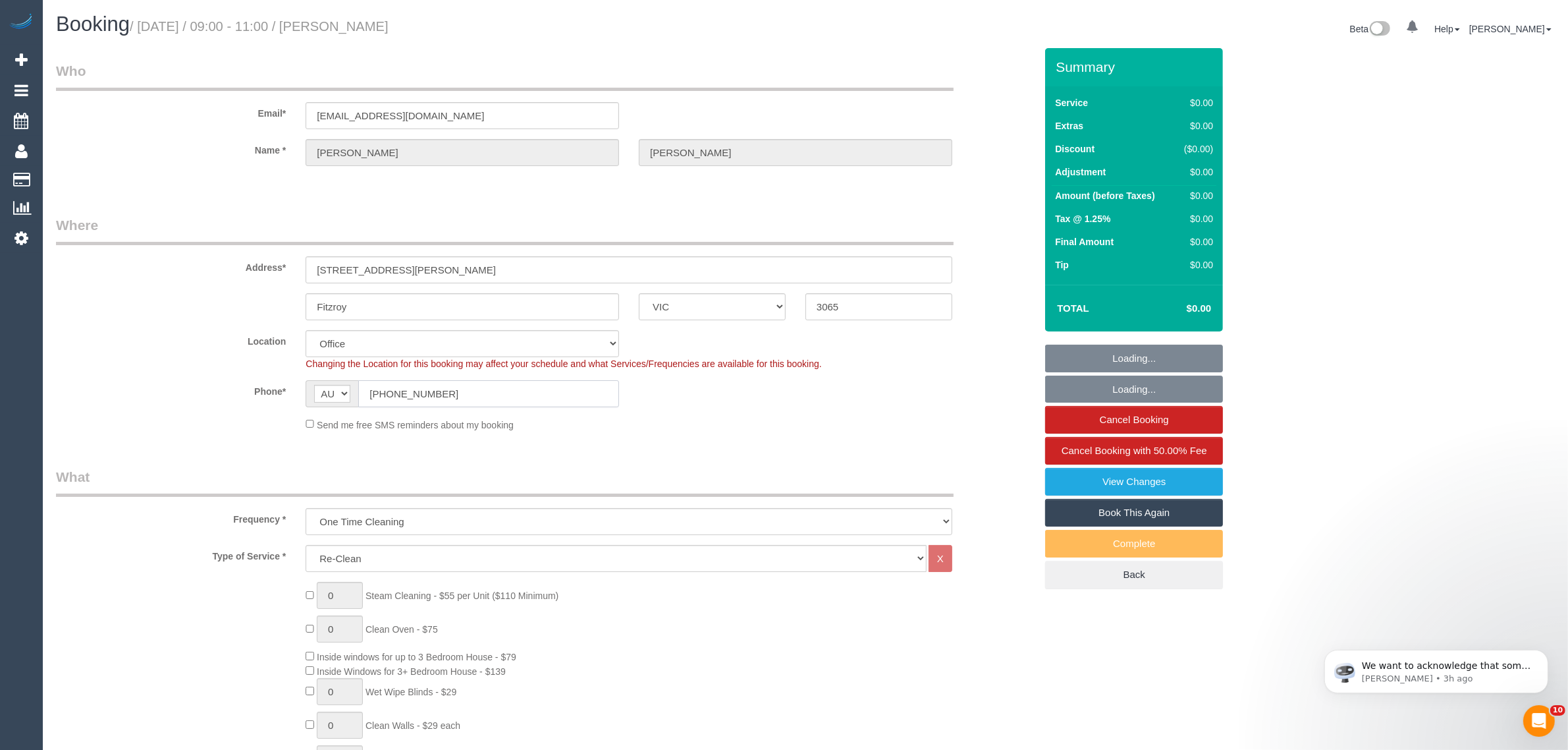
select select "object:2131"
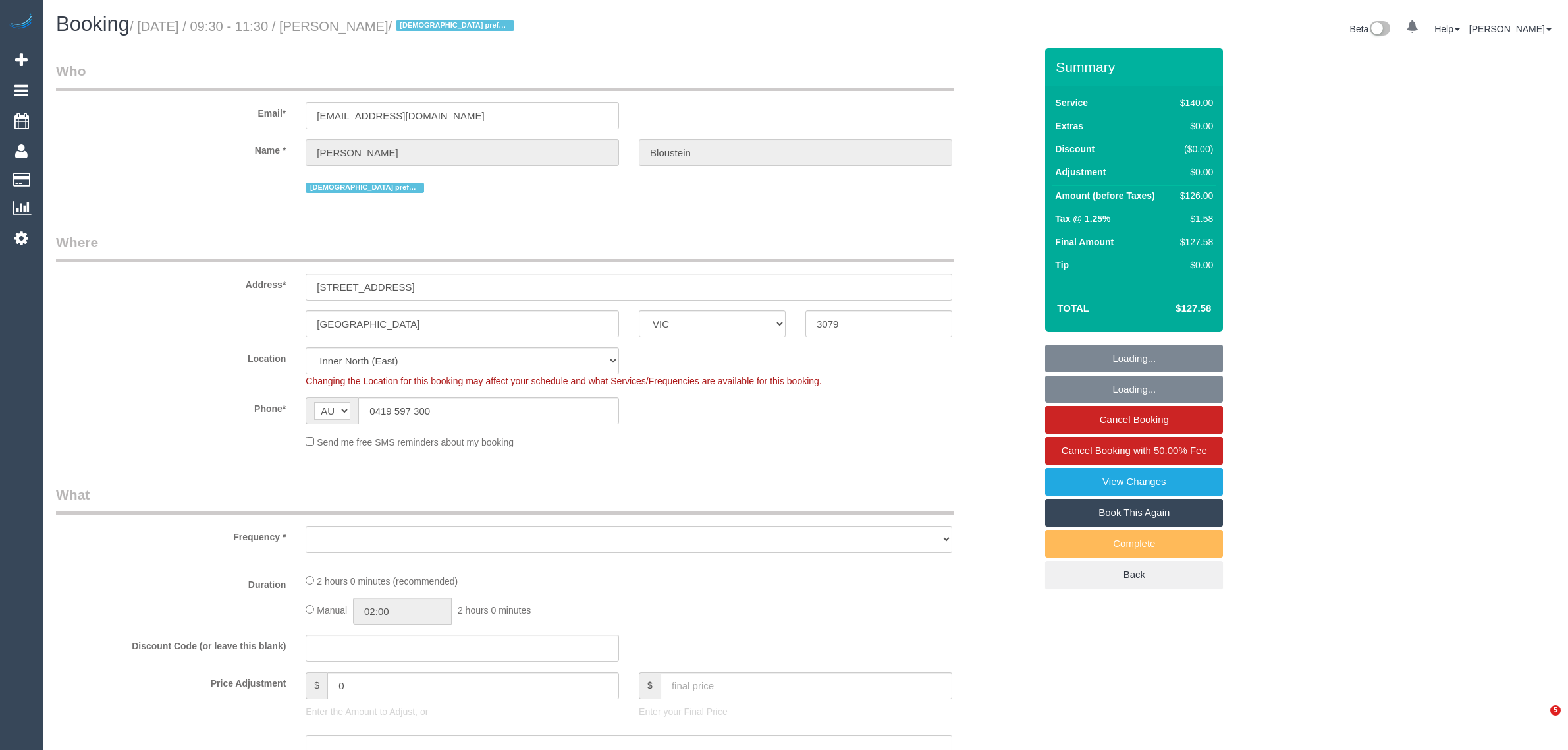
select select "VIC"
select select "object:707"
select select "string:stripe-pm_1O9xBK2GScqysDRVLCItVcgE"
select select "number:28"
select select "number:14"
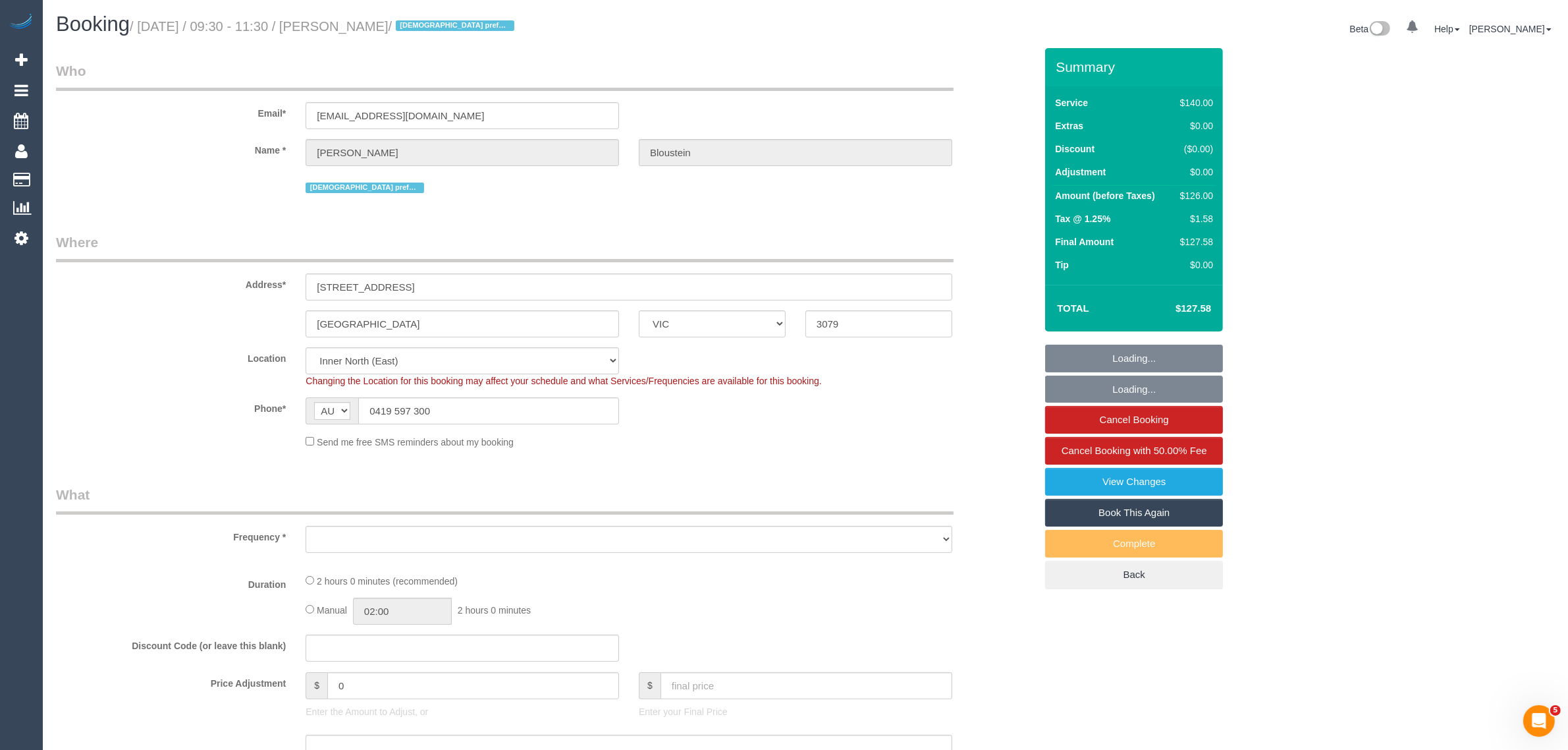
select select "number:19"
select select "number:24"
select select "number:35"
select select "number:13"
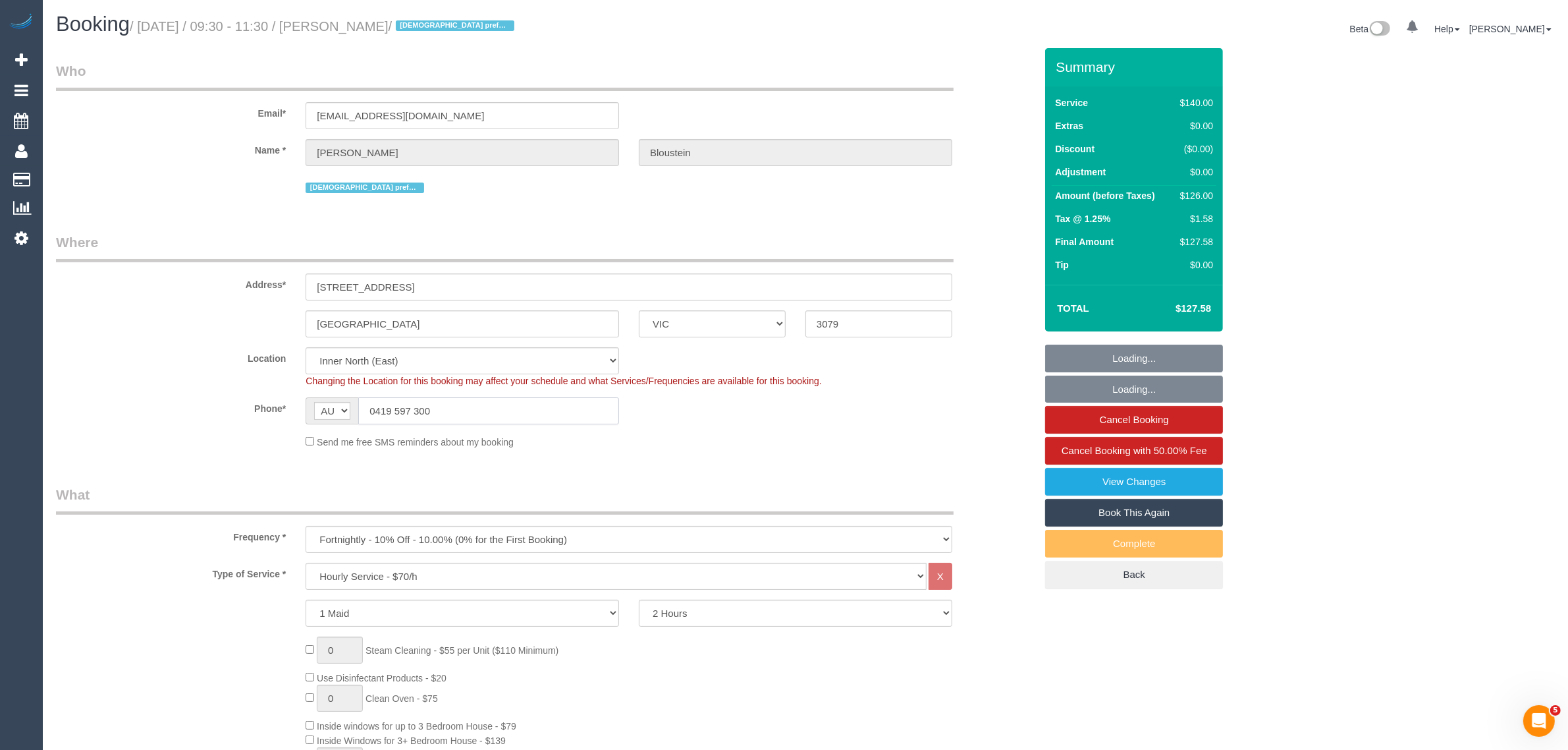
select select "object:858"
click at [485, 414] on input "0419 597 300" at bounding box center [488, 410] width 260 height 27
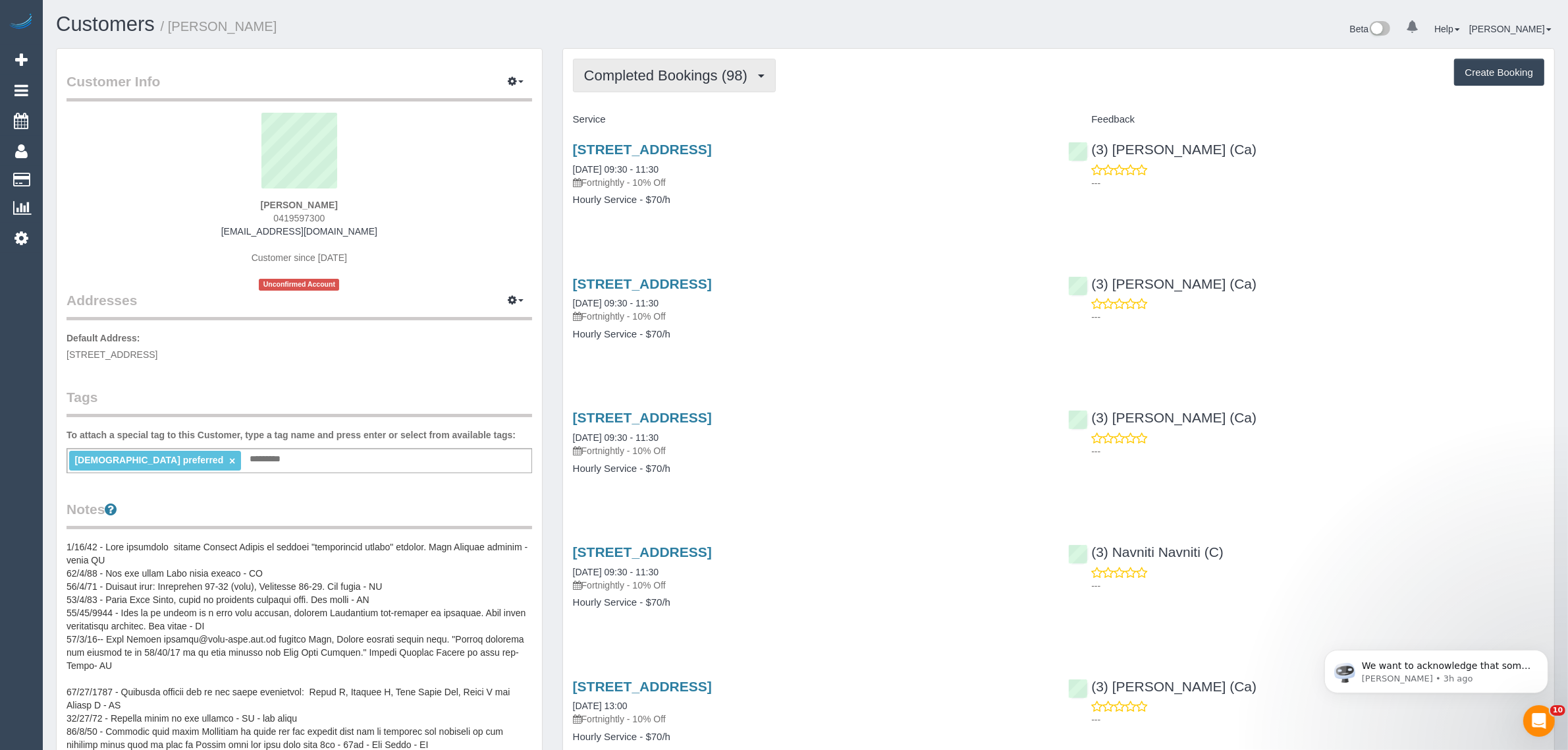
click at [626, 69] on span "Completed Bookings (98)" at bounding box center [669, 75] width 170 height 17
click at [638, 121] on link "Upcoming Bookings (11)" at bounding box center [644, 123] width 142 height 17
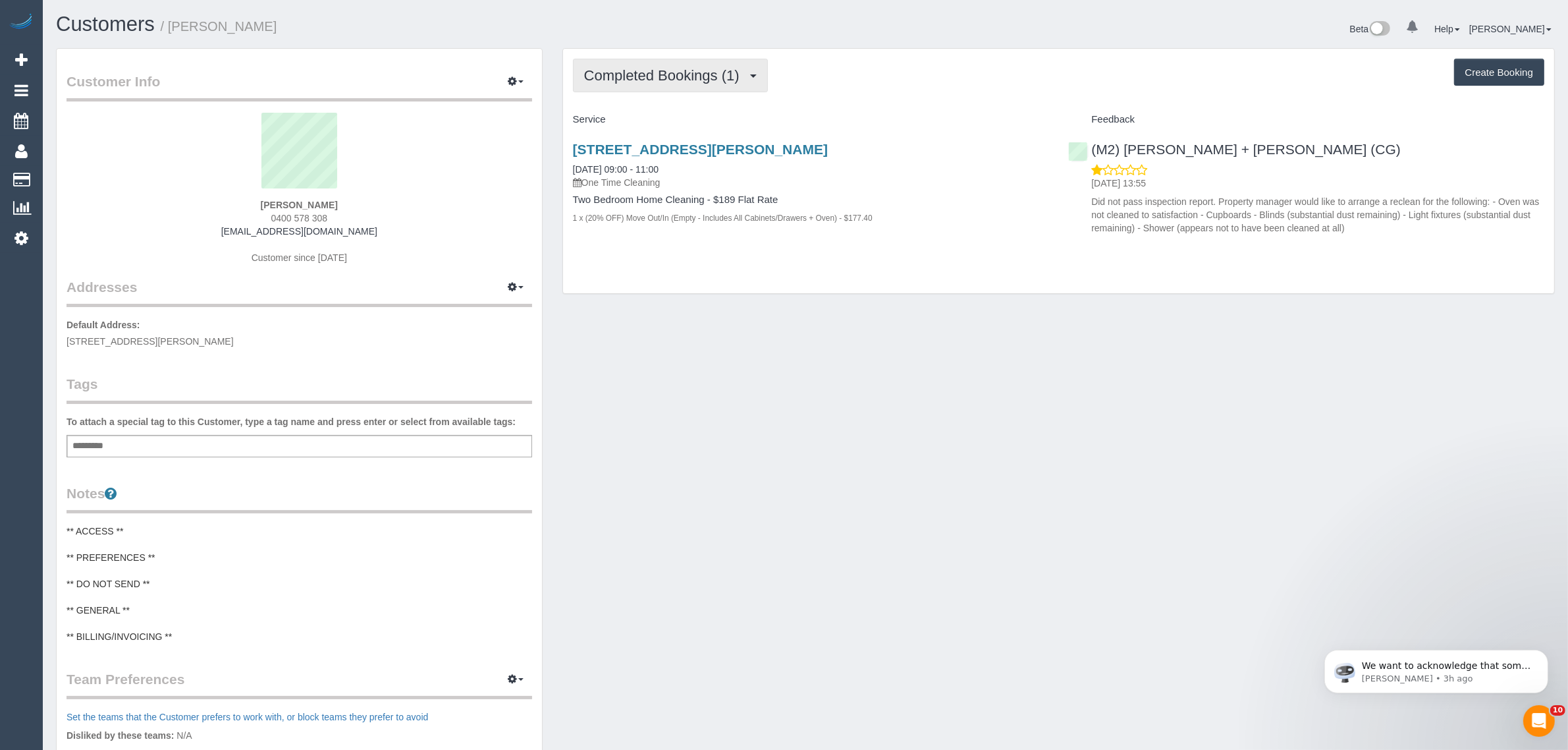
click at [699, 64] on button "Completed Bookings (1)" at bounding box center [671, 75] width 195 height 33
click at [670, 118] on link "Upcoming Bookings (1)" at bounding box center [642, 123] width 137 height 17
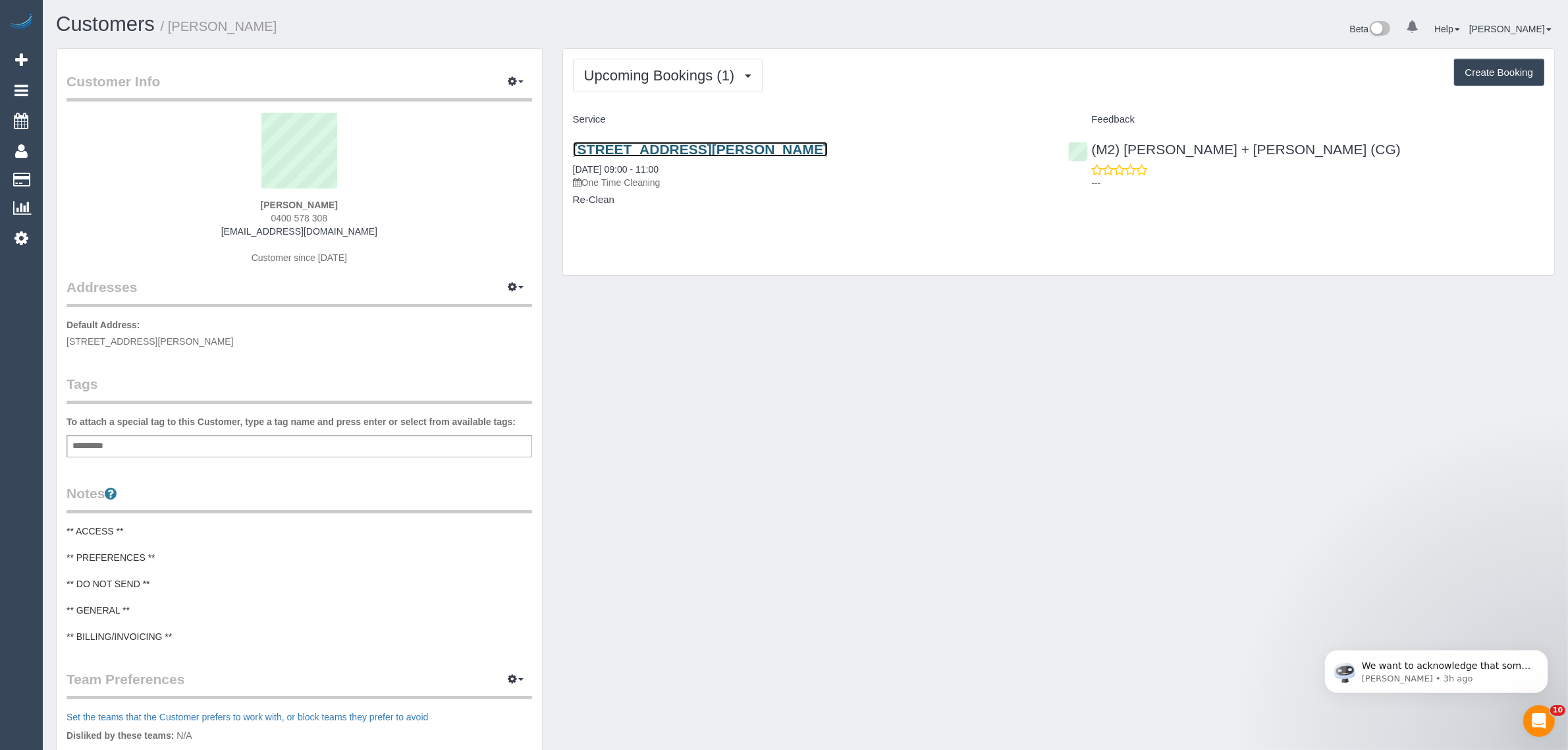
click at [630, 146] on link "[STREET_ADDRESS][PERSON_NAME]" at bounding box center [700, 149] width 255 height 15
click at [606, 87] on button "Upcoming Bookings (1)" at bounding box center [668, 75] width 191 height 33
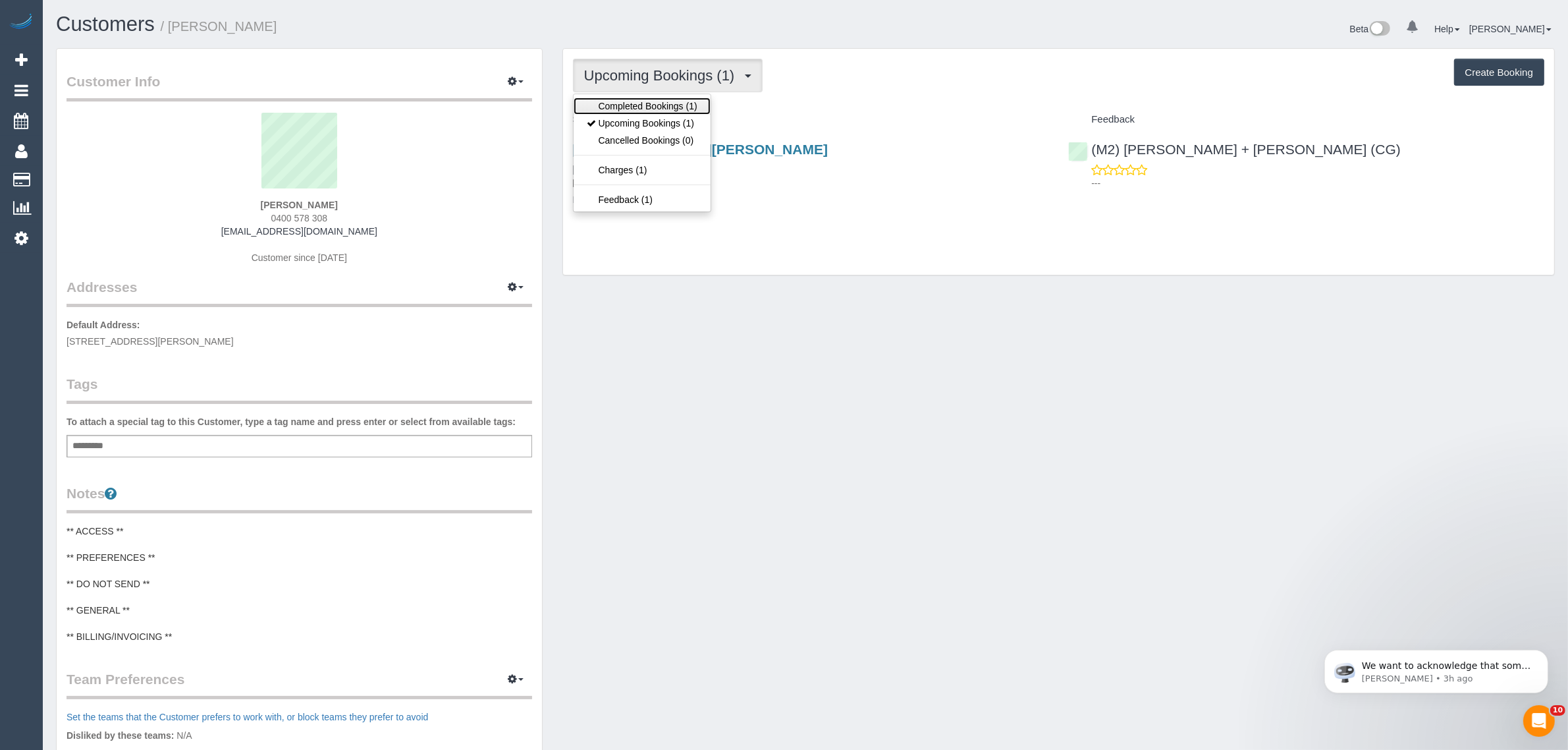
click at [622, 111] on link "Completed Bookings (1)" at bounding box center [642, 106] width 137 height 17
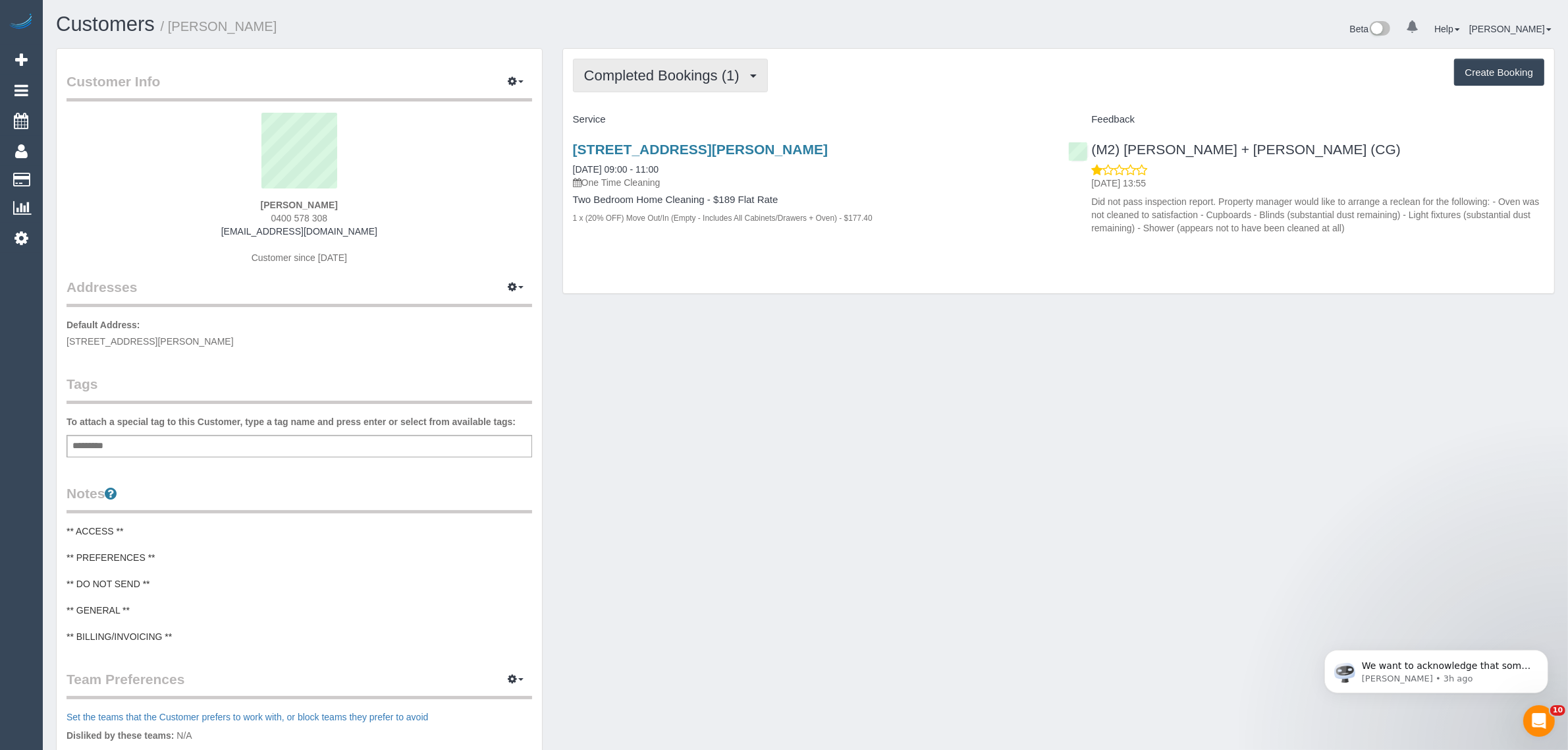
click at [657, 80] on span "Completed Bookings (1)" at bounding box center [665, 75] width 162 height 17
click at [634, 116] on link "Upcoming Bookings (1)" at bounding box center [642, 123] width 137 height 17
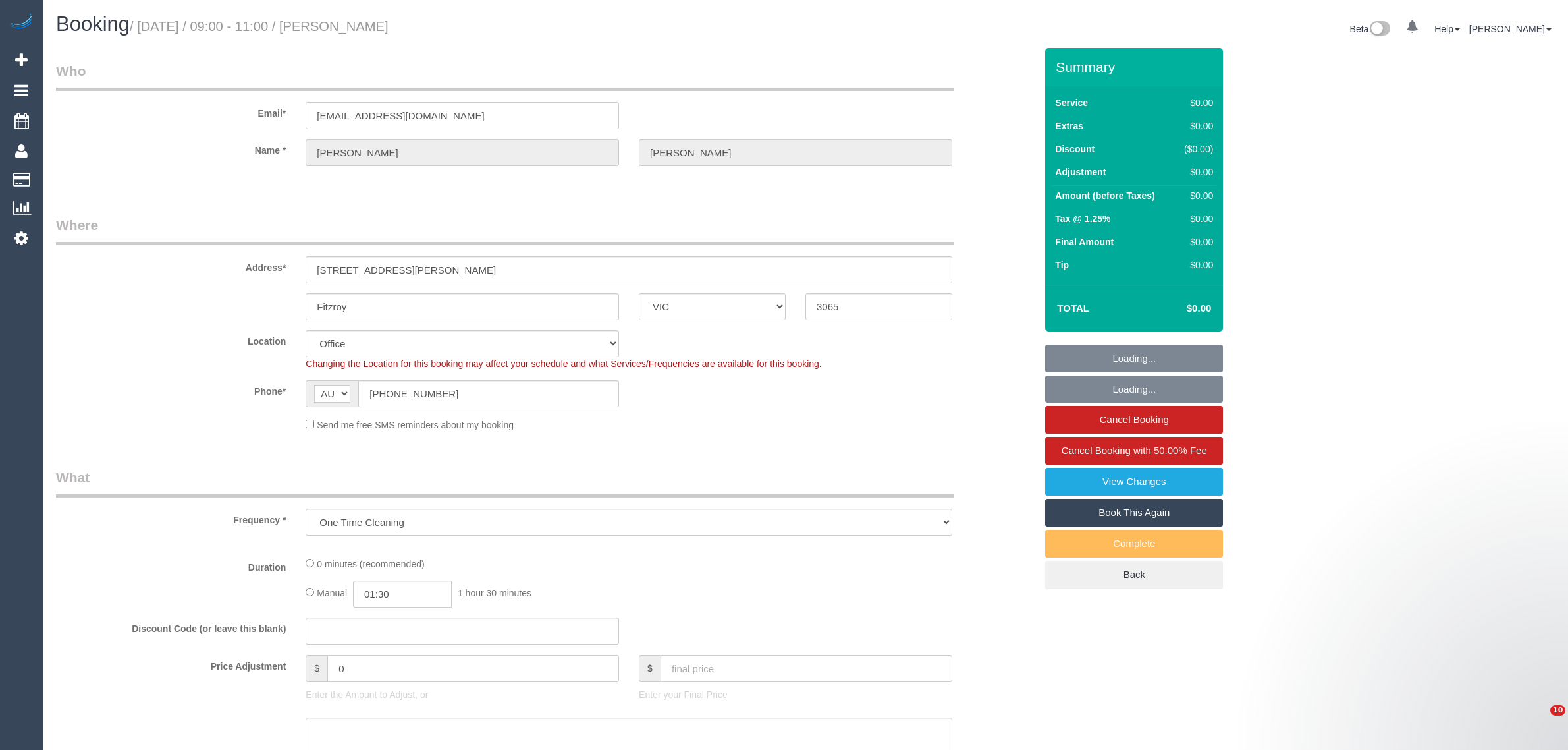
select select "VIC"
select select "object:685"
select select "string:stripe-pm_1S78kw2GScqysDRVJc6lT9bs"
select select "number:29"
select select "number:14"
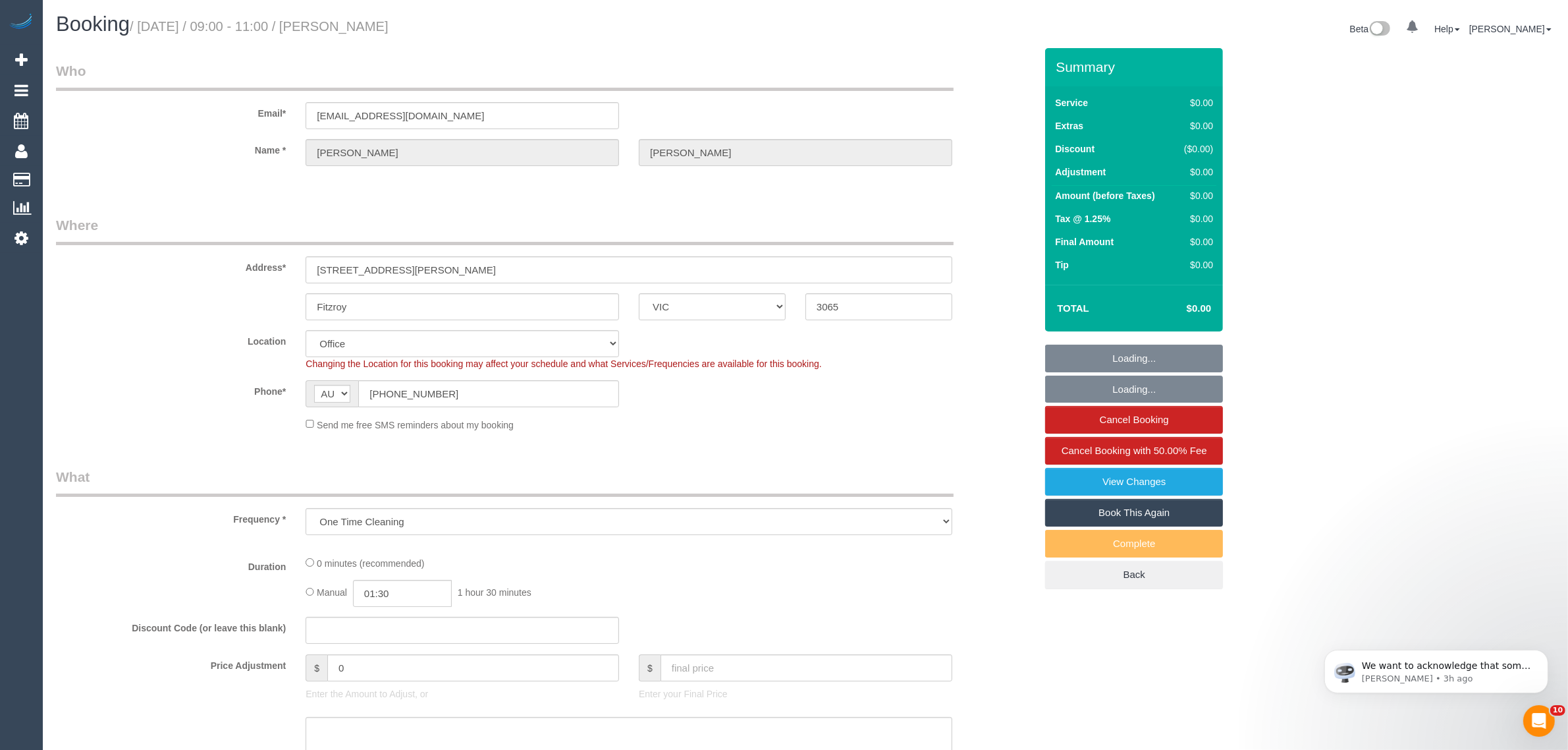
select select "number:18"
select select "number:25"
select select "number:26"
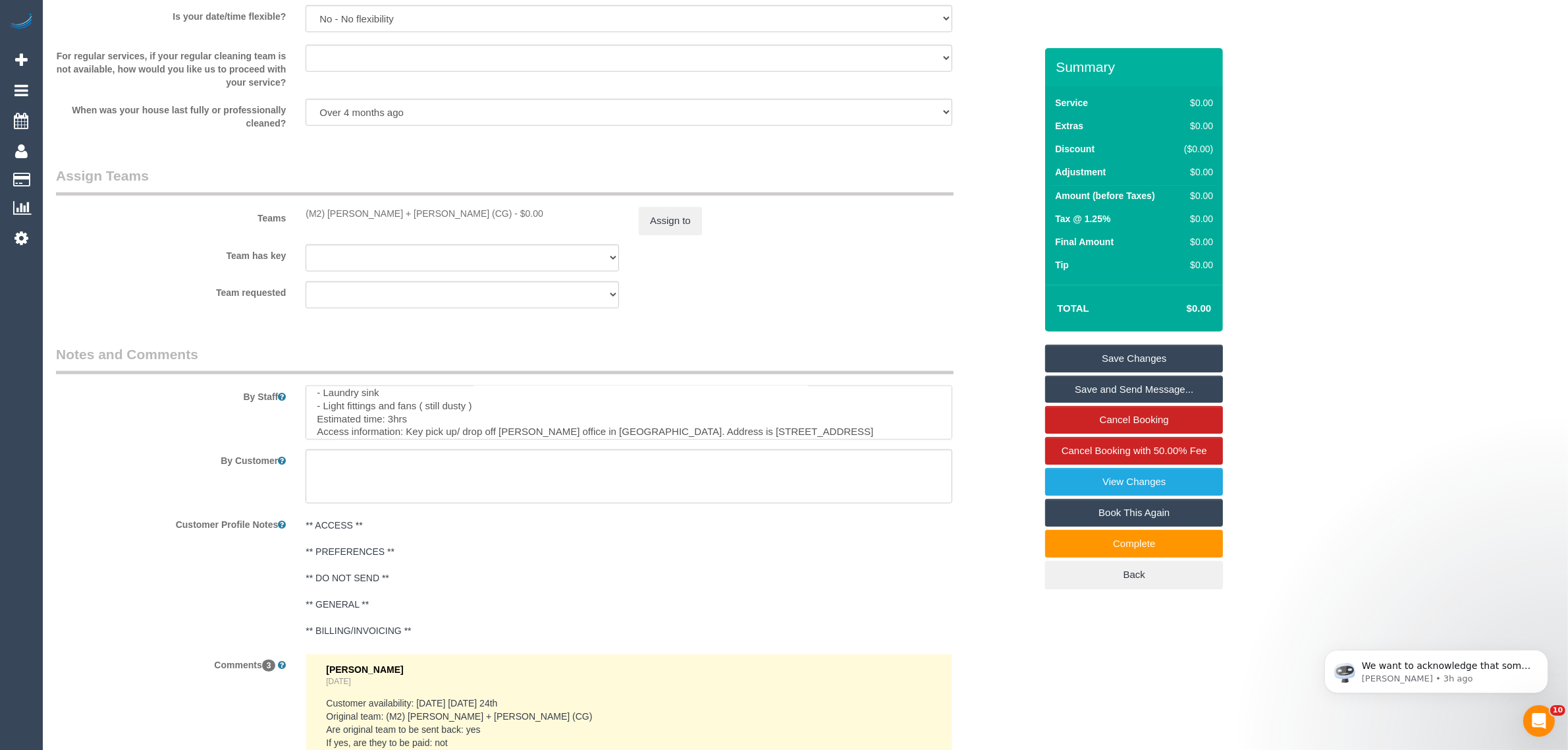
scroll to position [130, 0]
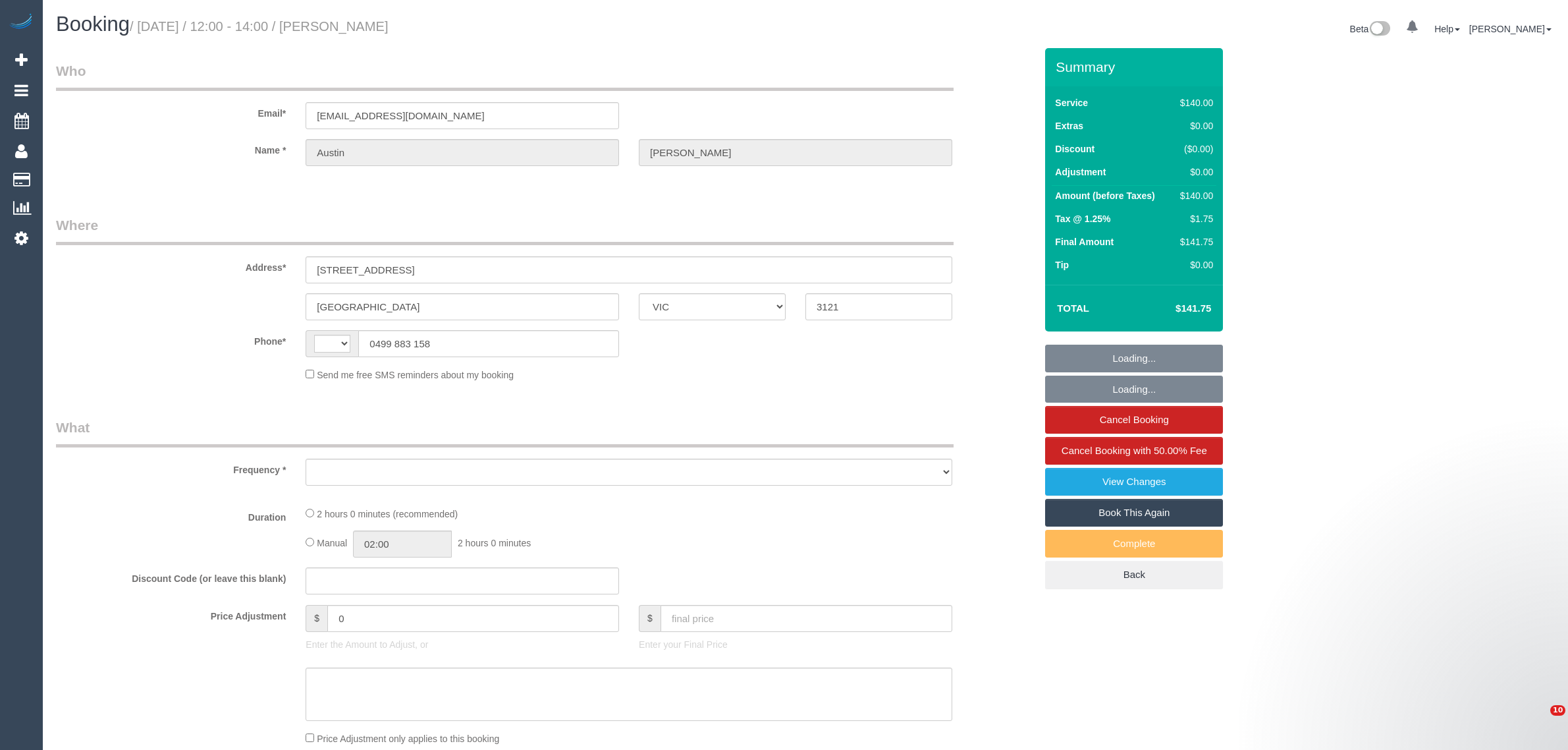
select select "VIC"
select select "string:AU"
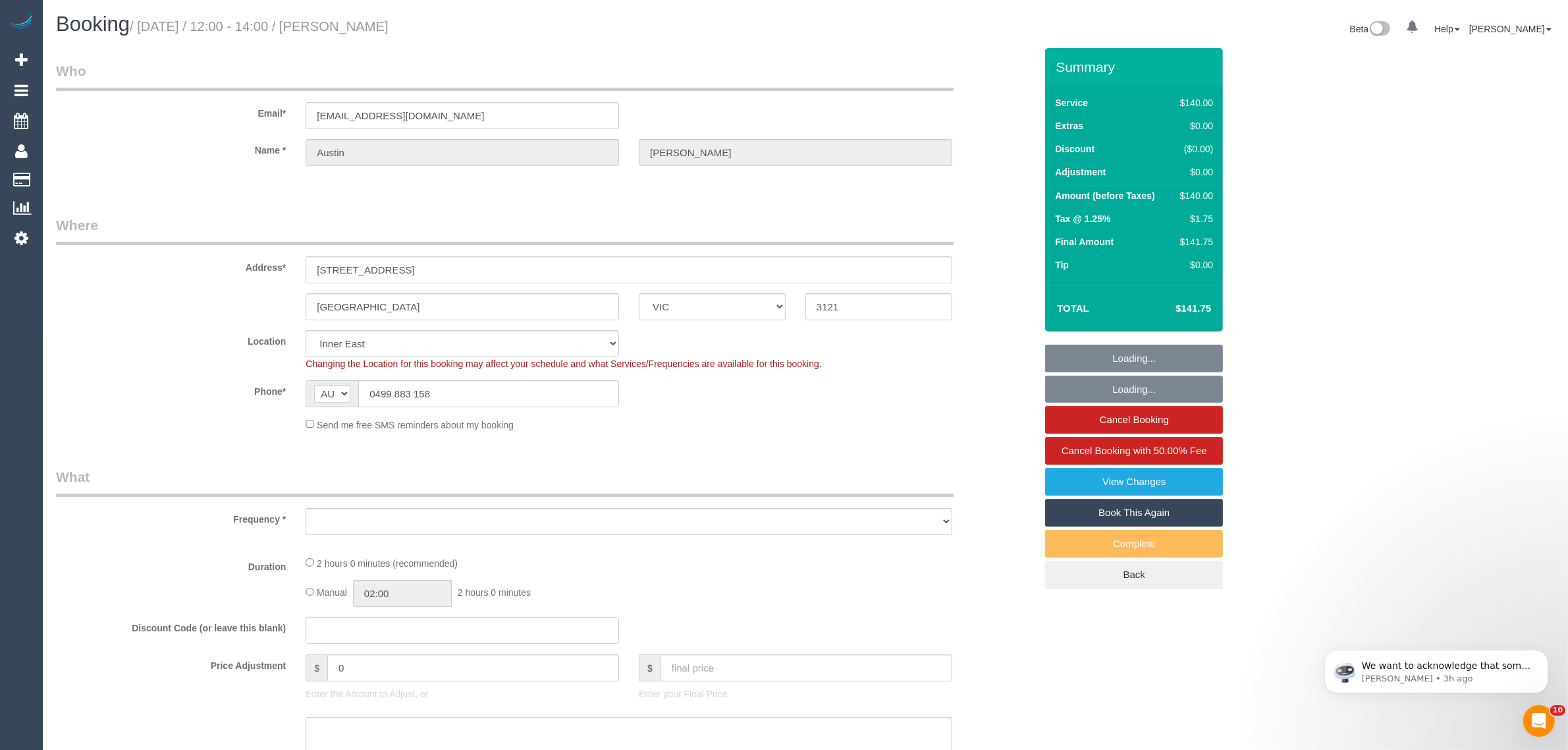
select select "object:534"
select select "string:stripe-pm_1N5fCW2GScqysDRVW51jKesf"
select select "object:539"
click at [549, 396] on input "0499 883 158" at bounding box center [488, 394] width 260 height 27
select select "spot1"
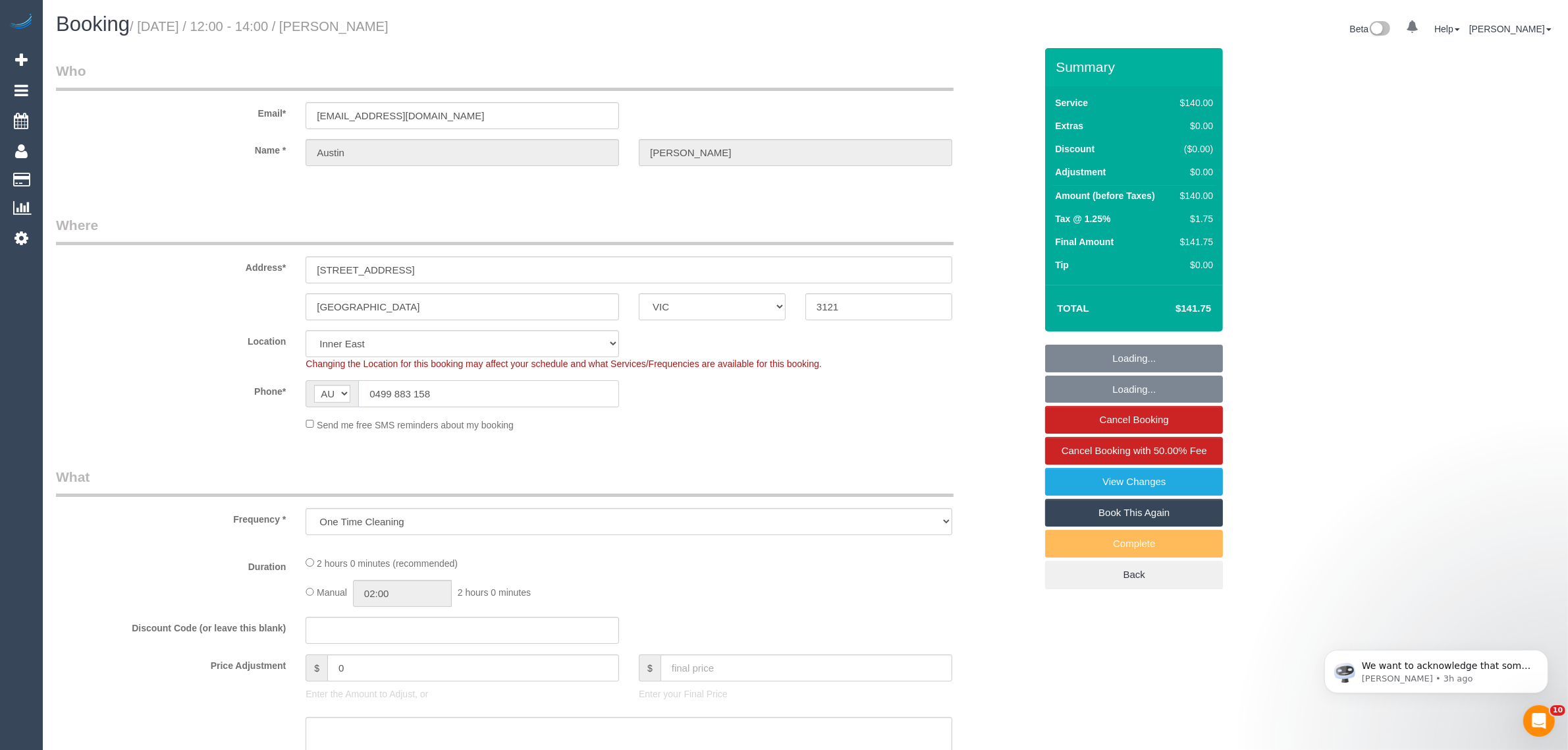
select select "number:28"
select select "number:14"
select select "number:19"
select select "number:24"
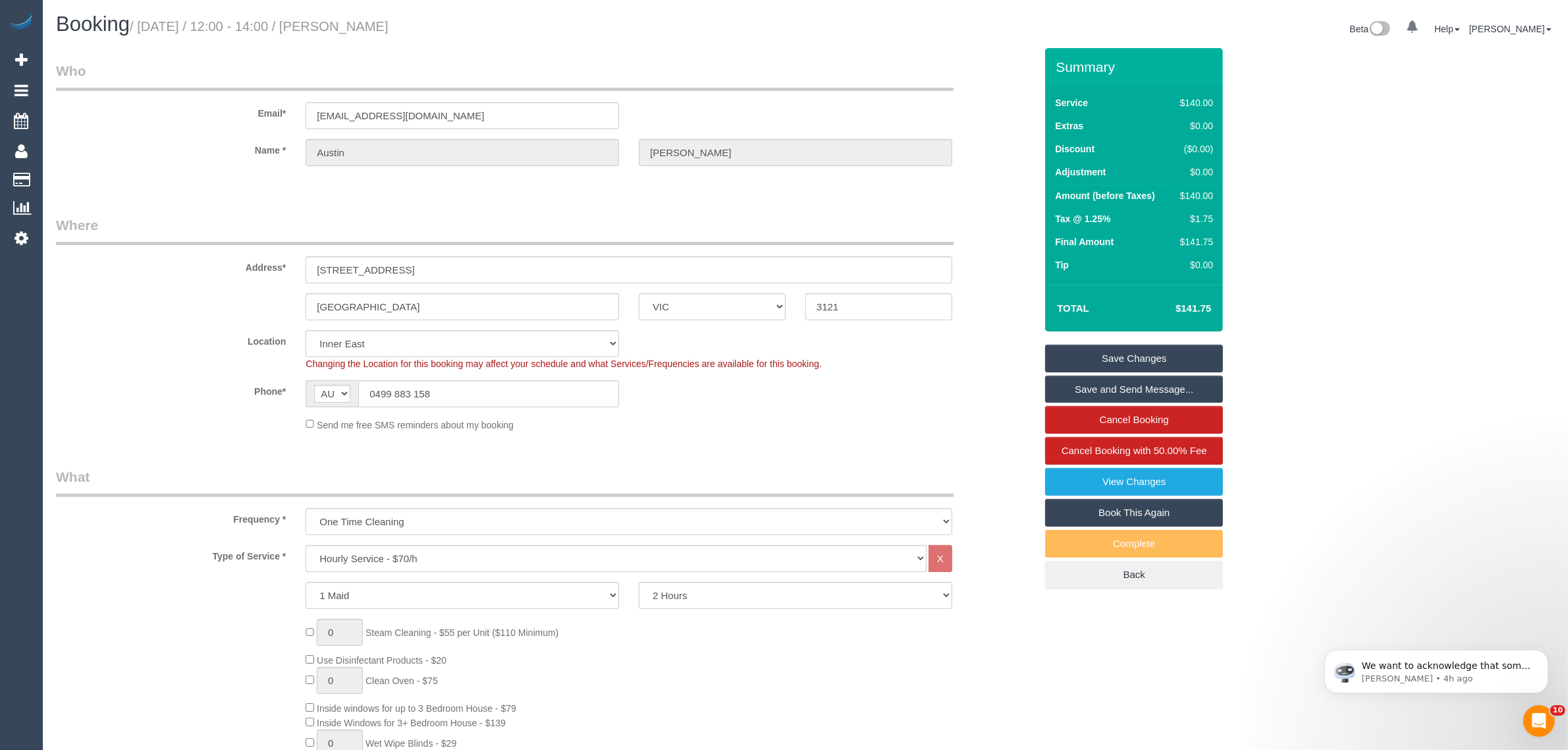
click at [879, 427] on div "Send me free SMS reminders about my booking" at bounding box center [629, 424] width 667 height 15
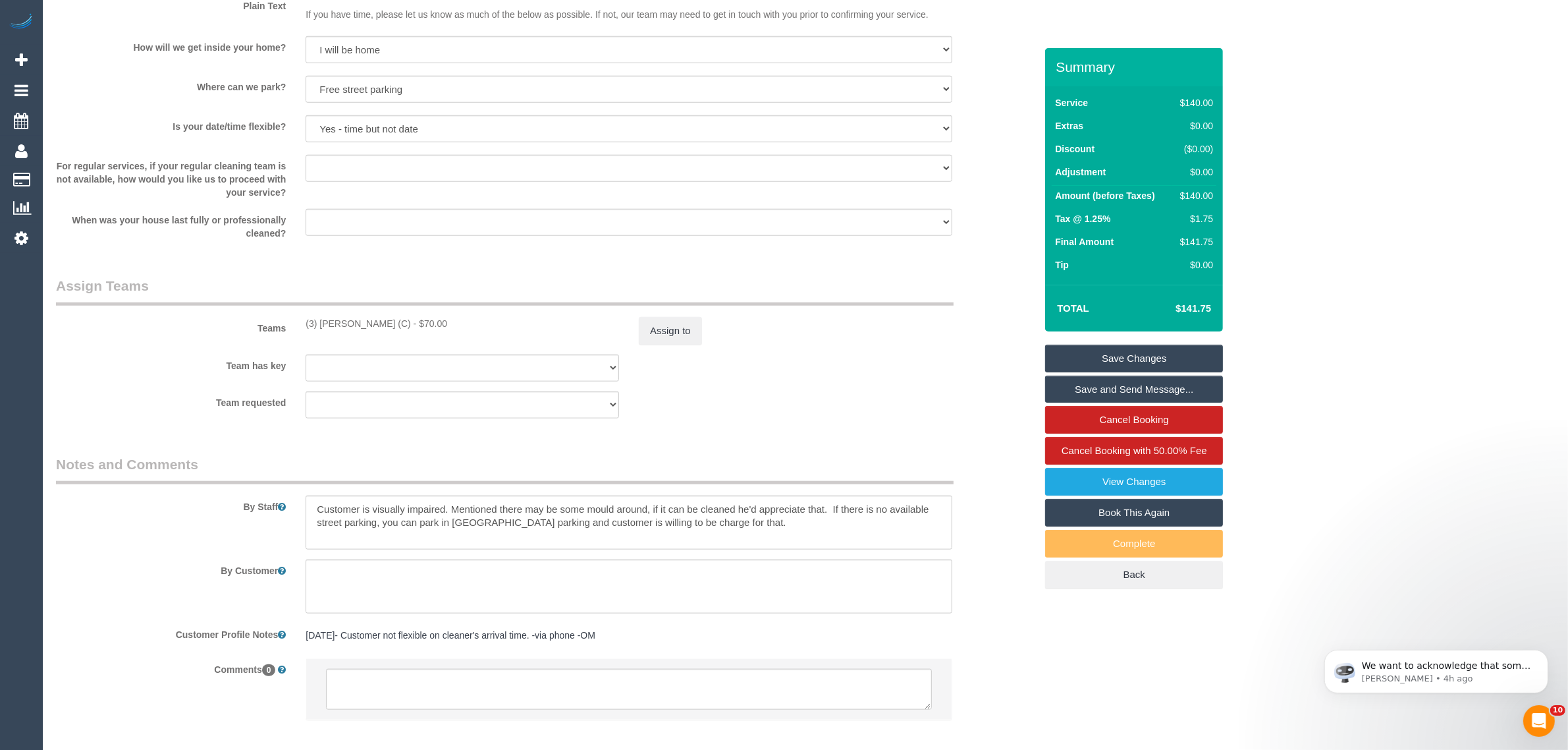
scroll to position [1648, 0]
drag, startPoint x: 751, startPoint y: 525, endPoint x: 314, endPoint y: 524, distance: 437.0
click at [314, 524] on textarea at bounding box center [629, 521] width 646 height 54
click at [807, 382] on sui-booking-teams "Teams (3) Andres Arredondo (C) - $70.00 Assign to Team has key (3) Andres Arred…" at bounding box center [545, 345] width 979 height 142
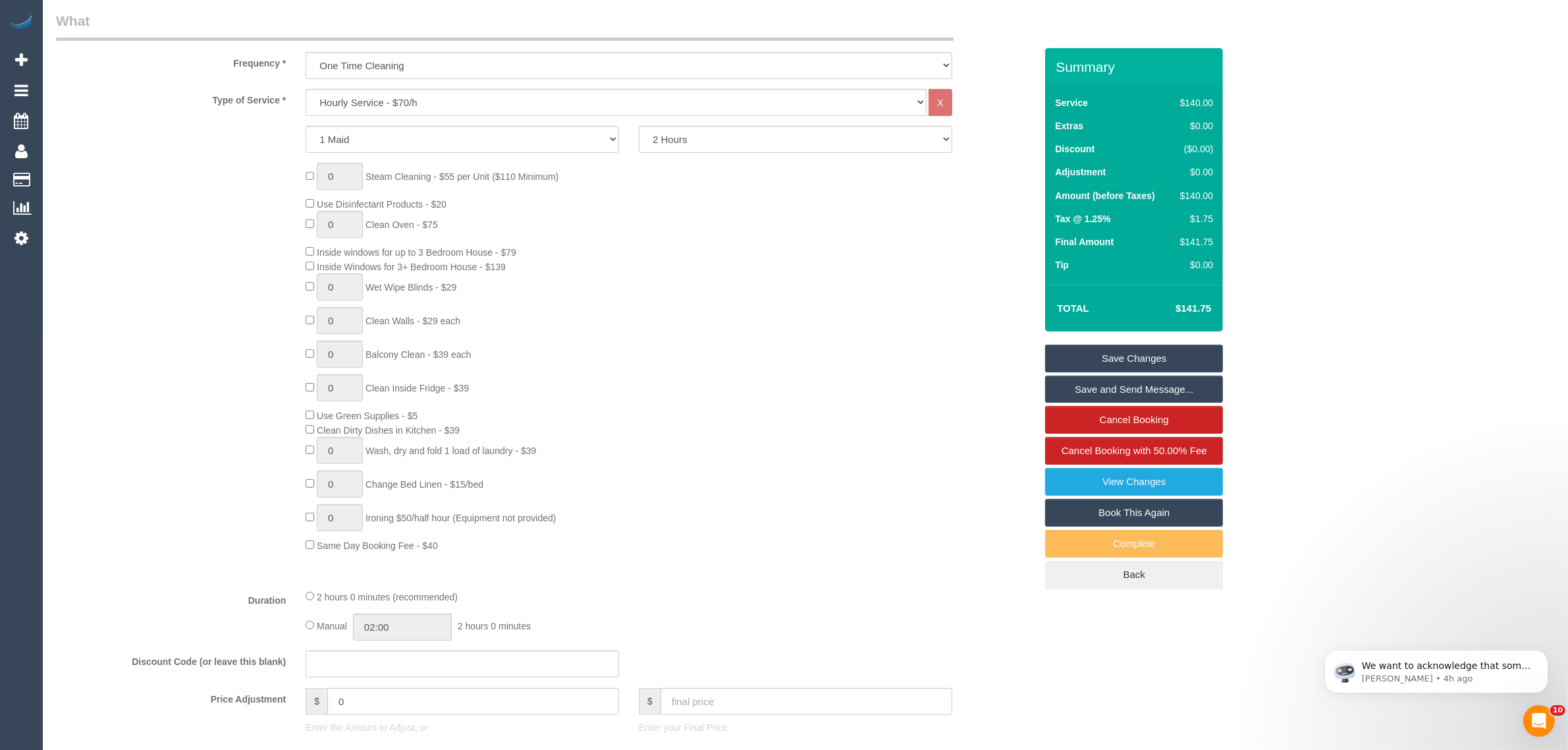
scroll to position [0, 0]
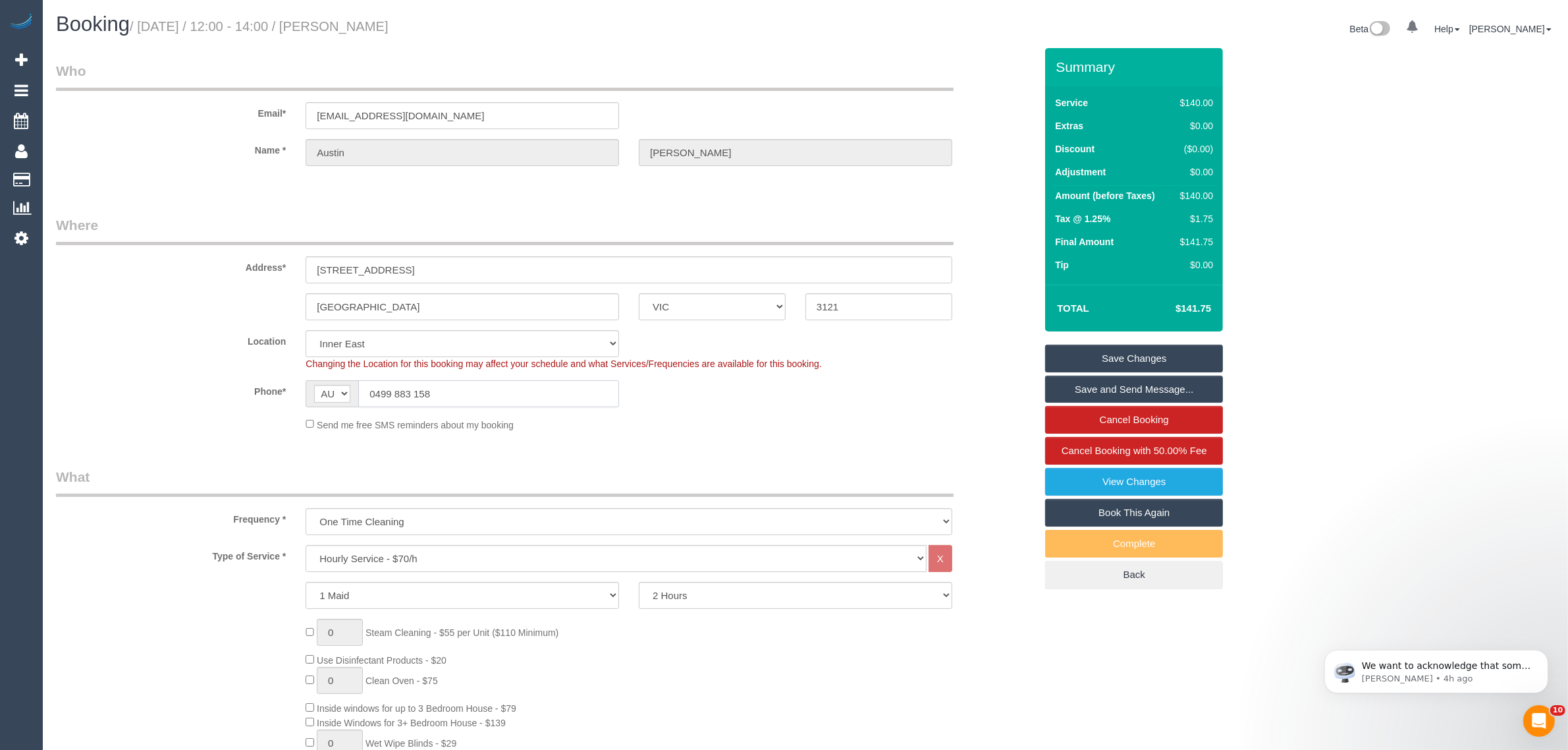
click at [470, 381] on input "0499 883 158" at bounding box center [488, 394] width 260 height 27
click at [772, 416] on sui-booking-location "Location Office City East (North) East (South) Inner East Inner North (East) In…" at bounding box center [545, 381] width 979 height 101
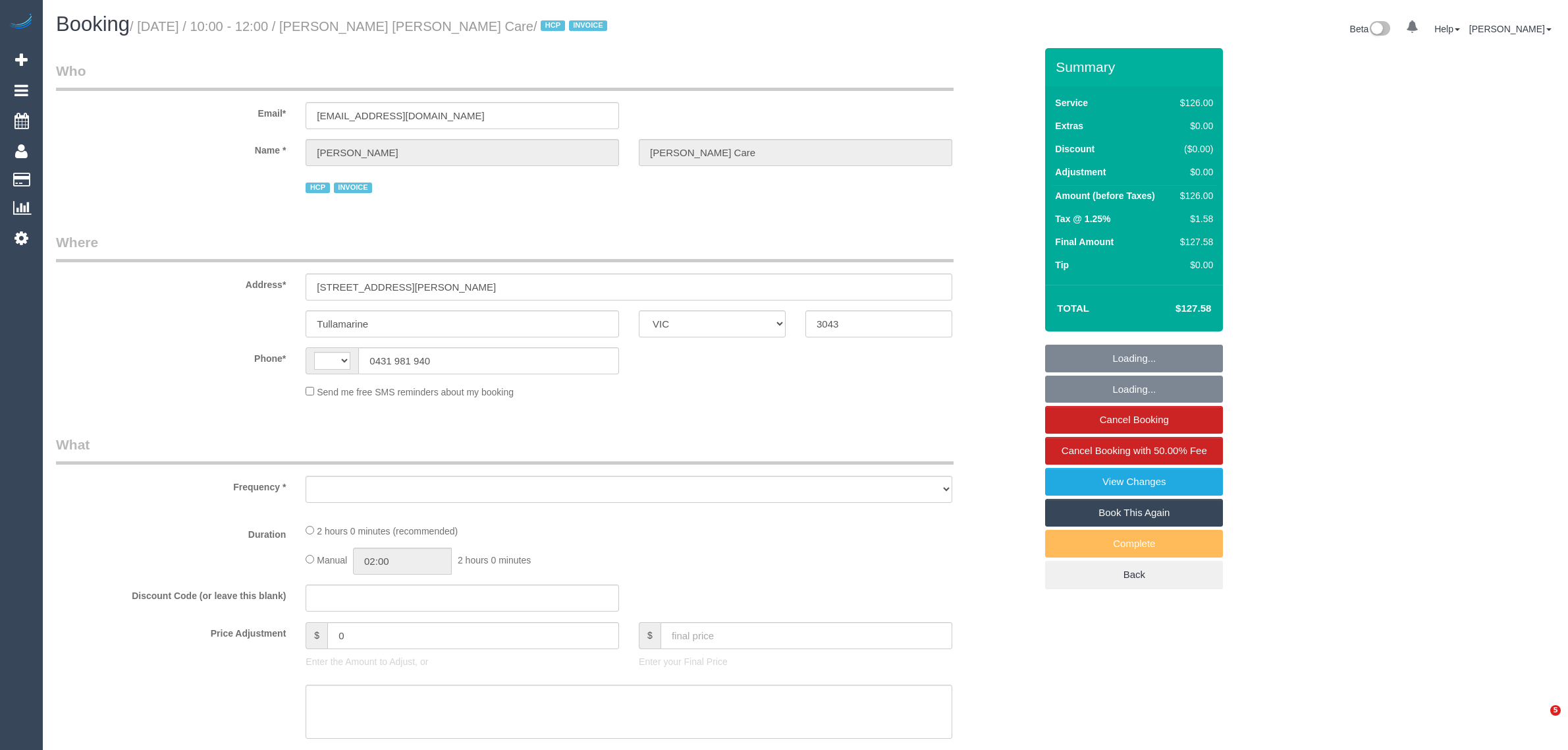
select select "VIC"
select select "string:AU"
select select "120"
select select "number:28"
select select "number:14"
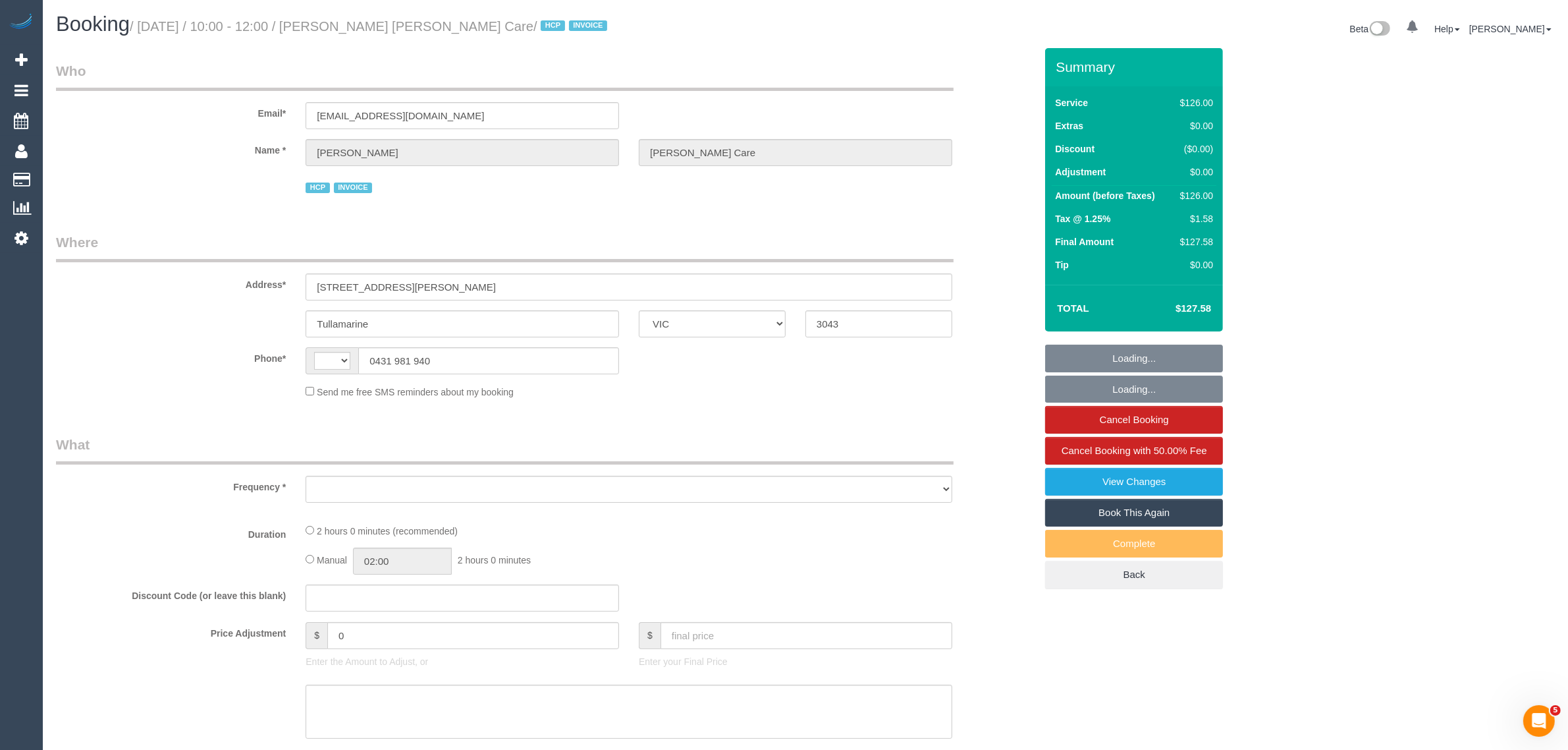
select select "number:19"
select select "number:36"
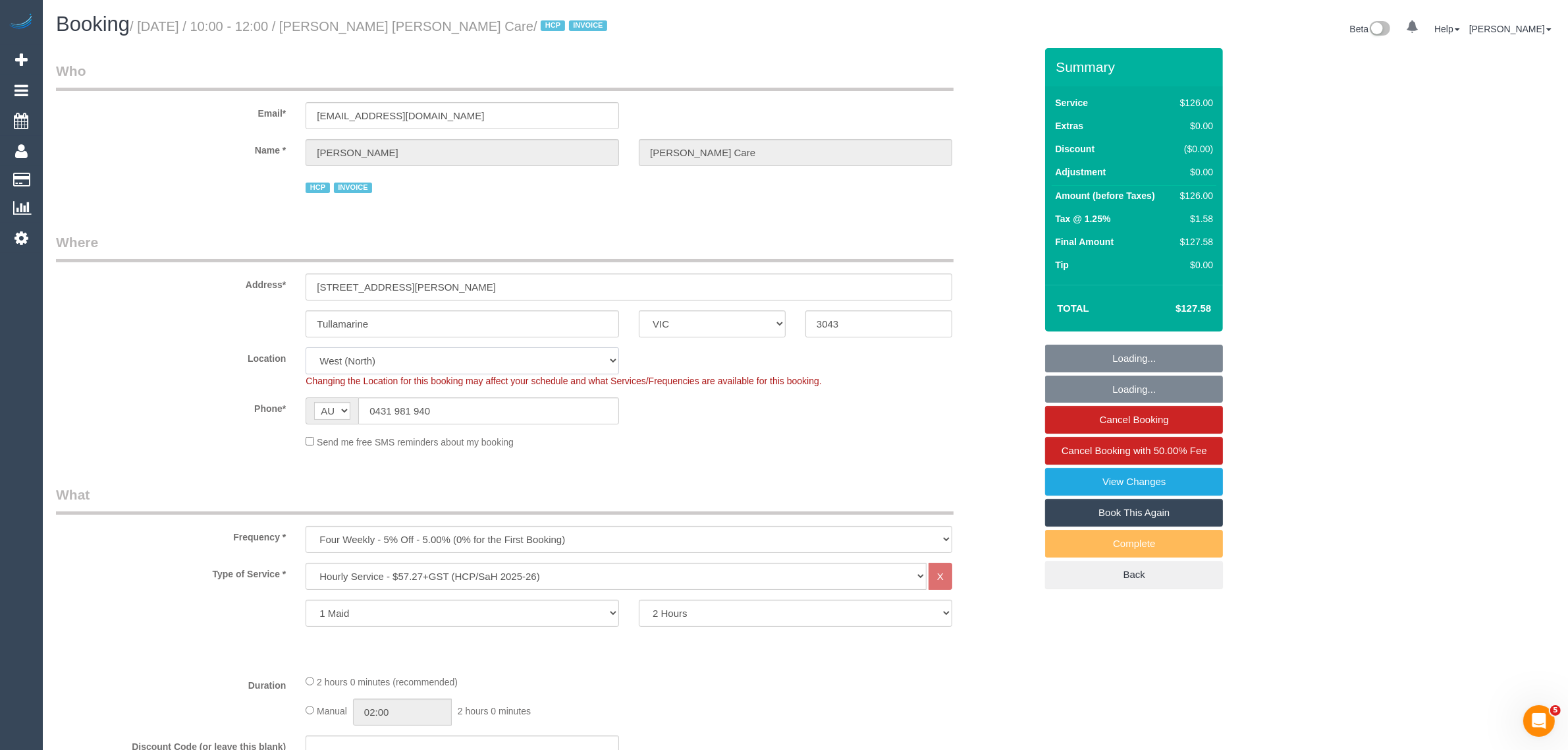
click at [527, 370] on select "Office [GEOGRAPHIC_DATA] (North) East (South) [GEOGRAPHIC_DATA] (East) [GEOGRAP…" at bounding box center [462, 360] width 313 height 27
select select "object:1315"
drag, startPoint x: 782, startPoint y: 416, endPoint x: 692, endPoint y: 422, distance: 90.2
click at [782, 417] on div "Phone* AF AL DZ AD AO AI AQ AG AR AM AW AU AT AZ BS BH BD BB BY BE BZ BJ BM BT …" at bounding box center [546, 410] width 999 height 27
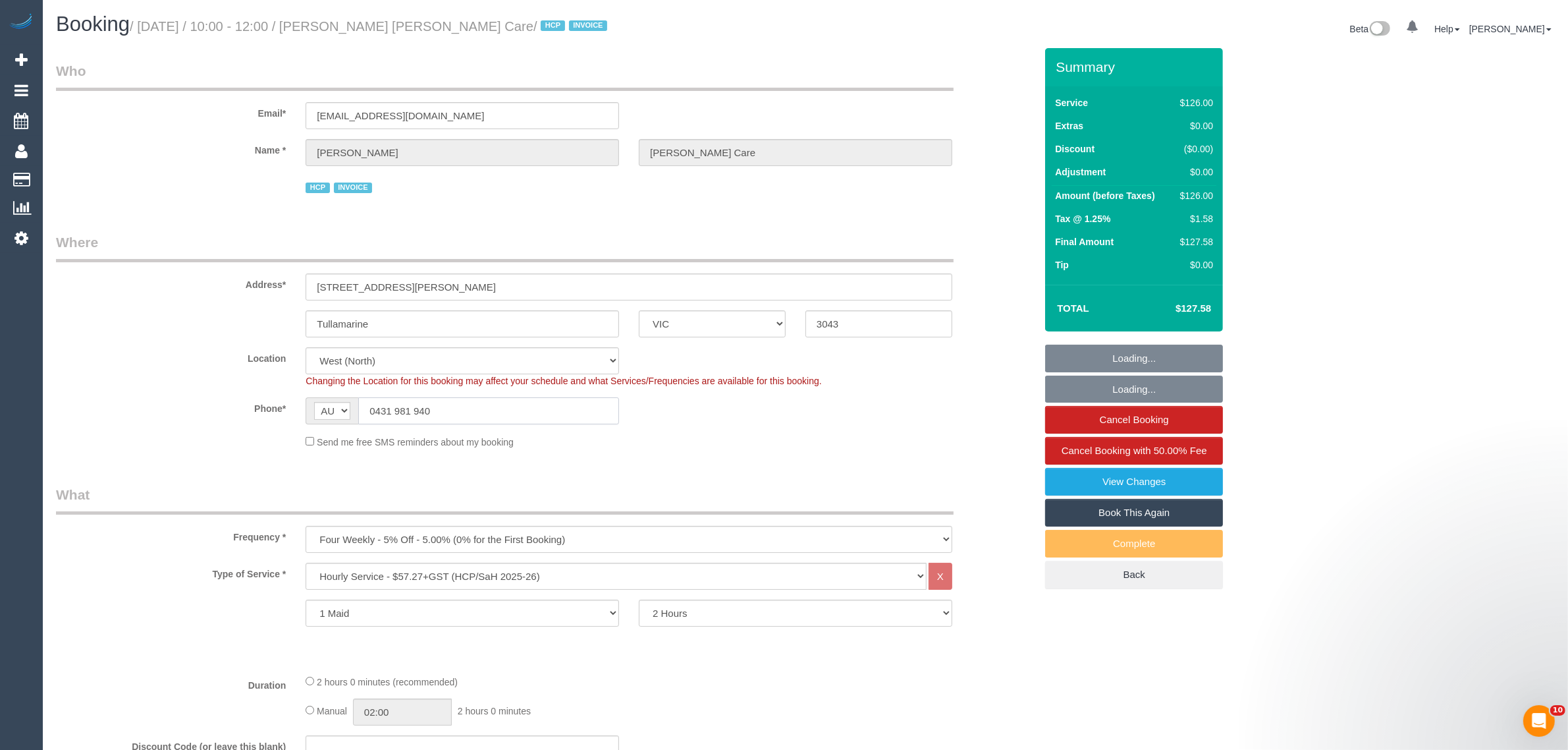
click at [583, 409] on input "0431 981 940" at bounding box center [488, 410] width 260 height 27
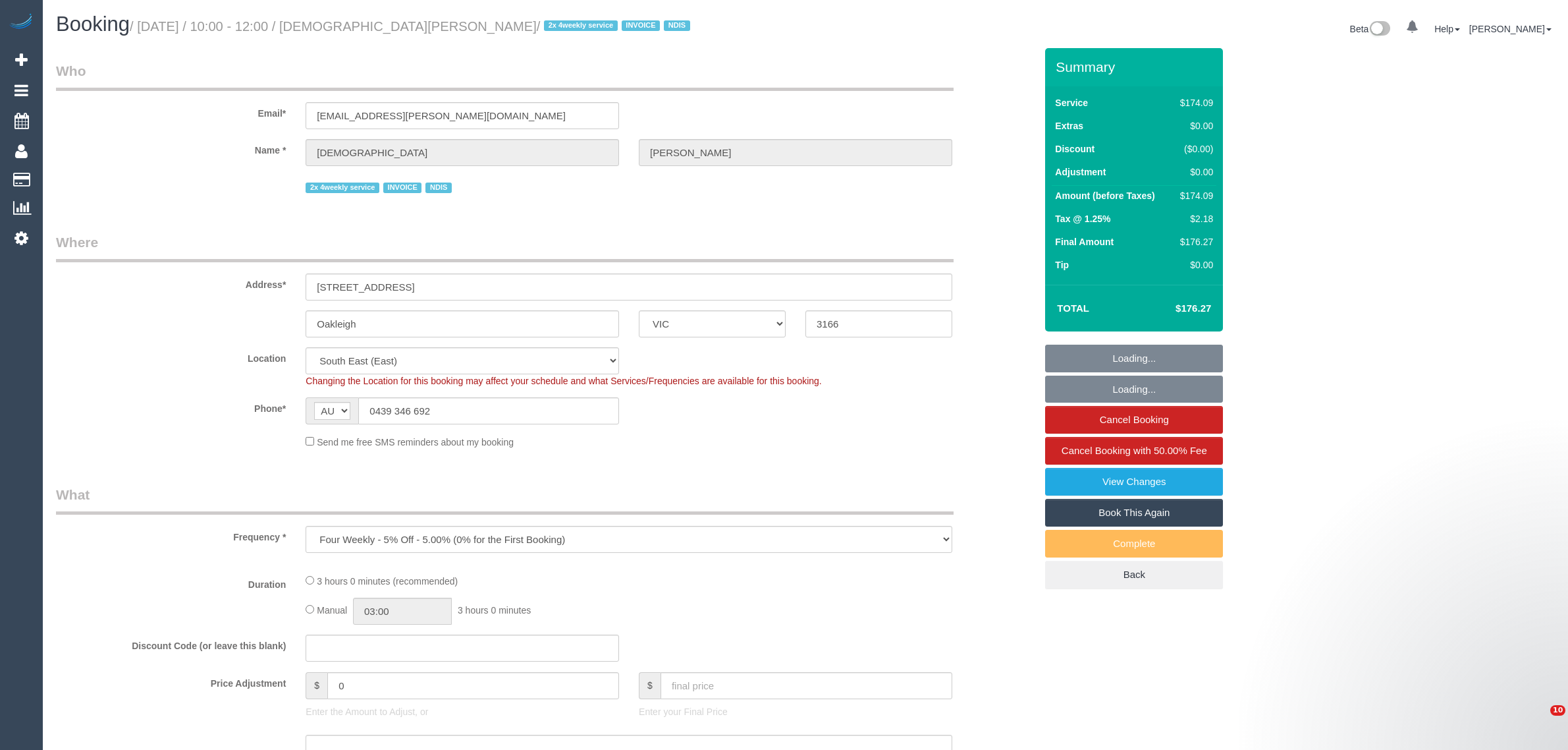
select select "VIC"
select select "spot1"
select select "number:27"
select select "number:14"
select select "number:19"
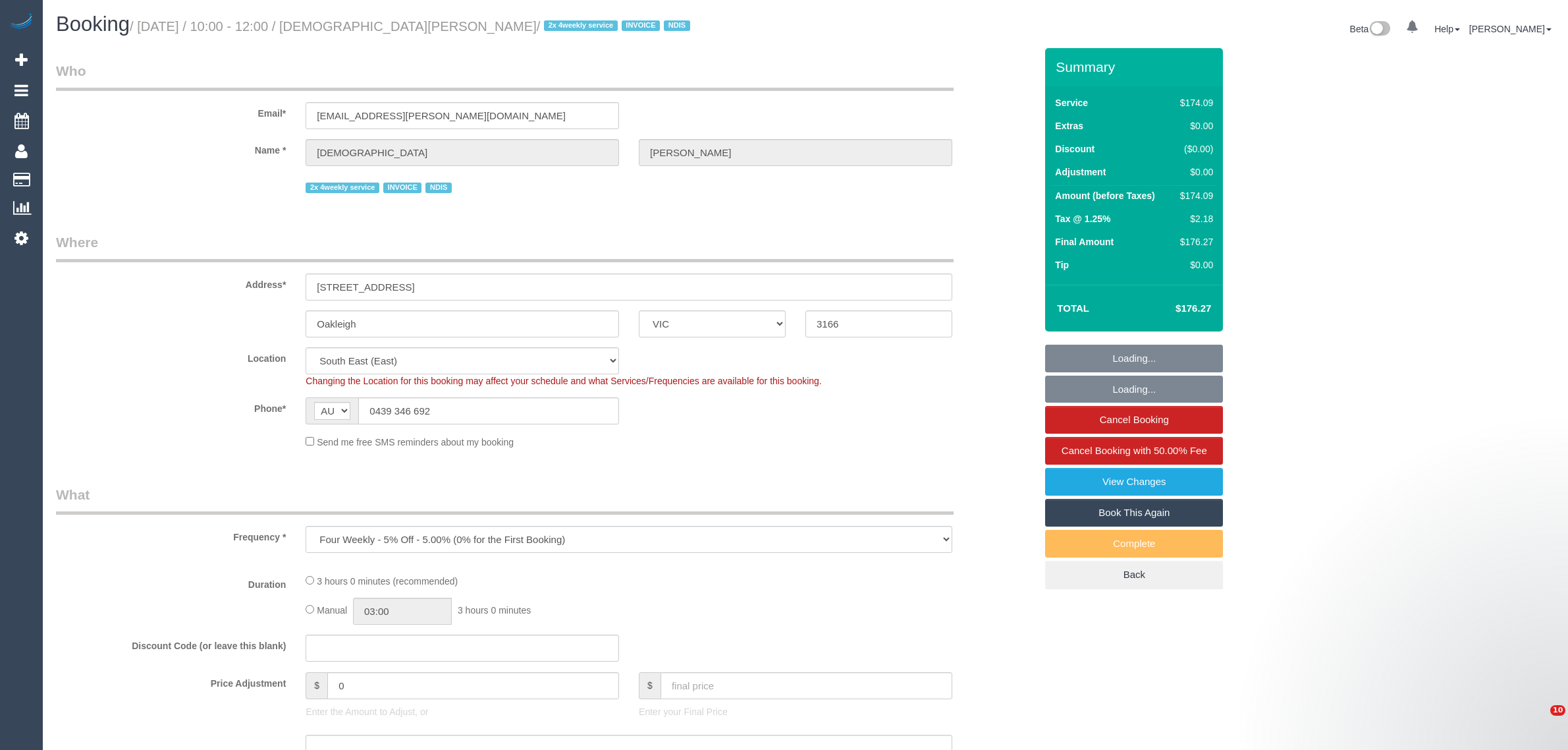
select select "number:36"
select select "object:694"
select select "180"
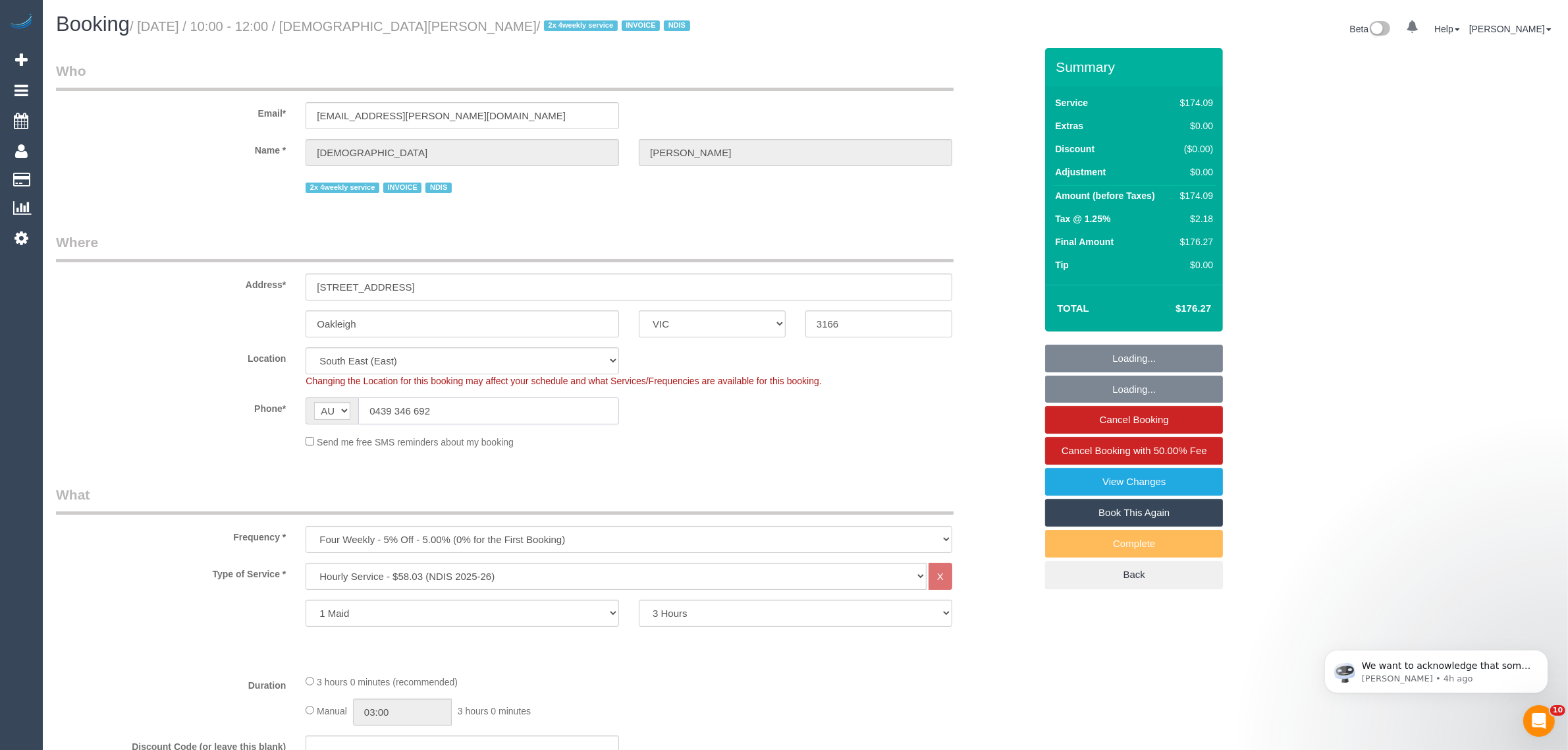
click at [443, 419] on input "0439 346 692" at bounding box center [488, 410] width 260 height 27
click at [482, 407] on input "0439 346 692" at bounding box center [488, 410] width 260 height 27
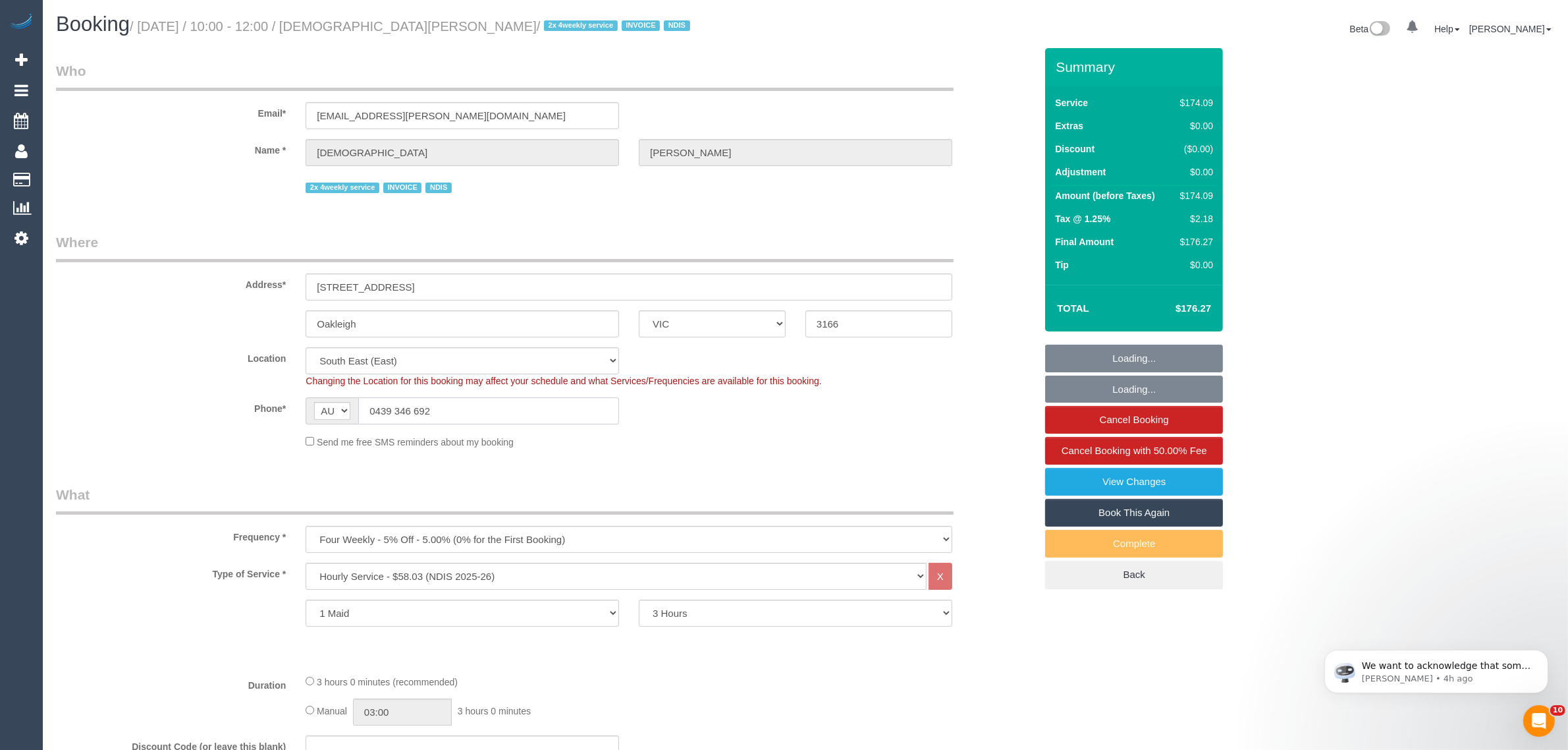
click at [482, 407] on input "0439 346 692" at bounding box center [488, 410] width 260 height 27
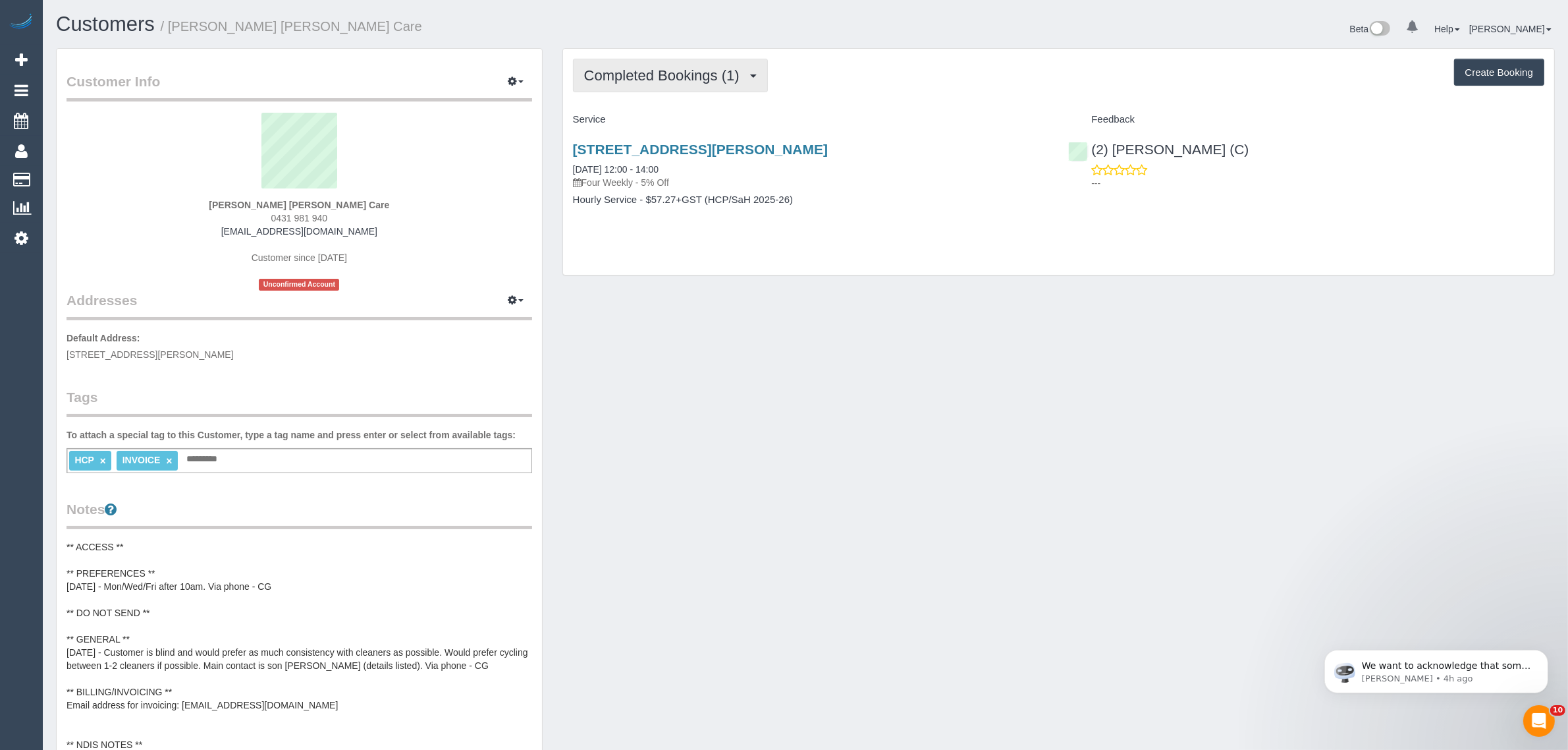
click at [623, 76] on span "Completed Bookings (1)" at bounding box center [665, 75] width 162 height 17
click at [624, 118] on link "Upcoming Bookings (12)" at bounding box center [643, 123] width 139 height 17
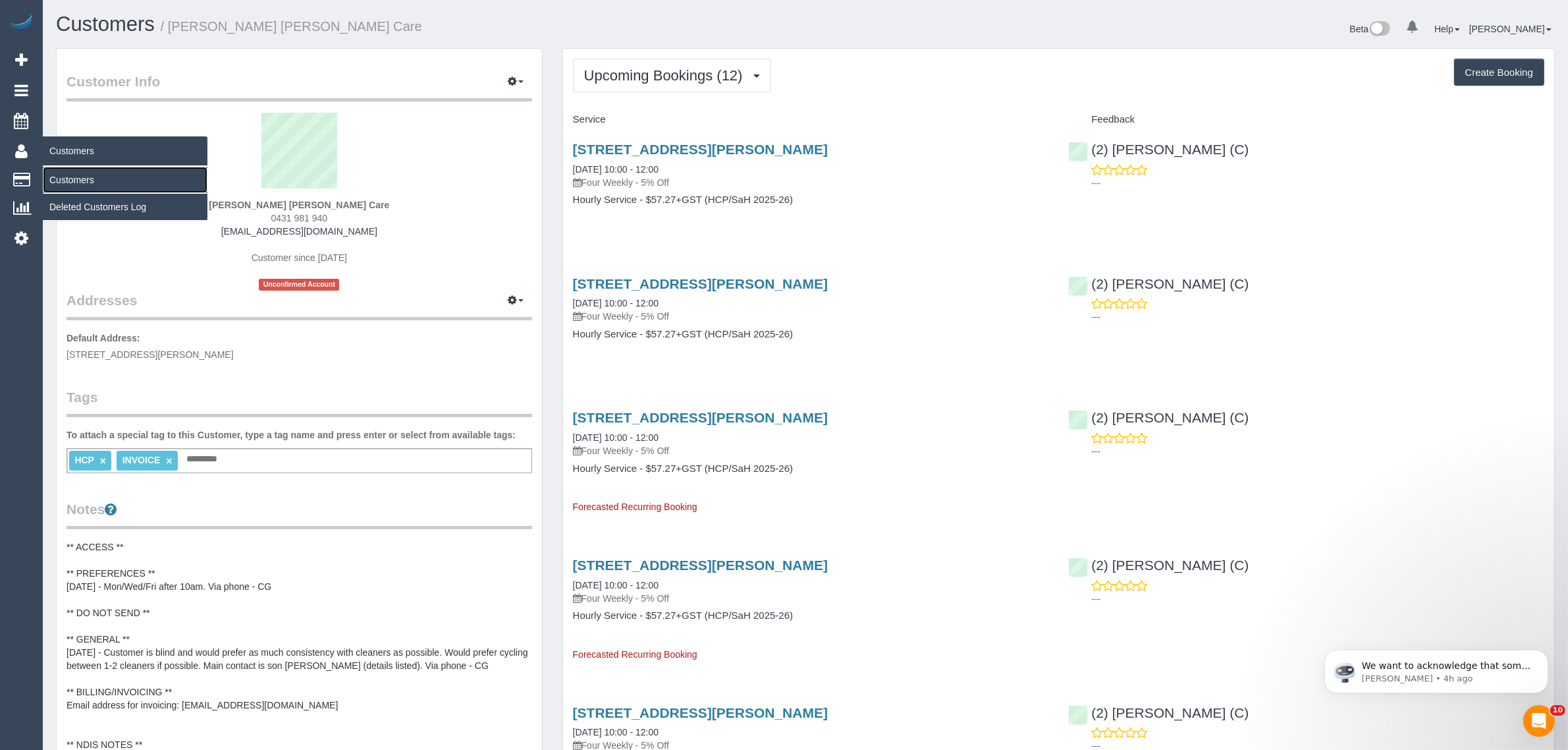
drag, startPoint x: 81, startPoint y: 180, endPoint x: 126, endPoint y: 168, distance: 46.6
click at [81, 180] on link "Customers" at bounding box center [125, 180] width 165 height 26
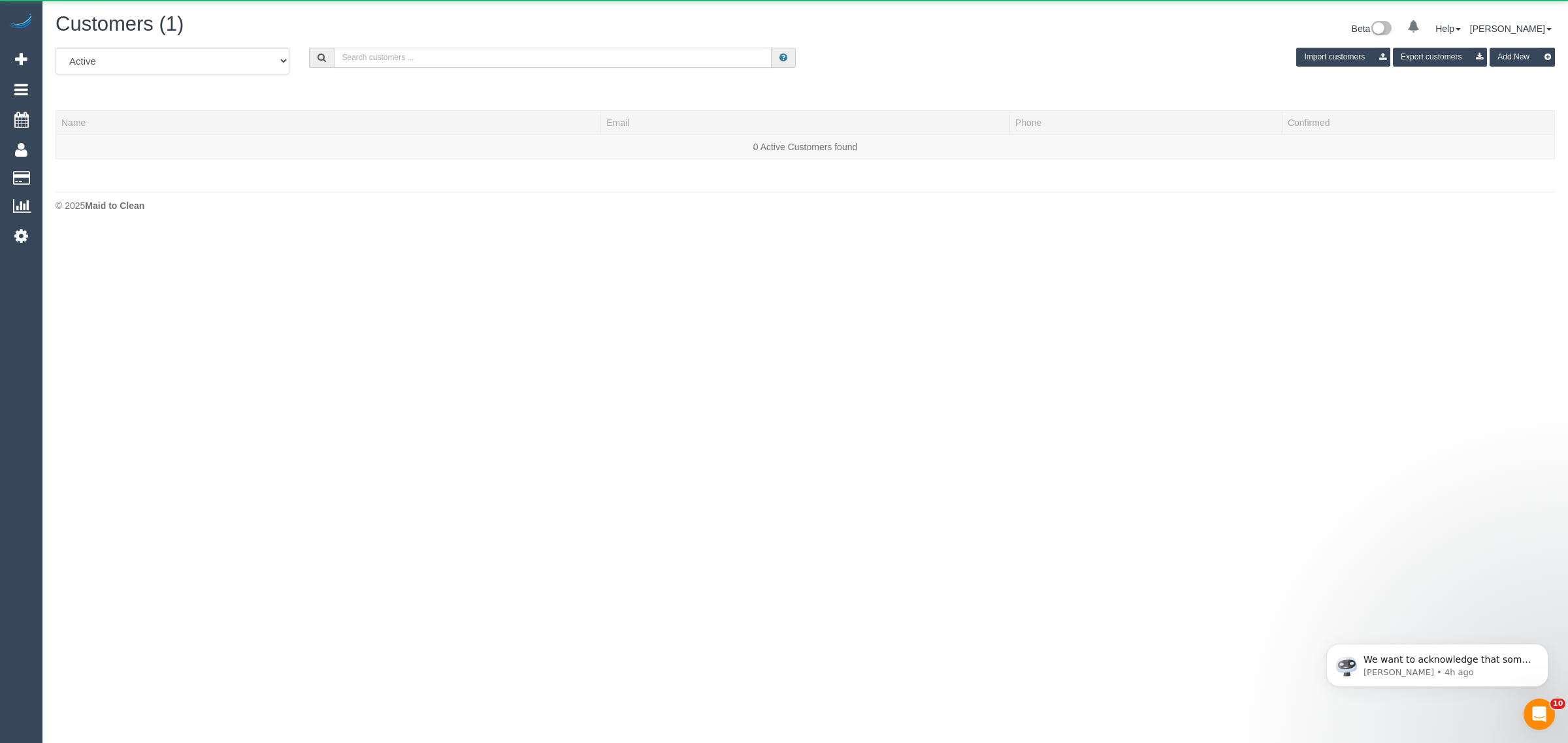
click at [422, 57] on input "text" at bounding box center [552, 58] width 438 height 20
paste input "[PERSON_NAME]"
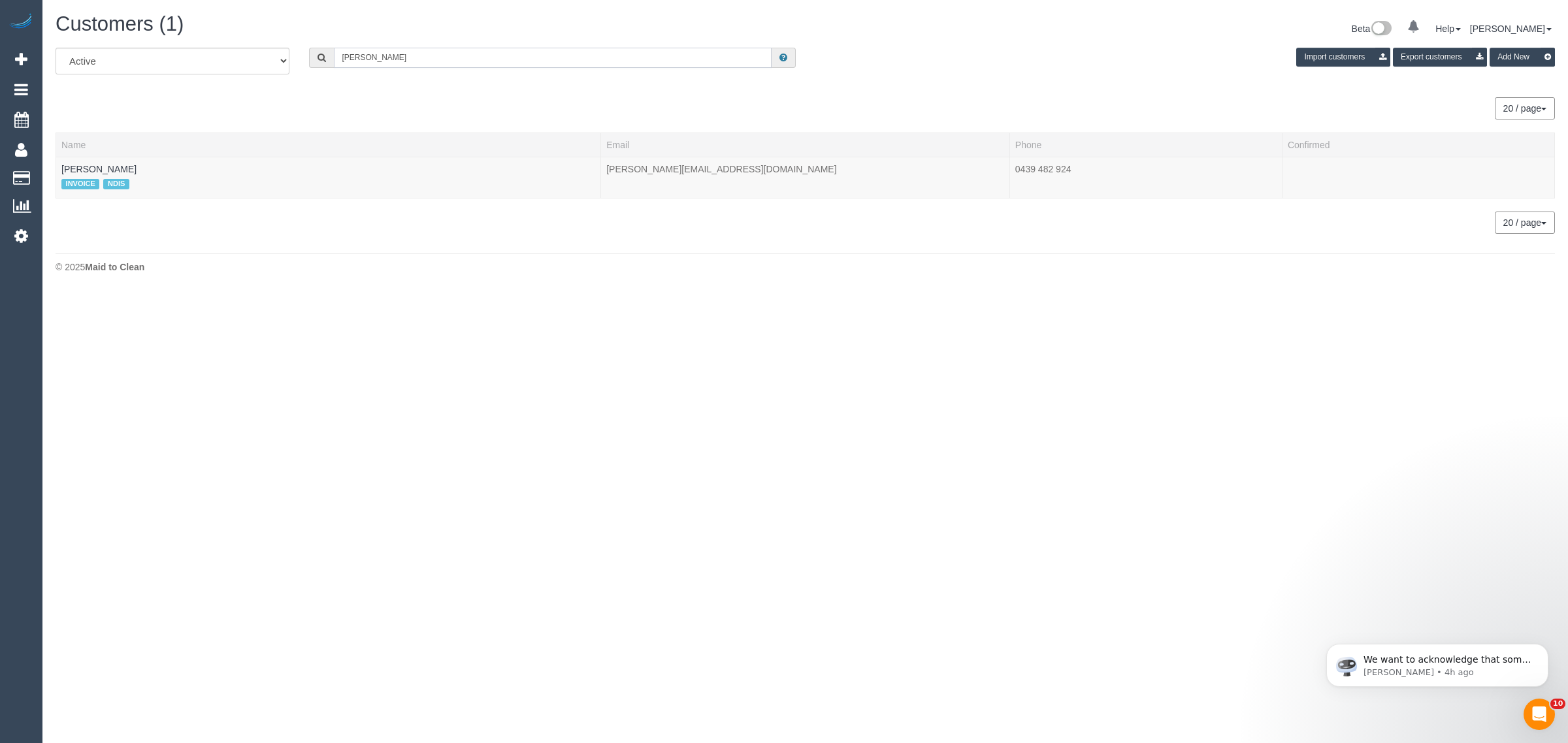
type input "[PERSON_NAME]"
click at [262, 356] on body "0 Beta Your Notifications You have 0 alerts Add Booking Bookings Active Booking…" at bounding box center [784, 372] width 1568 height 743
click at [109, 167] on link "[PERSON_NAME]" at bounding box center [99, 169] width 75 height 10
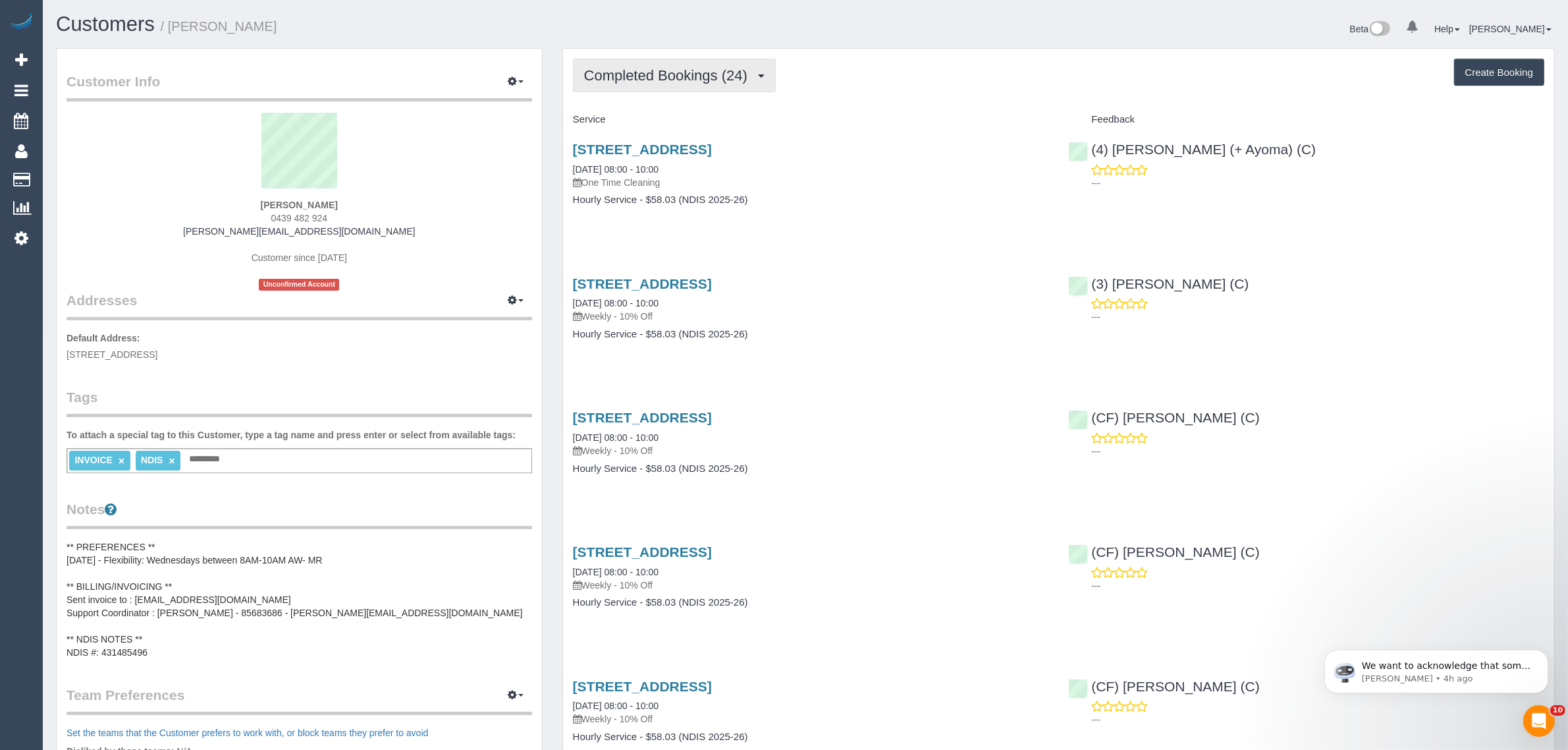
click at [689, 70] on span "Completed Bookings (24)" at bounding box center [669, 75] width 170 height 17
click at [660, 116] on link "Upcoming Bookings (11)" at bounding box center [644, 123] width 142 height 17
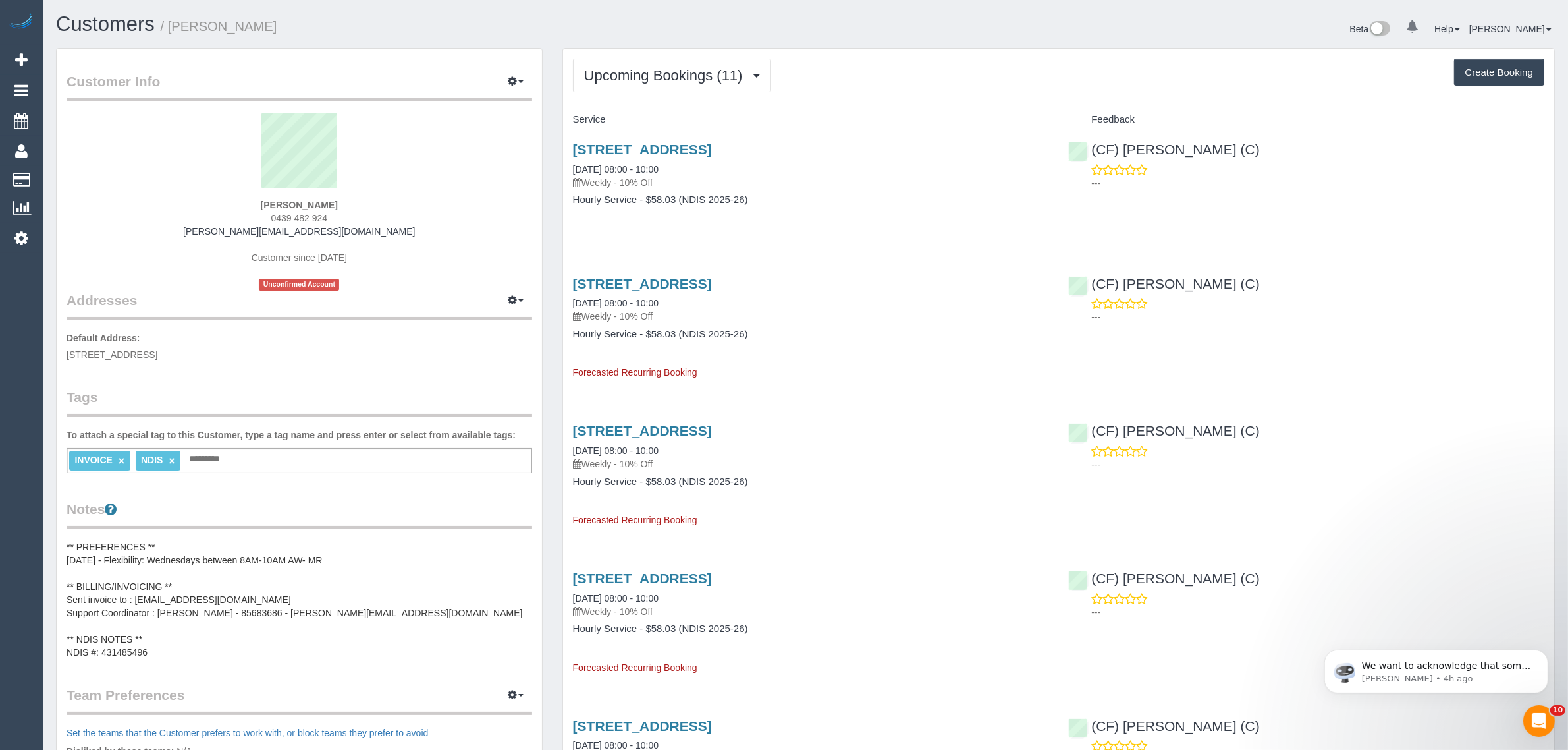
drag, startPoint x: 637, startPoint y: 163, endPoint x: 565, endPoint y: 165, distance: 72.0
click at [565, 165] on div "[STREET_ADDRESS] [DATE] 08:00 - 10:00 Weekly - 10% Off Hourly Service - $58.03 …" at bounding box center [811, 181] width 496 height 101
click at [754, 225] on div "[STREET_ADDRESS] [DATE] 08:00 - 10:00 Weekly - 10% Off Hourly Service - $58.03 …" at bounding box center [811, 181] width 496 height 101
drag, startPoint x: 556, startPoint y: 165, endPoint x: 621, endPoint y: 162, distance: 65.1
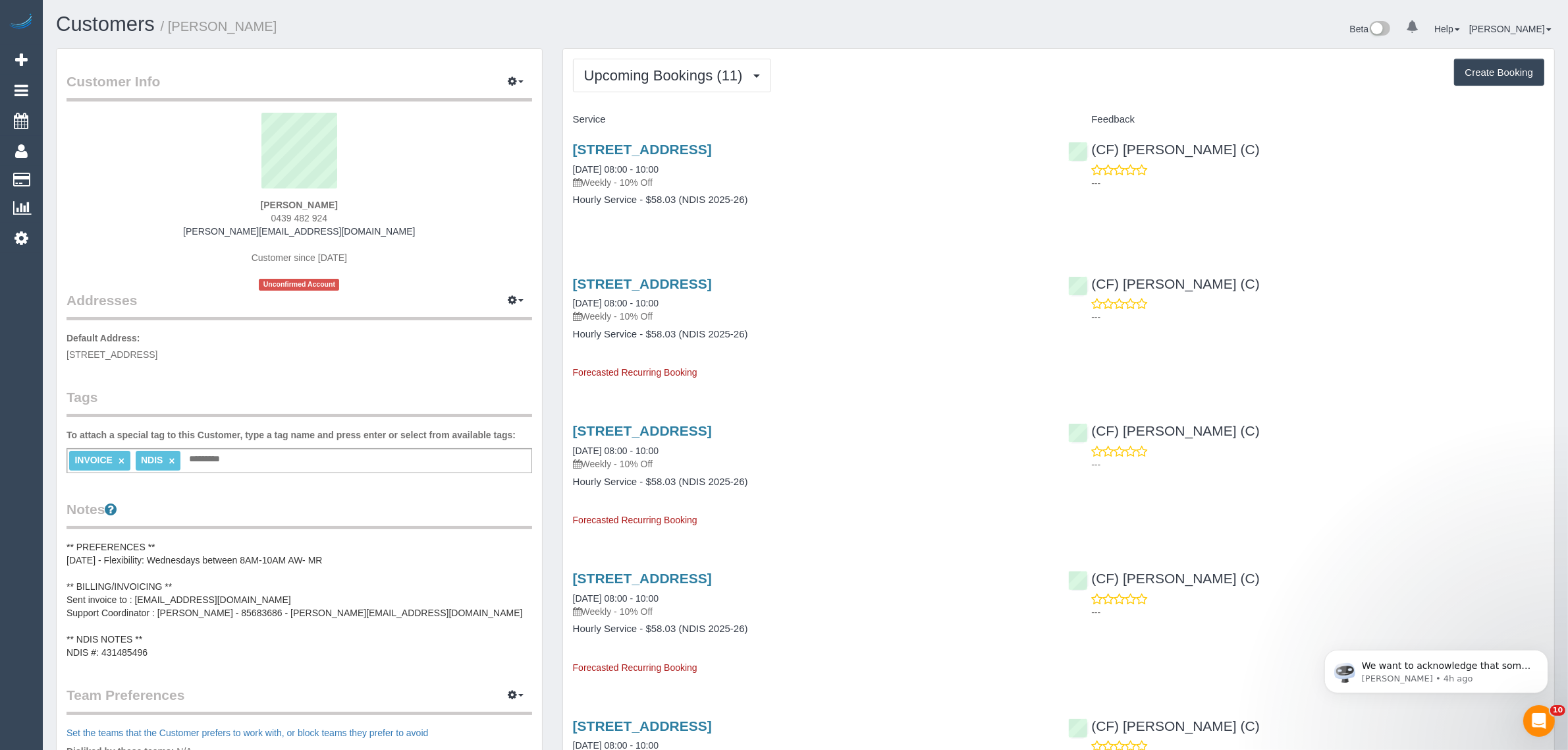
copy link "[DATE]"
drag, startPoint x: 77, startPoint y: 171, endPoint x: 94, endPoint y: 149, distance: 27.8
click at [77, 172] on link "Customers" at bounding box center [125, 180] width 165 height 26
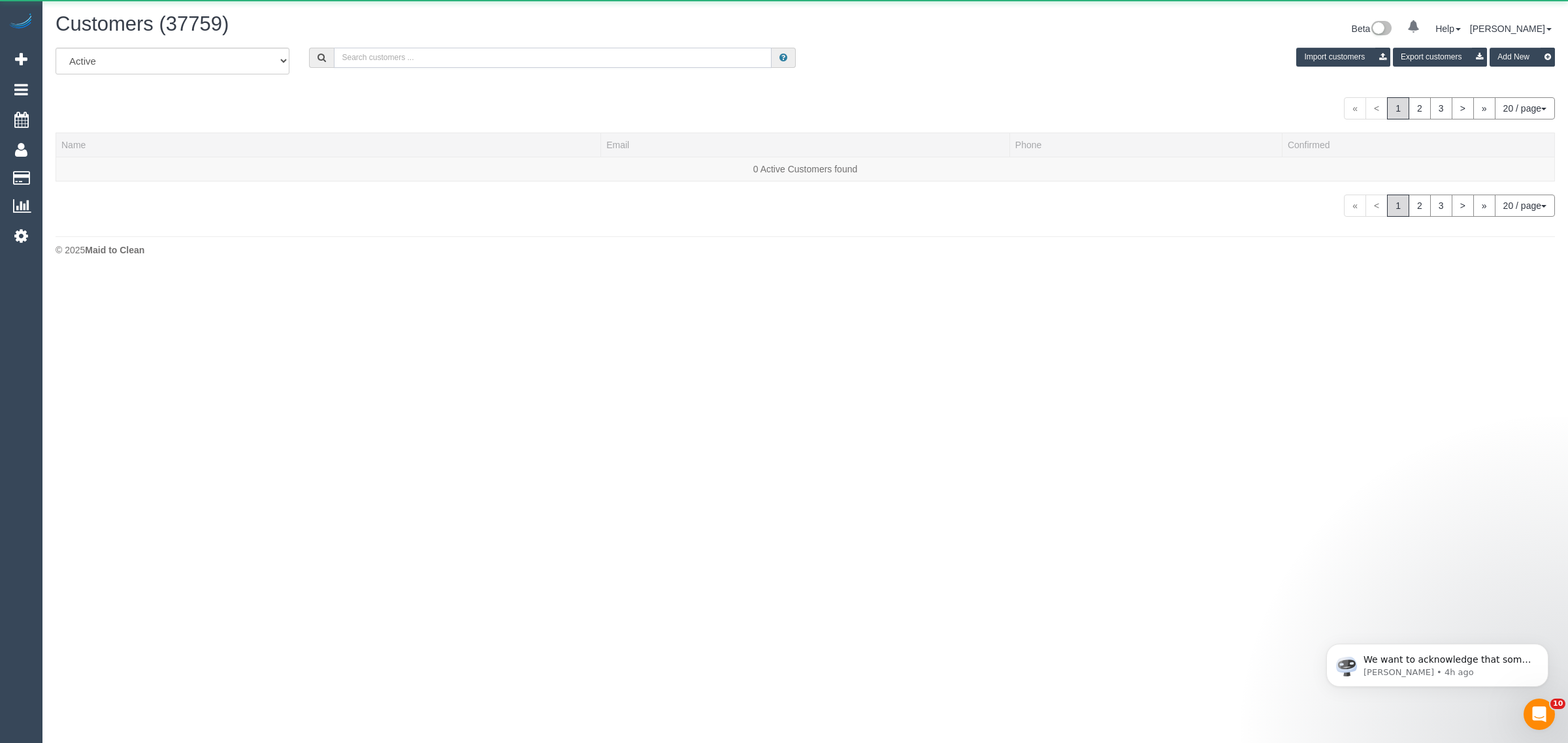
click at [379, 63] on input "text" at bounding box center [552, 58] width 438 height 20
paste input "[PERSON_NAME]"
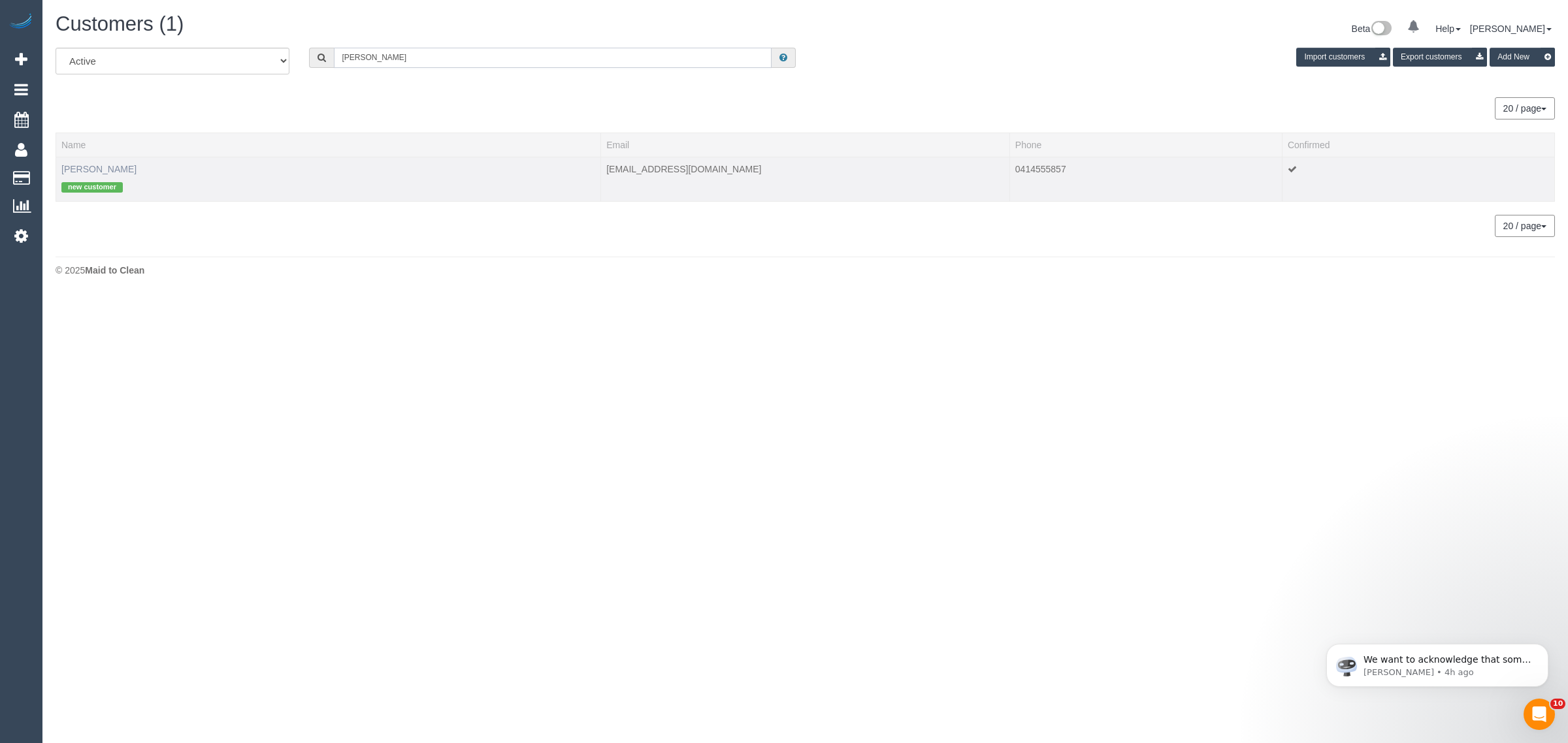
type input "[PERSON_NAME]"
click at [125, 165] on link "[PERSON_NAME]" at bounding box center [99, 169] width 75 height 10
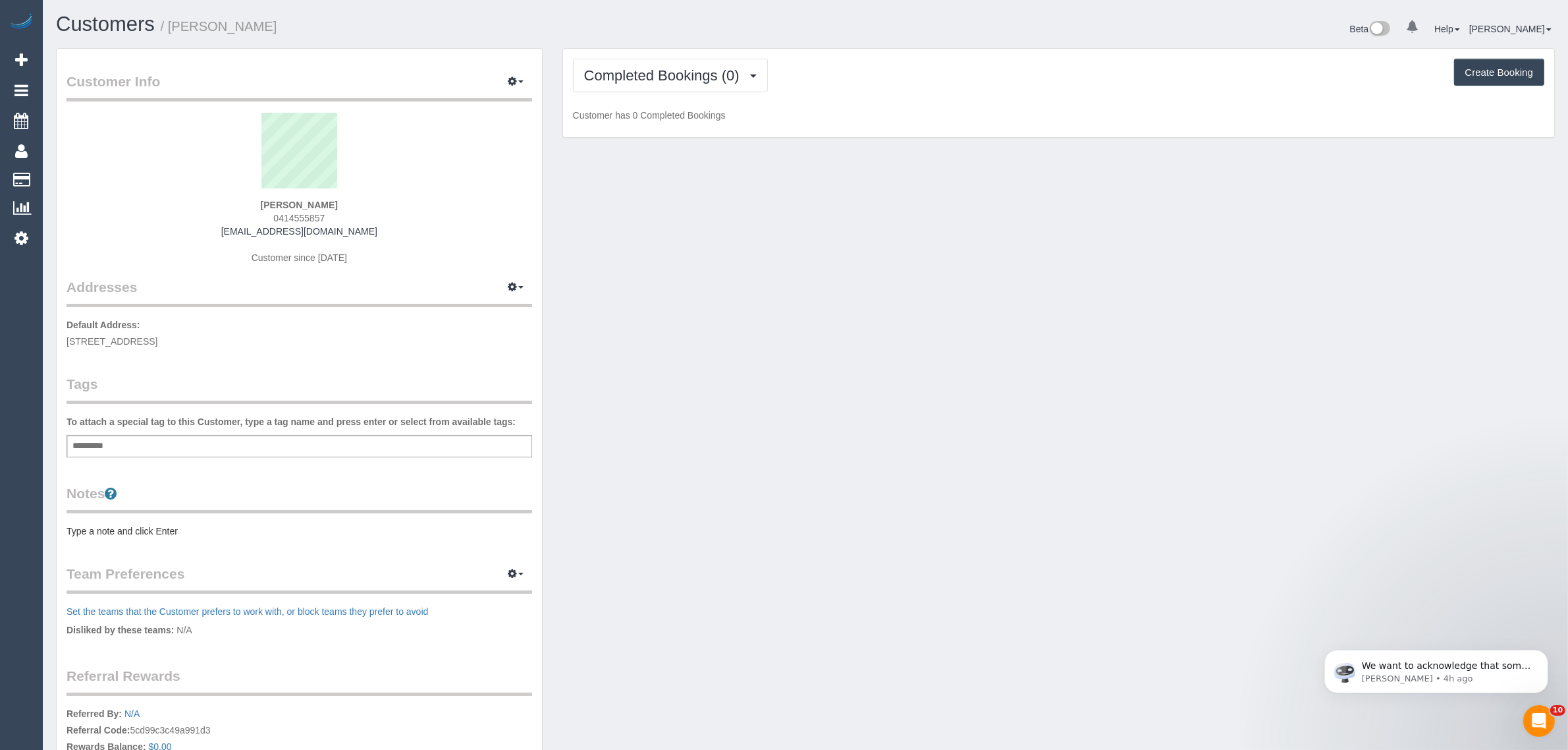
click at [598, 53] on div "Completed Bookings (0) Completed Bookings (0) Upcoming Bookings (1) Cancelled B…" at bounding box center [1059, 93] width 991 height 89
click at [633, 78] on span "Completed Bookings (0)" at bounding box center [665, 75] width 162 height 17
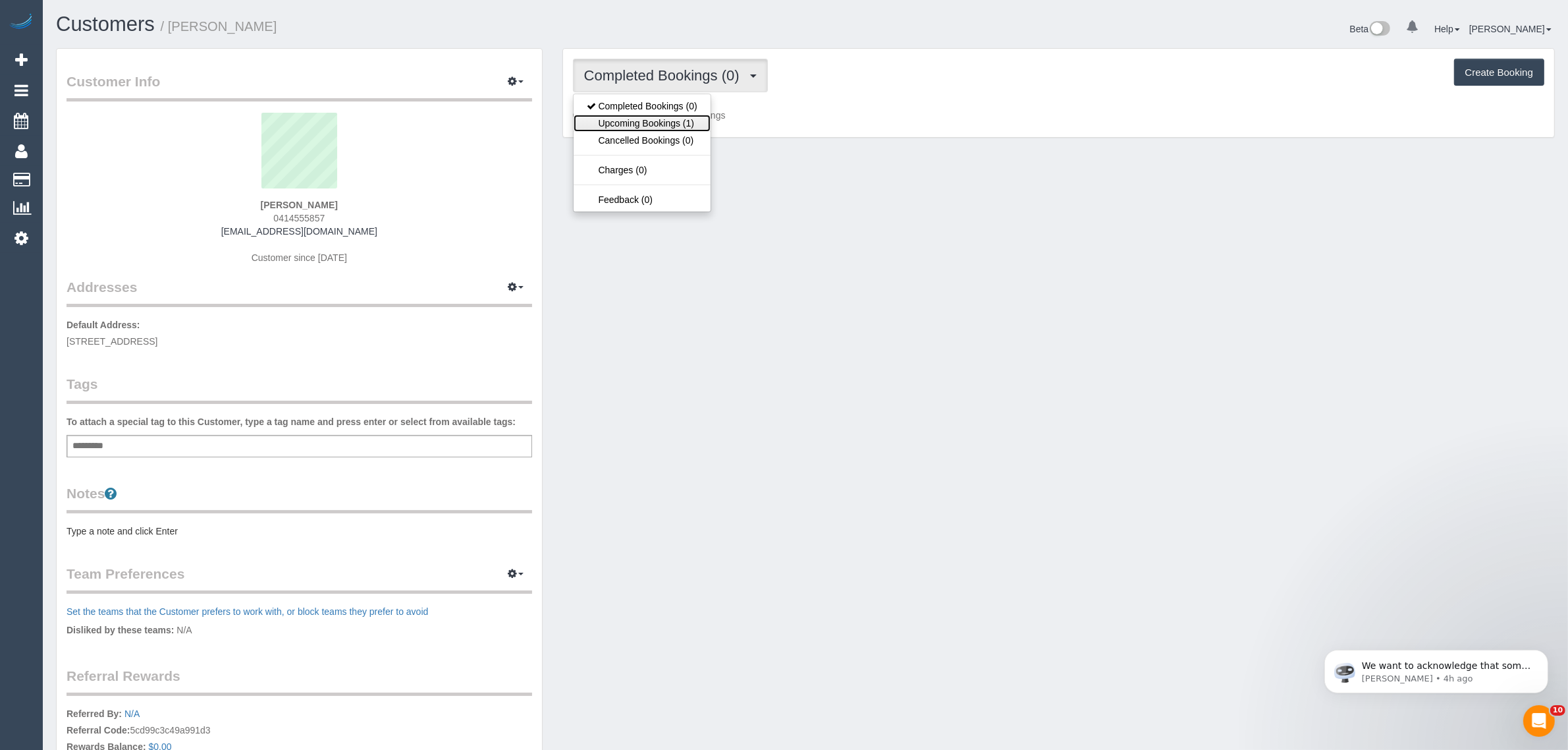
click at [632, 120] on link "Upcoming Bookings (1)" at bounding box center [642, 123] width 137 height 17
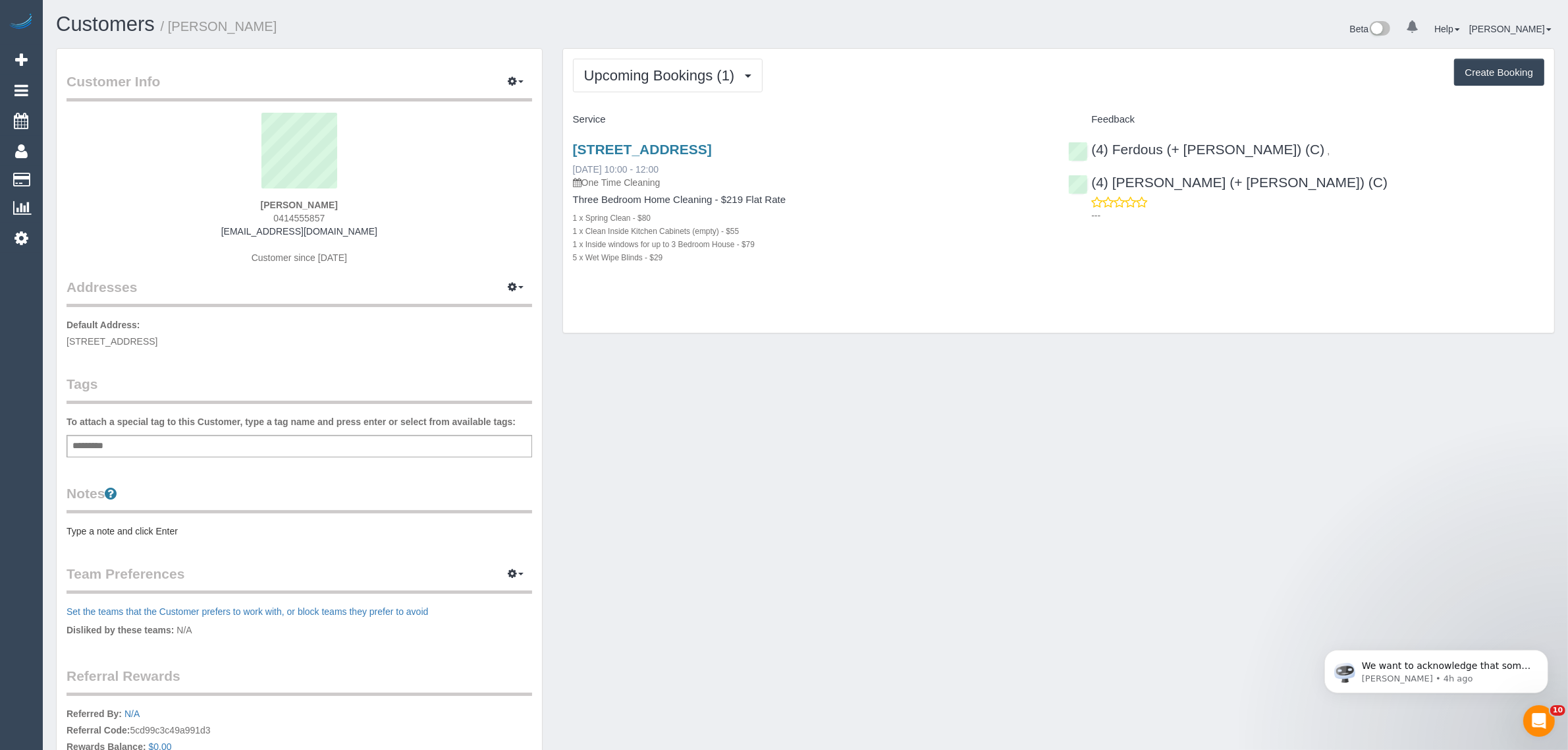
drag, startPoint x: 705, startPoint y: 179, endPoint x: 665, endPoint y: 168, distance: 41.5
click at [665, 168] on div "[STREET_ADDRESS] [DATE] 10:00 - 12:00 One Time Cleaning" at bounding box center [811, 165] width 476 height 47
click at [842, 235] on div "1 x Clean Inside Kitchen Cabinets (empty) - $55" at bounding box center [811, 231] width 476 height 13
drag, startPoint x: 701, startPoint y: 162, endPoint x: 571, endPoint y: 166, distance: 130.1
click at [571, 166] on div "[STREET_ADDRESS] [DATE] 10:00 - 12:00 One Time Cleaning Three Bedroom Home Clea…" at bounding box center [811, 209] width 496 height 159
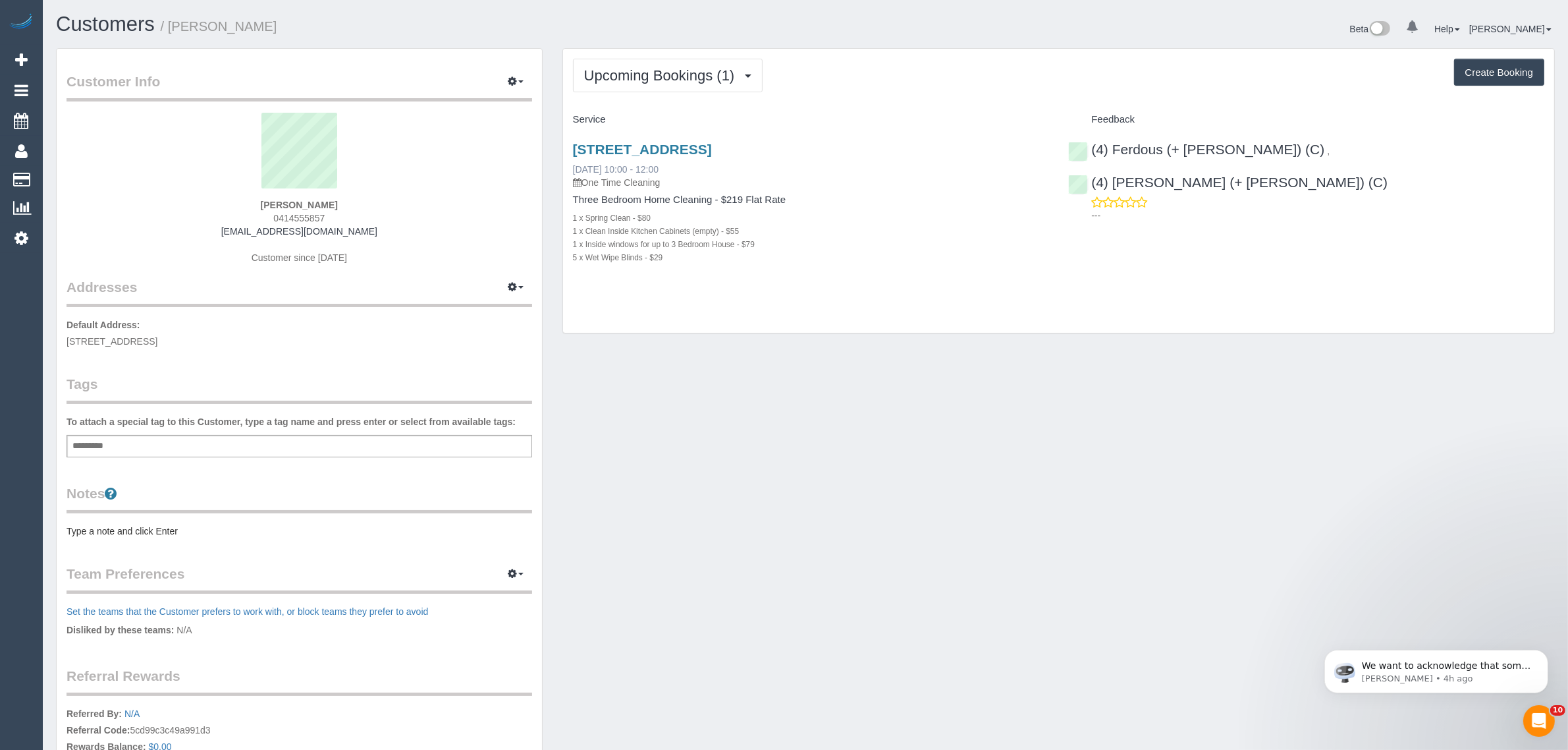
copy link "[DATE] 10:00 - 12:00"
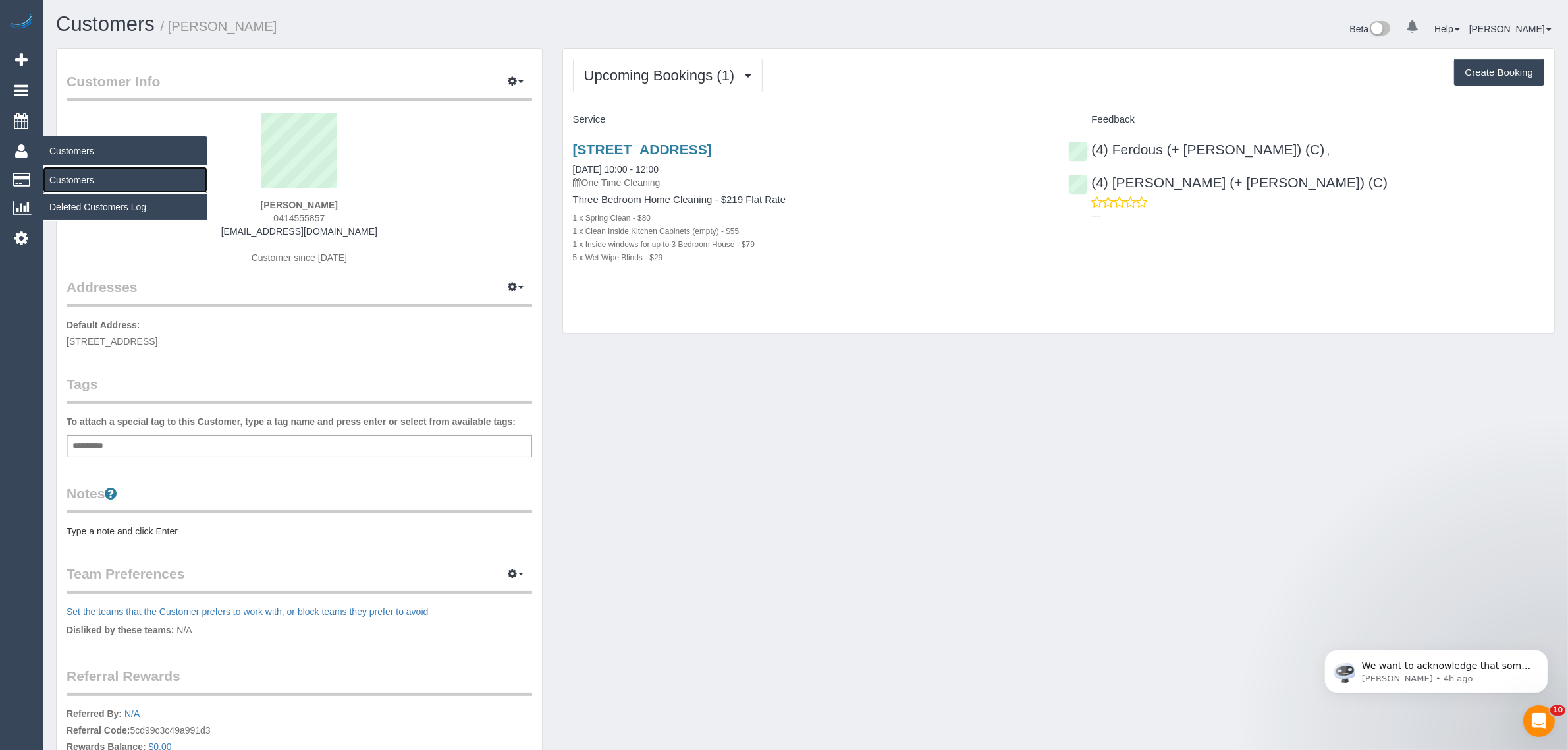
click at [77, 177] on link "Customers" at bounding box center [125, 180] width 165 height 26
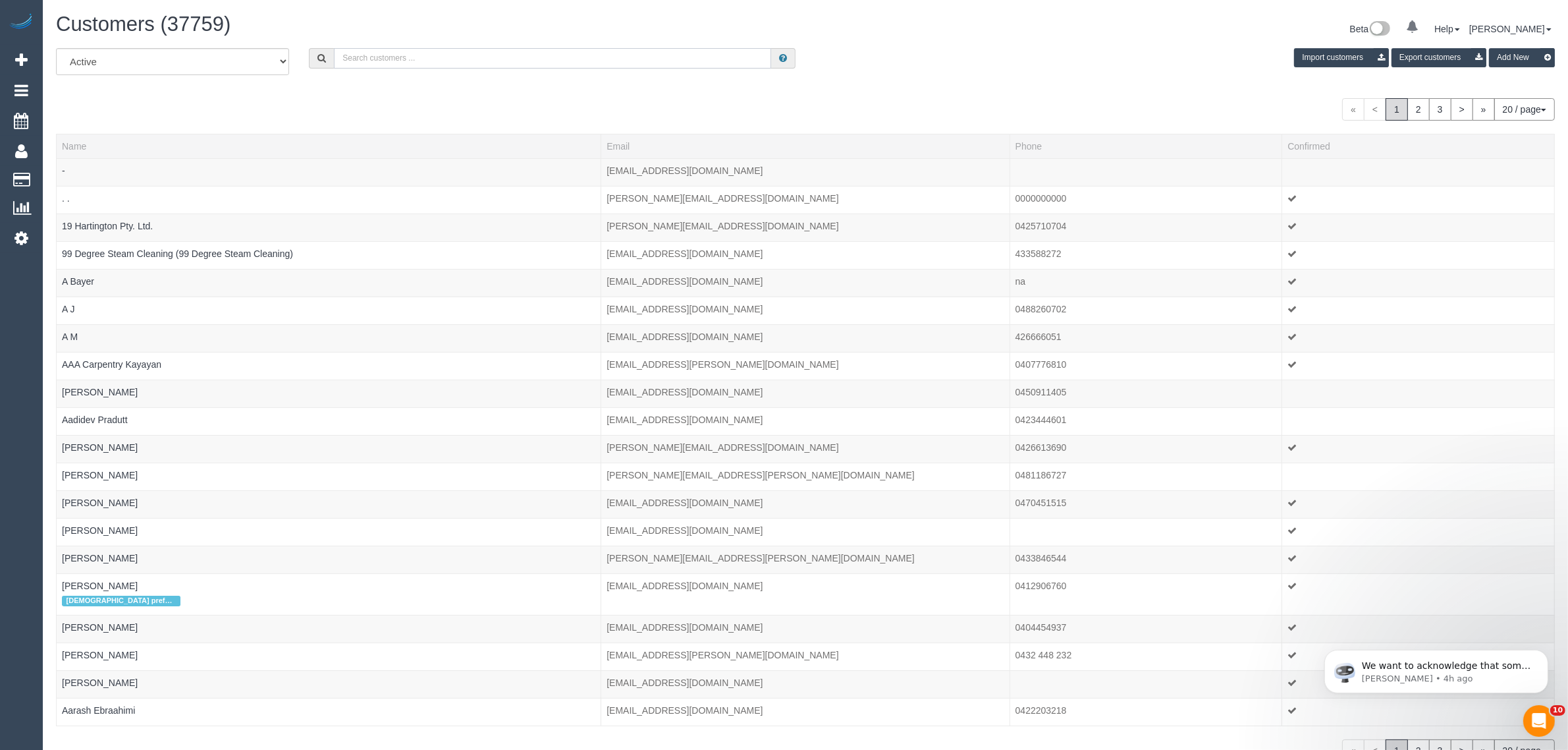
click at [594, 53] on input "text" at bounding box center [552, 59] width 437 height 20
paste input "[PHONE_NUMBER] Aircall new contact"
drag, startPoint x: 396, startPoint y: 60, endPoint x: 824, endPoint y: 63, distance: 428.0
click at [578, 67] on input "[PHONE_NUMBER] Aircall new contact" at bounding box center [552, 59] width 437 height 20
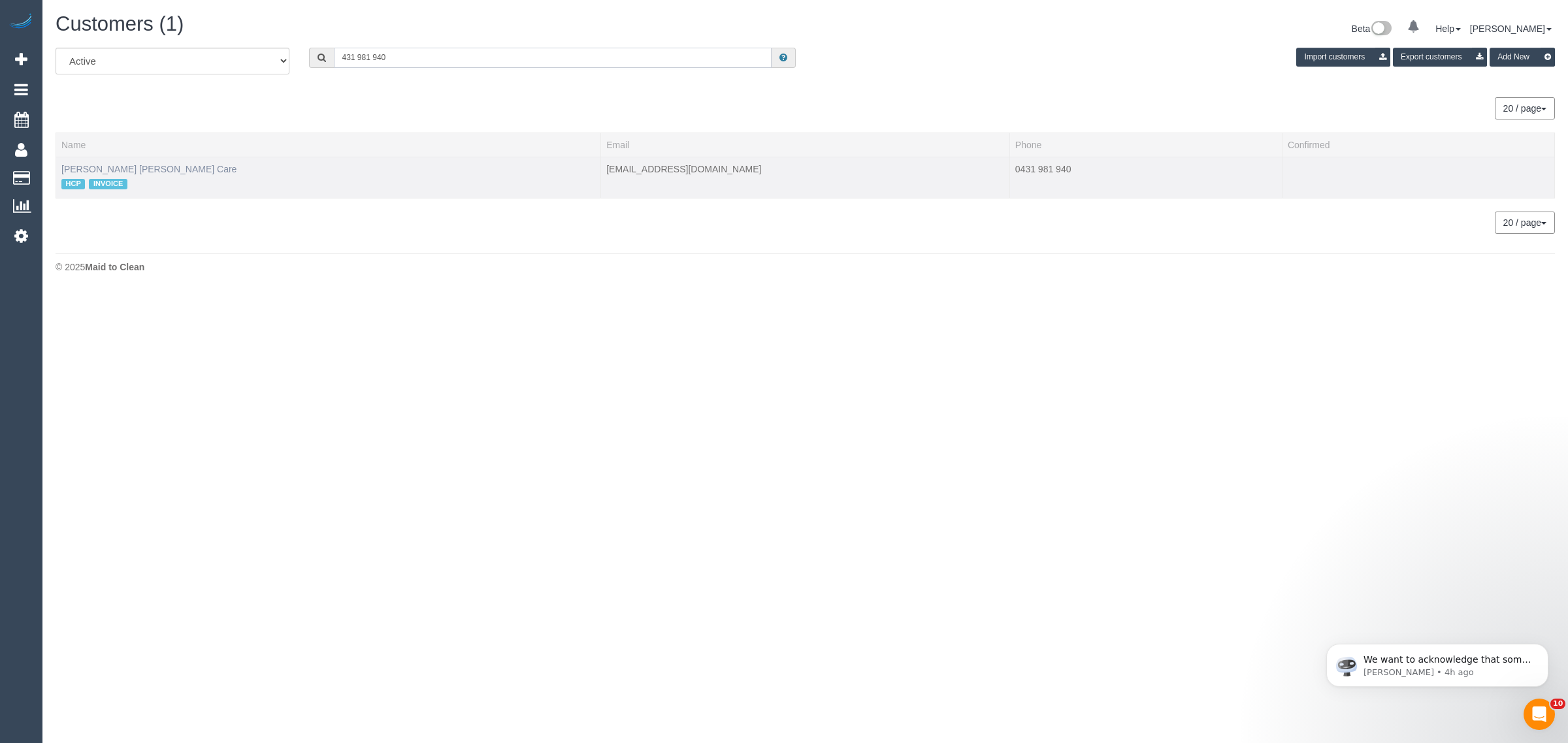
type input "431 981 940"
click at [157, 168] on link "[PERSON_NAME] [PERSON_NAME] Care" at bounding box center [149, 169] width 175 height 10
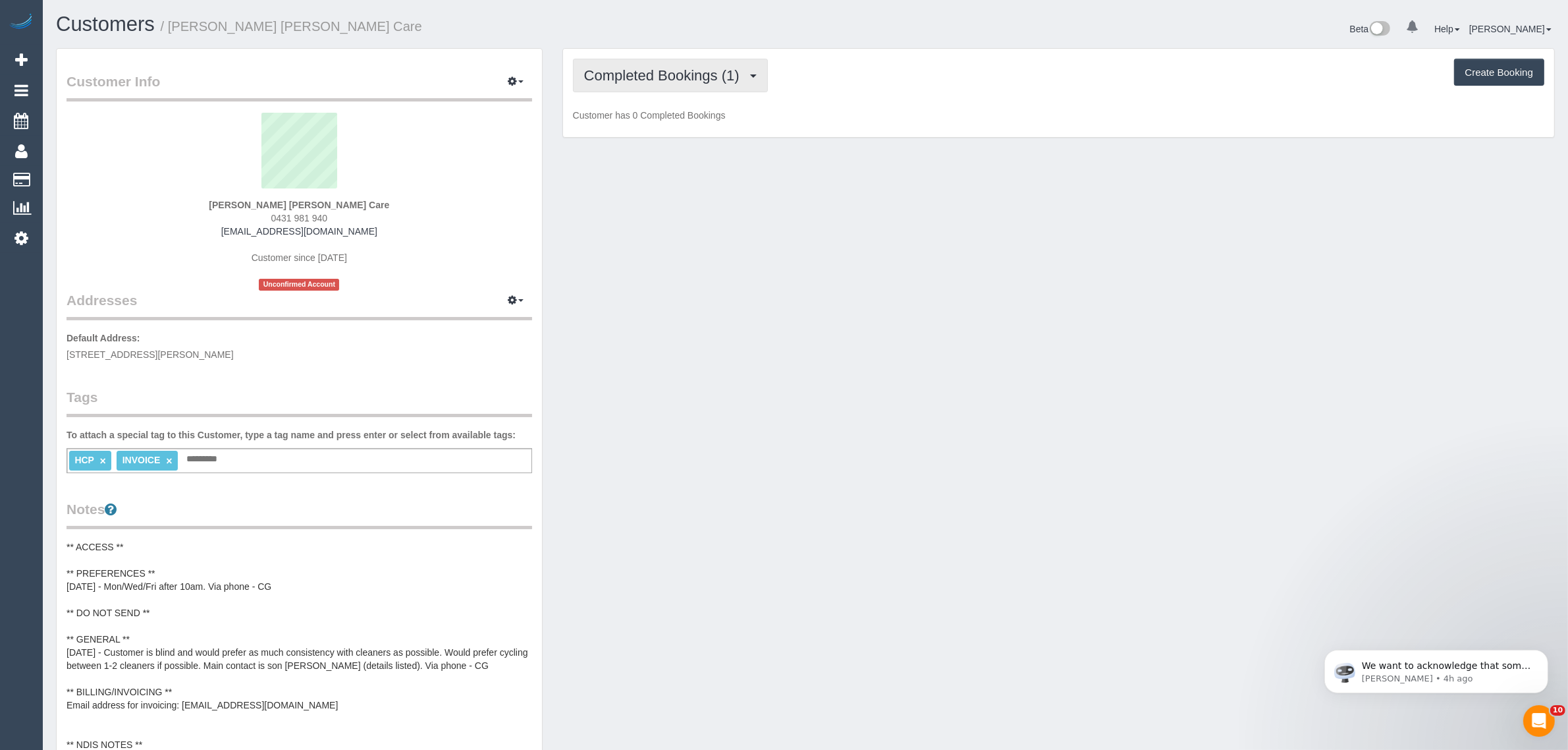
click at [692, 84] on button "Completed Bookings (1)" at bounding box center [671, 75] width 195 height 33
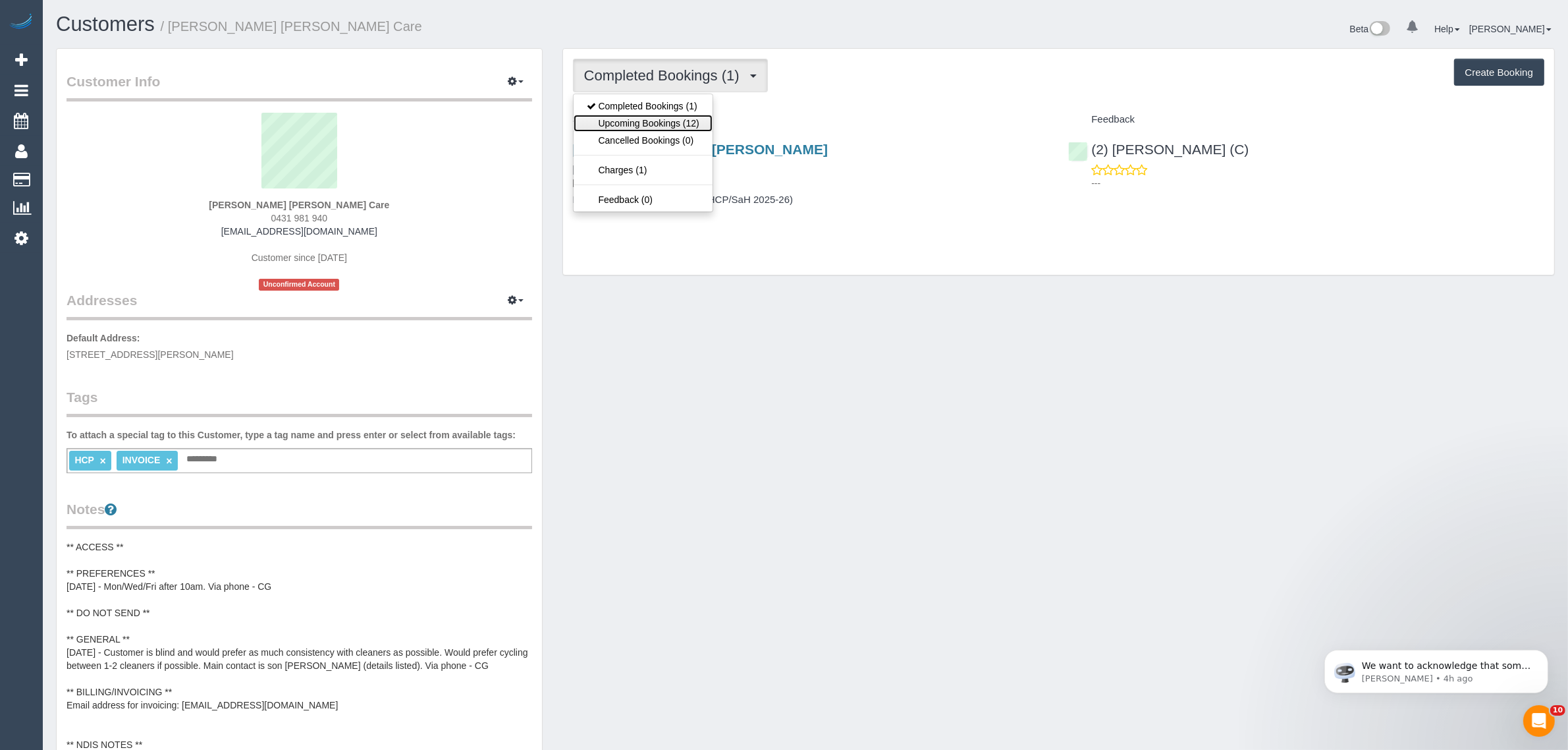
click at [660, 130] on link "Upcoming Bookings (12)" at bounding box center [643, 123] width 139 height 17
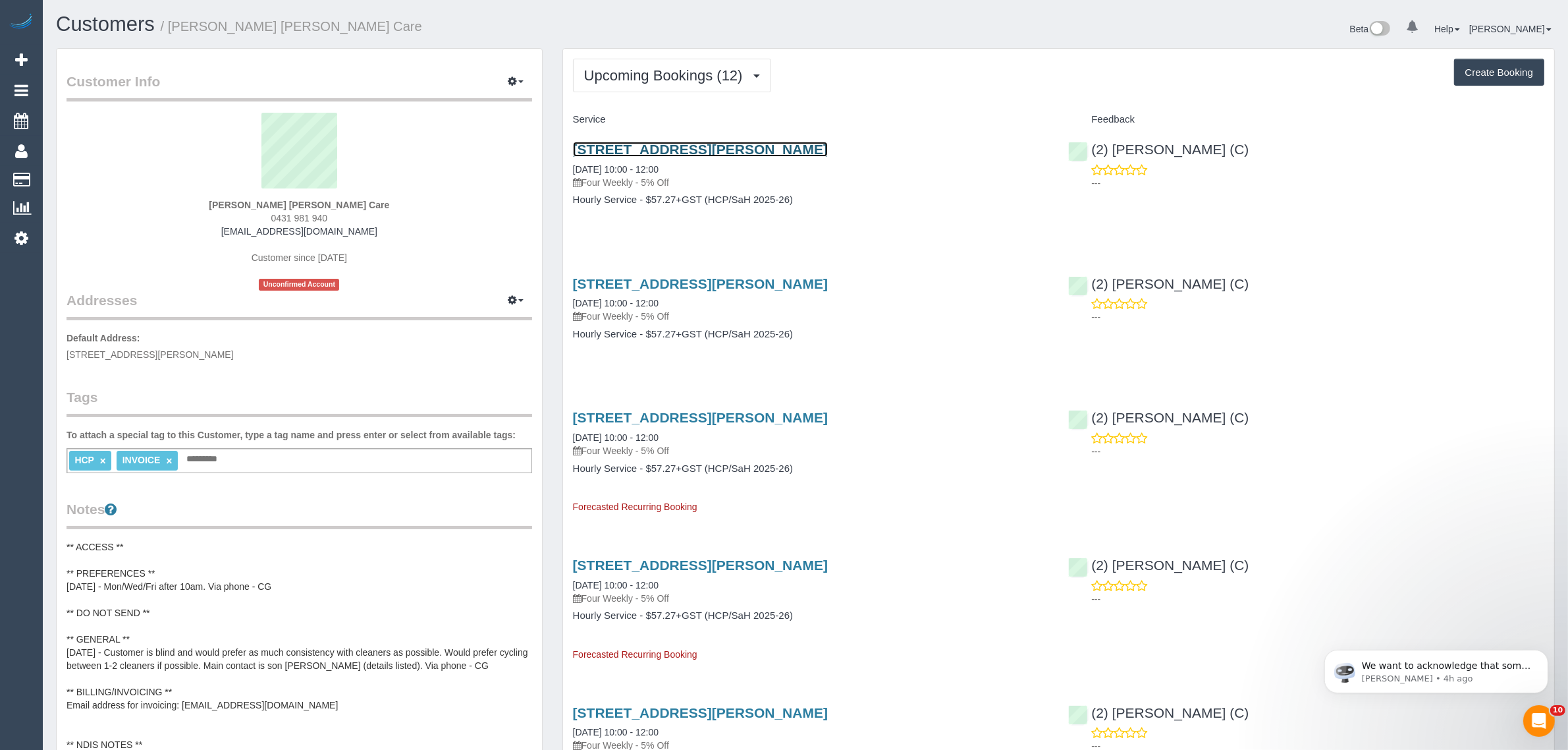
click at [681, 153] on link "[STREET_ADDRESS][PERSON_NAME]" at bounding box center [700, 149] width 255 height 15
click at [613, 80] on span "Upcoming Bookings (12)" at bounding box center [667, 75] width 166 height 17
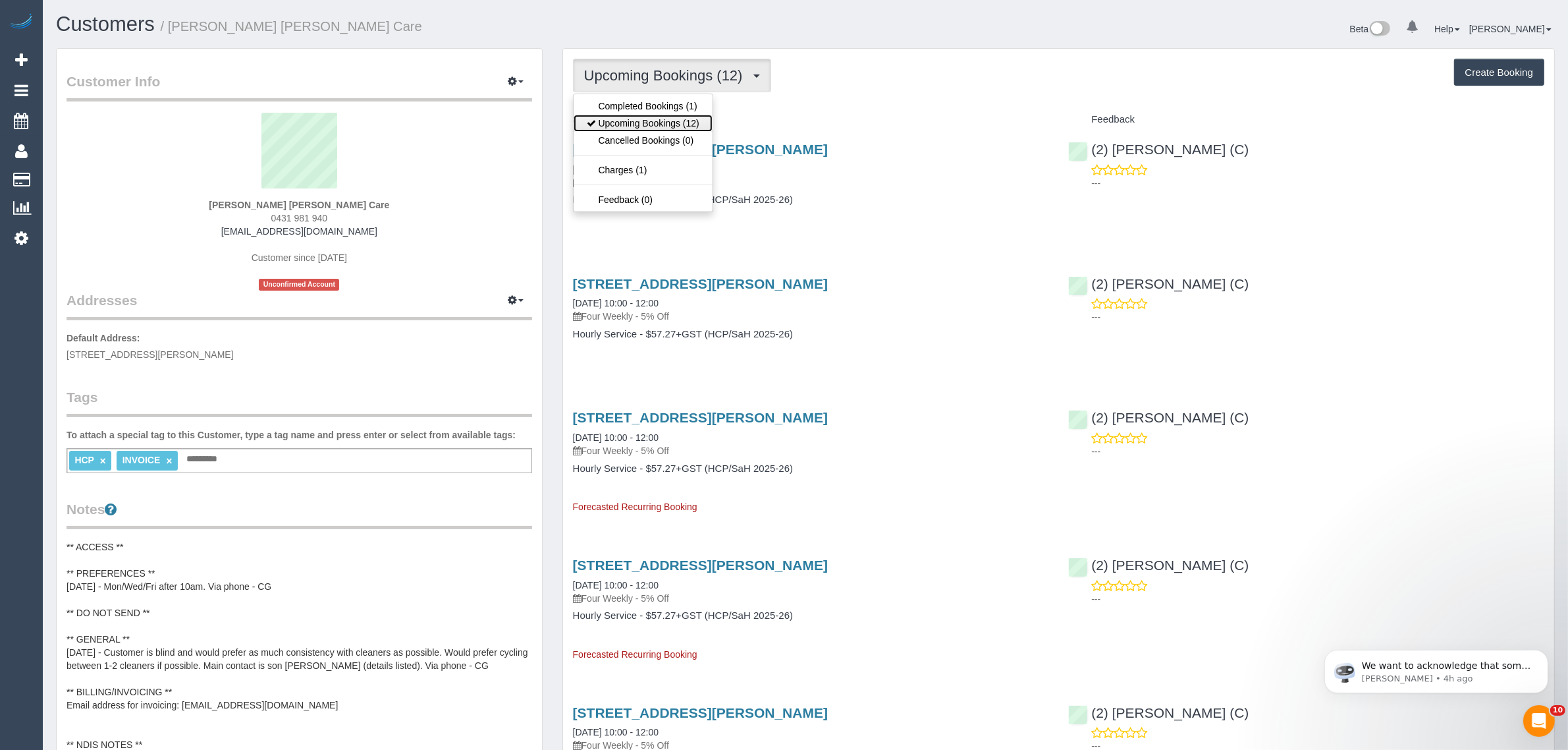
click at [606, 121] on link "Upcoming Bookings (12)" at bounding box center [643, 123] width 139 height 17
click at [633, 75] on span "Upcoming Bookings (12)" at bounding box center [667, 75] width 166 height 17
click at [638, 119] on link "Upcoming Bookings (12)" at bounding box center [643, 123] width 139 height 17
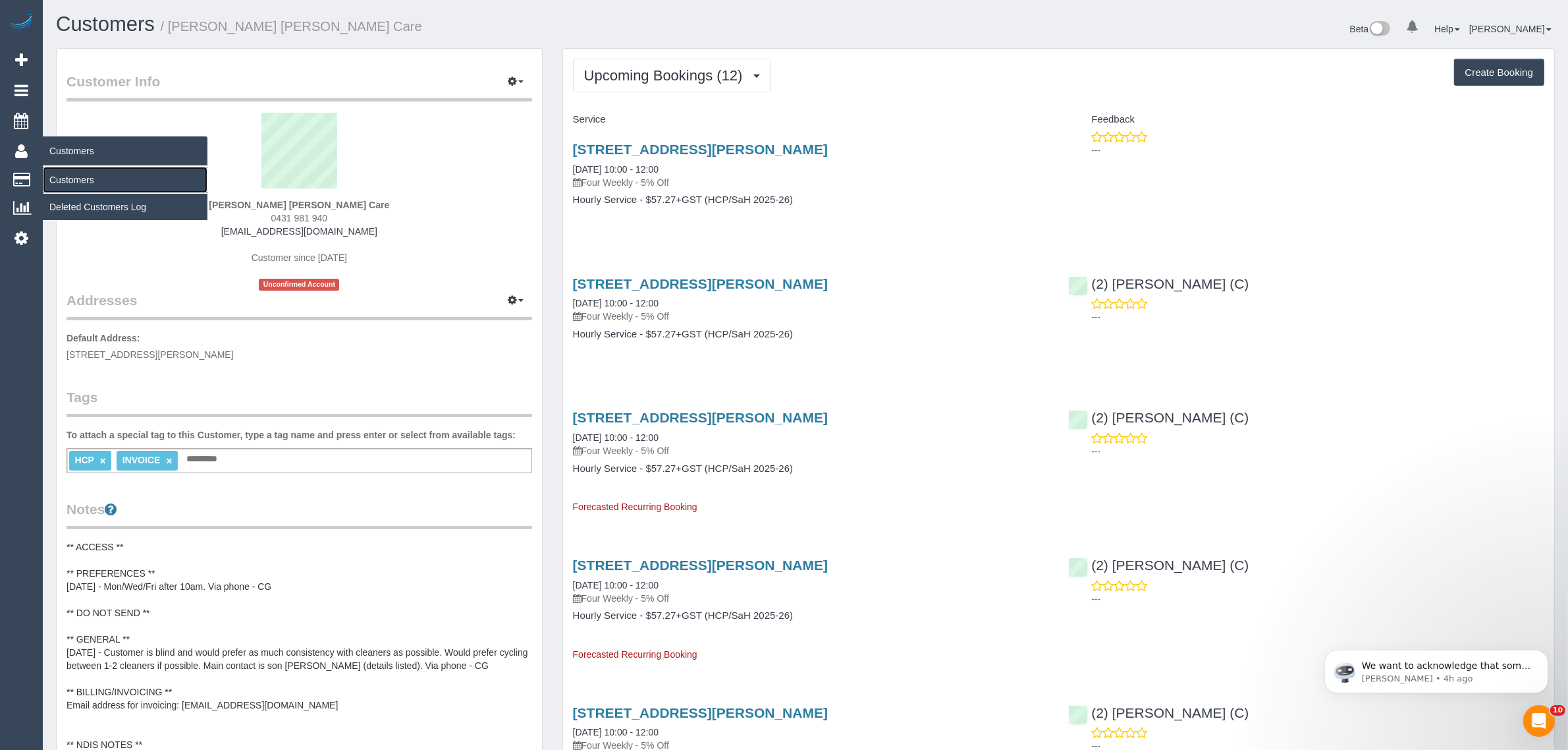
click at [85, 176] on link "Customers" at bounding box center [125, 180] width 165 height 26
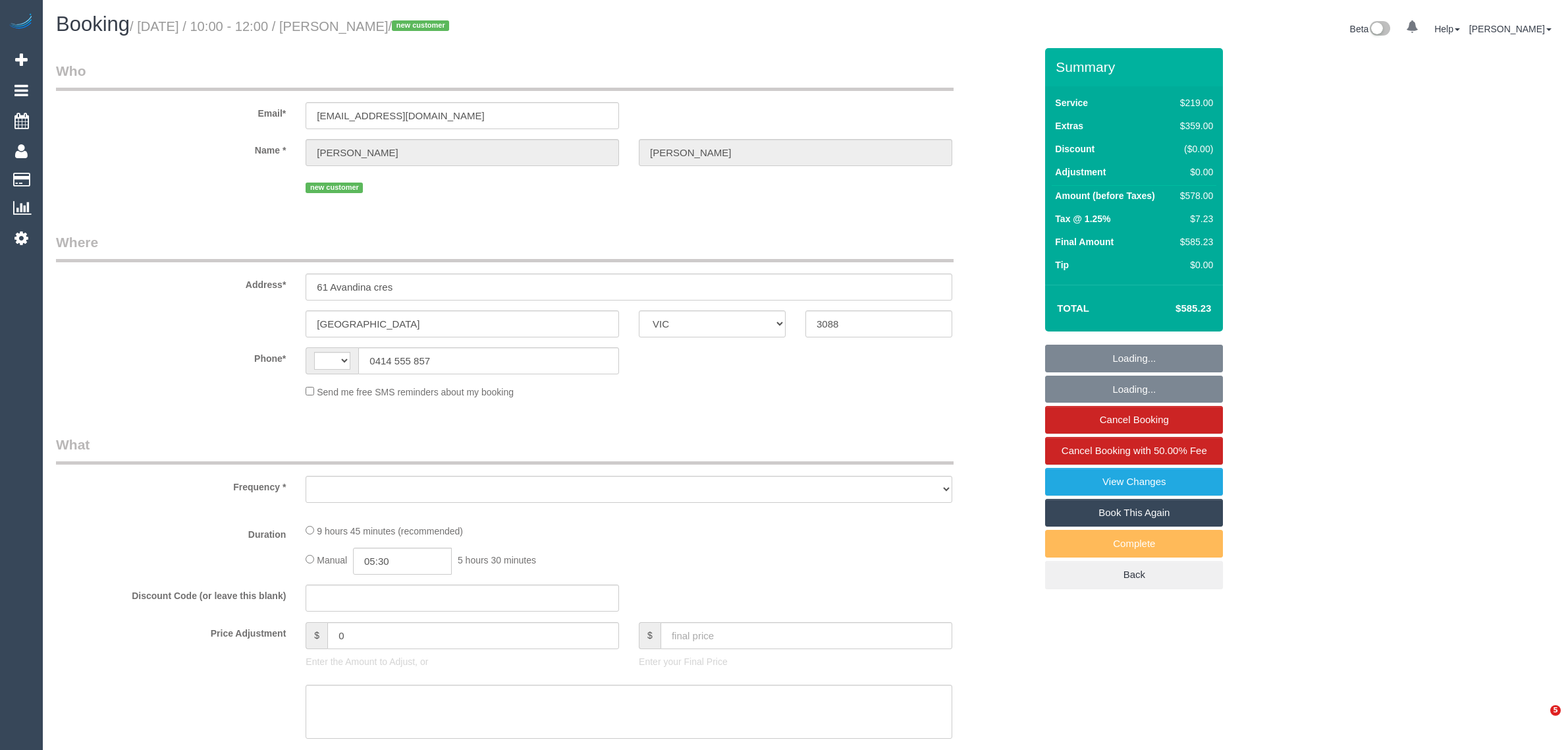
select select "VIC"
select select "string:AU"
select select "object:569"
select select "string:stripe-pm_1S7PPo2GScqysDRVtHJvyXwc"
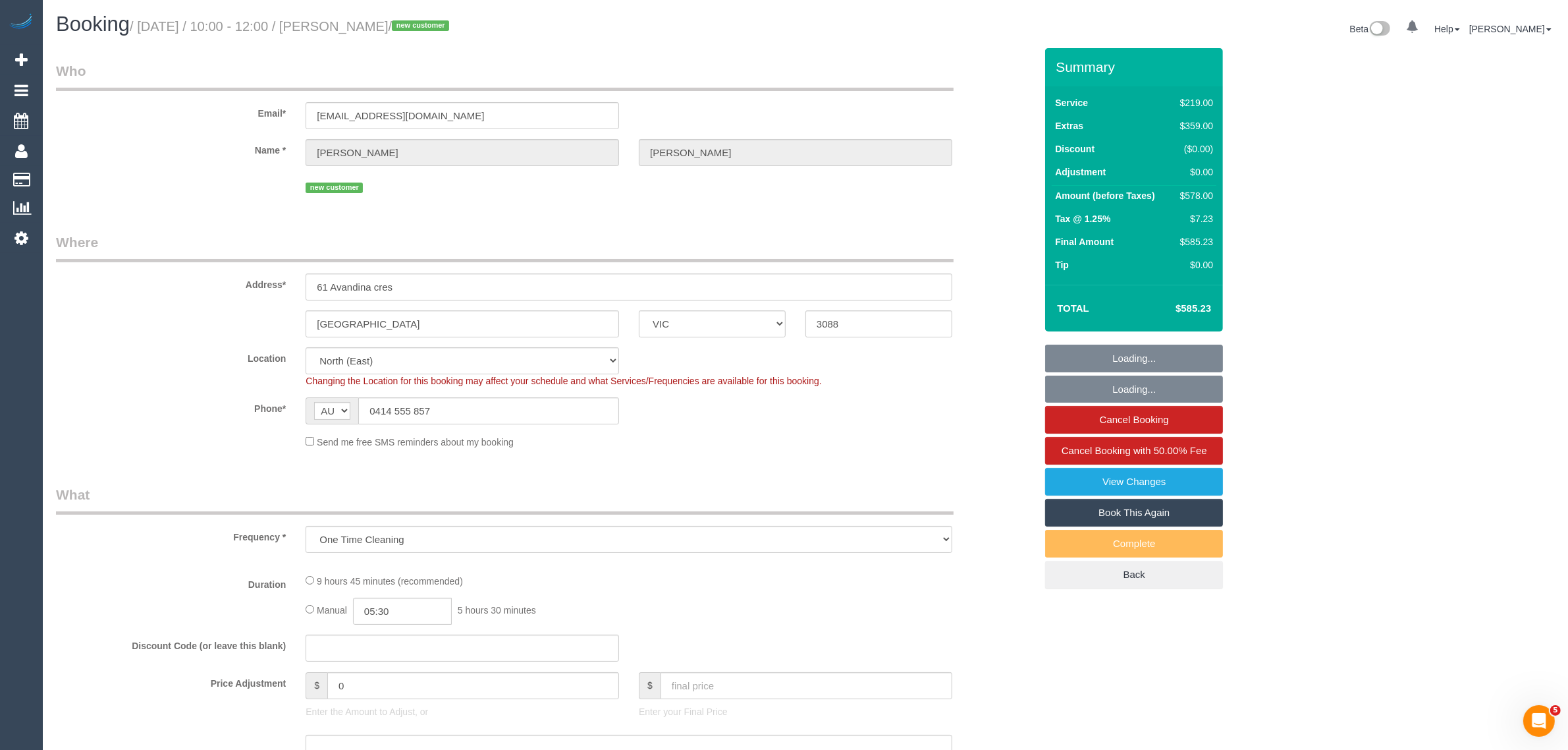
select select "number:28"
select select "number:17"
select select "number:19"
select select "number:22"
select select "number:26"
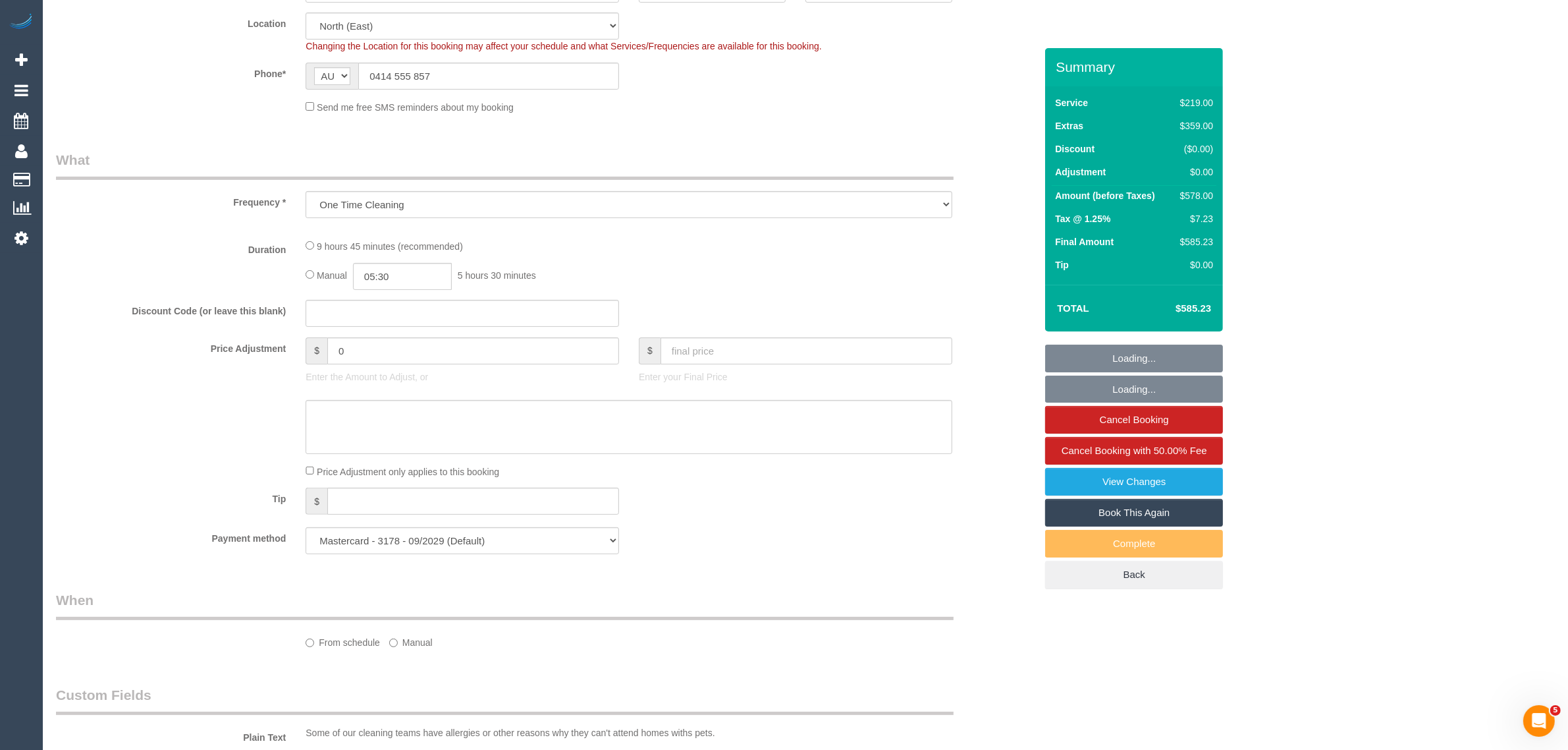
select select "object:722"
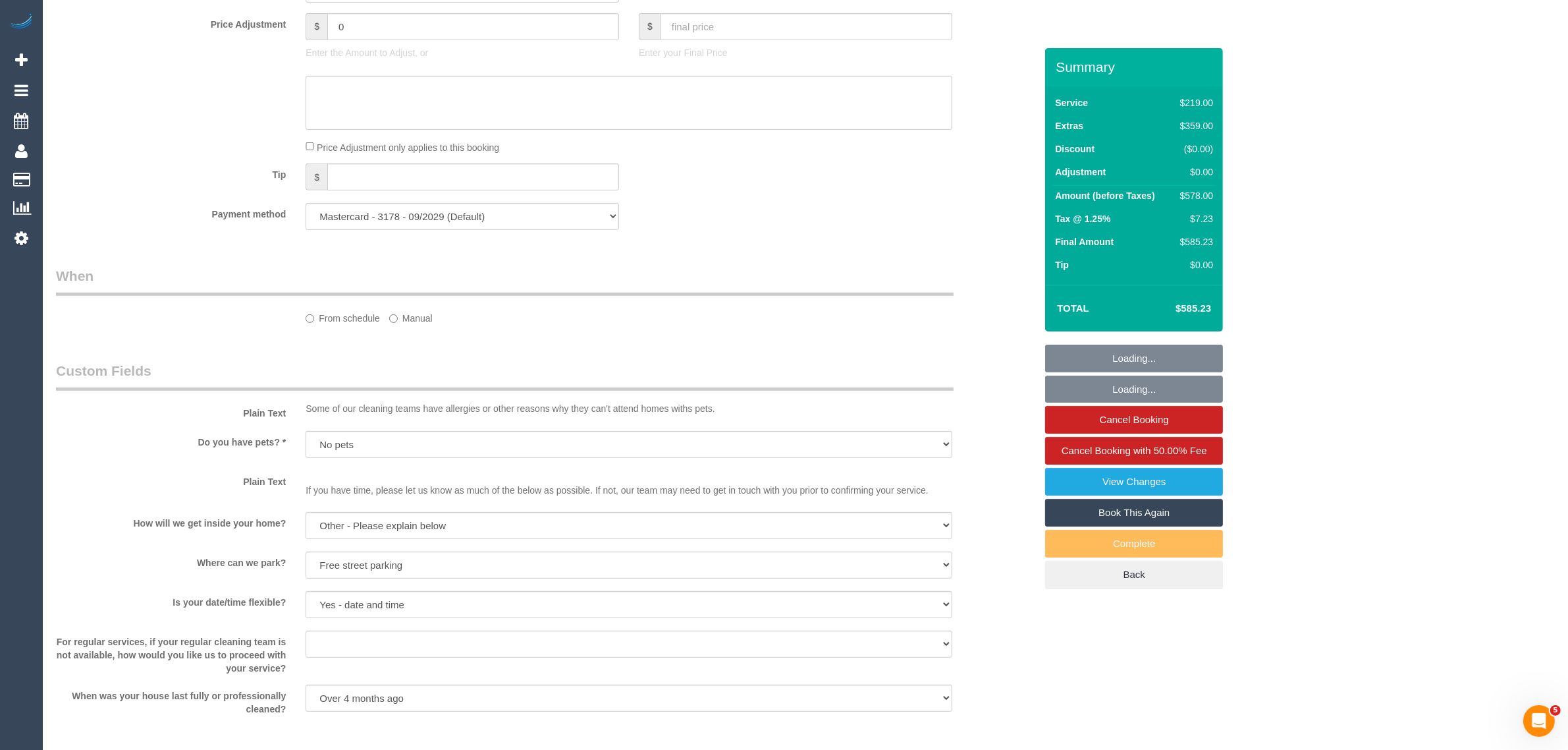
scroll to position [1185, 0]
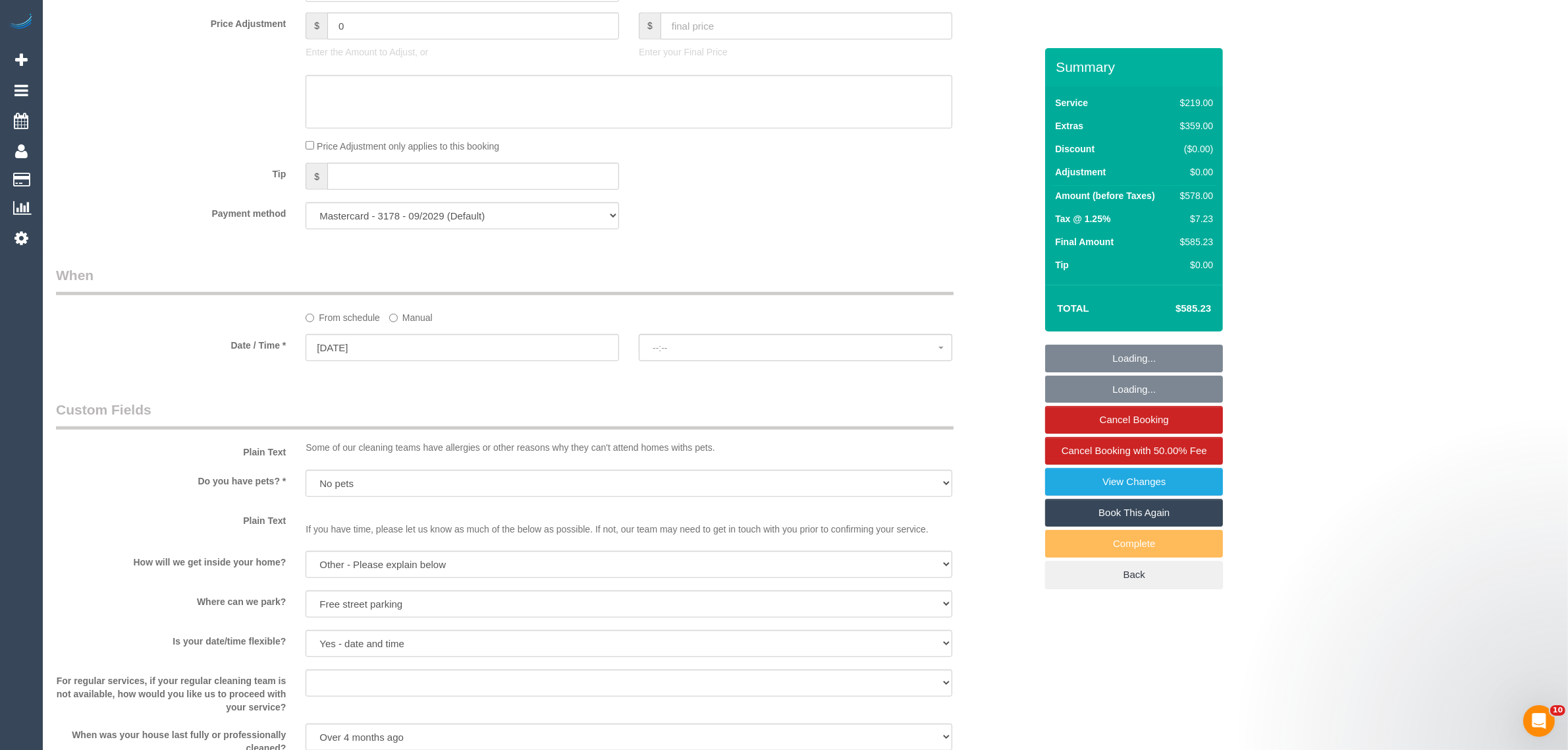
select select "spot1"
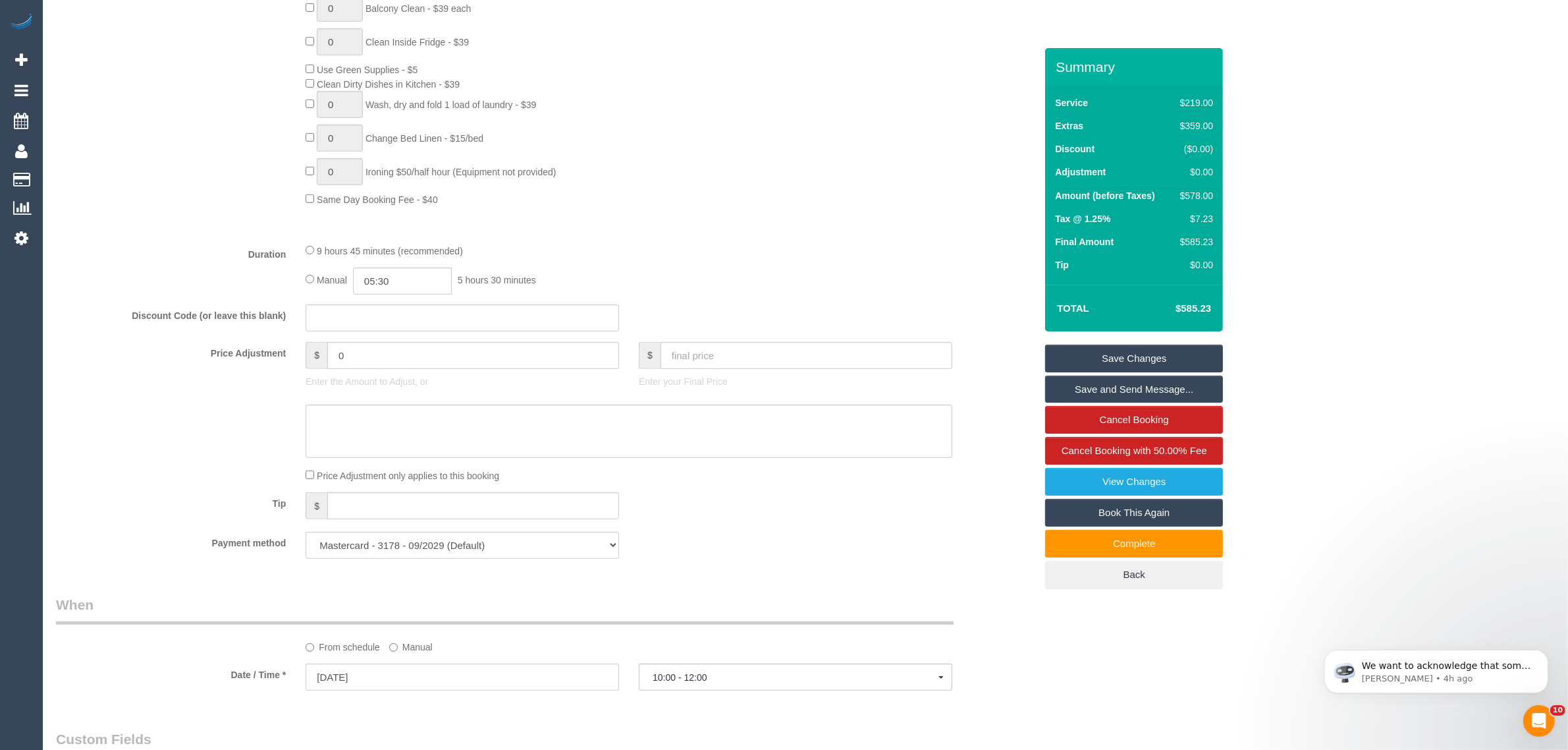
scroll to position [1843, 0]
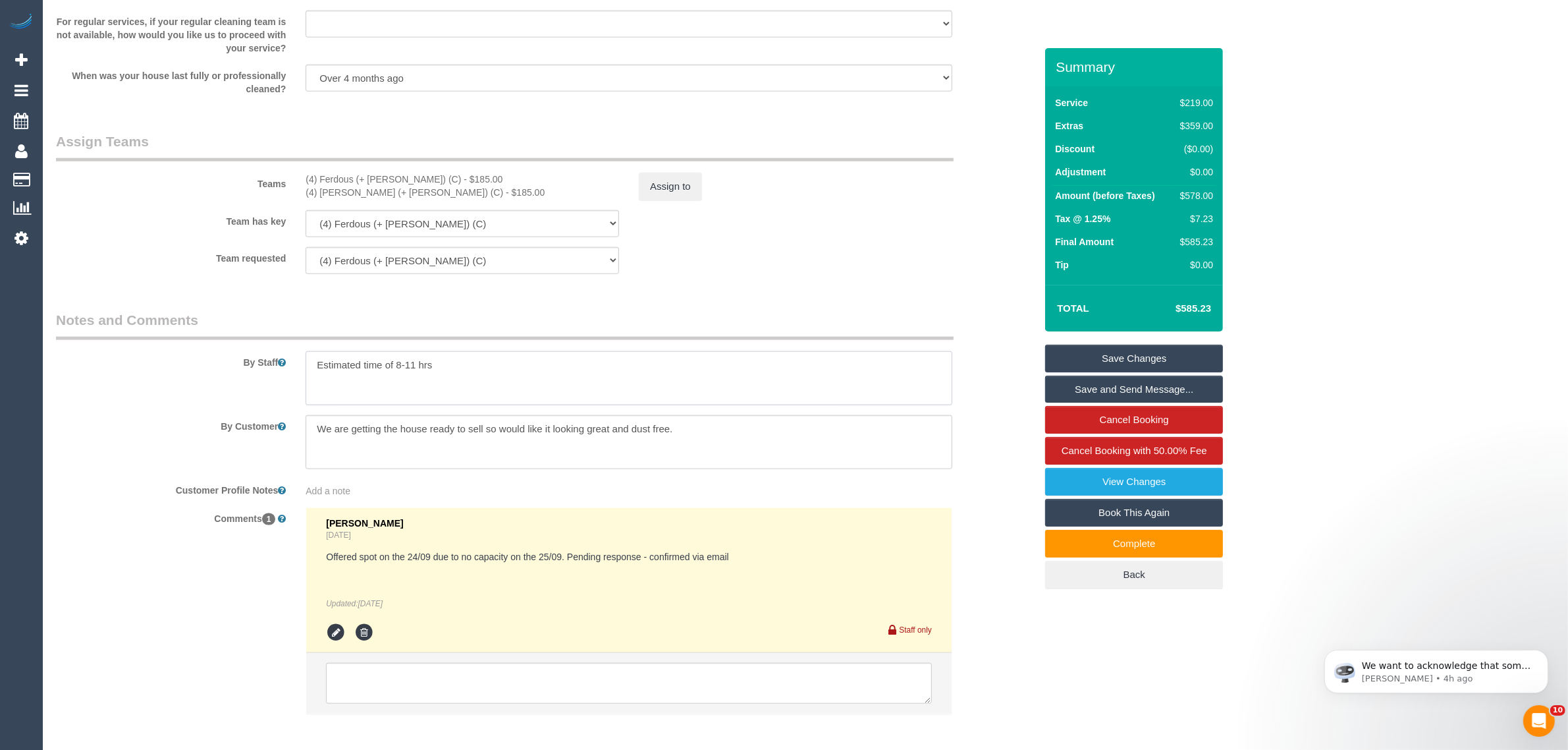
drag, startPoint x: 466, startPoint y: 372, endPoint x: 286, endPoint y: 373, distance: 180.0
click at [286, 373] on div "By Staff" at bounding box center [546, 358] width 999 height 95
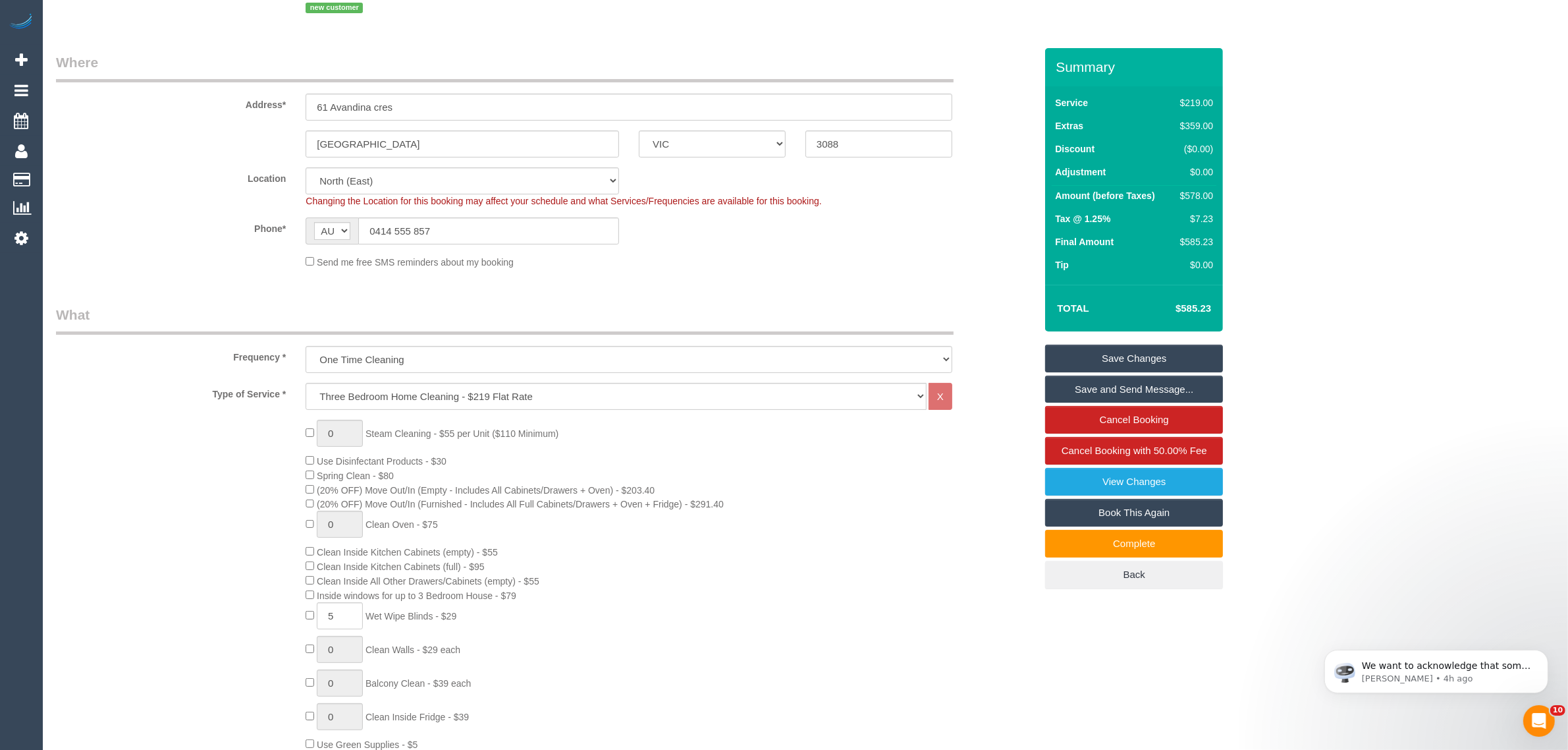
scroll to position [0, 0]
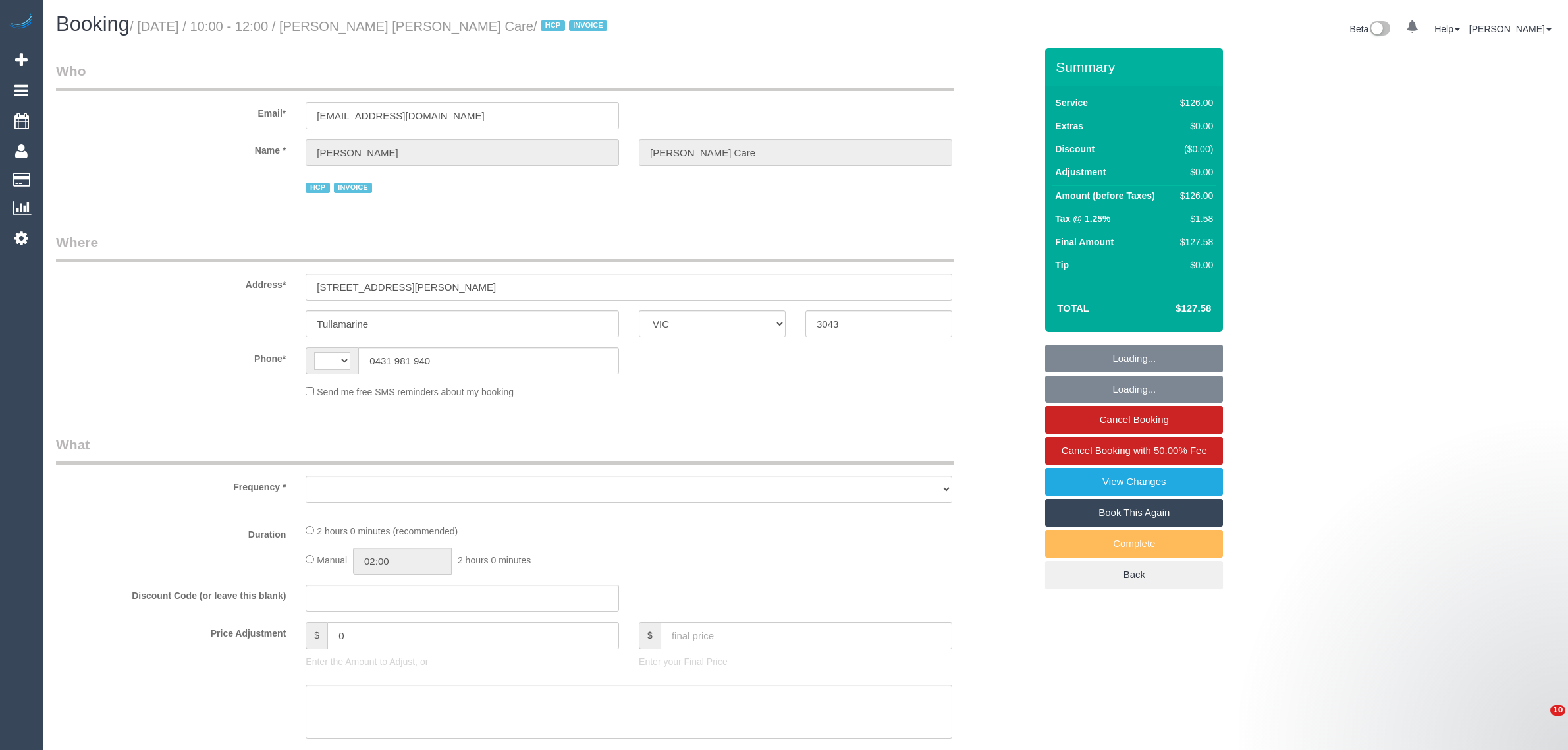
select select "VIC"
select select "string:AU"
select select "object:282"
select select "120"
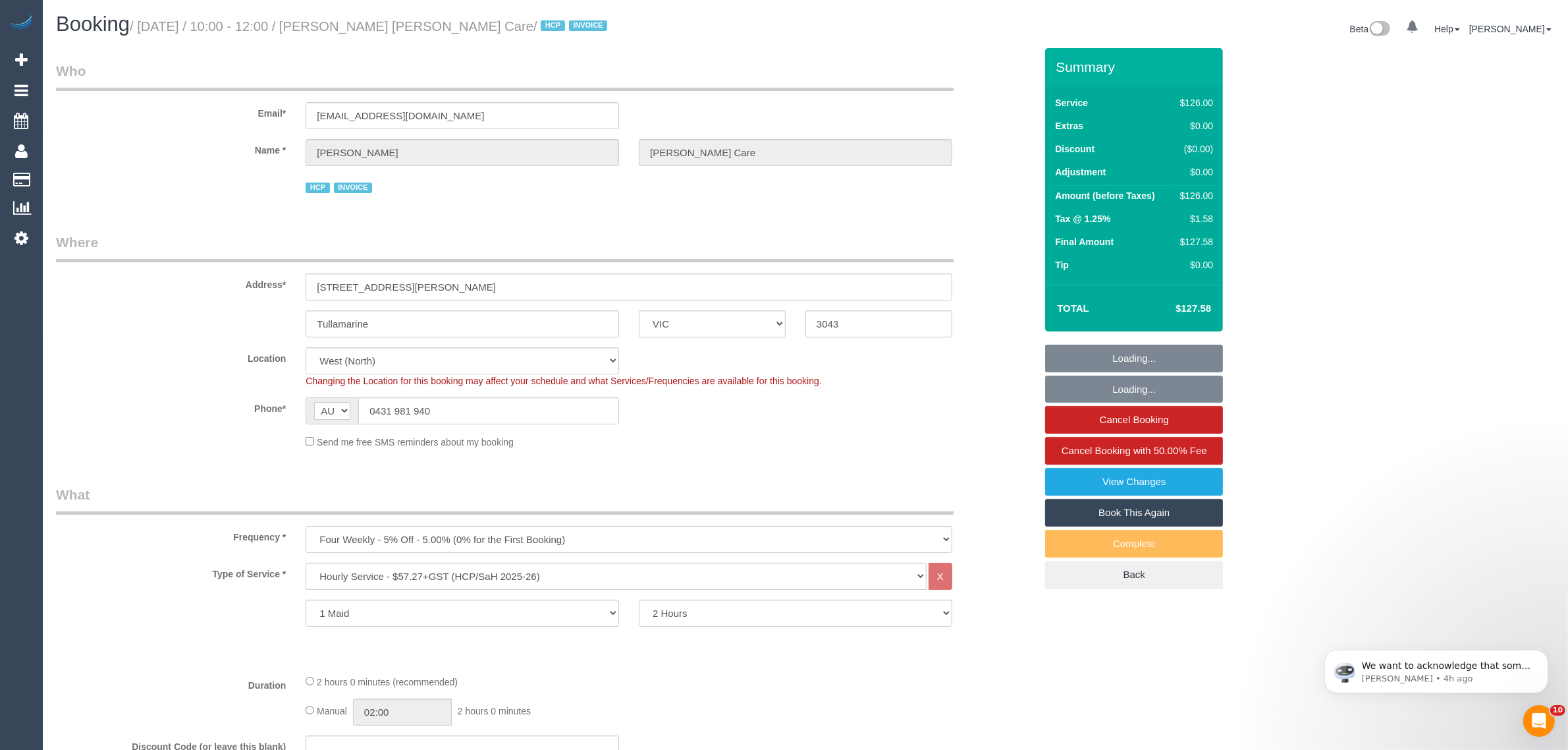
select select "number:28"
select select "number:14"
select select "number:19"
select select "number:36"
select select "object:745"
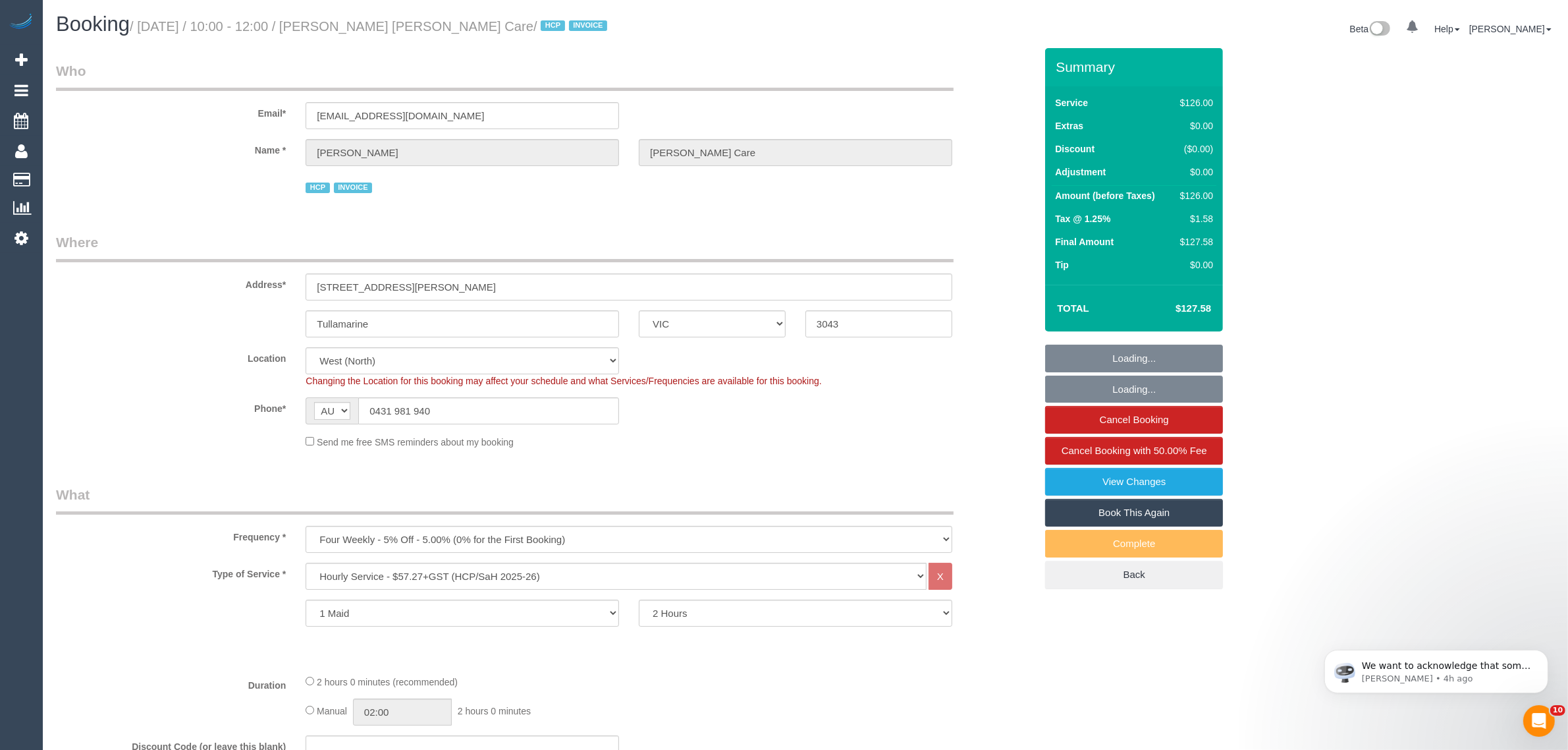
drag, startPoint x: 836, startPoint y: 214, endPoint x: 874, endPoint y: 275, distance: 71.9
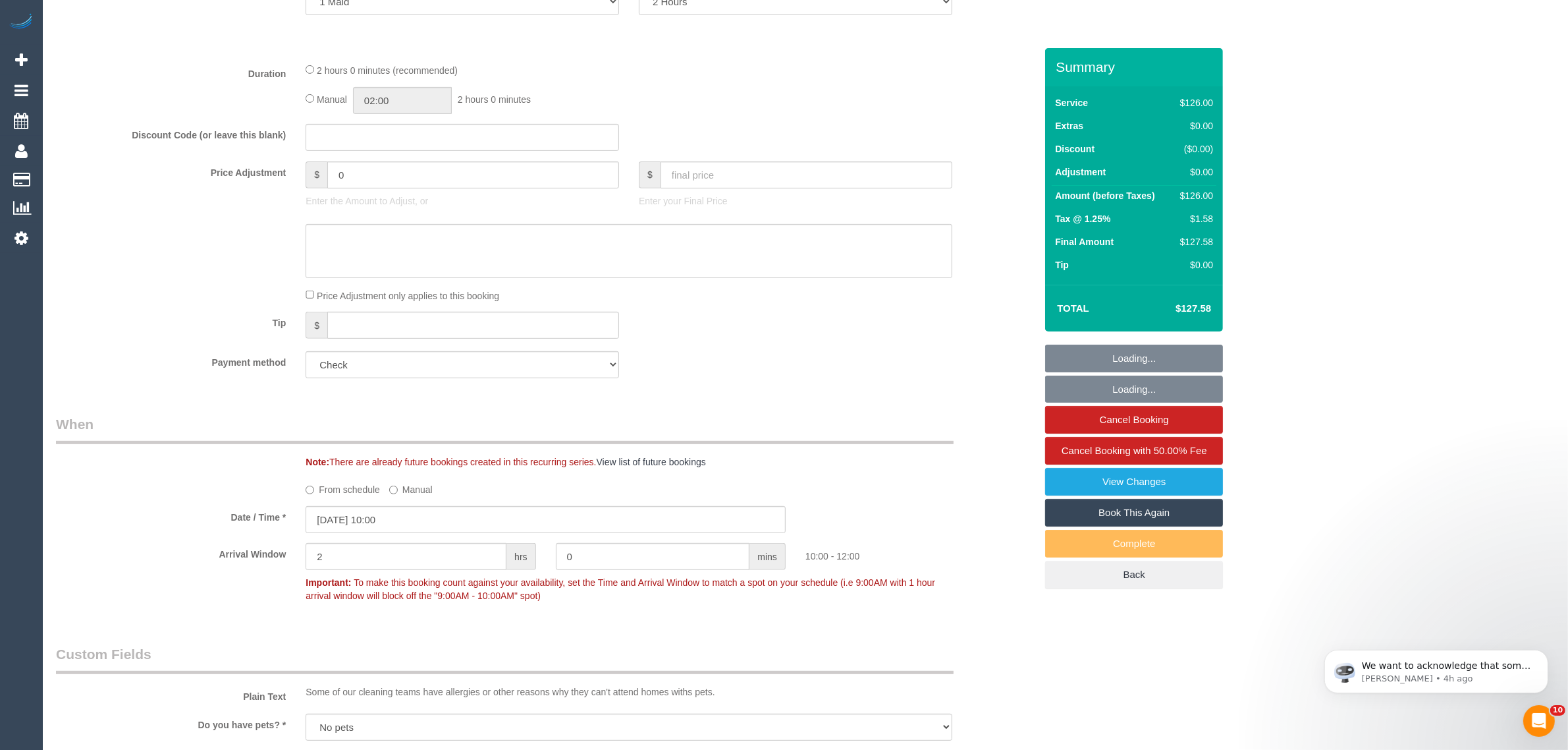
scroll to position [1675, 0]
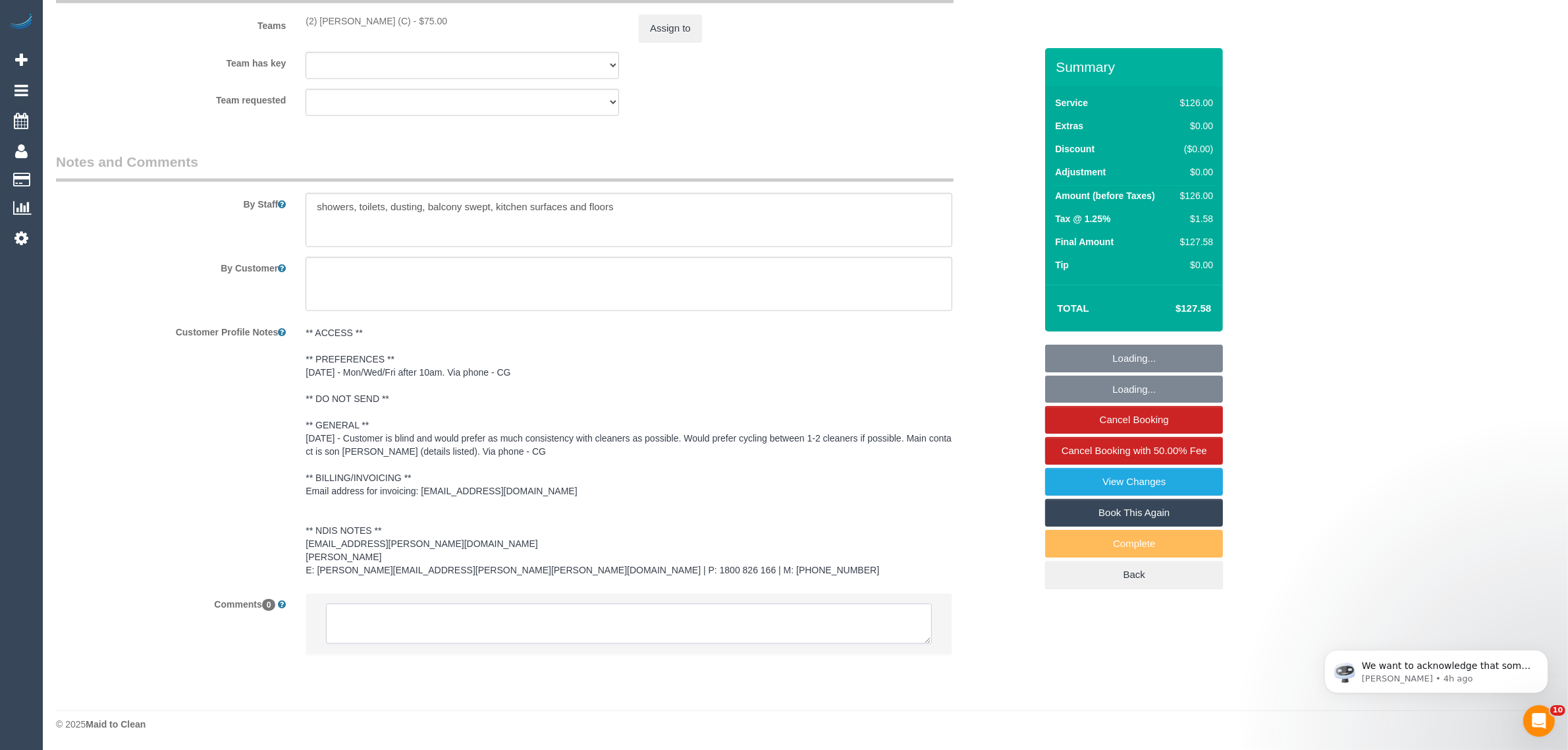
click at [804, 617] on textarea at bounding box center [630, 624] width 606 height 41
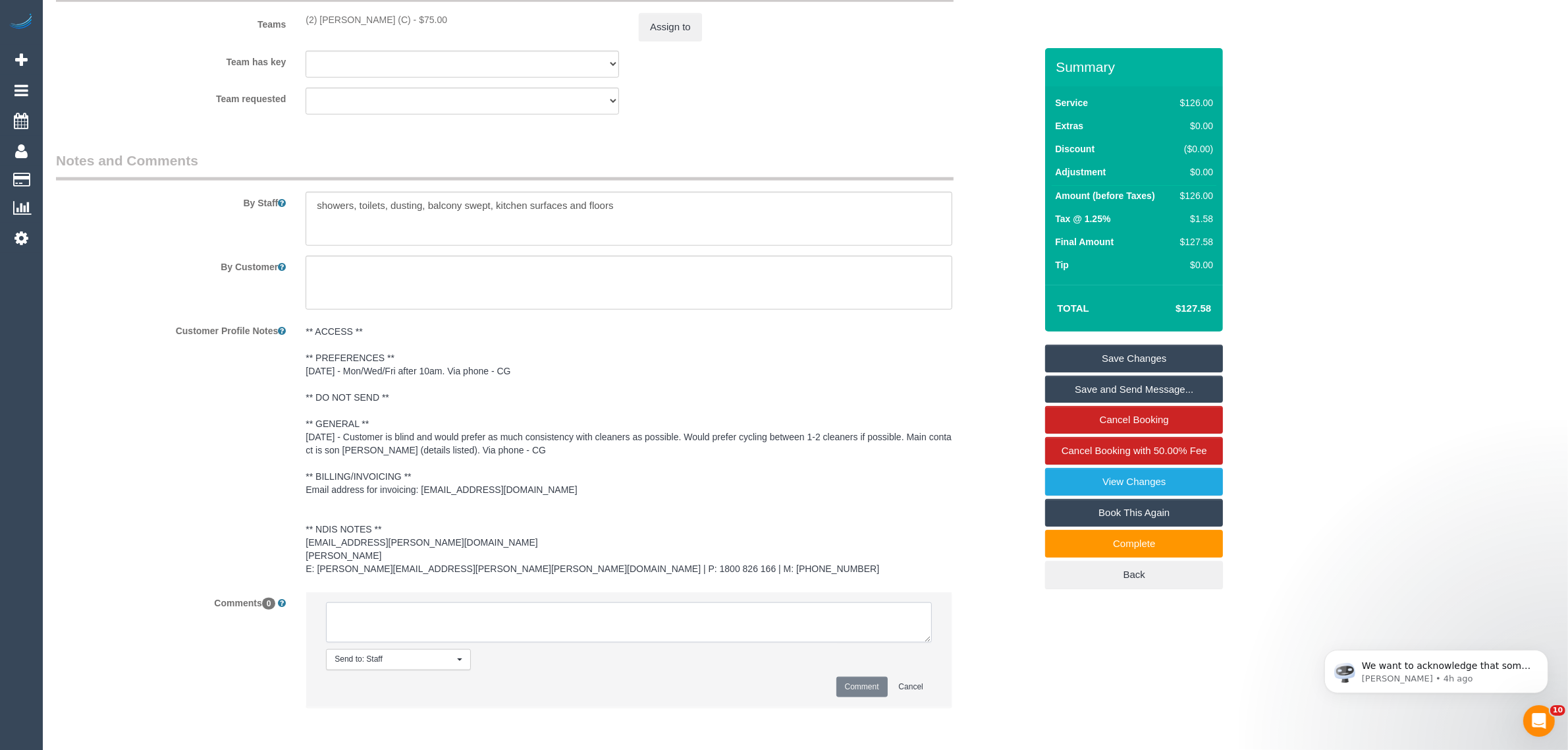
paste textarea "Cleaner(s) Unassigned: Reason Unassigned: Contact via: Which message sent: Addi…"
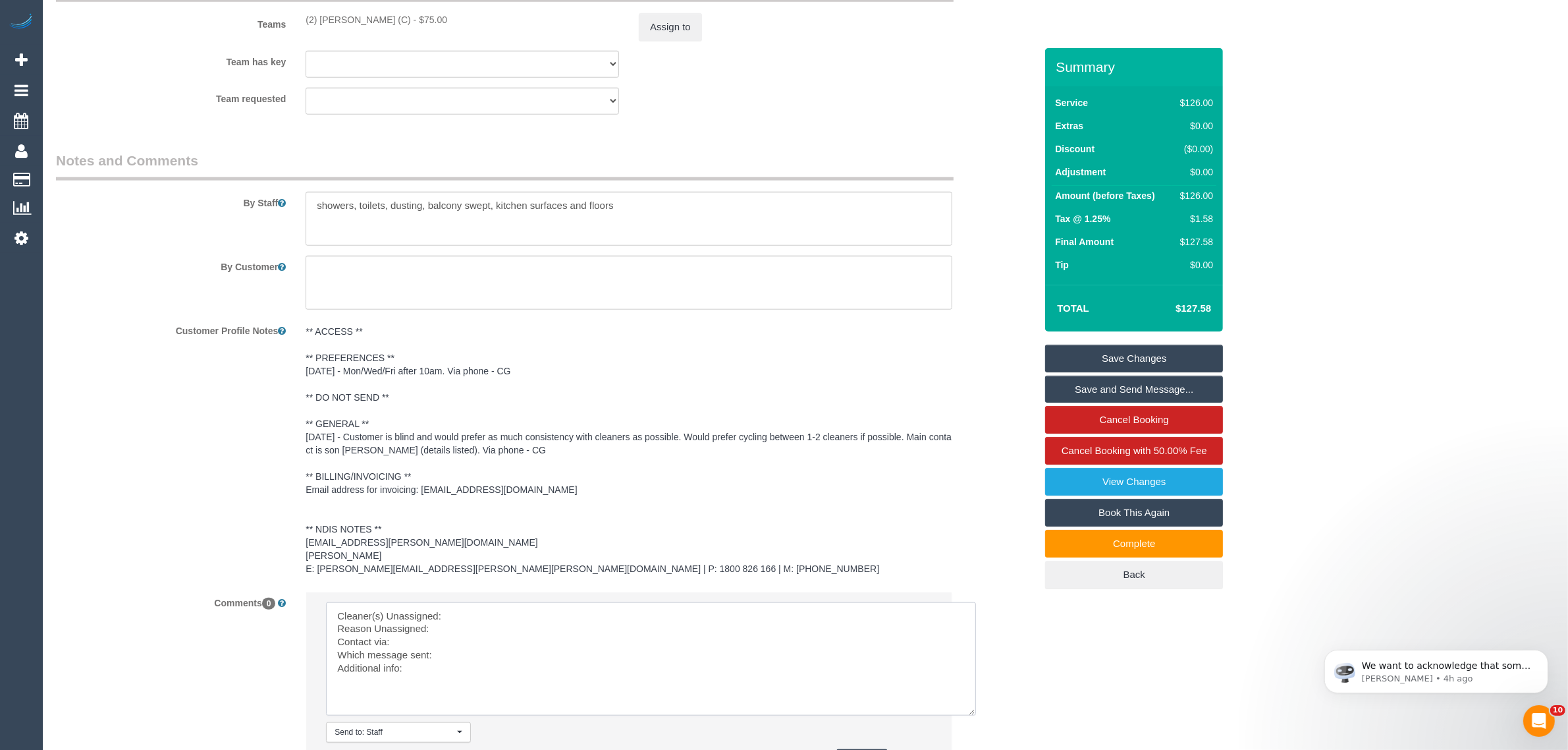
drag, startPoint x: 923, startPoint y: 639, endPoint x: 967, endPoint y: 712, distance: 85.2
click at [967, 712] on textarea at bounding box center [651, 659] width 650 height 114
drag, startPoint x: 298, startPoint y: 18, endPoint x: 404, endPoint y: 17, distance: 106.0
click at [404, 17] on div "(2) [PERSON_NAME] (C) - $75.00" at bounding box center [462, 20] width 333 height 13
copy div "(2) [PERSON_NAME] (C)"
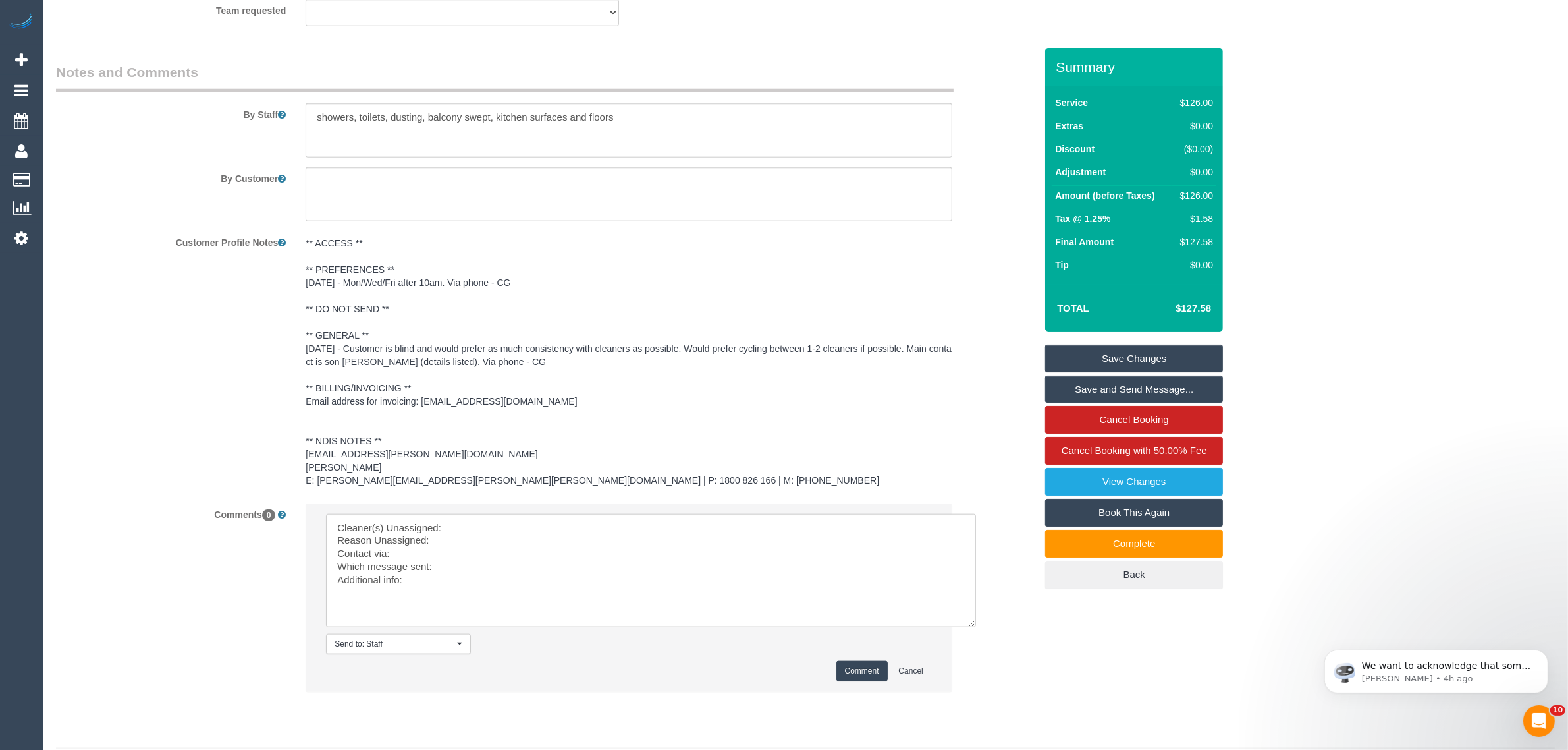
scroll to position [1801, 0]
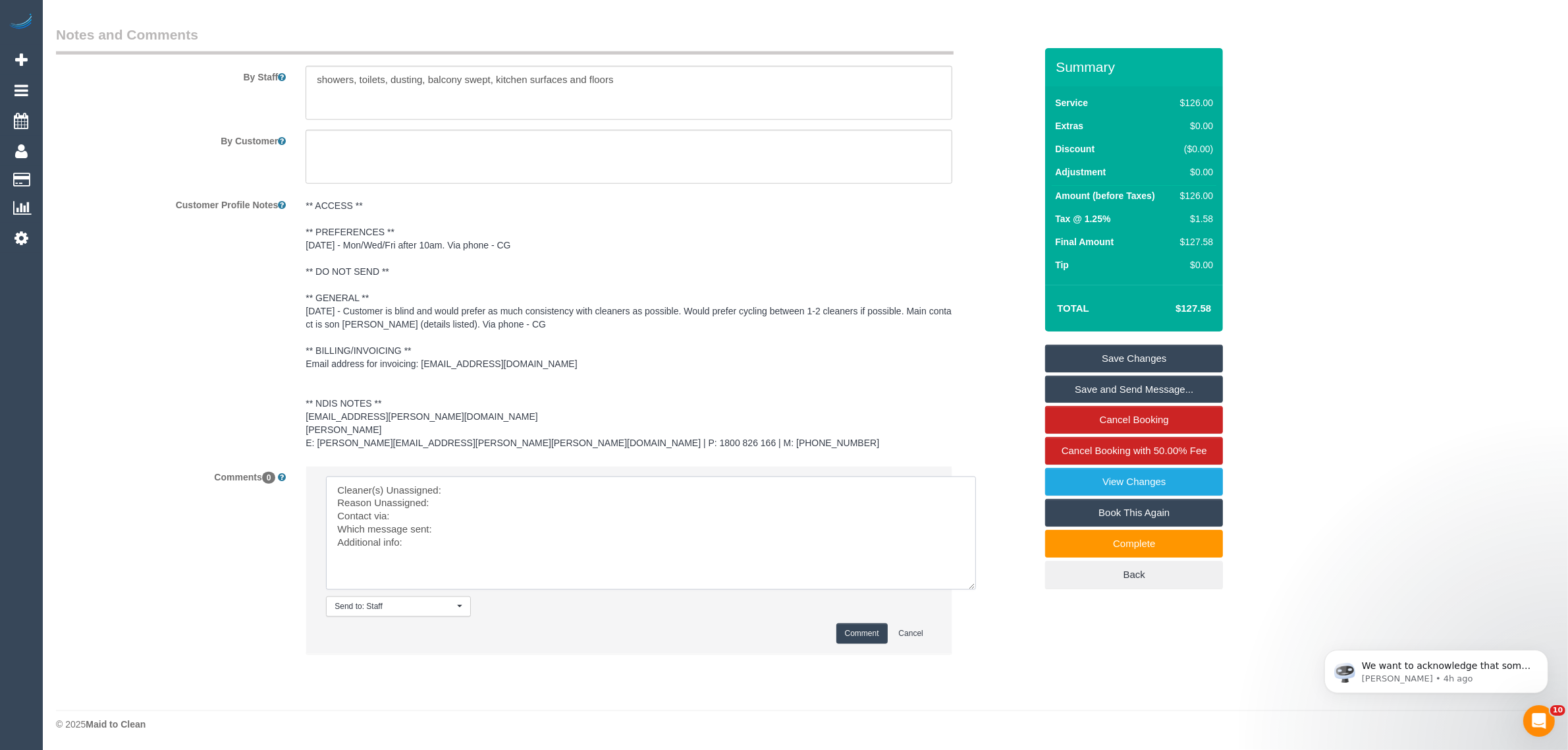
click at [486, 489] on textarea at bounding box center [651, 533] width 650 height 114
paste textarea "(2) [PERSON_NAME] (C)"
click at [469, 502] on textarea at bounding box center [651, 533] width 650 height 114
click at [475, 525] on textarea at bounding box center [651, 533] width 650 height 114
type textarea "Cleaner(s) Unassigned:(2) [PERSON_NAME] (C) Reason Unassigned: late arrival Con…"
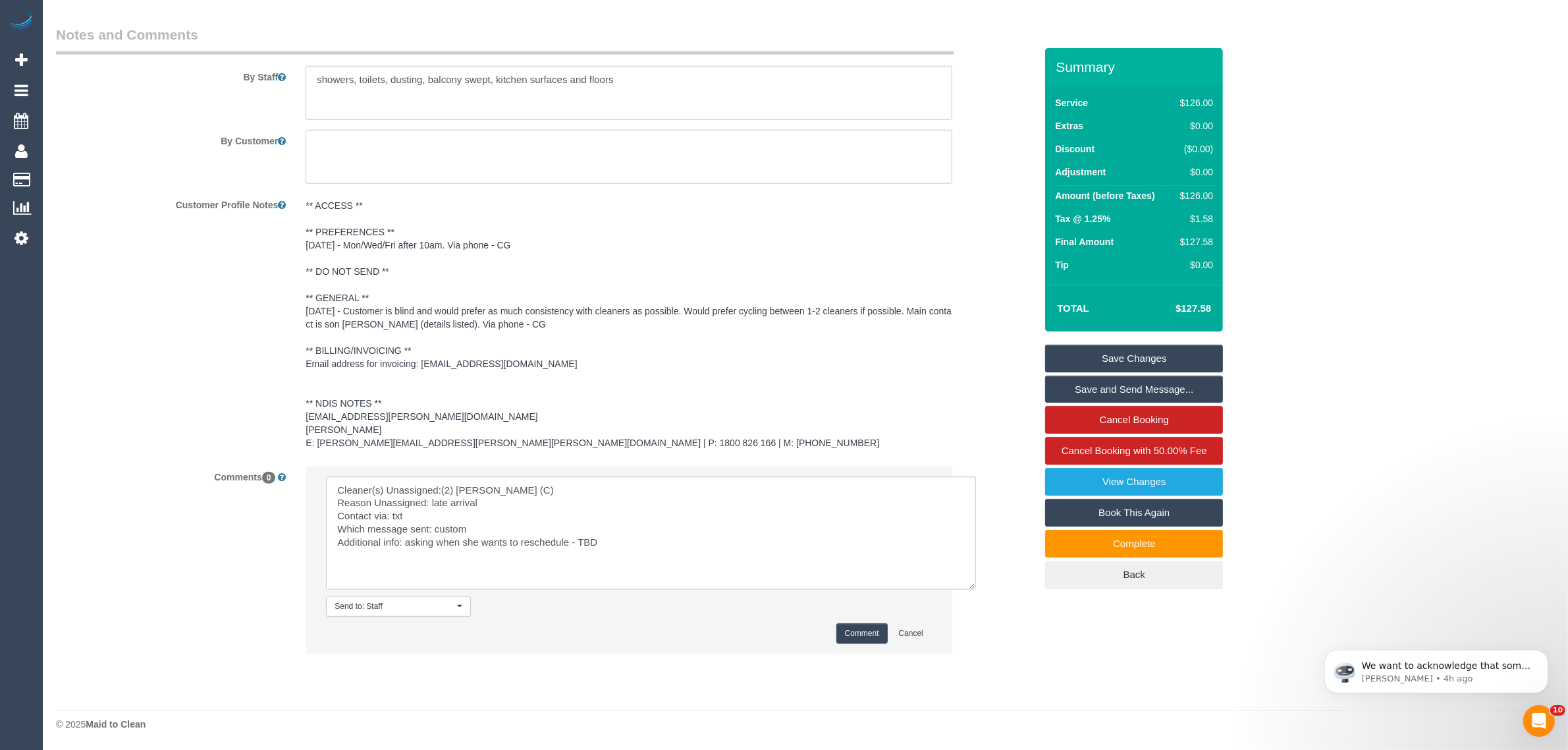
click at [829, 624] on div "Comment Cancel" at bounding box center [630, 634] width 606 height 20
click at [844, 629] on button "Comment" at bounding box center [861, 634] width 51 height 20
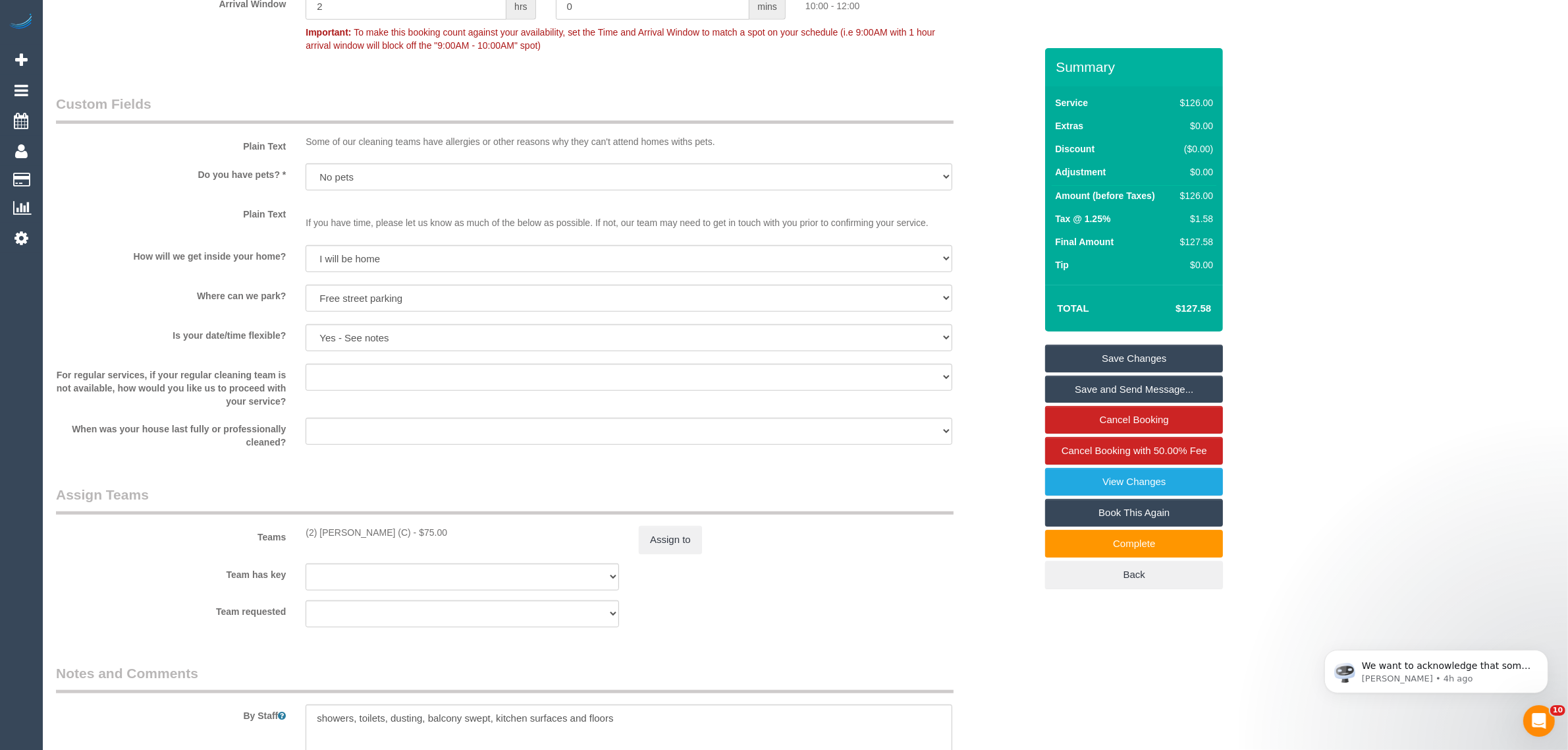
scroll to position [1142, 0]
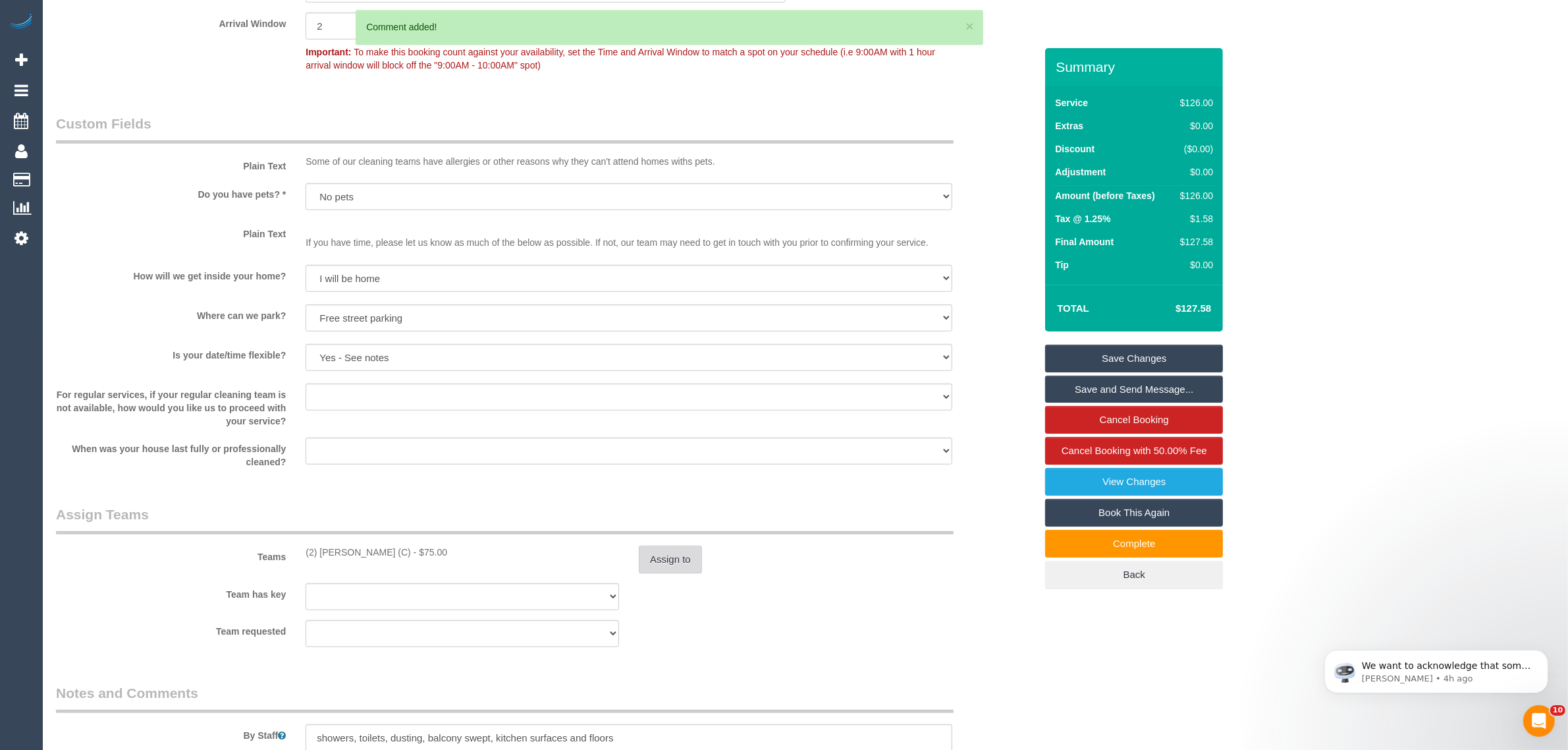
click at [654, 547] on button "Assign to" at bounding box center [671, 559] width 63 height 28
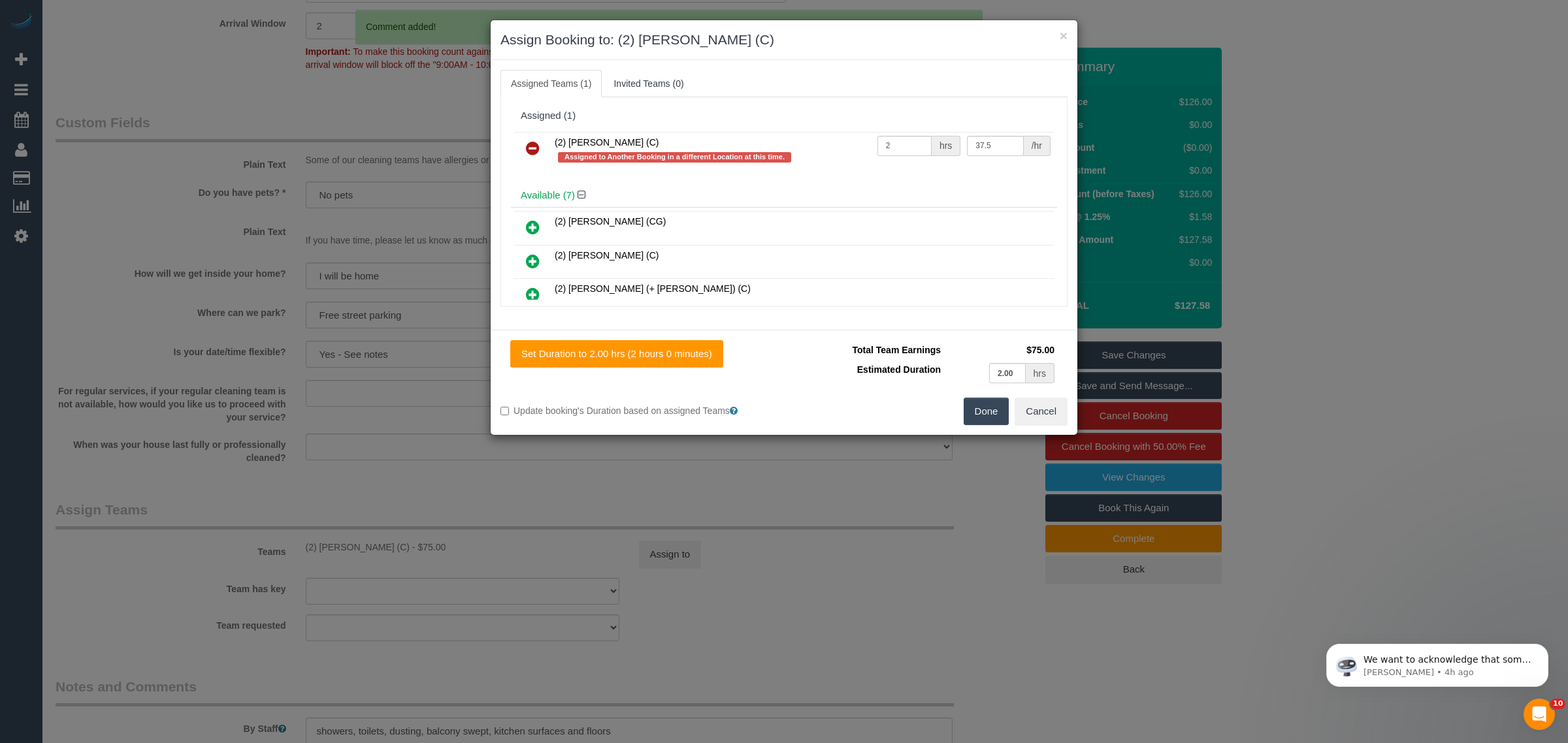
click at [533, 147] on icon at bounding box center [532, 147] width 14 height 16
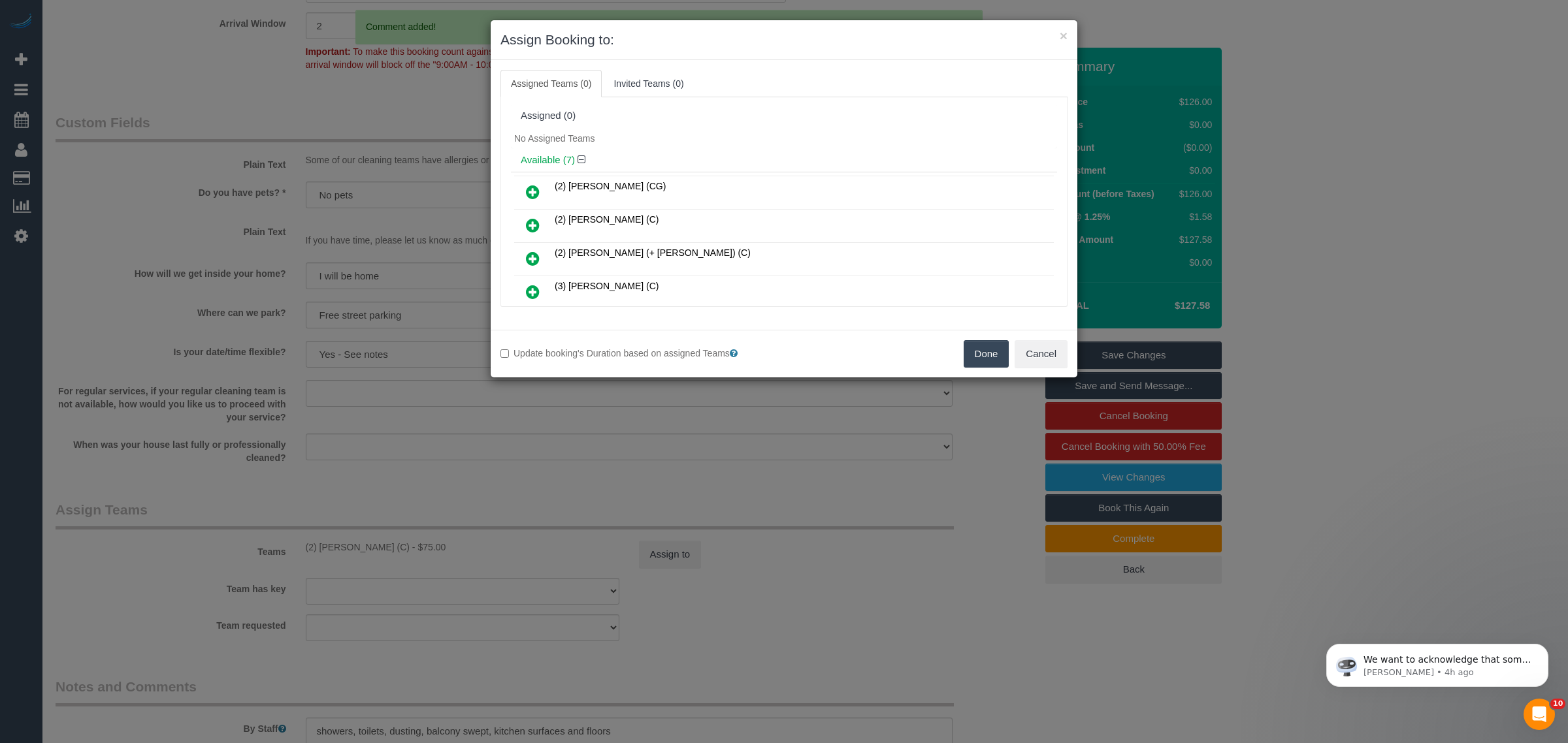
click at [977, 357] on button "Done" at bounding box center [987, 354] width 46 height 28
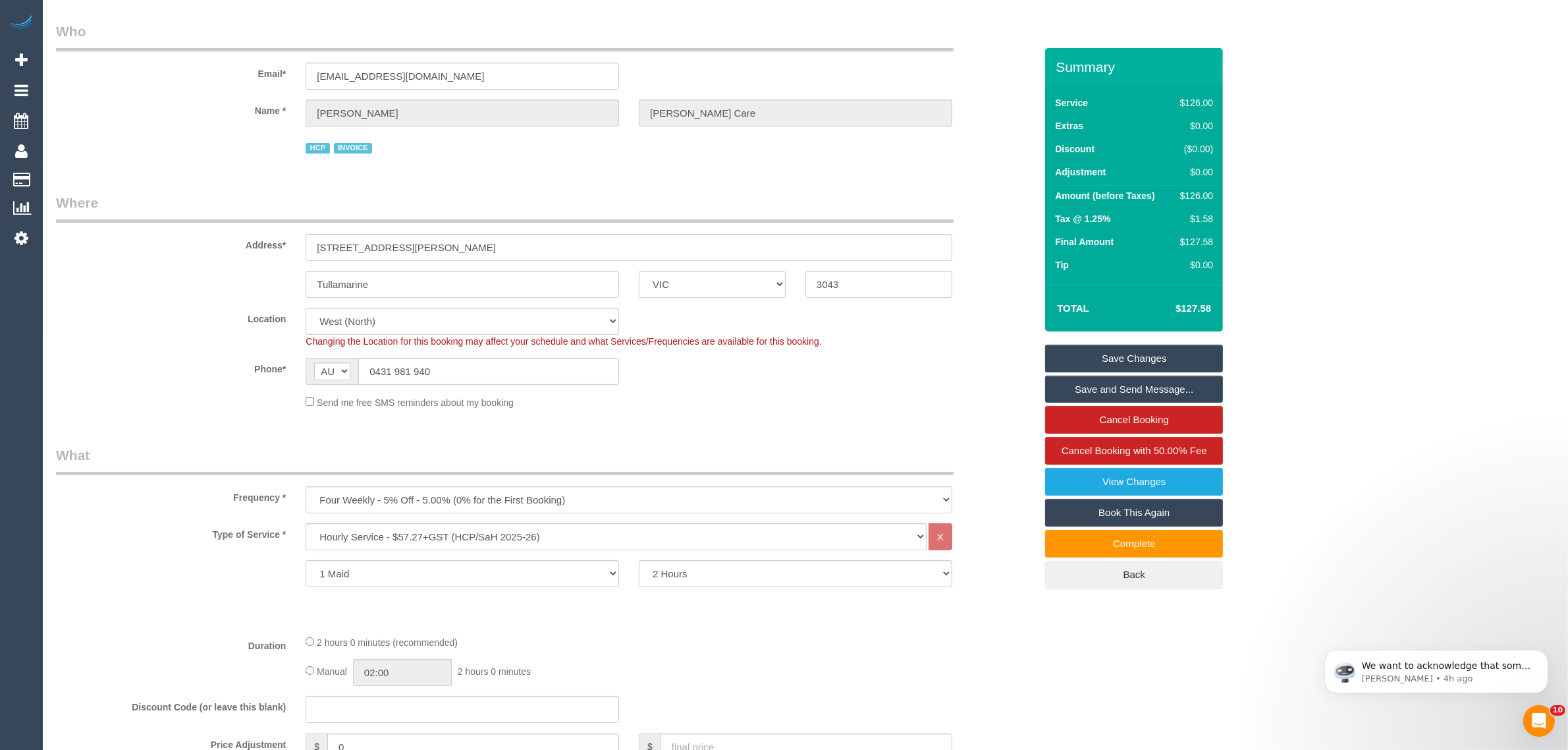
scroll to position [0, 0]
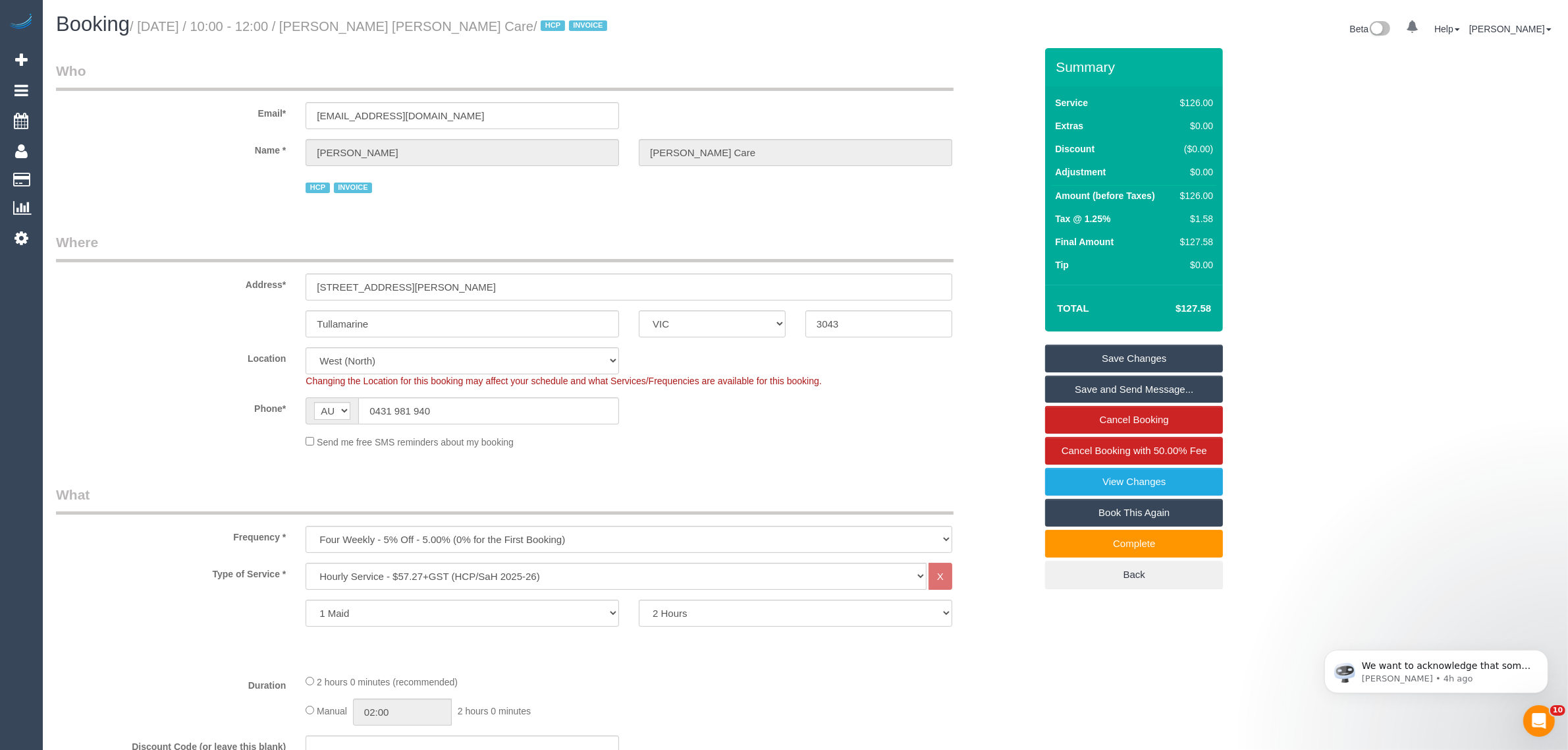
click at [1114, 346] on link "Save Changes" at bounding box center [1134, 358] width 178 height 28
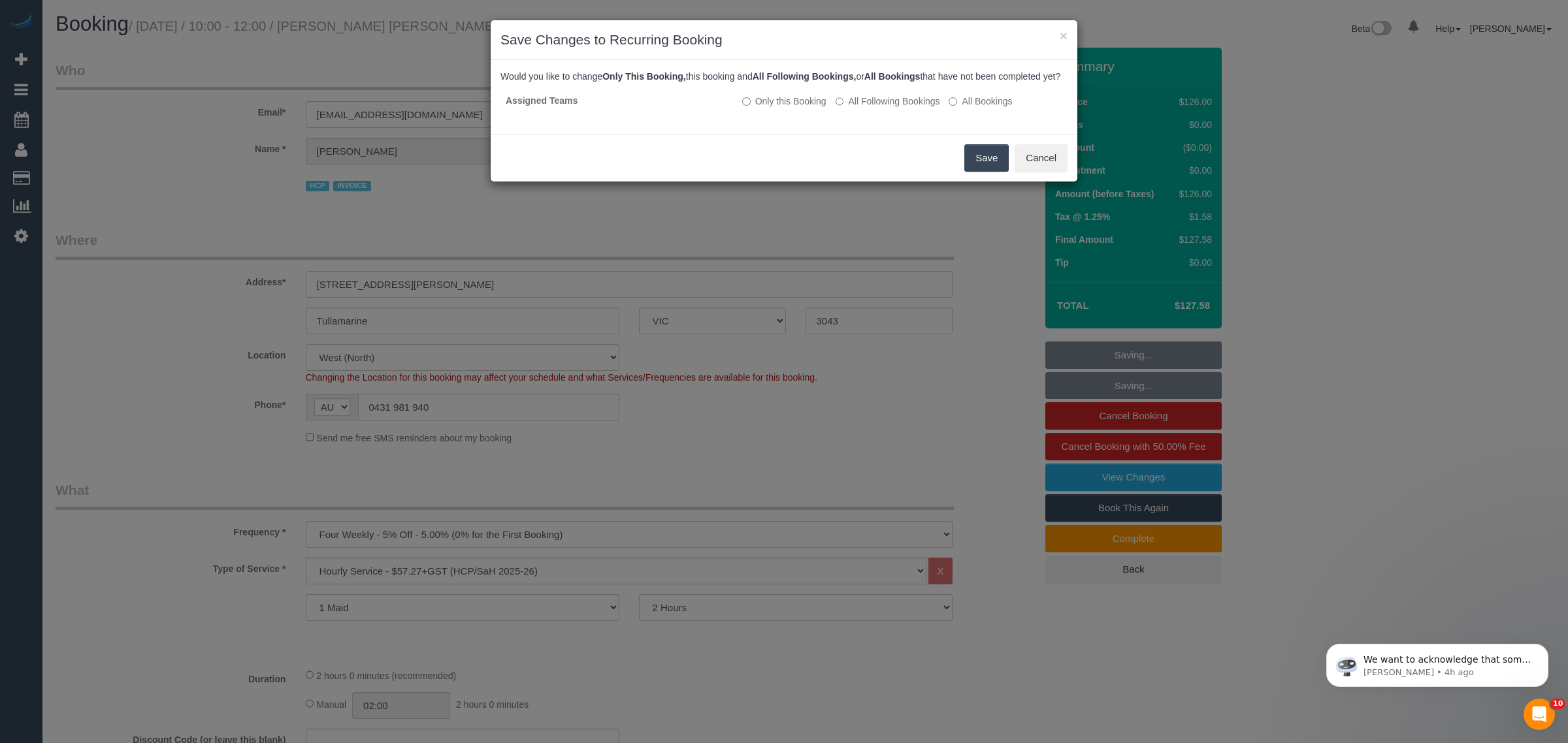
click at [991, 171] on button "Save" at bounding box center [986, 159] width 44 height 28
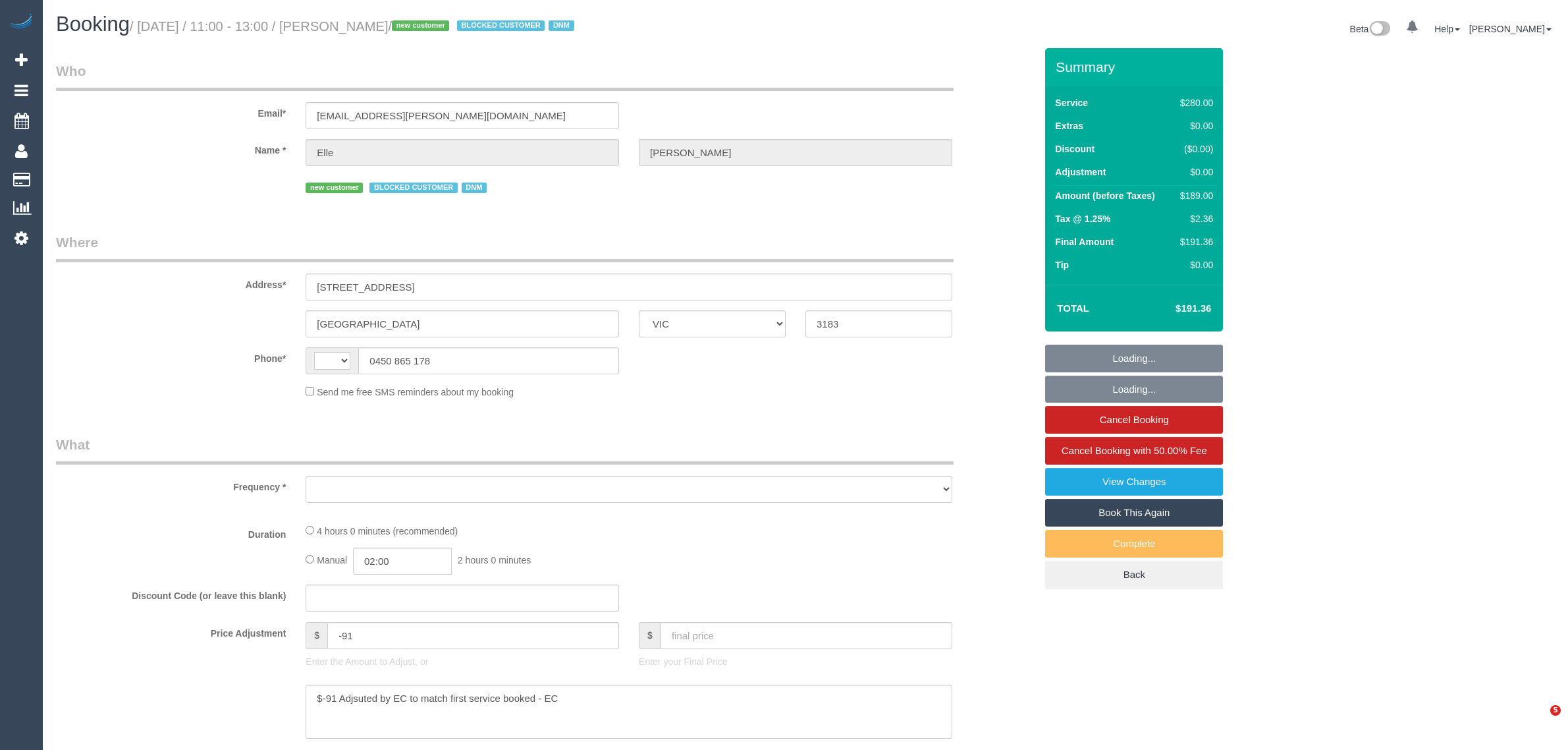
select select "VIC"
select select "string:AU"
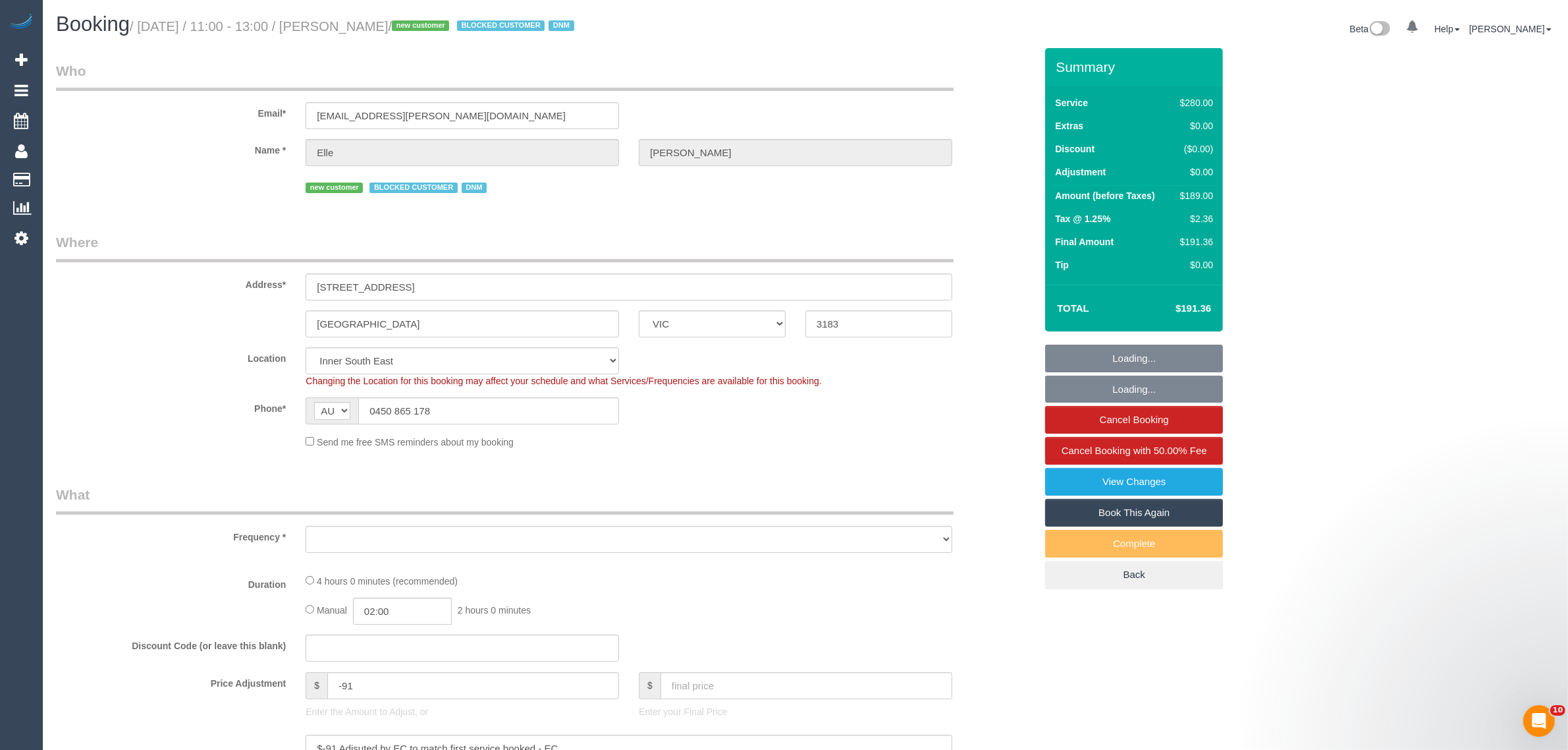
select select "object:555"
select select "string:stripe-pm_1S7lBv2GScqysDRVr12GJ1yz"
select select "number:29"
click at [492, 419] on input "0450 865 178" at bounding box center [488, 410] width 260 height 27
select select "240"
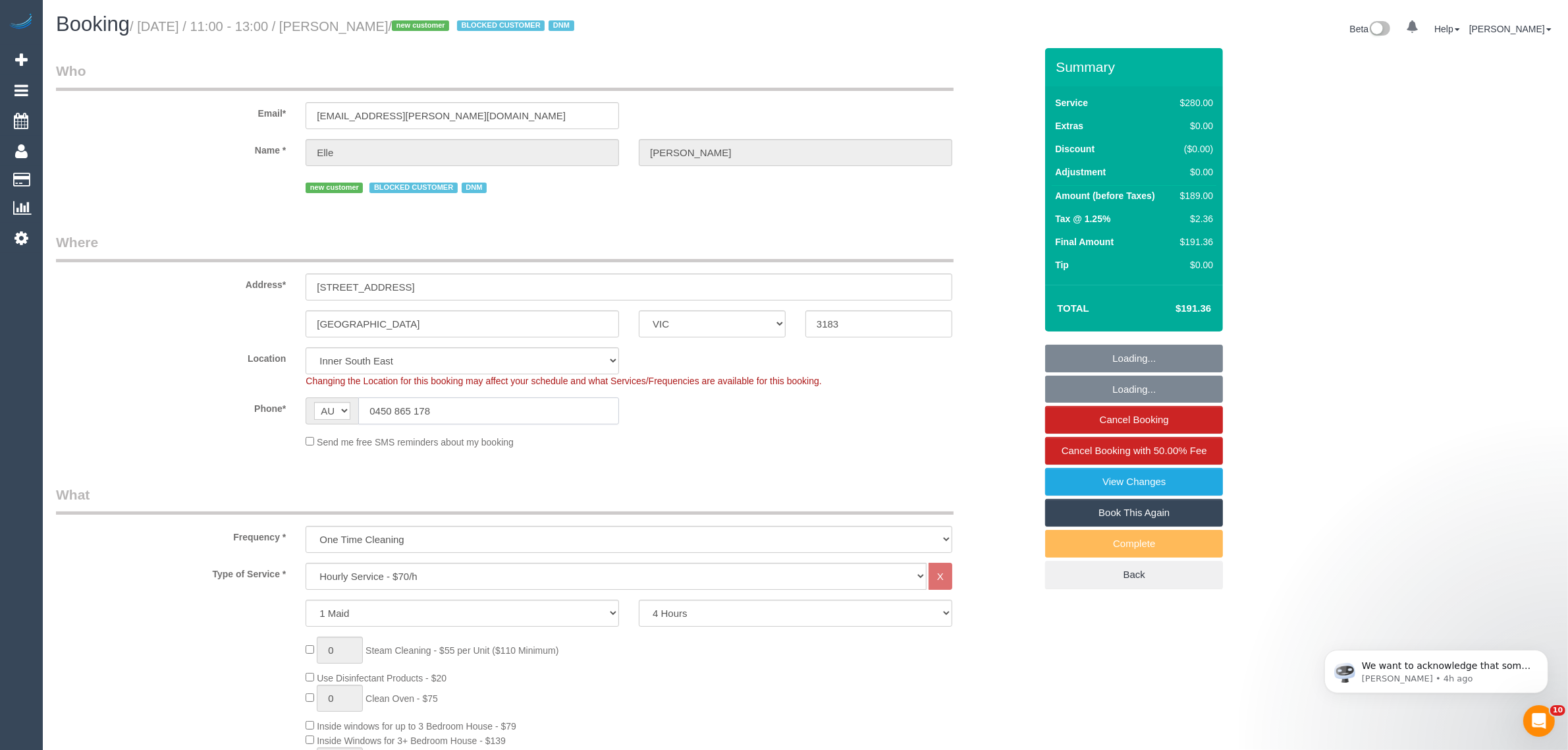
select select "object:1306"
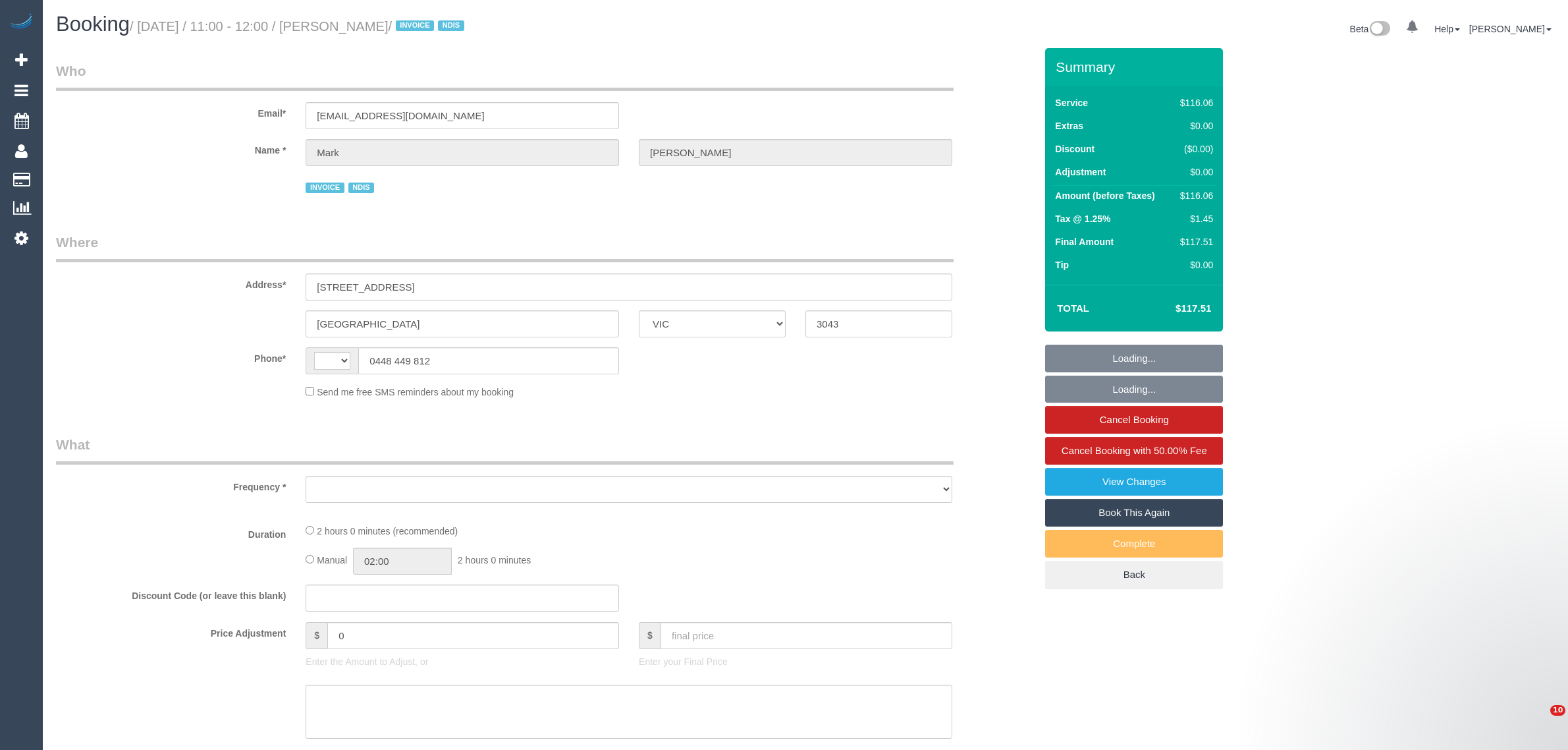
select select "VIC"
select select "string:AU"
select select "object:529"
select select "number:27"
select select "number:14"
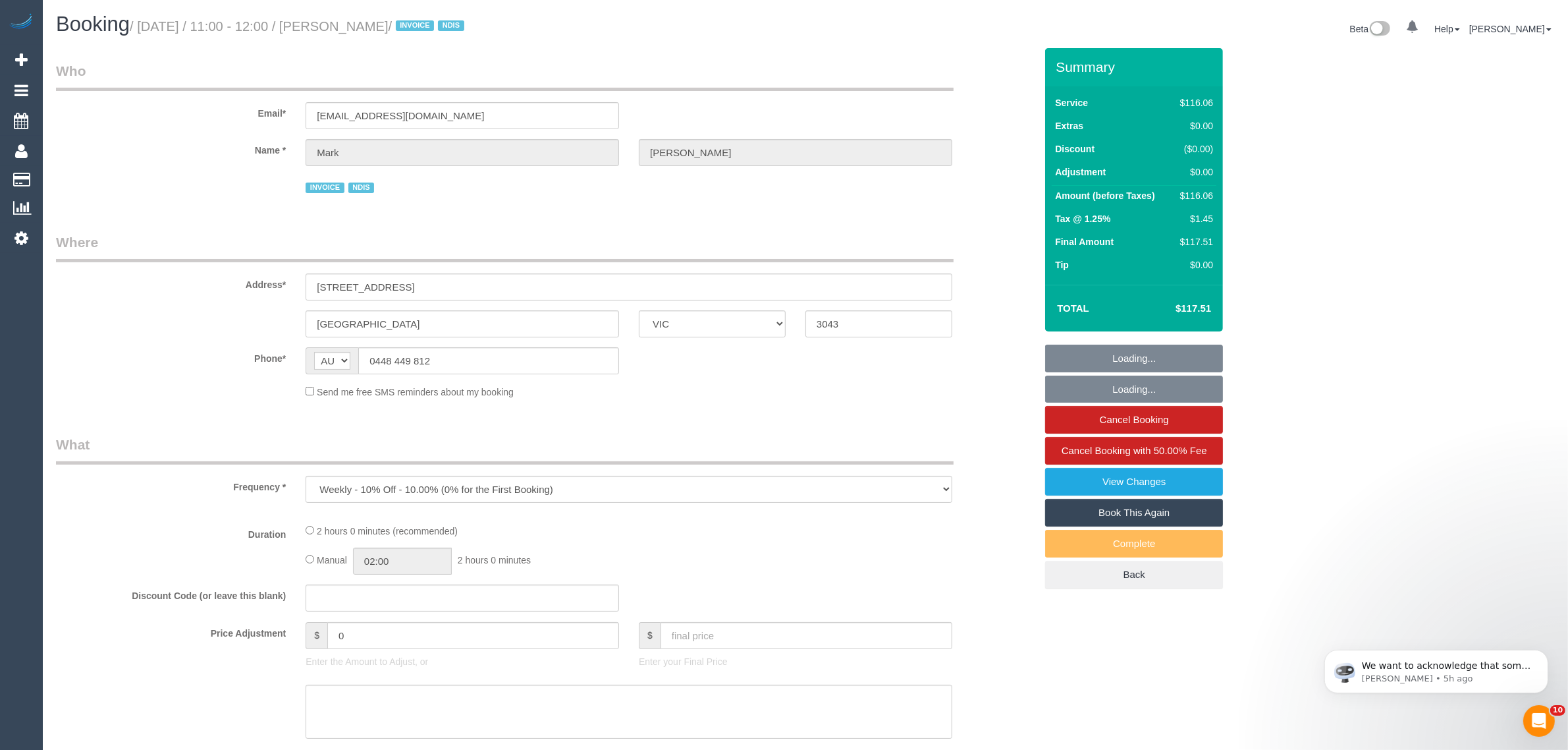
select select "number:19"
select select "number:36"
select select "number:34"
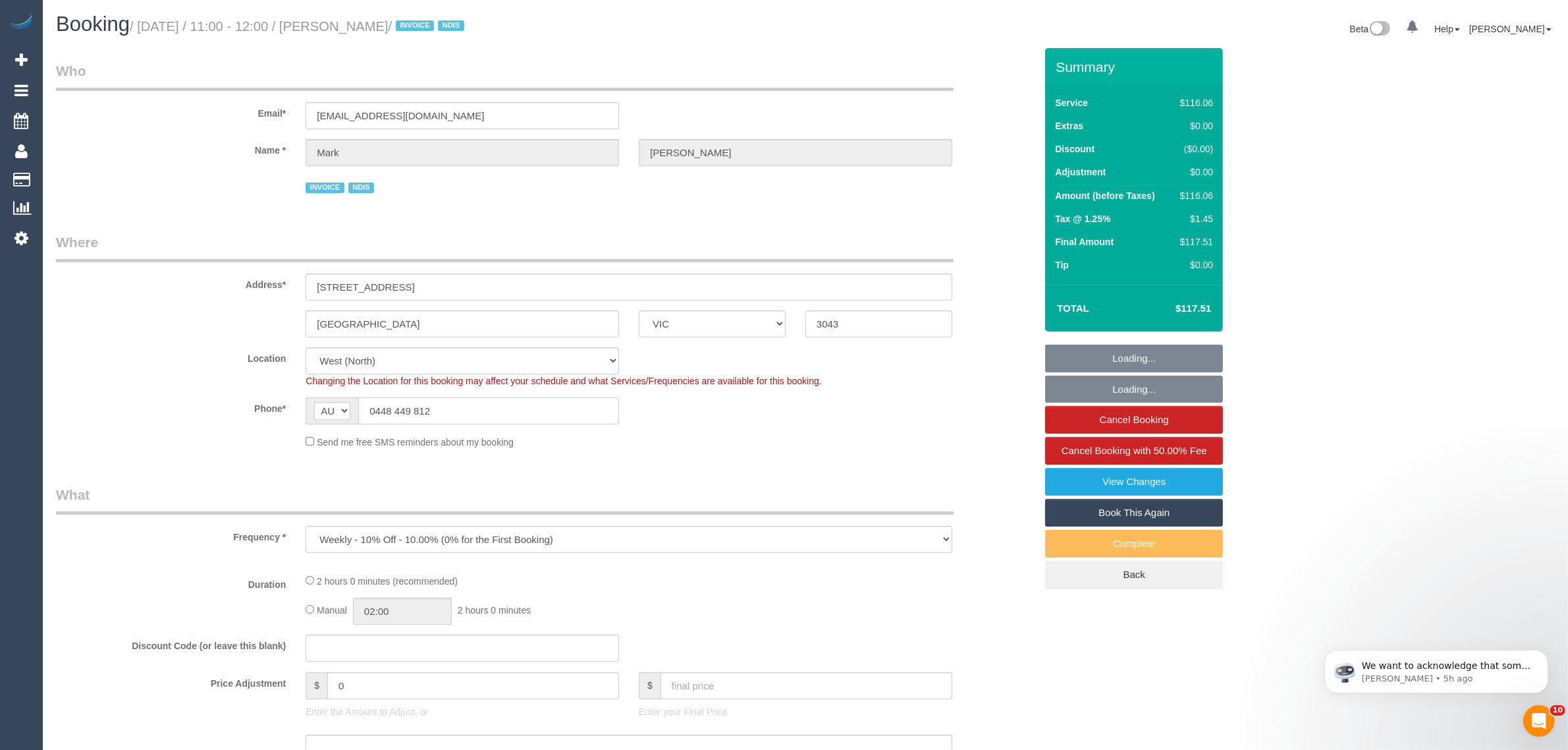
select select "object:682"
click at [535, 404] on input "0448 449 812" at bounding box center [488, 410] width 260 height 27
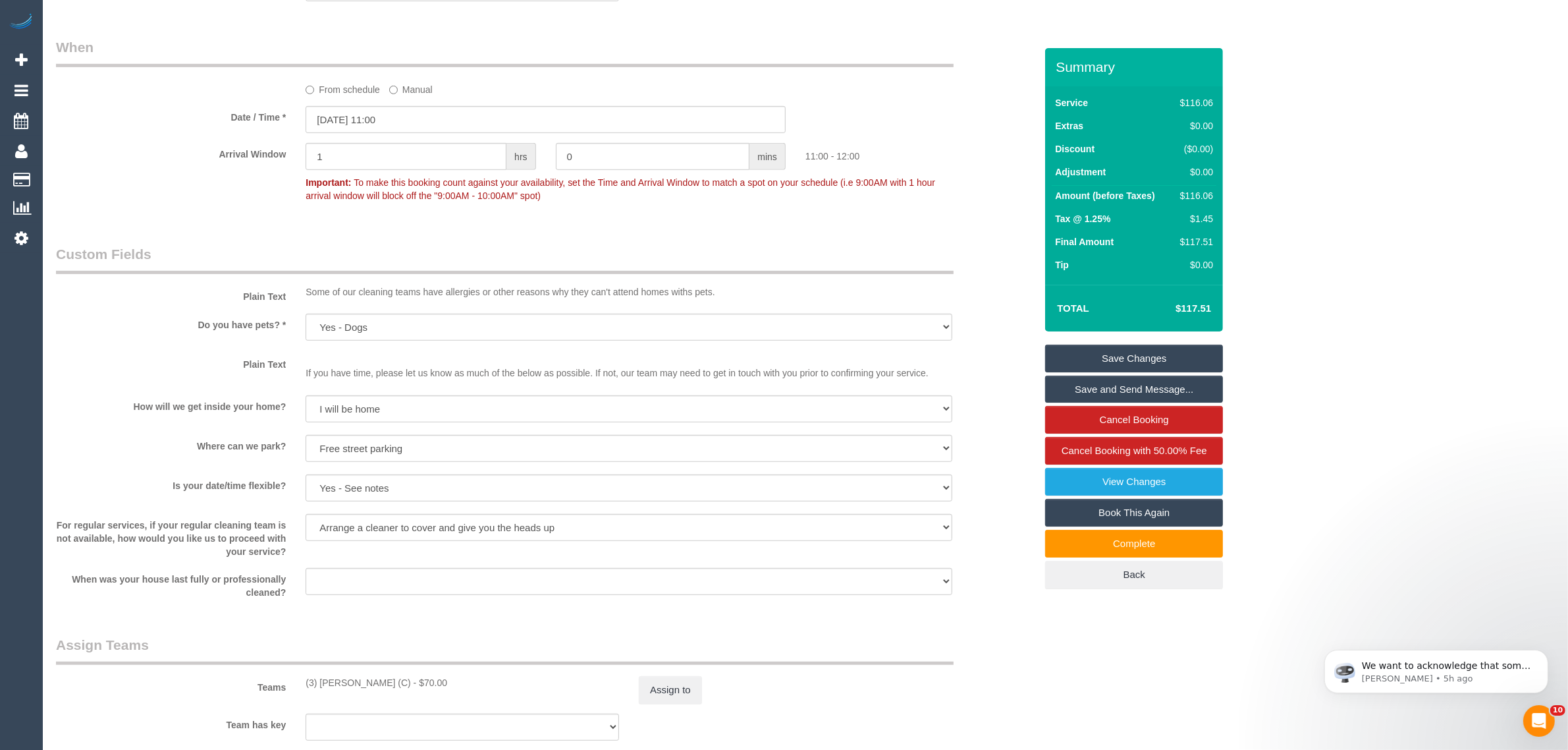
scroll to position [1318, 0]
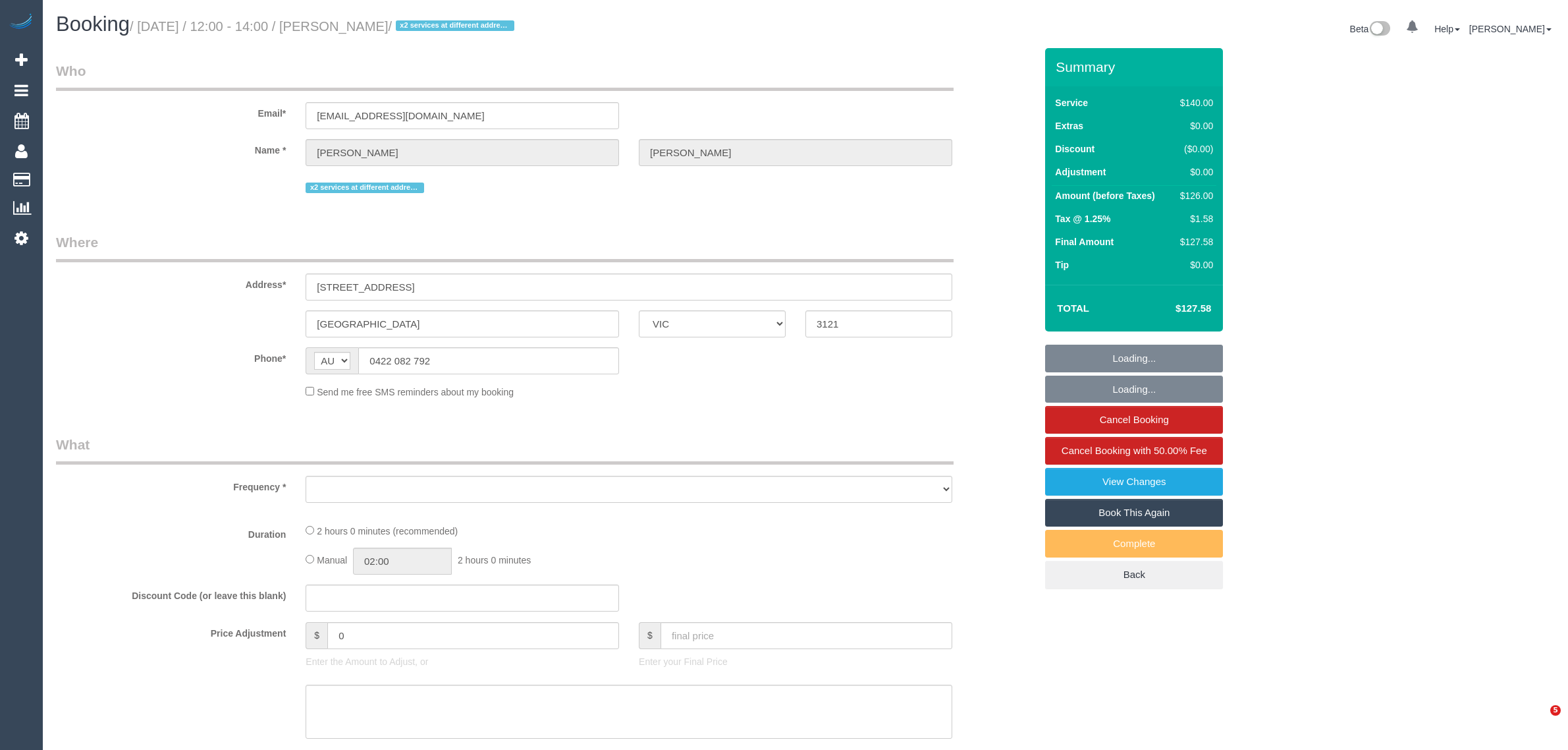
select select "VIC"
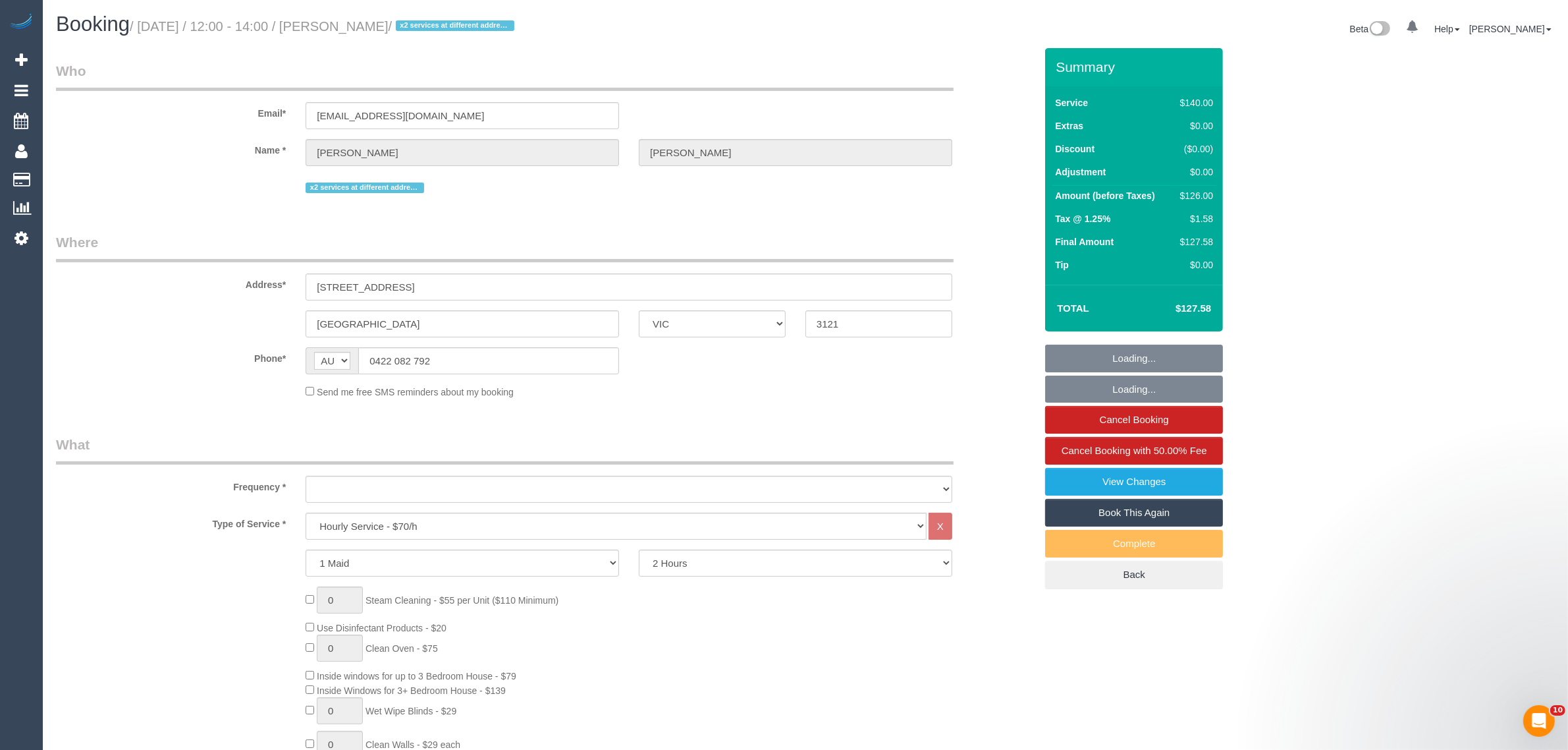
select select "number:28"
select select "number:14"
select select "number:19"
select select "number:24"
select select "number:33"
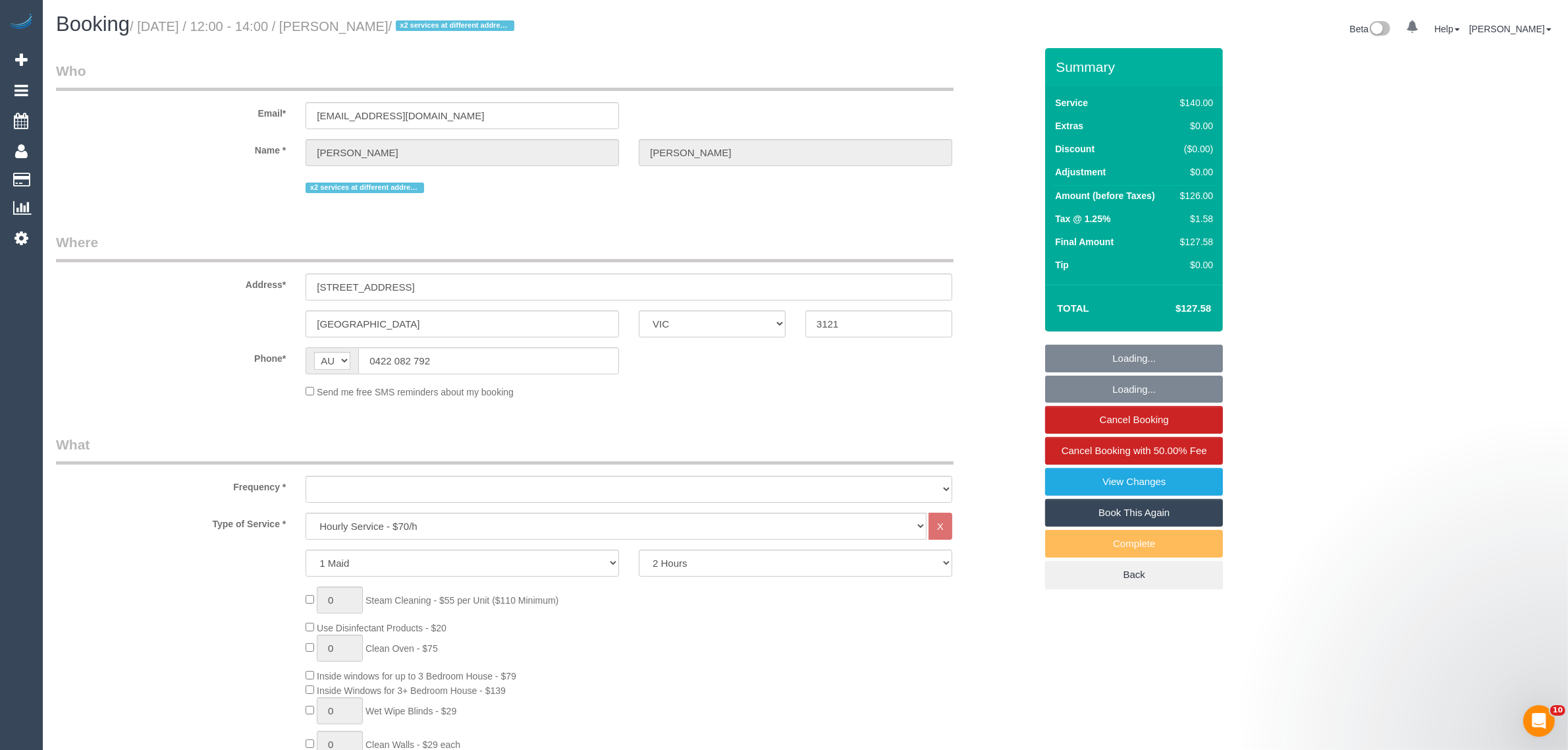
select select "number:11"
select select "string:stripe-pm_1RTuYc2GScqysDRV1yPvZHW0"
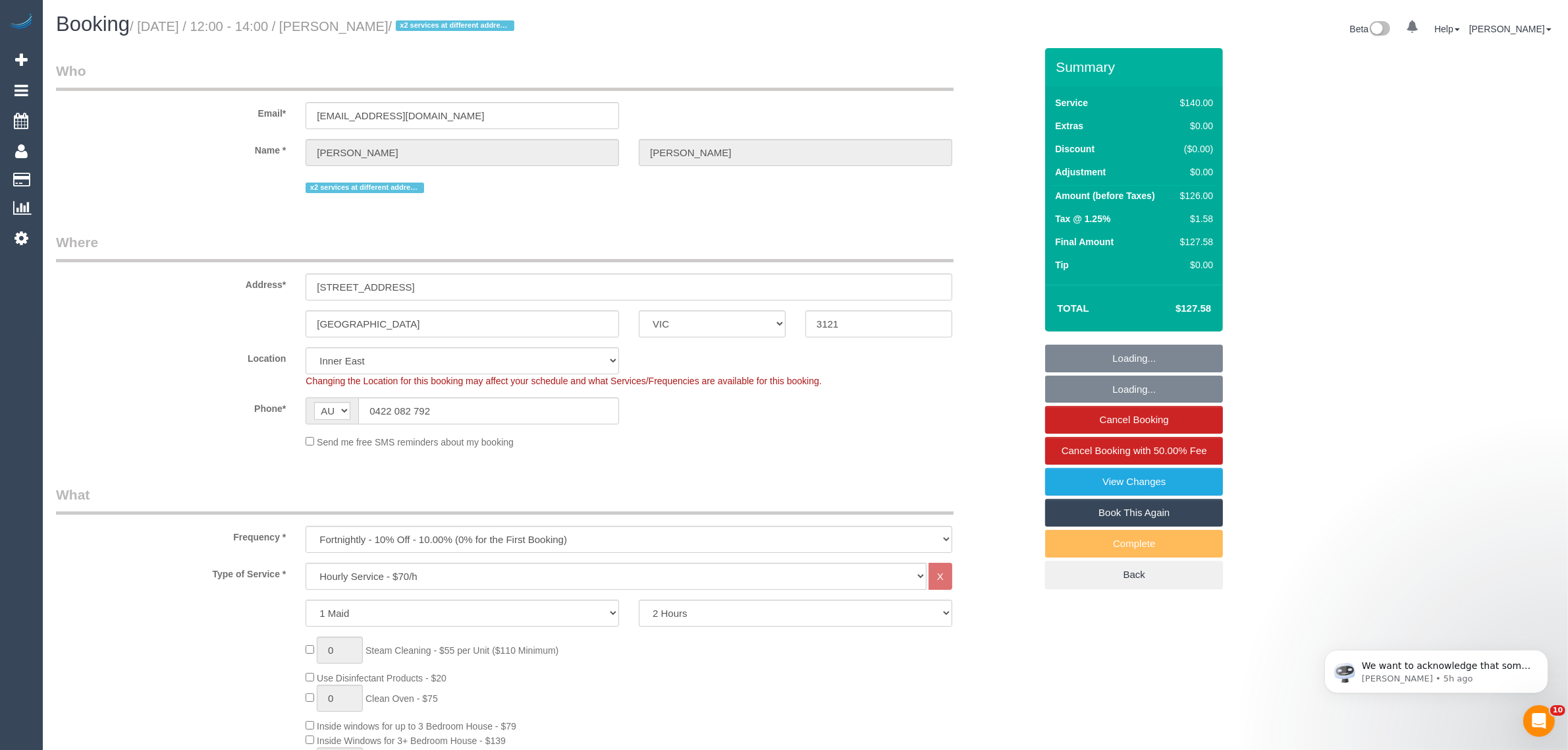
select select "object:1491"
select select "spot1"
select select "object:1501"
click at [760, 428] on sui-booking-location "Location [GEOGRAPHIC_DATA] (North) East (South) [GEOGRAPHIC_DATA] (East) [GEOGR…" at bounding box center [545, 397] width 979 height 101
click at [537, 387] on sui-booking-location "Location Office City East (North) East (South) Inner East Inner North (East) In…" at bounding box center [545, 397] width 979 height 101
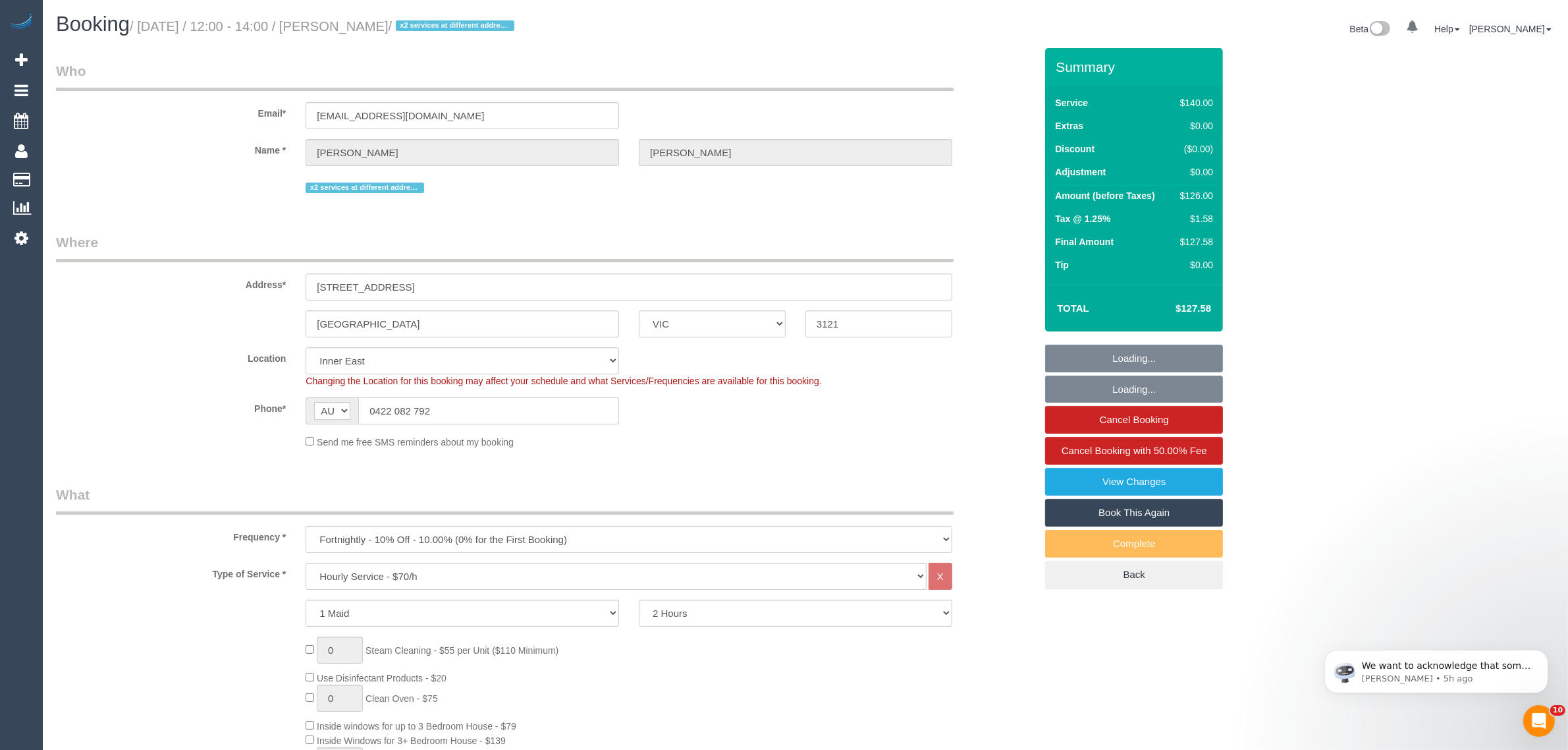
click at [547, 406] on input "0422 082 792" at bounding box center [488, 410] width 260 height 27
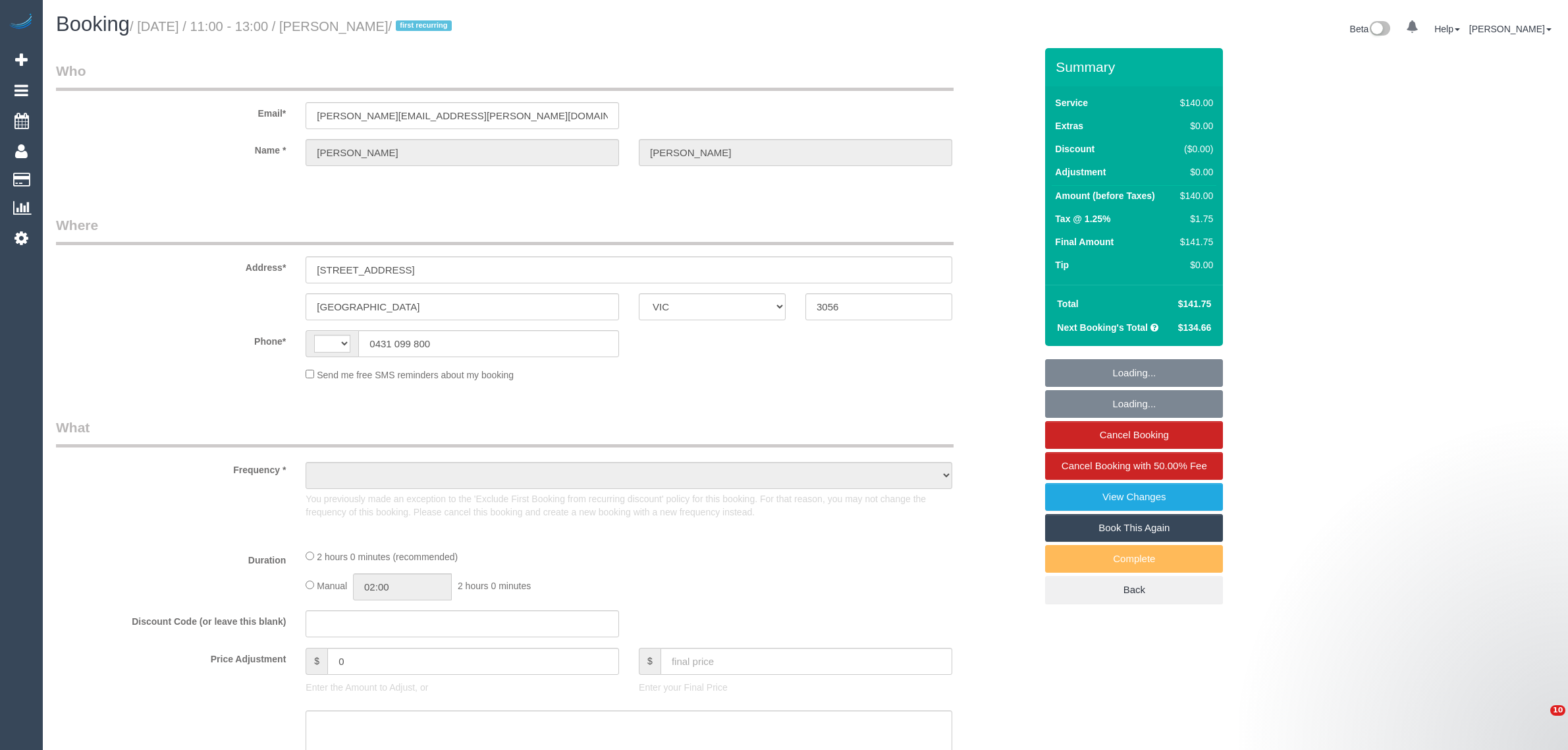
select select "VIC"
select select "string:AU"
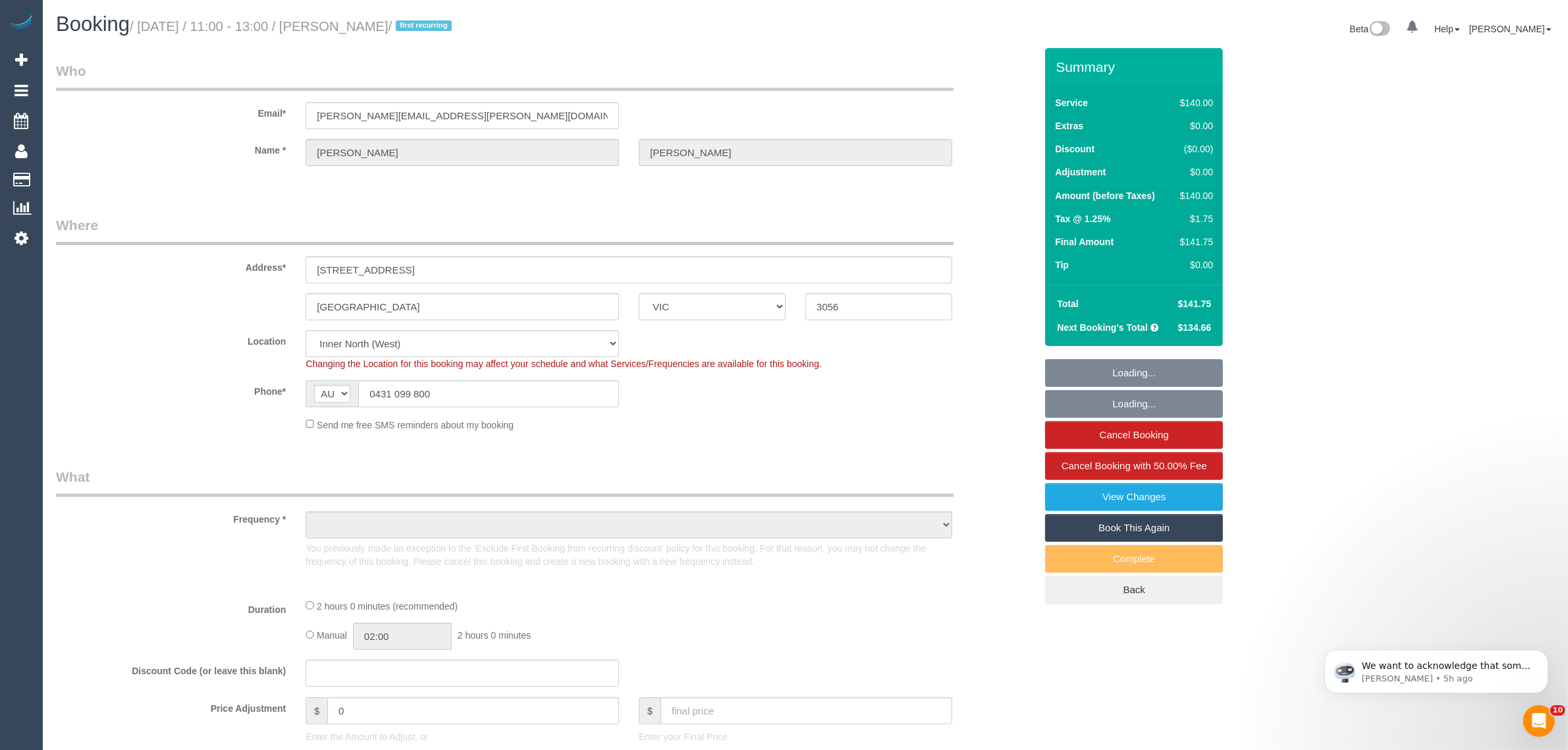
select select "object:710"
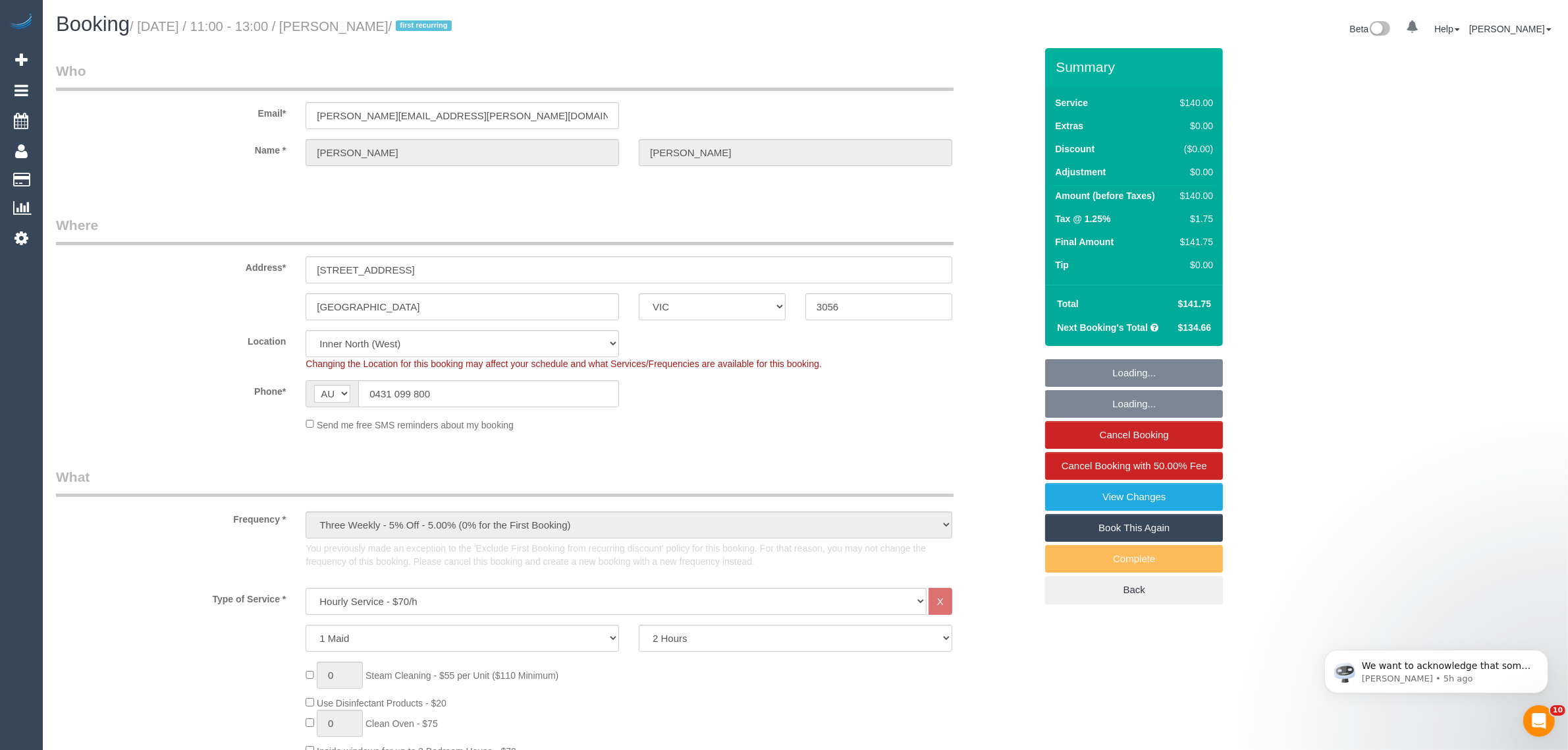
select select "number:29"
drag, startPoint x: 485, startPoint y: 398, endPoint x: 491, endPoint y: 396, distance: 6.3
click at [486, 398] on input "0431 099 800" at bounding box center [488, 394] width 260 height 27
select select "object:865"
select select "string:stripe-pm_1NNrsc2GScqysDRV3QqyehSo"
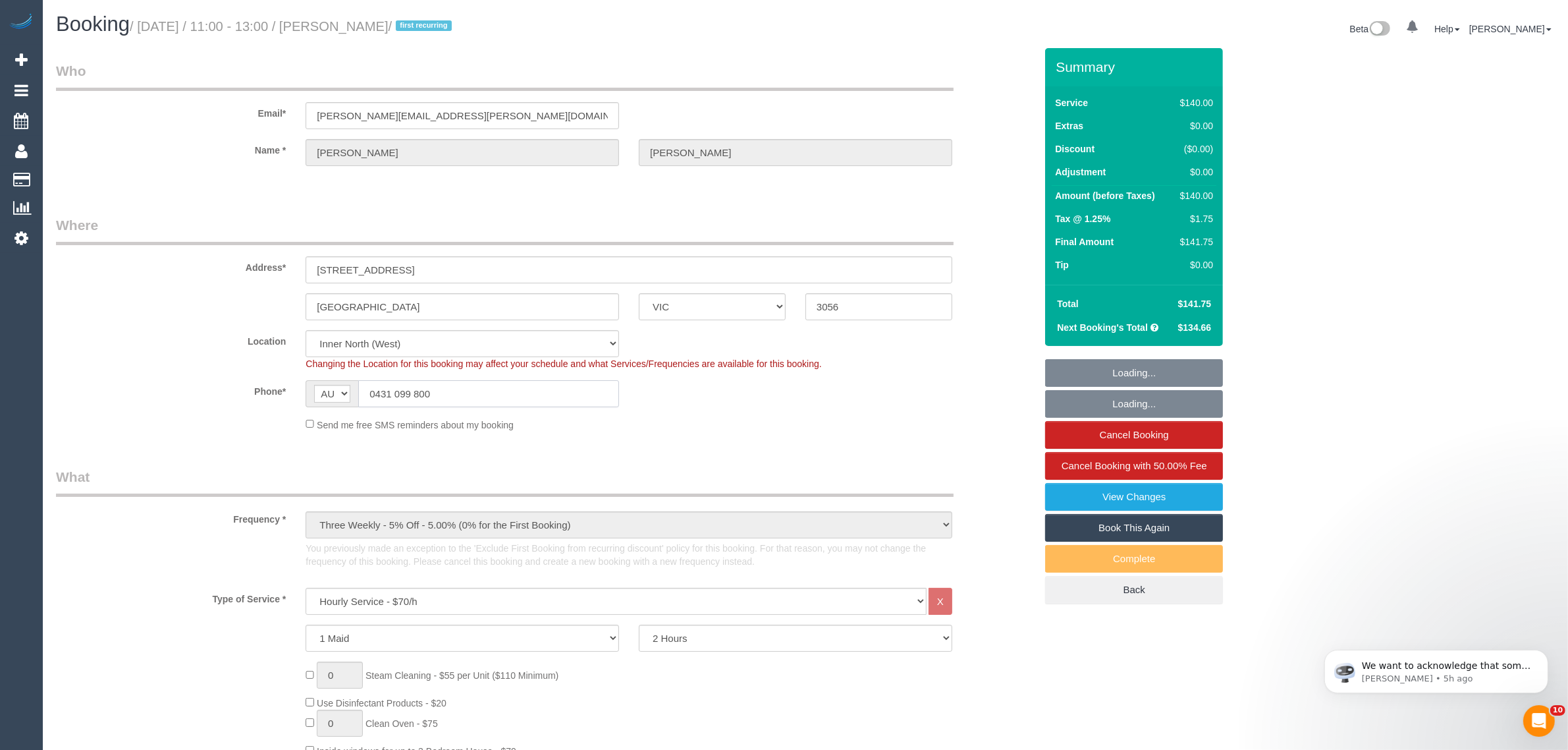
select select "spot1"
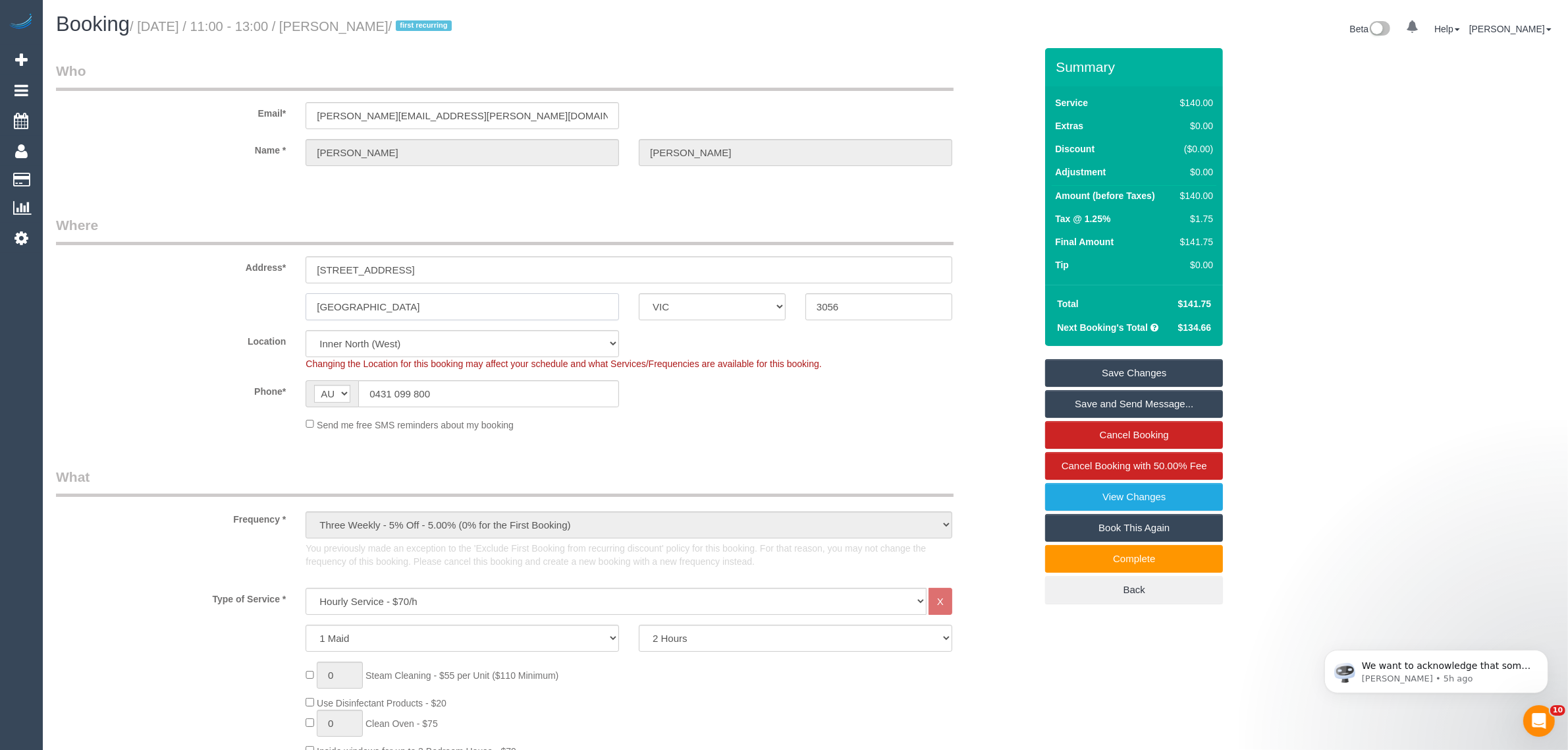
click at [465, 308] on input "Brunswick" at bounding box center [462, 306] width 313 height 27
click at [466, 308] on input "Brunswick" at bounding box center [462, 306] width 313 height 27
click at [466, 307] on input "Brunswick" at bounding box center [462, 306] width 313 height 27
click at [1104, 460] on span "Cancel Booking with 50.00% Fee" at bounding box center [1135, 465] width 146 height 11
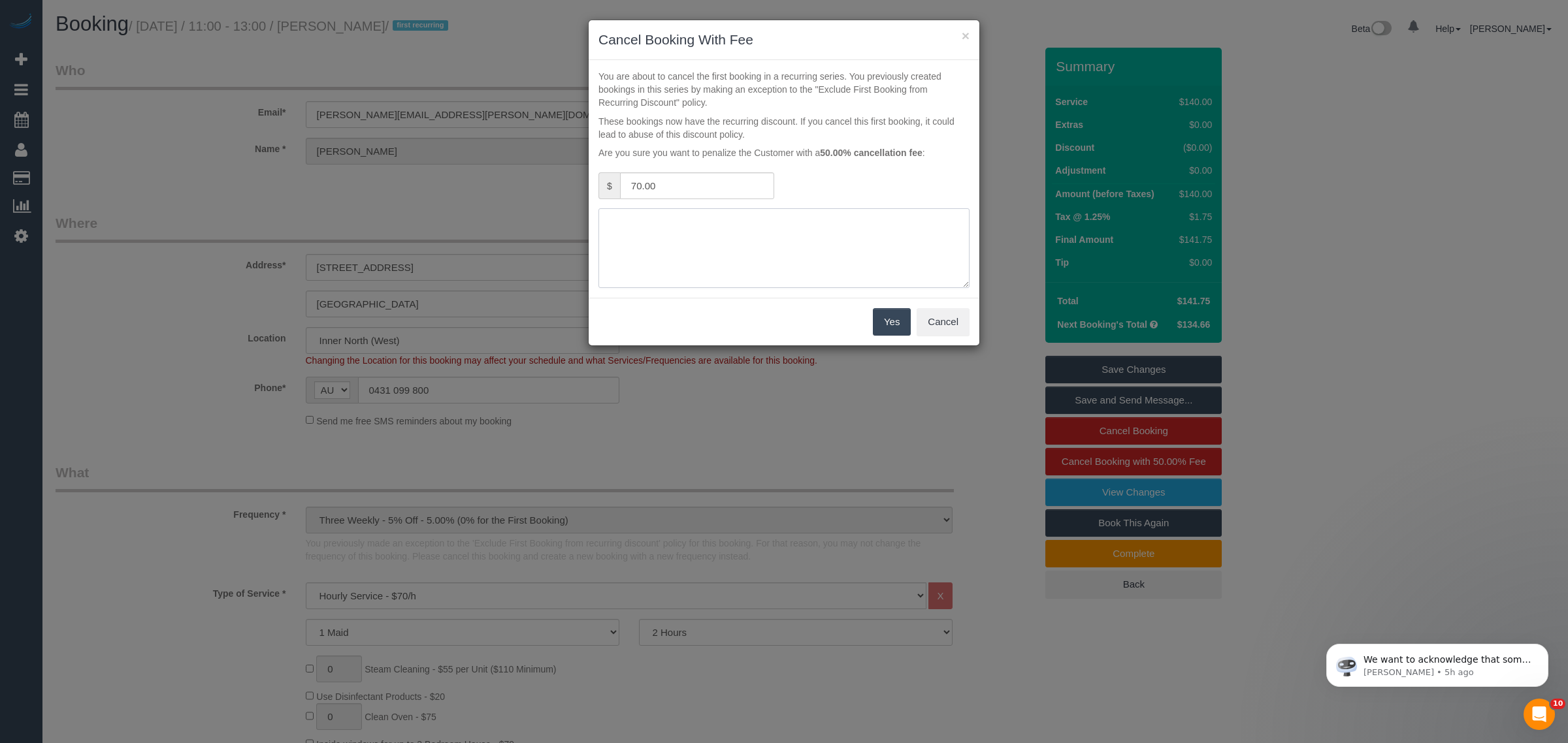
click at [837, 235] on textarea at bounding box center [784, 248] width 371 height 79
type textarea "no access via call and txt - KA"
click at [877, 315] on button "Yes" at bounding box center [891, 322] width 38 height 28
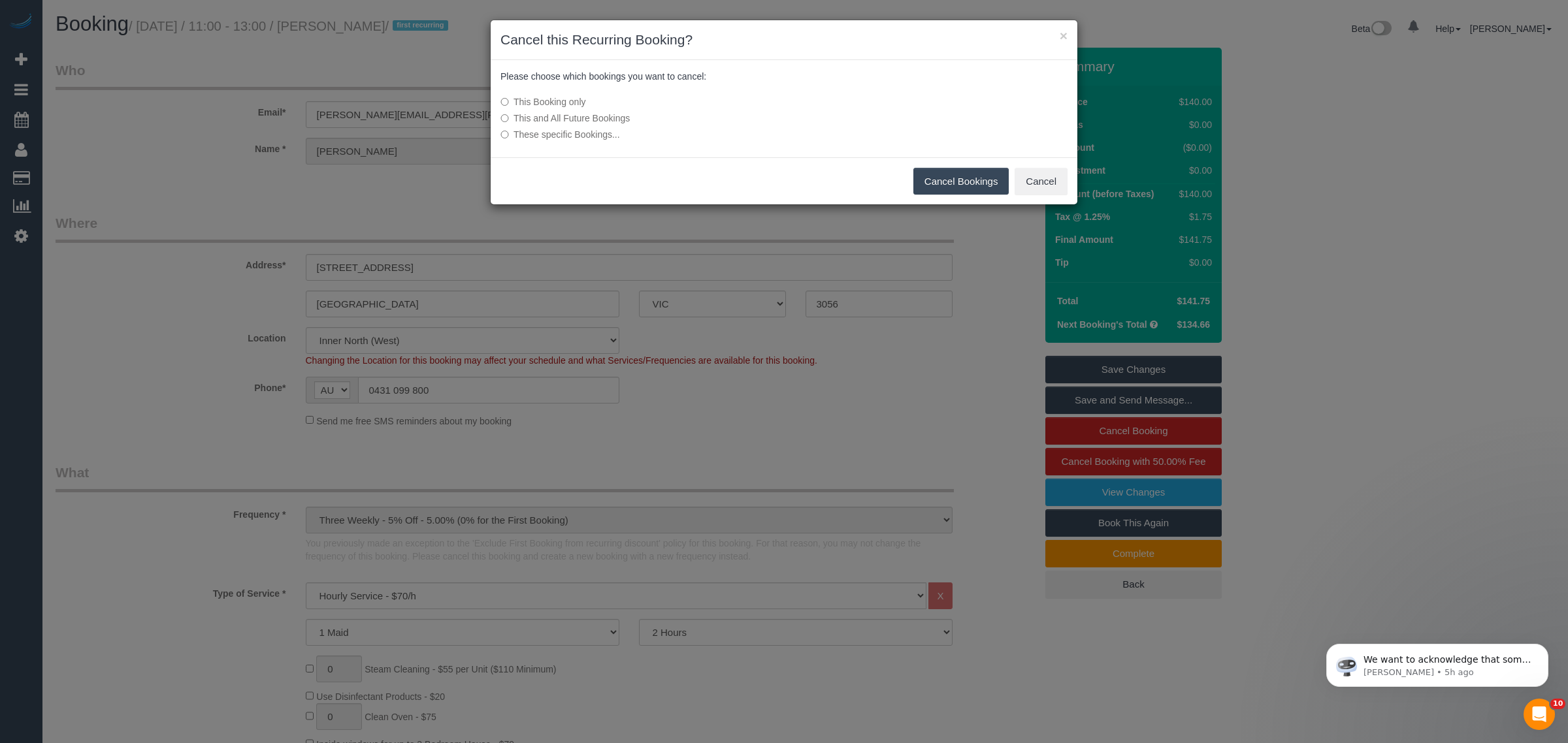
click at [932, 187] on button "Cancel Bookings" at bounding box center [961, 182] width 96 height 28
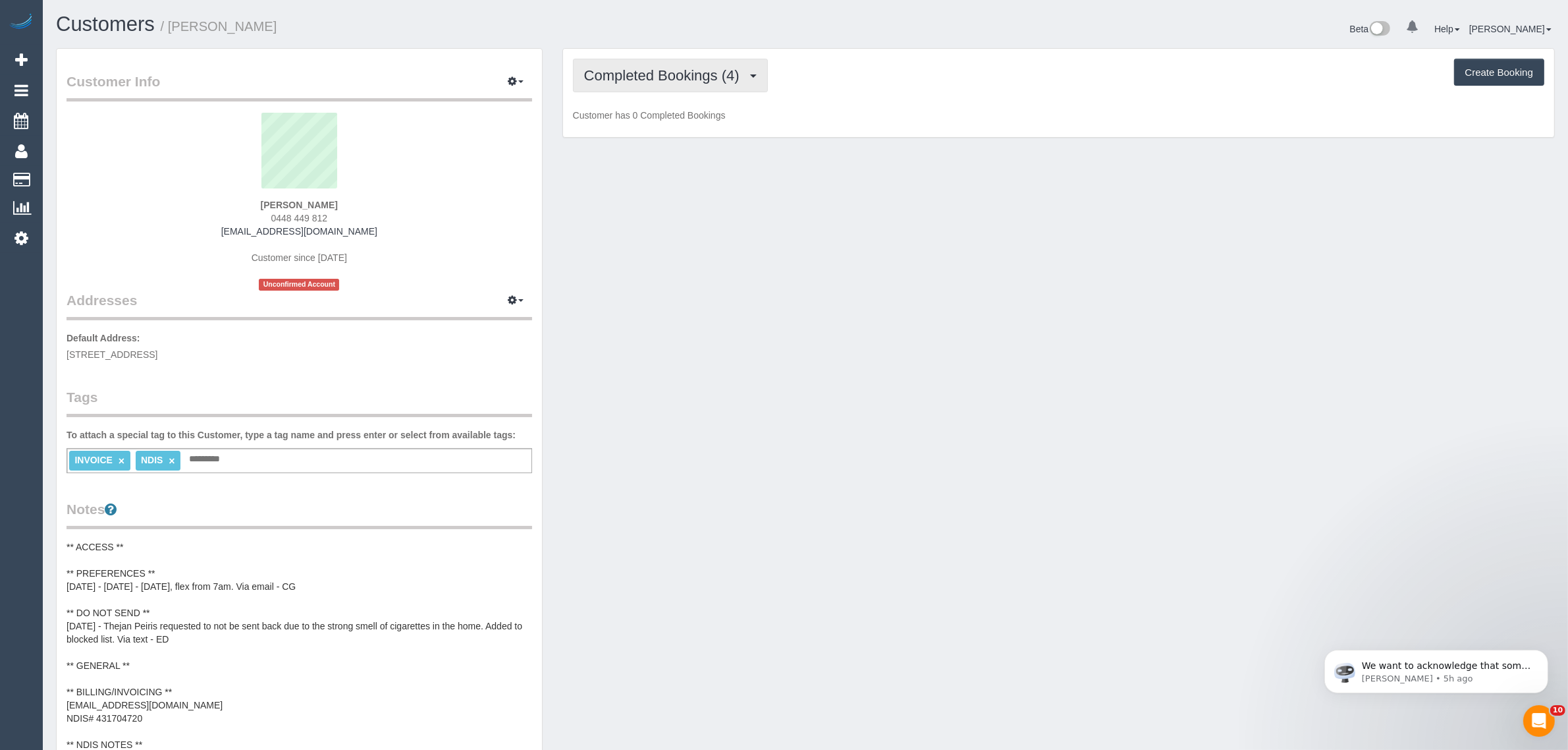
click at [689, 84] on button "Completed Bookings (4)" at bounding box center [671, 75] width 195 height 33
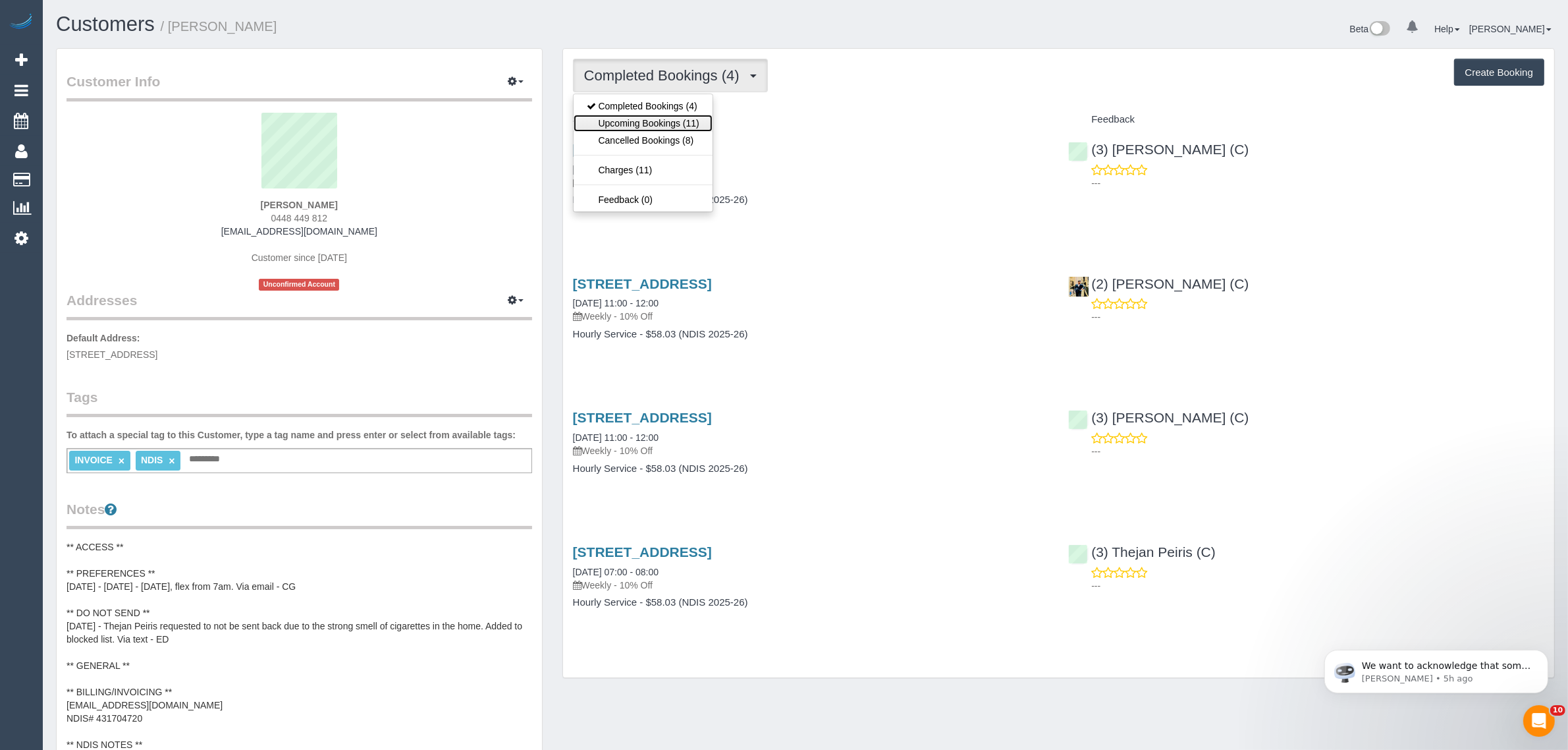
click at [669, 122] on link "Upcoming Bookings (11)" at bounding box center [643, 123] width 139 height 17
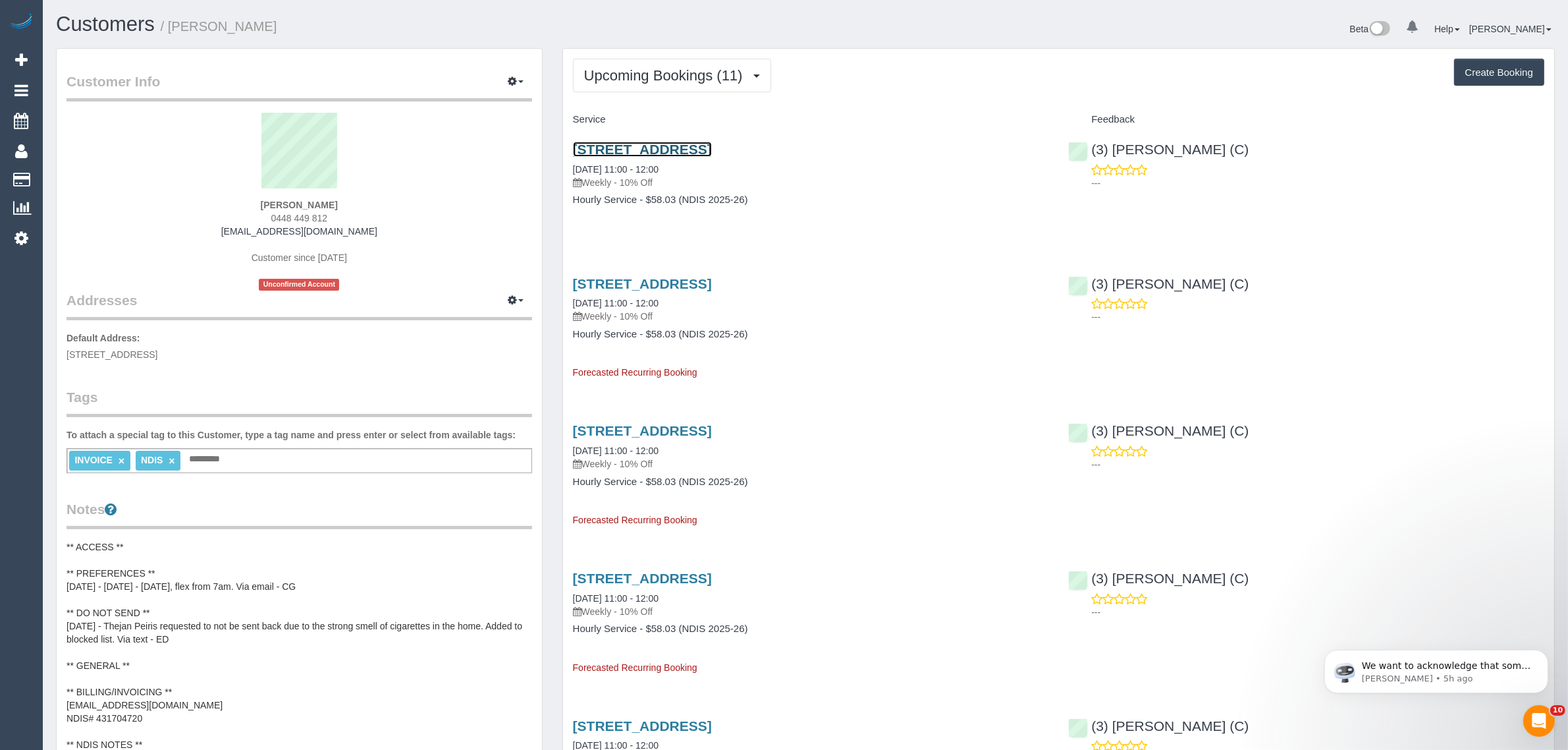
click at [712, 152] on link "[STREET_ADDRESS]" at bounding box center [642, 149] width 139 height 15
click at [703, 74] on span "Upcoming Bookings (11)" at bounding box center [667, 75] width 166 height 17
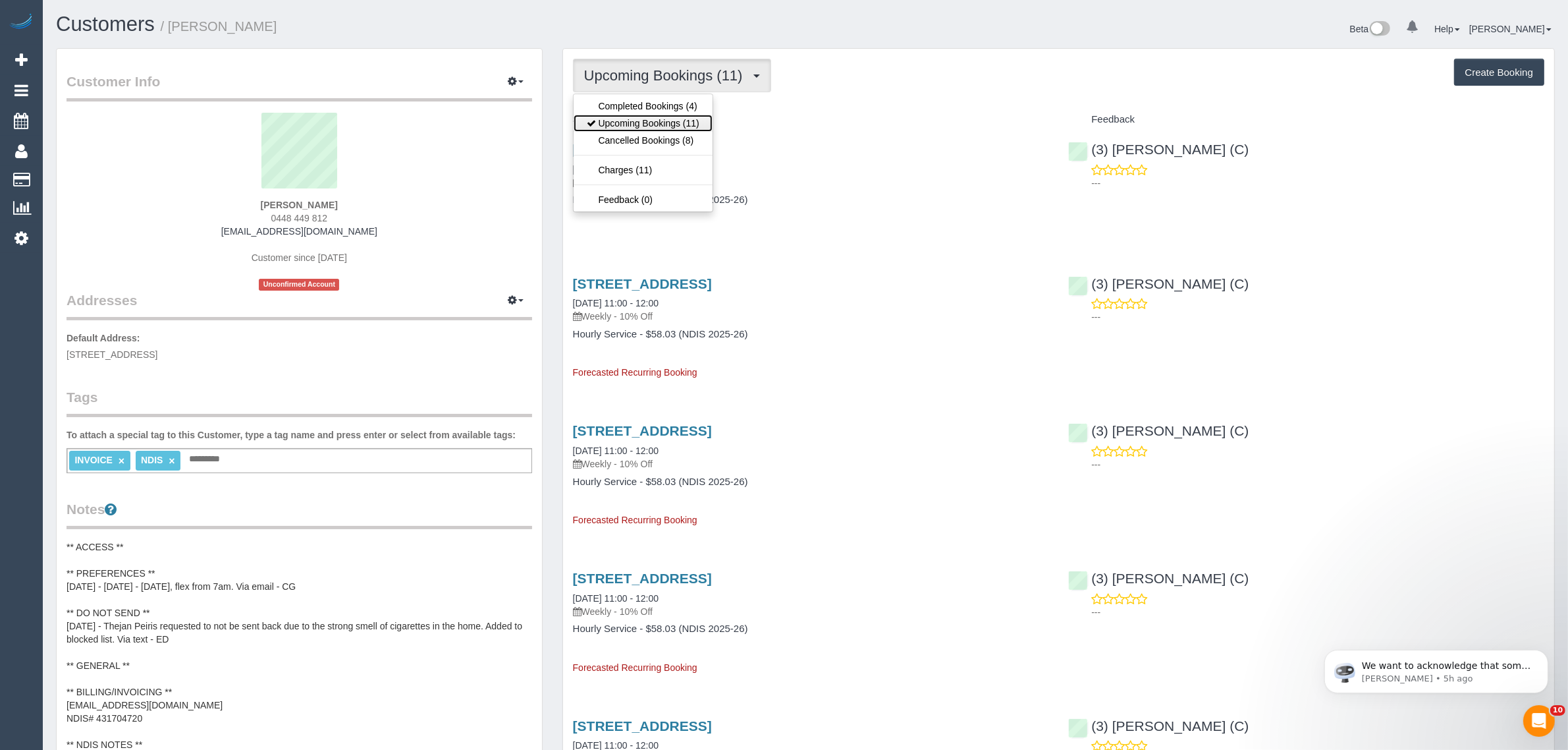
click at [637, 127] on link "Upcoming Bookings (11)" at bounding box center [643, 123] width 139 height 17
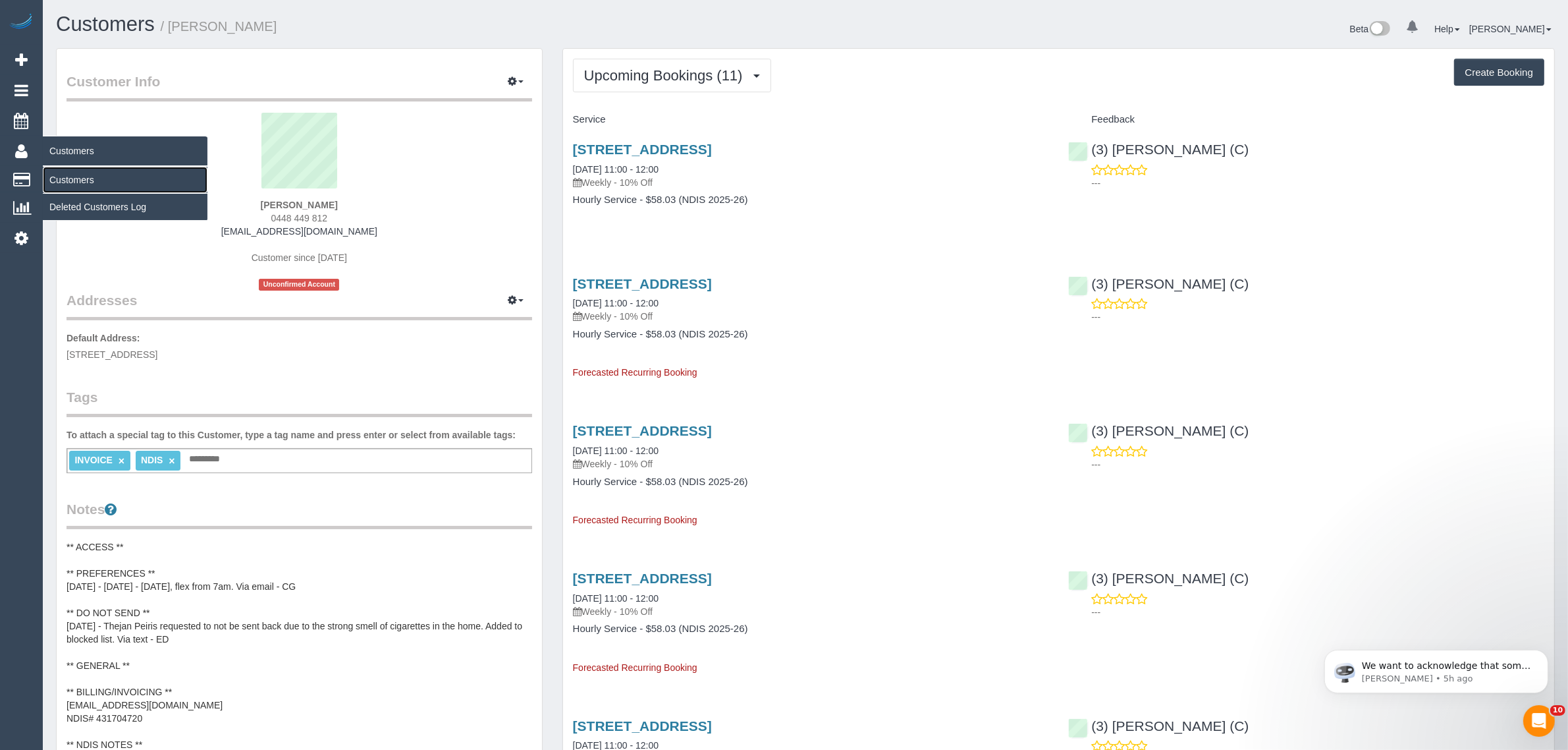
click at [63, 175] on link "Customers" at bounding box center [125, 180] width 165 height 26
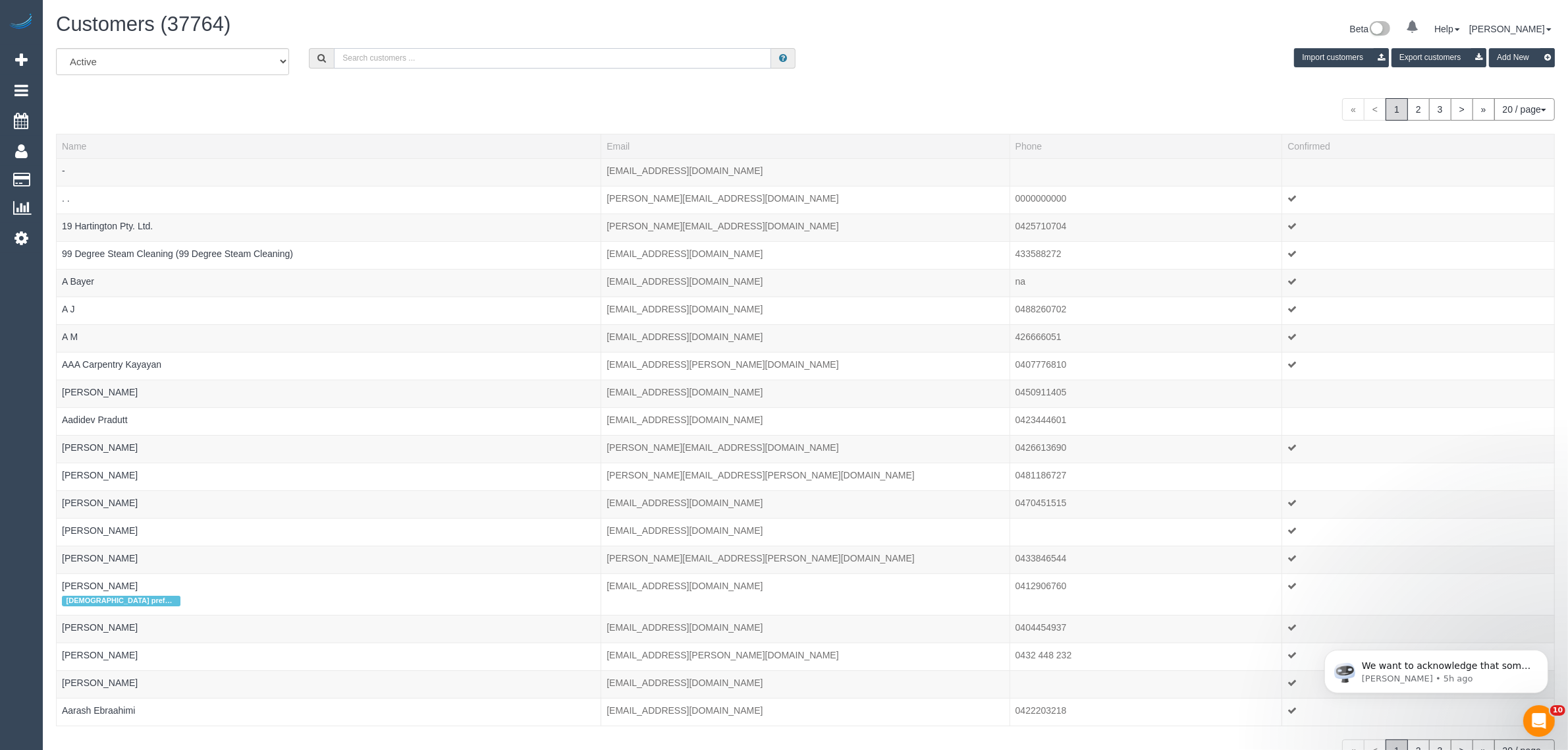
drag, startPoint x: 438, startPoint y: 66, endPoint x: 449, endPoint y: 61, distance: 12.1
click at [438, 66] on input "text" at bounding box center [552, 59] width 437 height 20
paste input "[PERSON_NAME]"
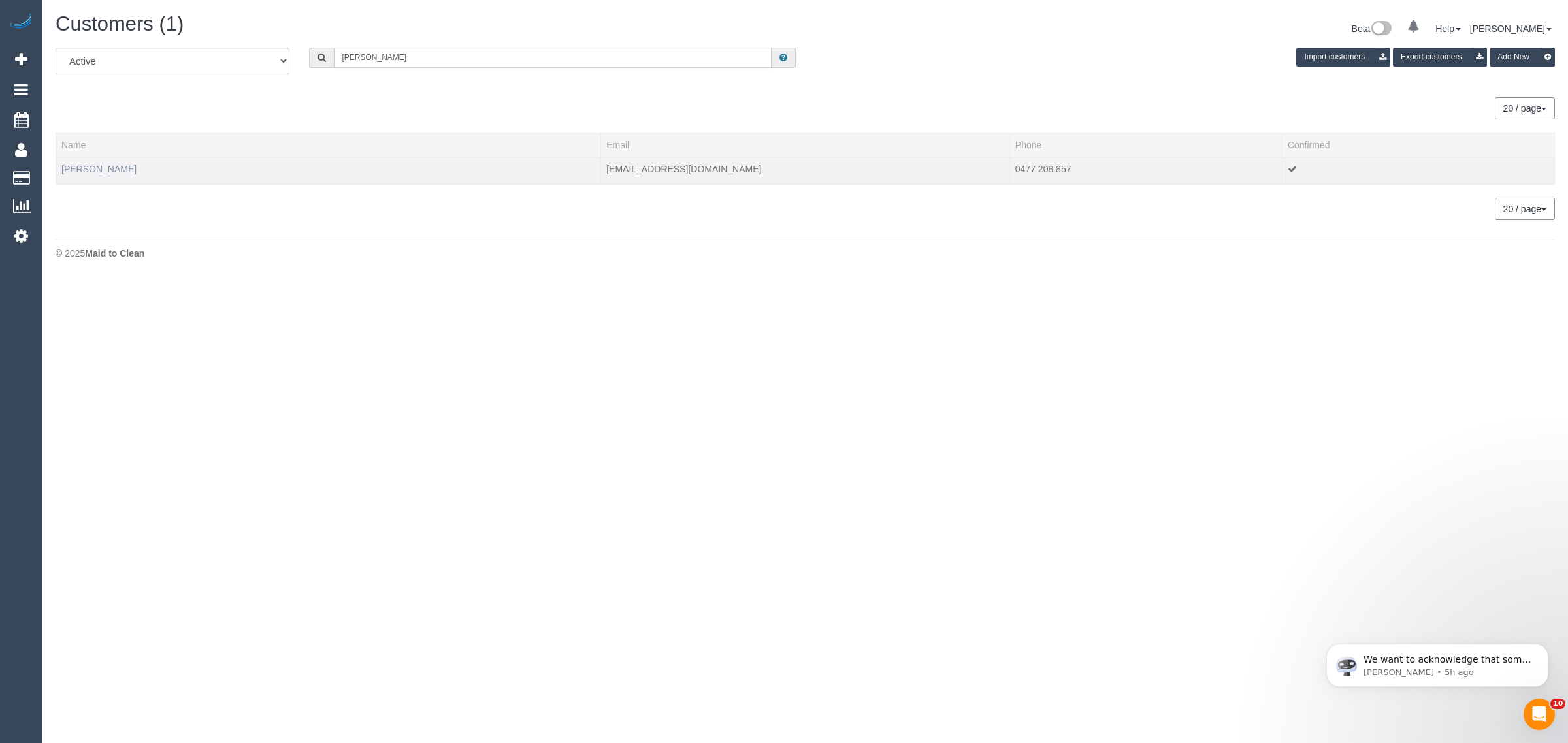
type input "[PERSON_NAME]"
click at [69, 165] on link "[PERSON_NAME]" at bounding box center [99, 169] width 75 height 10
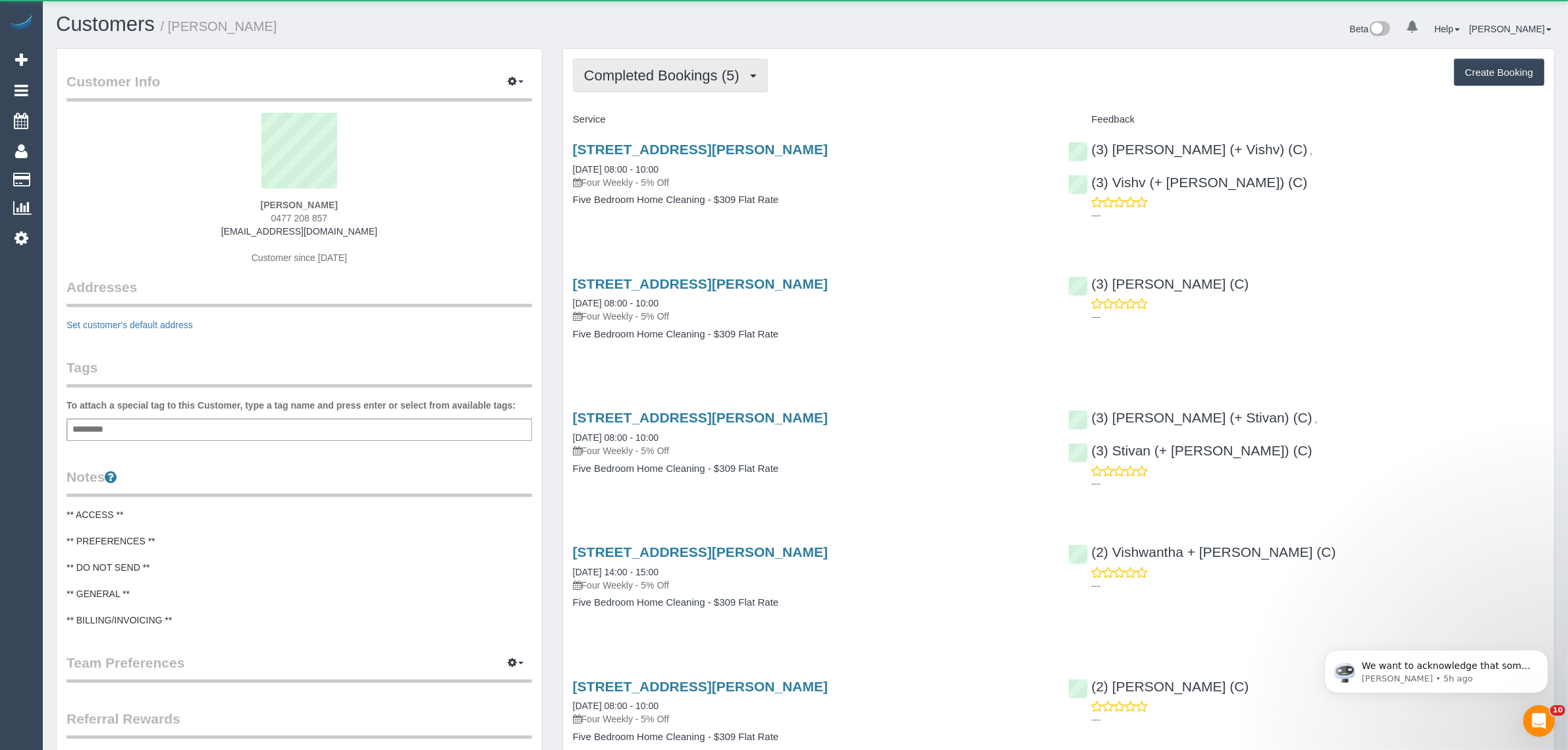
click at [663, 80] on span "Completed Bookings (5)" at bounding box center [665, 75] width 162 height 17
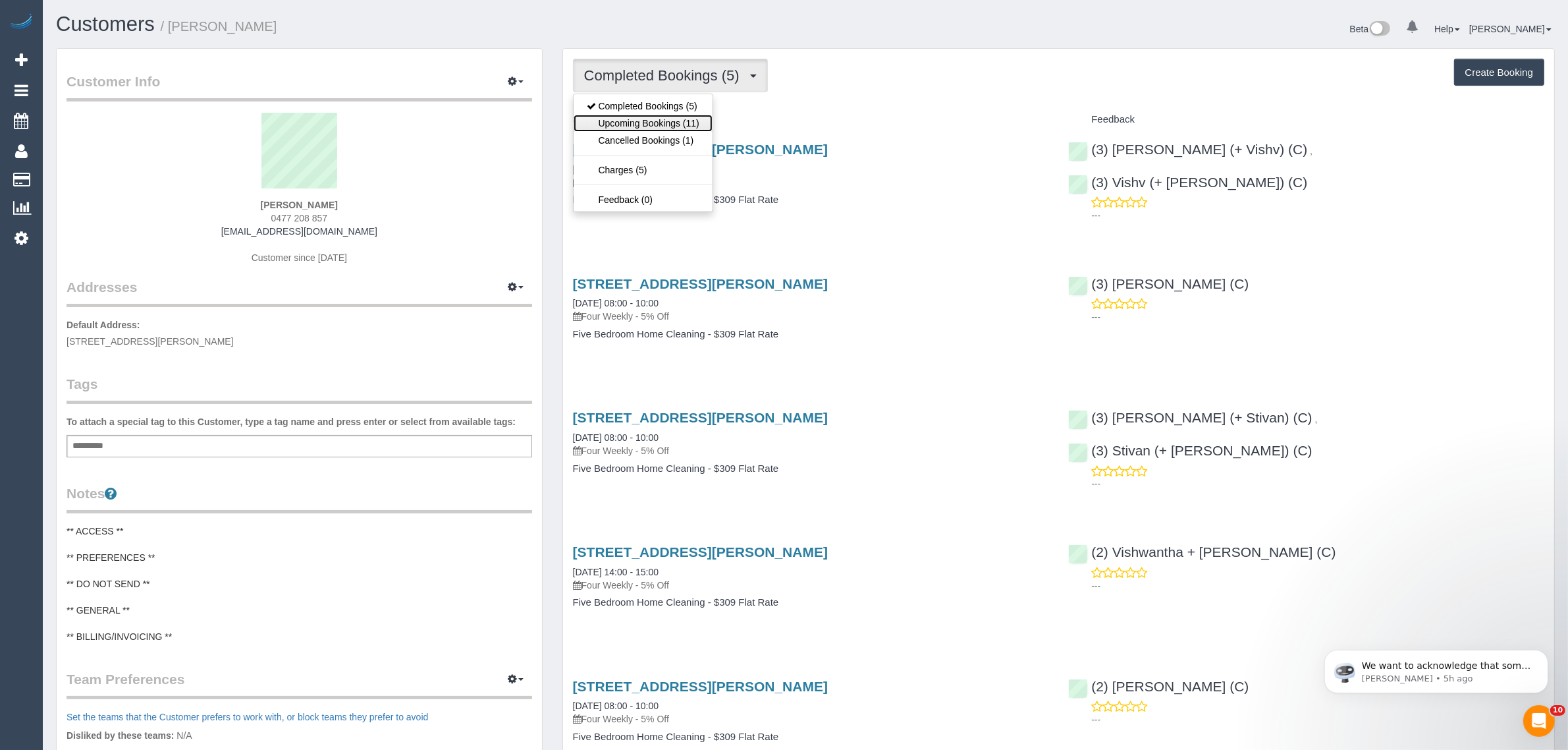
click at [643, 114] on link "Upcoming Bookings (11)" at bounding box center [643, 123] width 139 height 17
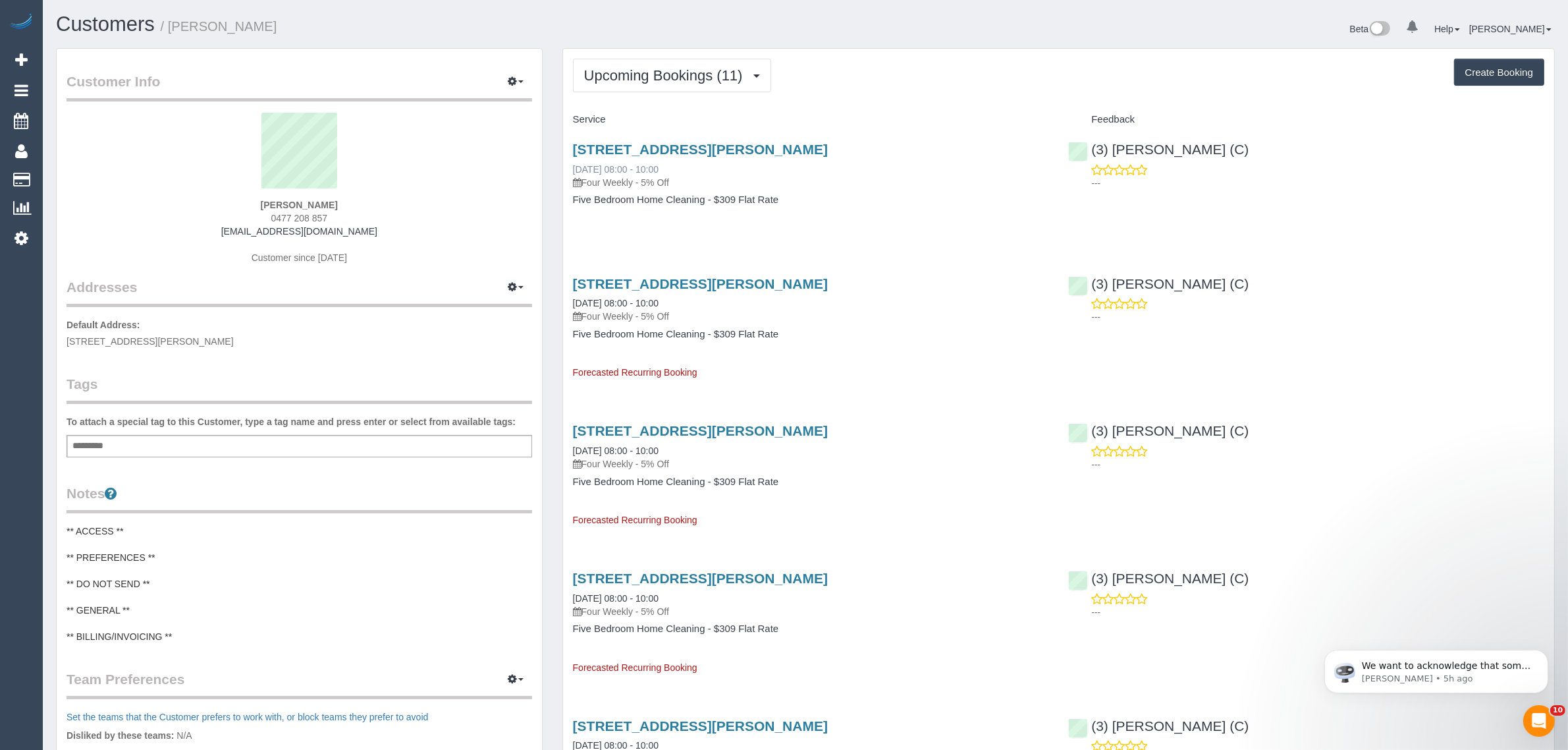
copy link "[DATE] 08:00 - 10:00"
drag, startPoint x: 696, startPoint y: 172, endPoint x: 575, endPoint y: 166, distance: 121.1
click at [575, 166] on div "[STREET_ADDRESS][PERSON_NAME] [DATE] 08:00 - 10:00 Four Weekly - 5% Off" at bounding box center [811, 165] width 476 height 47
click at [643, 87] on button "Upcoming Bookings (11)" at bounding box center [671, 75] width 198 height 33
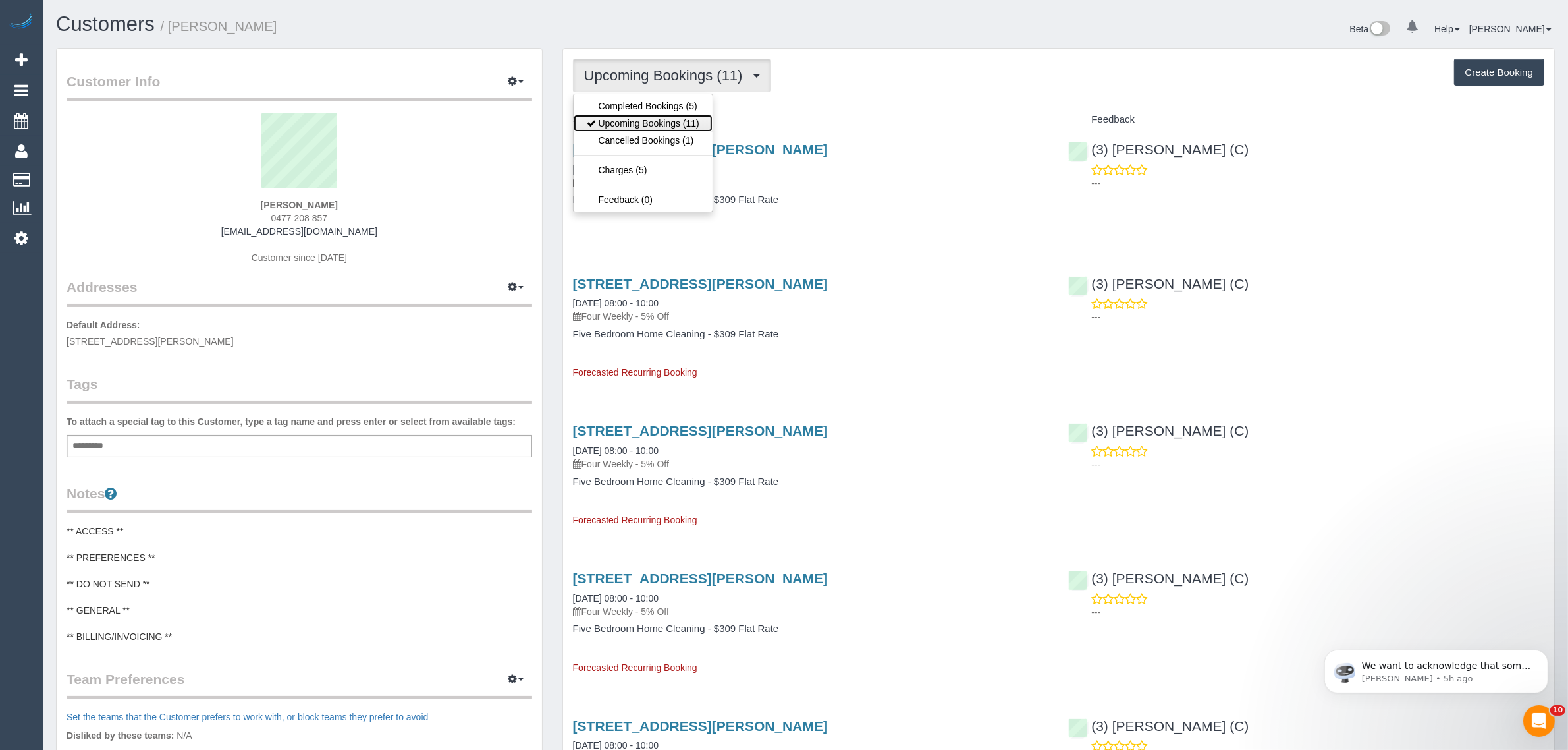
click at [624, 124] on link "Upcoming Bookings (11)" at bounding box center [643, 123] width 139 height 17
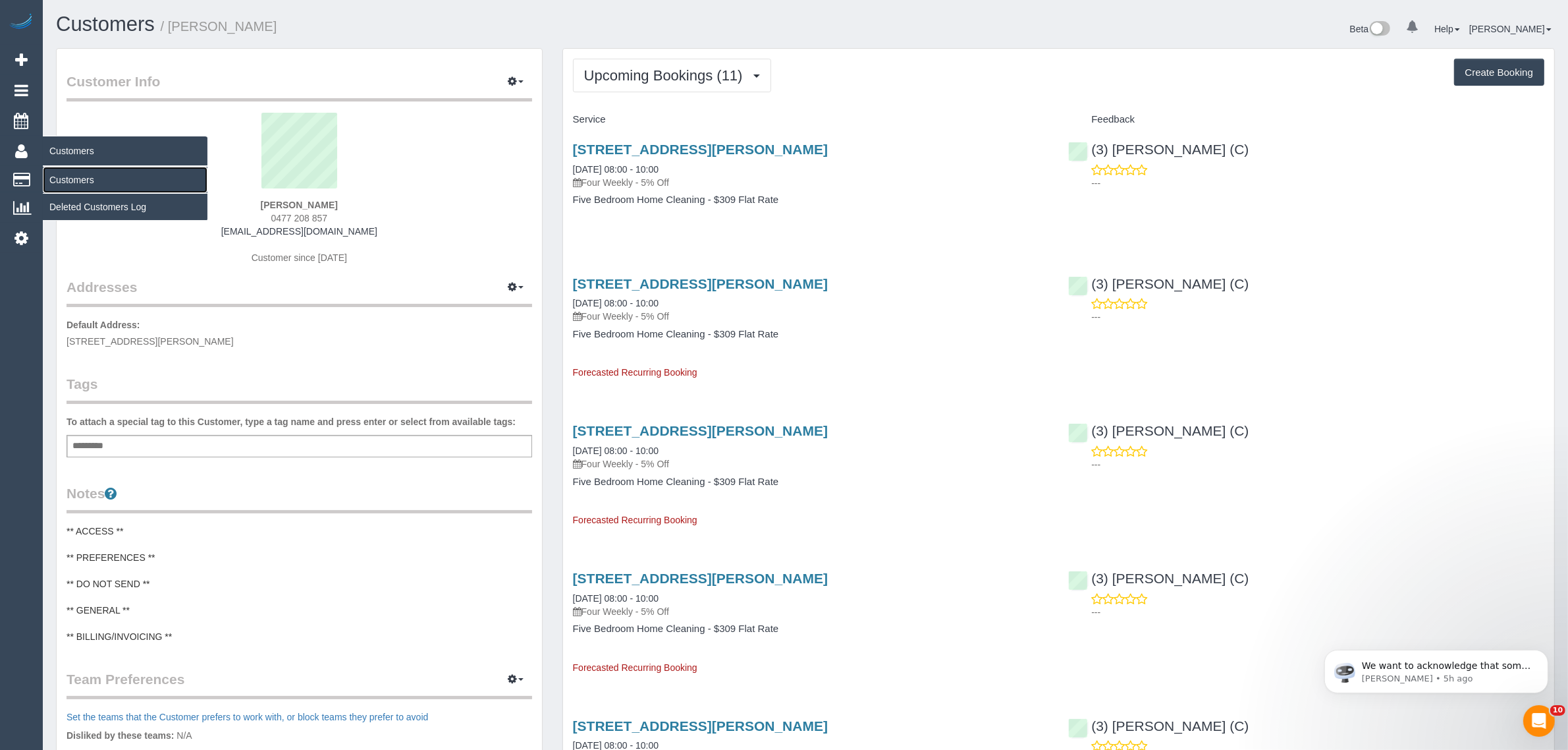
click at [85, 173] on link "Customers" at bounding box center [125, 180] width 165 height 26
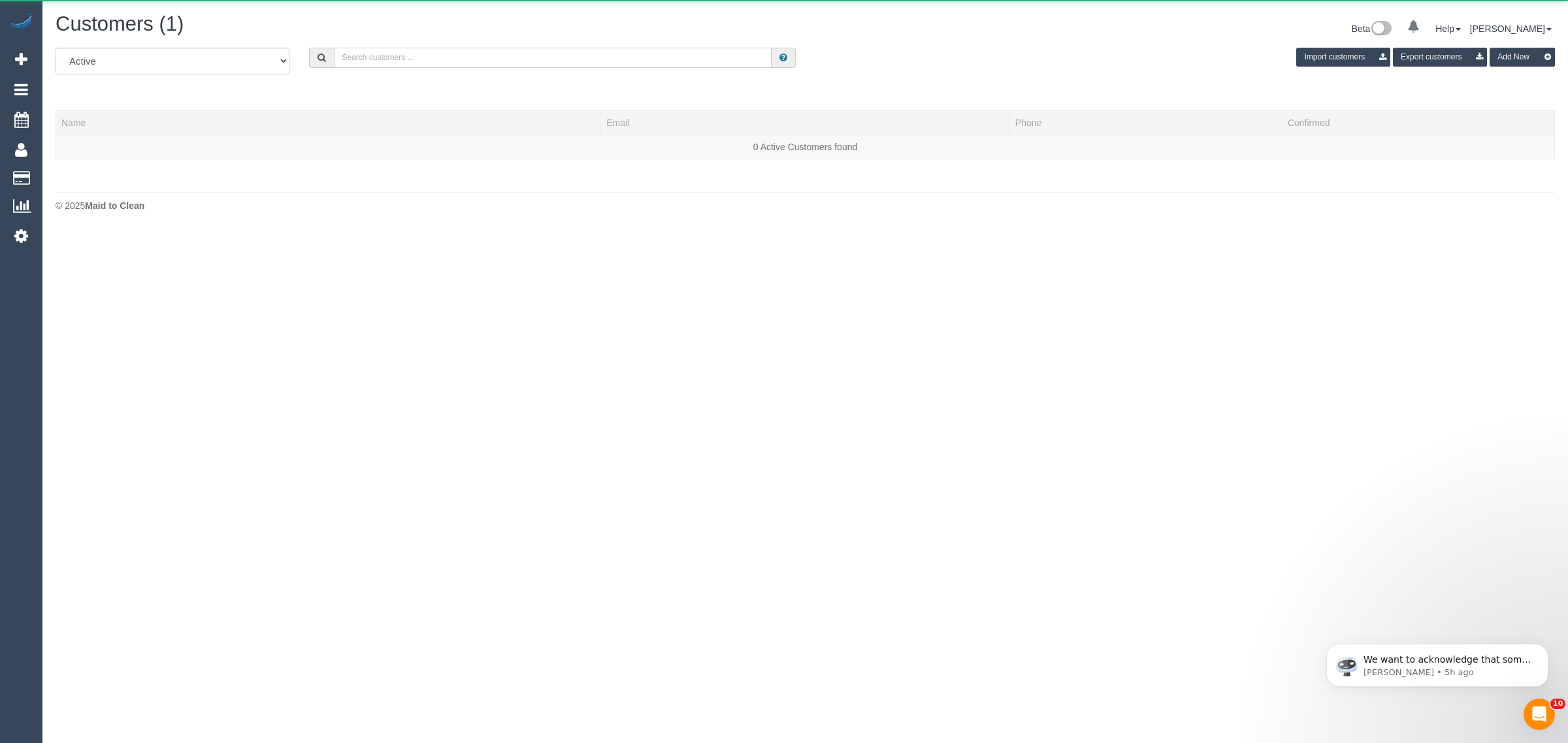
click at [559, 51] on input "text" at bounding box center [552, 58] width 438 height 20
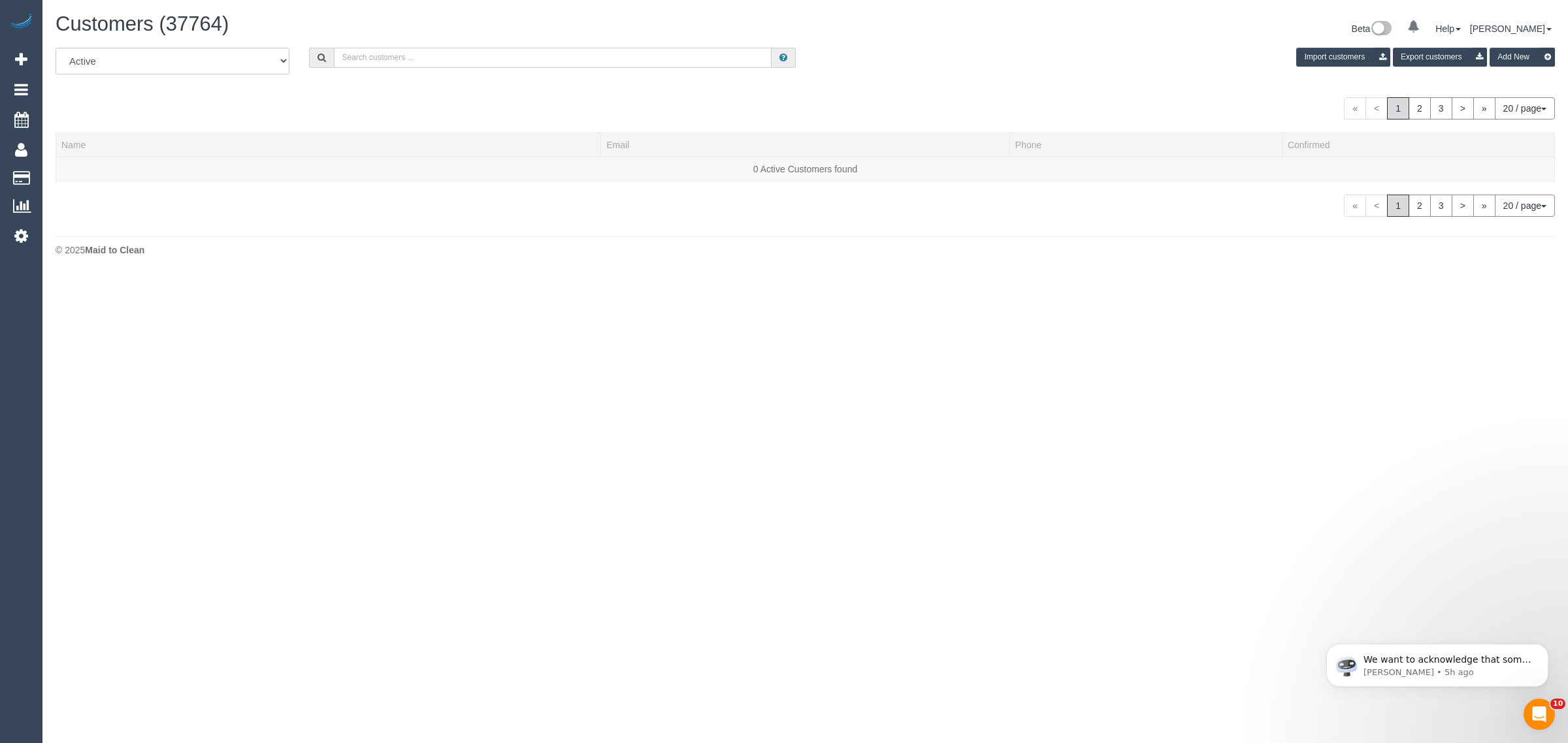
paste input "[PHONE_NUMBER] Aircall new contact"
click at [447, 64] on input "405036631" at bounding box center [552, 58] width 438 height 20
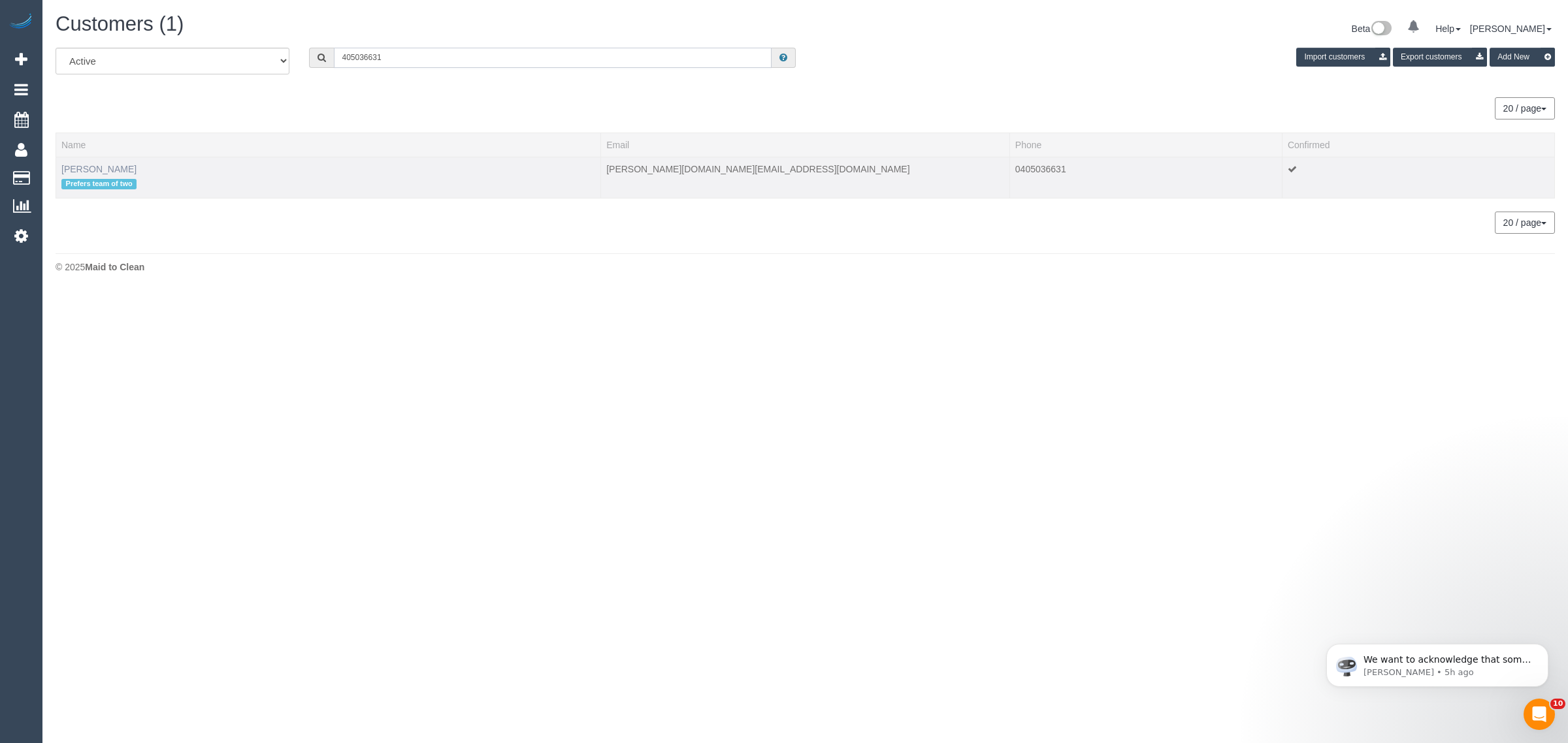
type input "405036631"
click at [396, 62] on input "405036631" at bounding box center [552, 58] width 438 height 20
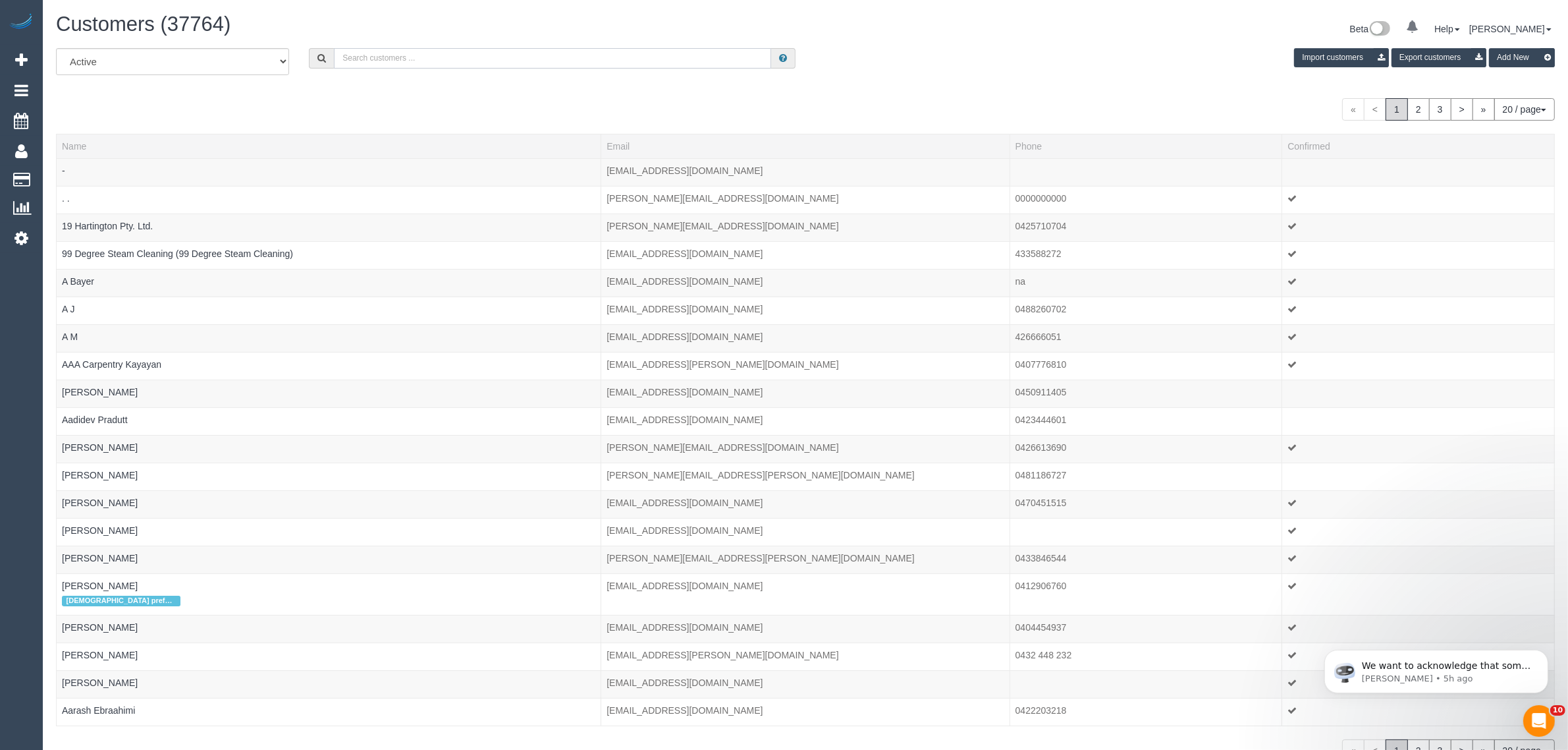
click at [485, 54] on input "text" at bounding box center [552, 59] width 437 height 20
paste input "Cindy Biggs"
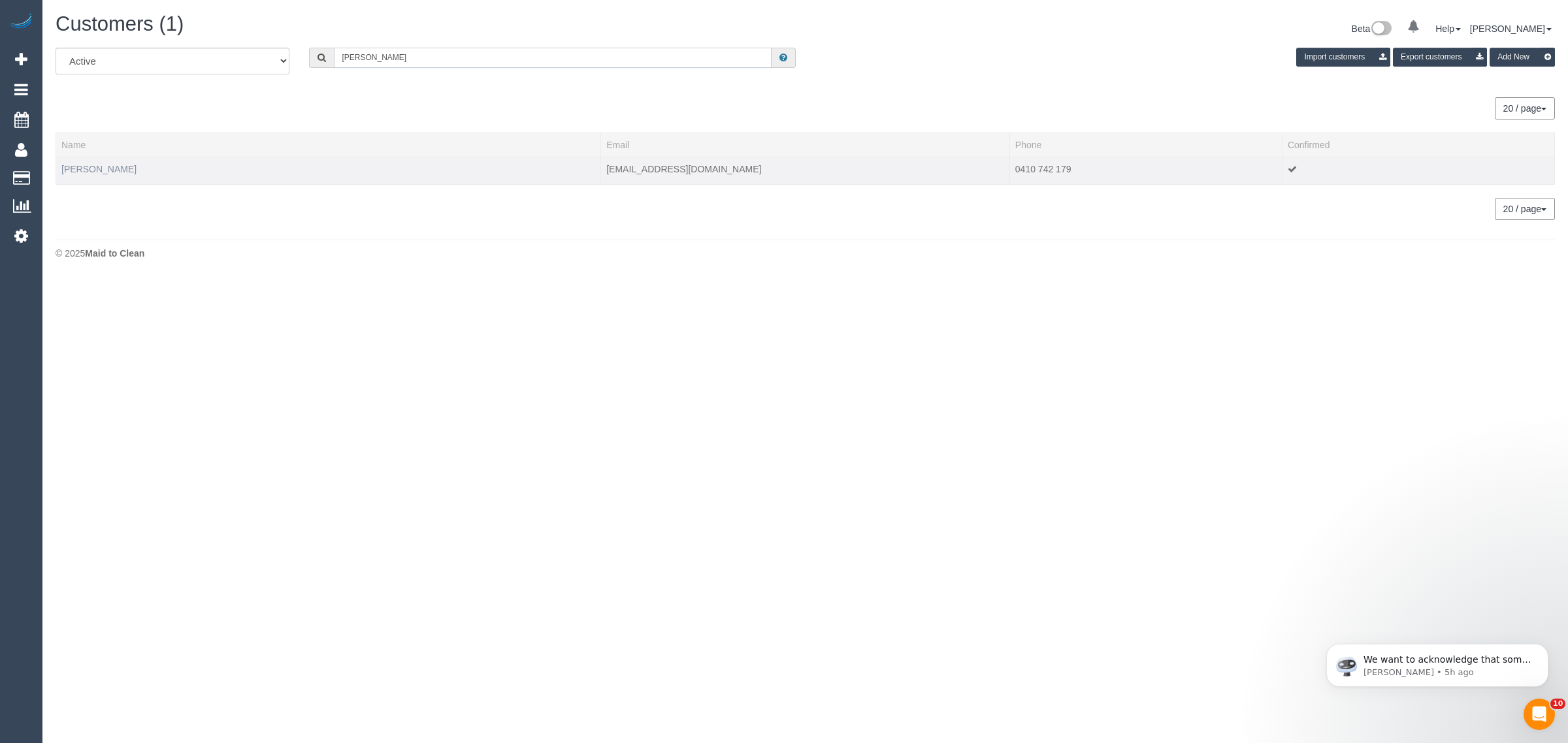
type input "Cindy Biggs"
click at [101, 165] on link "Cindy Biggs" at bounding box center [99, 169] width 75 height 10
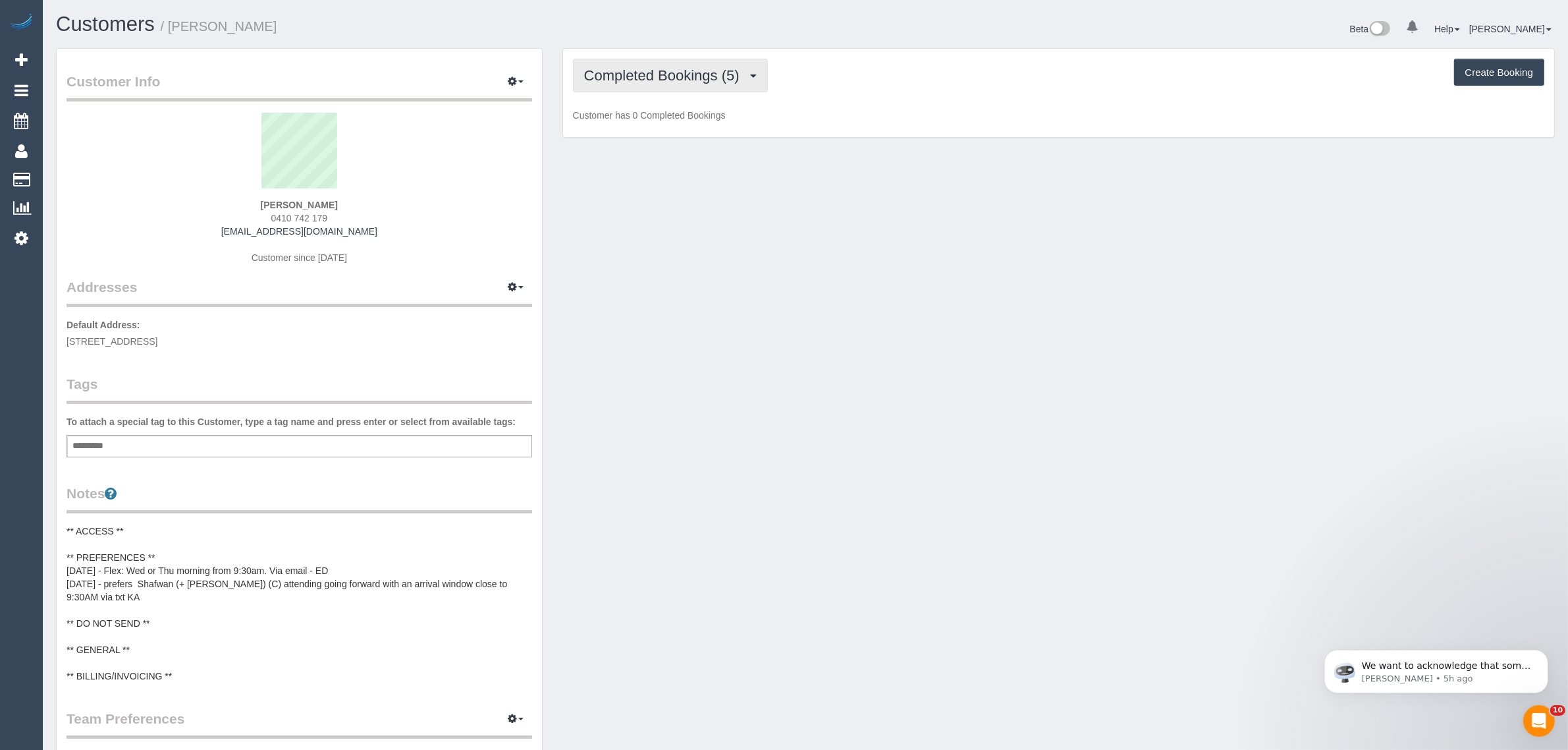
click at [683, 80] on span "Completed Bookings (5)" at bounding box center [665, 75] width 162 height 17
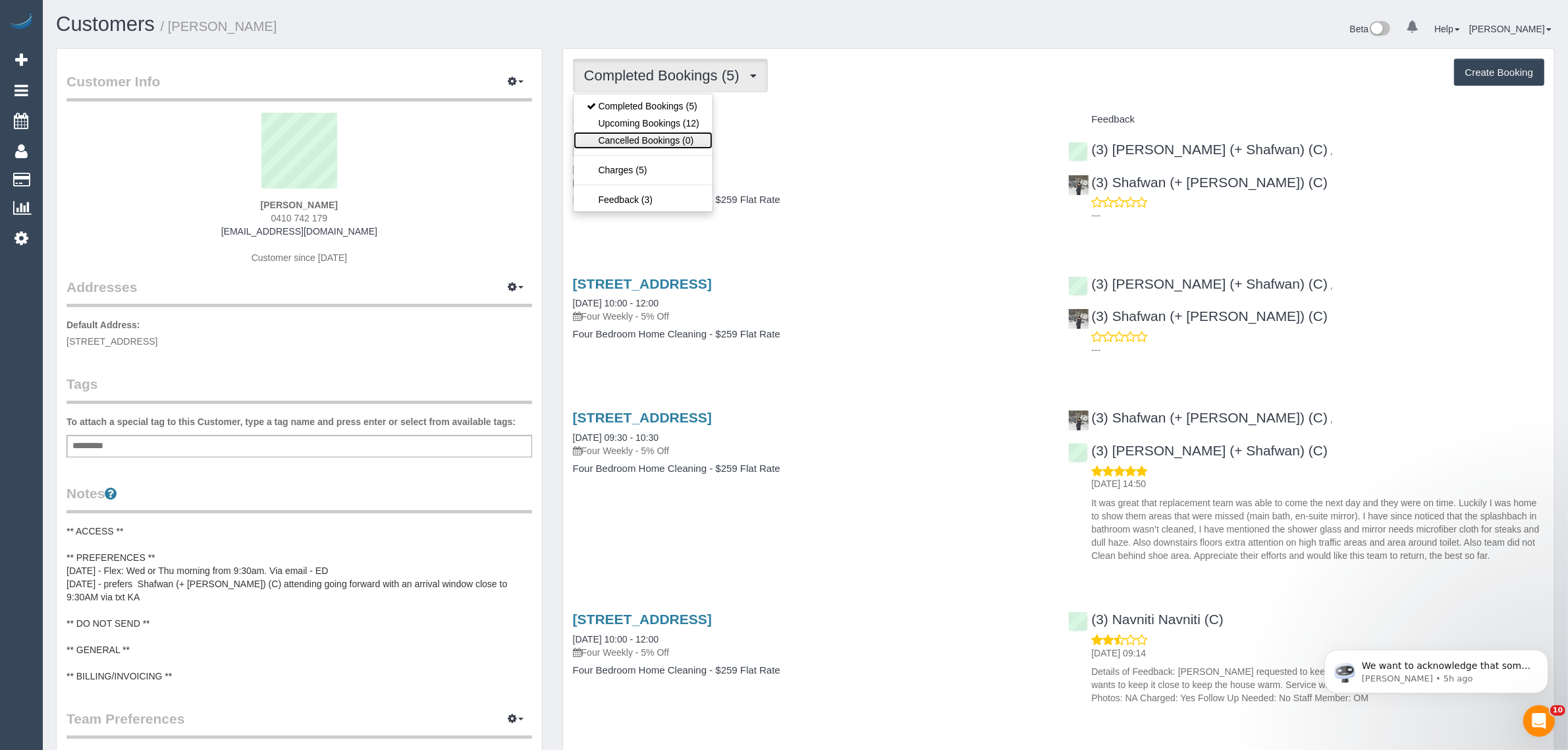
click at [652, 133] on link "Cancelled Bookings (0)" at bounding box center [643, 141] width 139 height 17
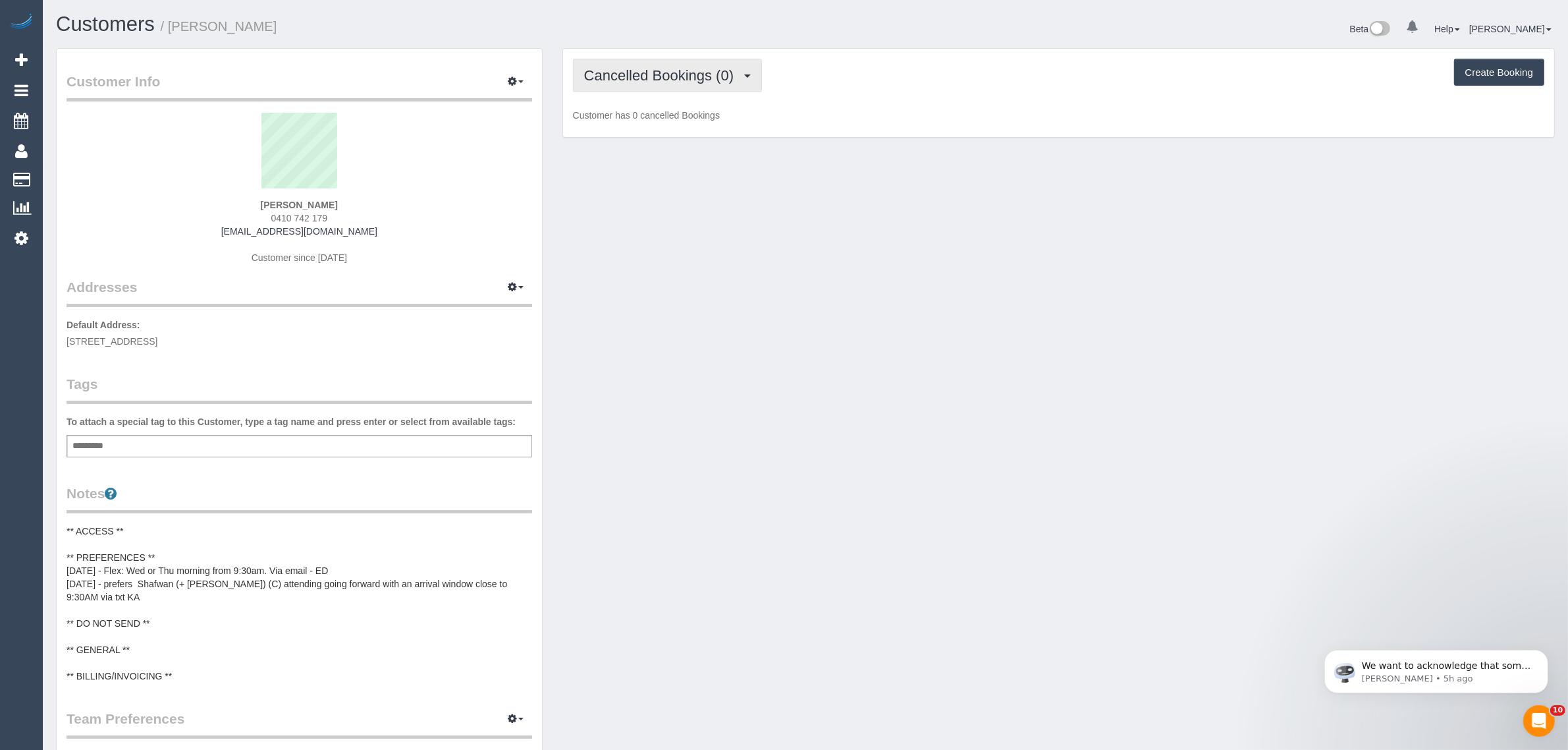
click at [692, 71] on span "Cancelled Bookings (0)" at bounding box center [662, 75] width 156 height 17
click at [649, 122] on link "Upcoming Bookings (12)" at bounding box center [643, 123] width 139 height 17
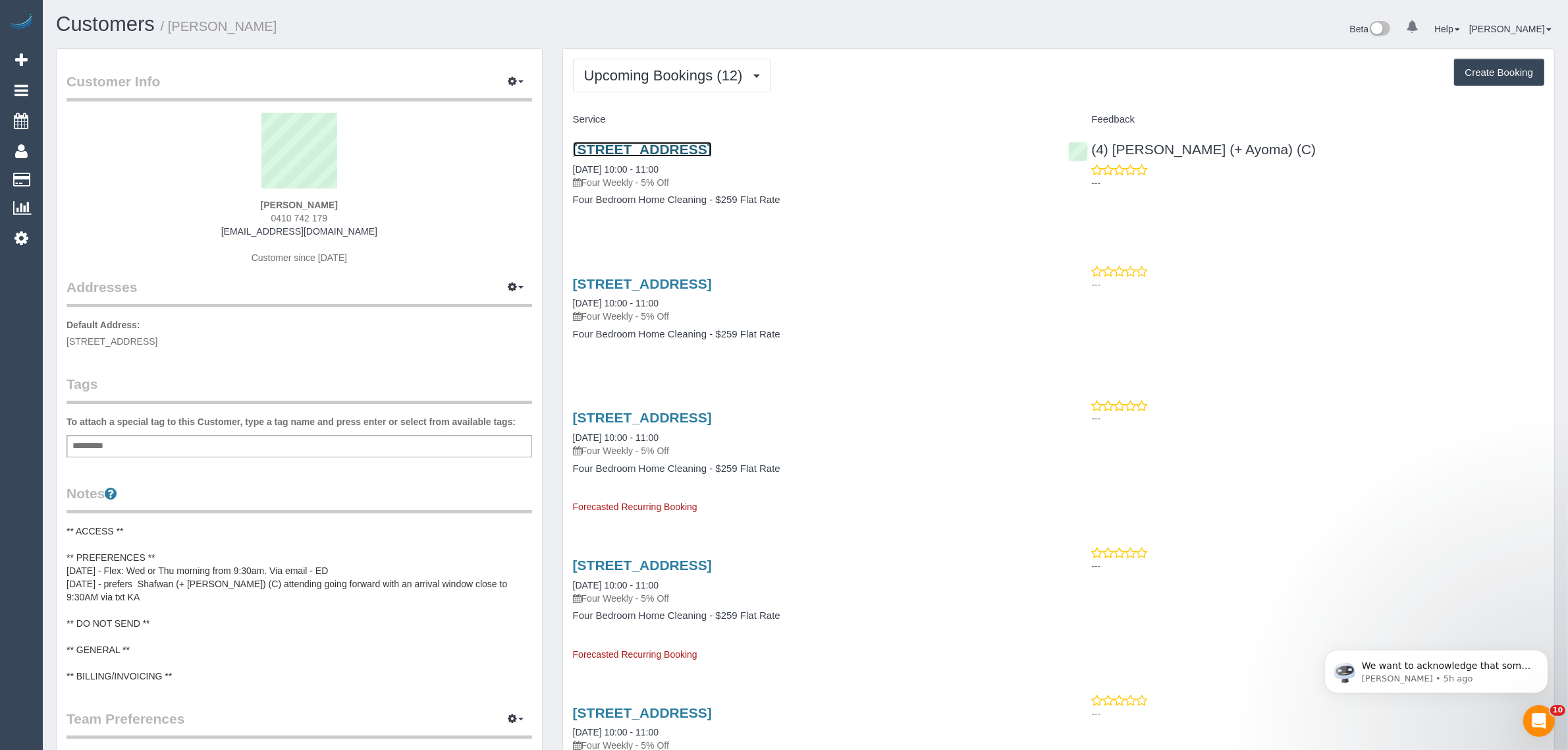
click at [712, 147] on link "58 Bologna Crescent, Greenvale, VIC 3059" at bounding box center [642, 149] width 139 height 15
click at [671, 67] on span "Upcoming Bookings (12)" at bounding box center [667, 75] width 166 height 17
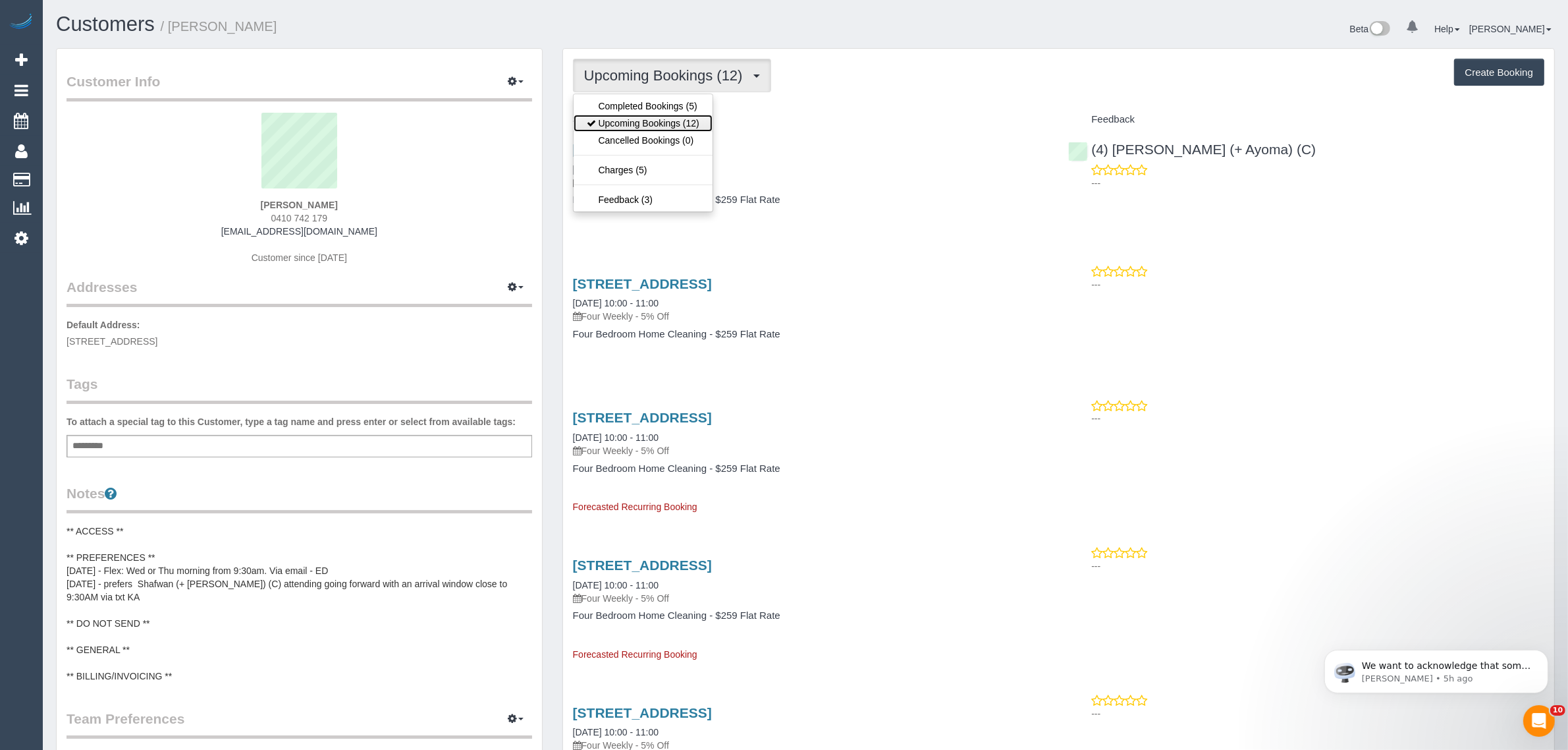
click at [662, 117] on link "Upcoming Bookings (12)" at bounding box center [643, 123] width 139 height 17
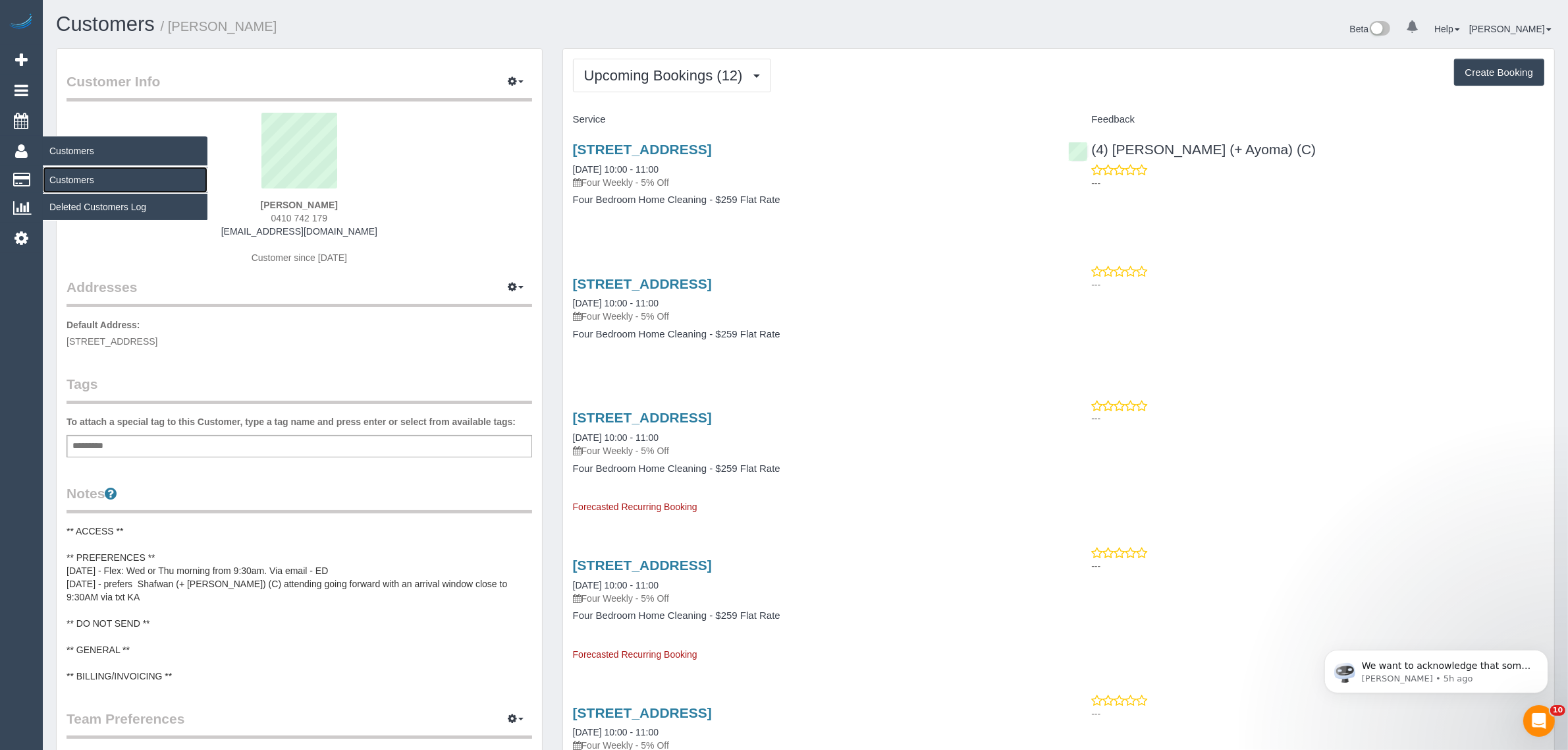
click at [60, 176] on link "Customers" at bounding box center [125, 180] width 165 height 26
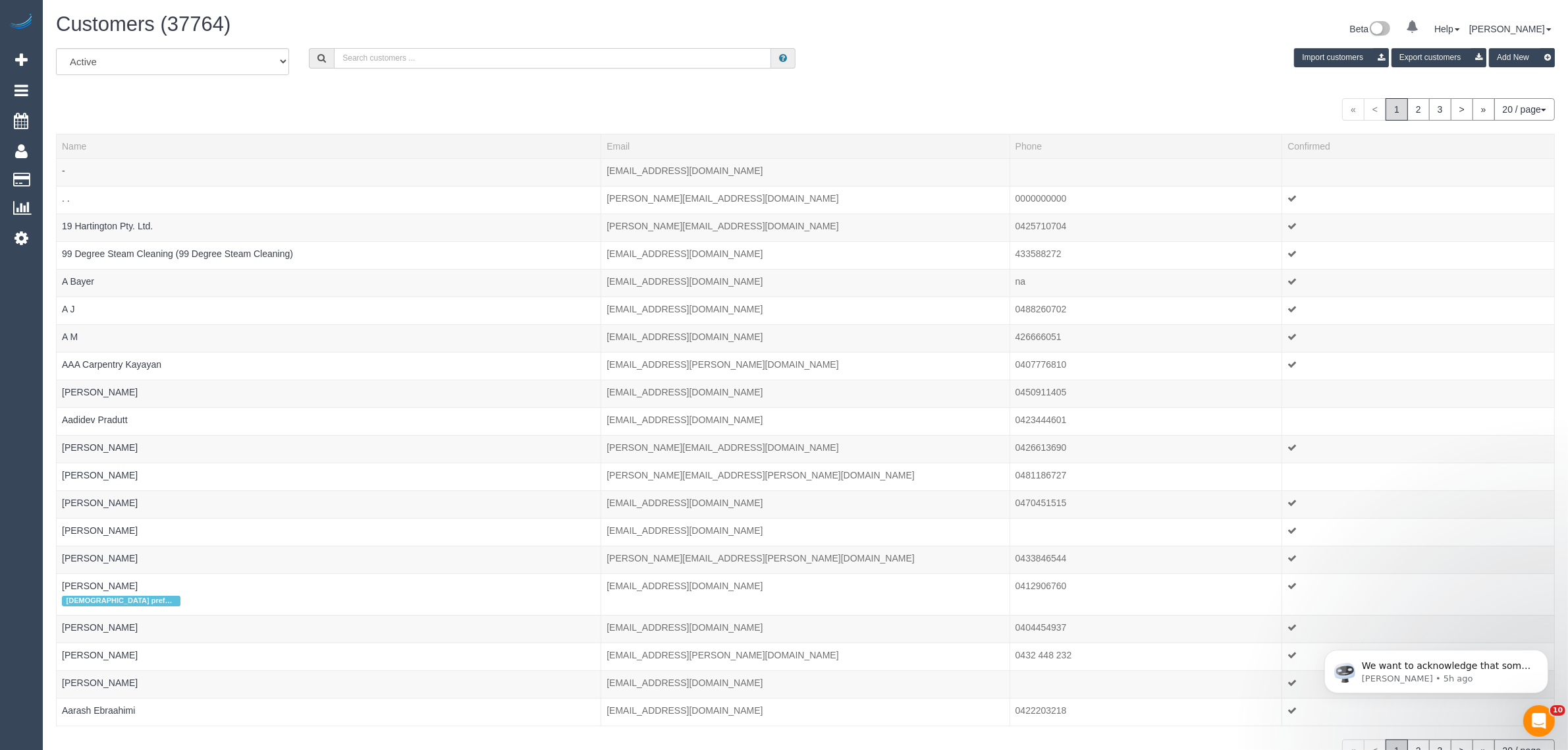
click at [438, 58] on input "text" at bounding box center [552, 59] width 437 height 20
paste input "+61431981940 Aircall new contact"
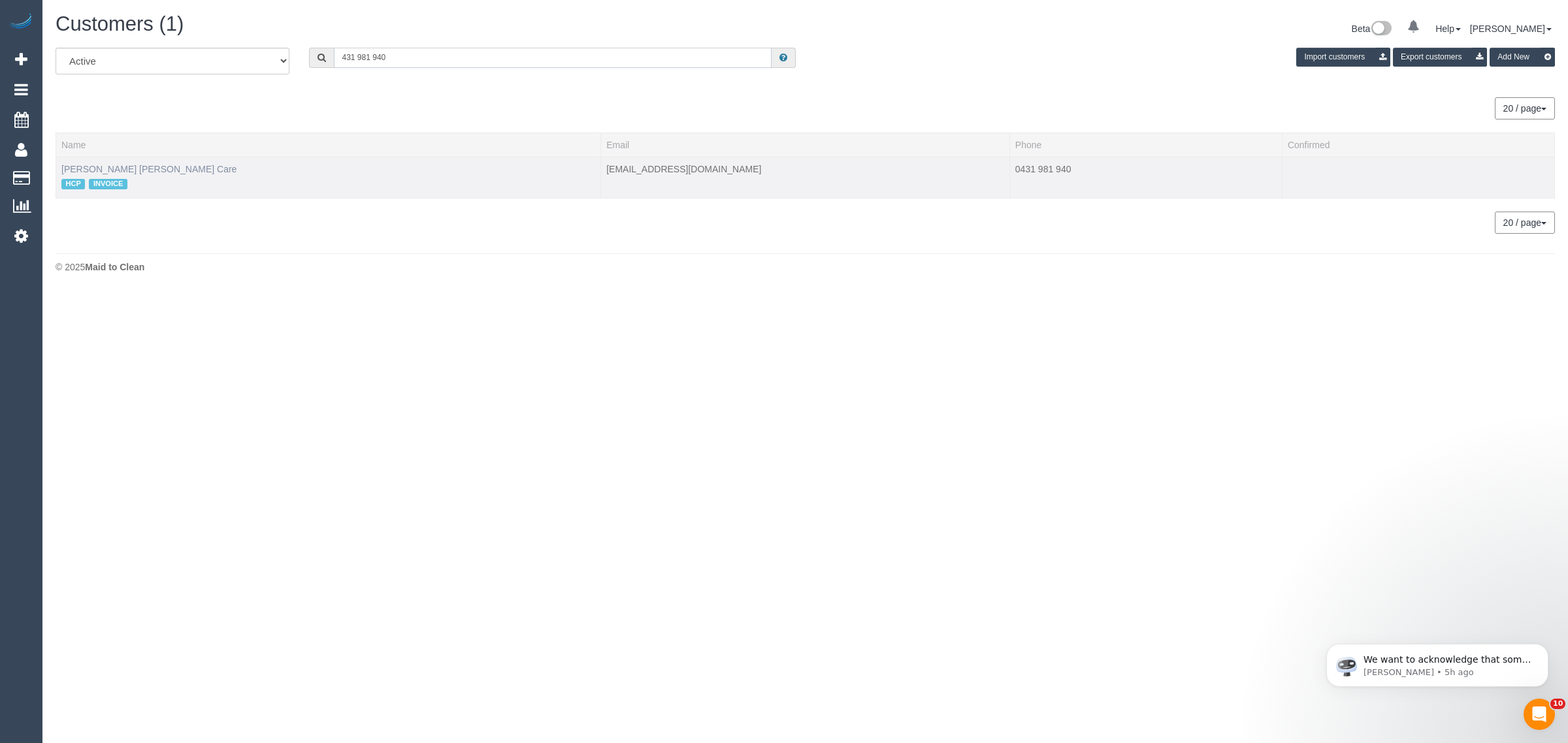
type input "431 981 940"
click at [150, 164] on link "Mary Visal Hammond Care" at bounding box center [149, 169] width 175 height 10
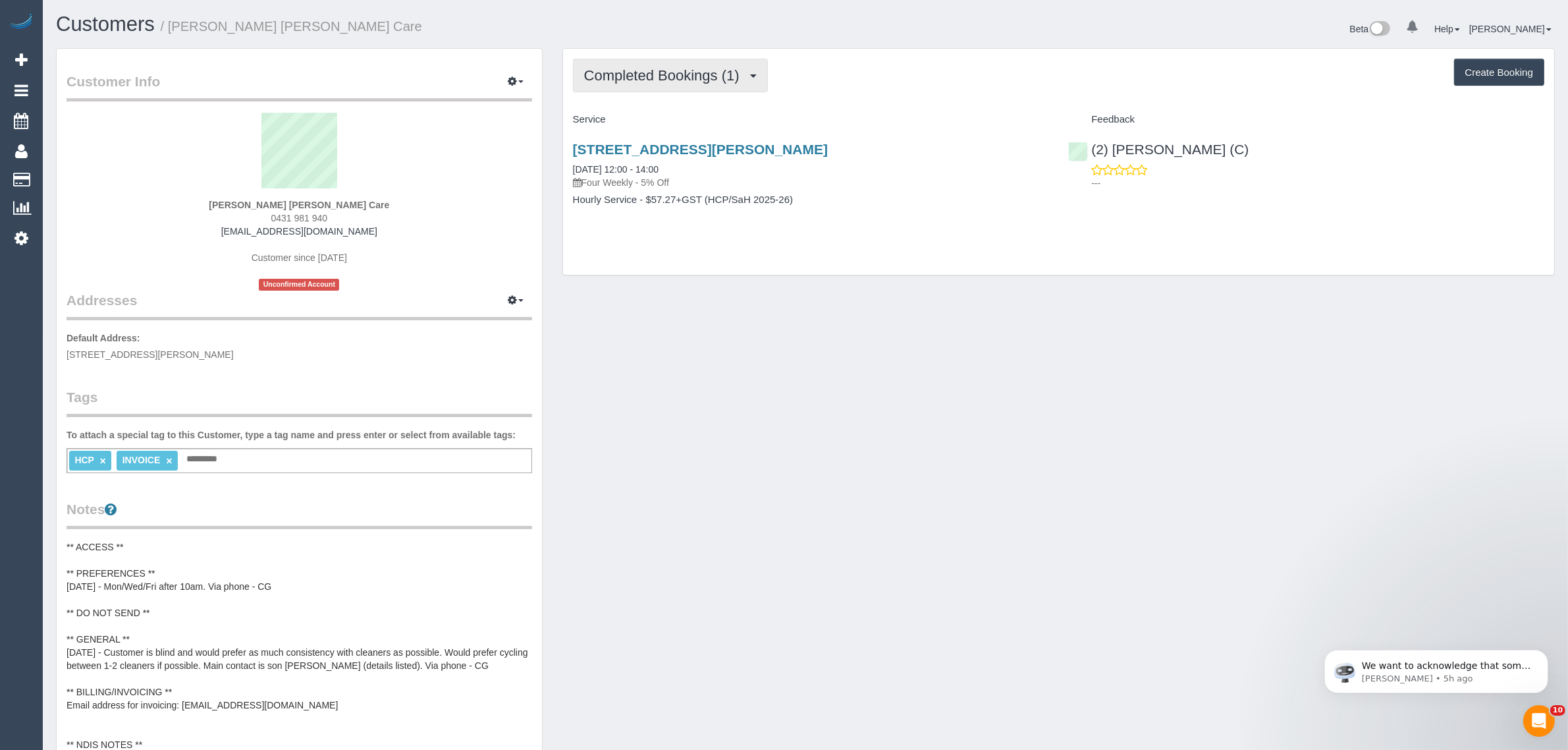
click at [712, 76] on span "Completed Bookings (1)" at bounding box center [665, 75] width 162 height 17
click at [683, 122] on link "Upcoming Bookings (12)" at bounding box center [643, 123] width 139 height 17
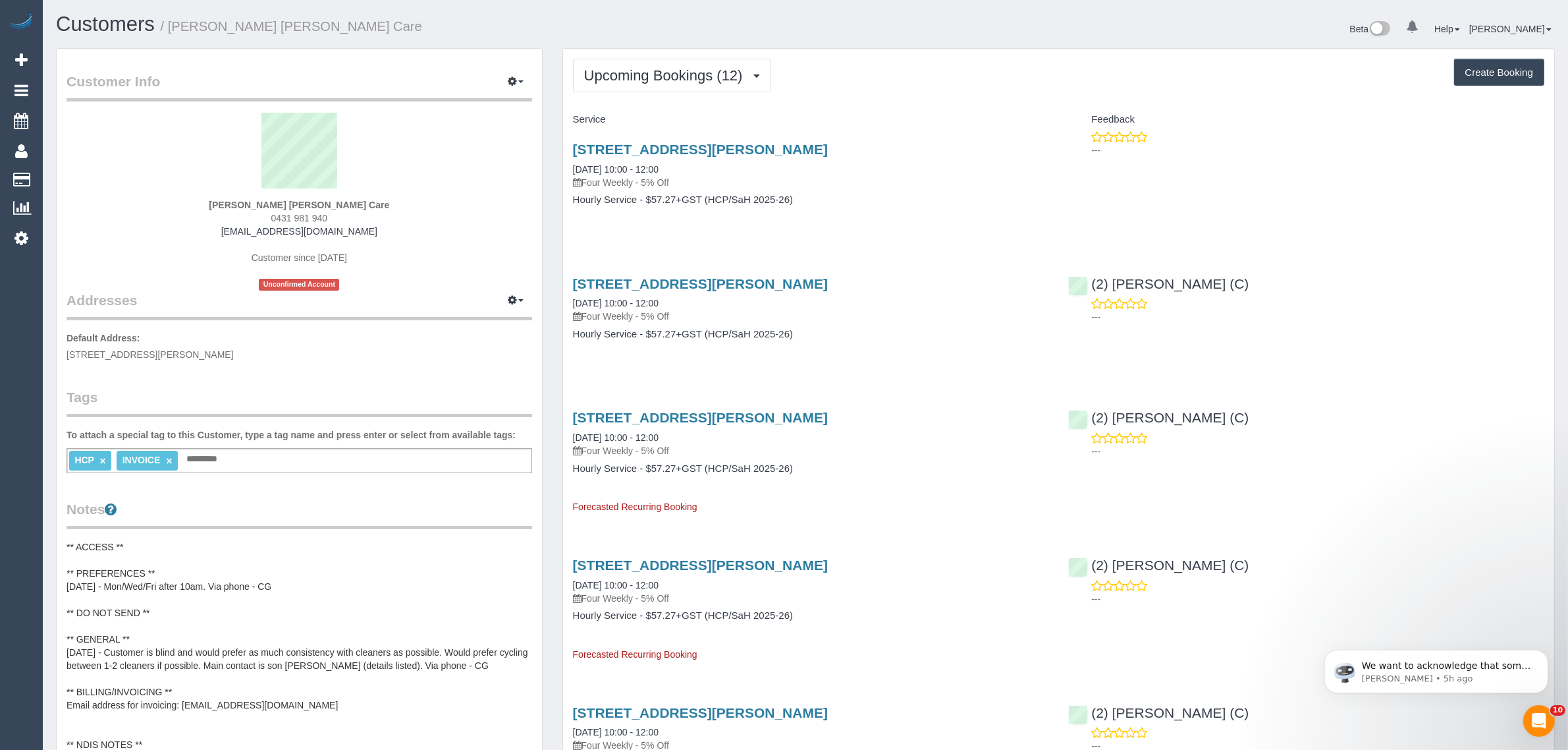
drag, startPoint x: 687, startPoint y: 167, endPoint x: 568, endPoint y: 162, distance: 119.1
click at [568, 162] on div "7 Cherie Street, Tullamarine, VIC 3043 24/09/2025 10:00 - 12:00 Four Weekly - 5…" at bounding box center [811, 181] width 496 height 101
copy link "24/09/2025 10:00 - 12:00"
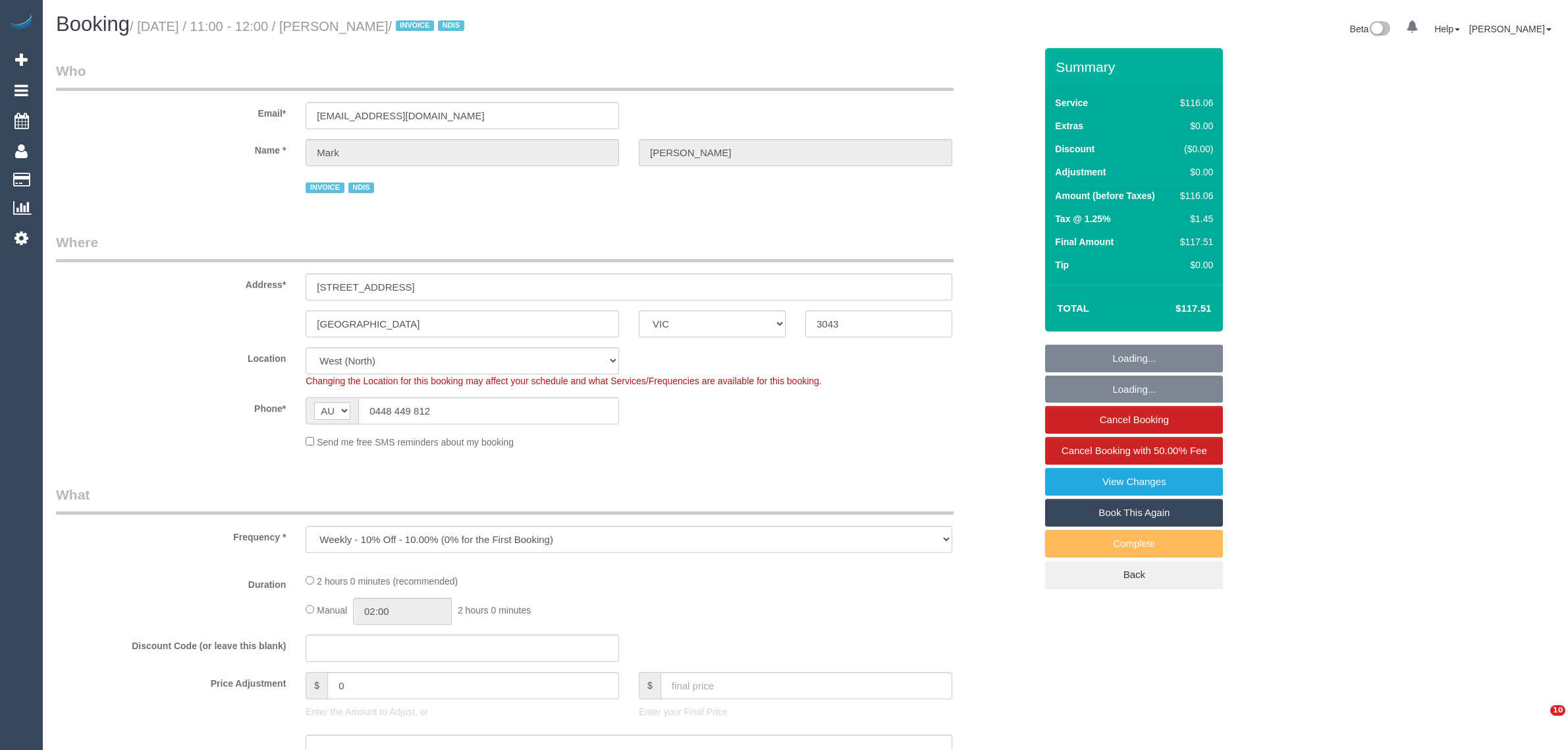
select select "VIC"
select select "number:27"
select select "number:14"
select select "number:19"
select select "number:36"
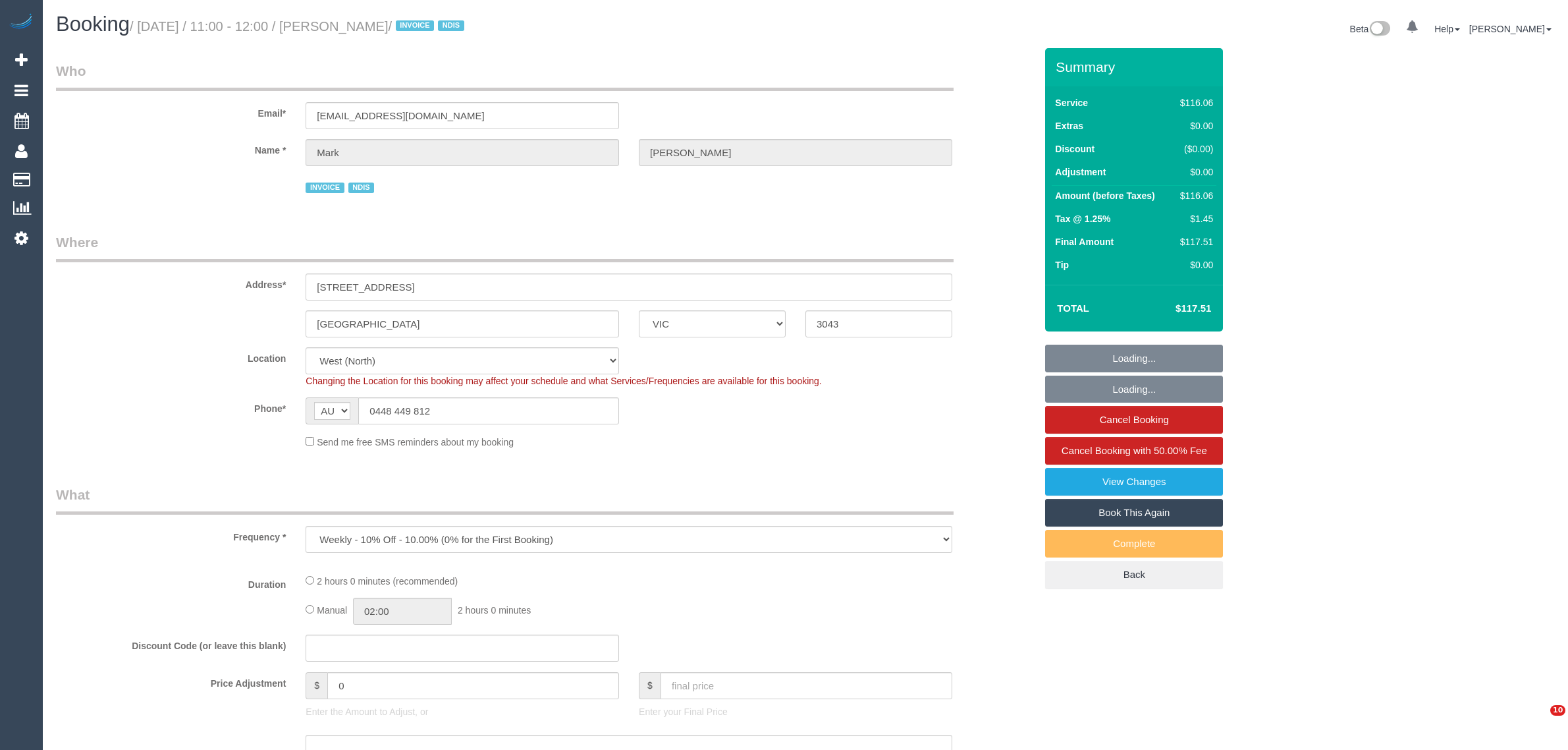
select select "number:34"
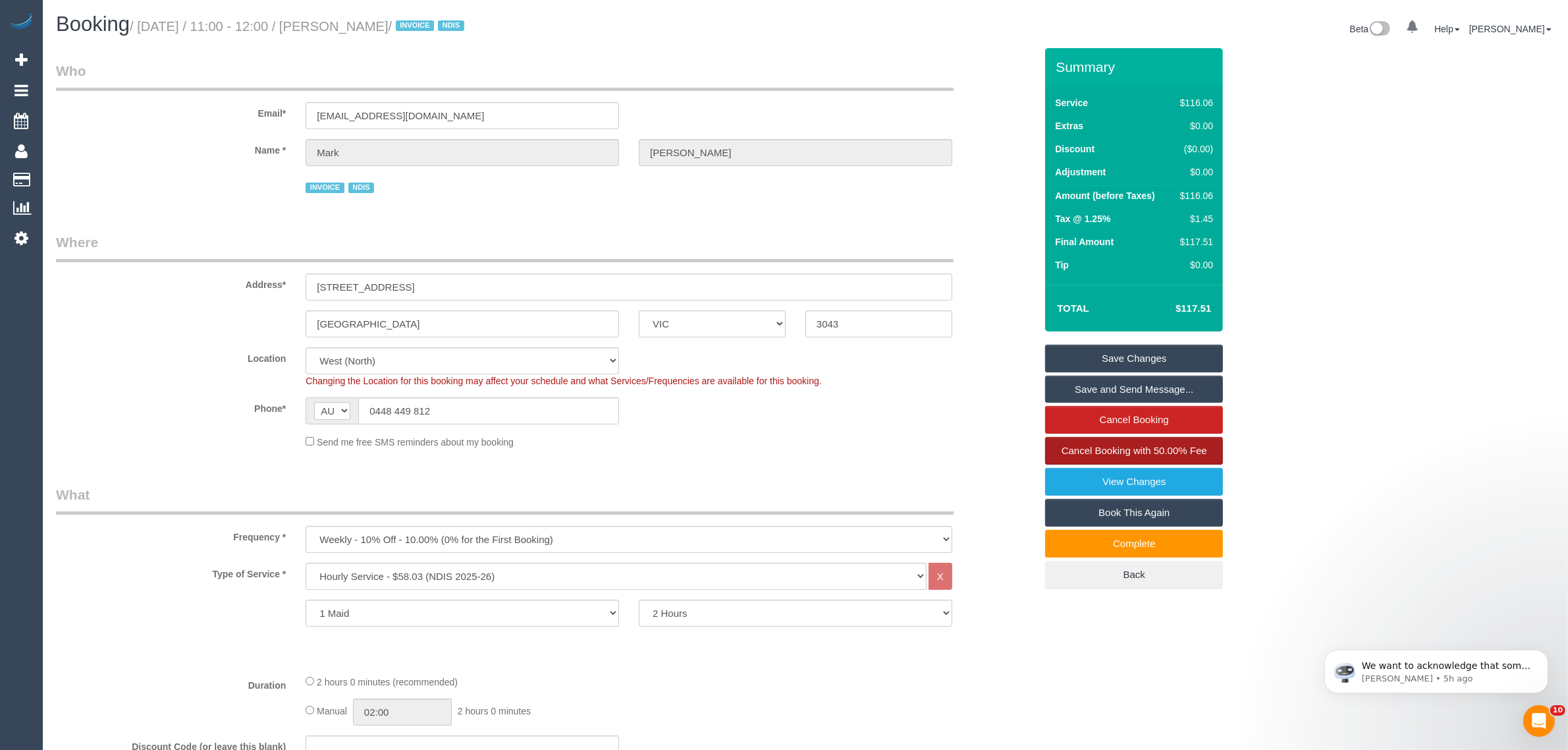
click at [1069, 451] on span "Cancel Booking with 50.00% Fee" at bounding box center [1135, 450] width 146 height 11
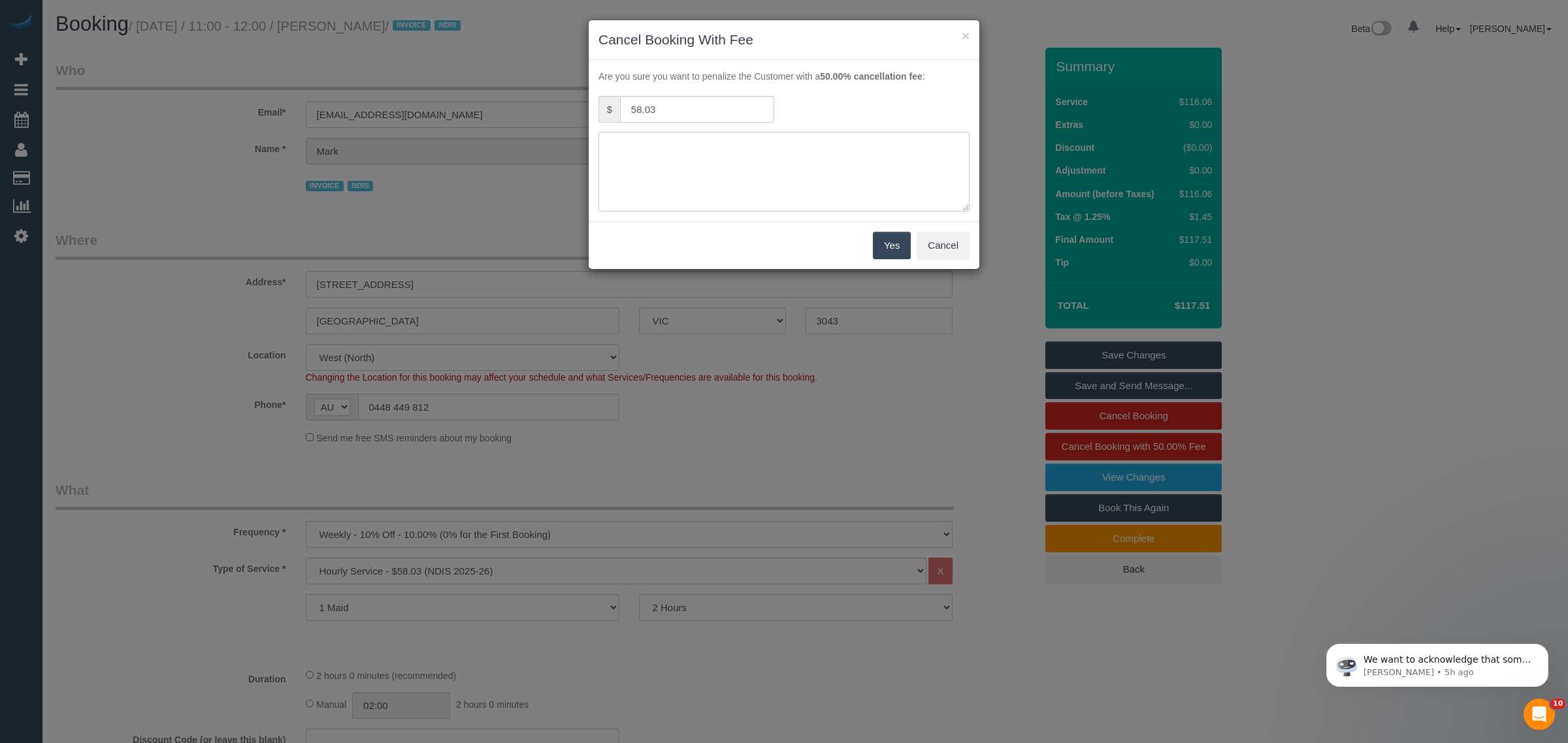
click at [773, 167] on textarea at bounding box center [784, 171] width 371 height 79
type textarea "No access via call and txt - kA"
click at [874, 246] on button "Yes" at bounding box center [891, 245] width 38 height 28
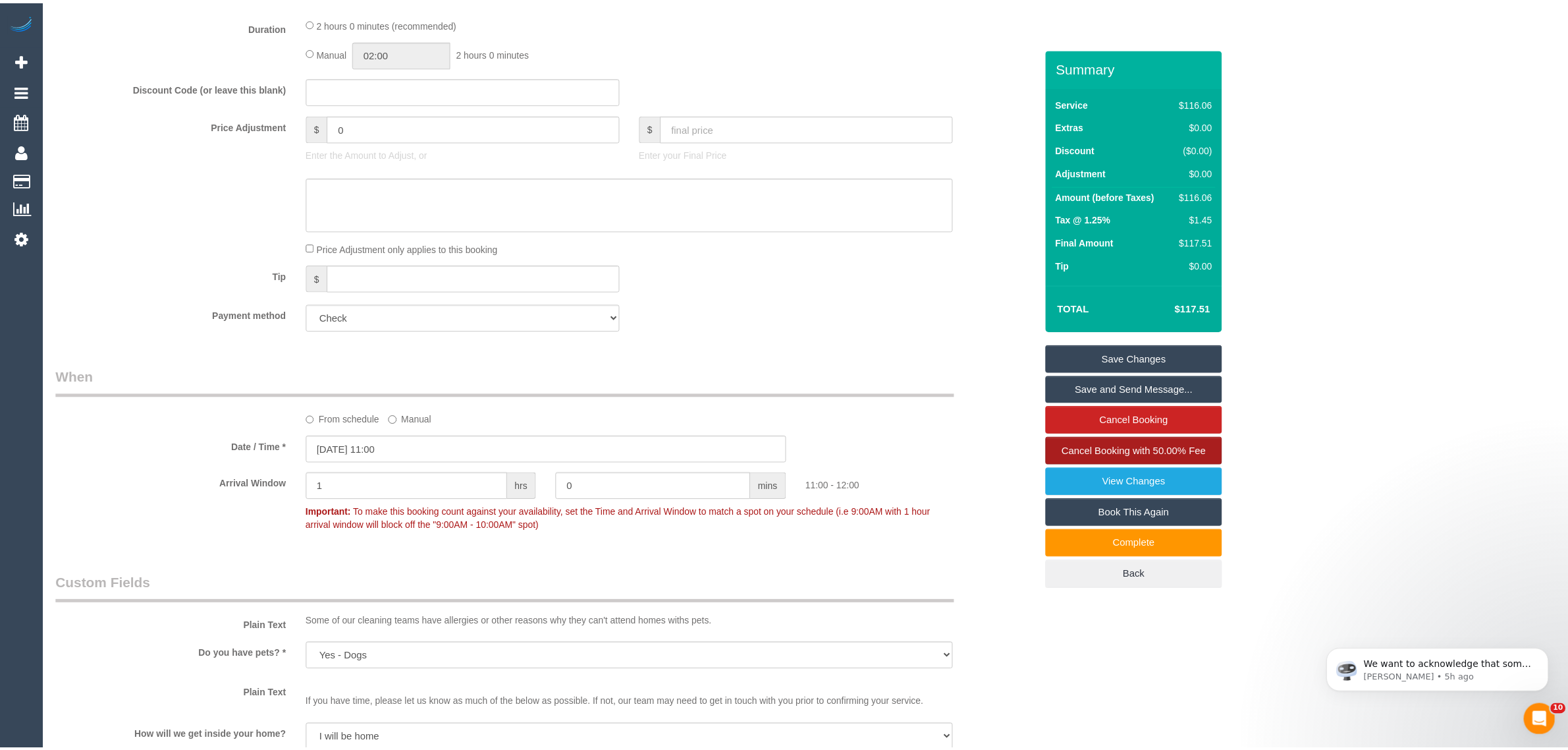
scroll to position [988, 0]
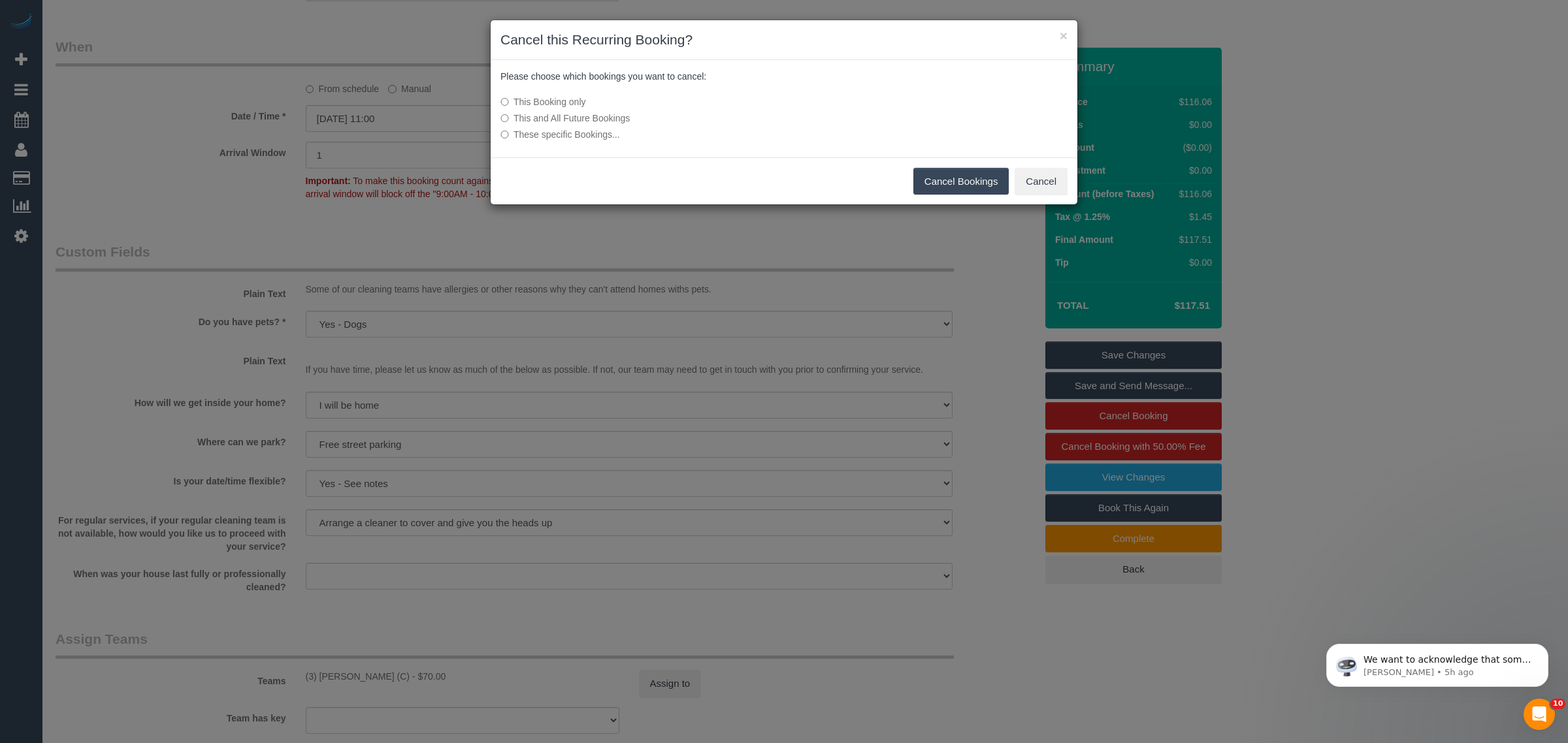
click at [965, 182] on button "Cancel Bookings" at bounding box center [961, 182] width 96 height 28
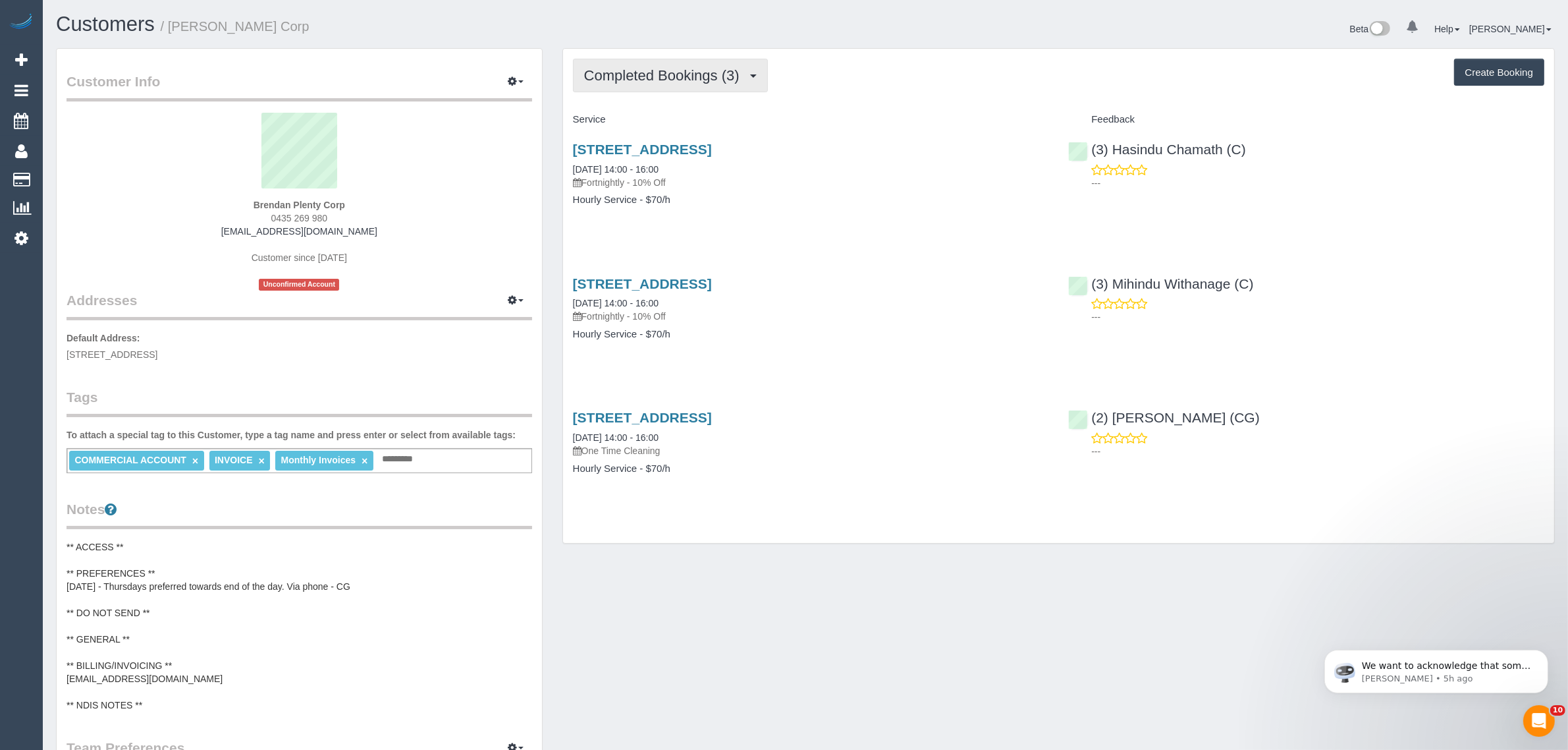
click at [703, 77] on span "Completed Bookings (3)" at bounding box center [665, 75] width 162 height 17
click at [658, 116] on link "Upcoming Bookings (11)" at bounding box center [643, 123] width 139 height 17
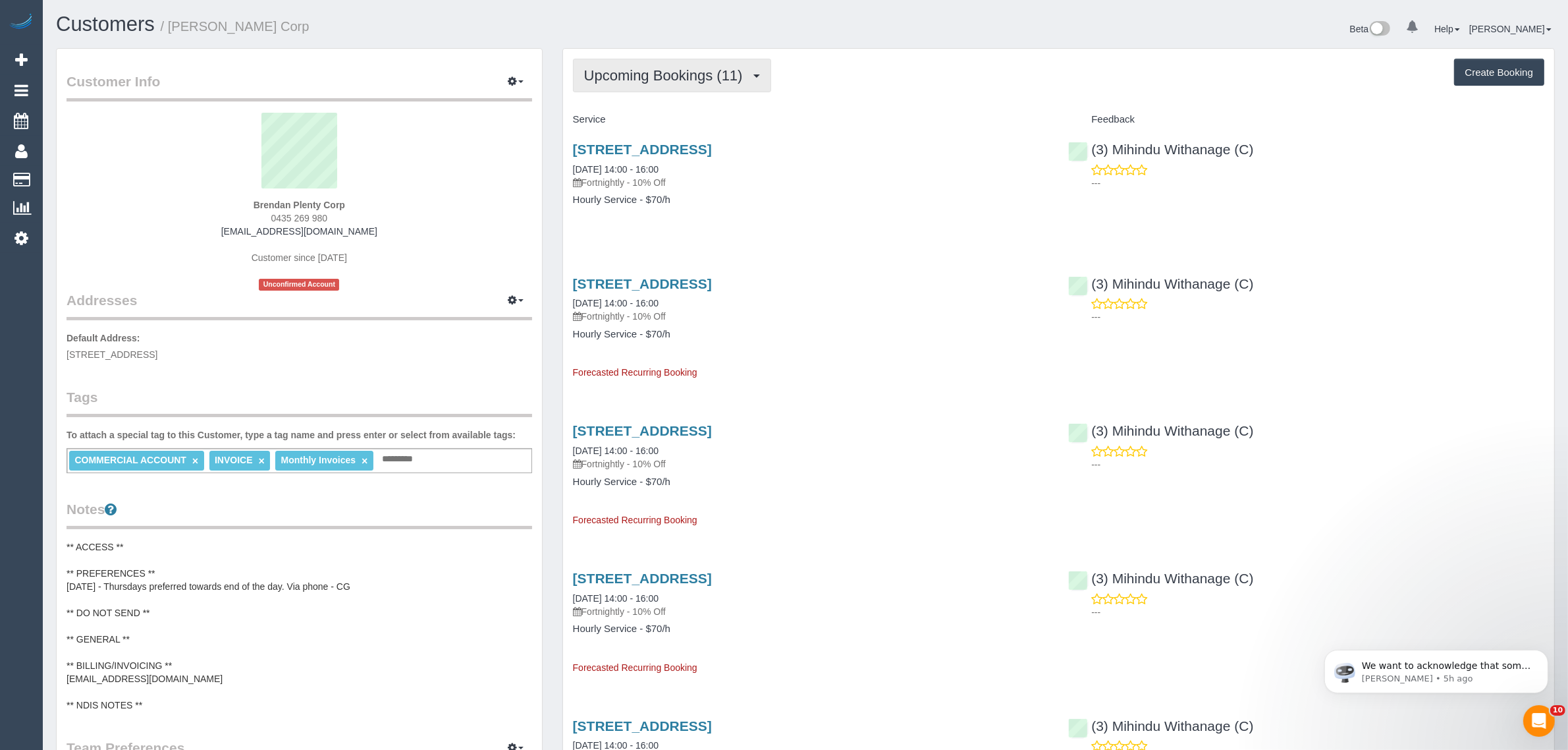
click at [677, 67] on span "Upcoming Bookings (11)" at bounding box center [667, 75] width 166 height 17
click at [658, 100] on link "Completed Bookings (3)" at bounding box center [643, 106] width 139 height 17
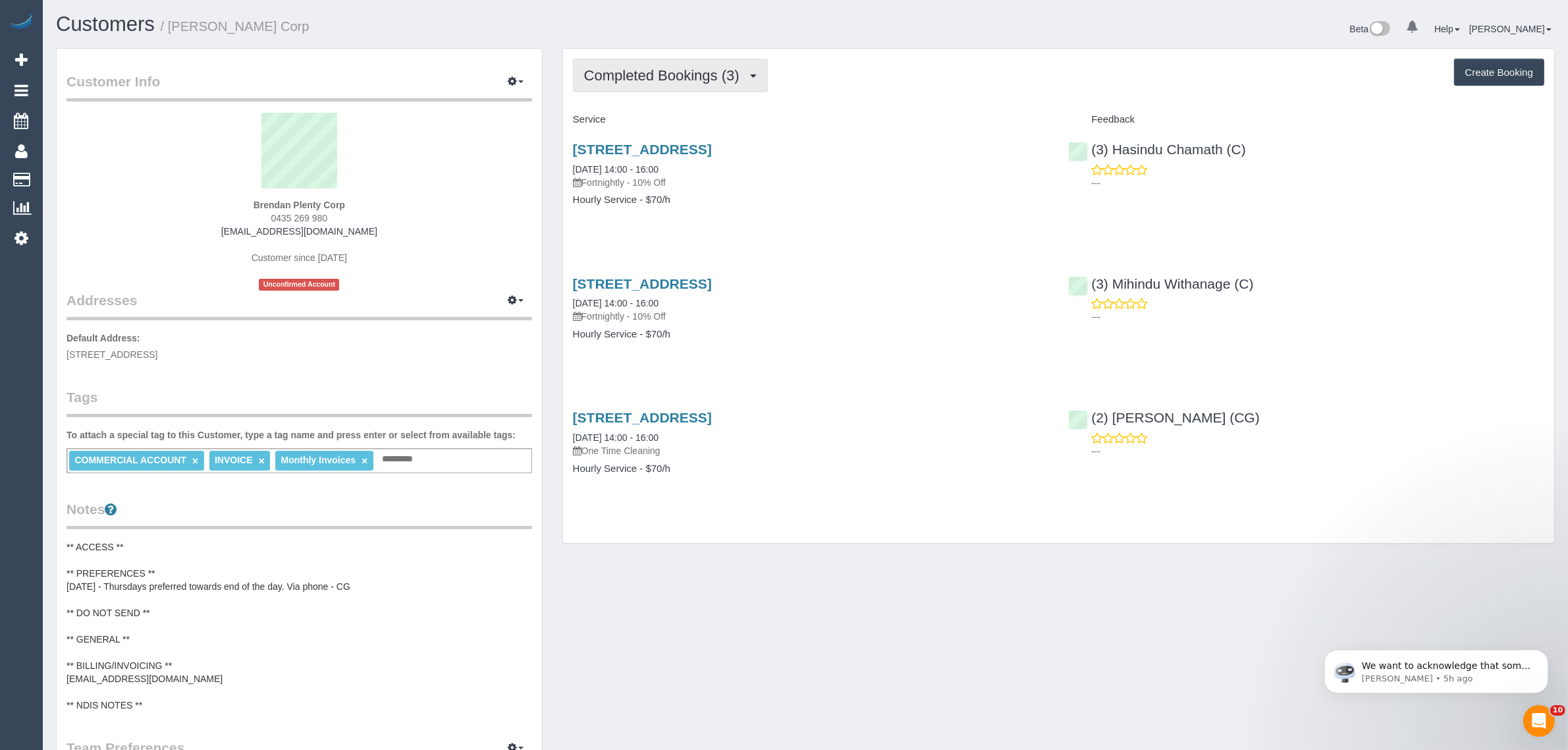
click at [658, 67] on span "Completed Bookings (3)" at bounding box center [665, 75] width 162 height 17
click at [637, 123] on link "Upcoming Bookings (11)" at bounding box center [643, 123] width 139 height 17
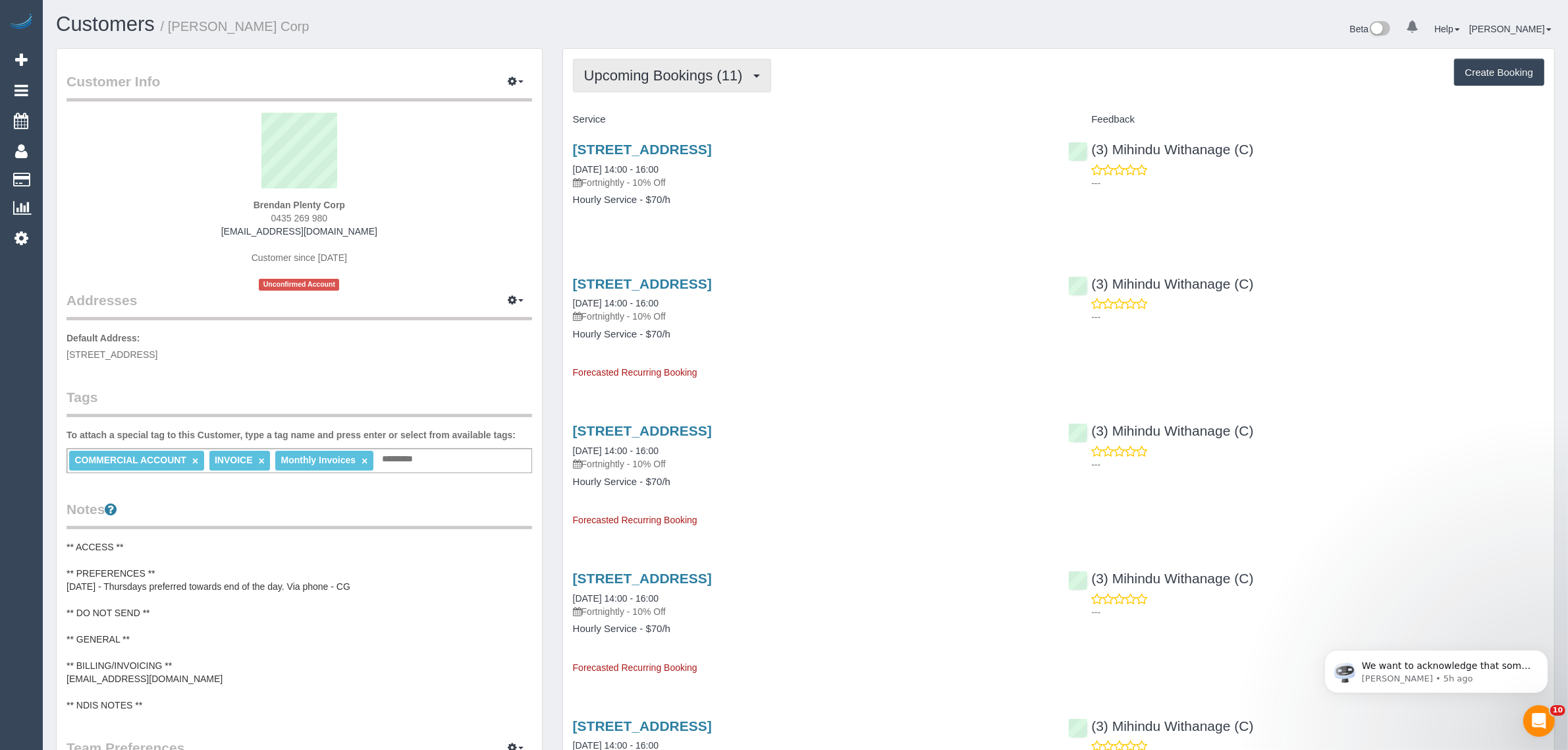
click at [639, 81] on span "Upcoming Bookings (11)" at bounding box center [667, 75] width 166 height 17
click at [618, 120] on link "Upcoming Bookings (11)" at bounding box center [643, 123] width 139 height 17
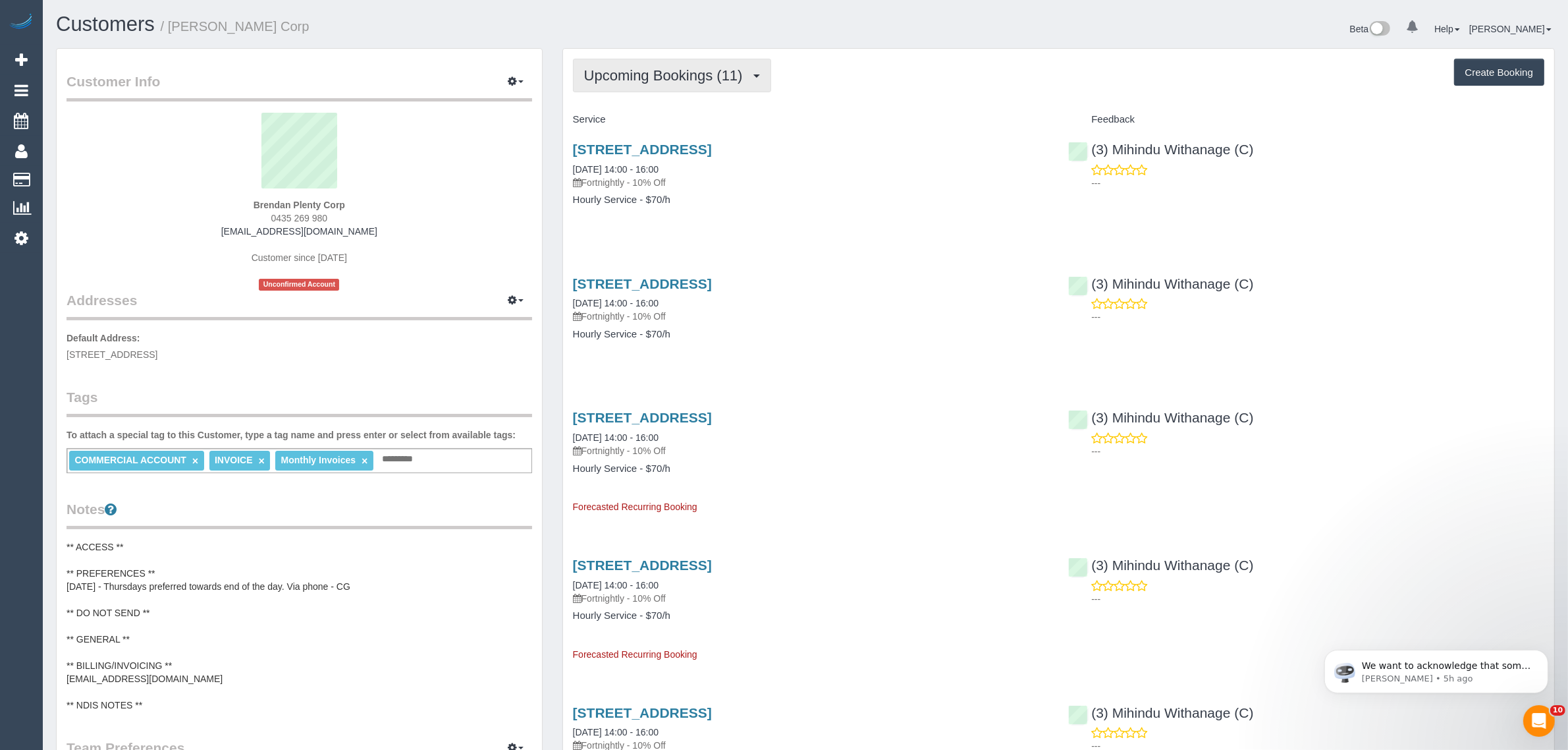
click at [694, 77] on span "Upcoming Bookings (11)" at bounding box center [667, 75] width 166 height 17
click at [636, 123] on link "Upcoming Bookings (11)" at bounding box center [643, 123] width 139 height 17
click at [925, 172] on div "[STREET_ADDRESS] [DATE] 14:00 - 16:00 Fortnightly - 10% Off" at bounding box center [811, 165] width 476 height 47
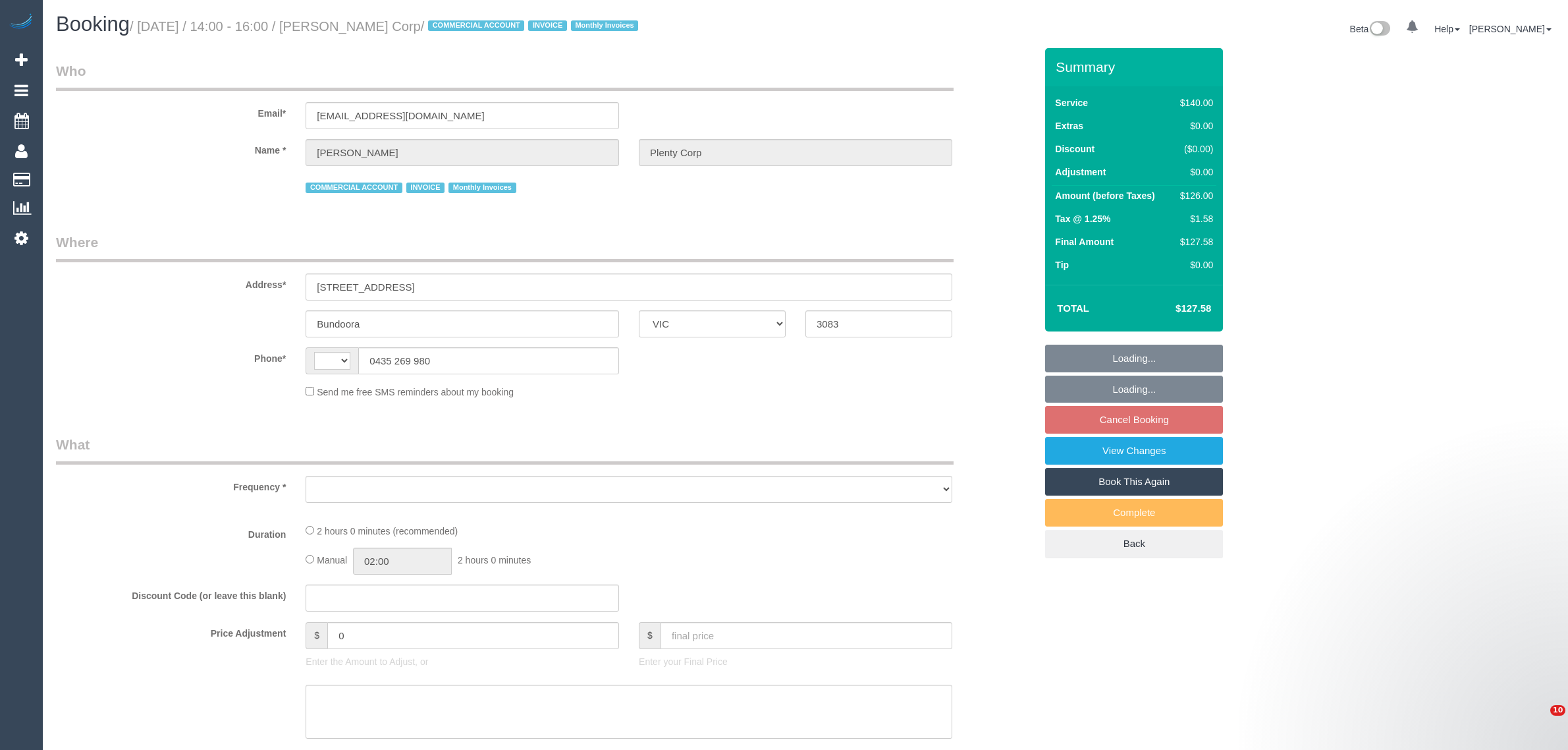
select select "VIC"
select select "object:282"
select select "number:28"
select select "number:14"
select select "number:18"
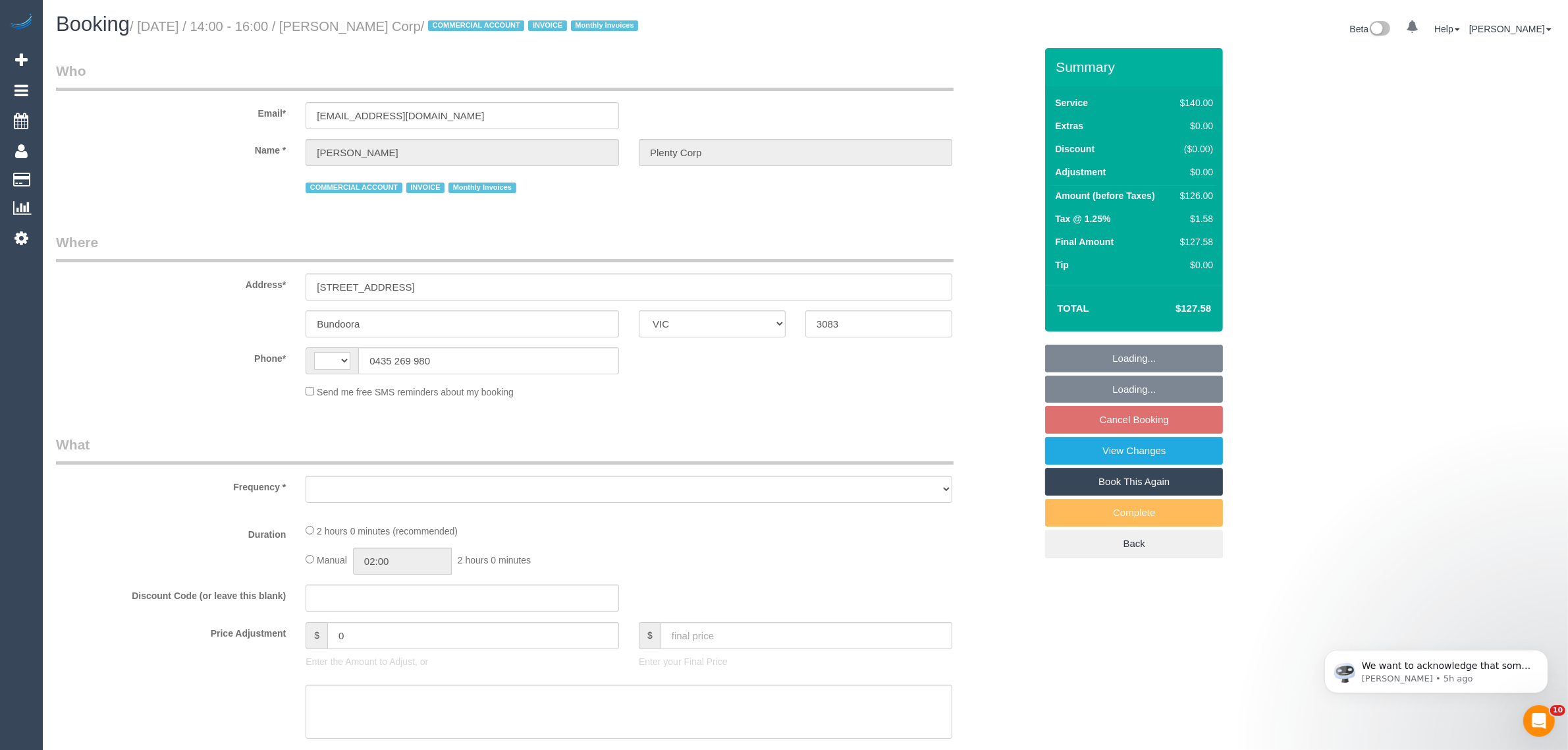
select select "number:24"
select select "number:34"
select select "number:11"
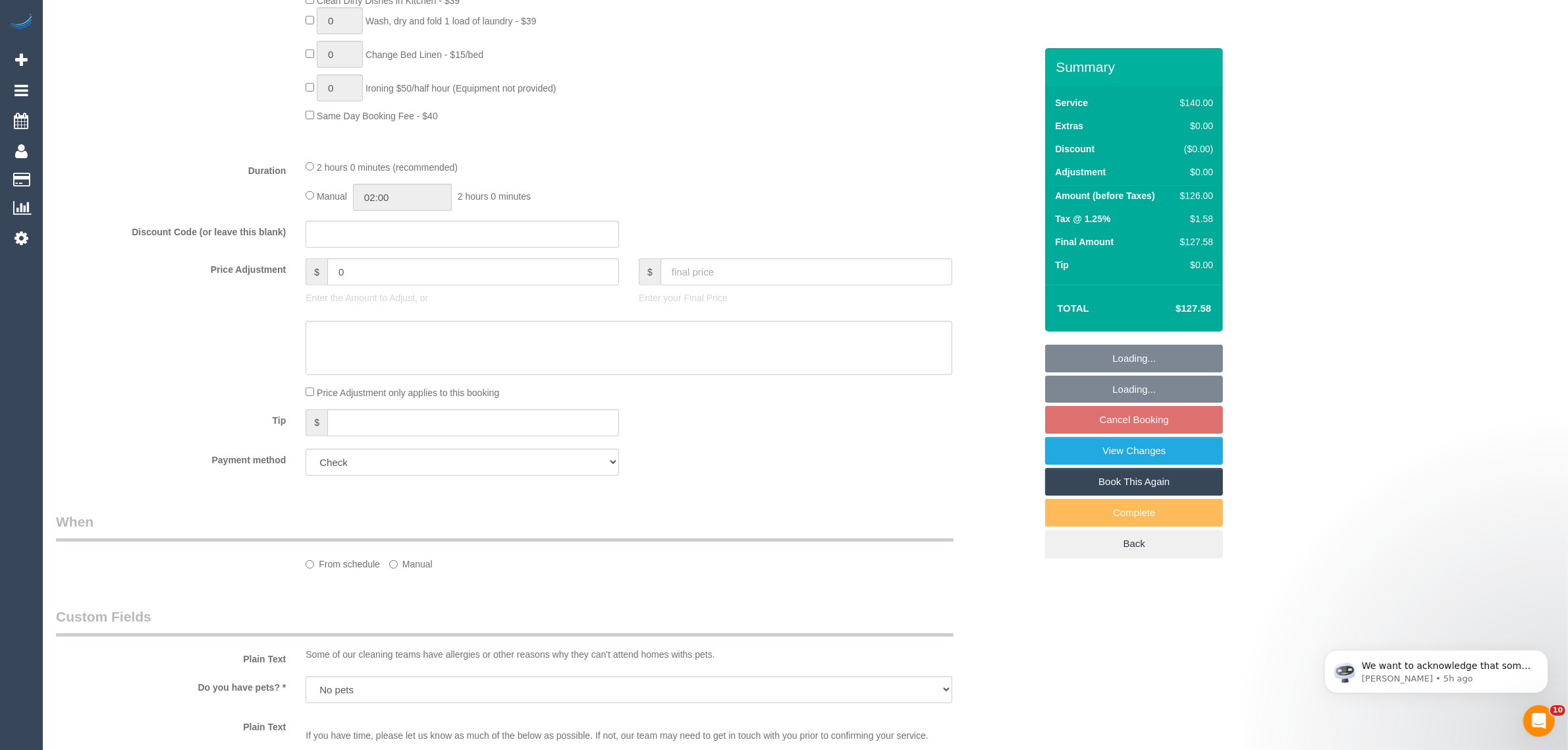
scroll to position [988, 0]
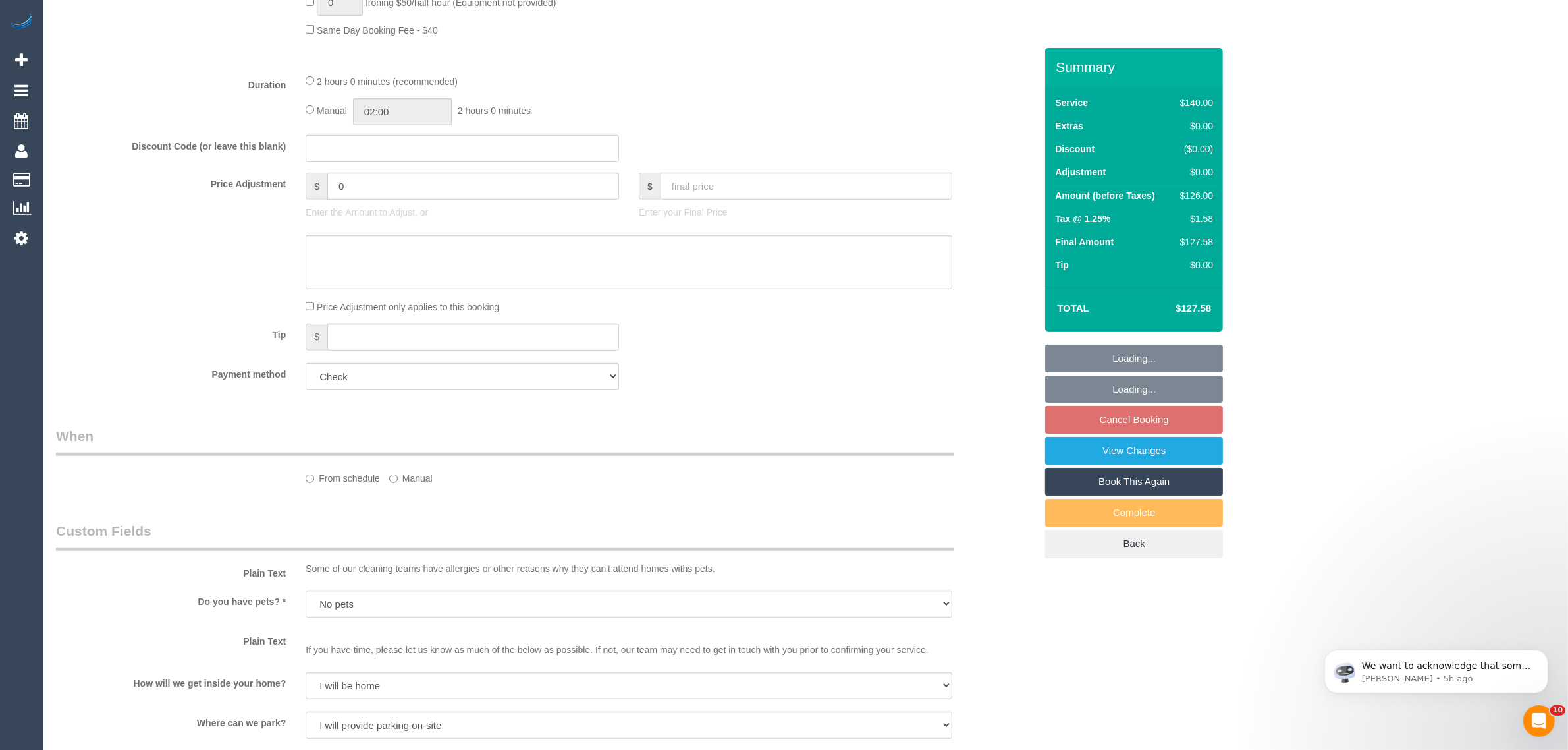
select select "string:AU"
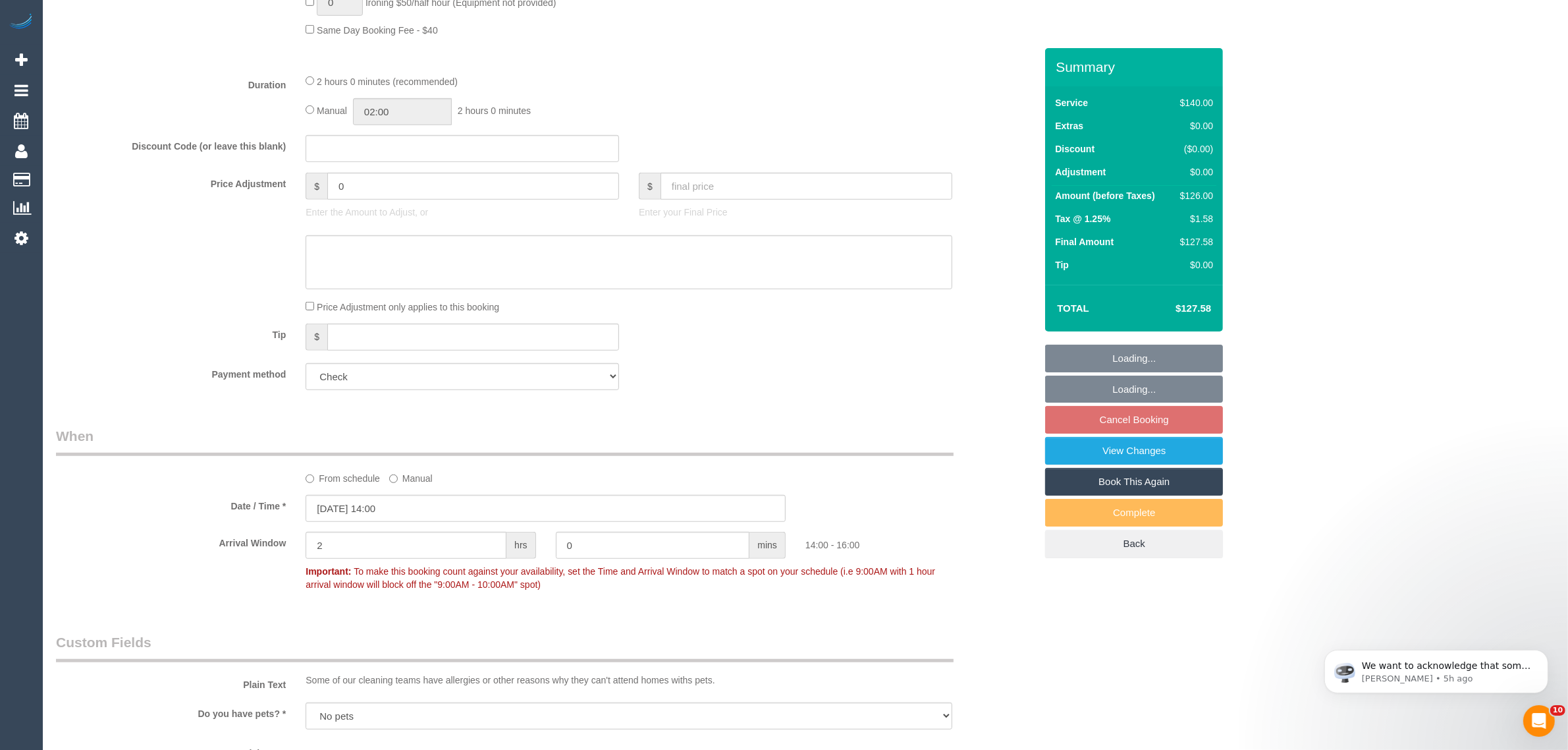
select select "object:1488"
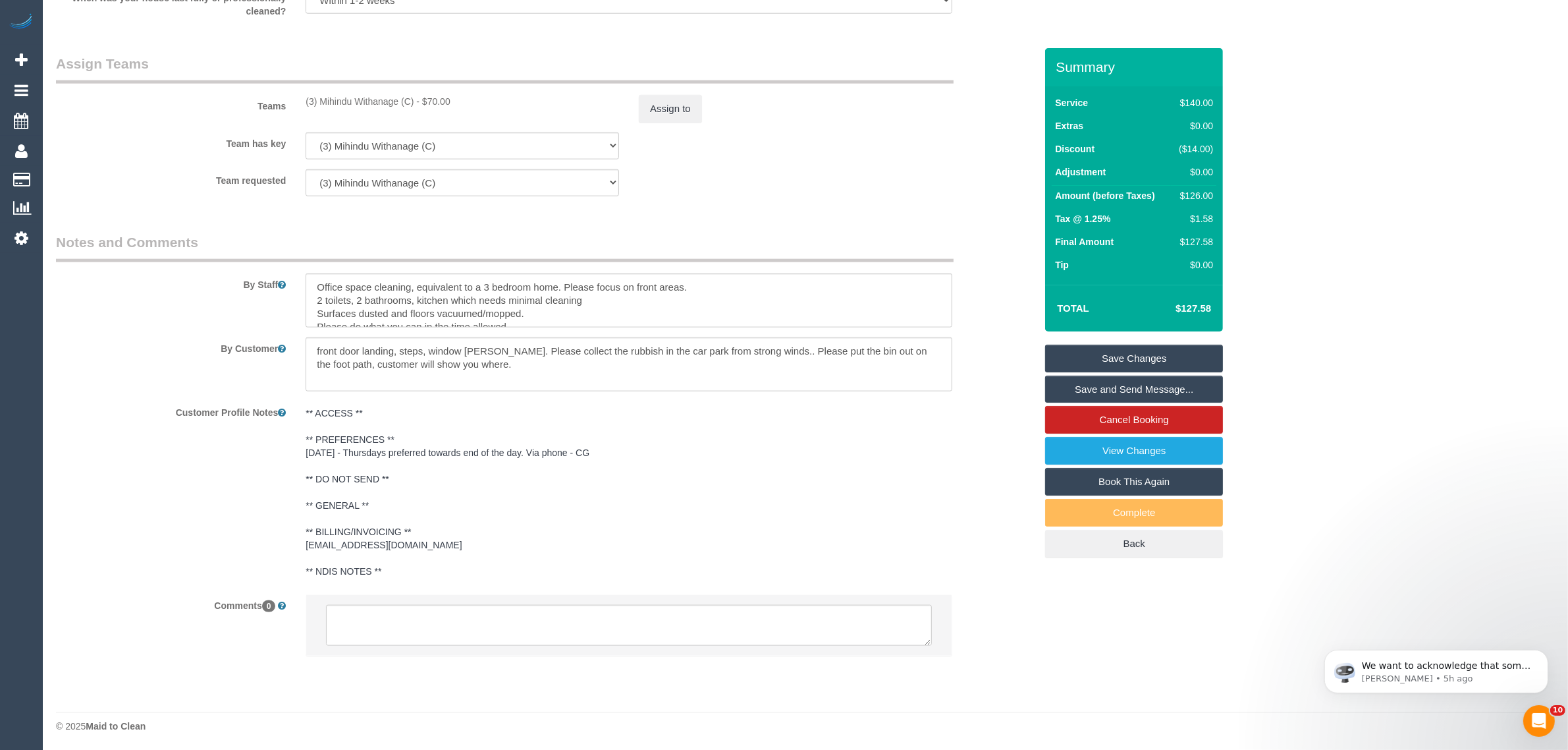
scroll to position [1962, 0]
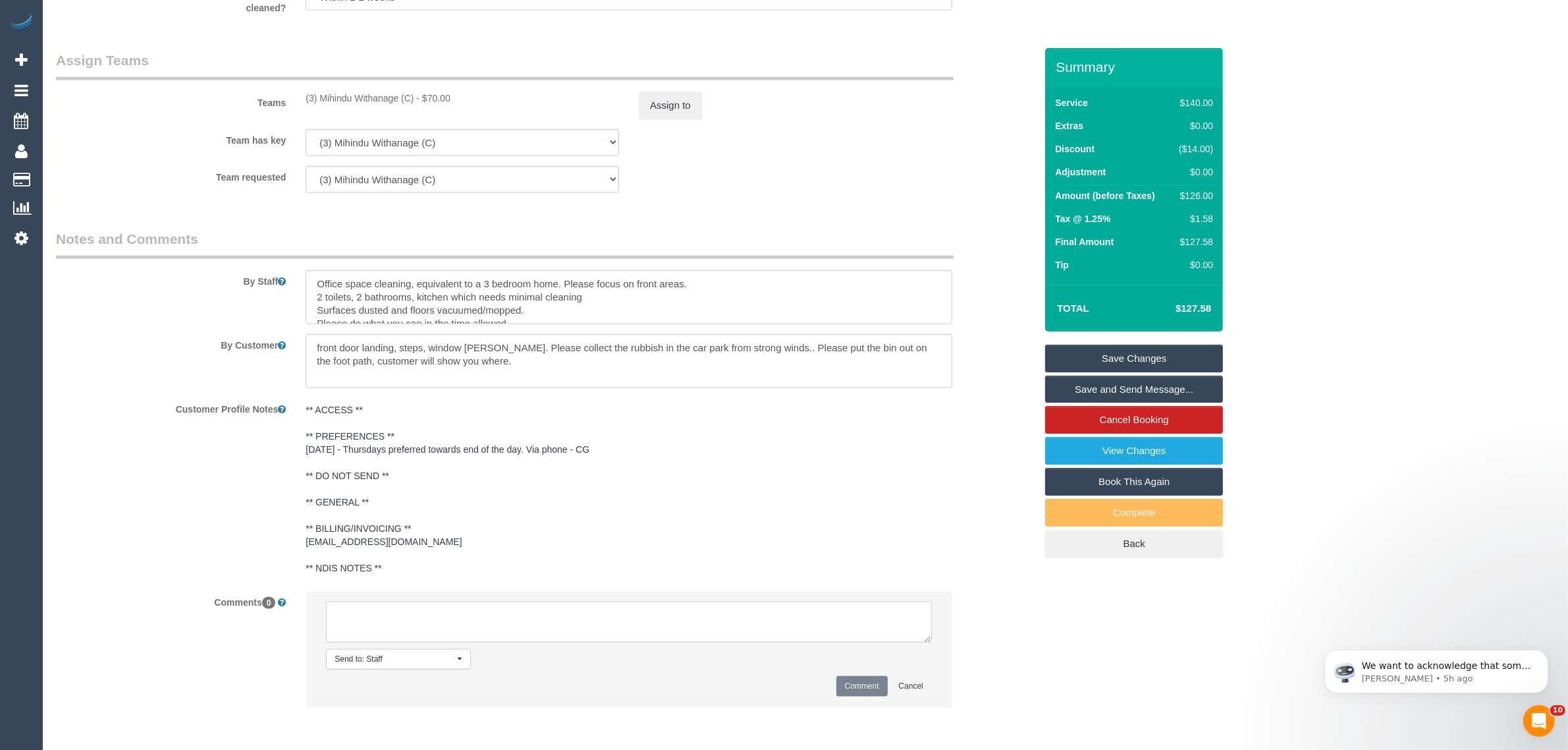
click at [646, 630] on textarea at bounding box center [630, 623] width 606 height 41
paste textarea "Cleaner(s) Unassigned: Reason Unassigned: Contact via: Which message sent: Addi…"
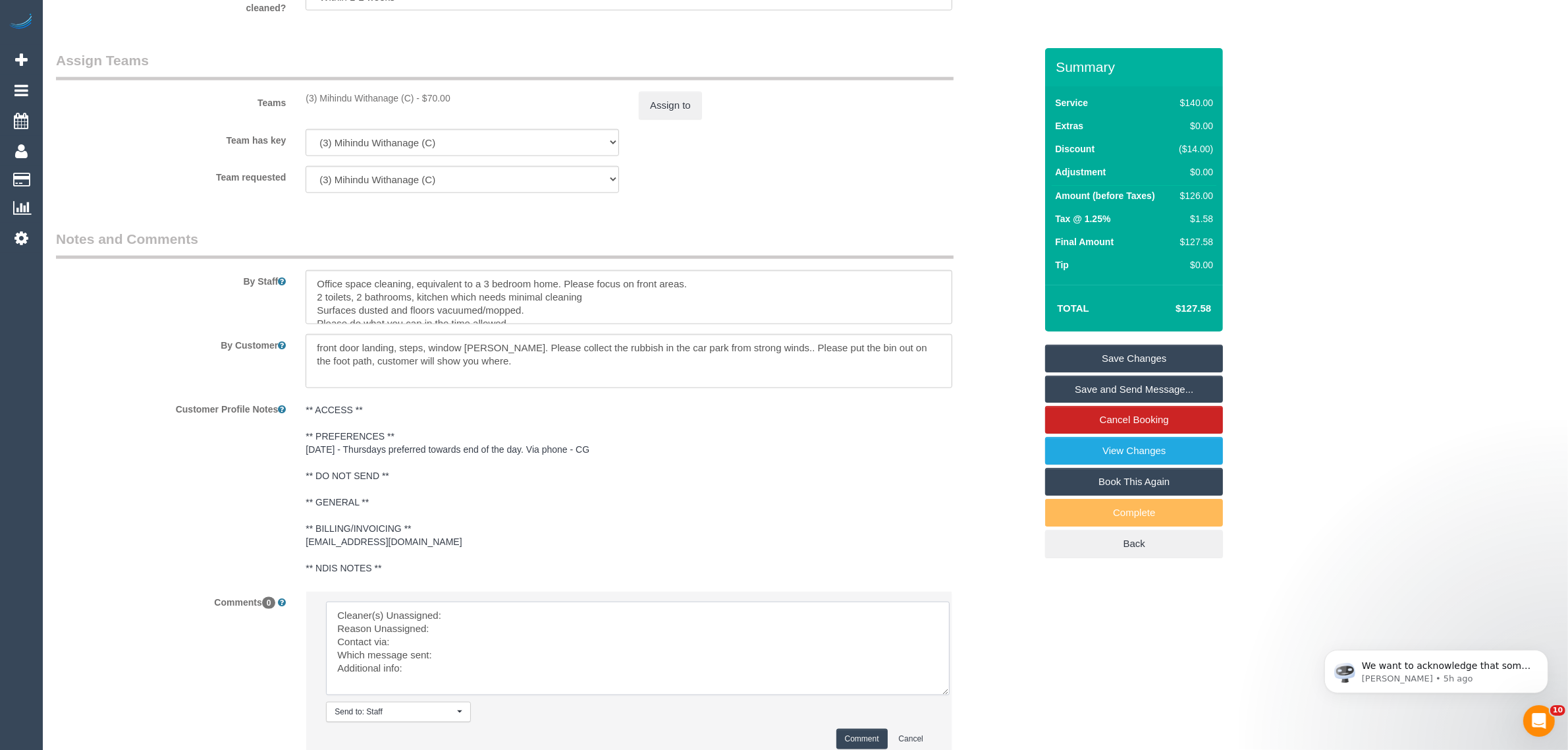
scroll to position [0, 0]
drag, startPoint x: 925, startPoint y: 640, endPoint x: 949, endPoint y: 718, distance: 81.6
click at [949, 712] on textarea at bounding box center [640, 657] width 627 height 110
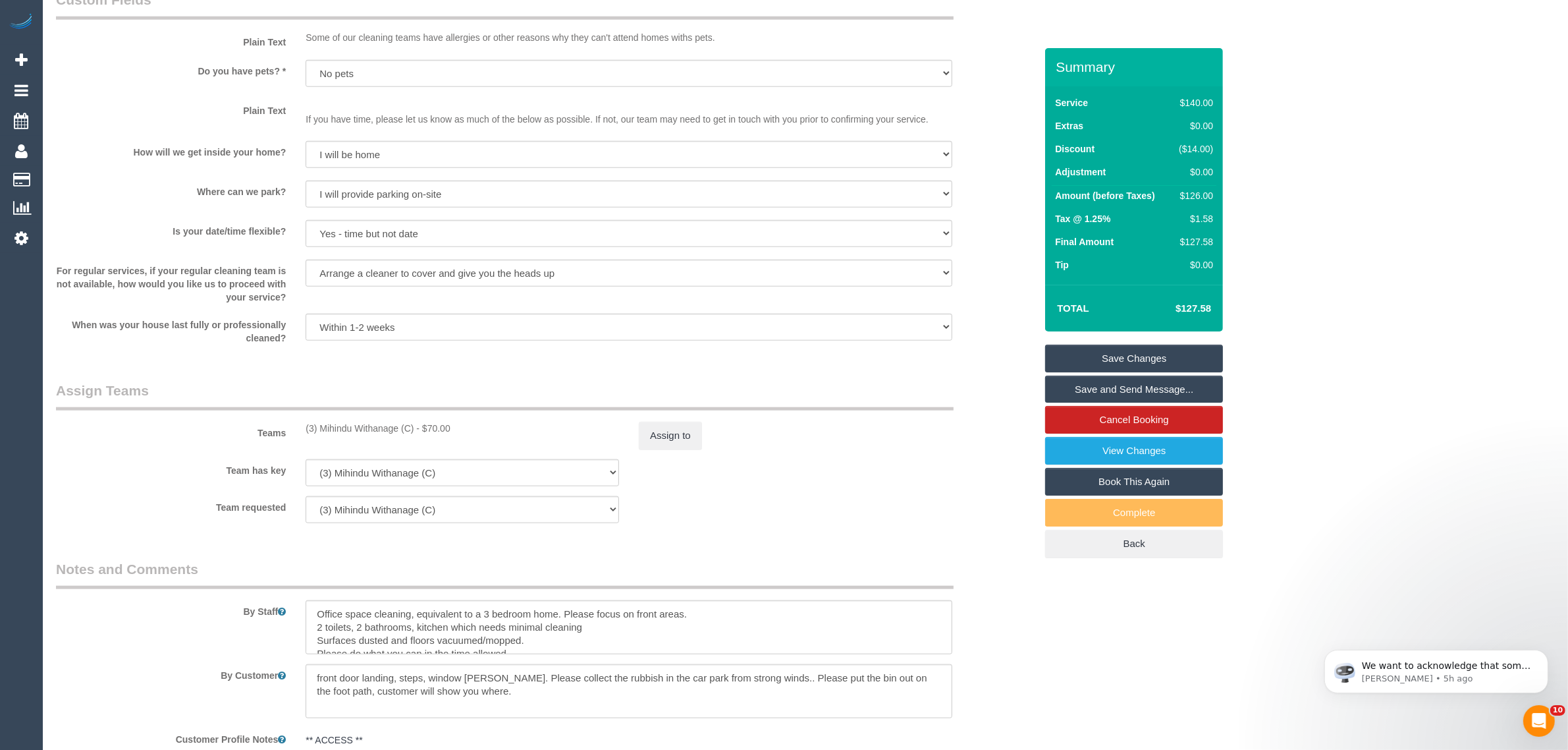
scroll to position [1632, 0]
drag, startPoint x: 312, startPoint y: 423, endPoint x: 417, endPoint y: 416, distance: 105.2
click at [417, 422] on div "(3) Mihindu Withanage (C) - $70.00" at bounding box center [462, 428] width 333 height 13
copy div "(3) Mihindu Withanage (C)"
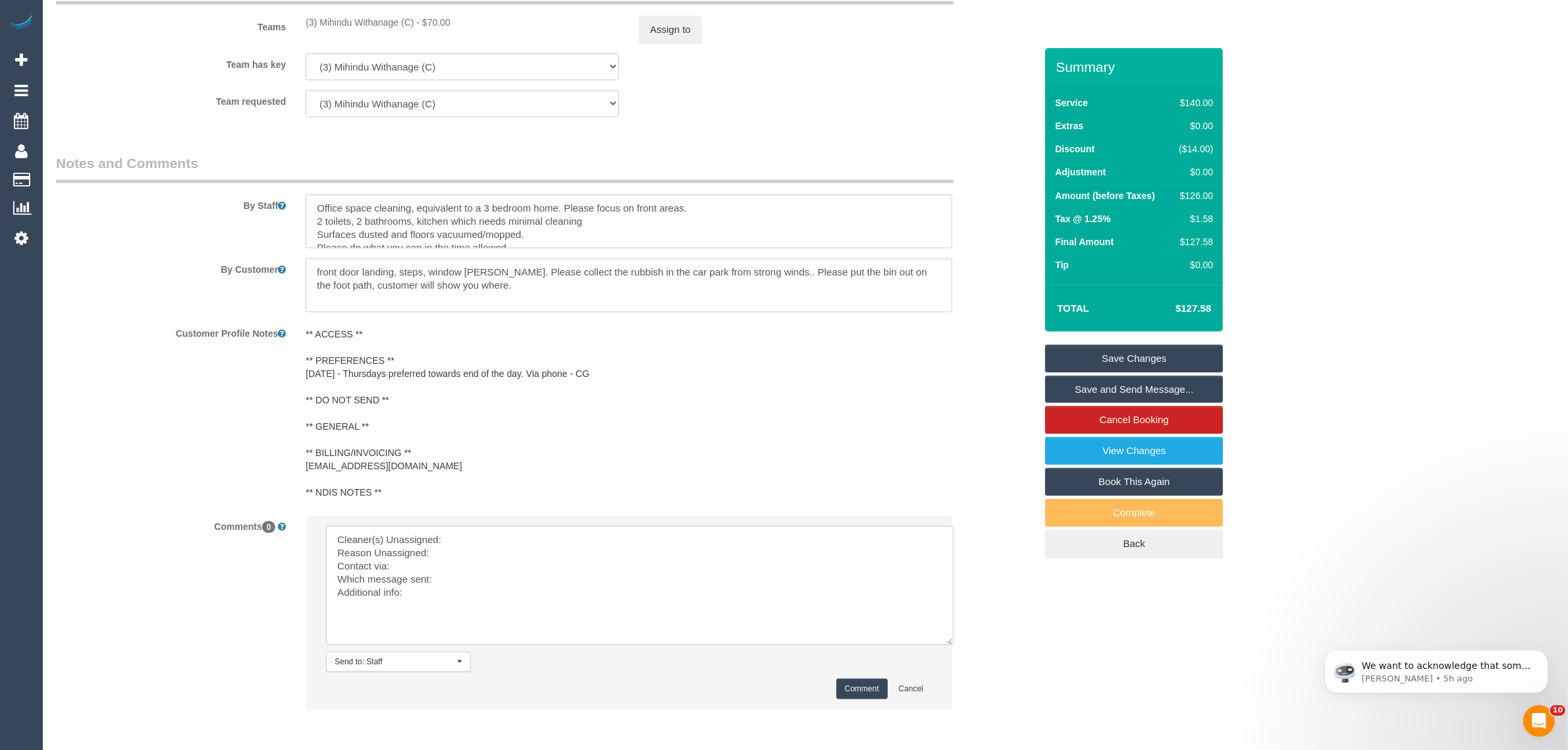
scroll to position [2094, 0]
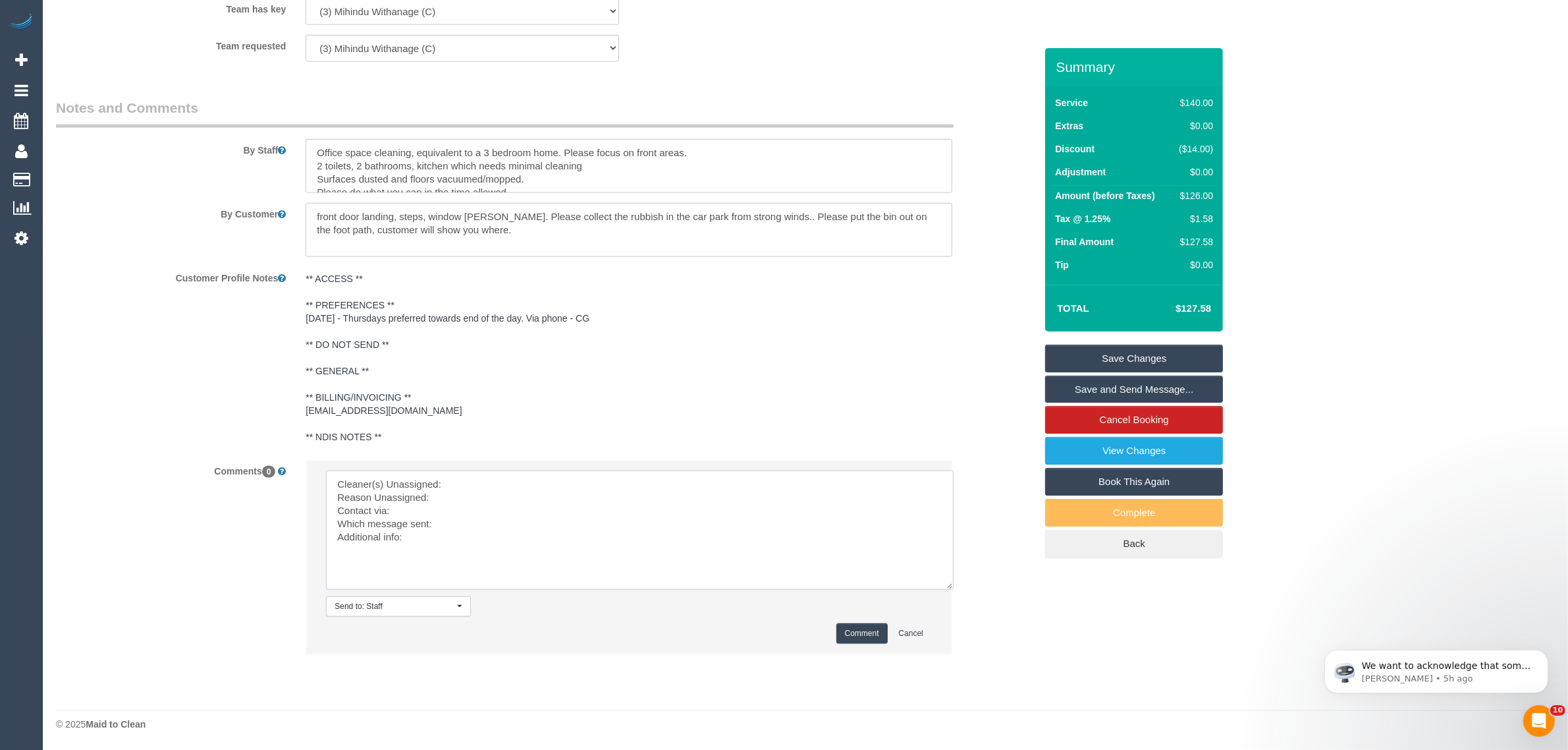
click at [498, 492] on textarea at bounding box center [640, 530] width 628 height 119
click at [506, 476] on textarea at bounding box center [640, 530] width 628 height 119
paste textarea "(3) Mihindu Withanage (C)"
click at [442, 483] on textarea at bounding box center [640, 530] width 628 height 119
click at [448, 492] on textarea at bounding box center [640, 530] width 628 height 119
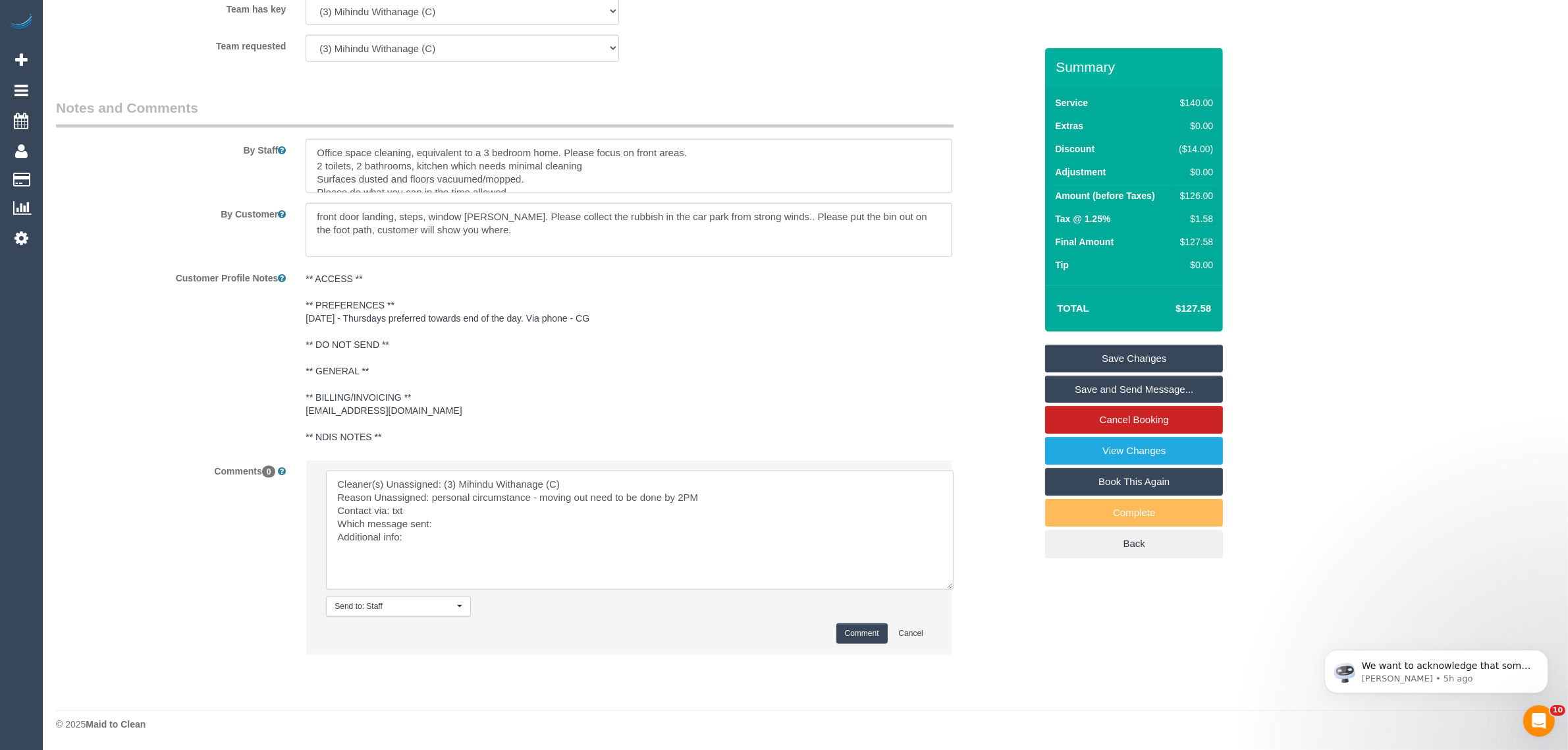
click at [463, 523] on textarea at bounding box center [640, 530] width 628 height 119
type textarea "Cleaner(s) Unassigned: (3) Mihindu Withanage (C) Reason Unassigned: personal ci…"
click at [863, 635] on button "Comment" at bounding box center [861, 634] width 51 height 20
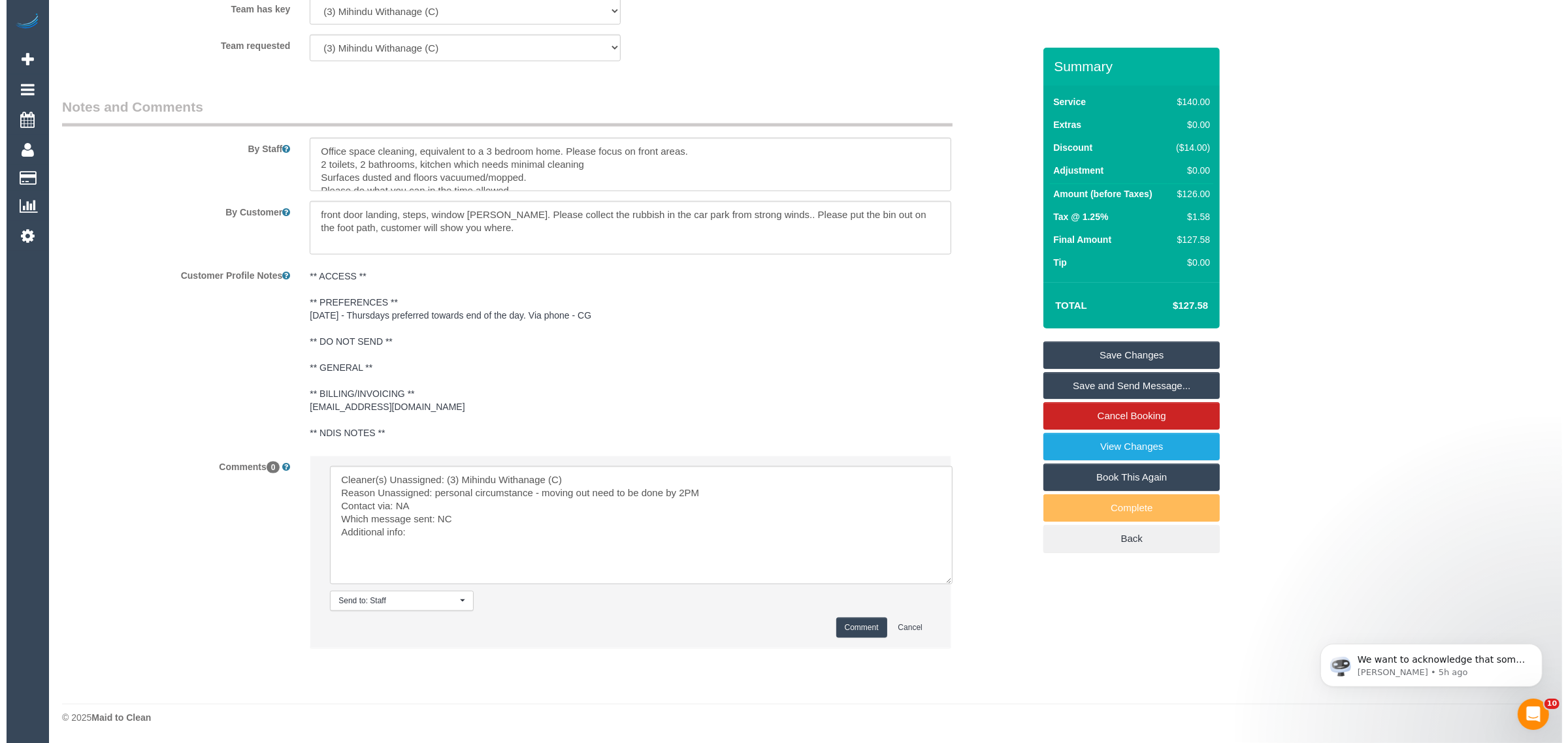
scroll to position [1748, 0]
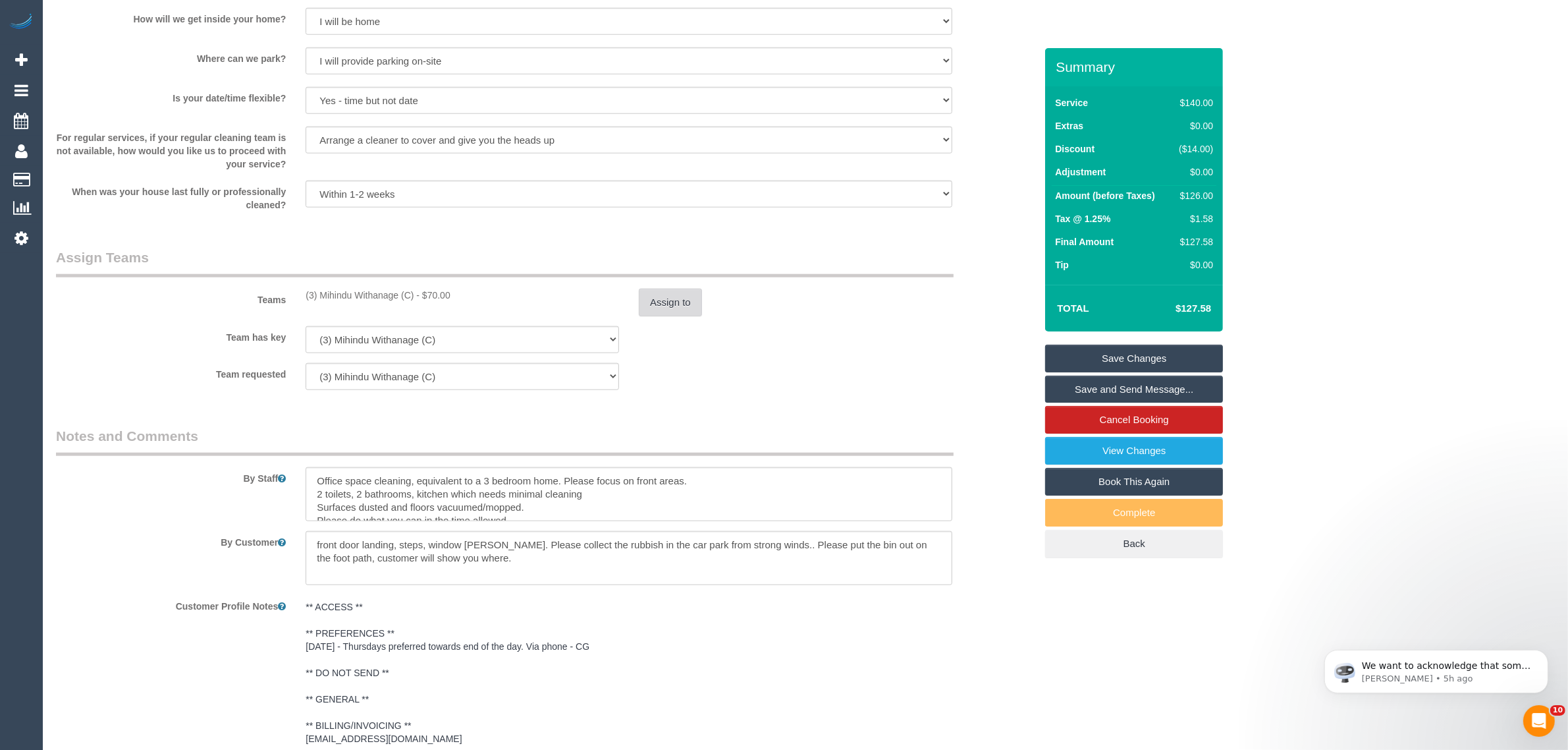
click at [674, 305] on button "Assign to" at bounding box center [671, 302] width 63 height 28
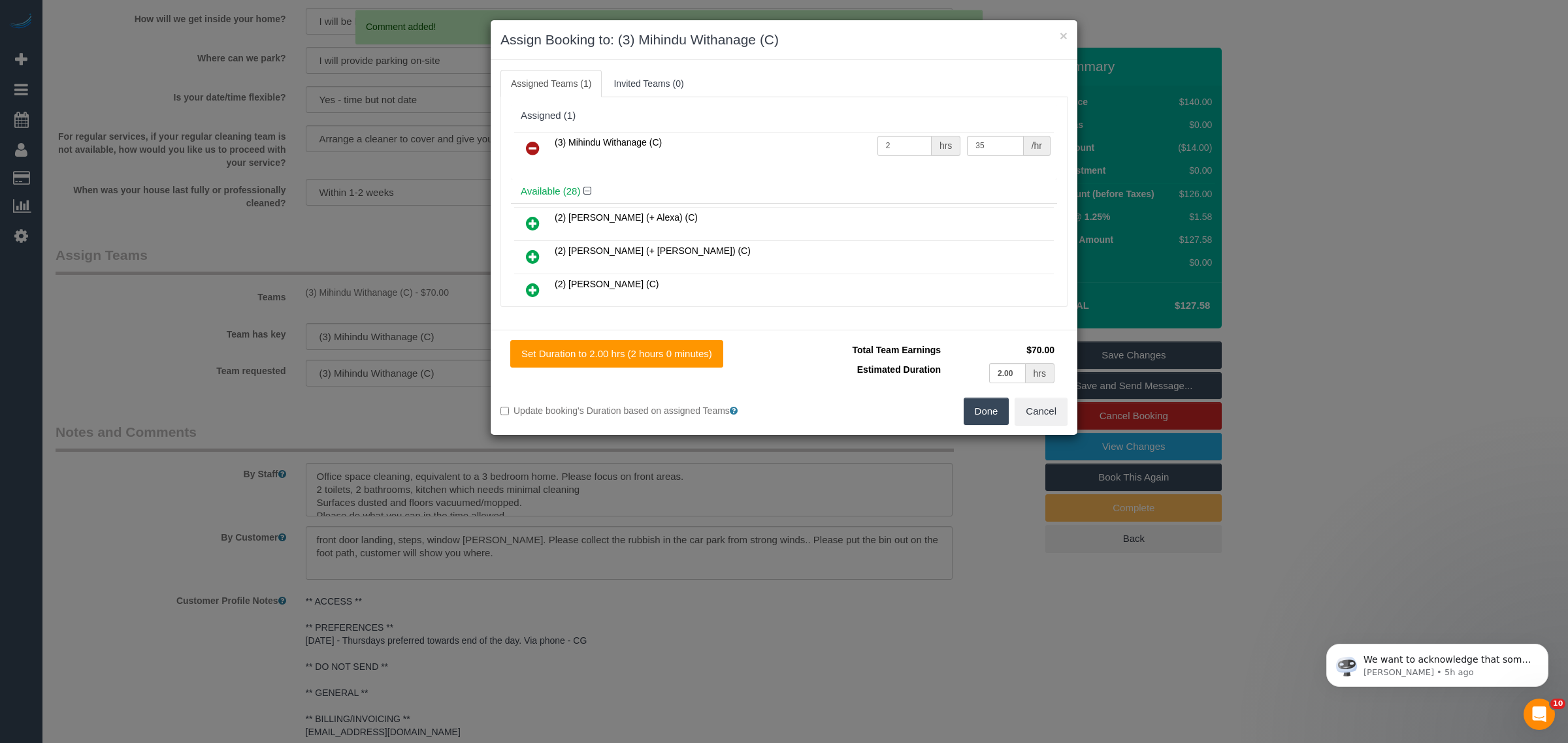
click at [536, 148] on icon at bounding box center [532, 147] width 14 height 16
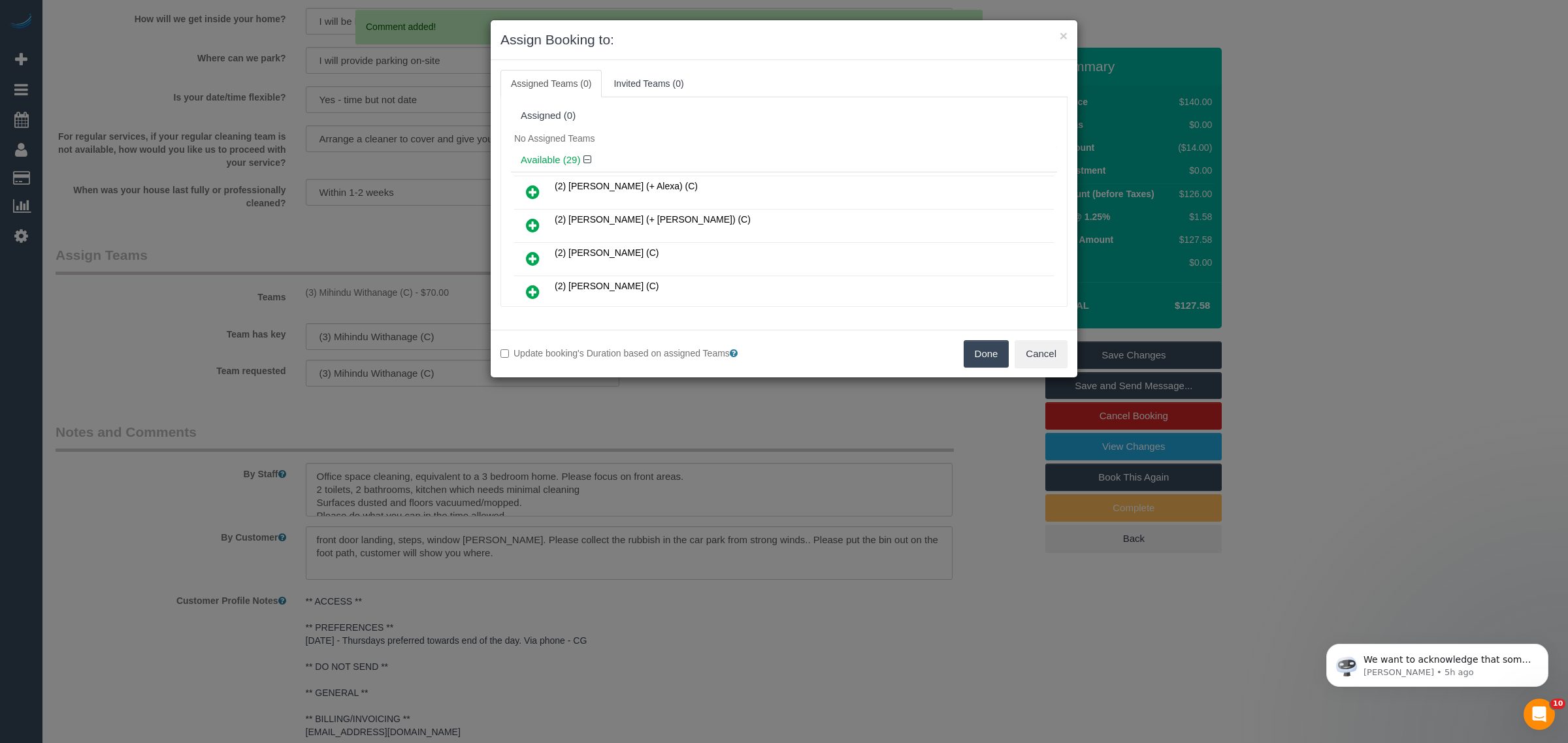
click at [968, 353] on button "Done" at bounding box center [987, 354] width 46 height 28
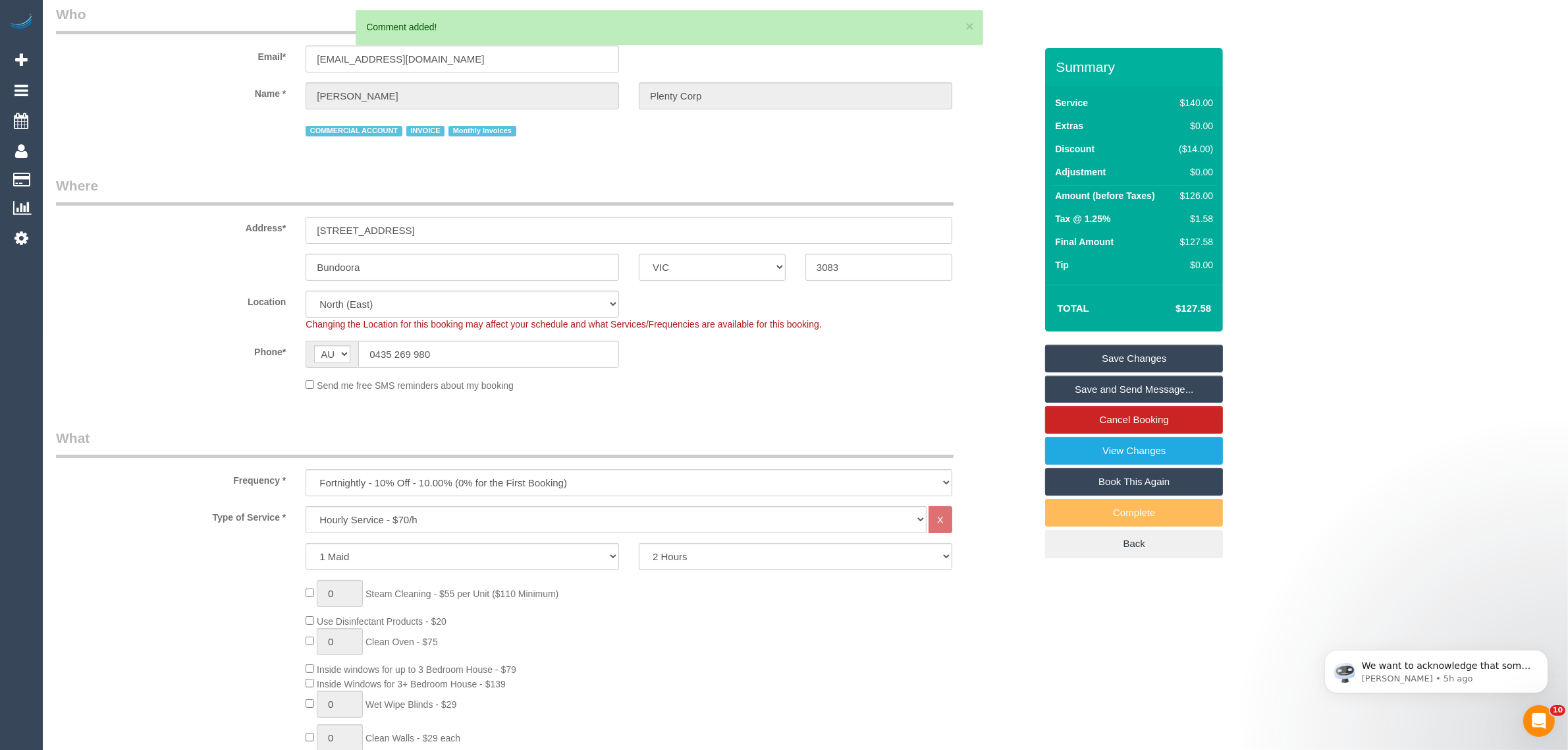
scroll to position [0, 0]
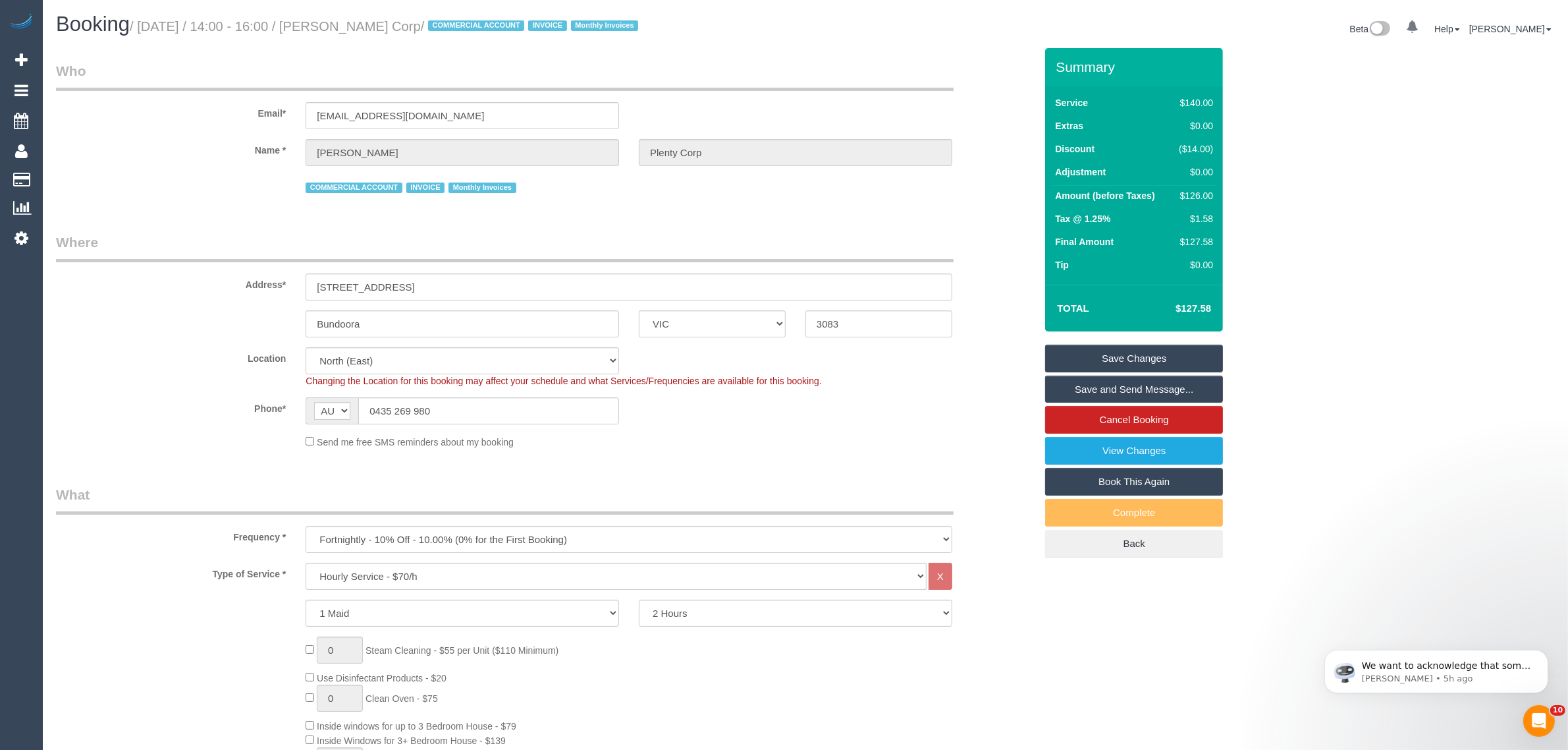
click at [1163, 355] on link "Save Changes" at bounding box center [1134, 358] width 178 height 28
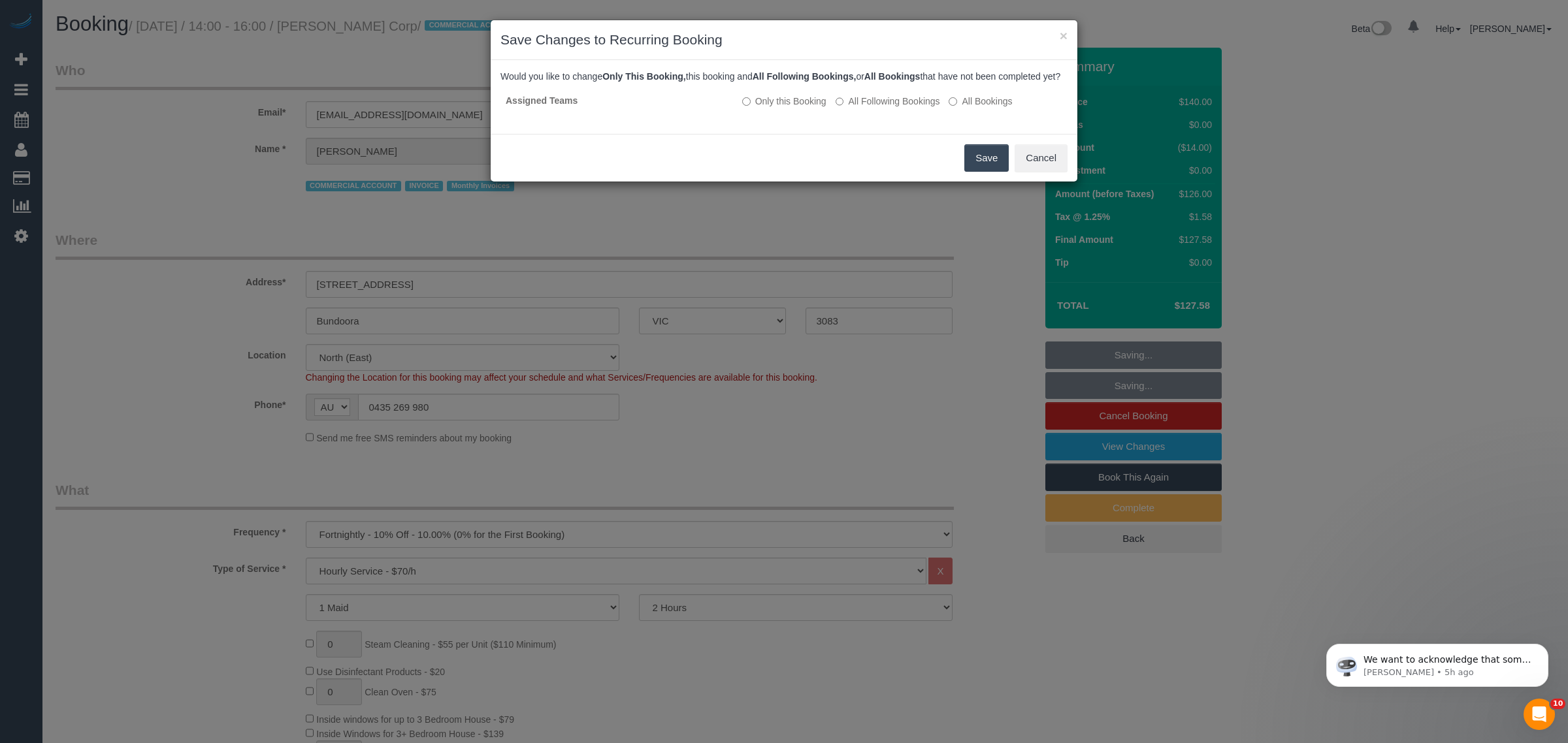
click at [971, 171] on button "Save" at bounding box center [986, 159] width 44 height 28
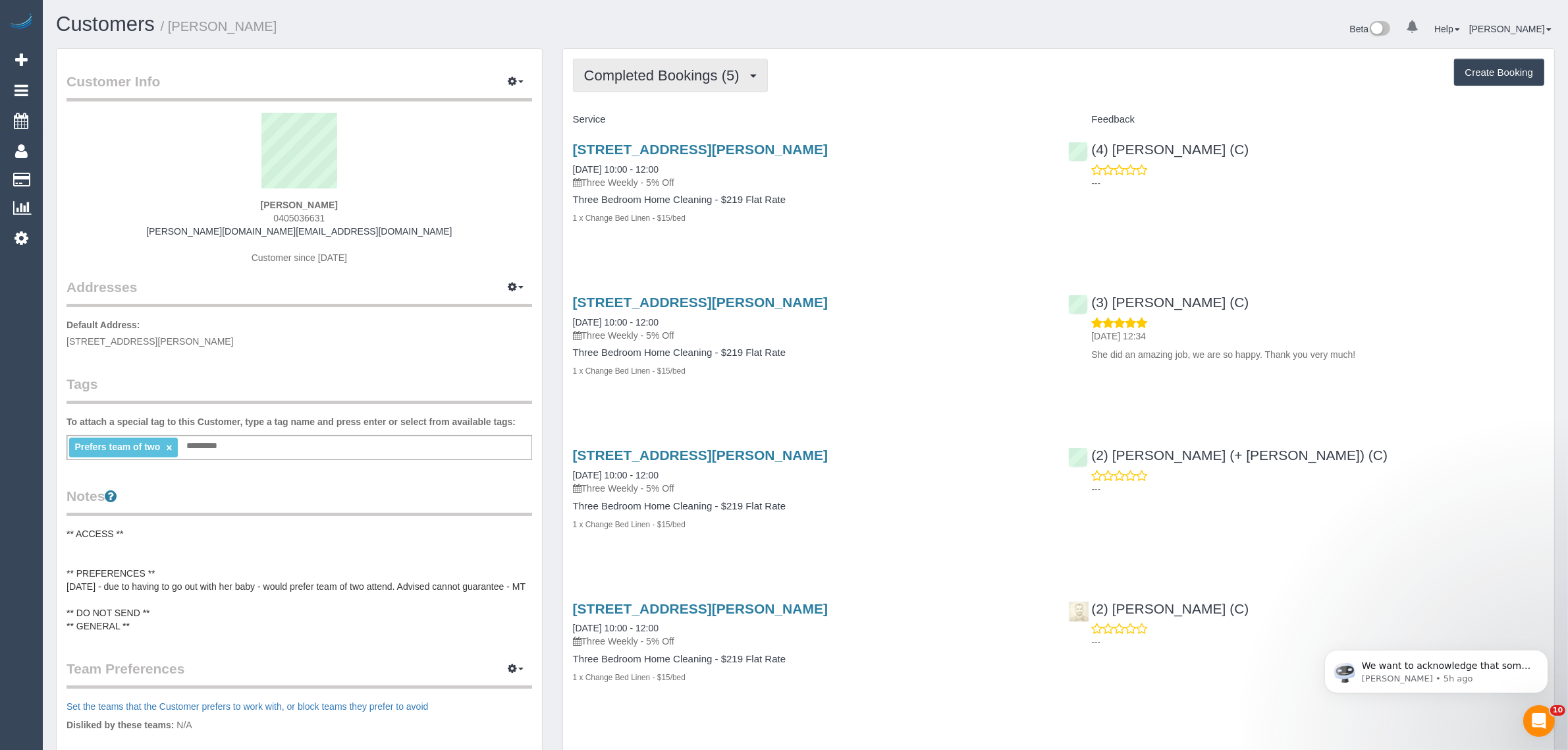
click at [675, 74] on span "Completed Bookings (5)" at bounding box center [665, 75] width 162 height 17
click at [651, 121] on link "Upcoming Bookings (12)" at bounding box center [643, 123] width 139 height 17
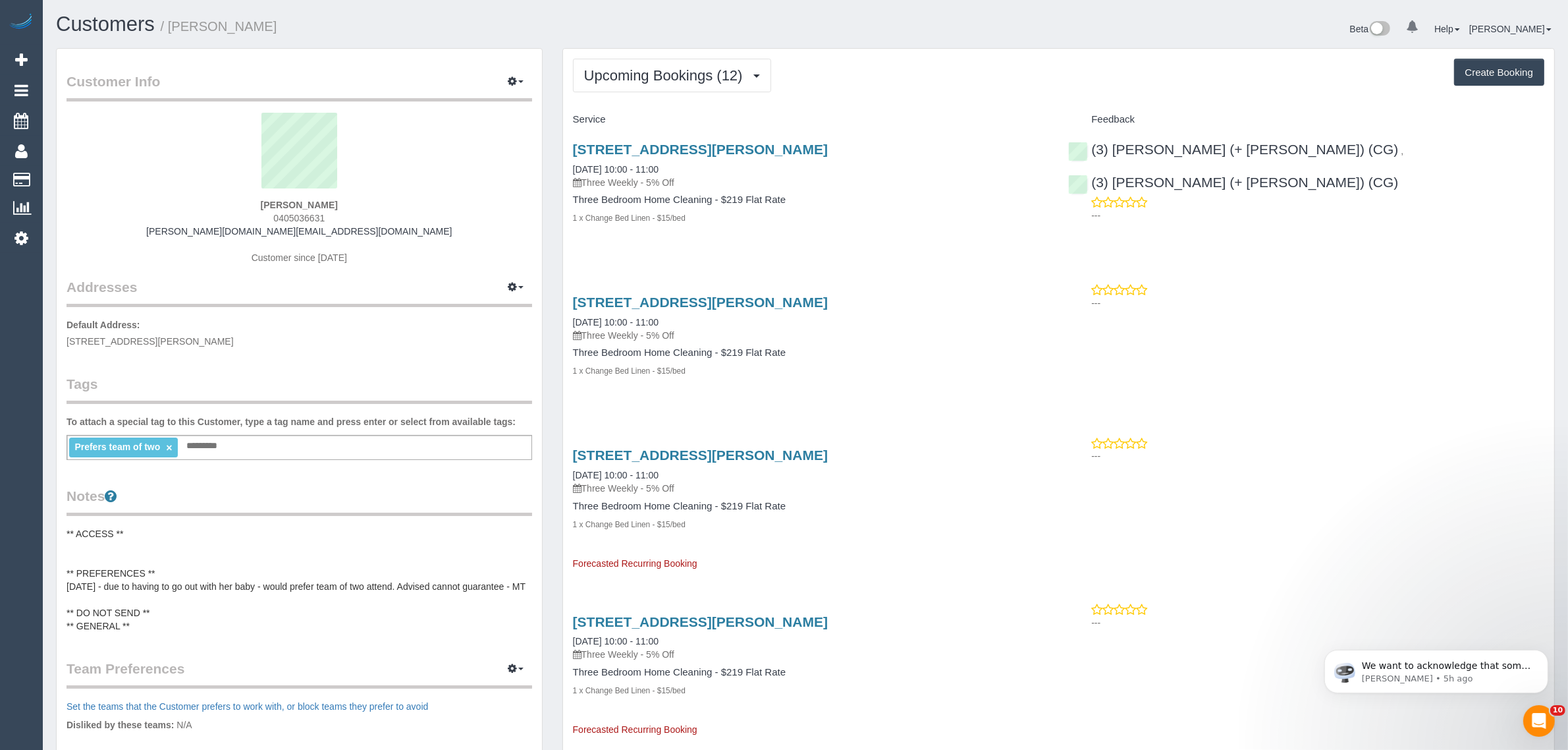
drag, startPoint x: 651, startPoint y: 162, endPoint x: 564, endPoint y: 163, distance: 87.0
click at [564, 163] on div "[STREET_ADDRESS][PERSON_NAME] [DATE] 10:00 - 11:00 Three Weekly - 5% Off Three …" at bounding box center [811, 190] width 496 height 120
drag, startPoint x: 1247, startPoint y: 212, endPoint x: 1374, endPoint y: 180, distance: 131.0
click at [1248, 212] on div "[STREET_ADDRESS][PERSON_NAME] [DATE] 10:00 - 11:00 Three Weekly - 5% Off Three …" at bounding box center [1059, 190] width 991 height 120
drag, startPoint x: 1505, startPoint y: 143, endPoint x: 1303, endPoint y: 156, distance: 202.4
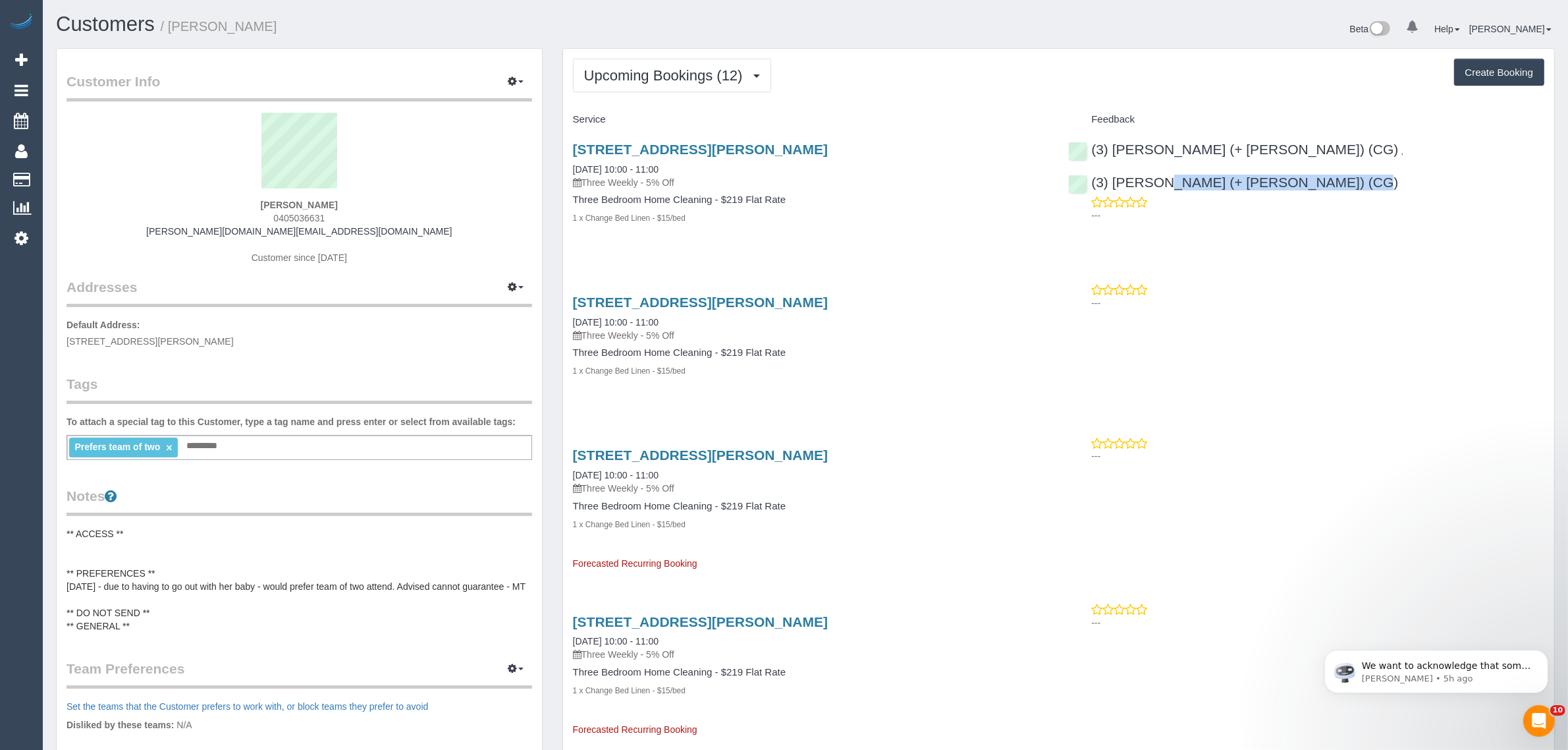
click at [1303, 156] on div "(3) [PERSON_NAME] (+ [PERSON_NAME]) (CG) , (3) [PERSON_NAME] (+ [PERSON_NAME]) …" at bounding box center [1306, 179] width 496 height 98
copy link "(3) [PERSON_NAME] (+ [PERSON_NAME]) (CG)"
click at [679, 153] on link "[STREET_ADDRESS][PERSON_NAME]" at bounding box center [700, 149] width 255 height 15
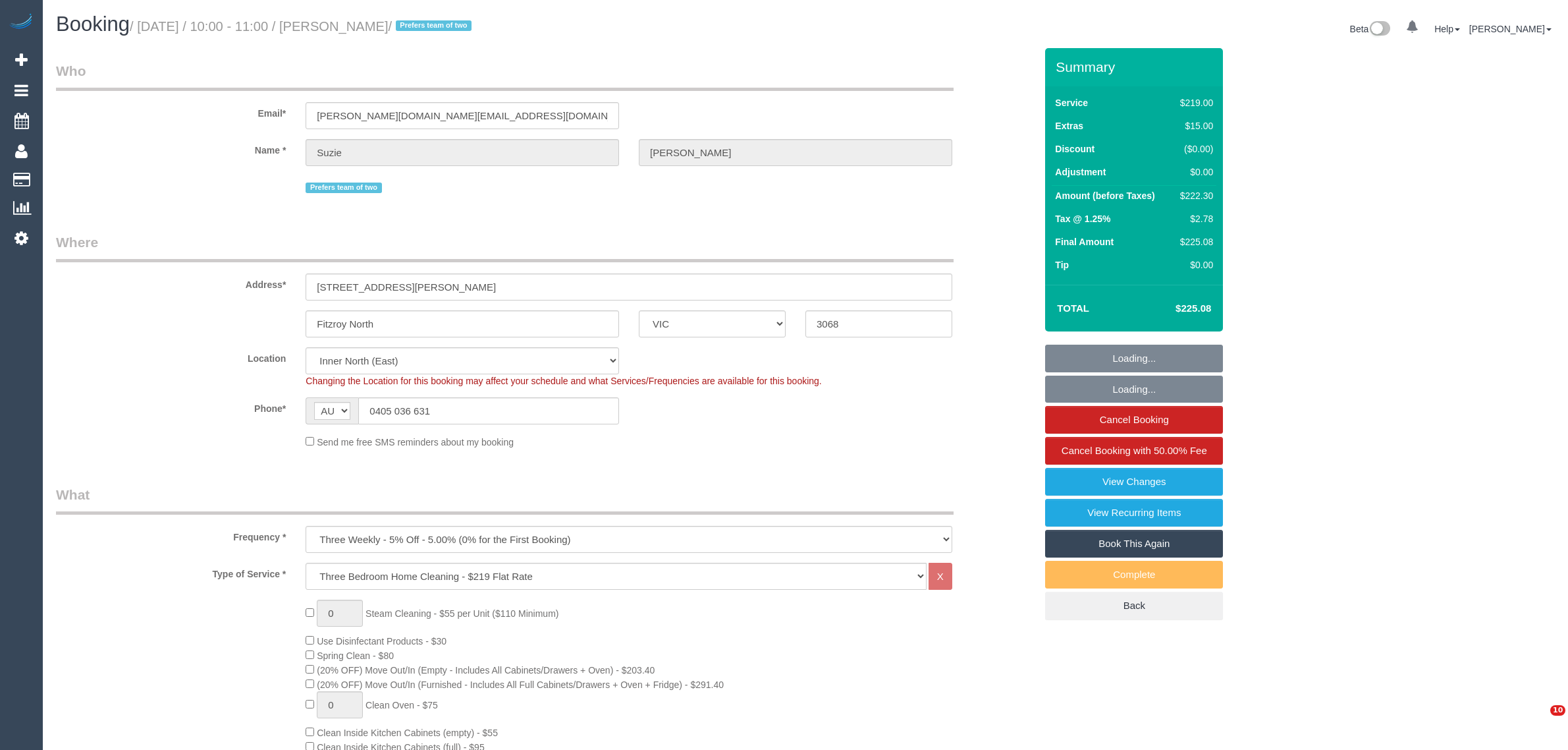
select select "VIC"
select select "number:27"
select select "number:16"
select select "number:19"
select select "number:24"
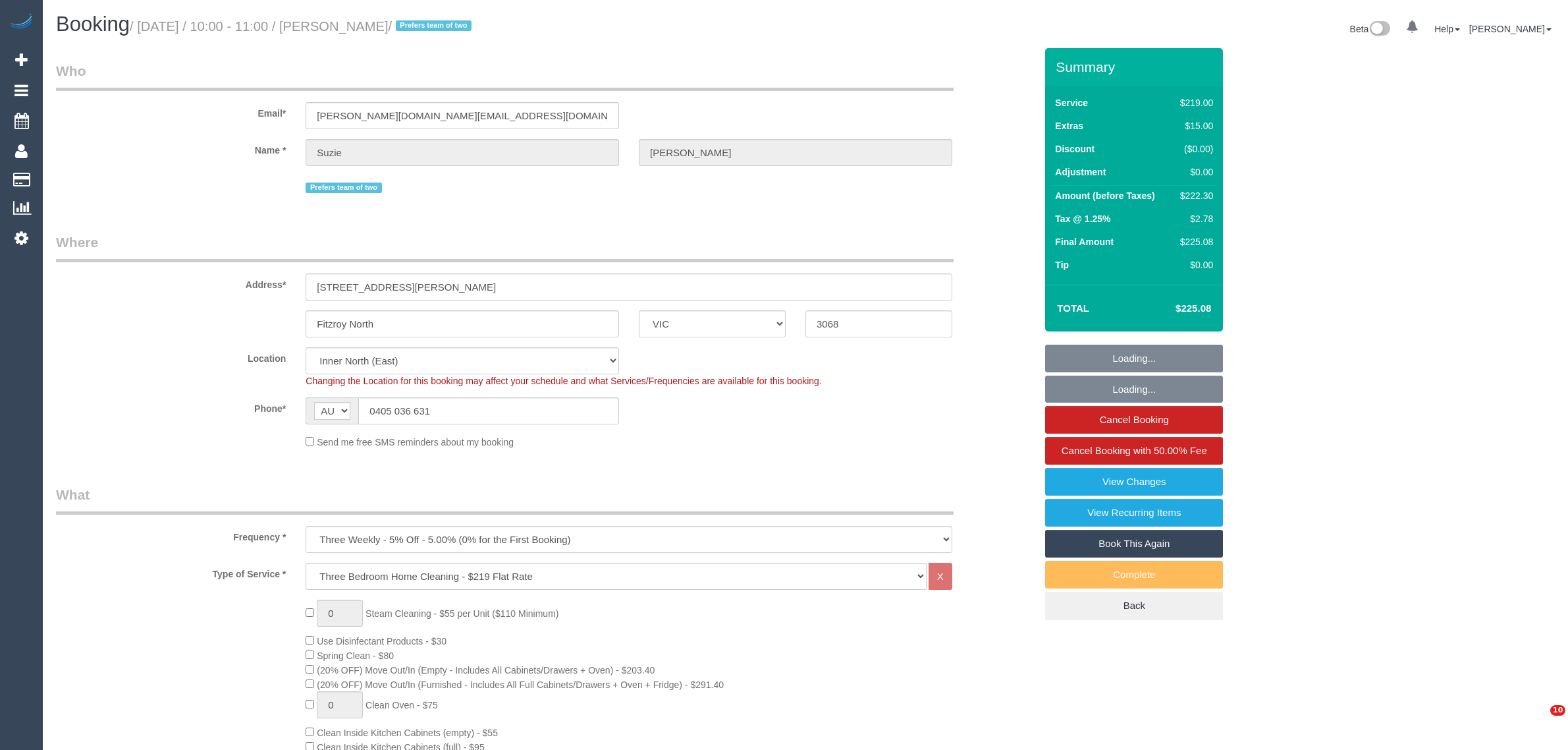
select select "number:33"
select select "number:11"
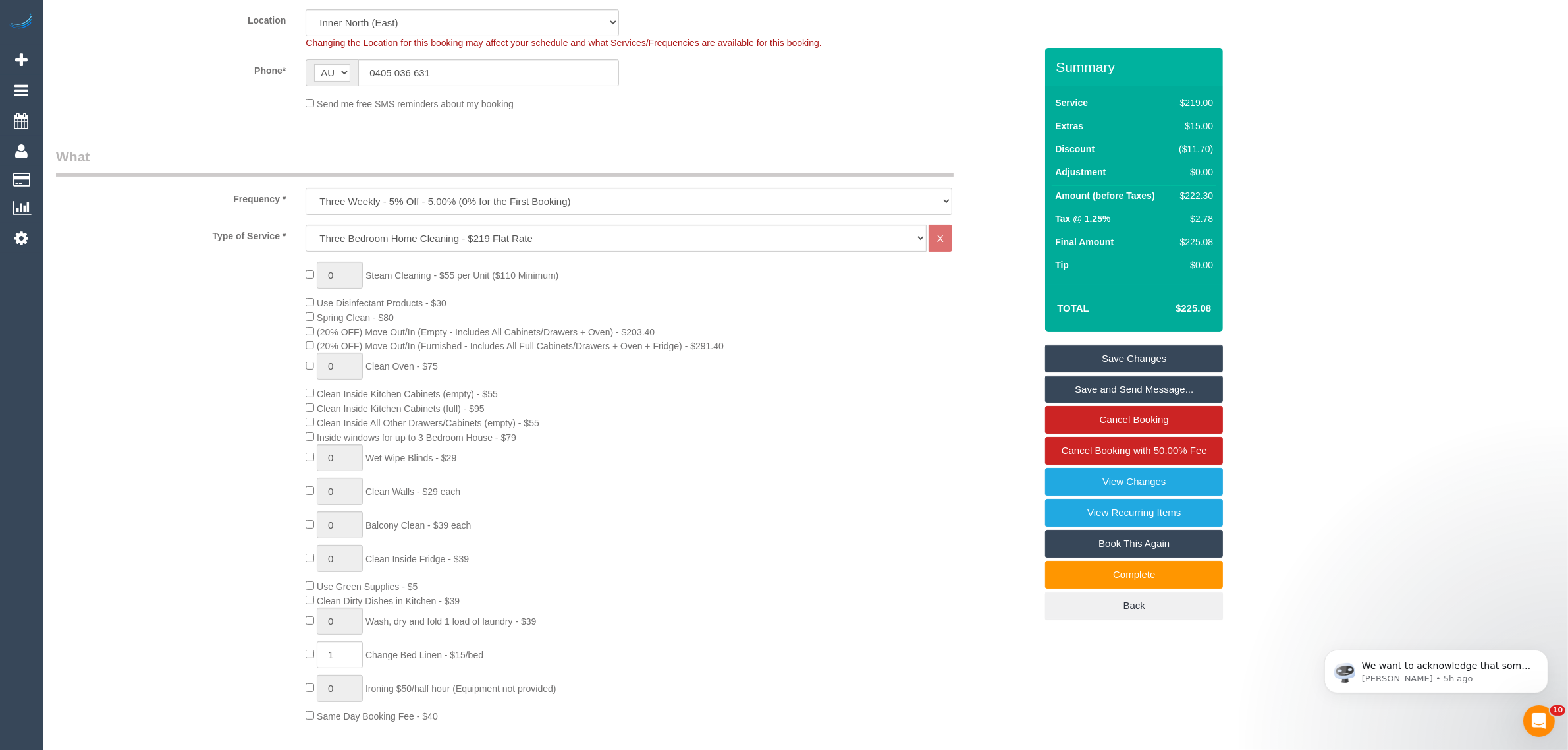
scroll to position [329, 0]
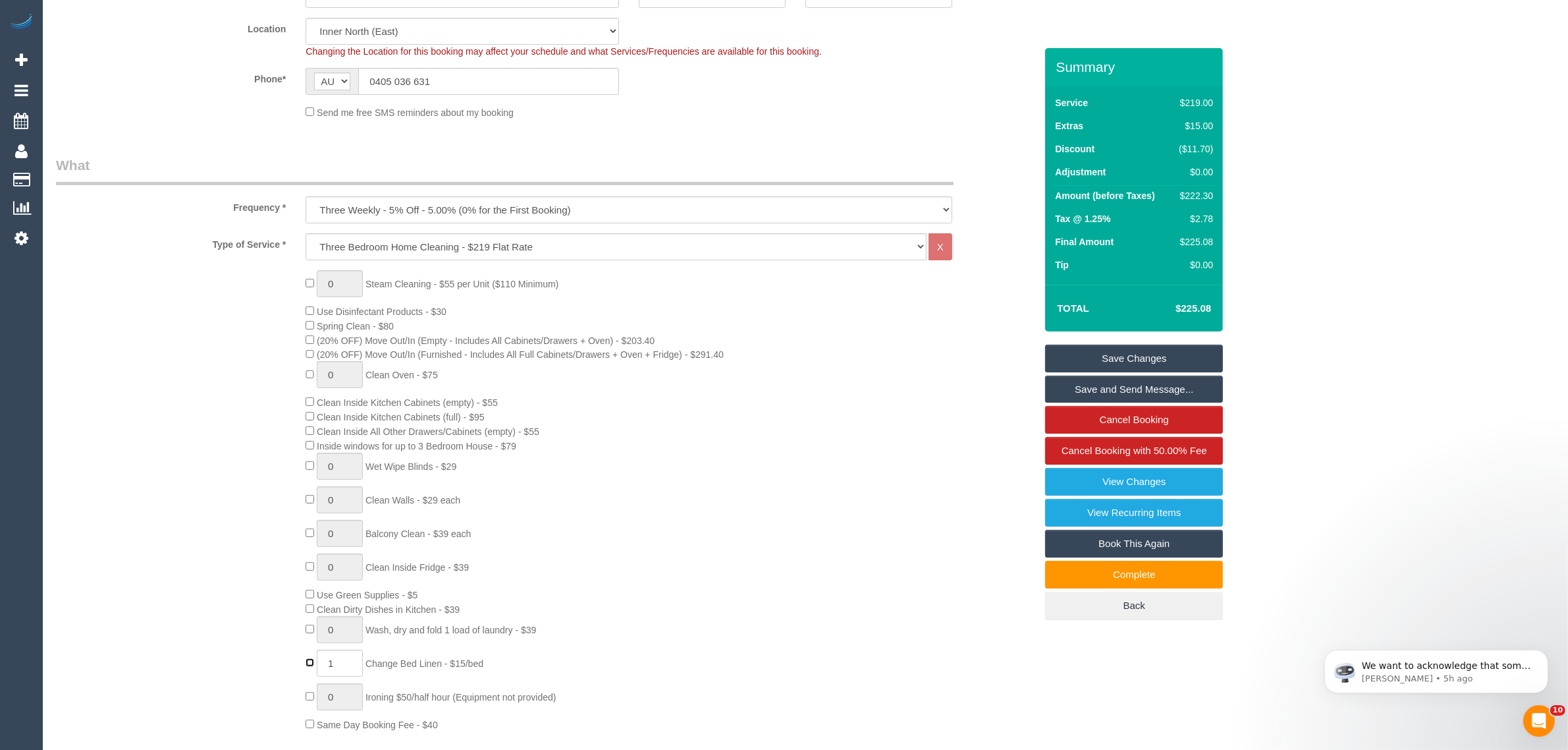
type input "0"
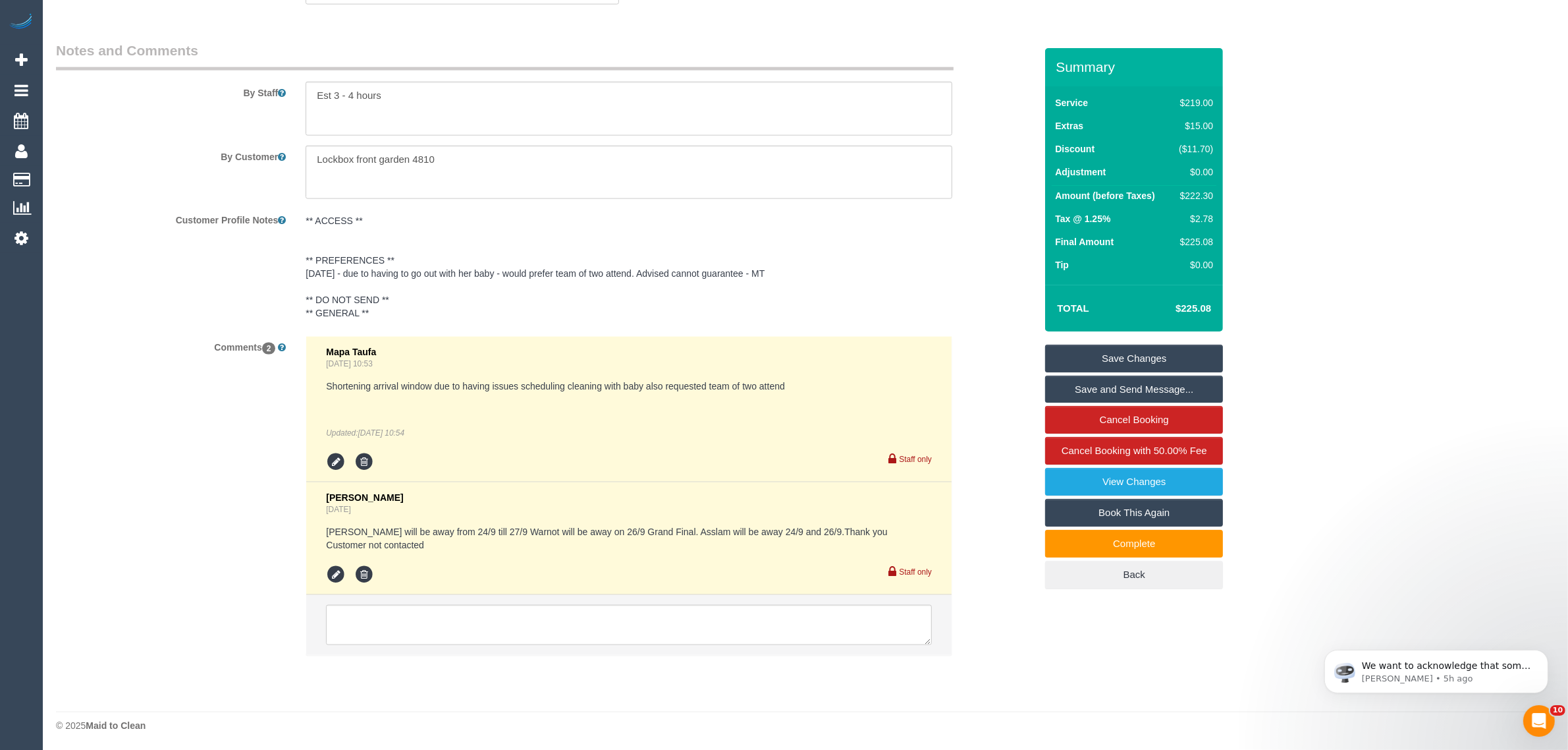
scroll to position [2210, 0]
click at [604, 643] on textarea at bounding box center [630, 624] width 606 height 41
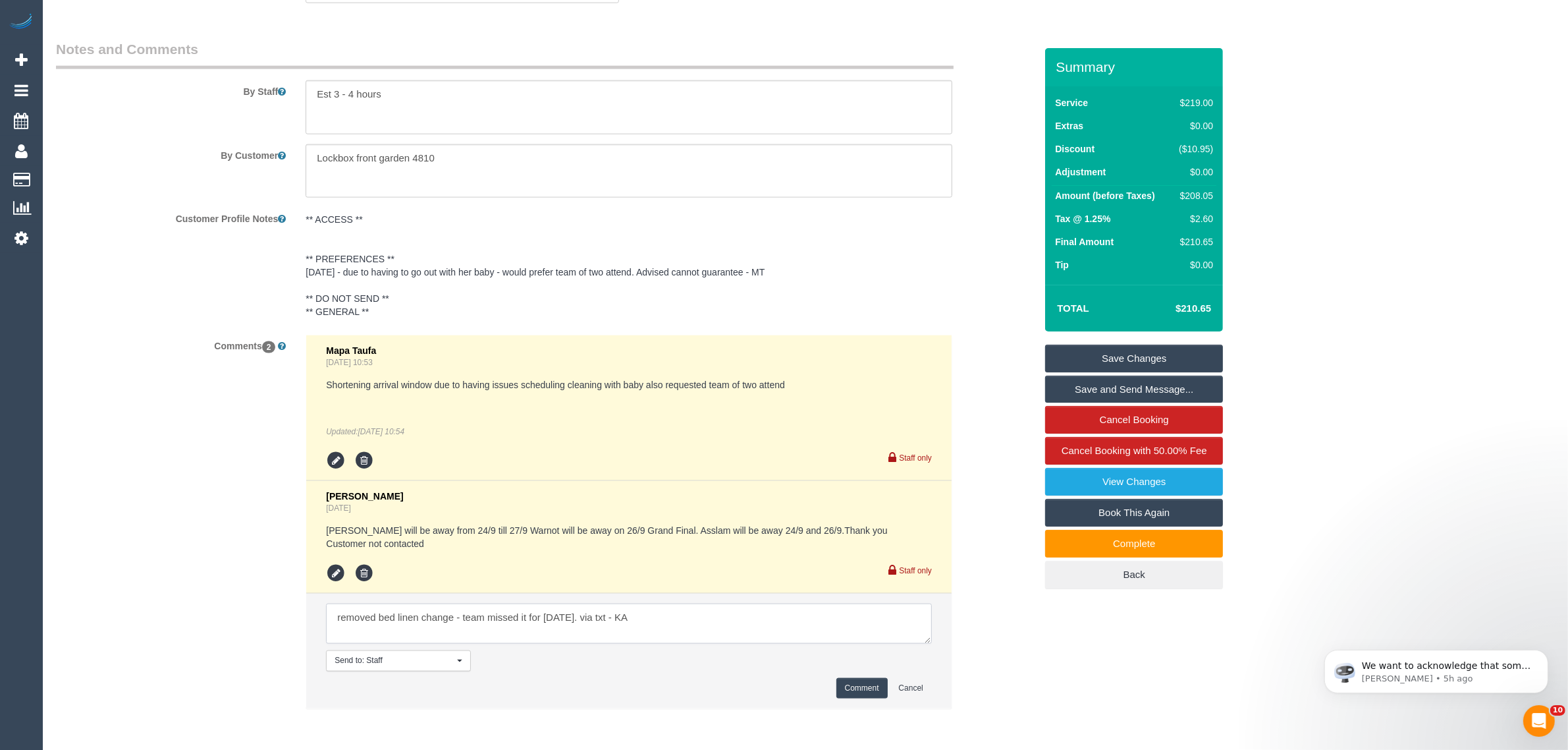
type textarea "removed bed linen change - team missed it for [DATE]. via txt - KA"
click at [859, 689] on button "Comment" at bounding box center [861, 689] width 51 height 20
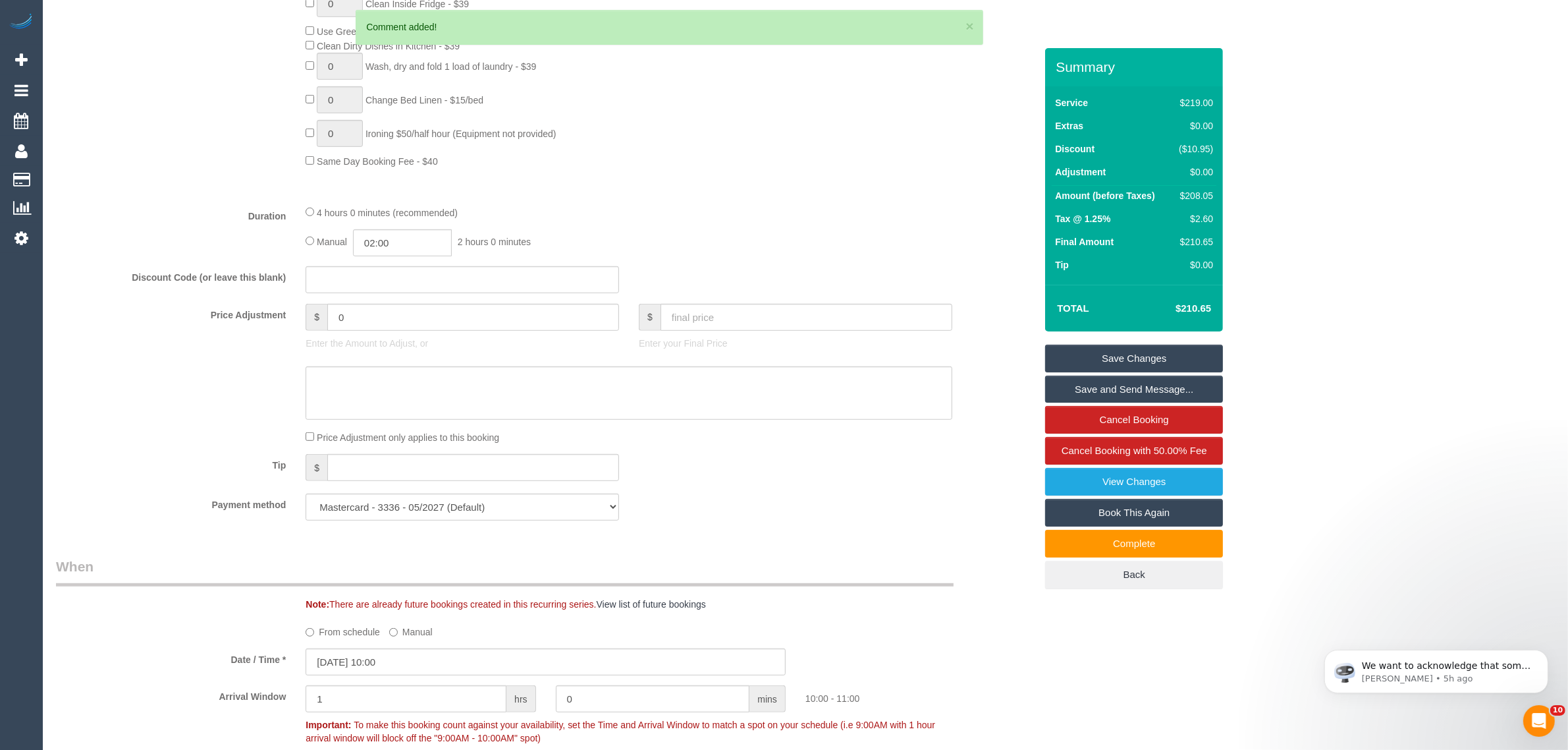
scroll to position [891, 0]
click at [1196, 190] on div "$208.05" at bounding box center [1194, 195] width 39 height 13
copy div "208.05"
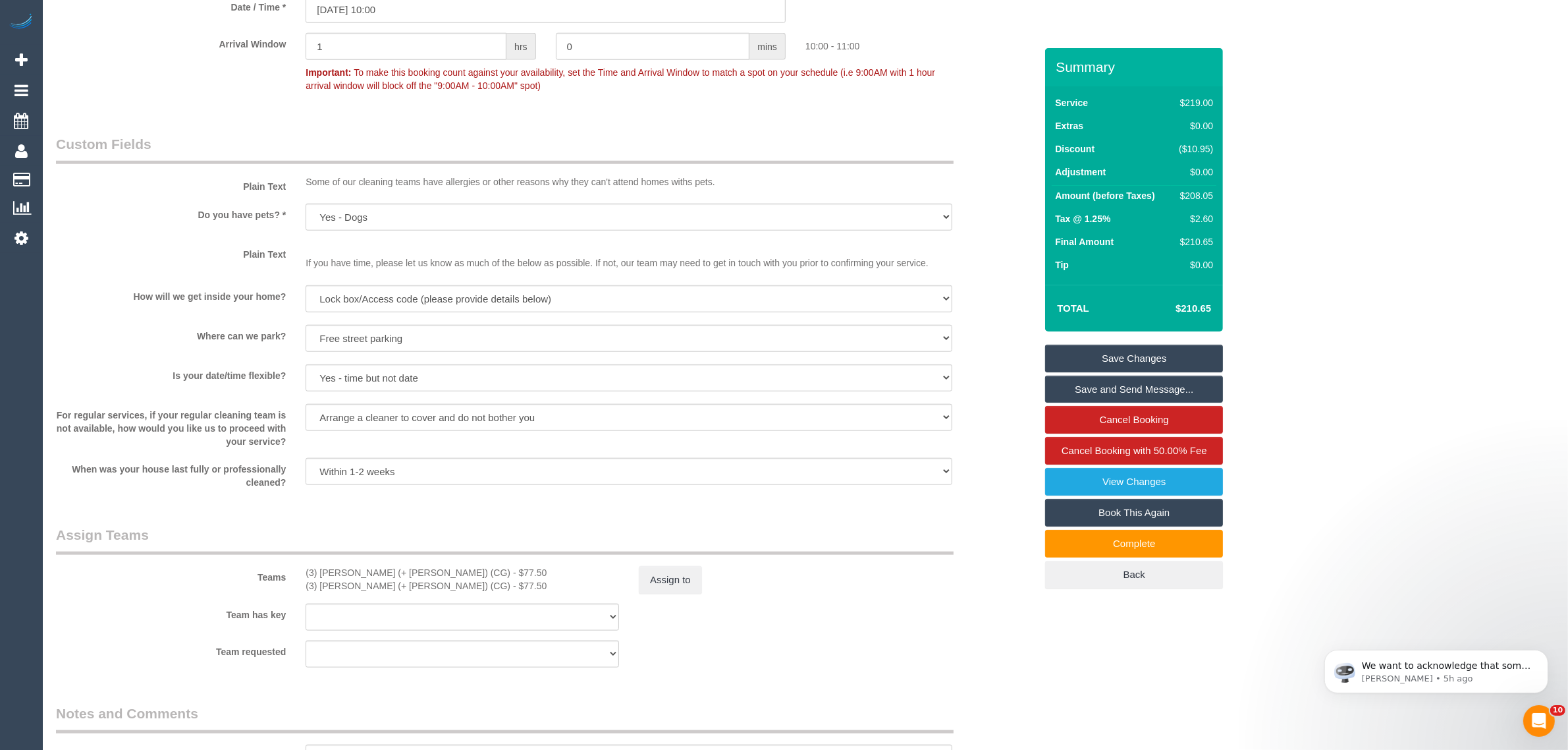
scroll to position [1550, 0]
click at [660, 573] on button "Assign to" at bounding box center [671, 575] width 63 height 28
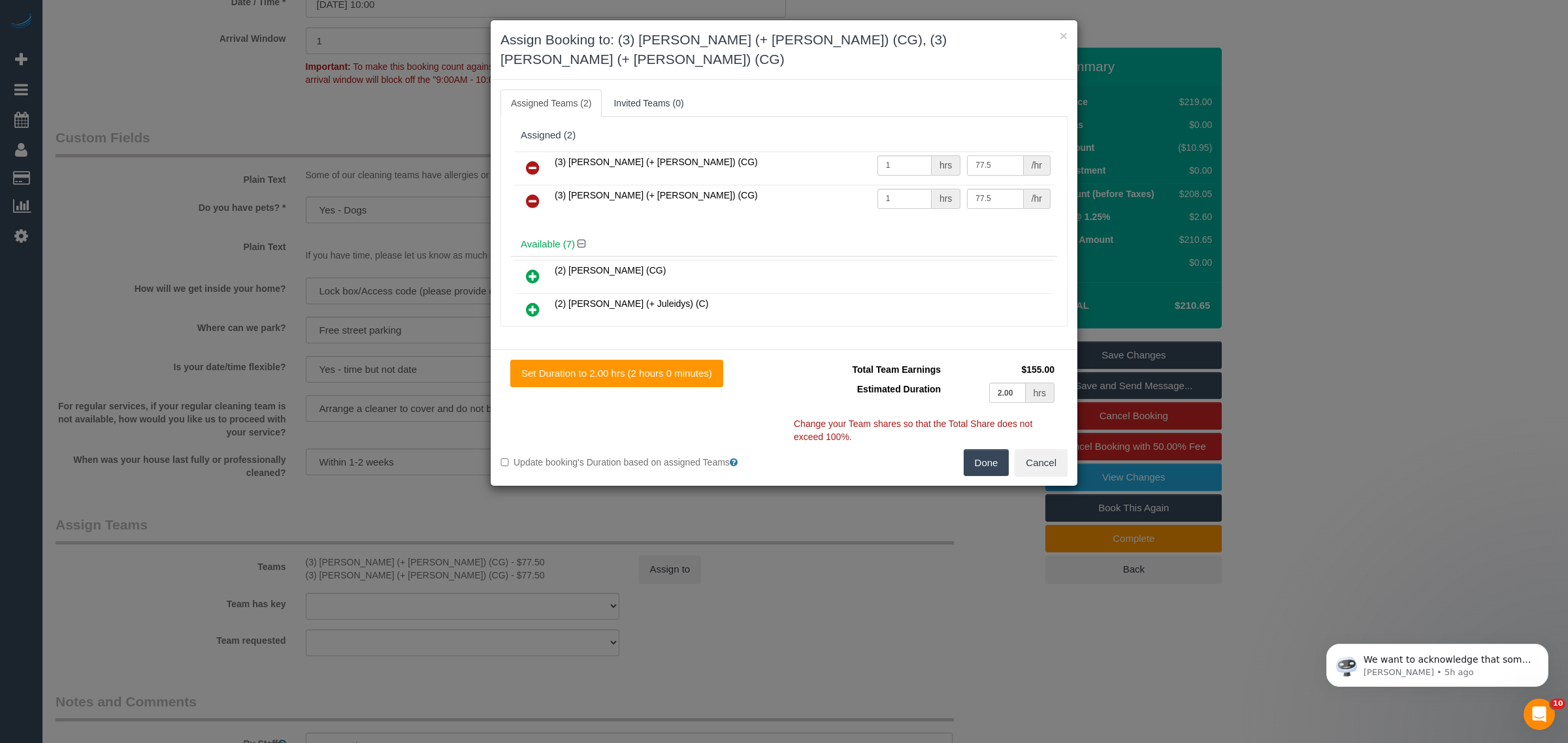
click at [1003, 156] on input "77.5" at bounding box center [994, 166] width 56 height 20
drag, startPoint x: 1000, startPoint y: 151, endPoint x: 954, endPoint y: 154, distance: 46.1
click at [964, 154] on td "72.50 /hr" at bounding box center [1009, 168] width 90 height 33
type input "72.5"
drag, startPoint x: 1003, startPoint y: 181, endPoint x: 932, endPoint y: 178, distance: 71.1
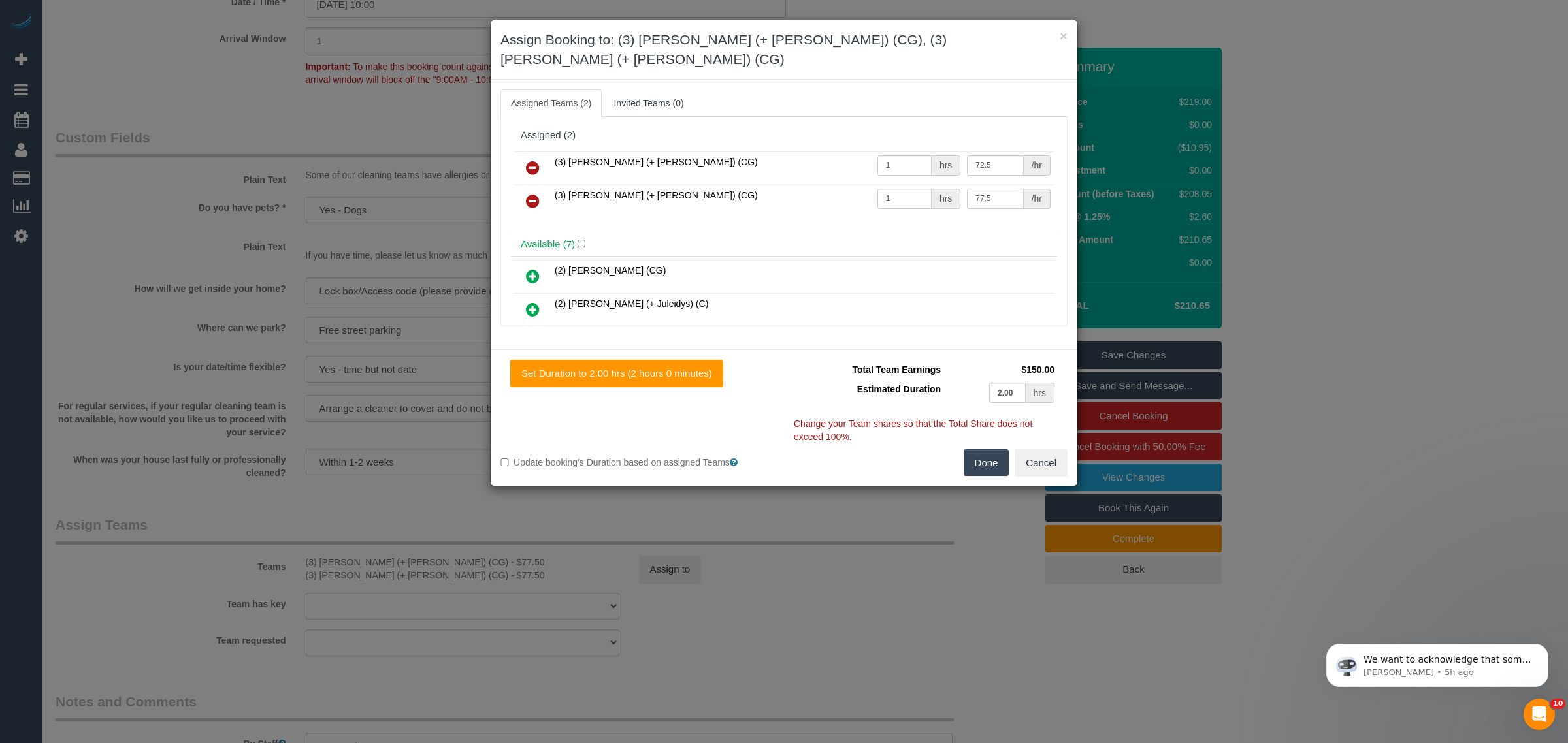
click at [932, 184] on tr "(3) [PERSON_NAME] (+ [PERSON_NAME]) (CG) 1 hrs 77.5 /hr" at bounding box center [783, 201] width 540 height 33
paste input "2.50"
type input "72.5"
click at [984, 449] on button "Done" at bounding box center [987, 463] width 46 height 28
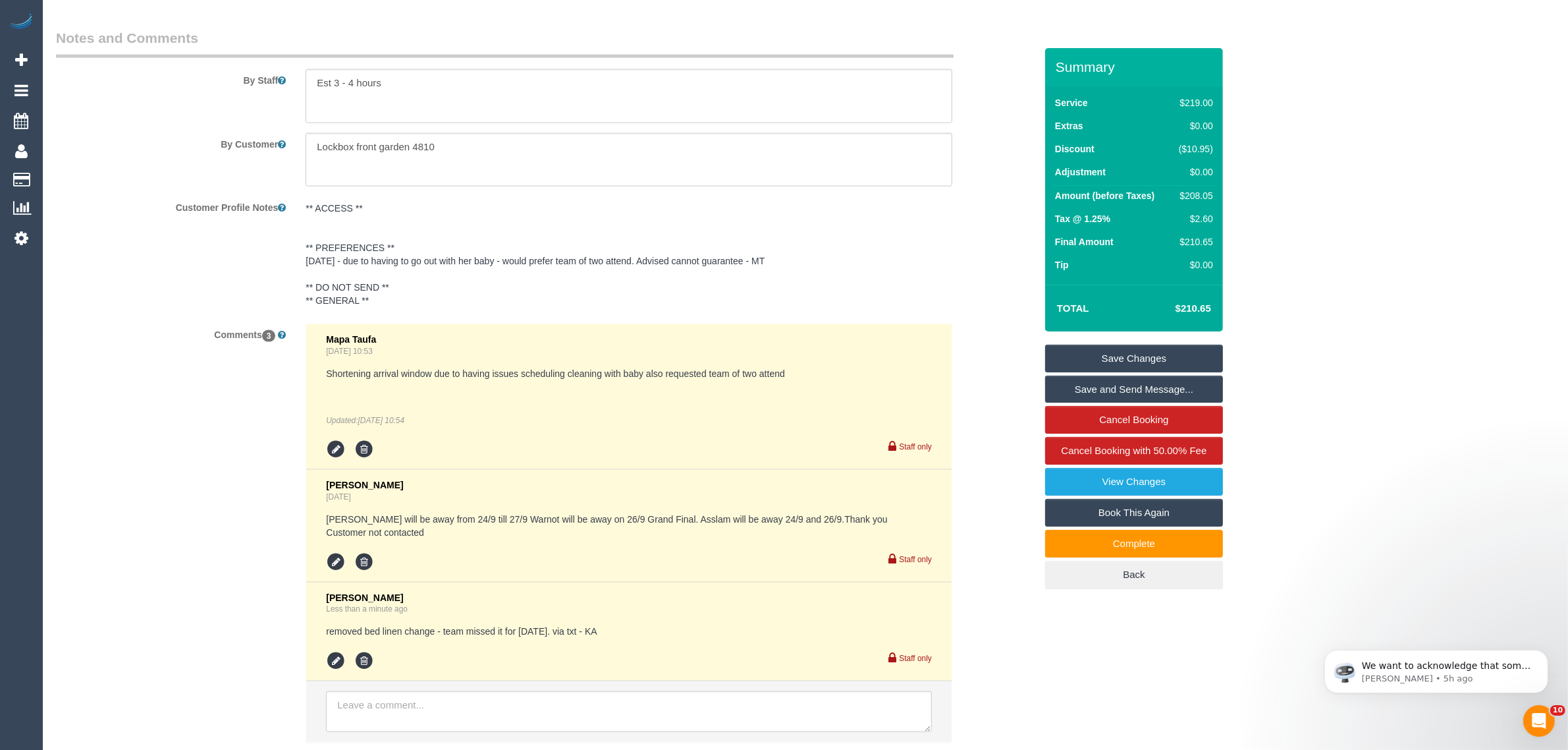
scroll to position [2309, 0]
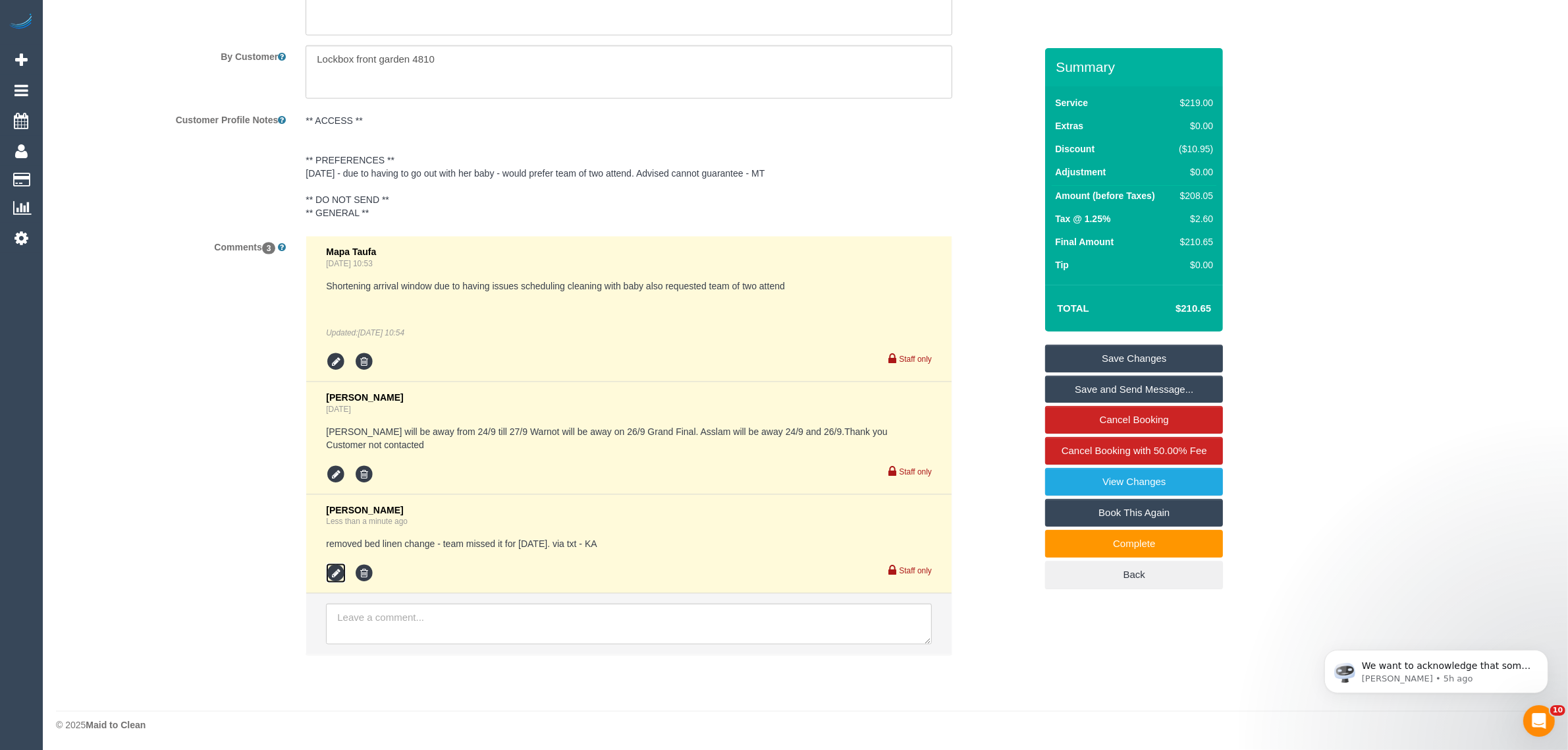
click at [338, 570] on icon at bounding box center [336, 573] width 20 height 20
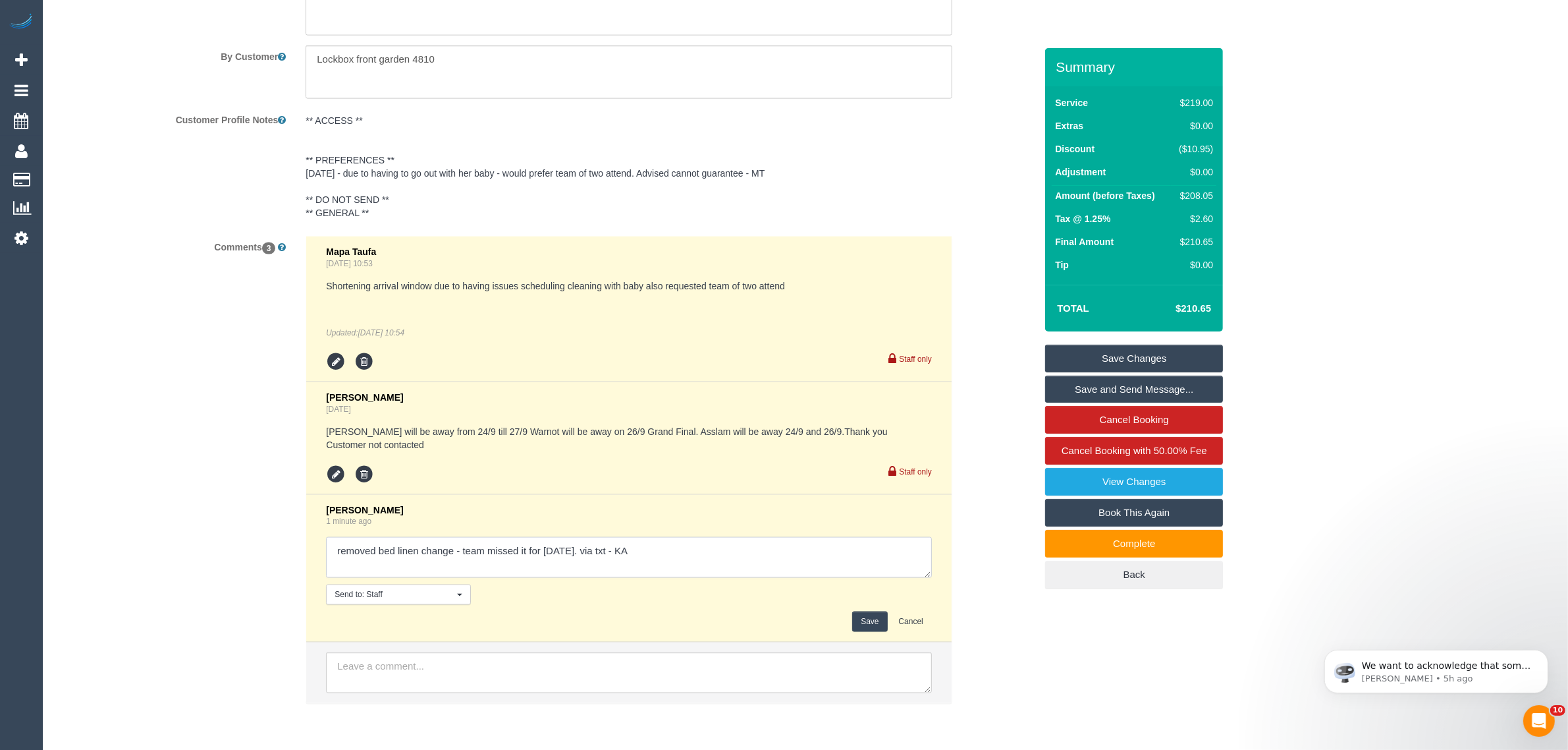
click at [735, 547] on textarea at bounding box center [630, 557] width 606 height 41
paste textarea "72.50"
type textarea "removed bed linen change - team missed it for [DATE]. via txt - KA updated earn…"
click at [857, 615] on button "Save" at bounding box center [870, 622] width 35 height 20
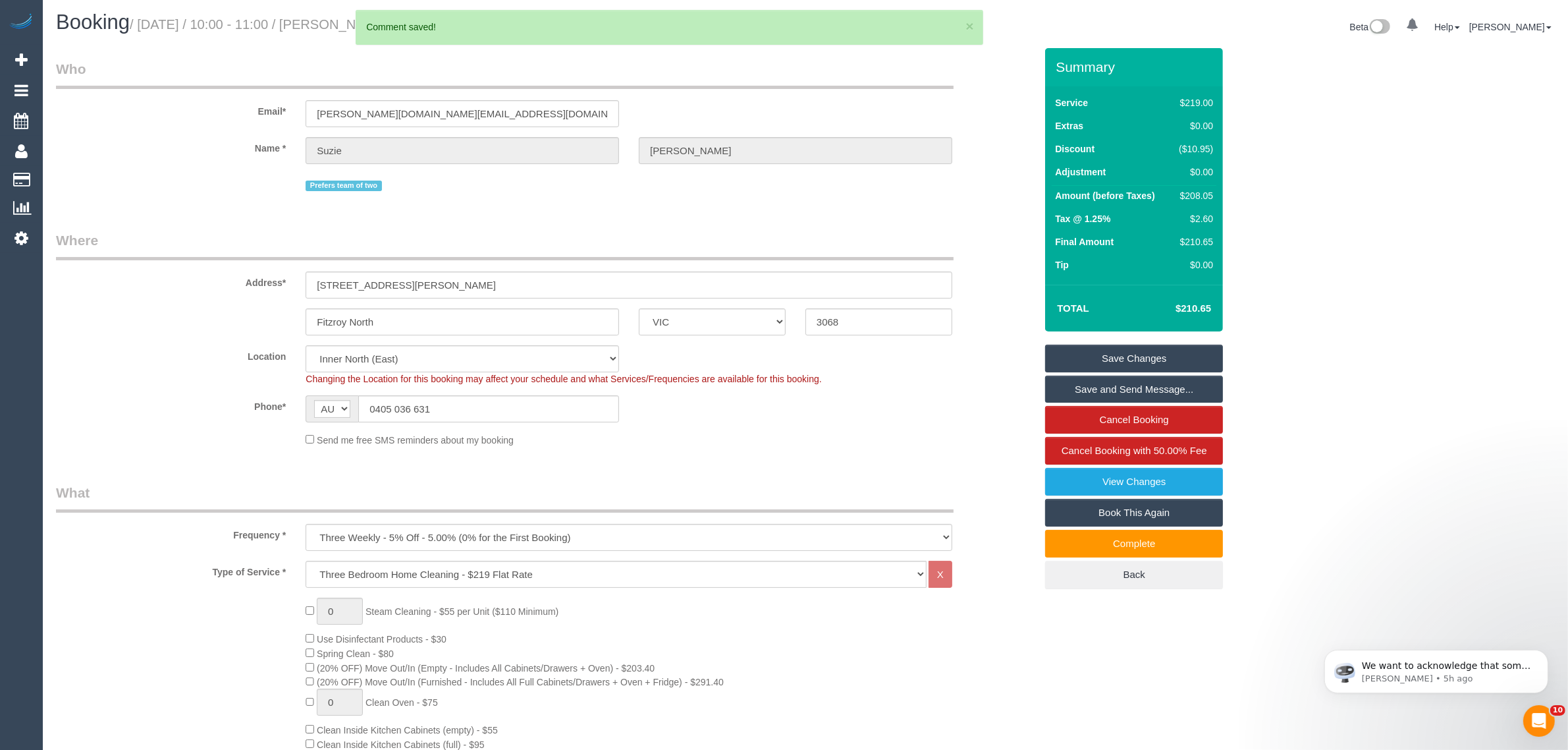
scroll to position [0, 0]
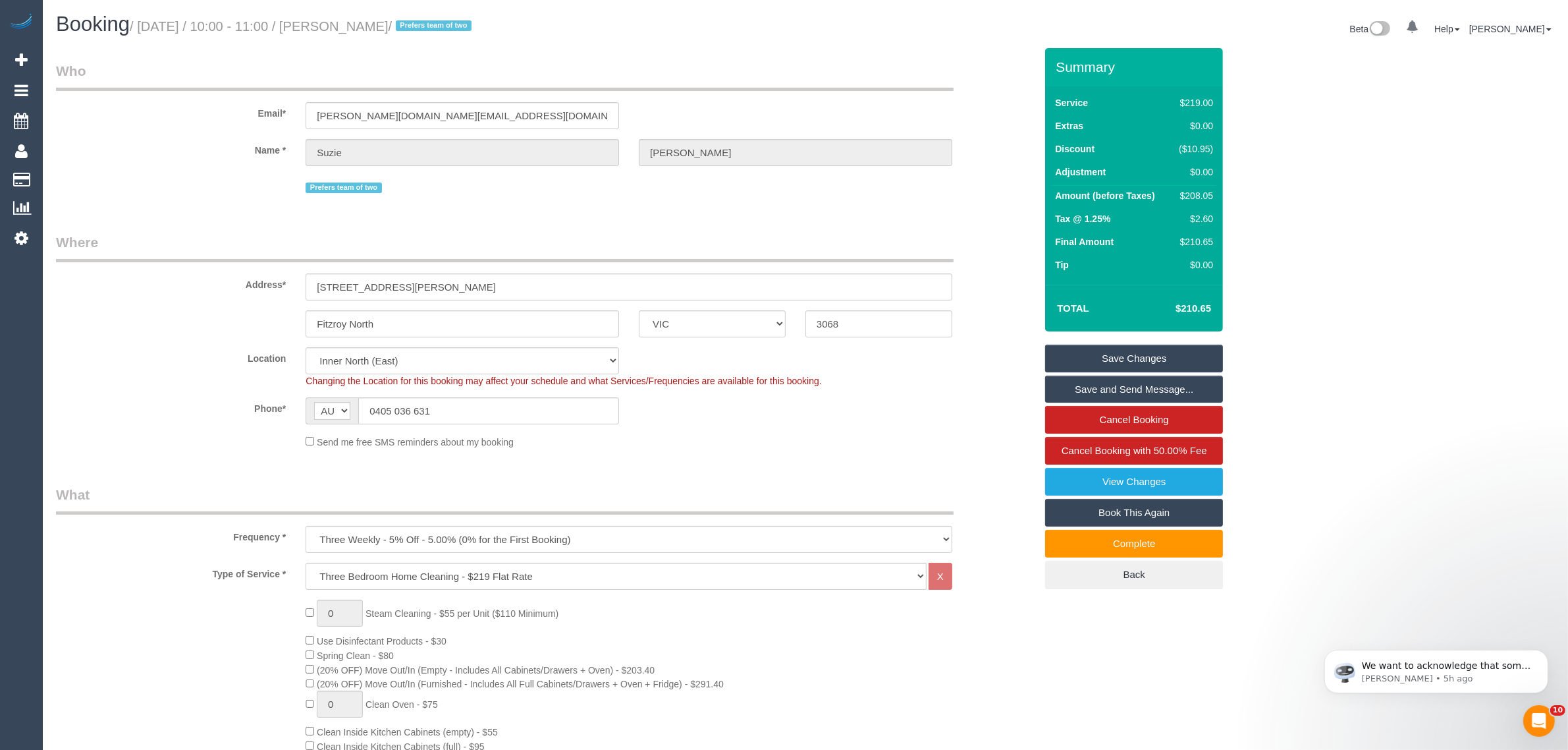
click at [1079, 367] on link "Save Changes" at bounding box center [1134, 358] width 178 height 28
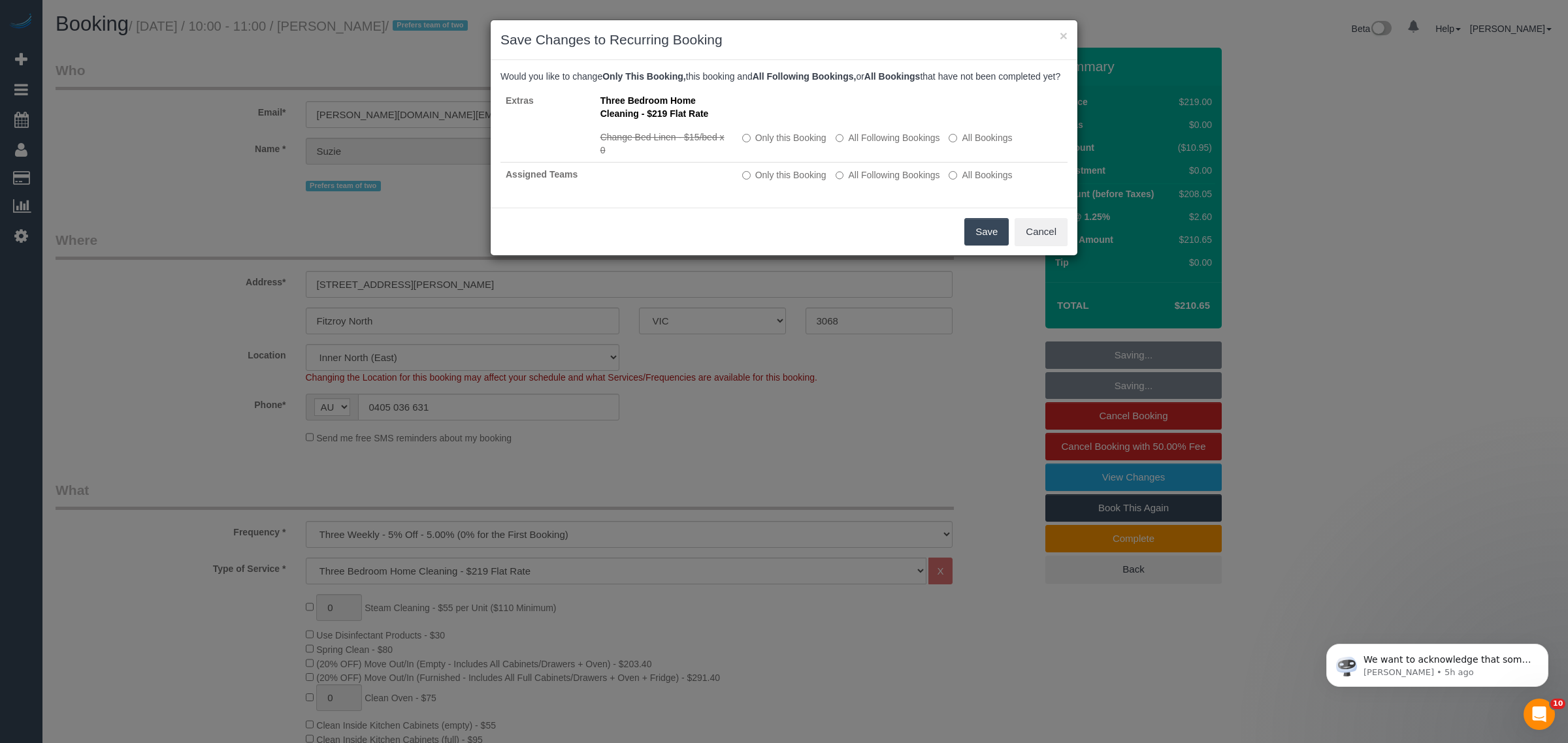
click at [974, 245] on button "Save" at bounding box center [986, 232] width 44 height 28
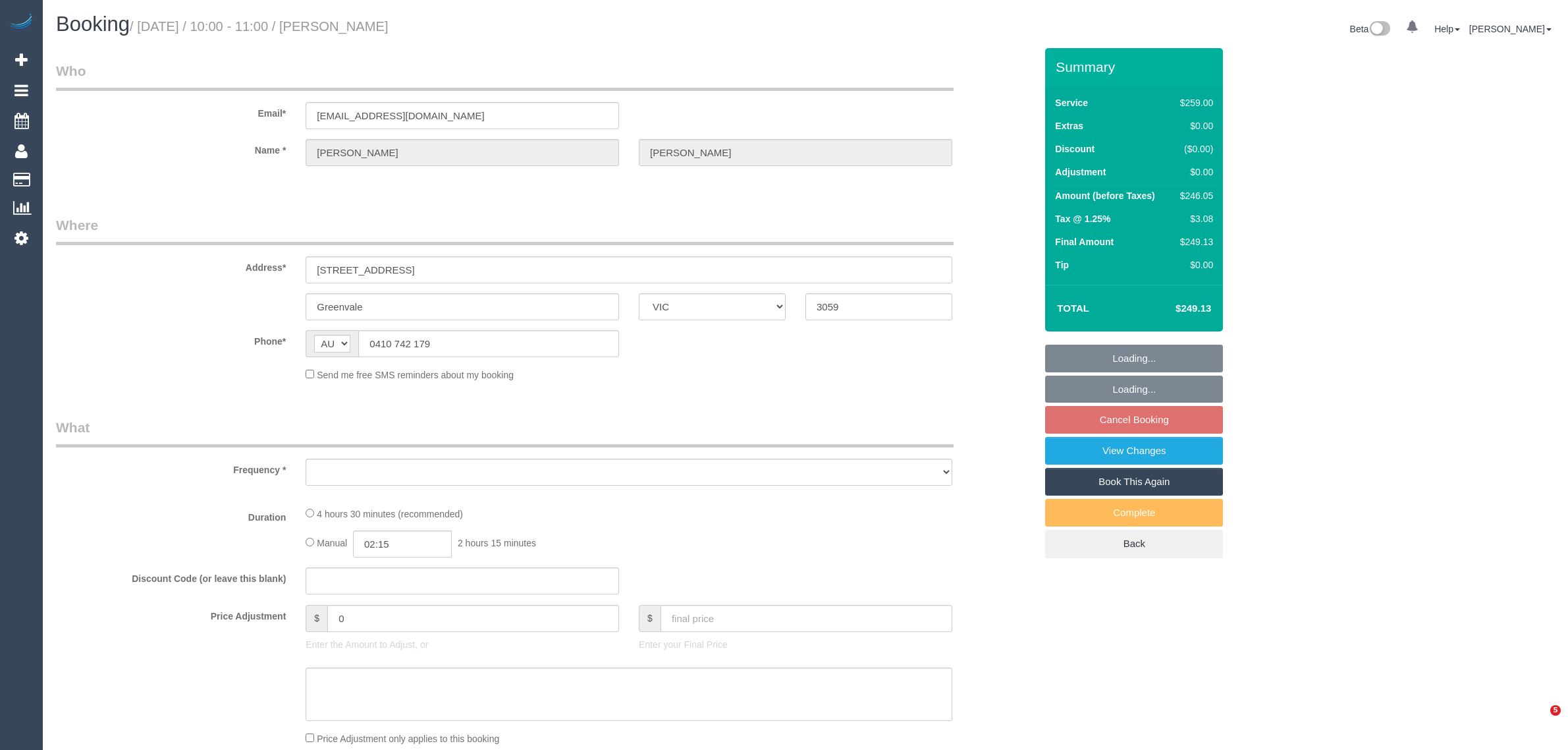
select select "VIC"
select select "string:stripe-pm_1RCbGJ2GScqysDRVpf2aEhoc"
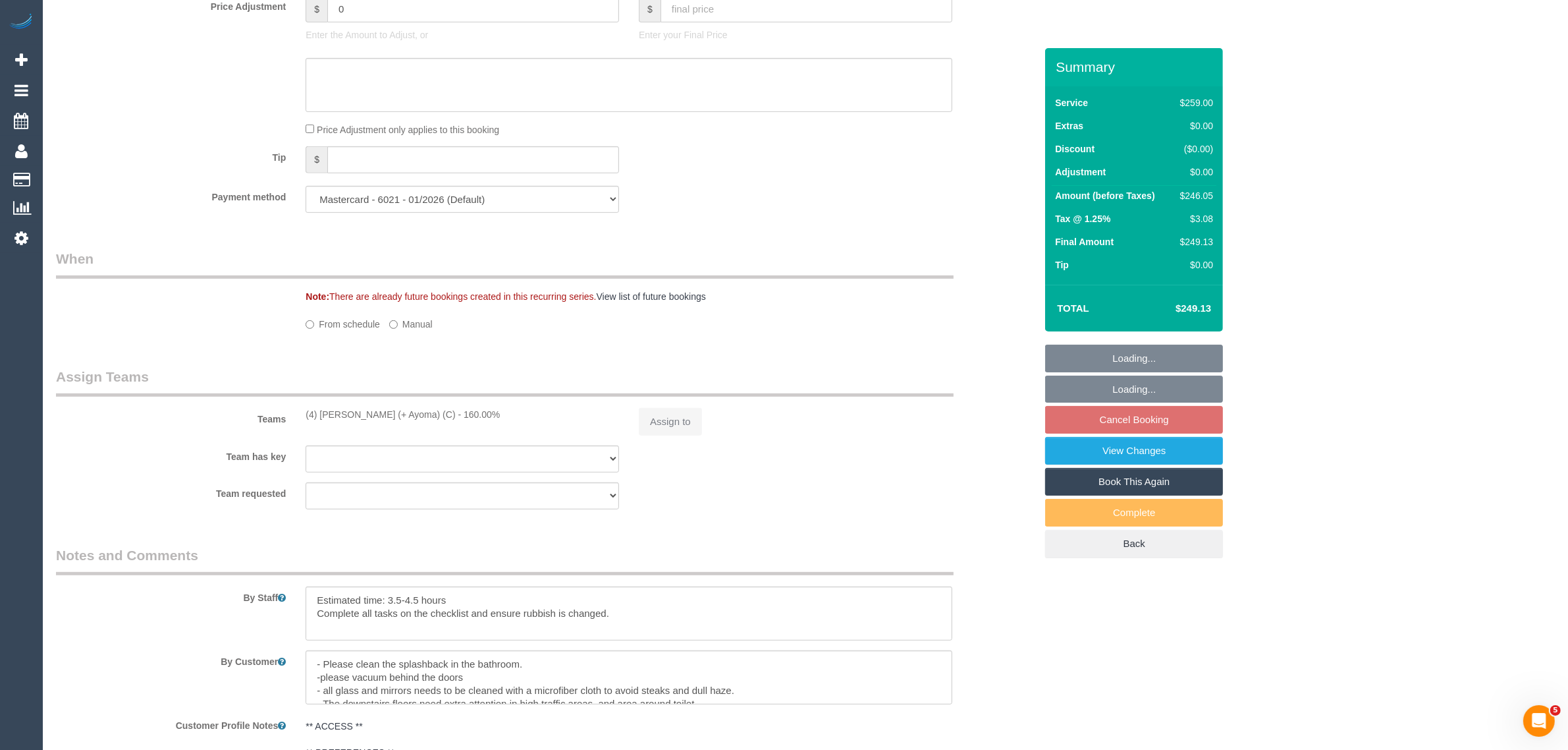
select select "object:1239"
select select "number:28"
select select "number:15"
select select "number:19"
select select "number:25"
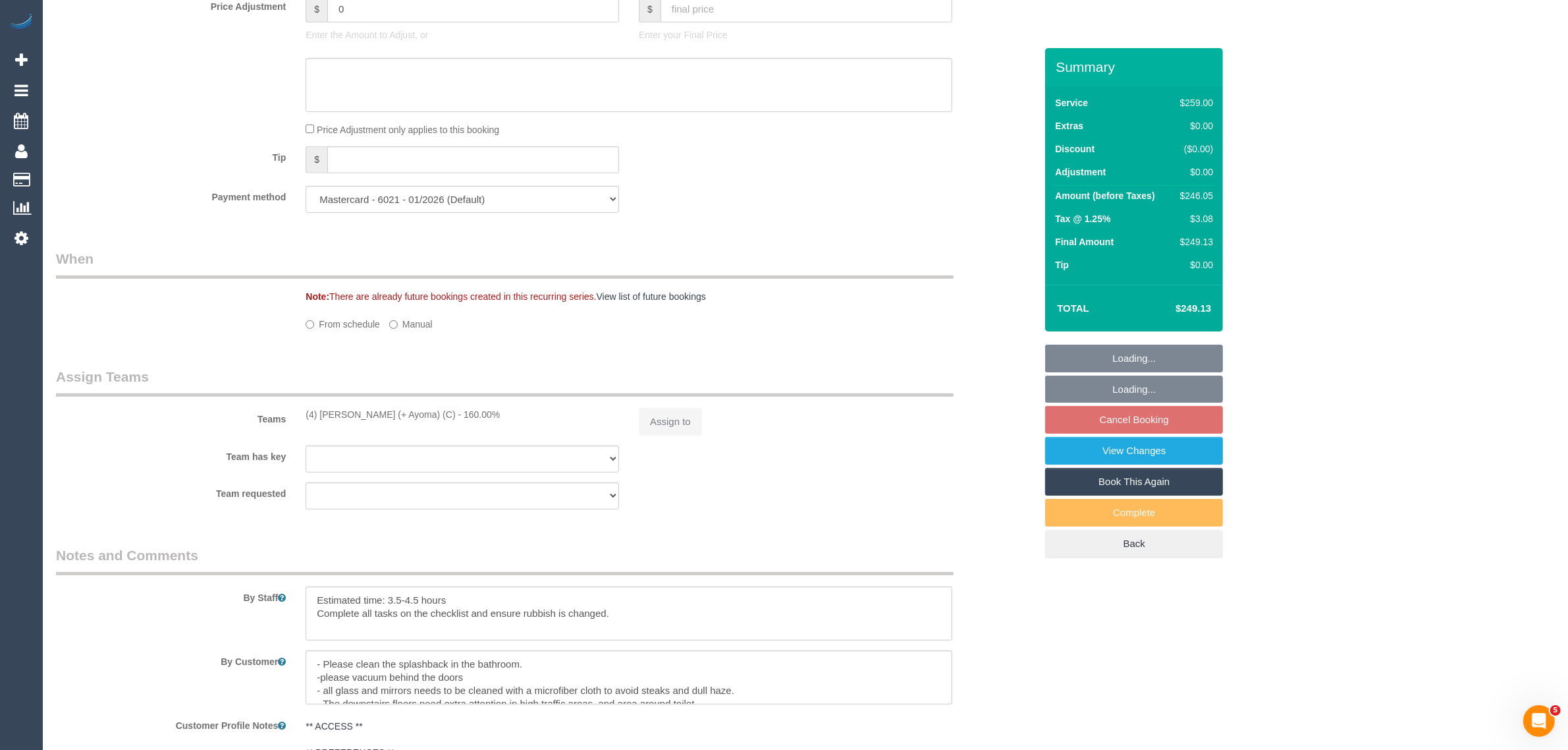
select select "number:35"
select select "number:26"
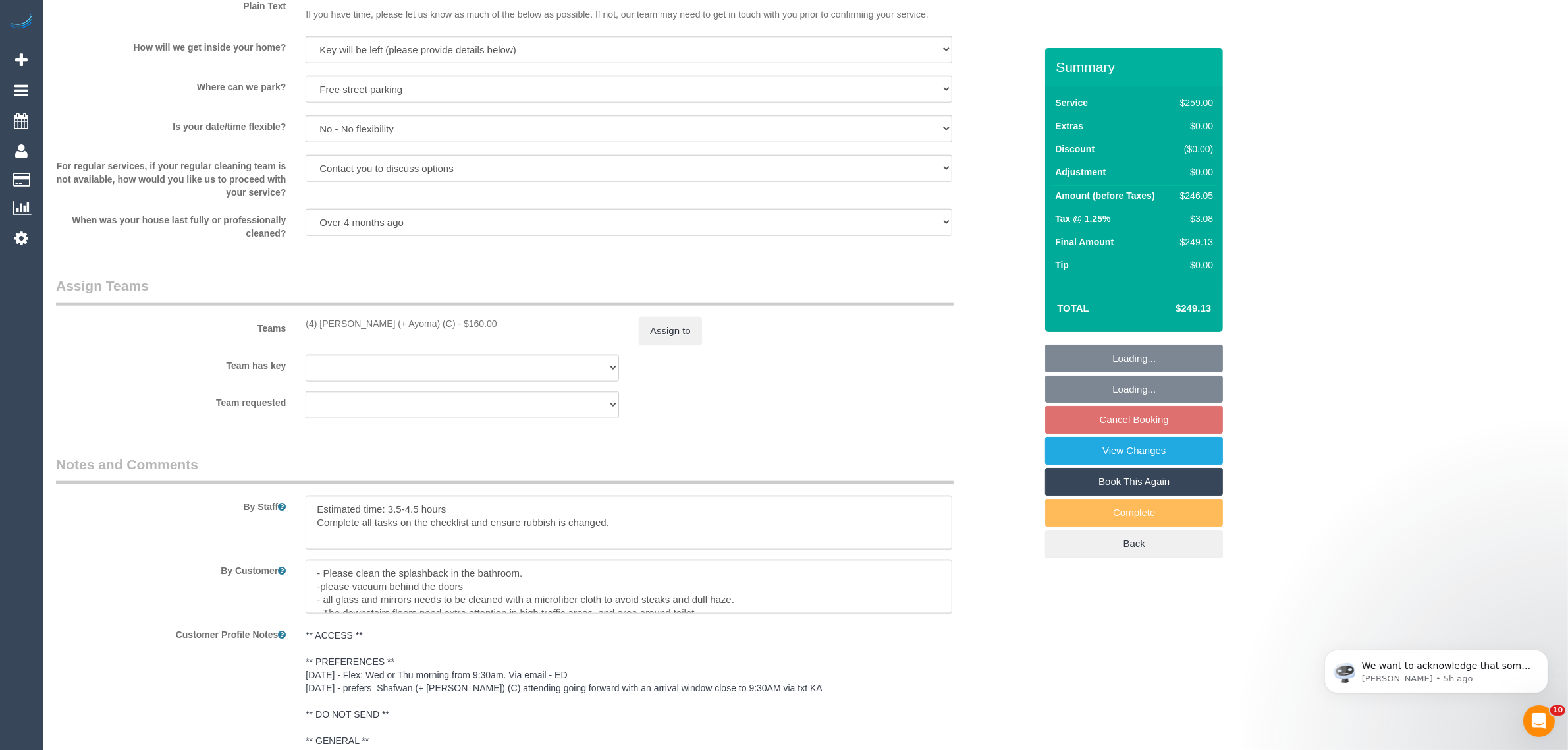
scroll to position [1843, 0]
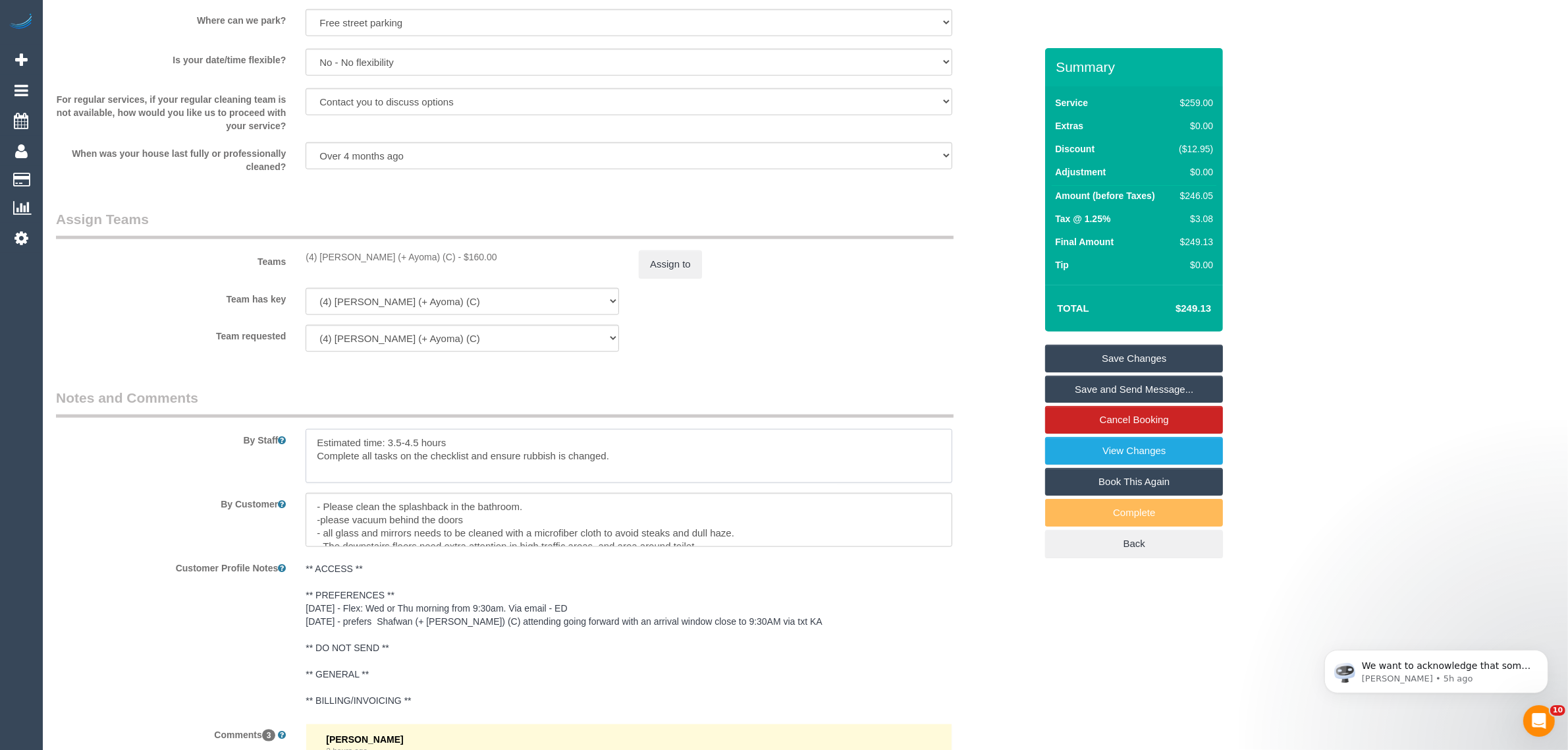
click at [722, 460] on textarea at bounding box center [629, 456] width 646 height 54
paste textarea "Key will be in flower pot at front door next week"
drag, startPoint x: 477, startPoint y: 475, endPoint x: 561, endPoint y: 475, distance: 84.0
click at [561, 475] on textarea at bounding box center [629, 456] width 646 height 54
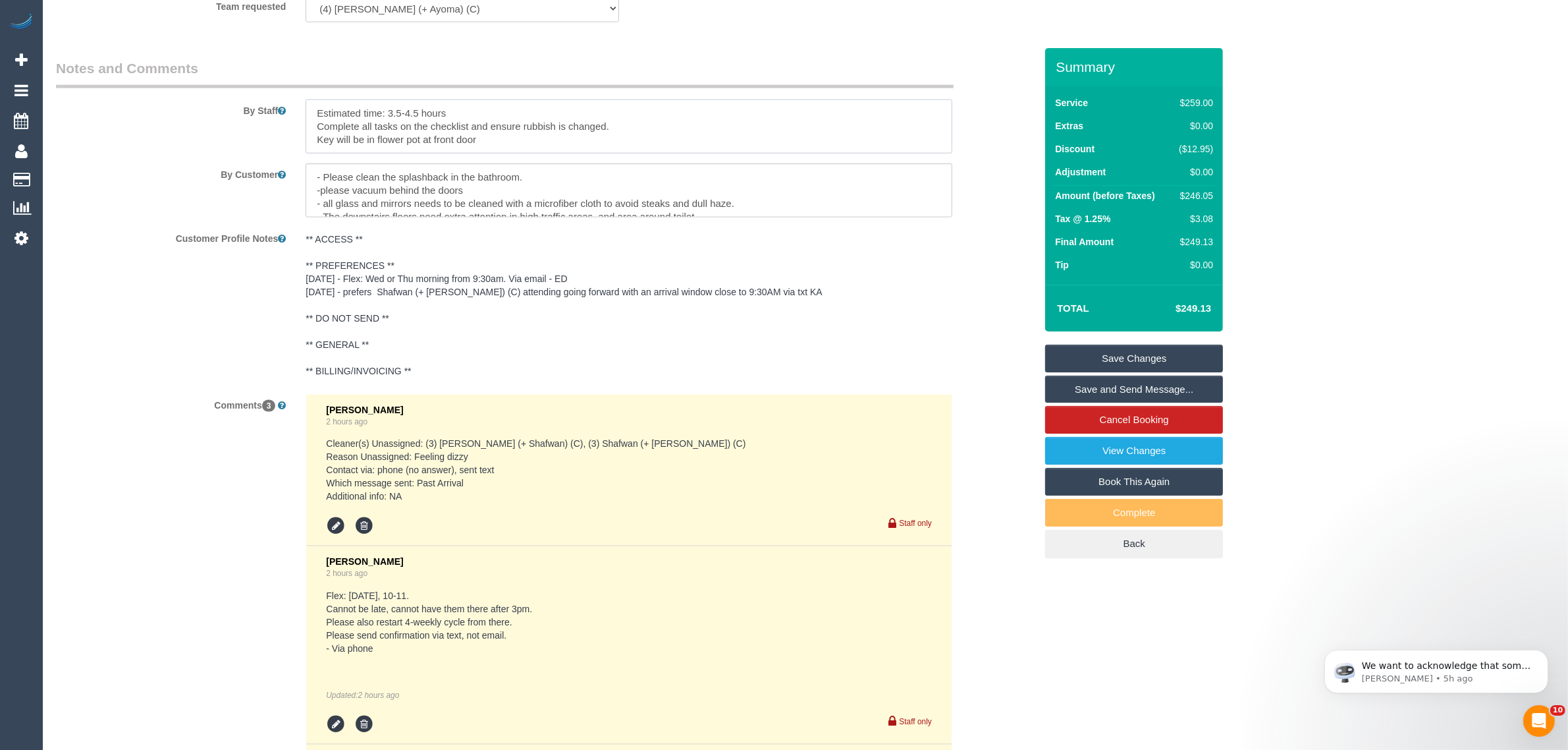
scroll to position [2436, 0]
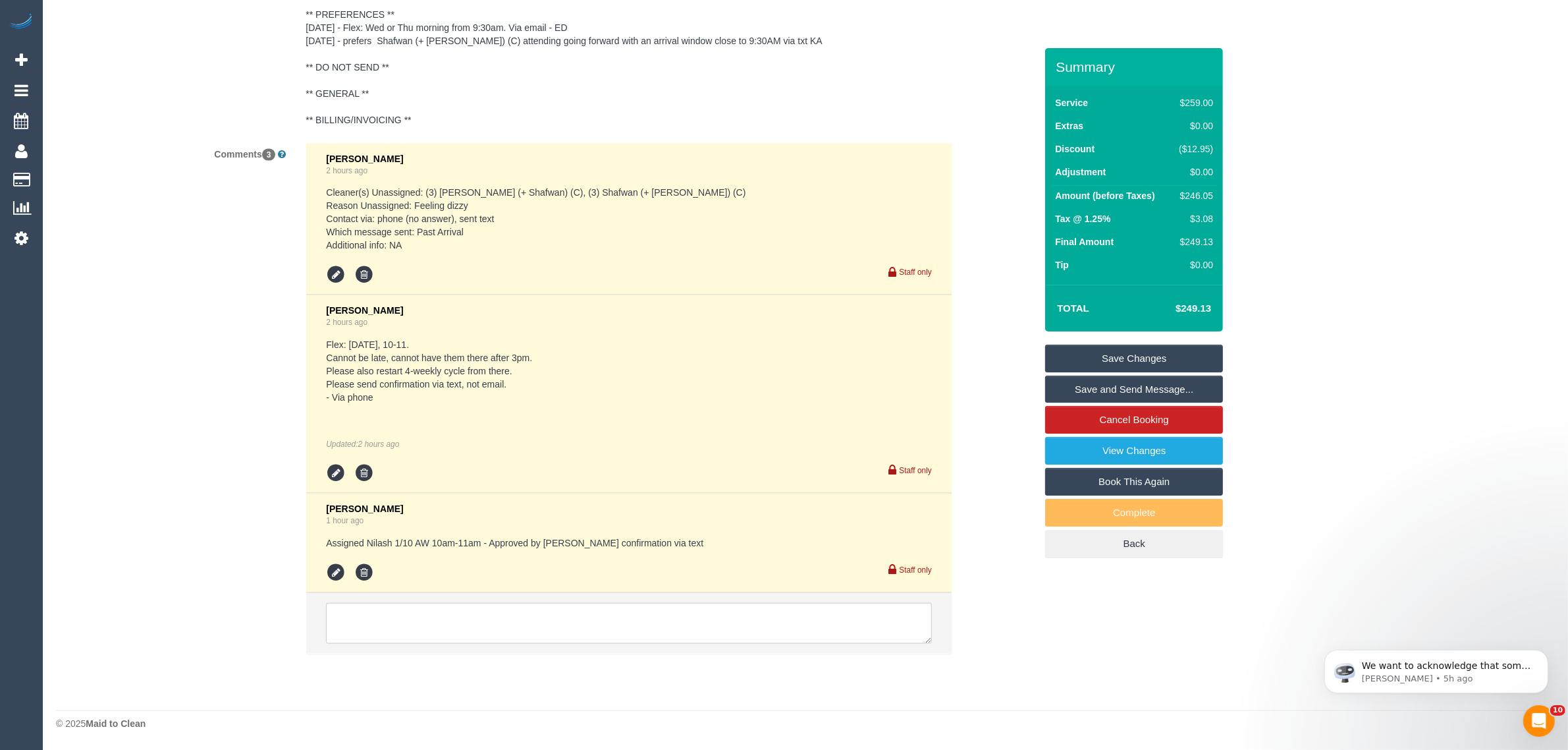
type textarea "Estimated time: 3.5-4.5 hours Complete all tasks on the checklist and ensure ru…"
click at [1084, 353] on link "Save Changes" at bounding box center [1134, 358] width 178 height 28
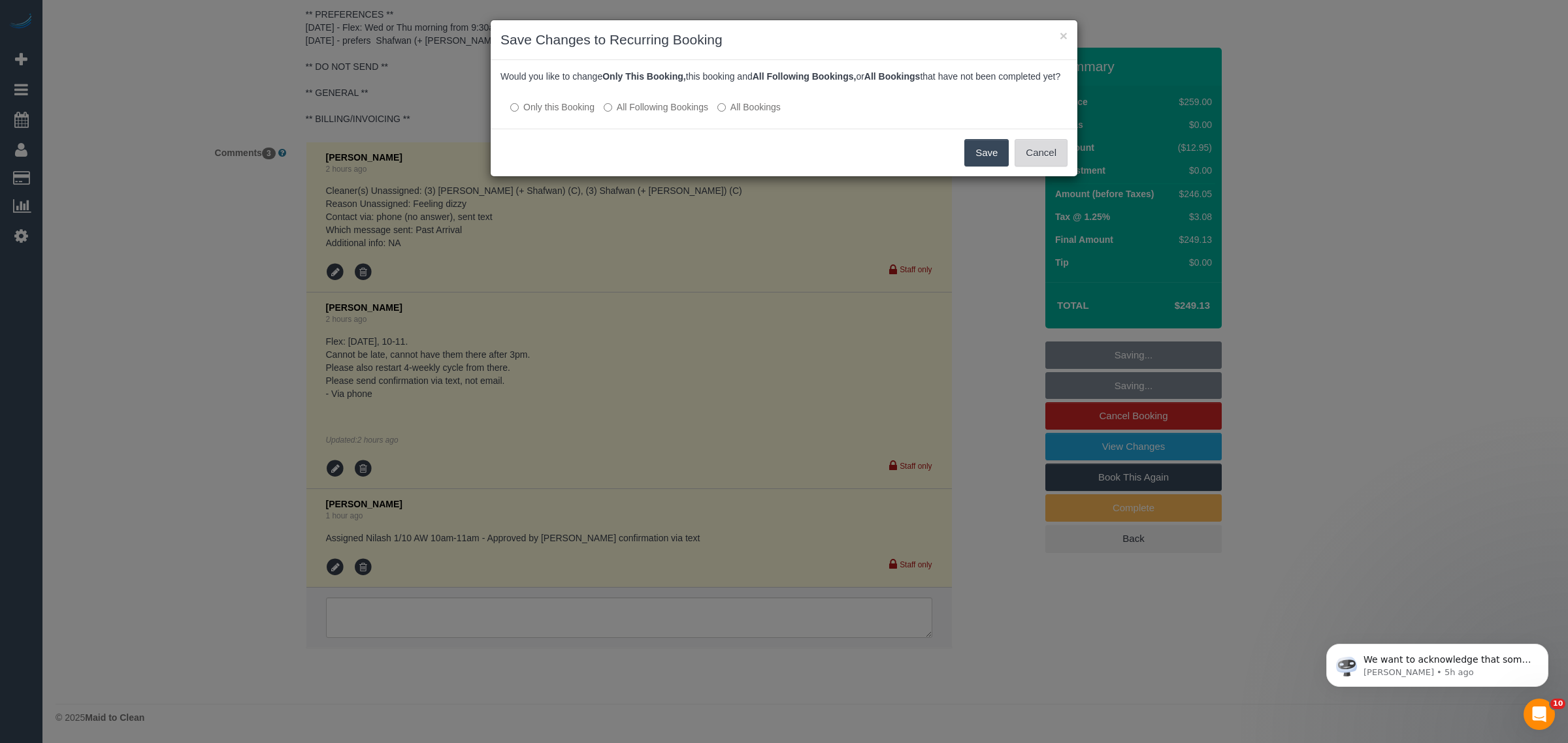
click at [1032, 160] on button "Cancel" at bounding box center [1040, 153] width 53 height 28
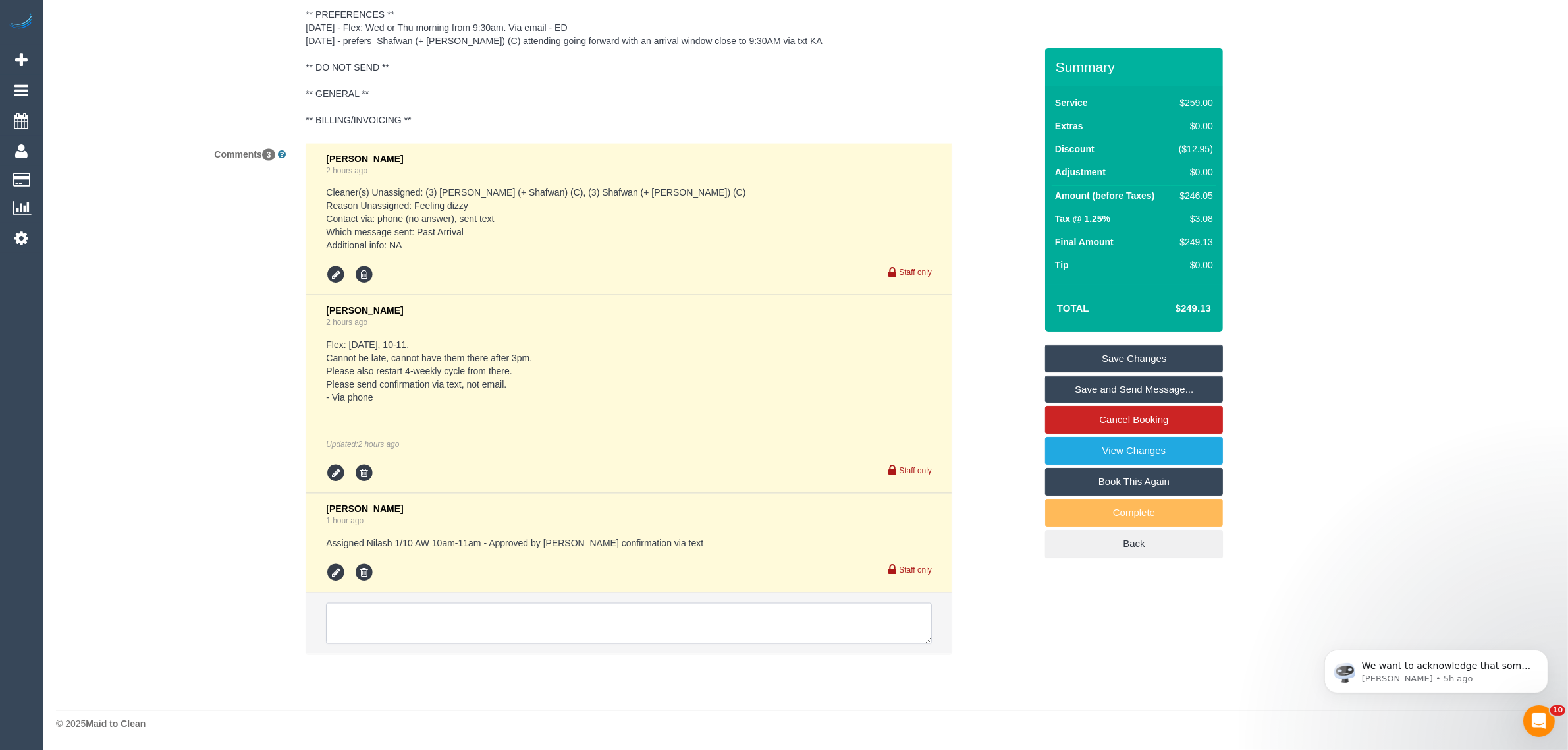
click at [534, 610] on textarea at bounding box center [630, 623] width 606 height 41
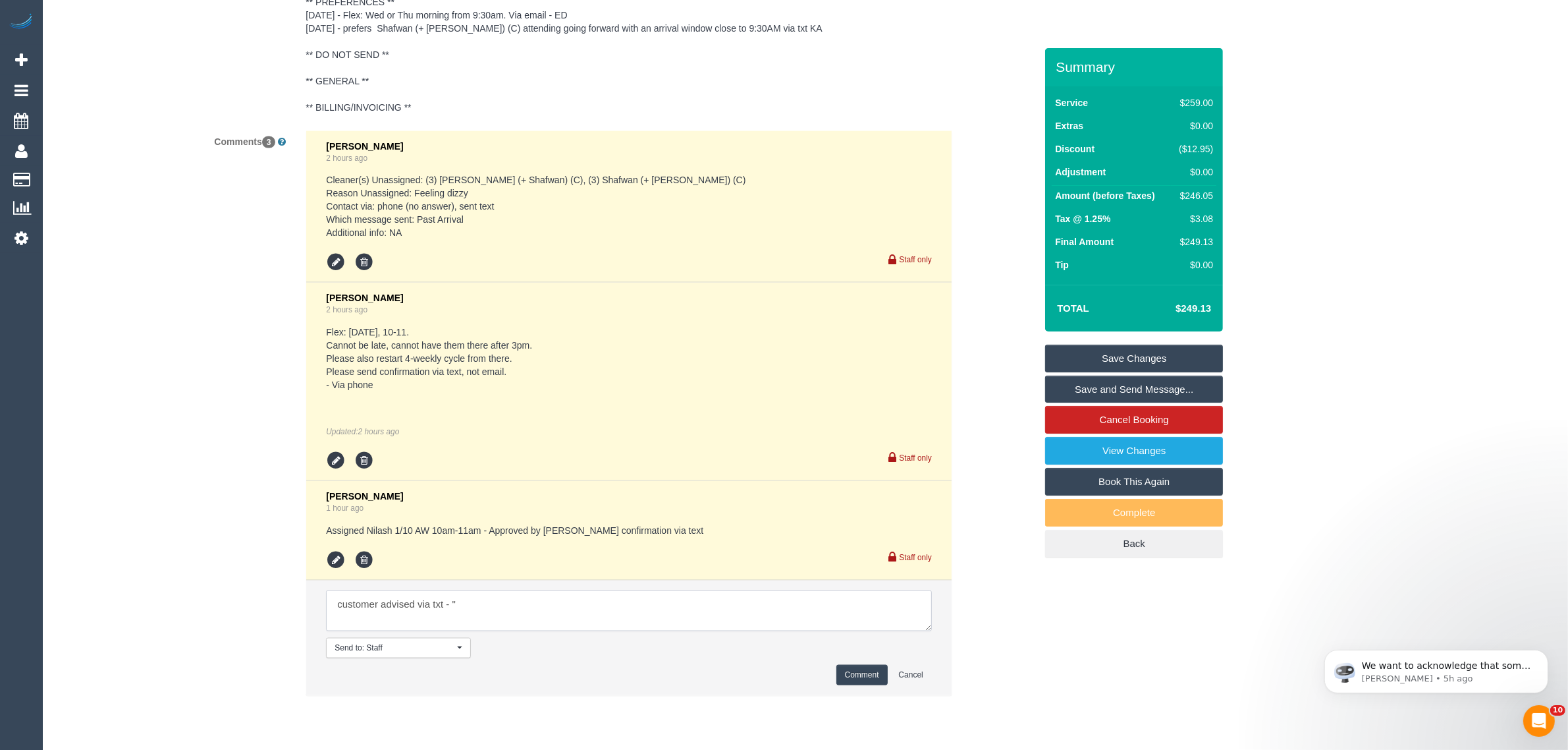
paste textarea "Key will be in flower pot at front door next week"
type textarea "customer advised via txt - "Key will be in flower pot at front door next week" …"
click at [846, 678] on button "Comment" at bounding box center [861, 676] width 51 height 20
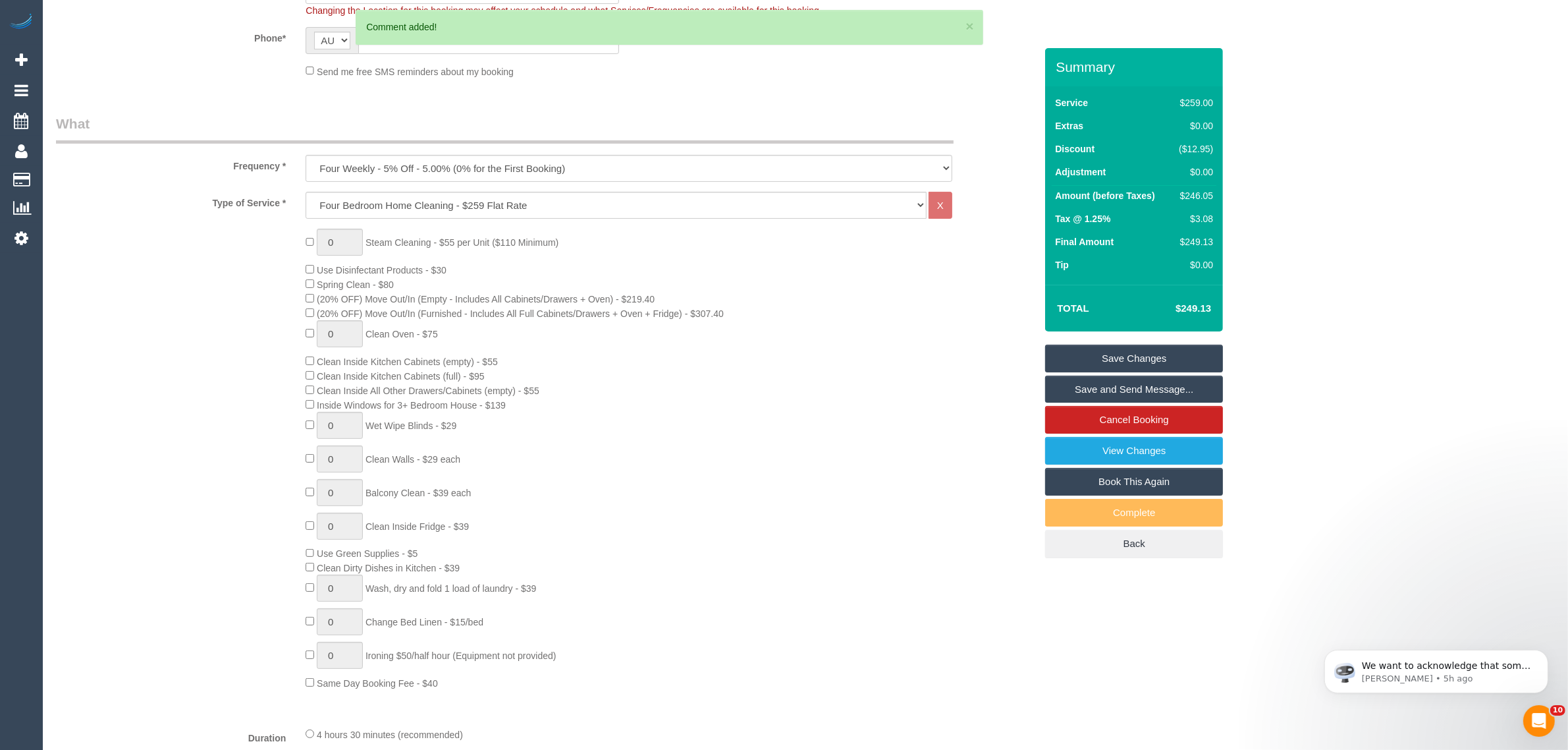
scroll to position [0, 0]
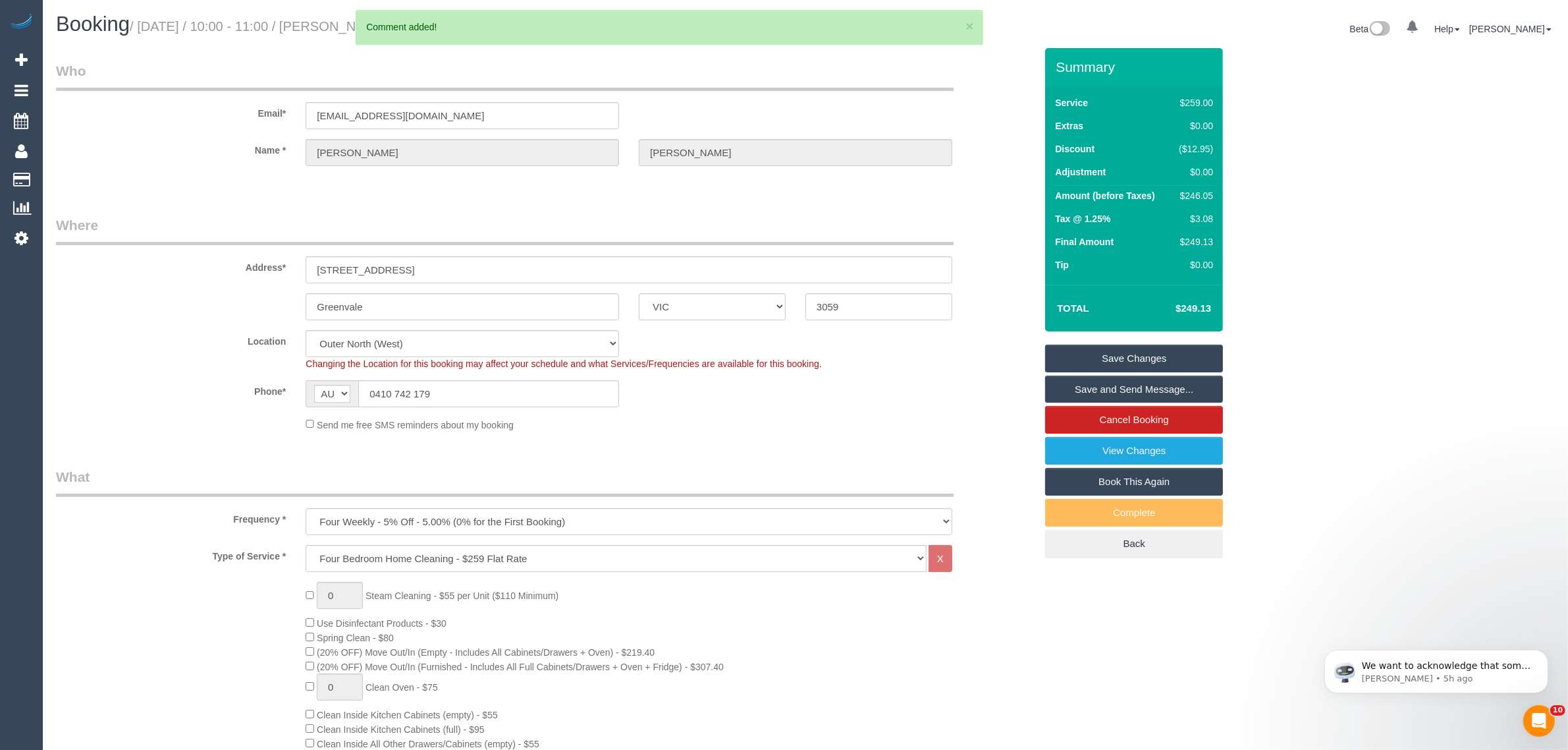
click at [1078, 360] on link "Save Changes" at bounding box center [1134, 358] width 178 height 28
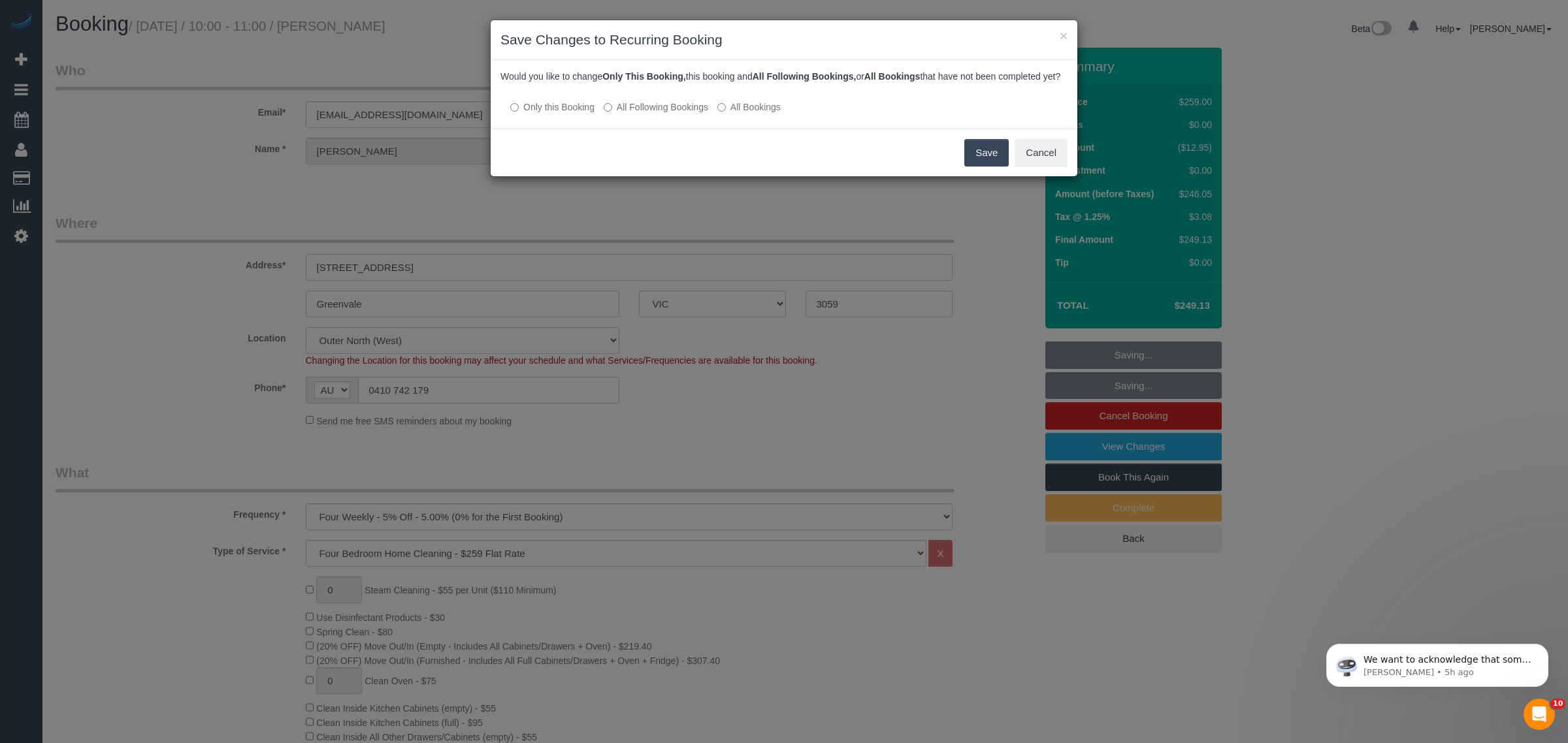
click at [642, 113] on label "All Following Bookings" at bounding box center [655, 107] width 104 height 13
click at [990, 167] on button "Save" at bounding box center [986, 153] width 44 height 28
